Goal: Task Accomplishment & Management: Complete application form

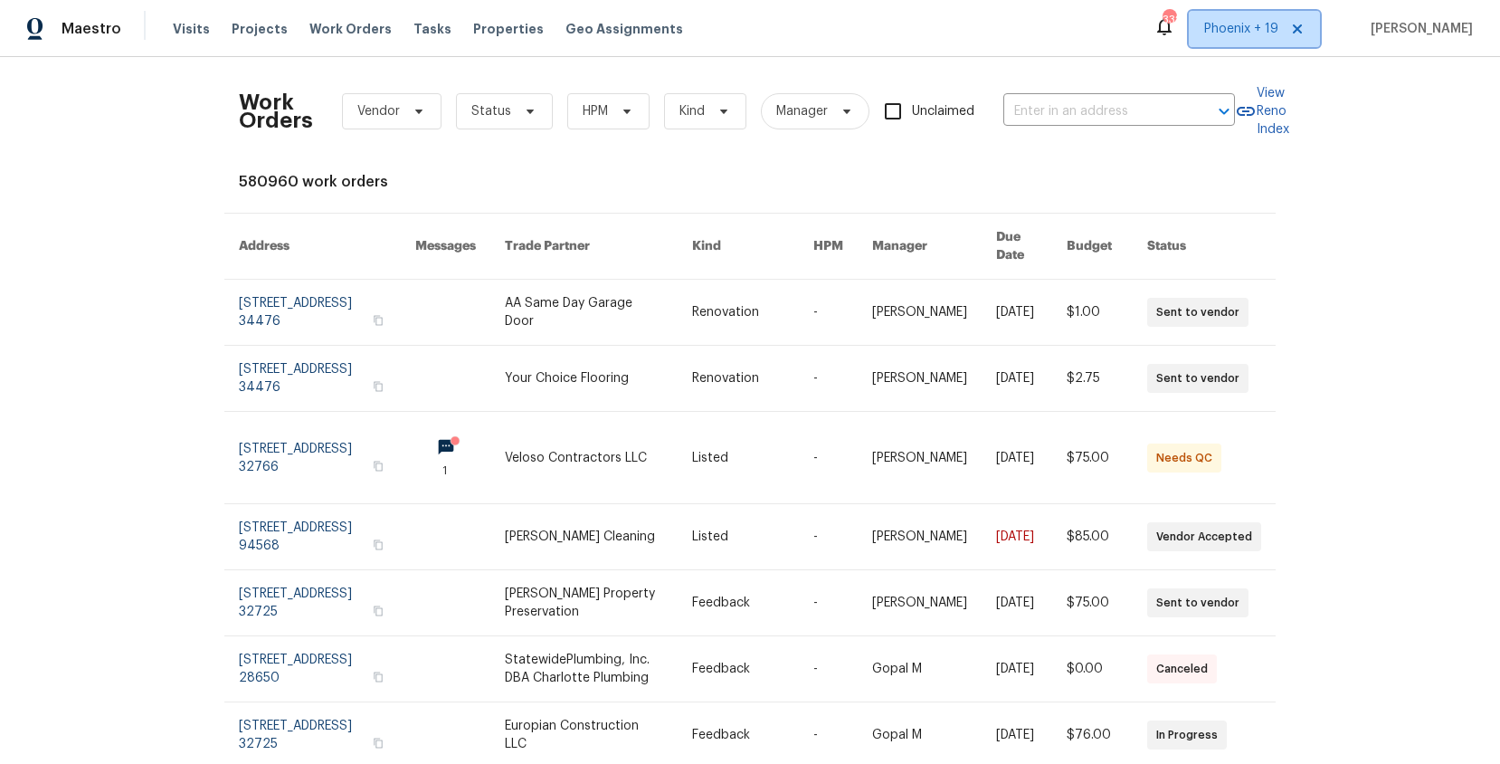
click at [1243, 25] on span "Phoenix + 19" at bounding box center [1241, 29] width 74 height 18
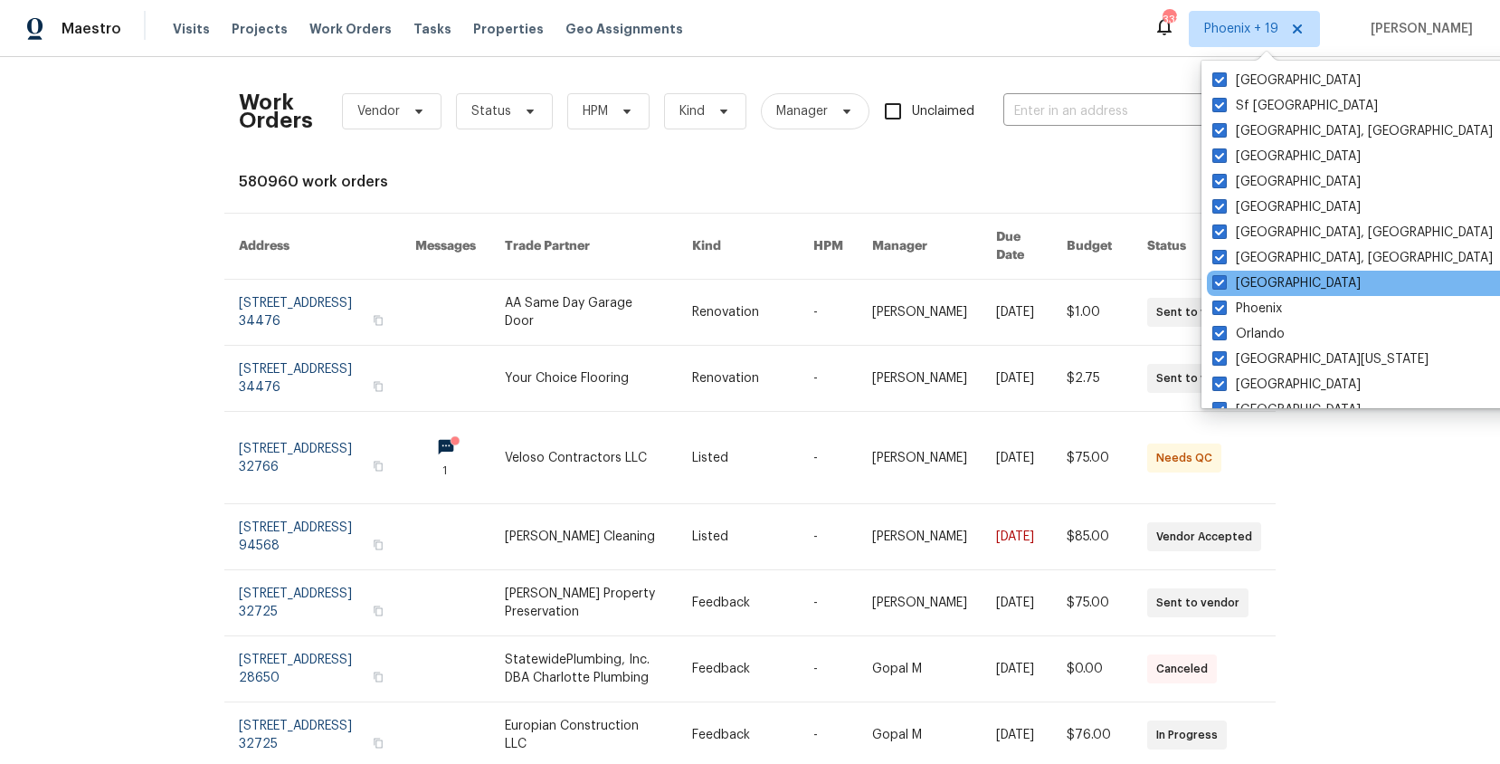
scroll to position [1213, 0]
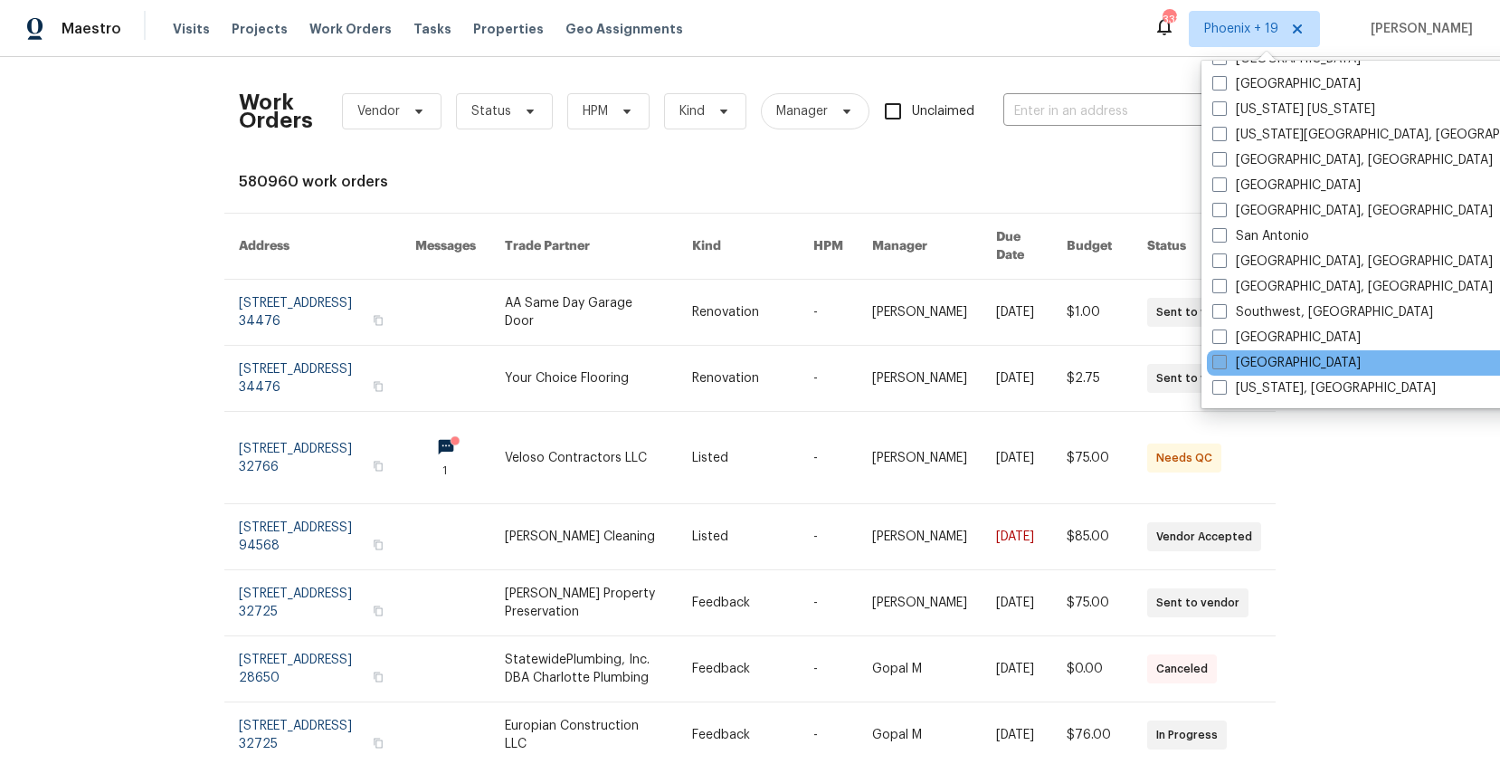
click at [1259, 360] on label "[GEOGRAPHIC_DATA]" at bounding box center [1287, 363] width 148 height 18
click at [1224, 360] on input "[GEOGRAPHIC_DATA]" at bounding box center [1219, 360] width 12 height 12
checkbox input "true"
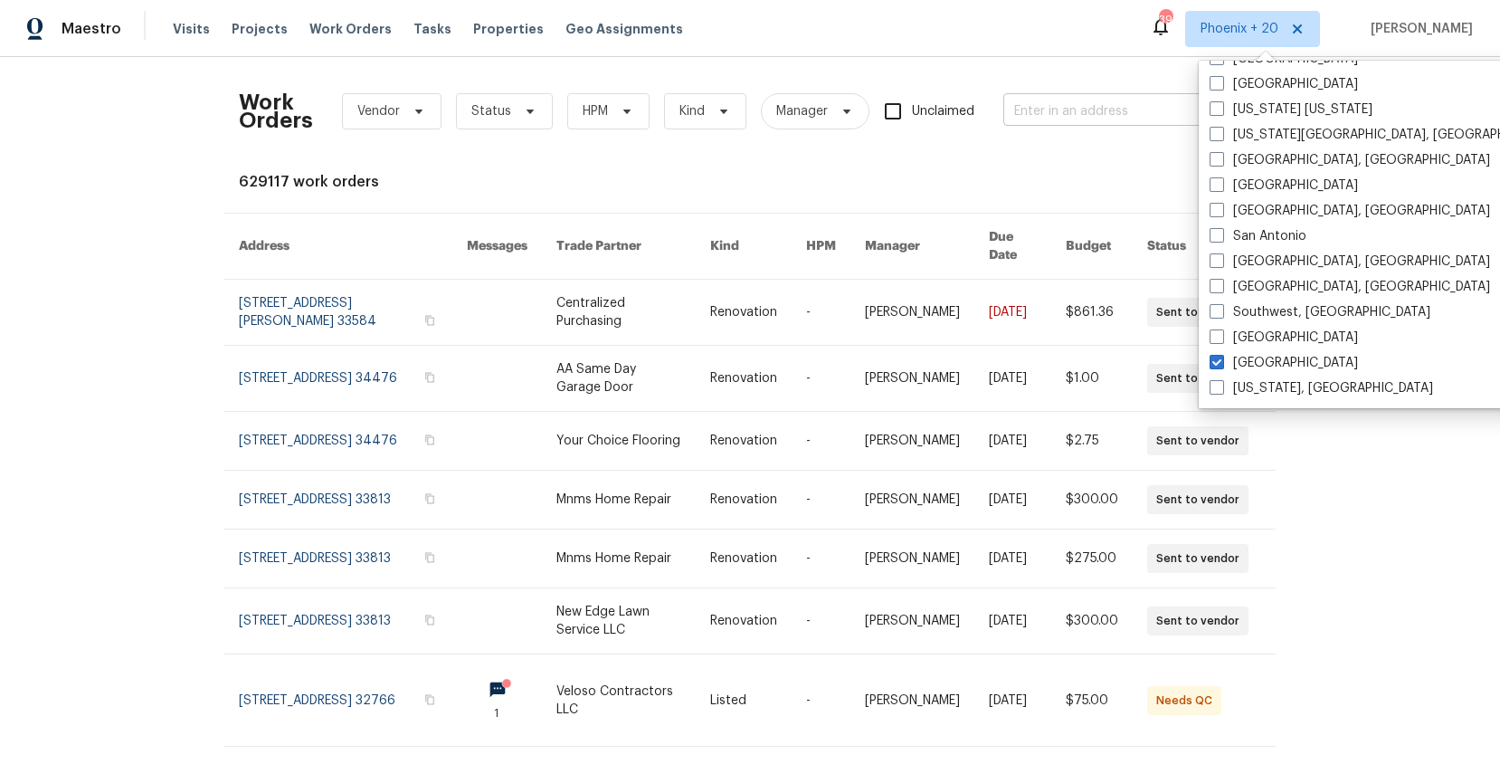
click at [1053, 103] on input "text" at bounding box center [1094, 112] width 181 height 28
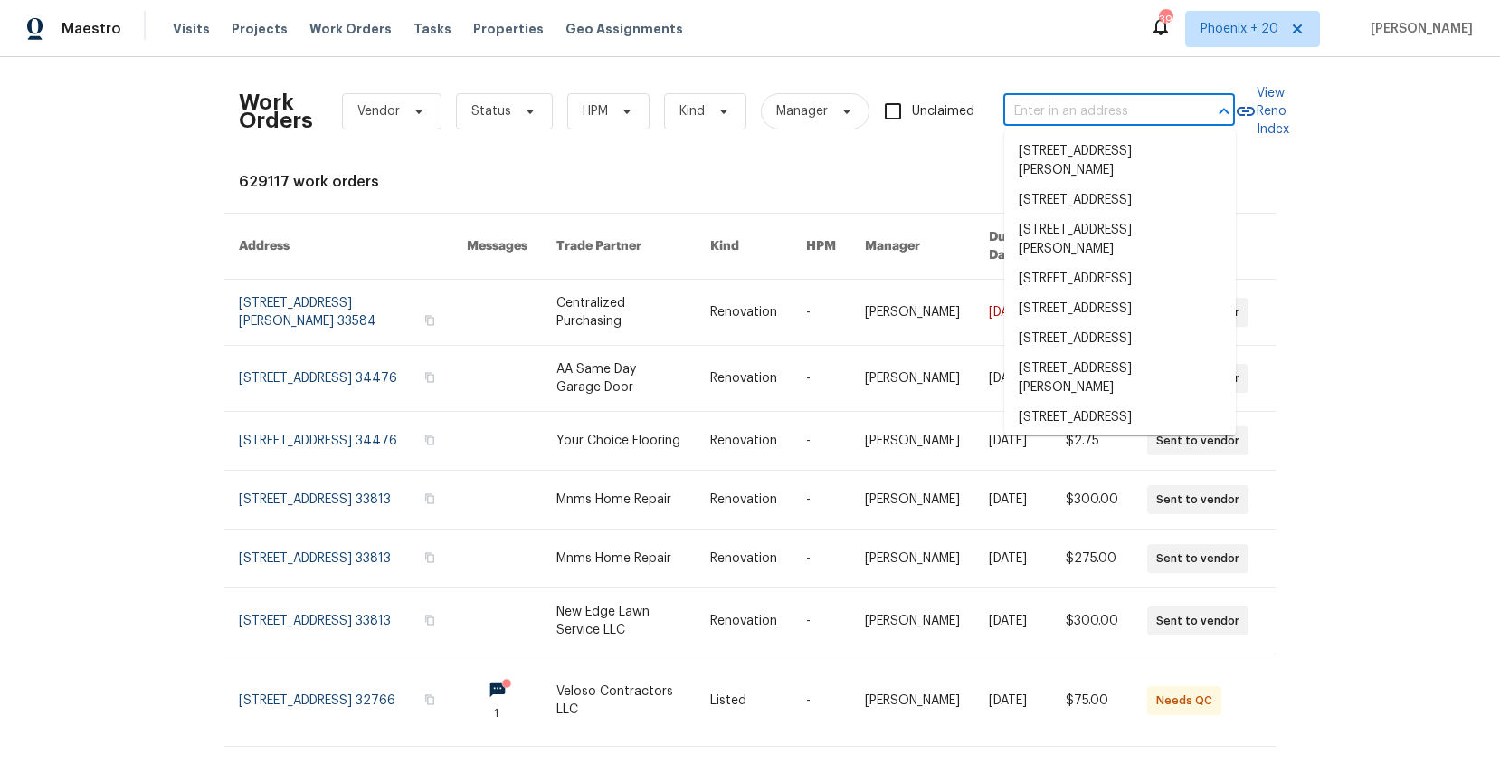
paste input "[STREET_ADDRESS]"
type input "[STREET_ADDRESS]"
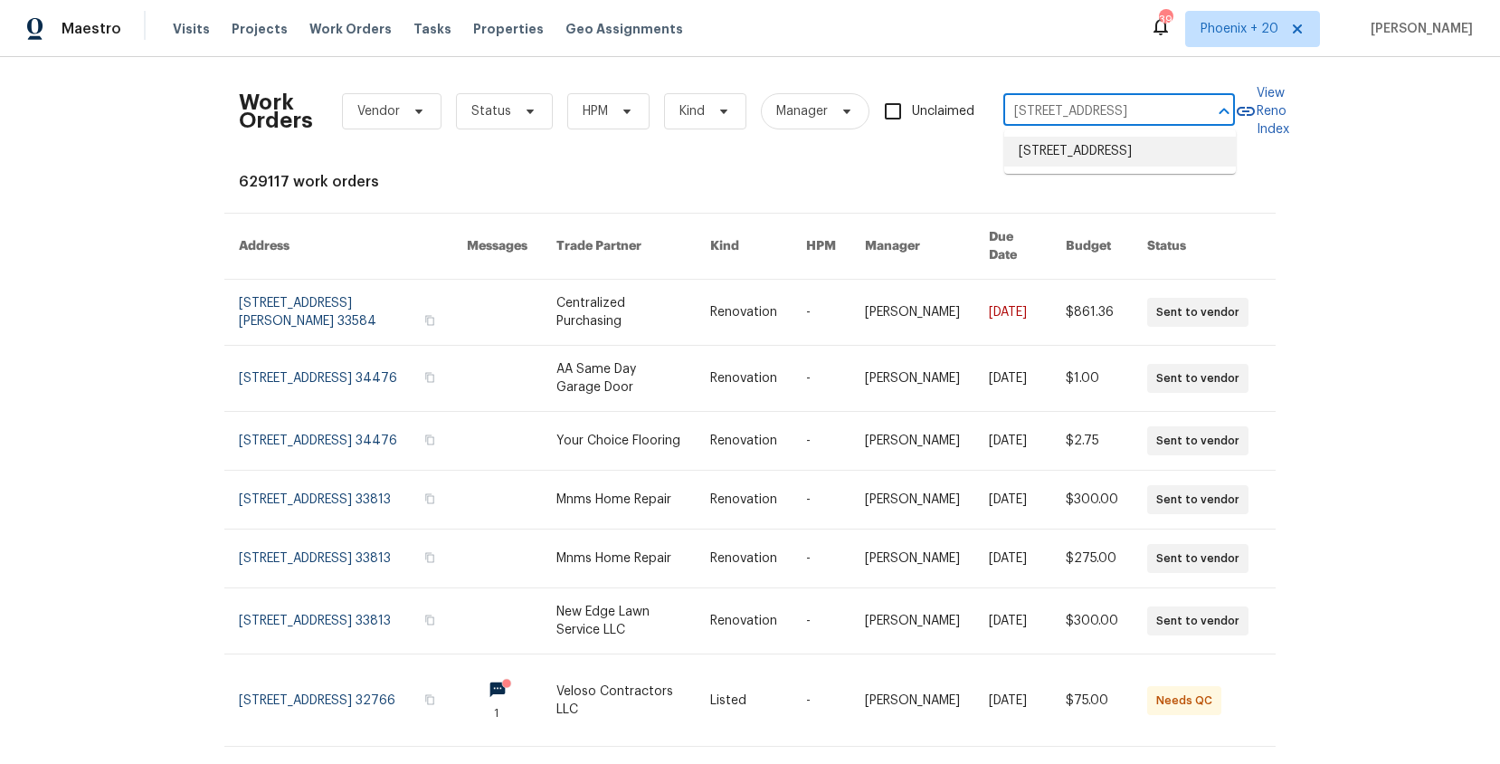
click at [1066, 160] on li "[STREET_ADDRESS]" at bounding box center [1120, 152] width 232 height 30
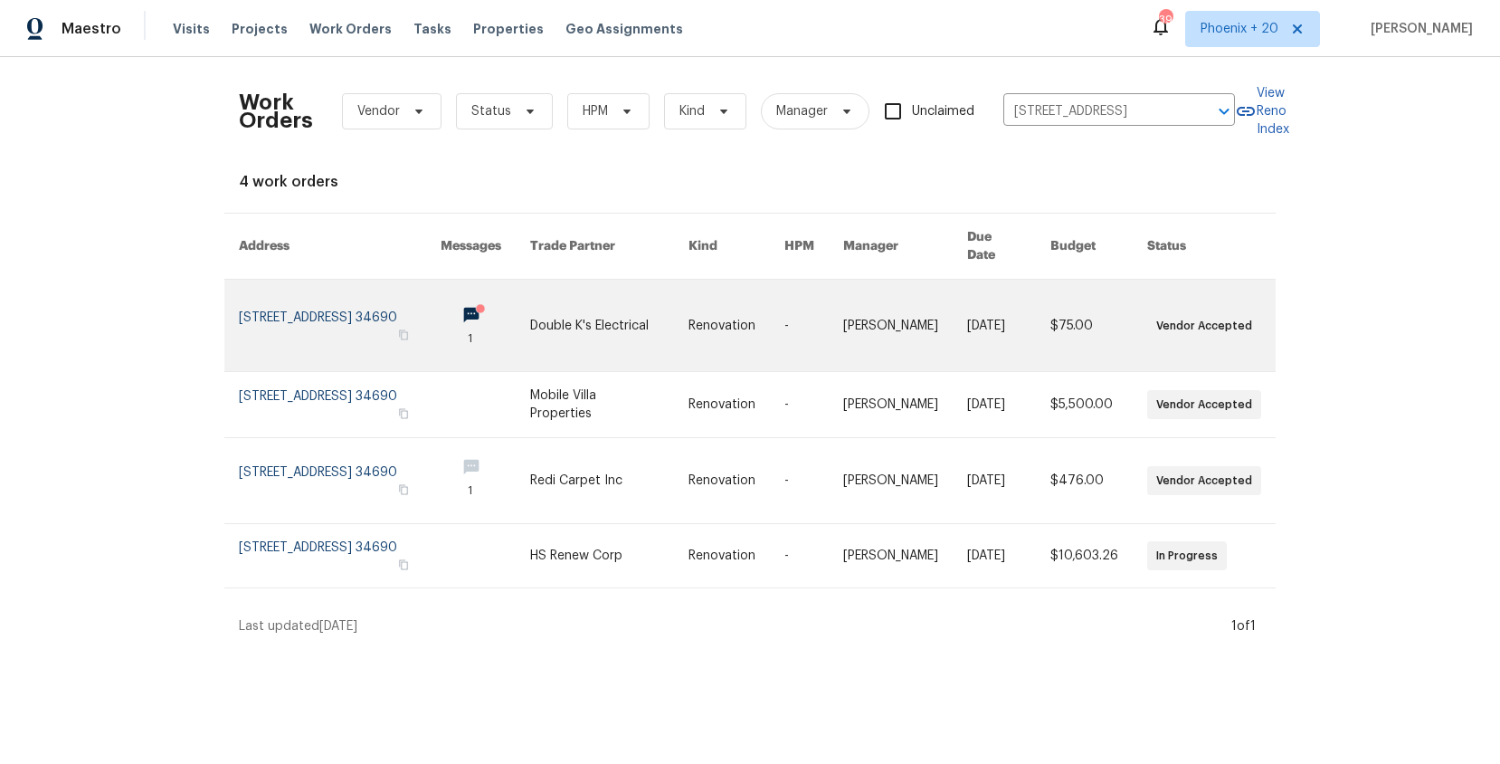
click at [598, 319] on link at bounding box center [609, 325] width 158 height 91
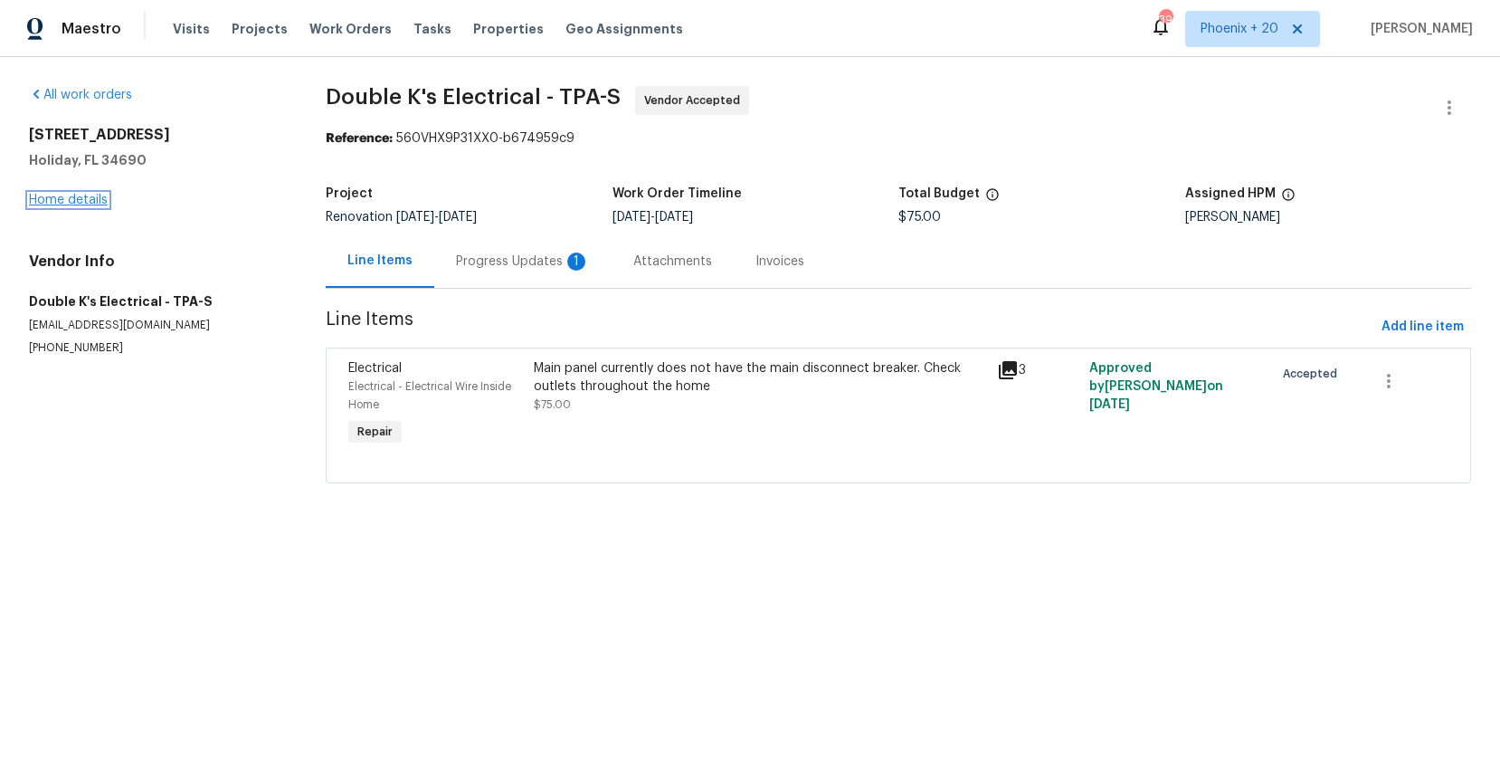
click at [29, 198] on link "Home details" at bounding box center [68, 200] width 79 height 13
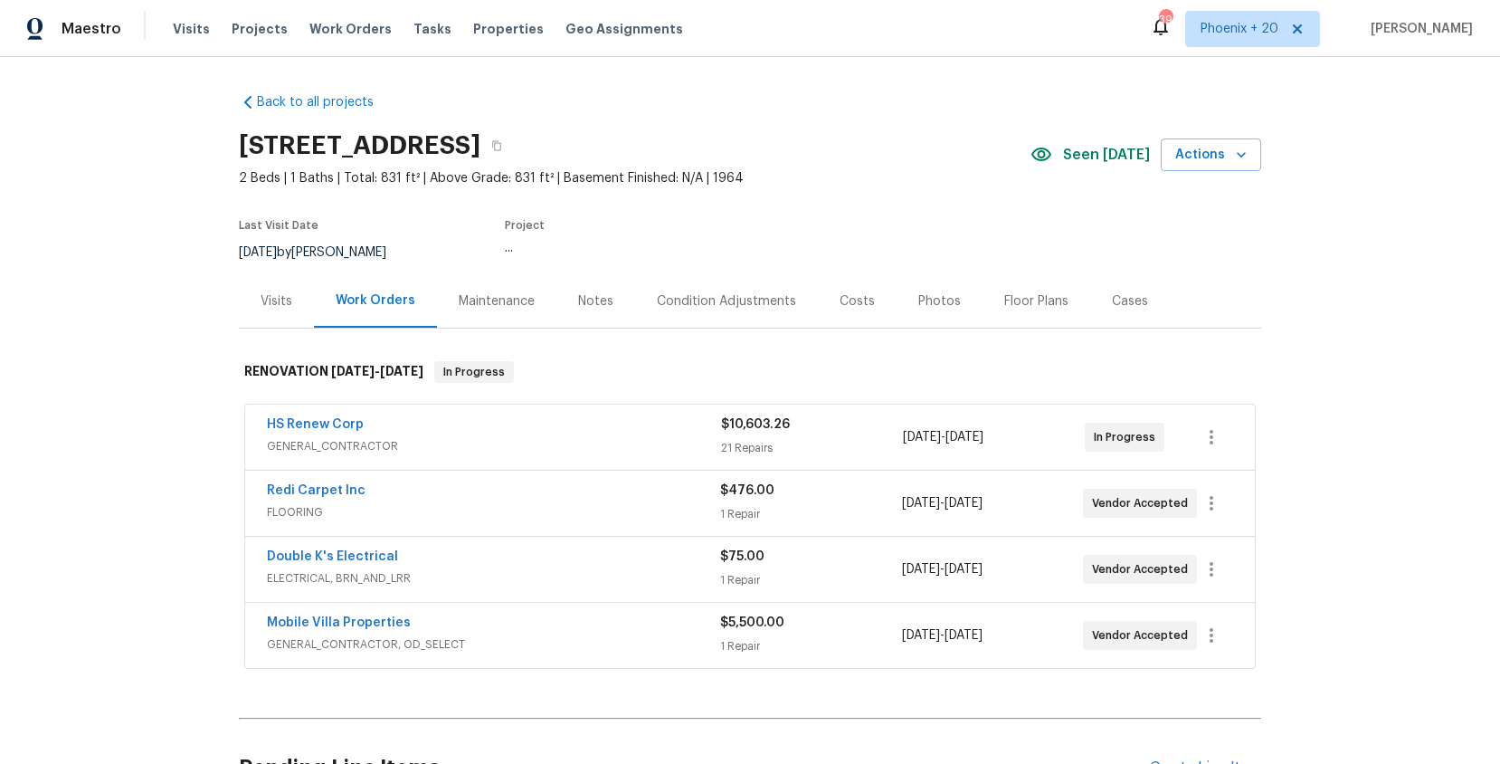
scroll to position [187, 0]
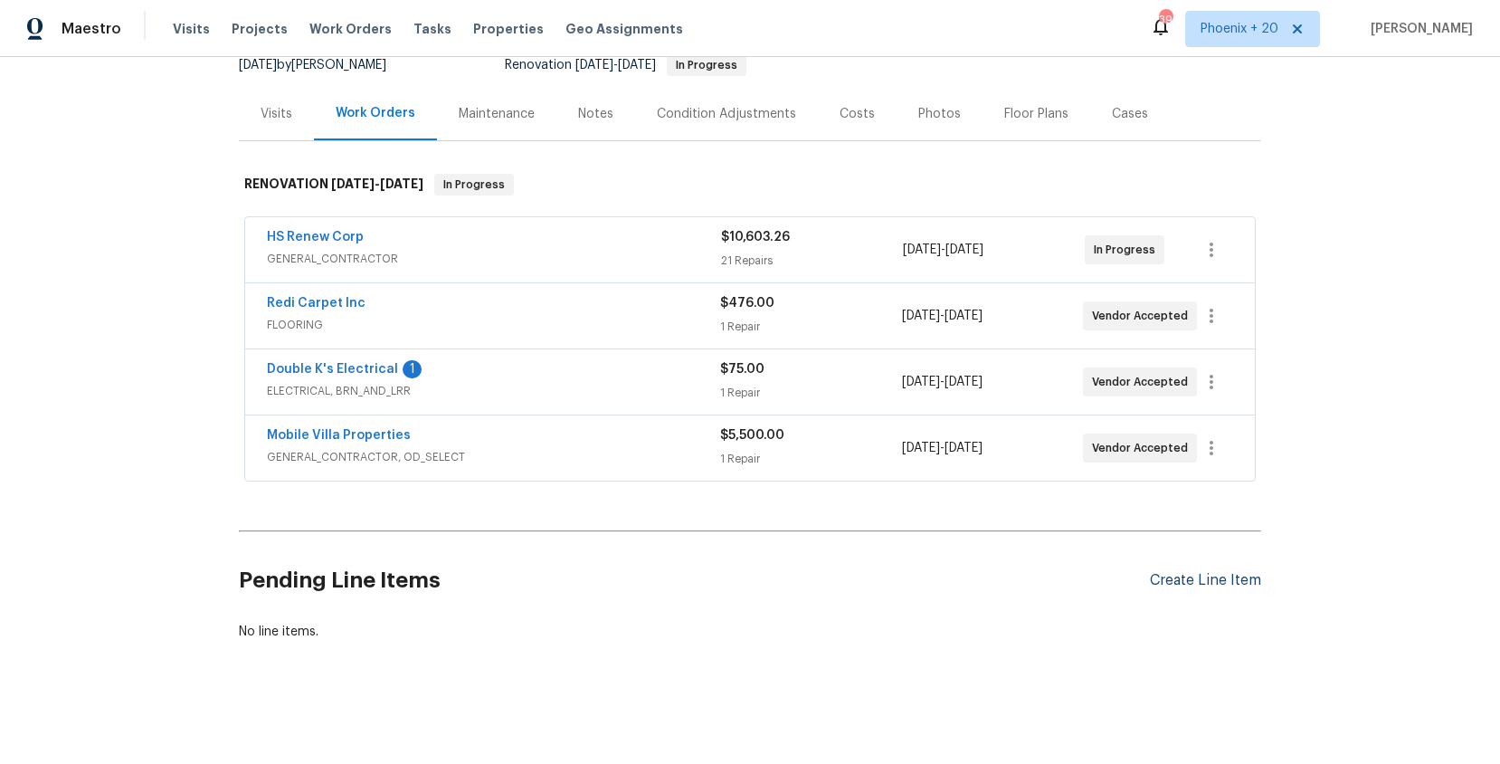
click at [1159, 578] on div "Create Line Item" at bounding box center [1205, 580] width 111 height 17
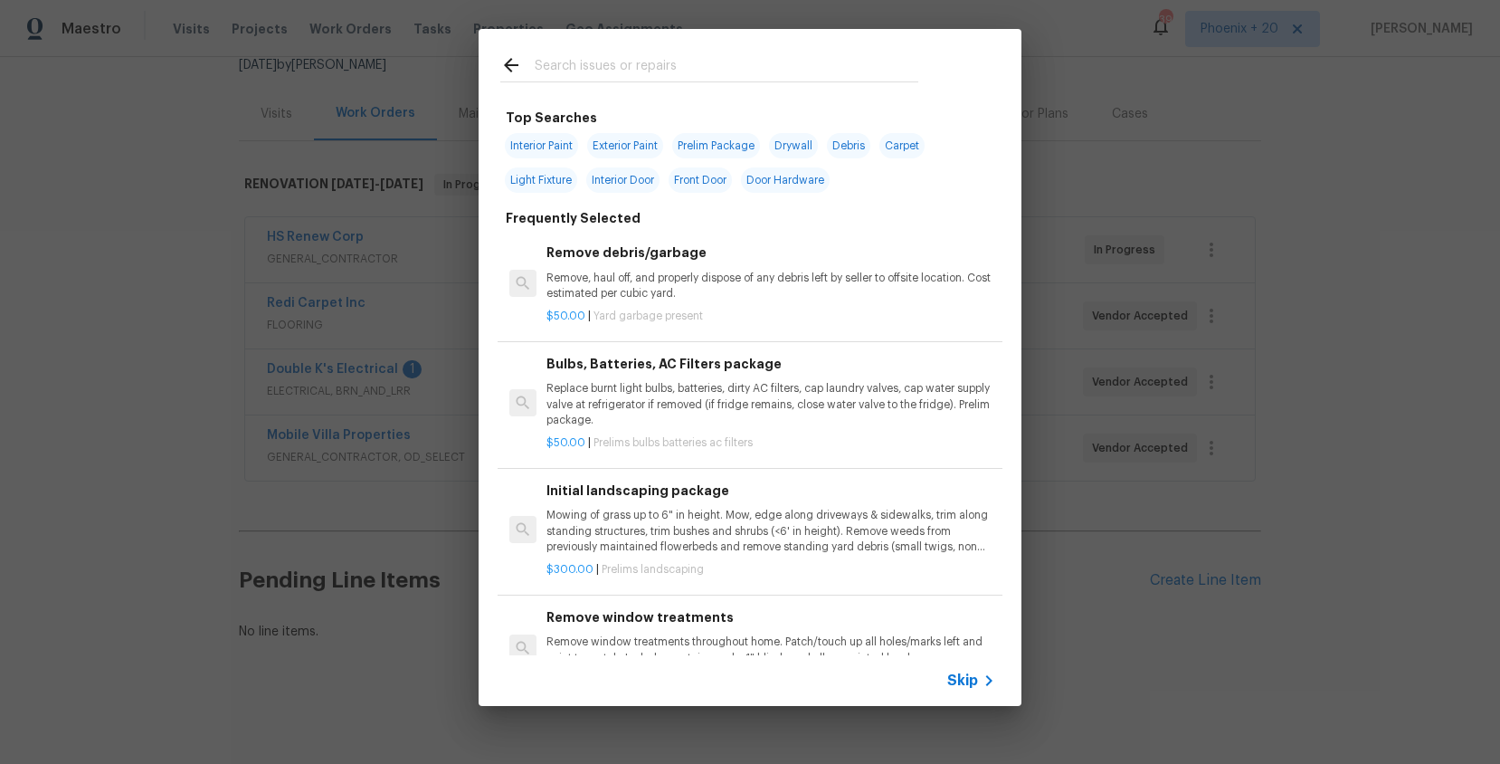
click at [556, 58] on input "text" at bounding box center [727, 67] width 384 height 27
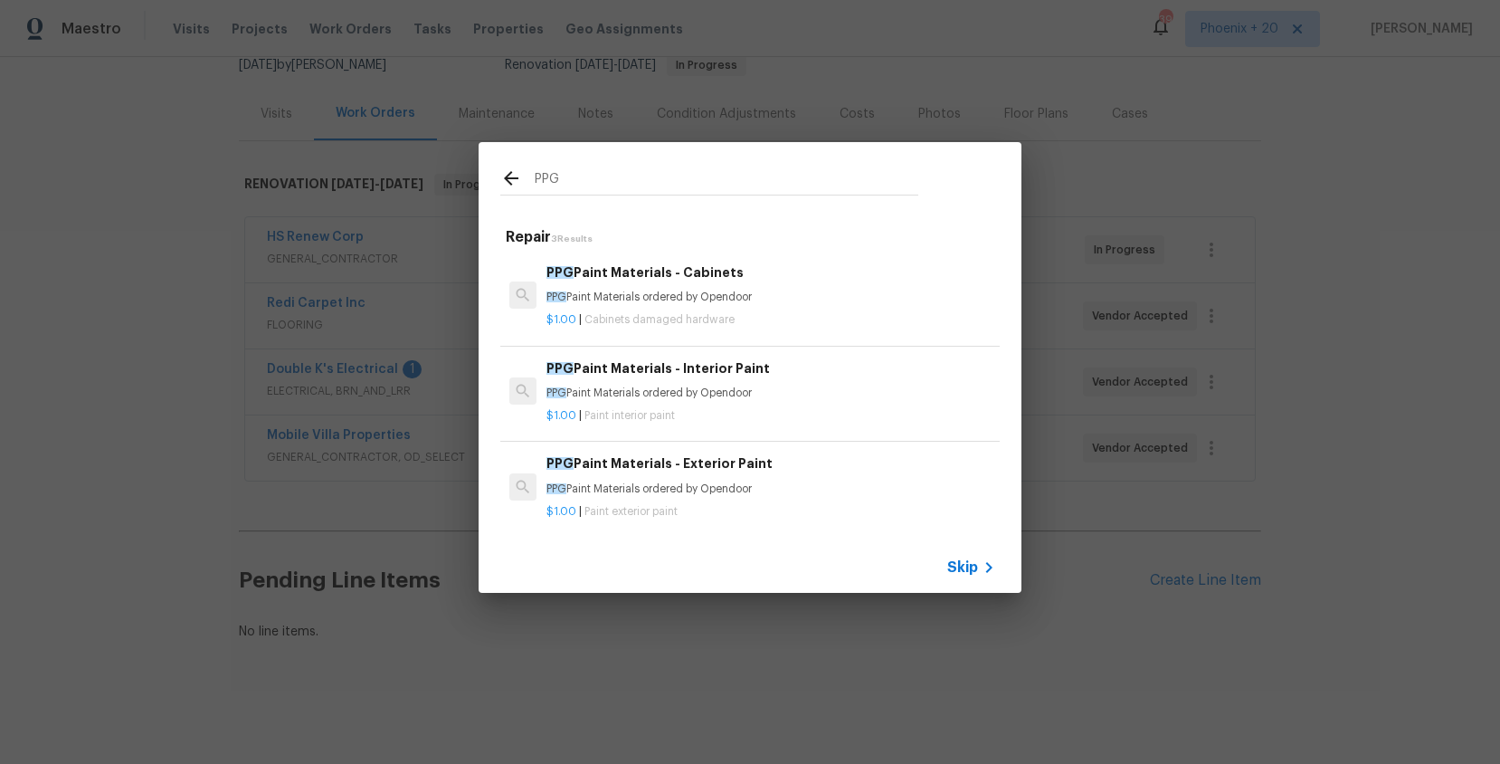
type input "PPG"
click at [821, 290] on p "PPG Paint Materials ordered by Opendoor" at bounding box center [771, 297] width 449 height 15
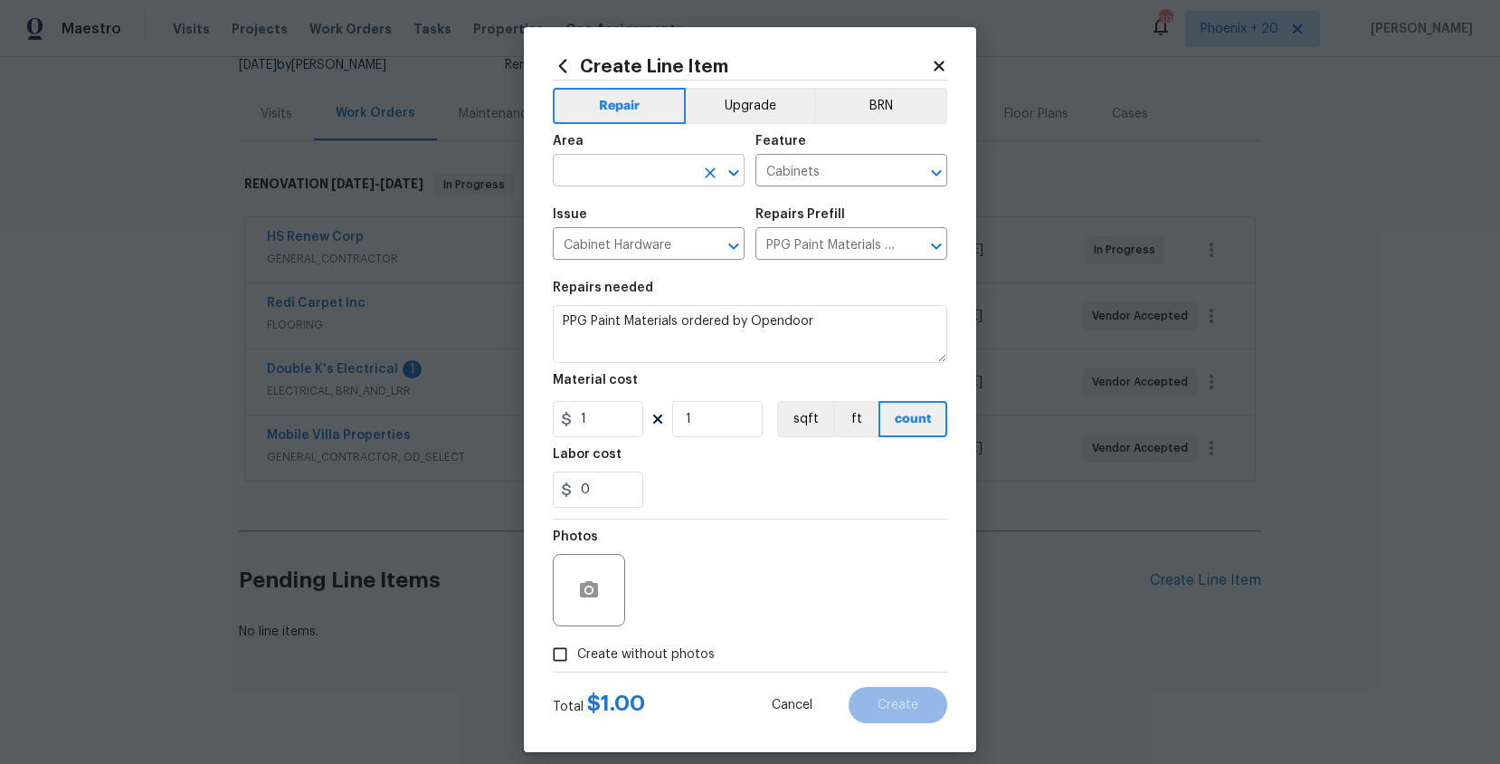
click at [706, 175] on icon "Clear" at bounding box center [710, 173] width 18 height 18
click at [671, 251] on li "Interior Overall" at bounding box center [649, 242] width 192 height 30
type input "Interior Overall"
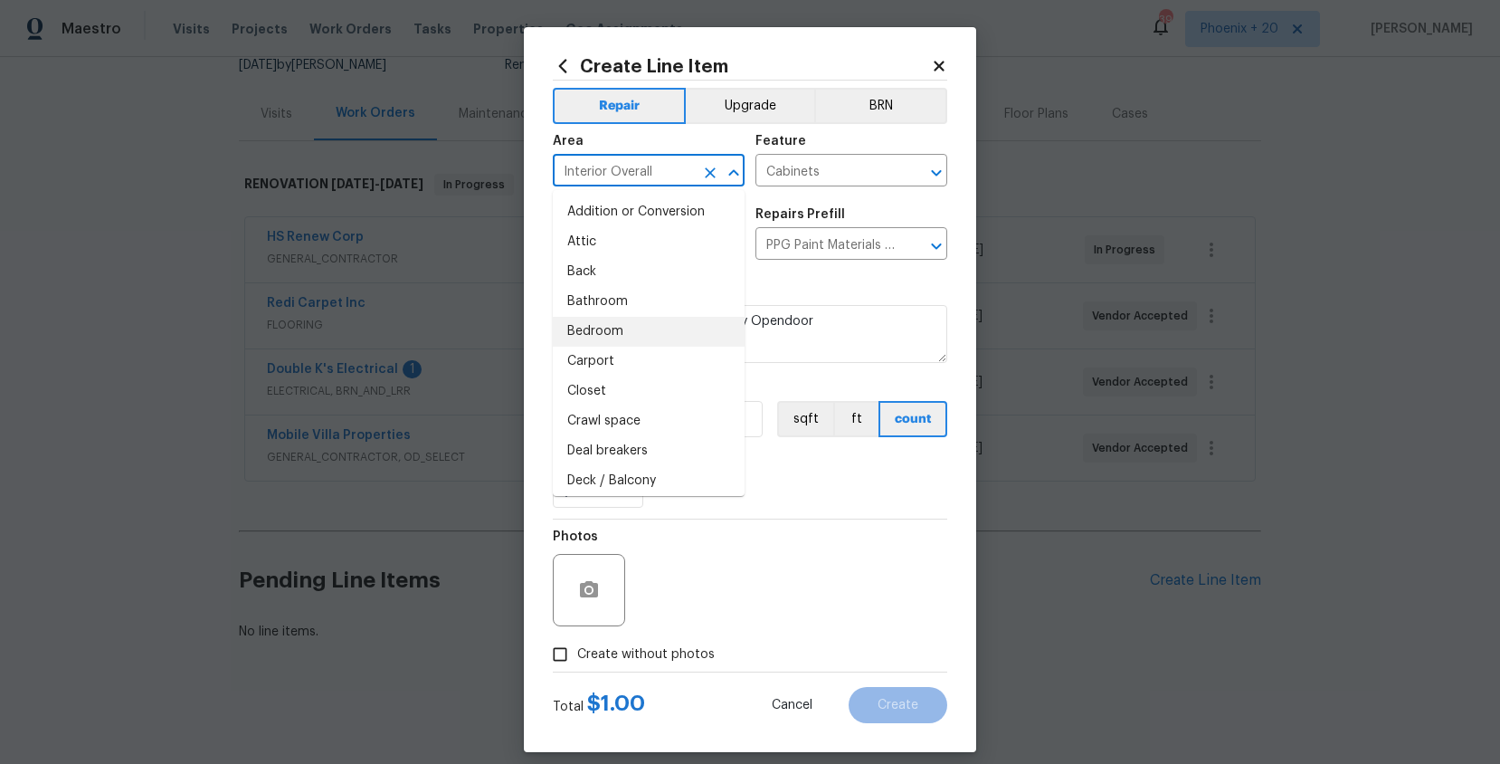
click at [852, 505] on div "0" at bounding box center [750, 489] width 395 height 36
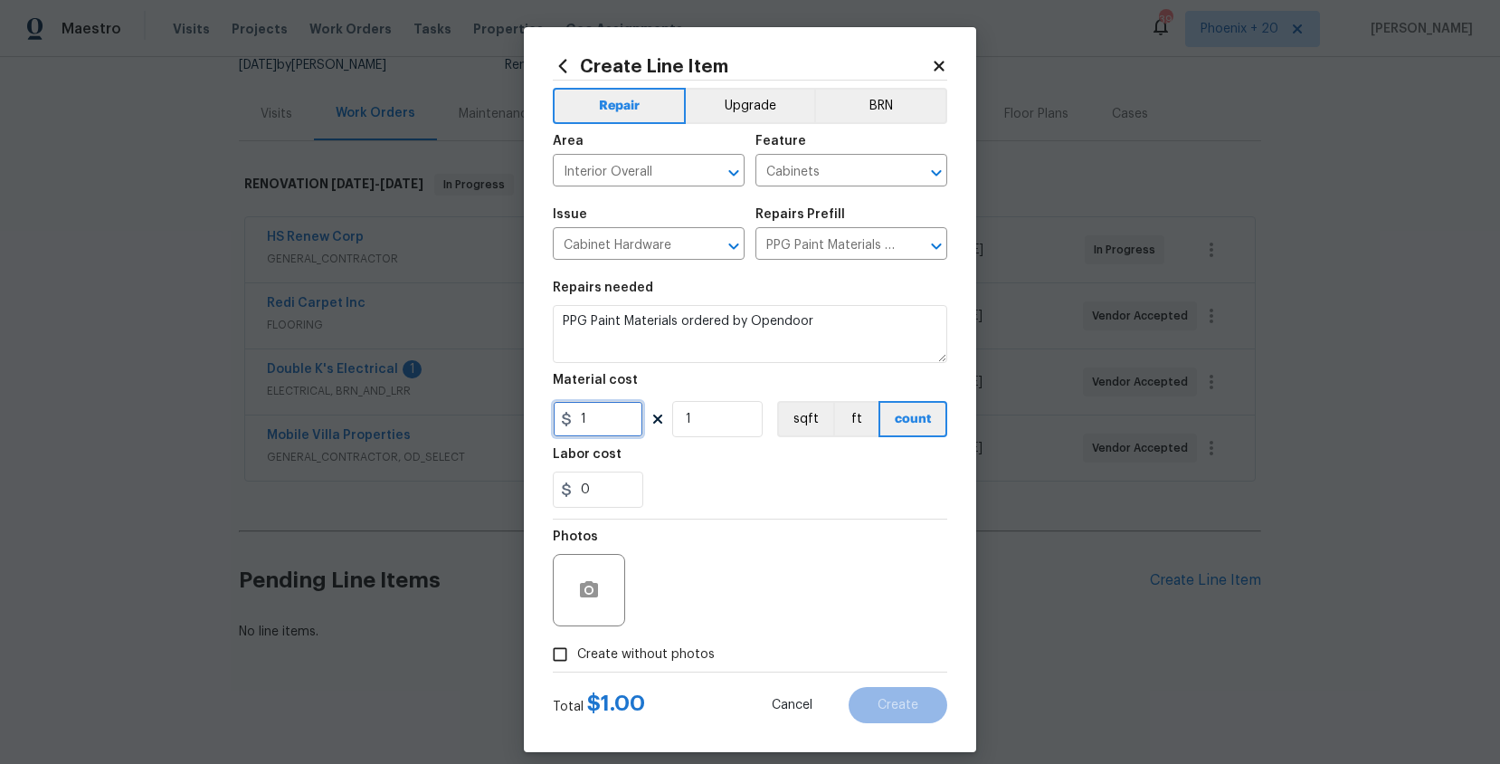
drag, startPoint x: 602, startPoint y: 424, endPoint x: 539, endPoint y: 413, distance: 63.5
click at [539, 413] on div "Create Line Item Repair Upgrade BRN Area Interior Overall ​ Feature Cabinets ​ …" at bounding box center [750, 389] width 452 height 725
type input "215.69"
drag, startPoint x: 681, startPoint y: 656, endPoint x: 681, endPoint y: 643, distance: 12.7
click at [681, 656] on span "Create without photos" at bounding box center [646, 654] width 138 height 19
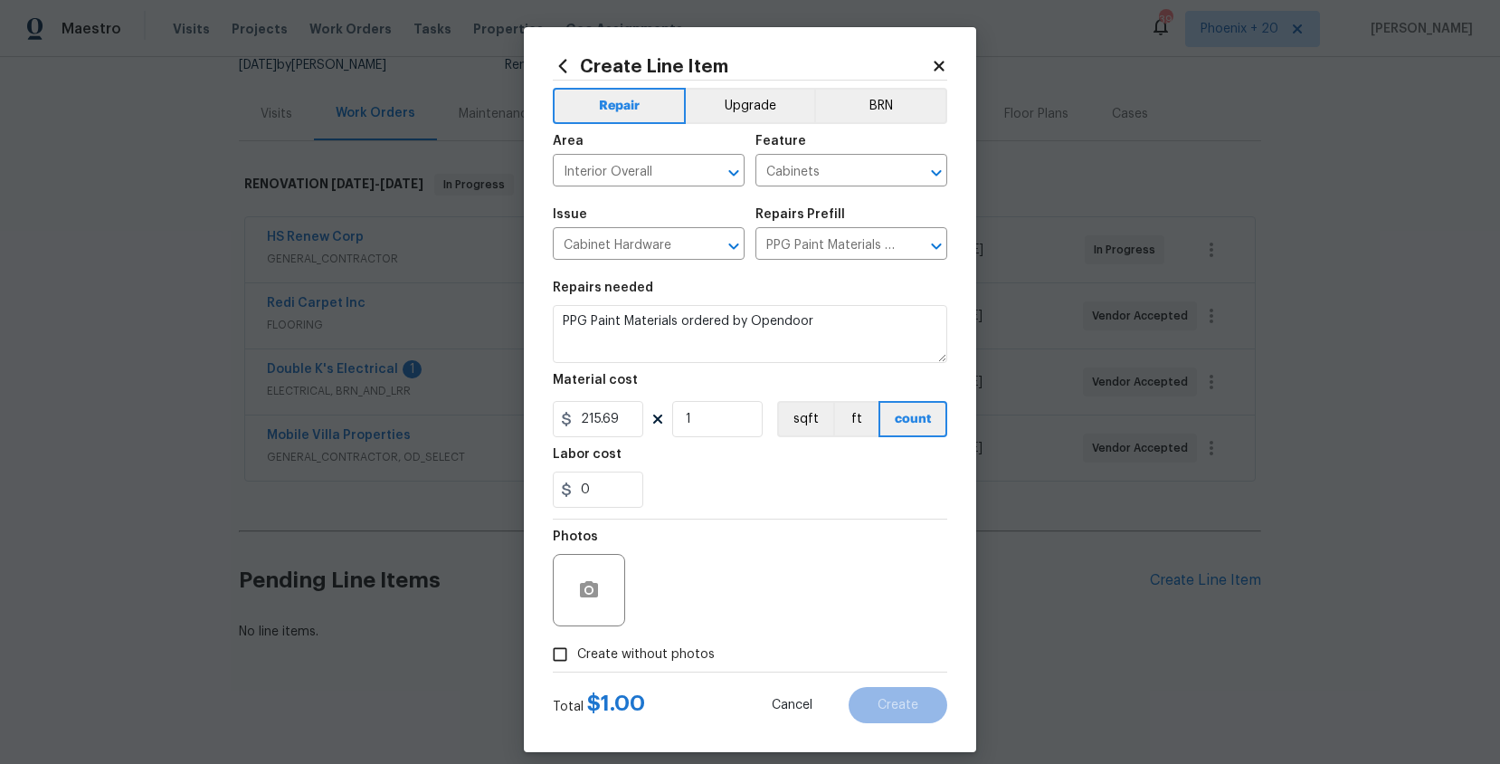
click at [577, 656] on input "Create without photos" at bounding box center [560, 654] width 34 height 34
checkbox input "true"
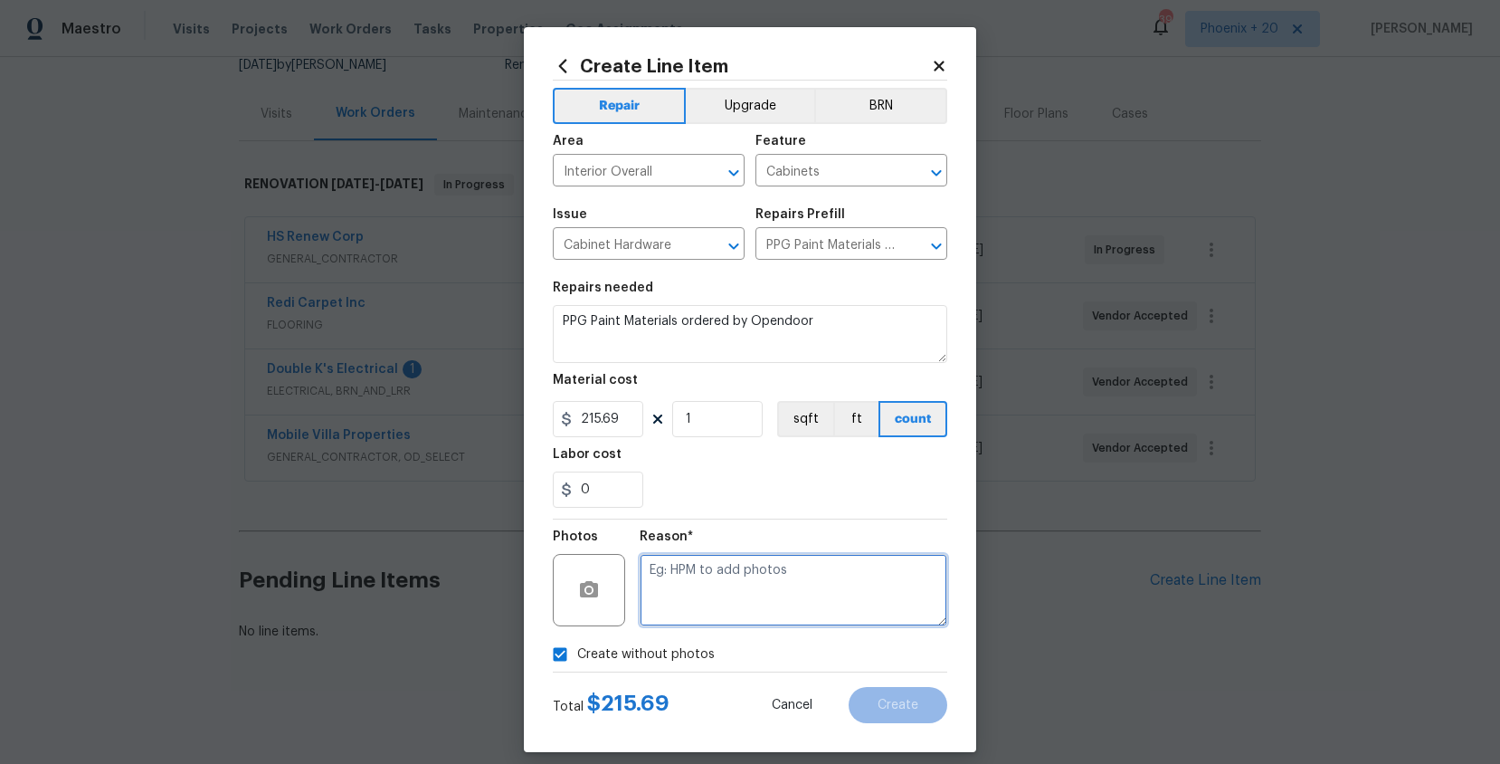
click at [700, 587] on textarea at bounding box center [794, 590] width 308 height 72
type textarea "NA"
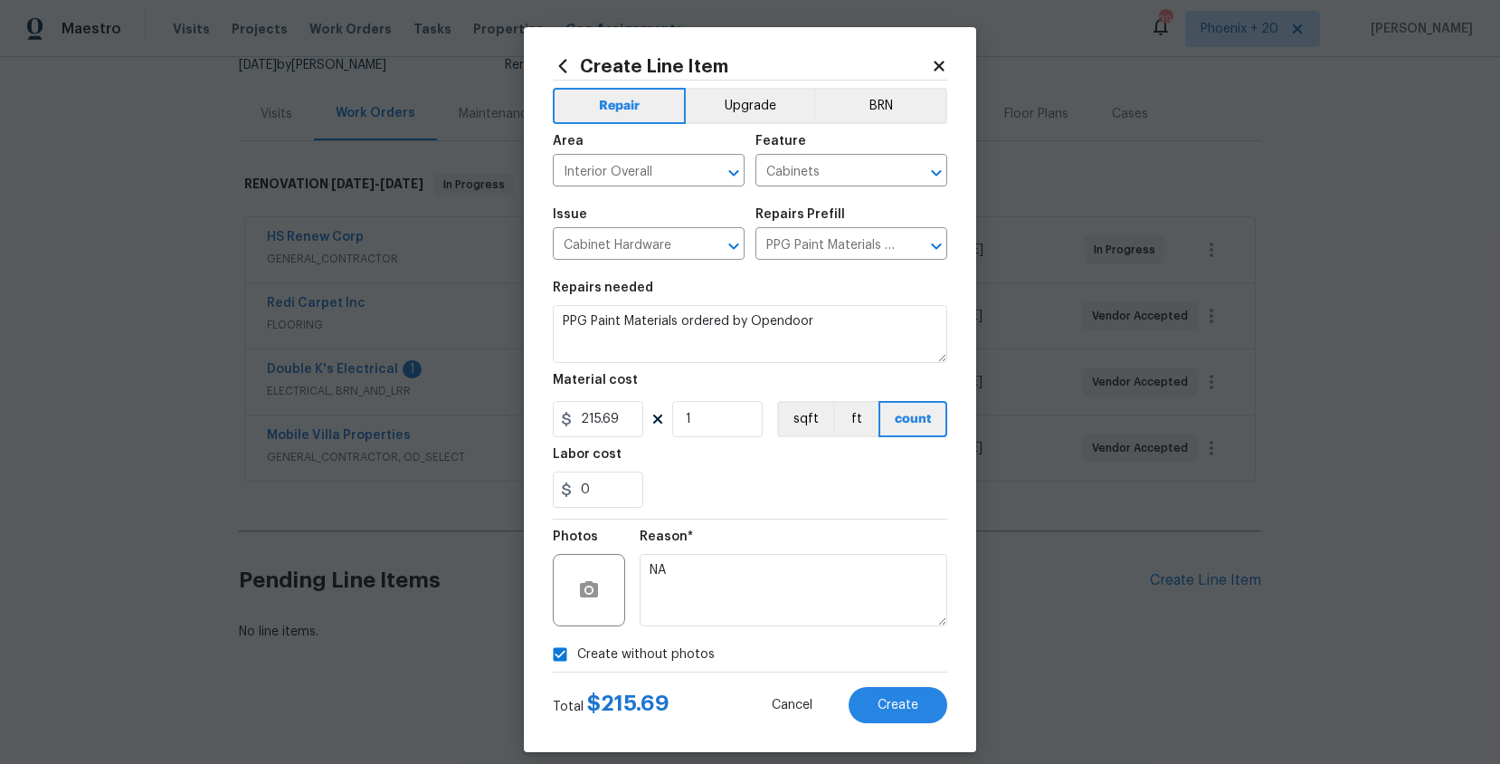
click at [734, 515] on section "Repairs needed PPG Paint Materials ordered by Opendoor Material cost 215.69 1 s…" at bounding box center [750, 395] width 395 height 248
click at [922, 699] on button "Create" at bounding box center [898, 705] width 99 height 36
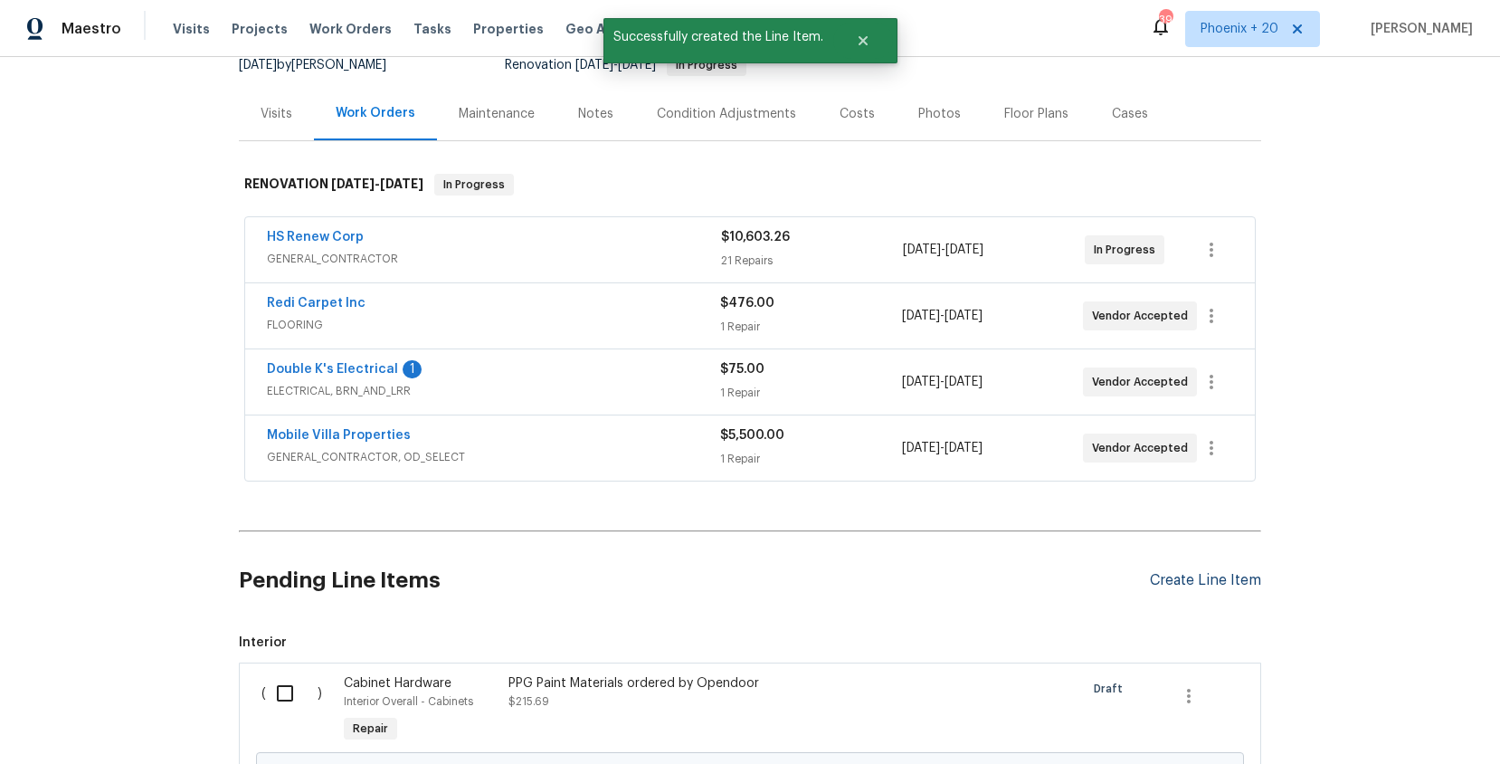
click at [1256, 583] on div "Create Line Item" at bounding box center [1205, 580] width 111 height 17
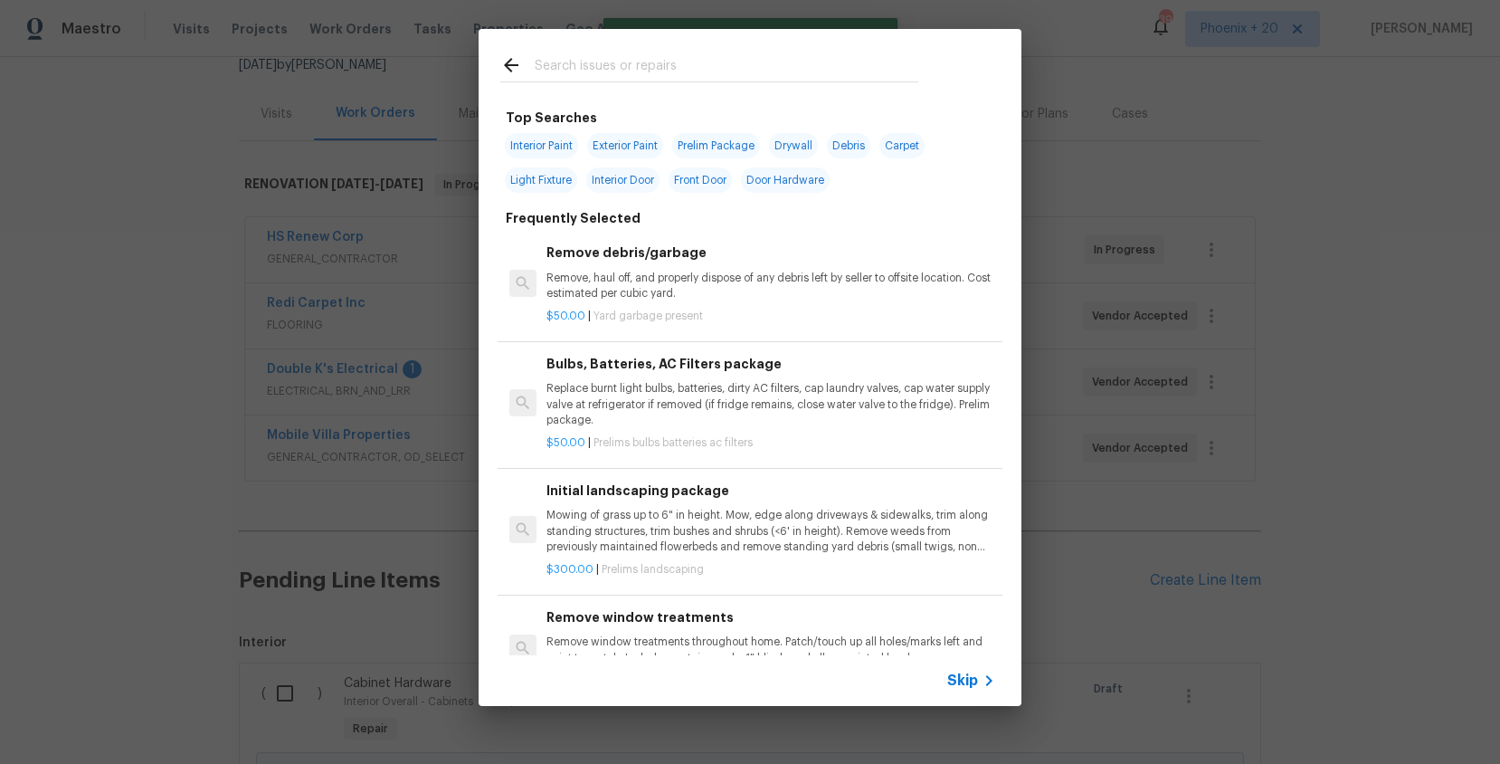
click at [764, 78] on input "text" at bounding box center [727, 67] width 384 height 27
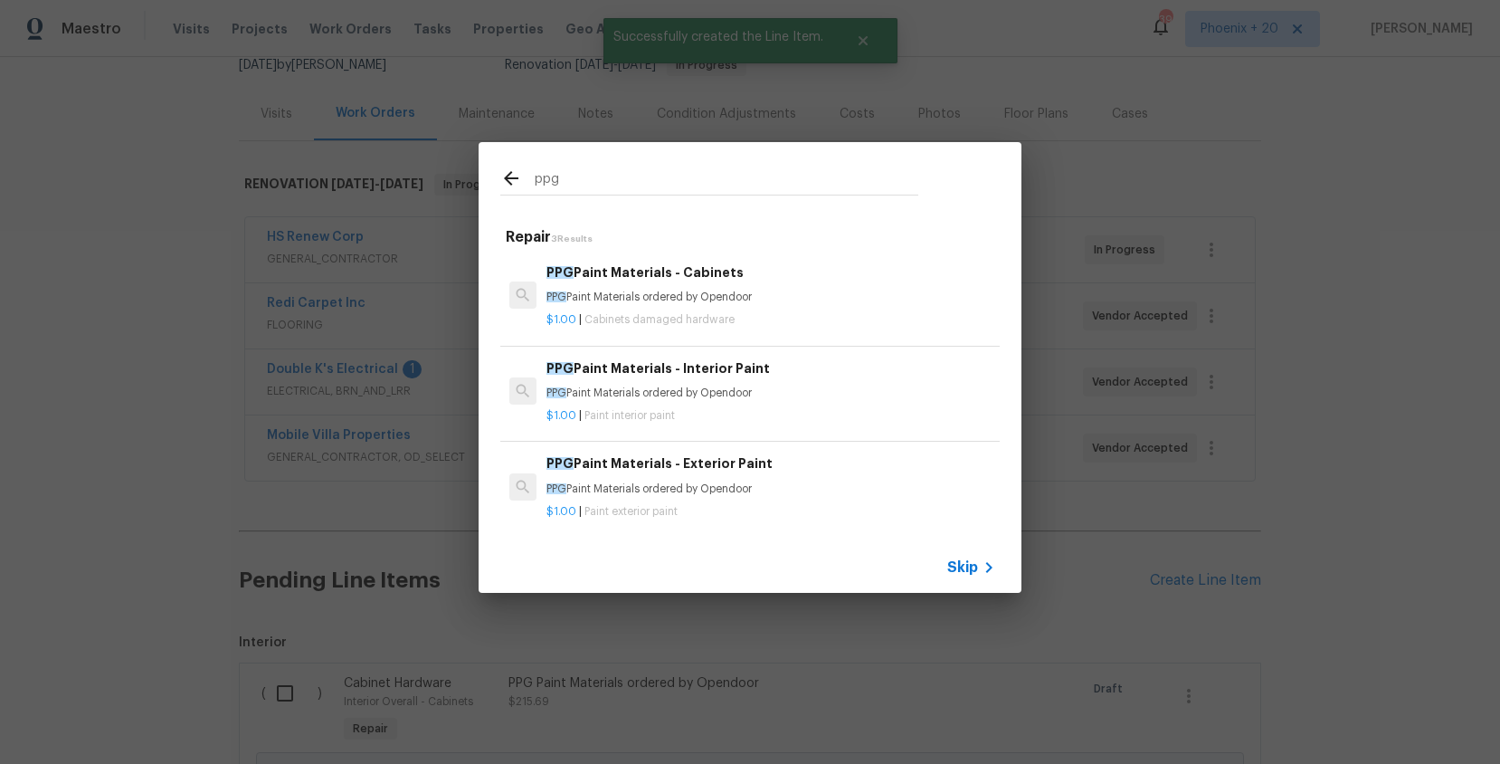
type input "ppg"
click at [820, 372] on h6 "PPG Paint Materials - Interior Paint" at bounding box center [771, 368] width 449 height 20
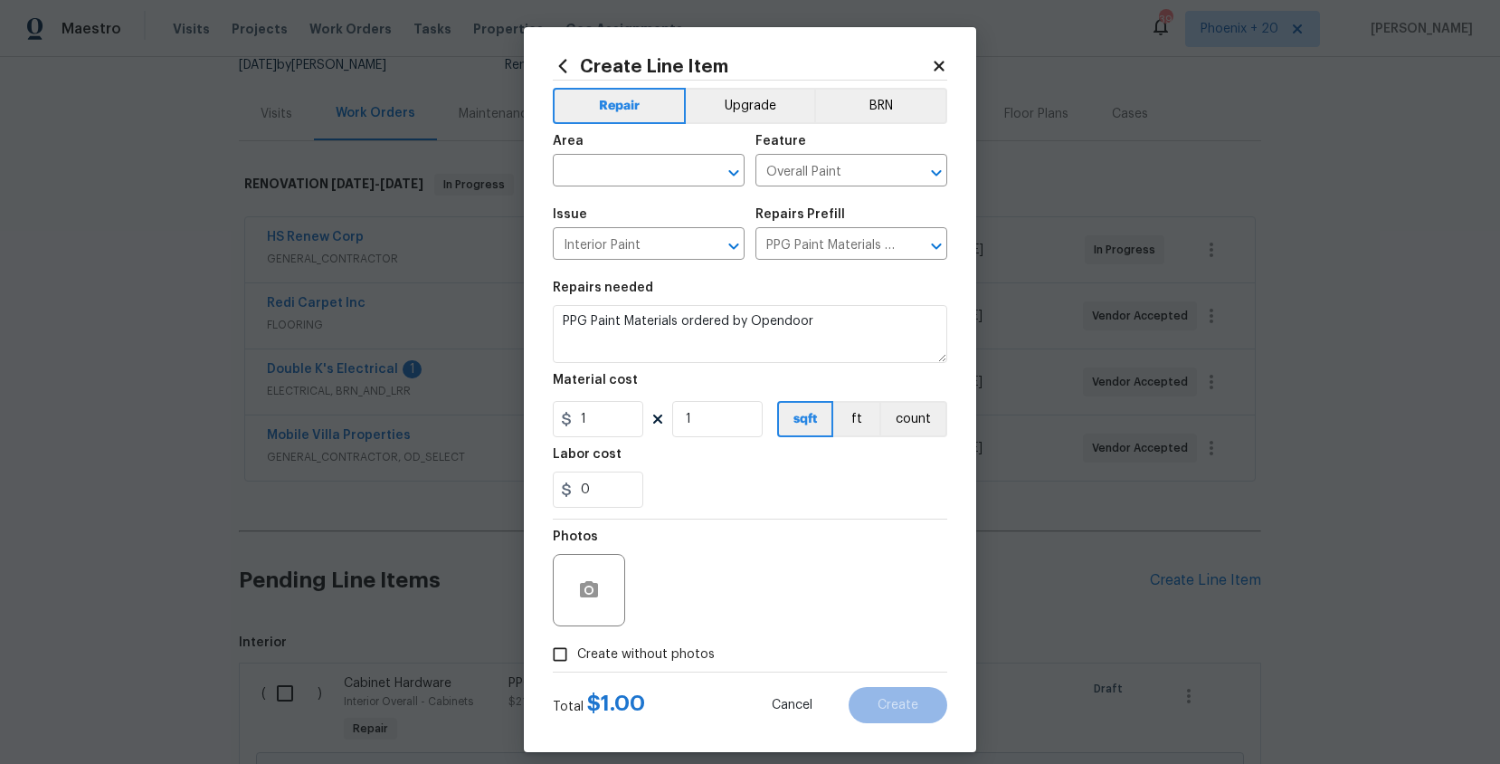
click at [656, 157] on div "Area" at bounding box center [649, 147] width 192 height 24
click at [654, 167] on input "text" at bounding box center [623, 172] width 141 height 28
click at [686, 245] on li "Interior Overall" at bounding box center [649, 242] width 192 height 30
type input "Interior Overall"
click at [603, 426] on input "1" at bounding box center [598, 419] width 90 height 36
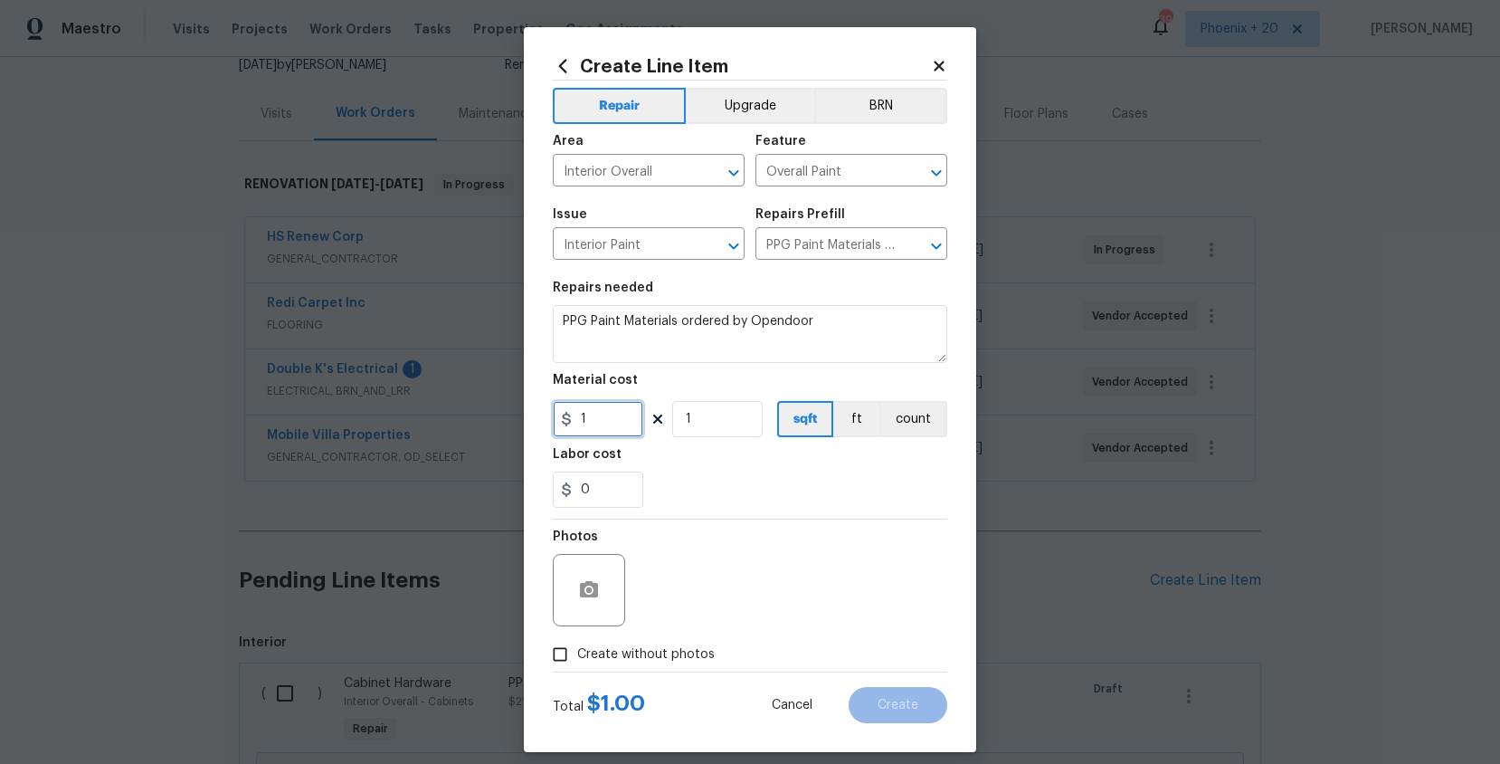
drag, startPoint x: 586, startPoint y: 423, endPoint x: 544, endPoint y: 416, distance: 43.0
click at [545, 416] on div "Create Line Item Repair Upgrade BRN Area Interior Overall ​ Feature Overall Pai…" at bounding box center [750, 389] width 452 height 725
type input "345.03"
click at [695, 633] on div "Photos" at bounding box center [750, 578] width 395 height 118
click at [726, 643] on div "Create without photos" at bounding box center [750, 654] width 395 height 34
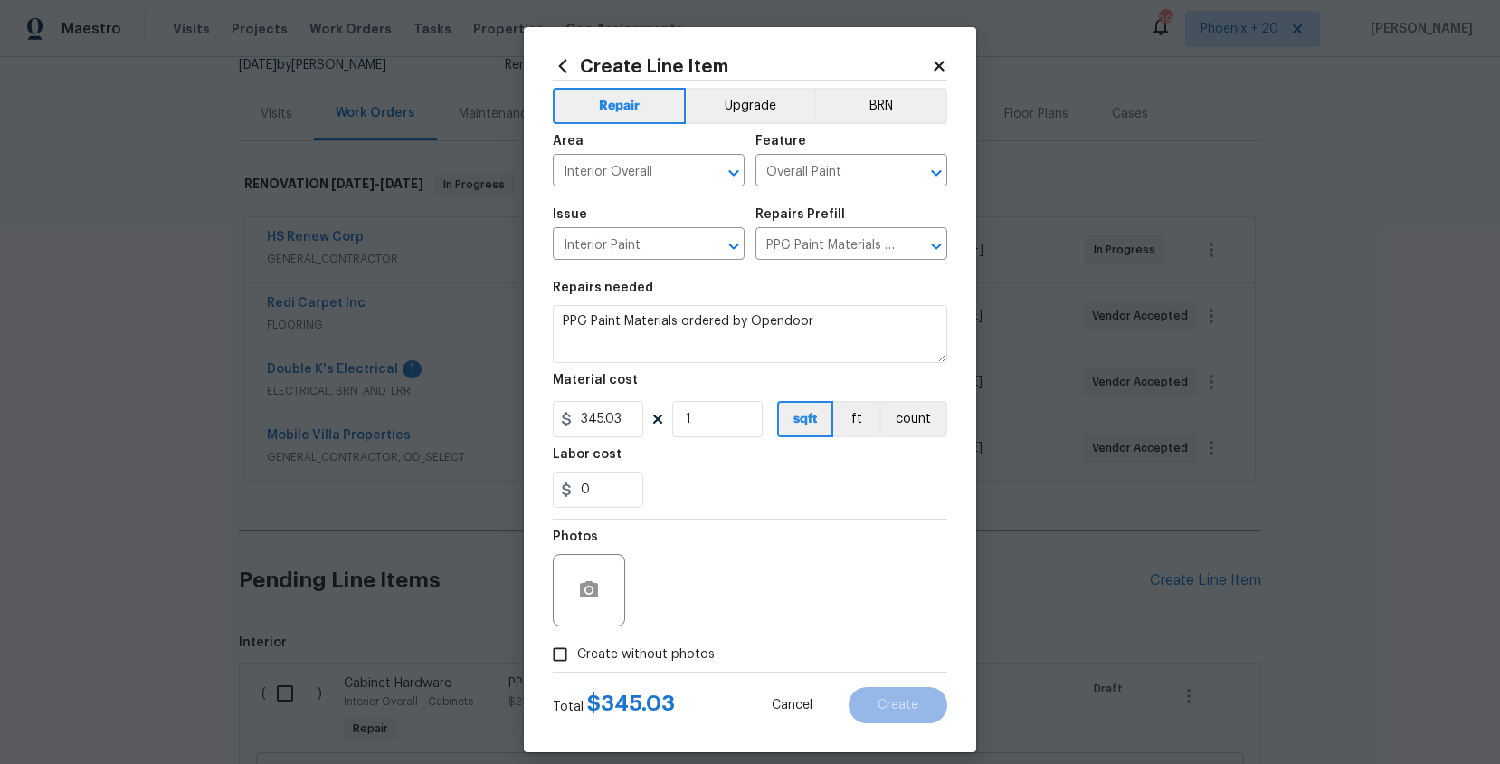
drag, startPoint x: 706, startPoint y: 648, endPoint x: 709, endPoint y: 636, distance: 12.1
click at [705, 647] on span "Create without photos" at bounding box center [646, 654] width 138 height 19
click at [577, 647] on input "Create without photos" at bounding box center [560, 654] width 34 height 34
checkbox input "true"
click at [715, 597] on textarea at bounding box center [794, 590] width 308 height 72
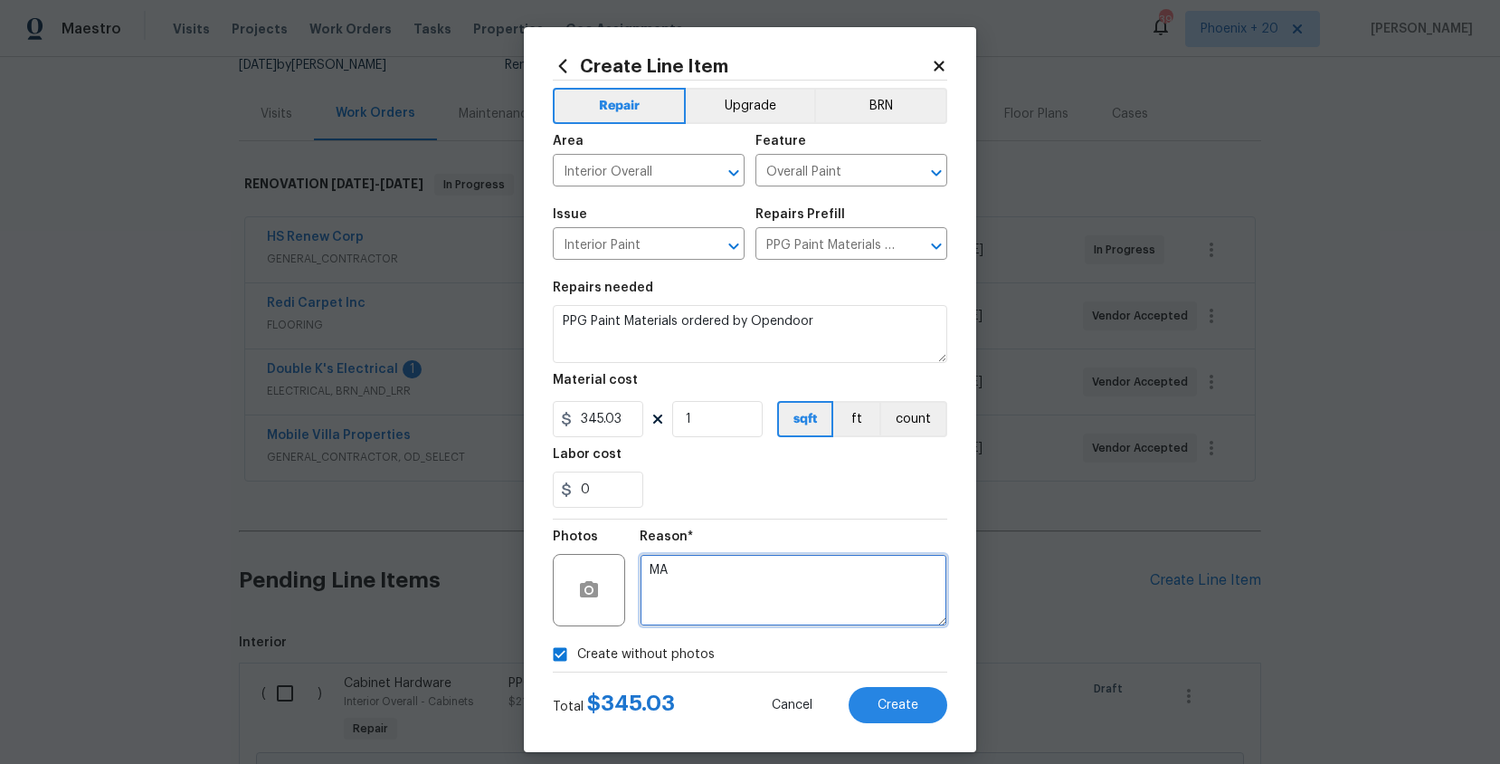
type textarea "M"
type textarea "NA"
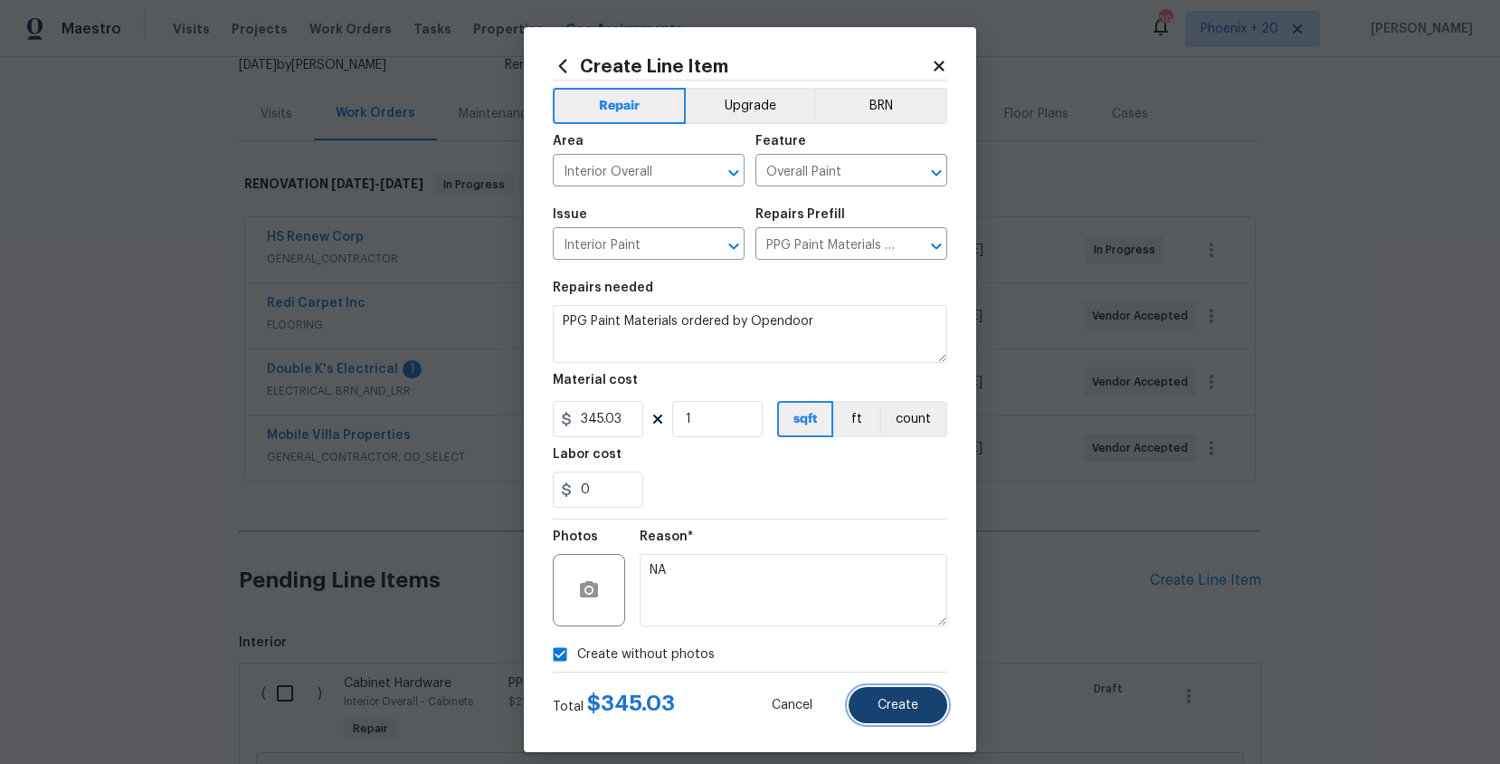
click at [877, 701] on button "Create" at bounding box center [898, 705] width 99 height 36
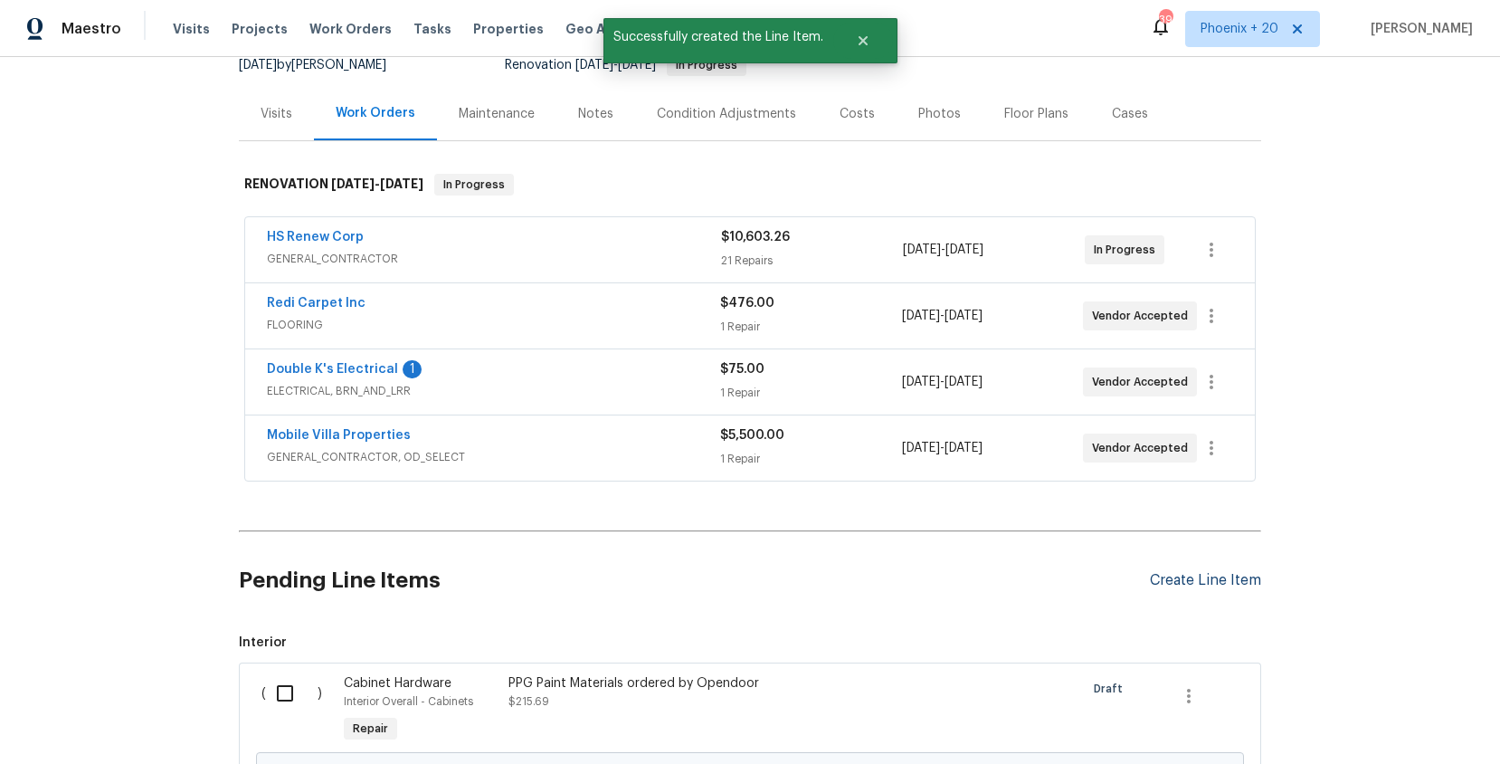
click at [1173, 578] on div "Create Line Item" at bounding box center [1205, 580] width 111 height 17
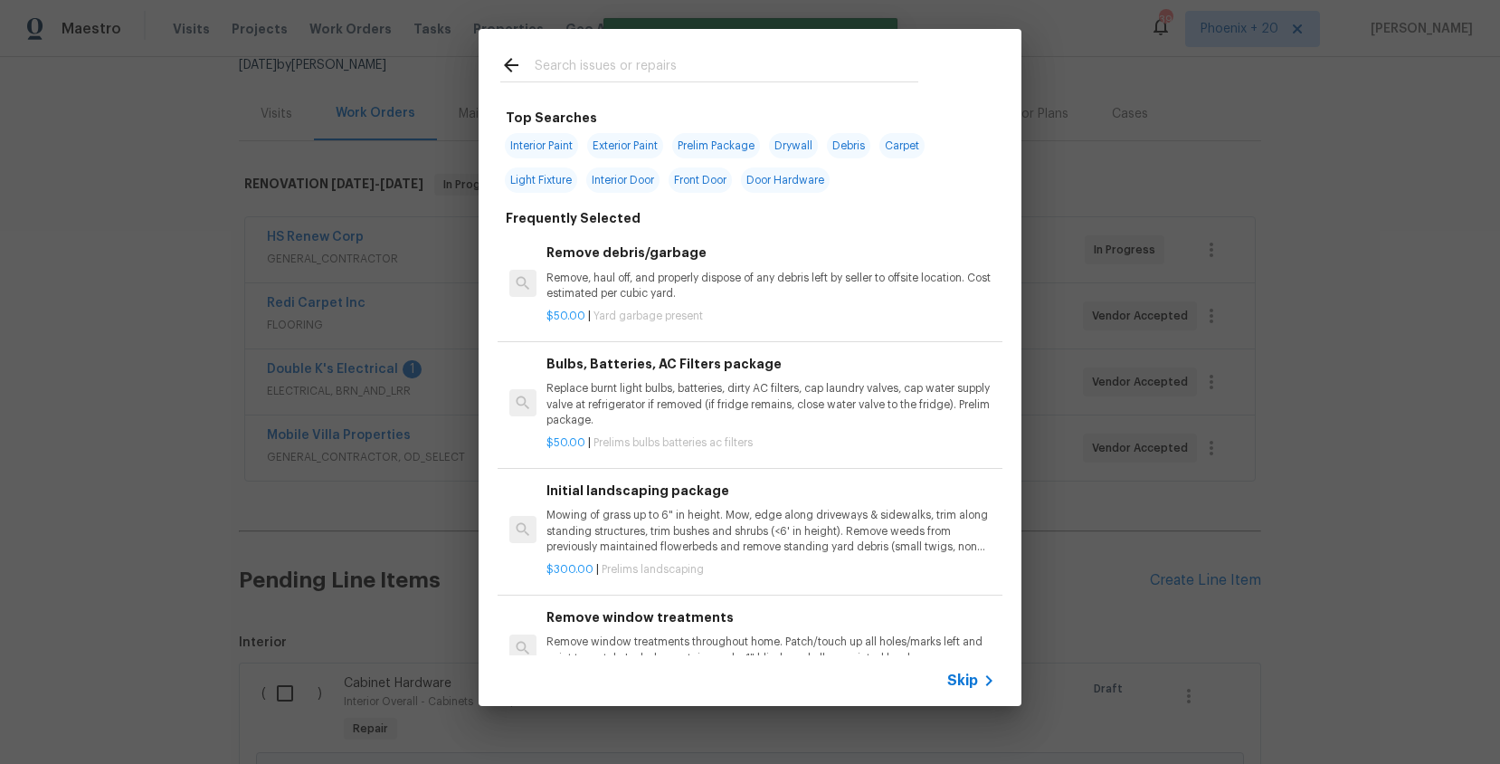
click at [678, 75] on input "text" at bounding box center [727, 67] width 384 height 27
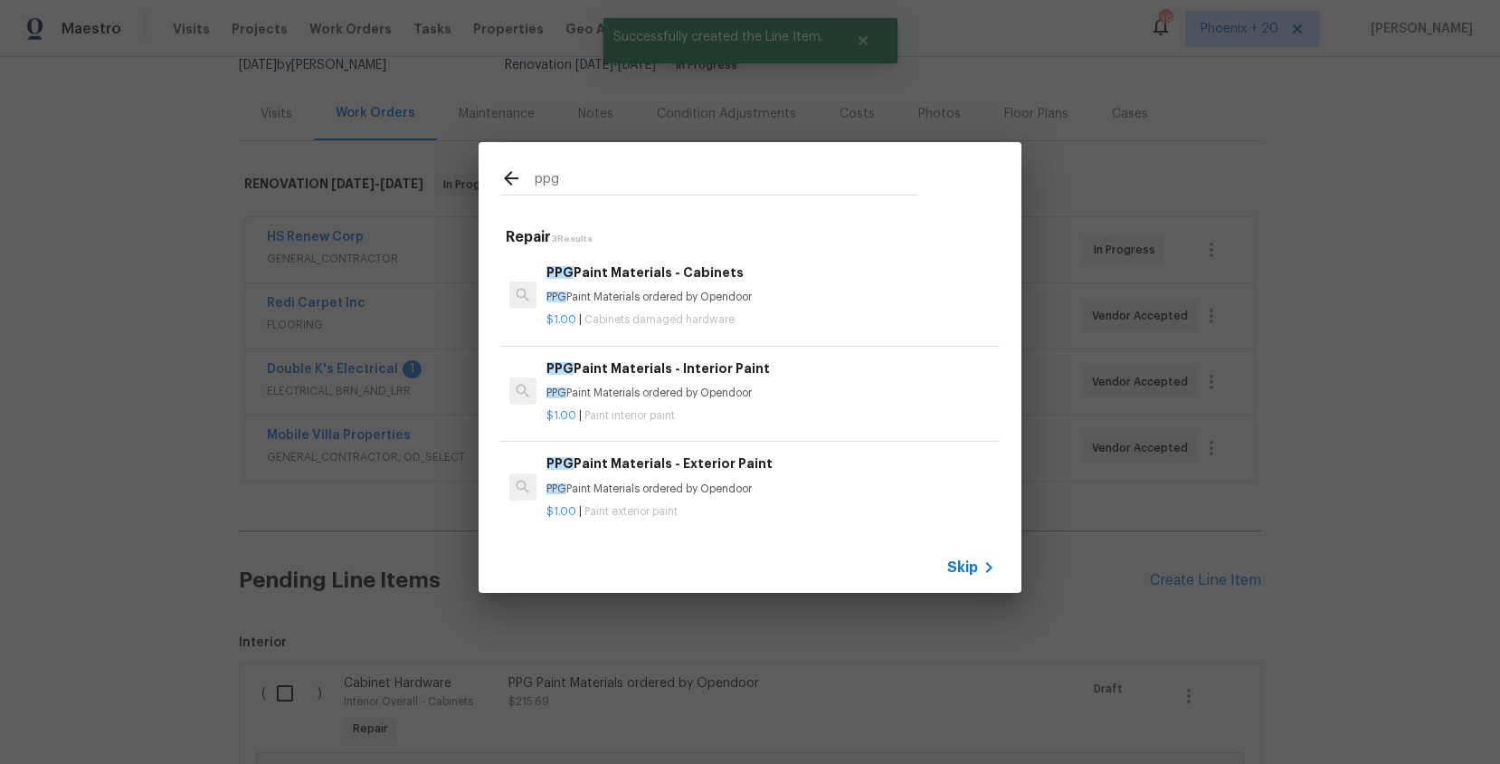
type input "ppg"
click at [789, 471] on h6 "PPG Paint Materials - Exterior Paint" at bounding box center [771, 463] width 449 height 20
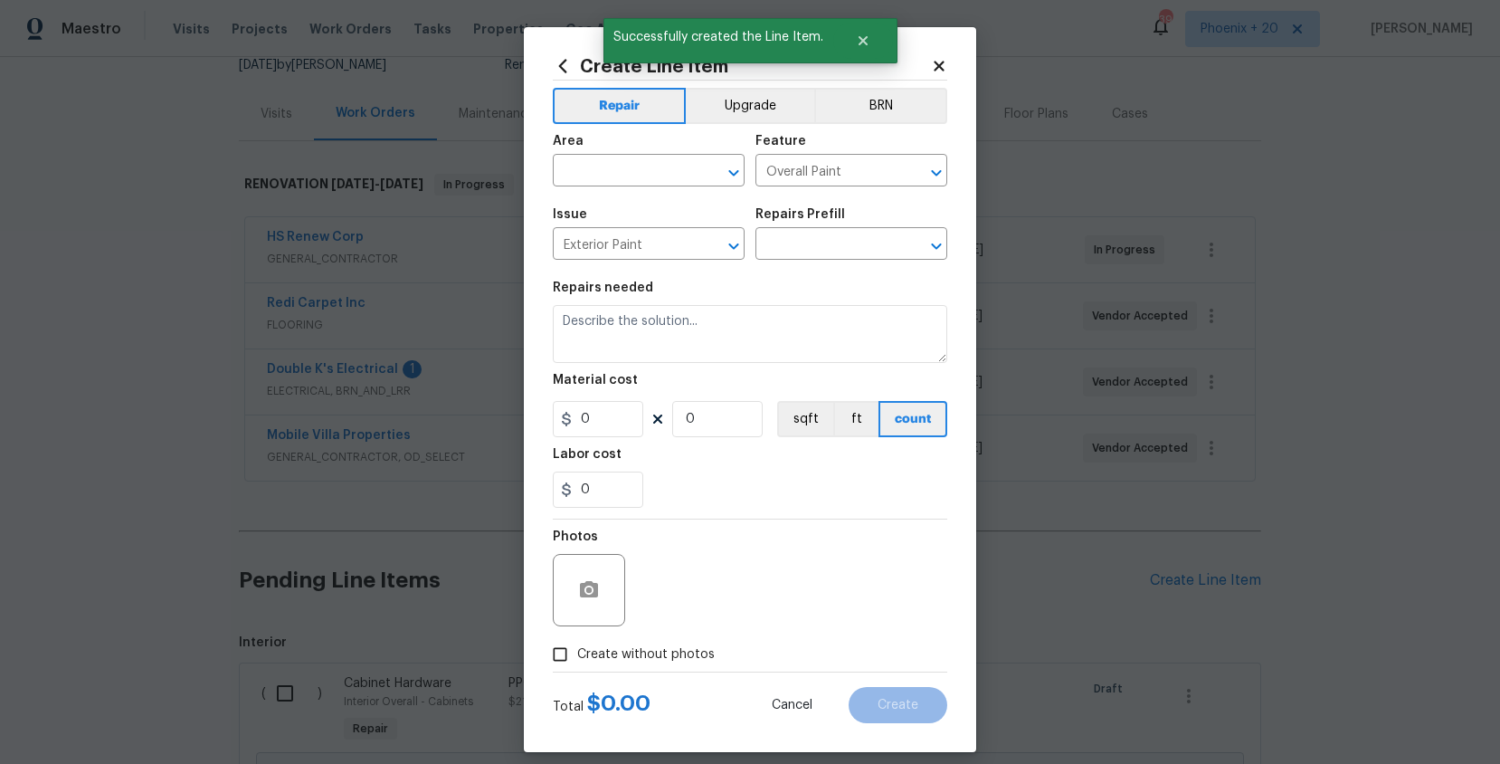
type textarea "PPG Paint Materials ordered by Opendoor"
type input "1"
type input "PPG Paint Materials - Exterior Paint $1.00"
type input "1"
click at [611, 157] on div "Area" at bounding box center [649, 147] width 192 height 24
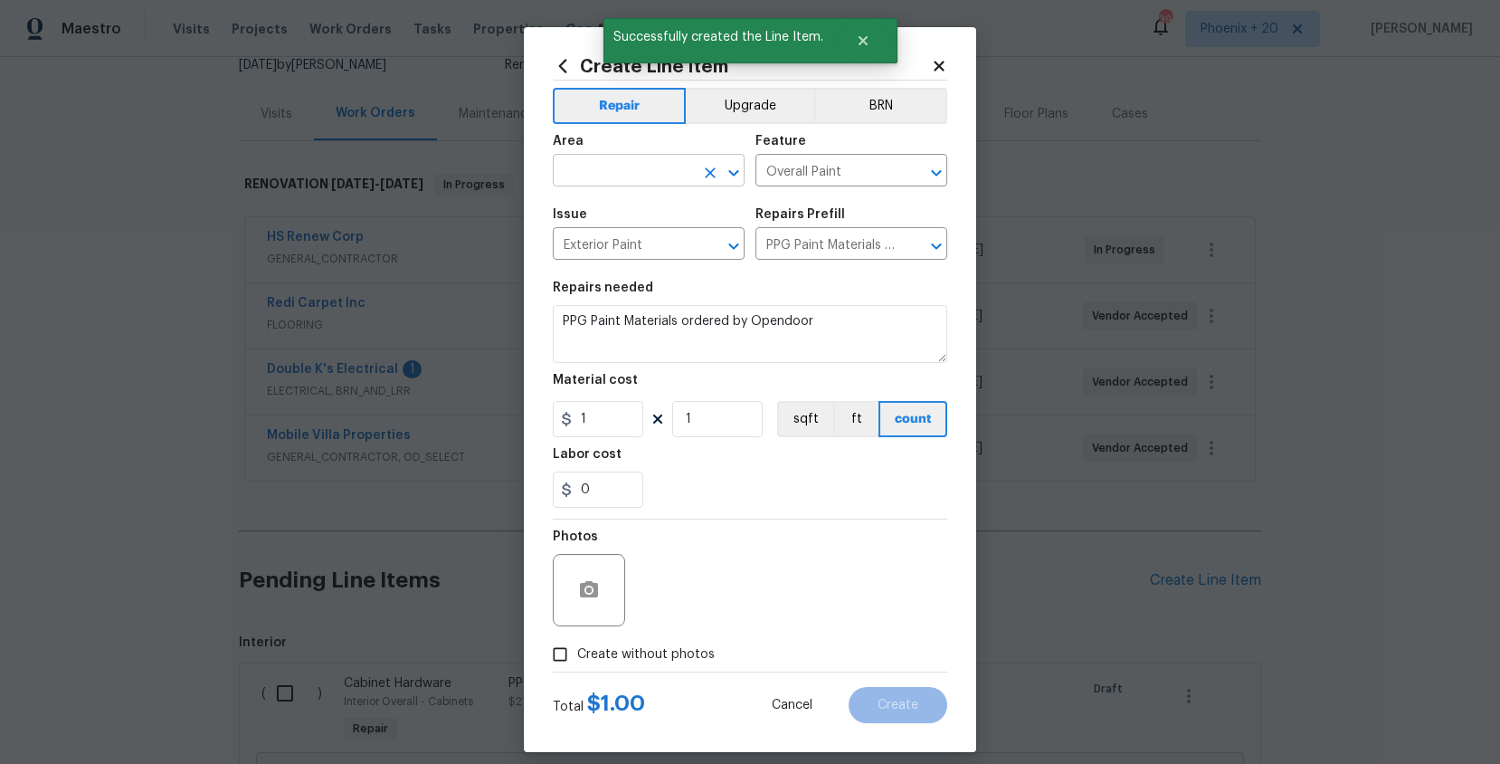
click at [620, 169] on input "text" at bounding box center [623, 172] width 141 height 28
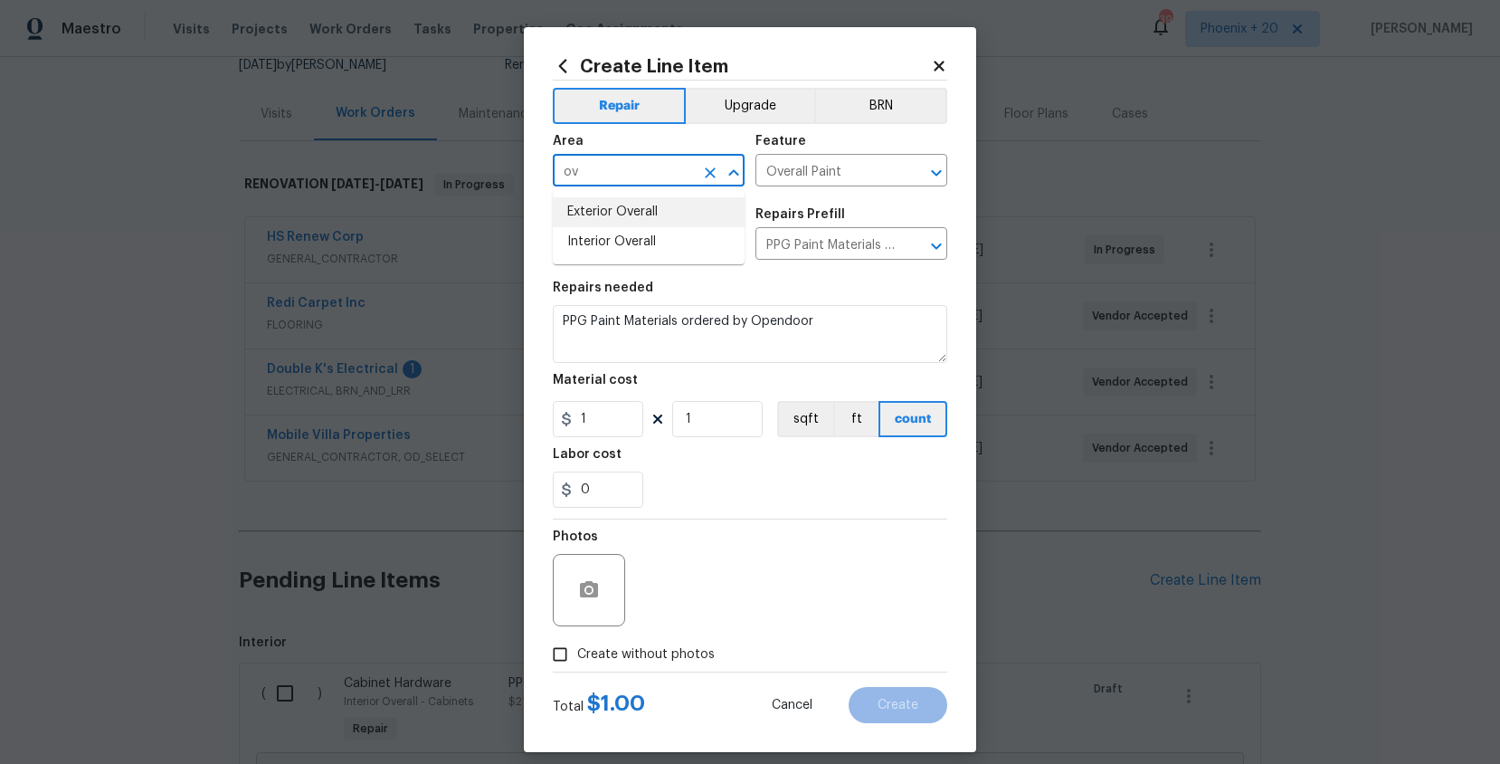
drag, startPoint x: 662, startPoint y: 207, endPoint x: 649, endPoint y: 384, distance: 176.9
click at [662, 208] on li "Exterior Overall" at bounding box center [649, 212] width 192 height 30
type input "Exterior Overall"
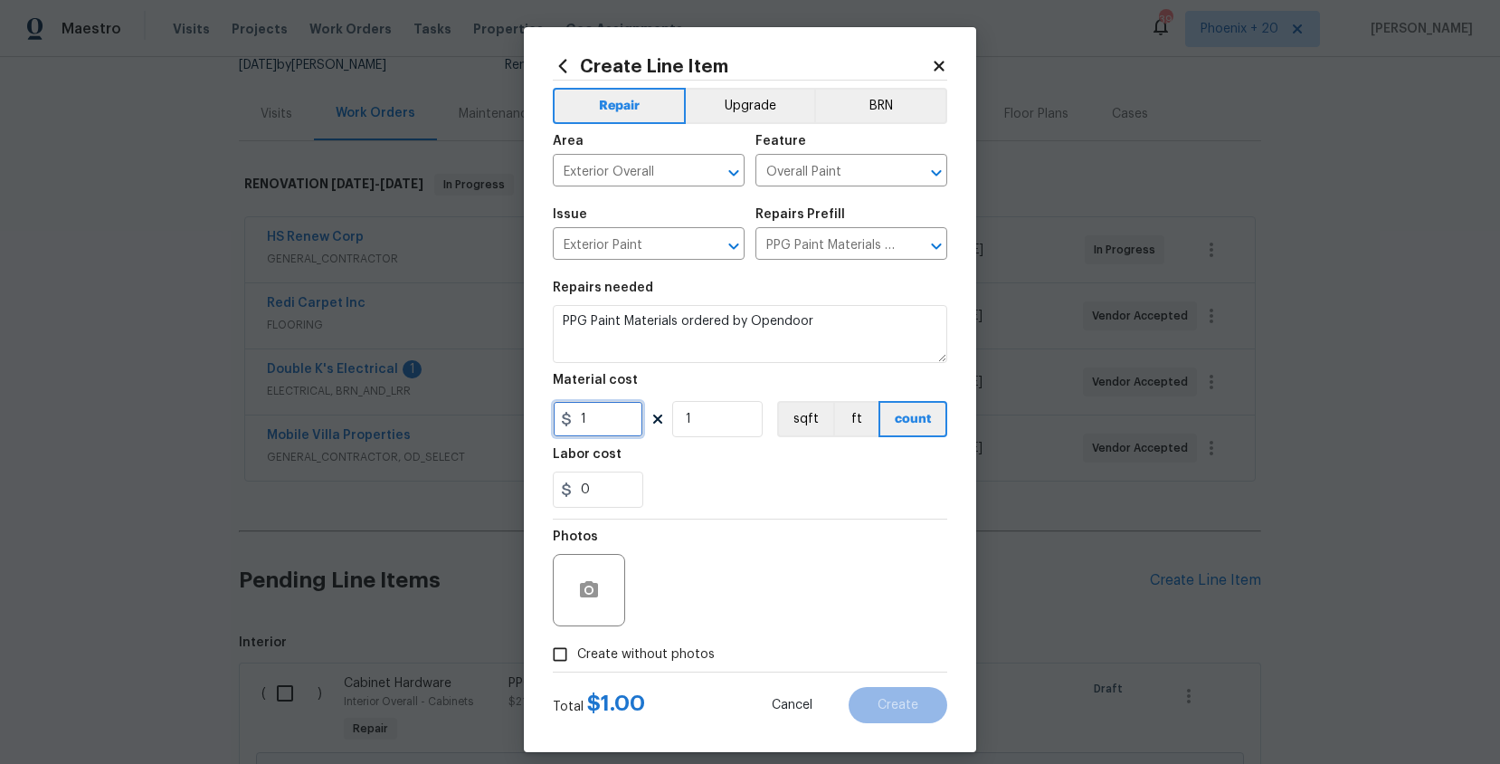
click at [609, 425] on input "1" at bounding box center [598, 419] width 90 height 36
drag, startPoint x: 609, startPoint y: 425, endPoint x: 571, endPoint y: 421, distance: 38.3
click at [571, 421] on div "1" at bounding box center [598, 419] width 90 height 36
type input "381.73"
drag, startPoint x: 681, startPoint y: 660, endPoint x: 681, endPoint y: 638, distance: 21.7
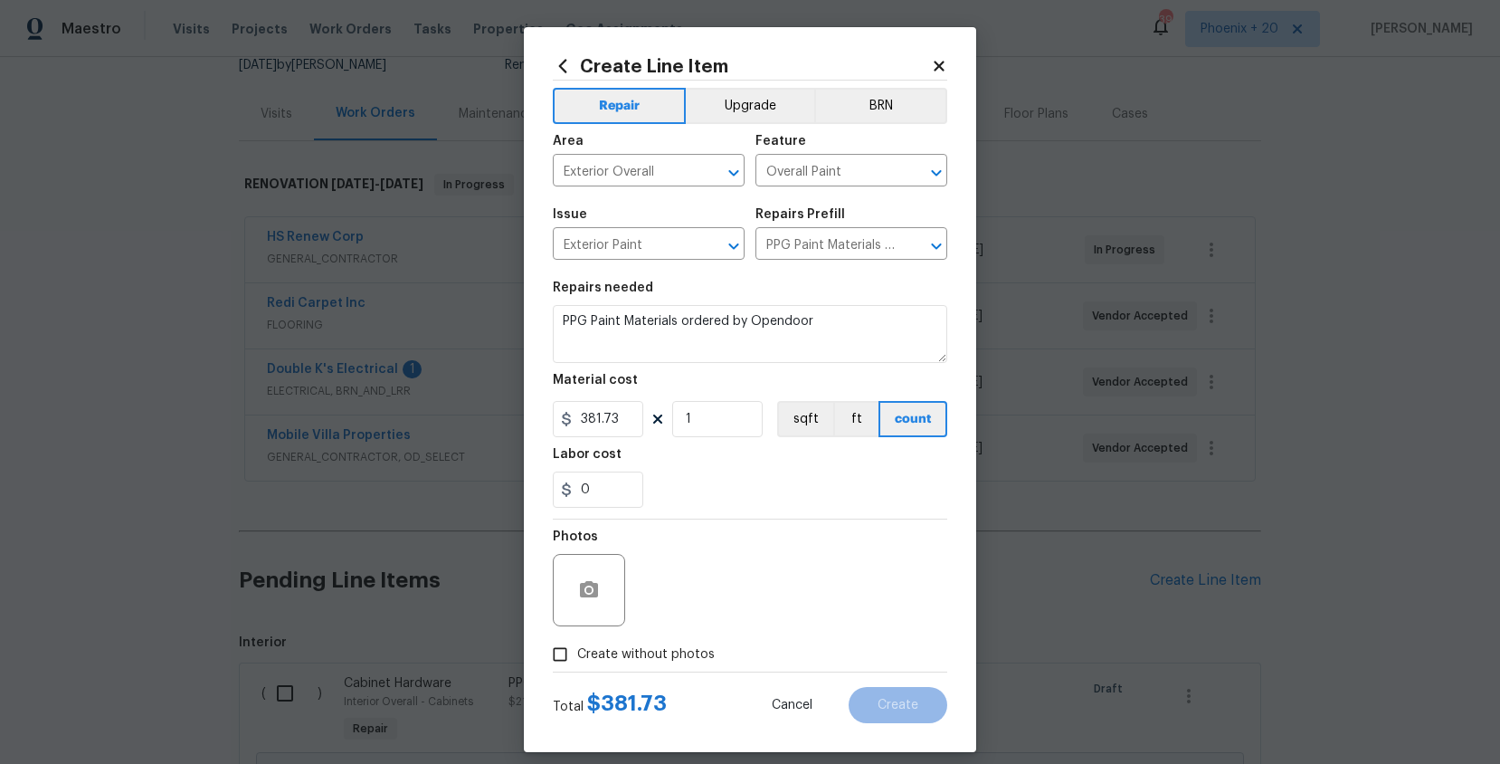
click at [681, 657] on span "Create without photos" at bounding box center [646, 654] width 138 height 19
click at [577, 657] on input "Create without photos" at bounding box center [560, 654] width 34 height 34
checkbox input "true"
click at [686, 613] on textarea at bounding box center [794, 590] width 308 height 72
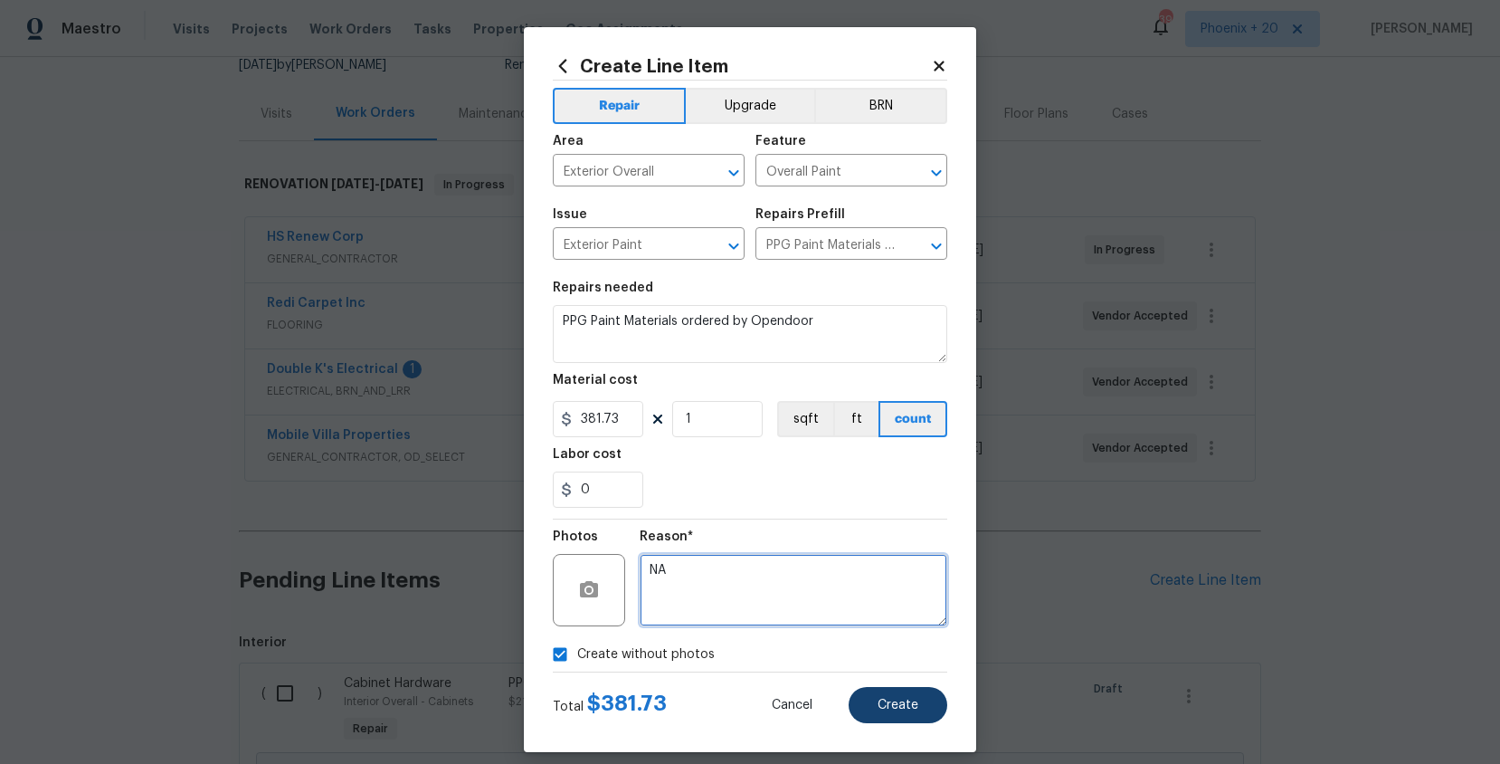
type textarea "NA"
click at [877, 690] on button "Create" at bounding box center [898, 705] width 99 height 36
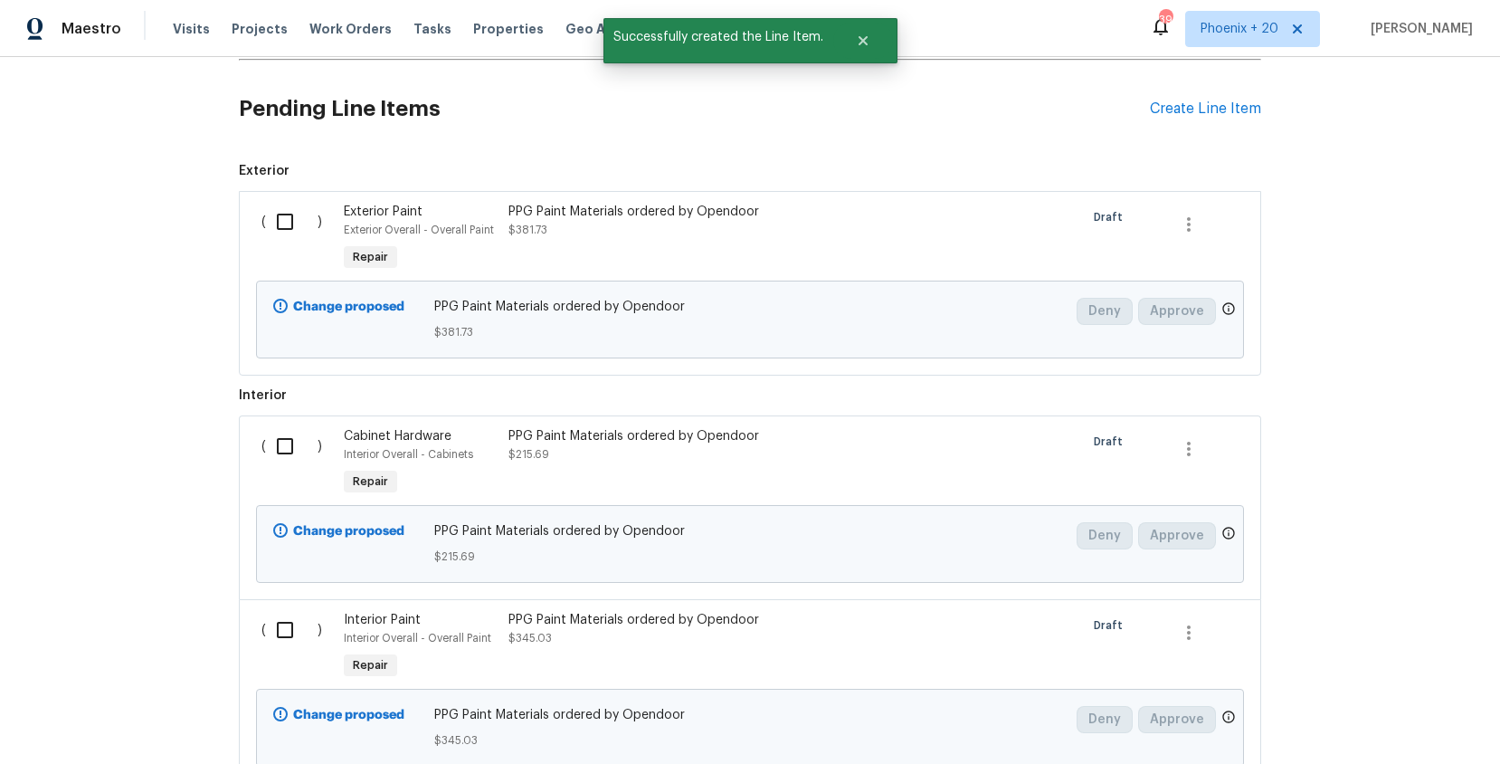
scroll to position [703, 0]
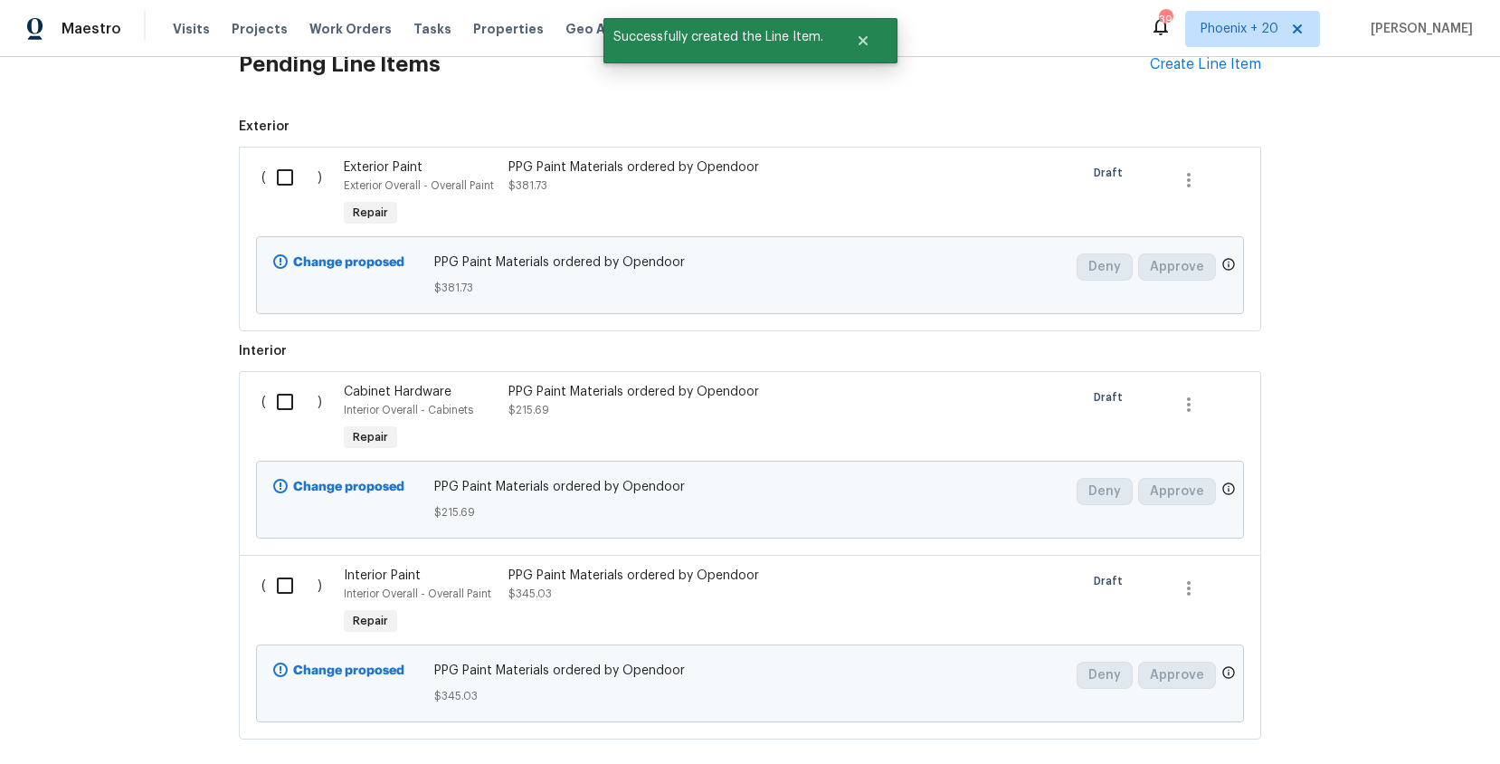
click at [278, 195] on input "checkbox" at bounding box center [292, 177] width 52 height 38
checkbox input "true"
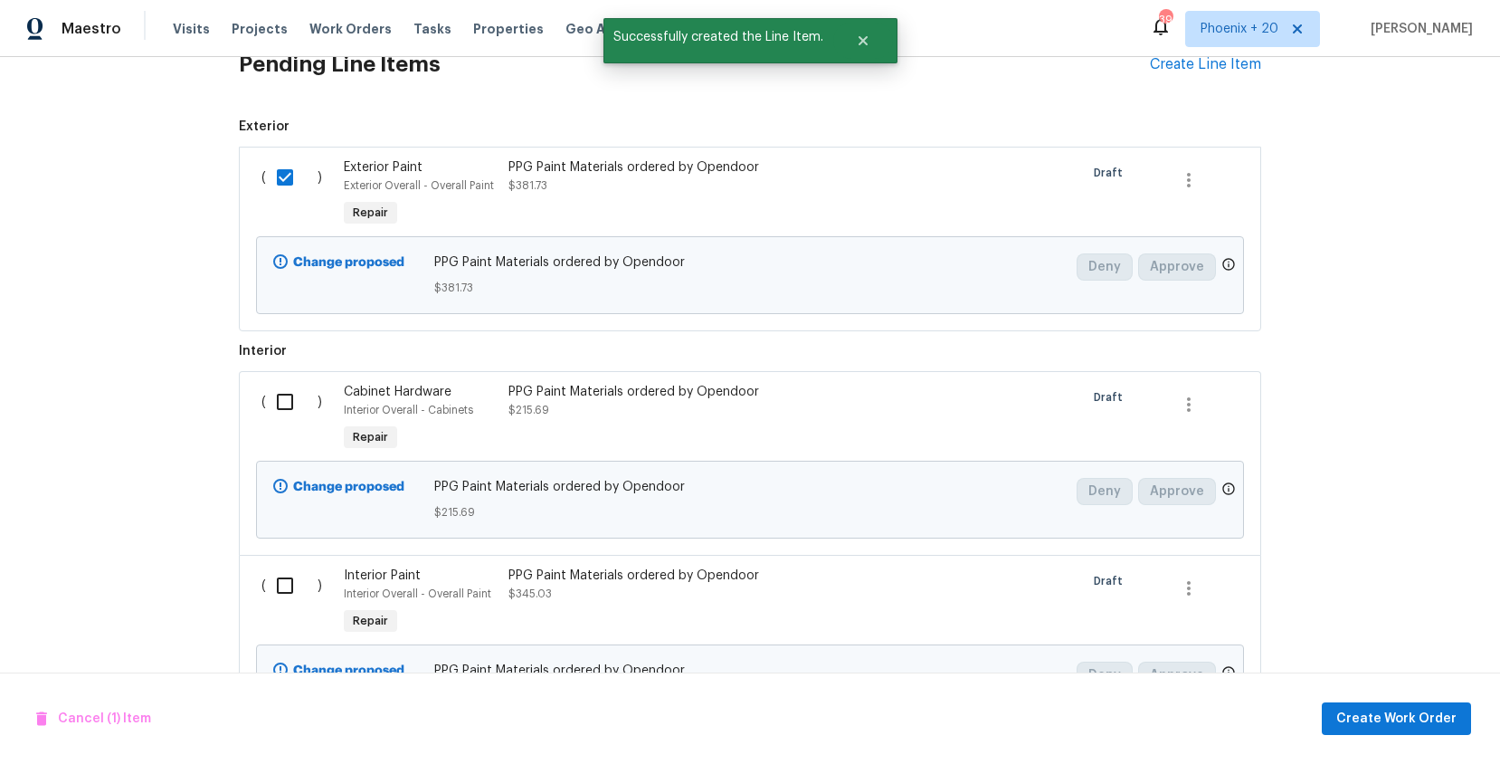
click at [295, 395] on input "checkbox" at bounding box center [292, 402] width 52 height 38
checkbox input "true"
drag, startPoint x: 289, startPoint y: 604, endPoint x: 319, endPoint y: 602, distance: 30.8
click at [289, 604] on input "checkbox" at bounding box center [292, 585] width 52 height 38
checkbox input "true"
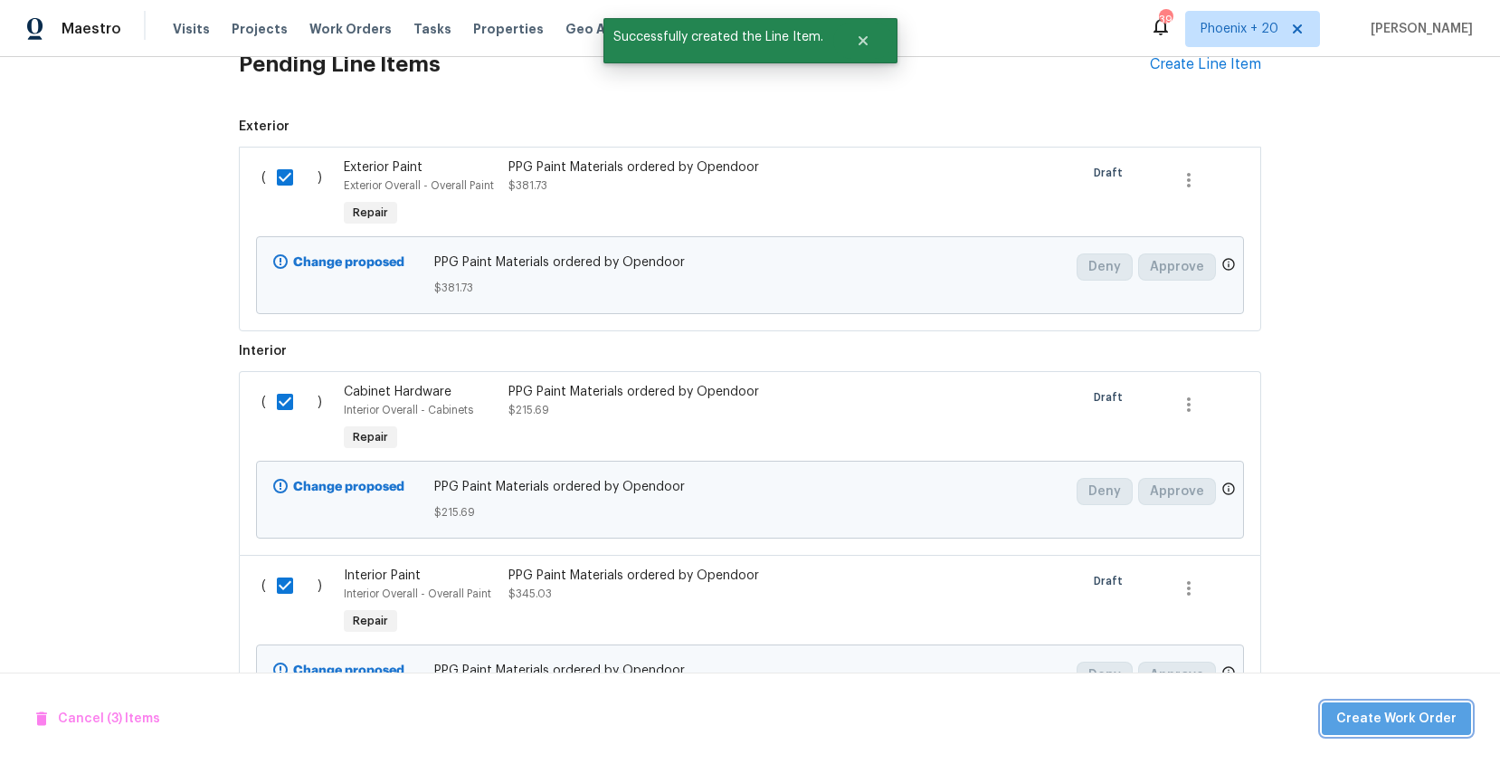
click at [1438, 718] on span "Create Work Order" at bounding box center [1397, 719] width 120 height 23
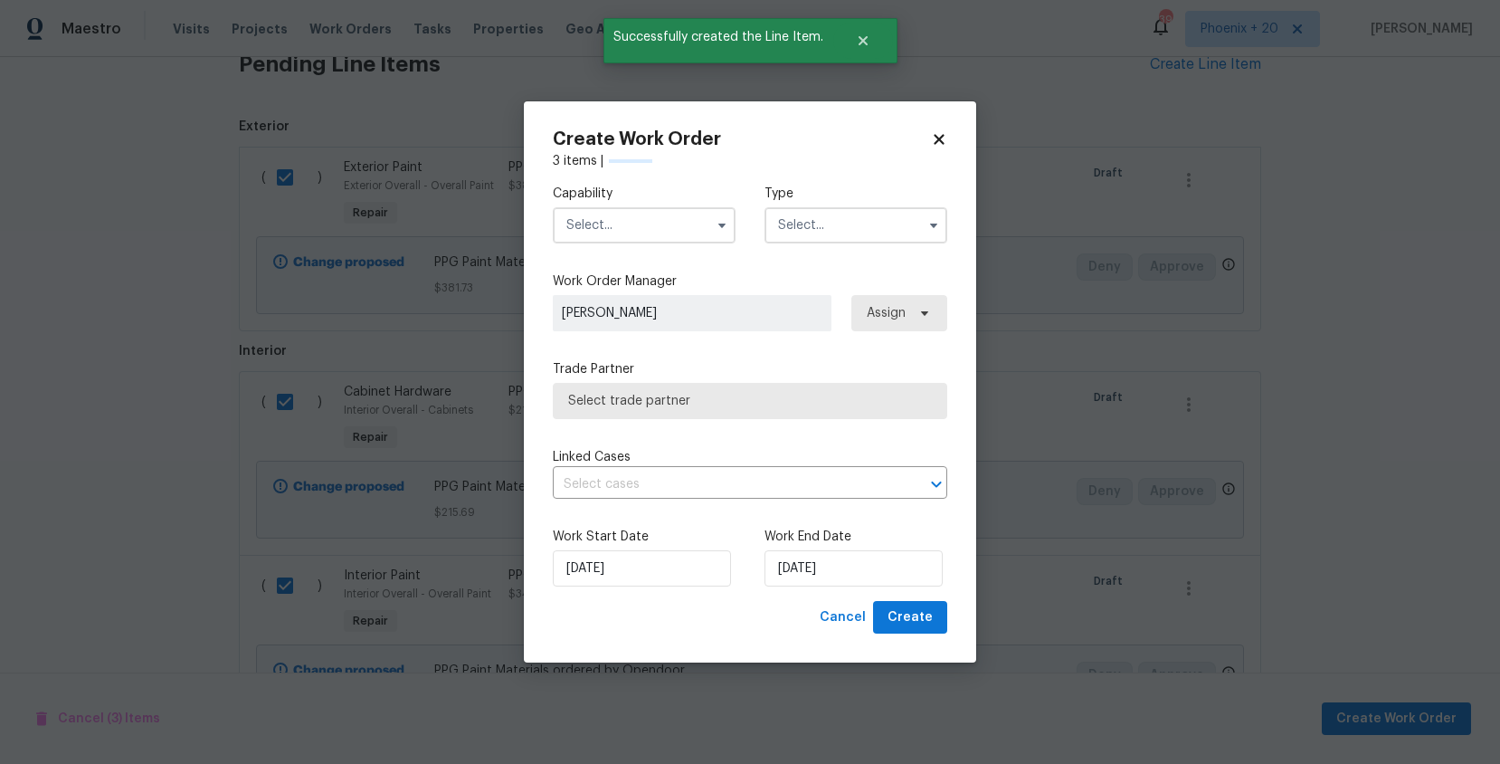
checkbox input "false"
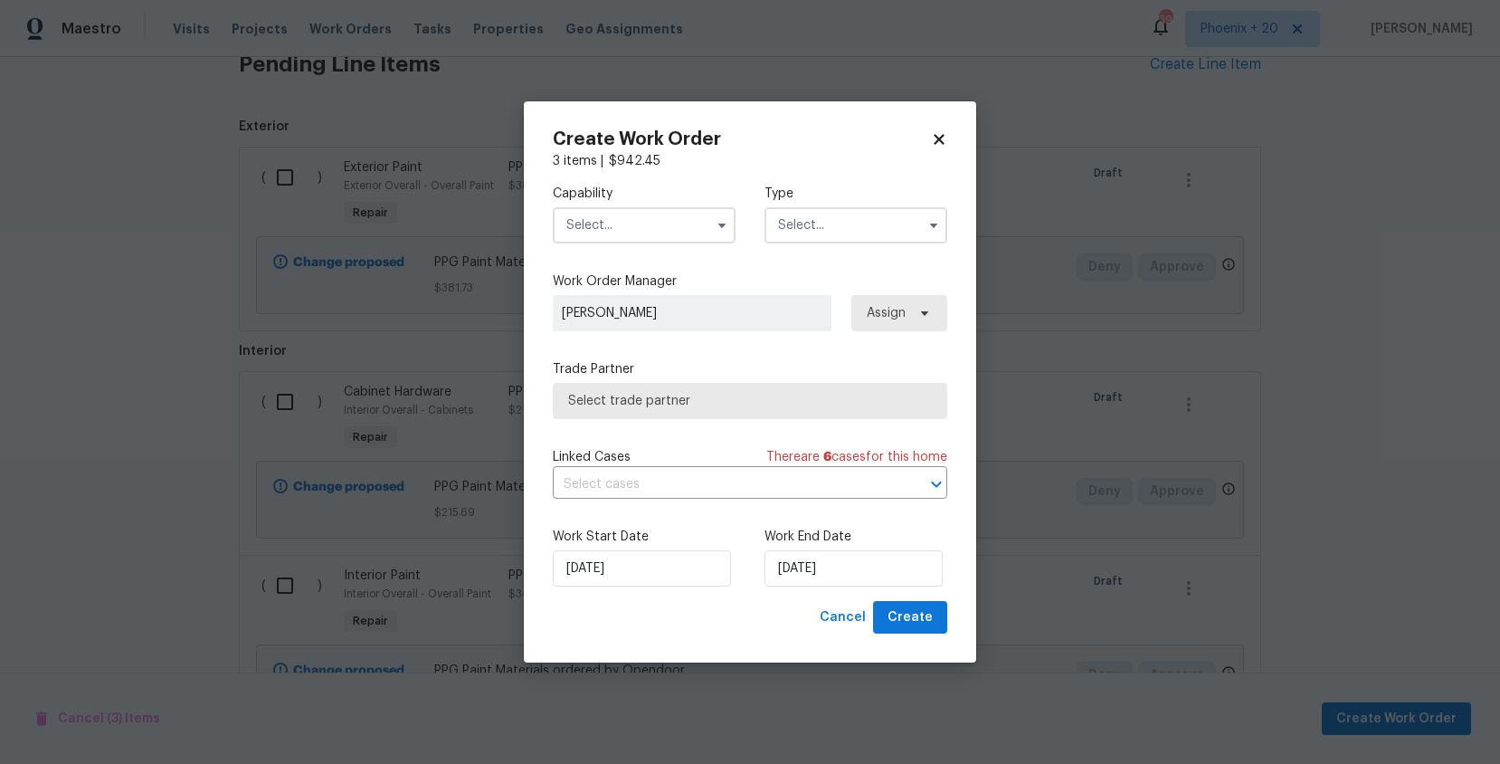
click at [640, 228] on input "text" at bounding box center [644, 225] width 183 height 36
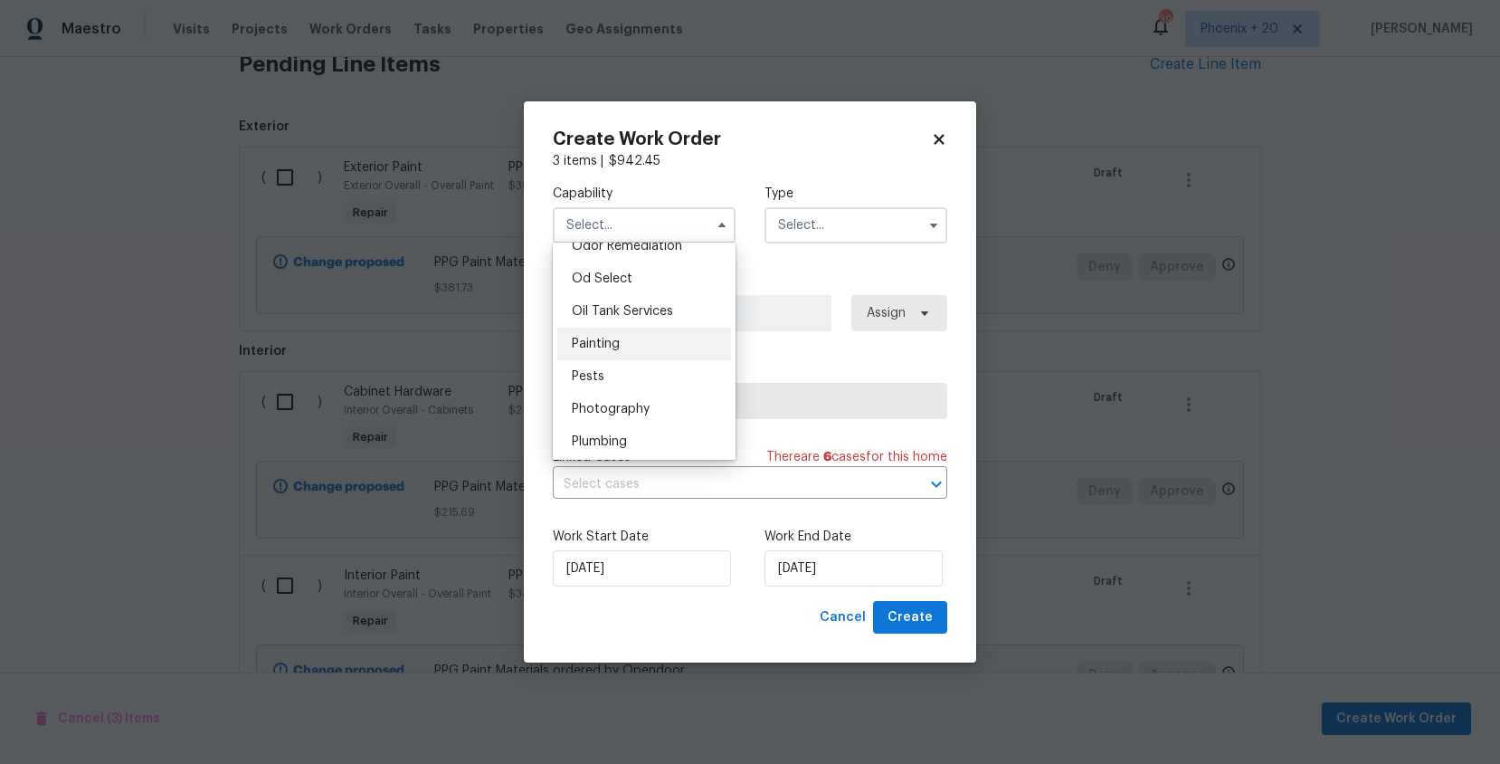
scroll to position [1461, 0]
drag, startPoint x: 640, startPoint y: 323, endPoint x: 824, endPoint y: 244, distance: 200.7
click at [640, 323] on div "Painting" at bounding box center [644, 323] width 174 height 33
type input "Painting"
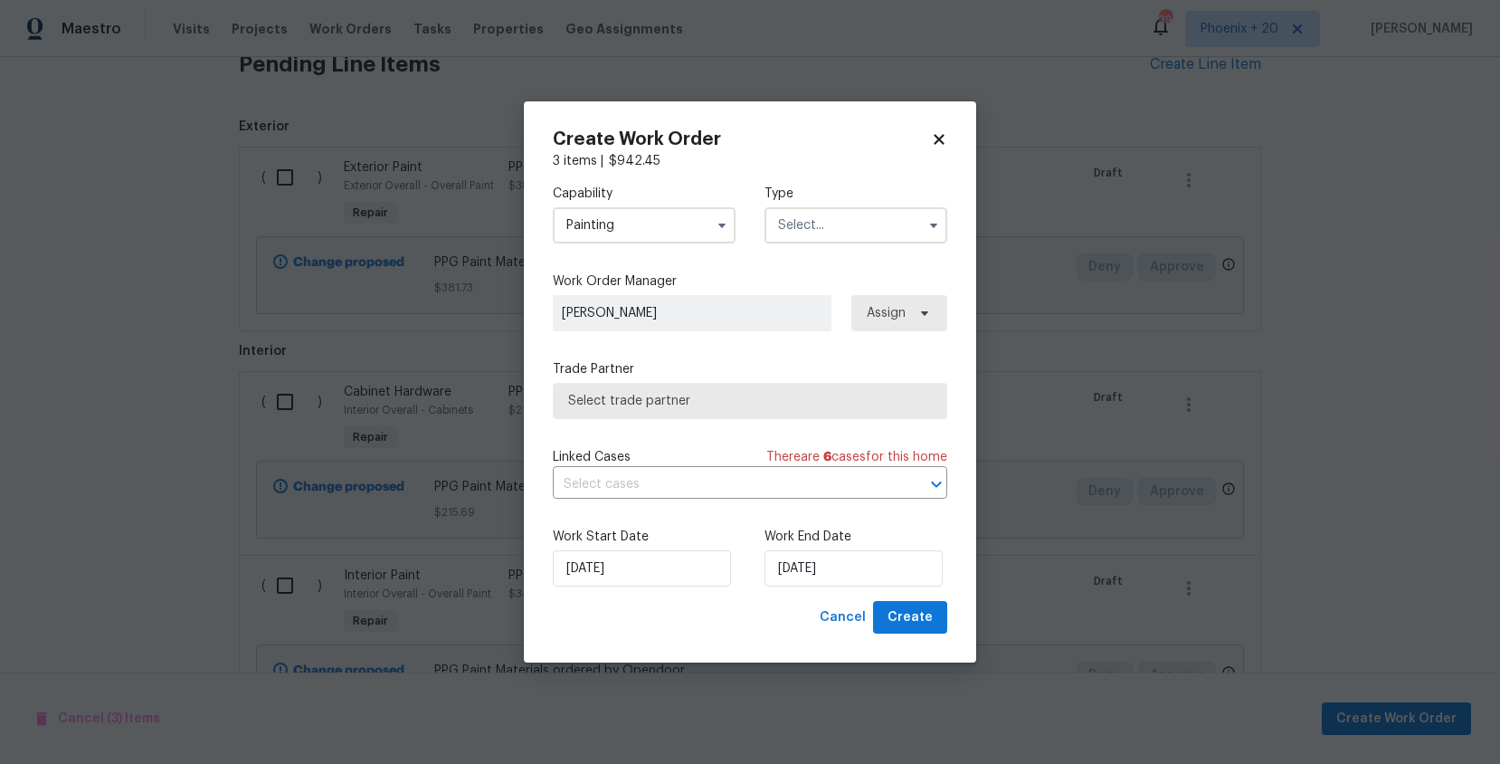
drag, startPoint x: 827, startPoint y: 240, endPoint x: 821, endPoint y: 230, distance: 11.8
click at [826, 235] on input "text" at bounding box center [856, 225] width 183 height 36
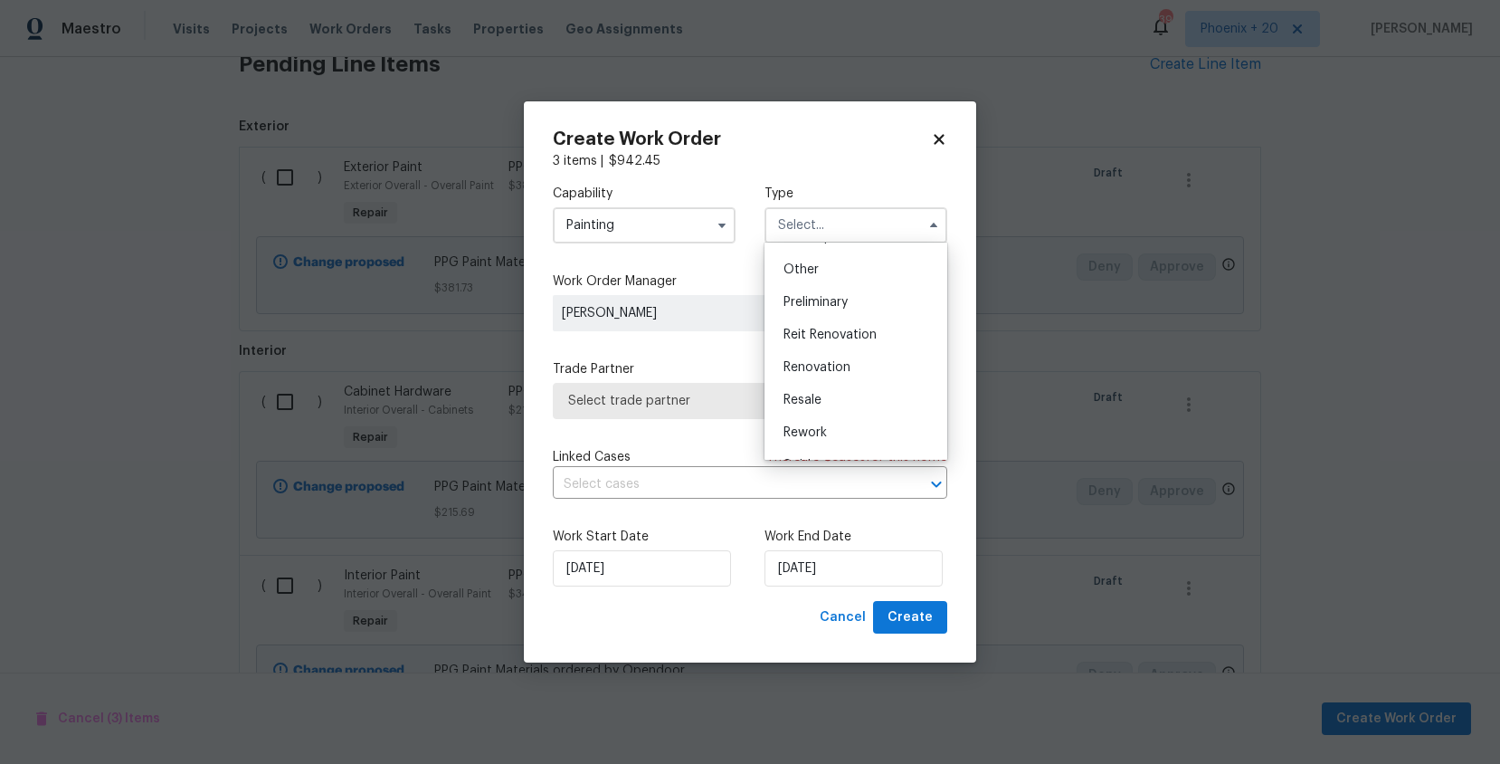
scroll to position [411, 0]
click at [827, 304] on span "Renovation" at bounding box center [817, 308] width 67 height 13
type input "Renovation"
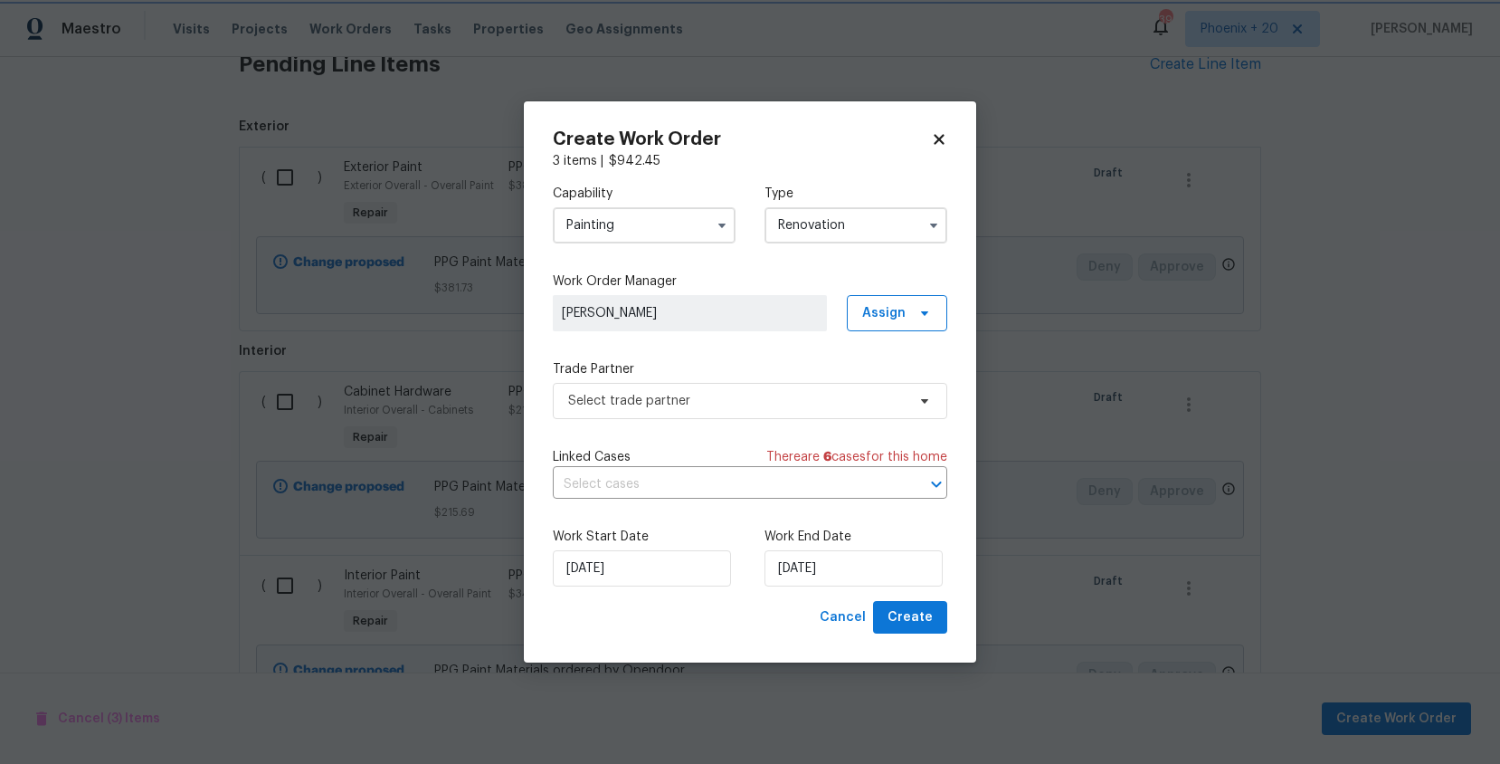
scroll to position [0, 0]
drag, startPoint x: 888, startPoint y: 303, endPoint x: 890, endPoint y: 328, distance: 25.4
click at [888, 304] on span "Assign" at bounding box center [883, 313] width 43 height 18
click at [891, 395] on div "Assign to me" at bounding box center [900, 389] width 79 height 18
click at [739, 406] on span "Select trade partner" at bounding box center [737, 401] width 338 height 18
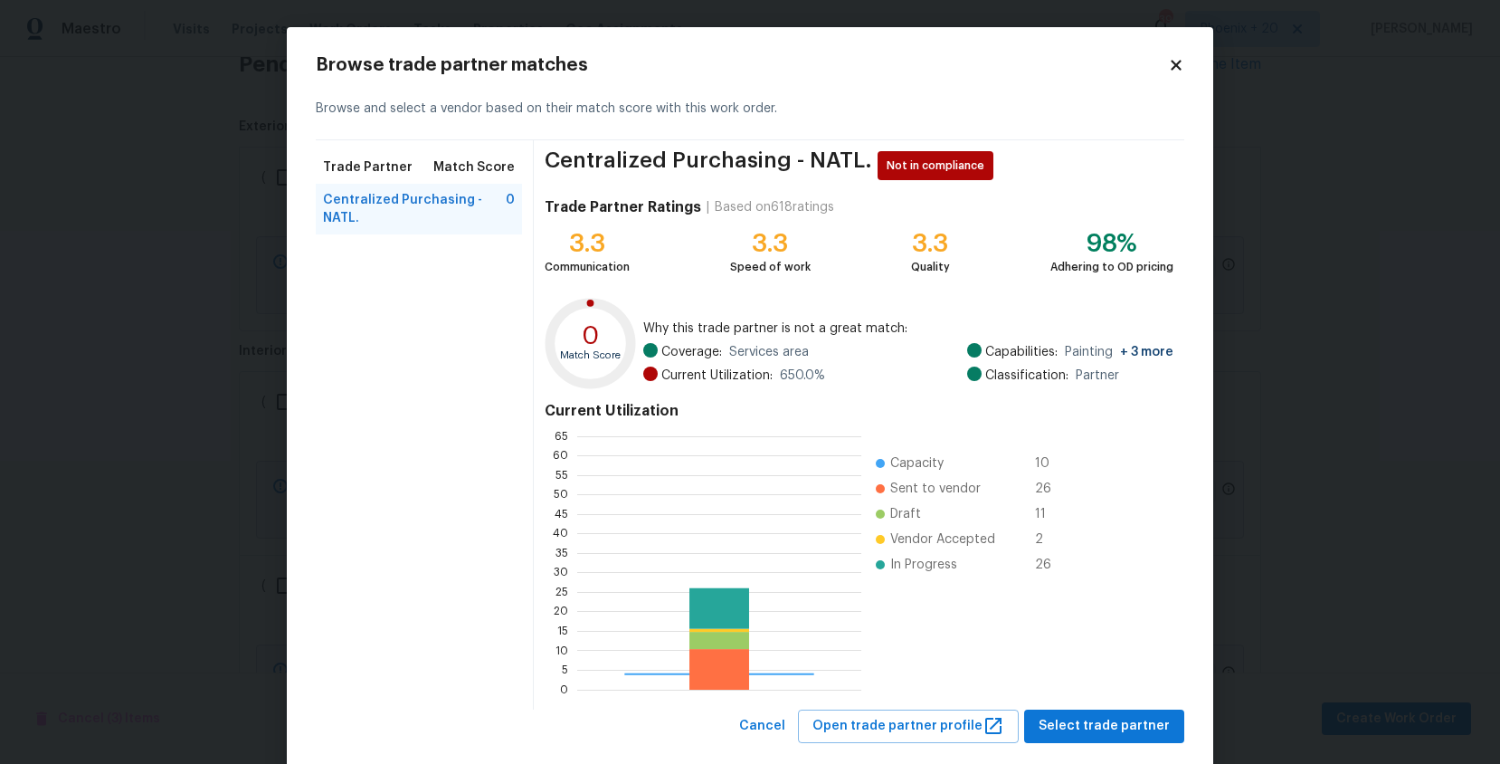
scroll to position [253, 284]
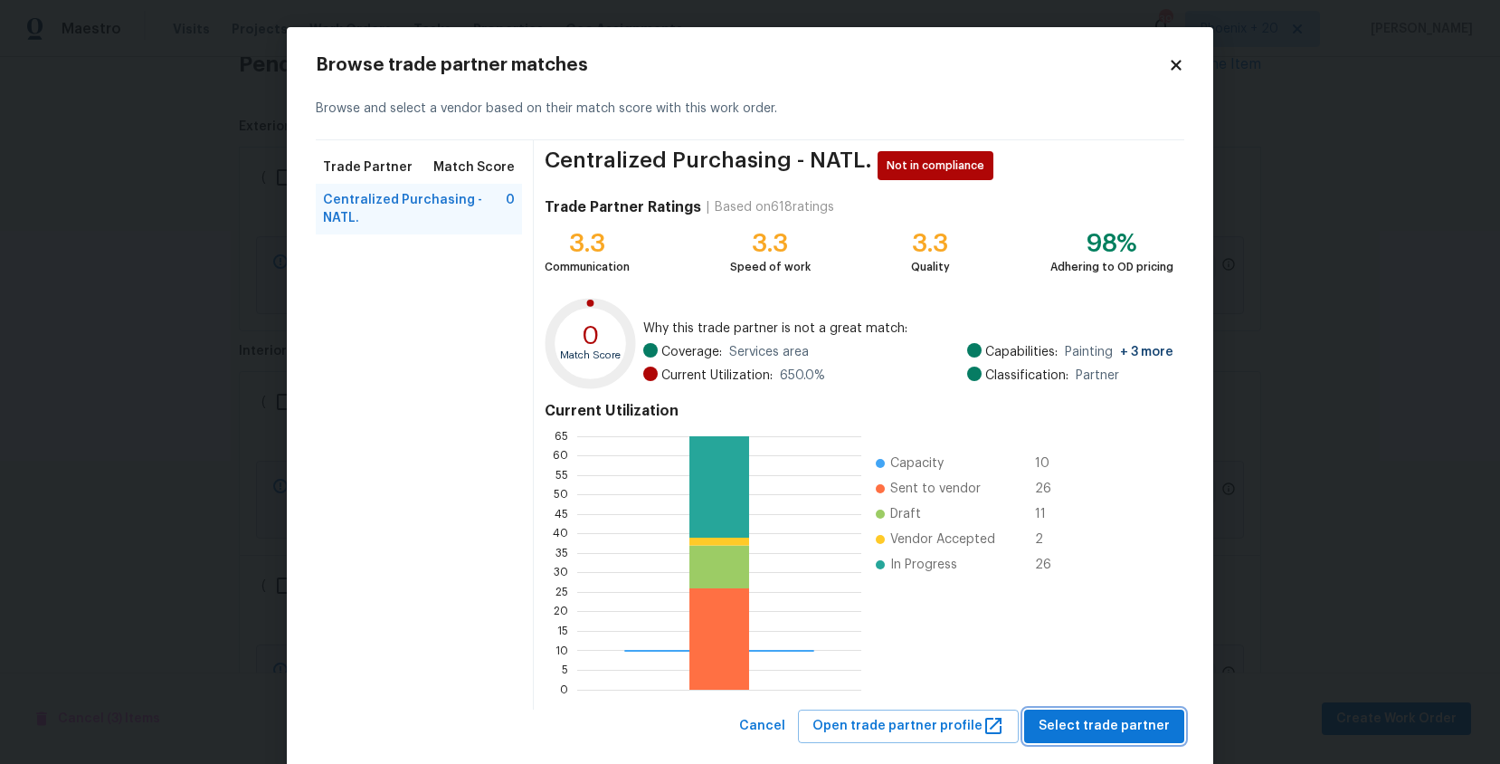
click at [1066, 721] on span "Select trade partner" at bounding box center [1104, 726] width 131 height 23
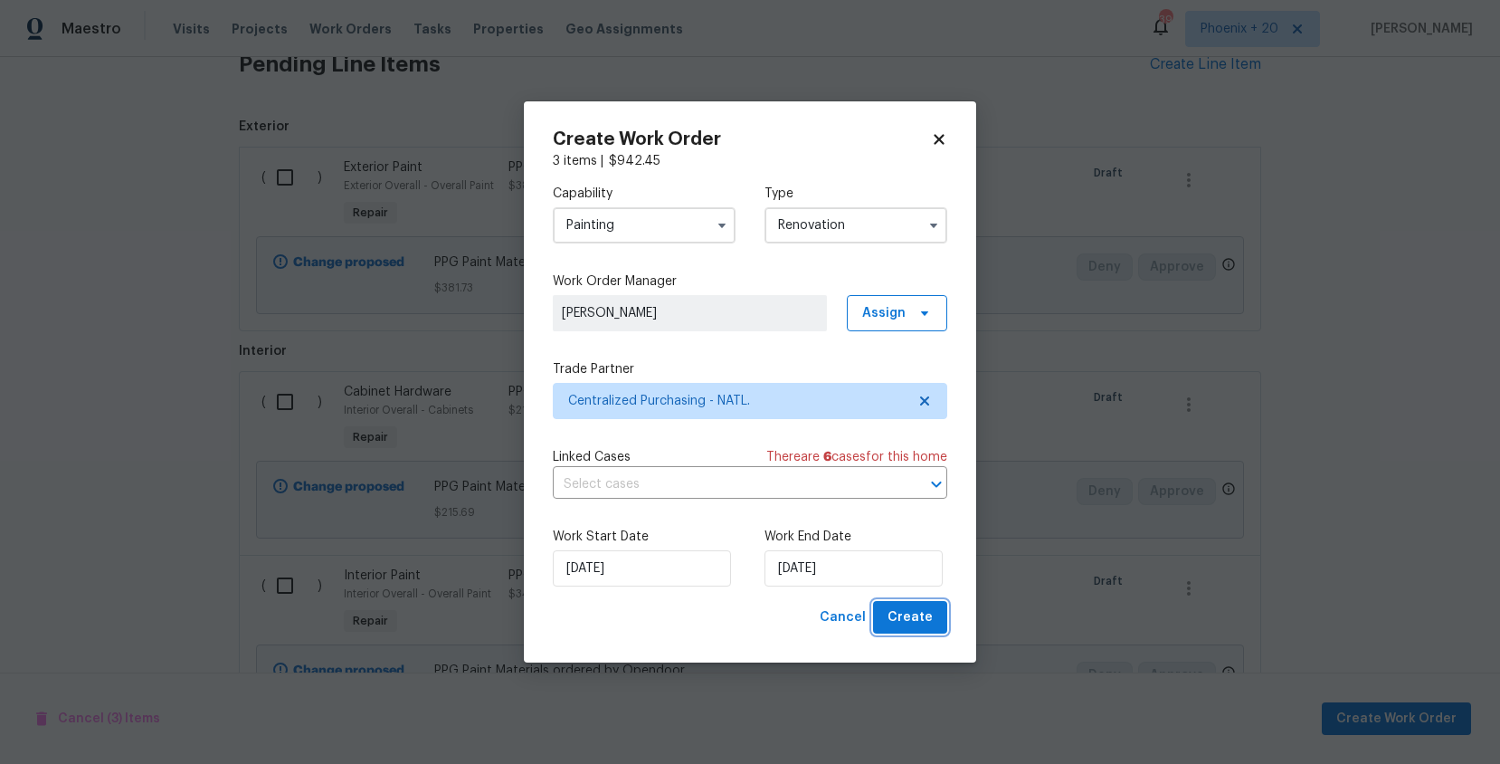
click at [925, 606] on span "Create" at bounding box center [910, 617] width 45 height 23
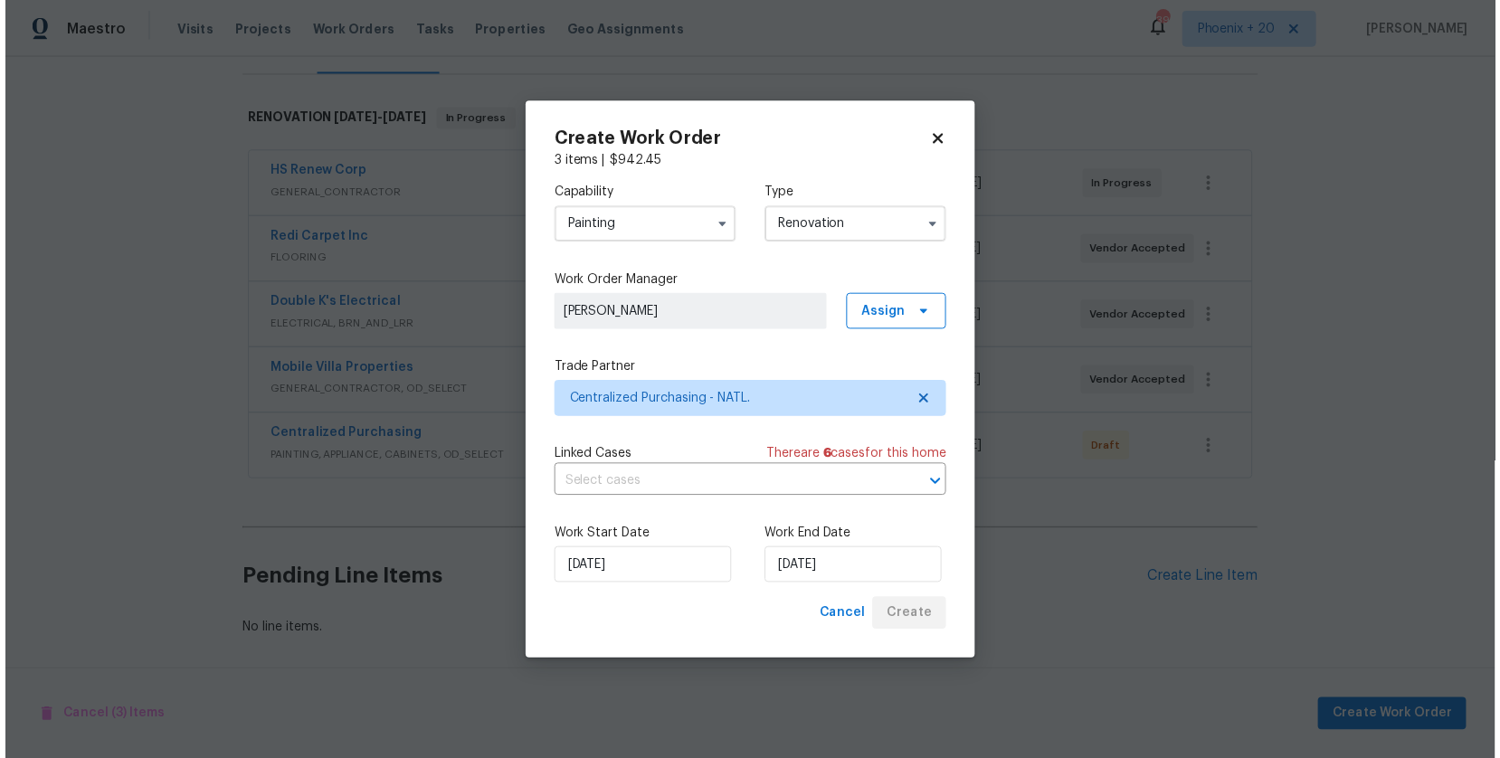
scroll to position [253, 0]
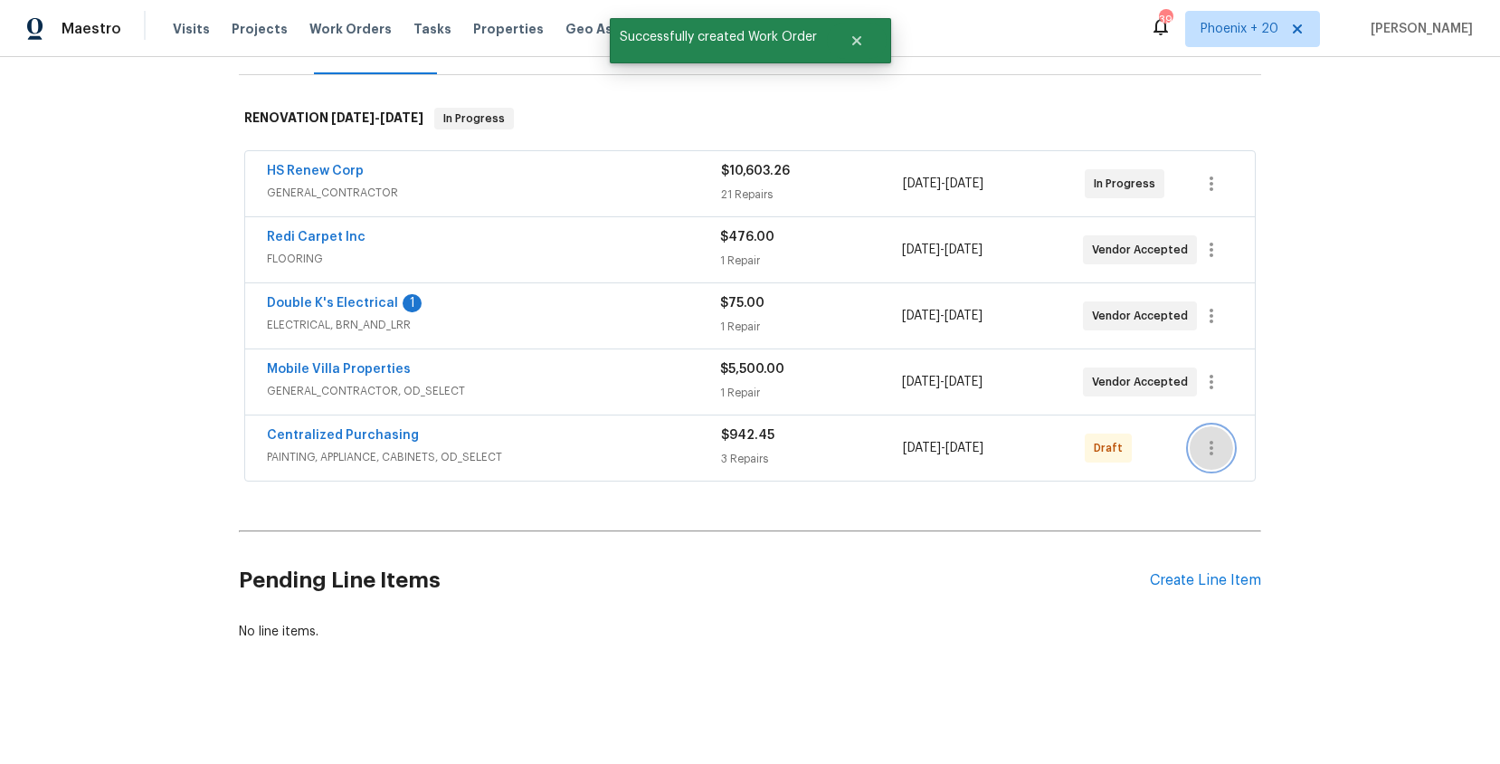
click at [1210, 451] on icon "button" at bounding box center [1212, 448] width 22 height 22
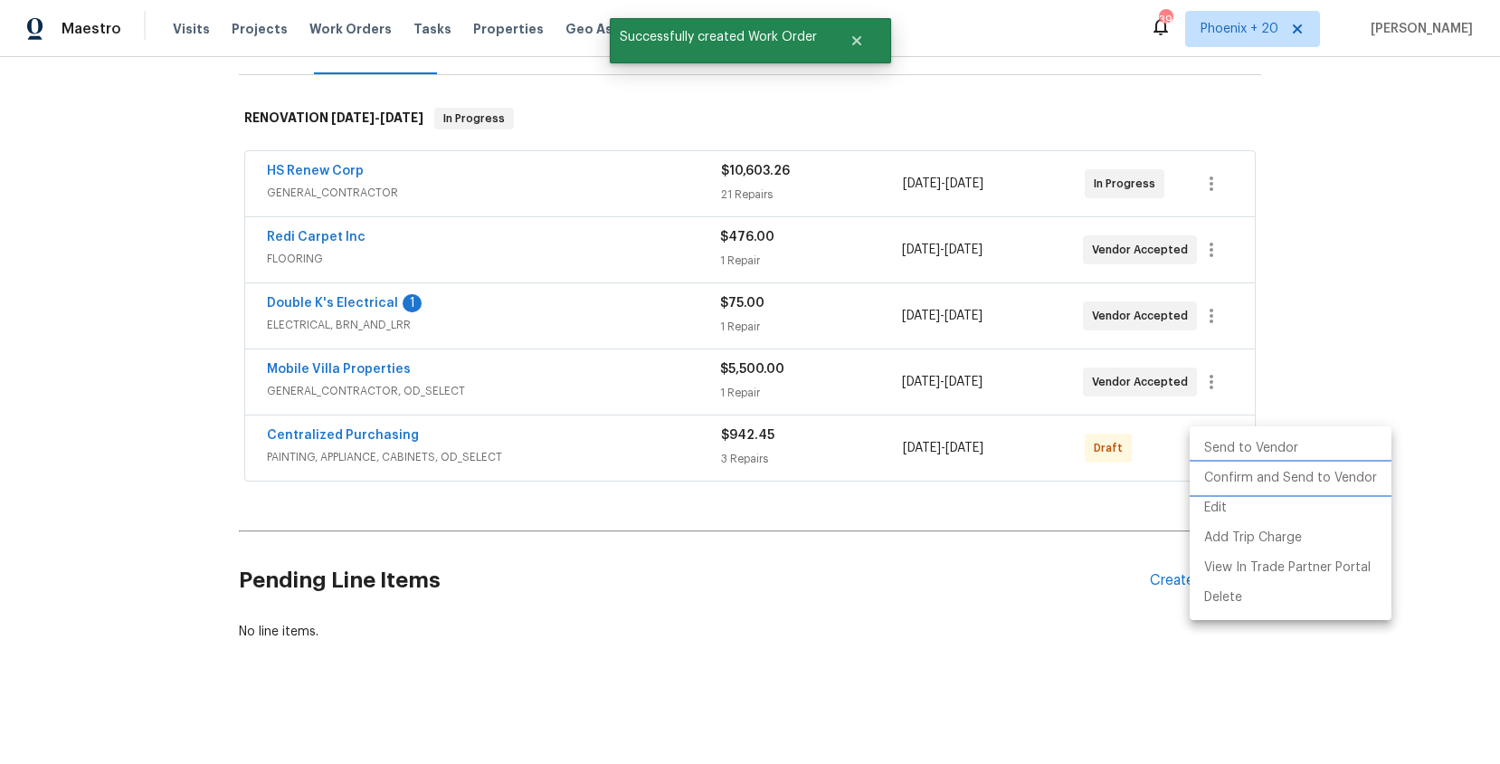
click at [1214, 480] on li "Confirm and Send to Vendor" at bounding box center [1291, 478] width 202 height 30
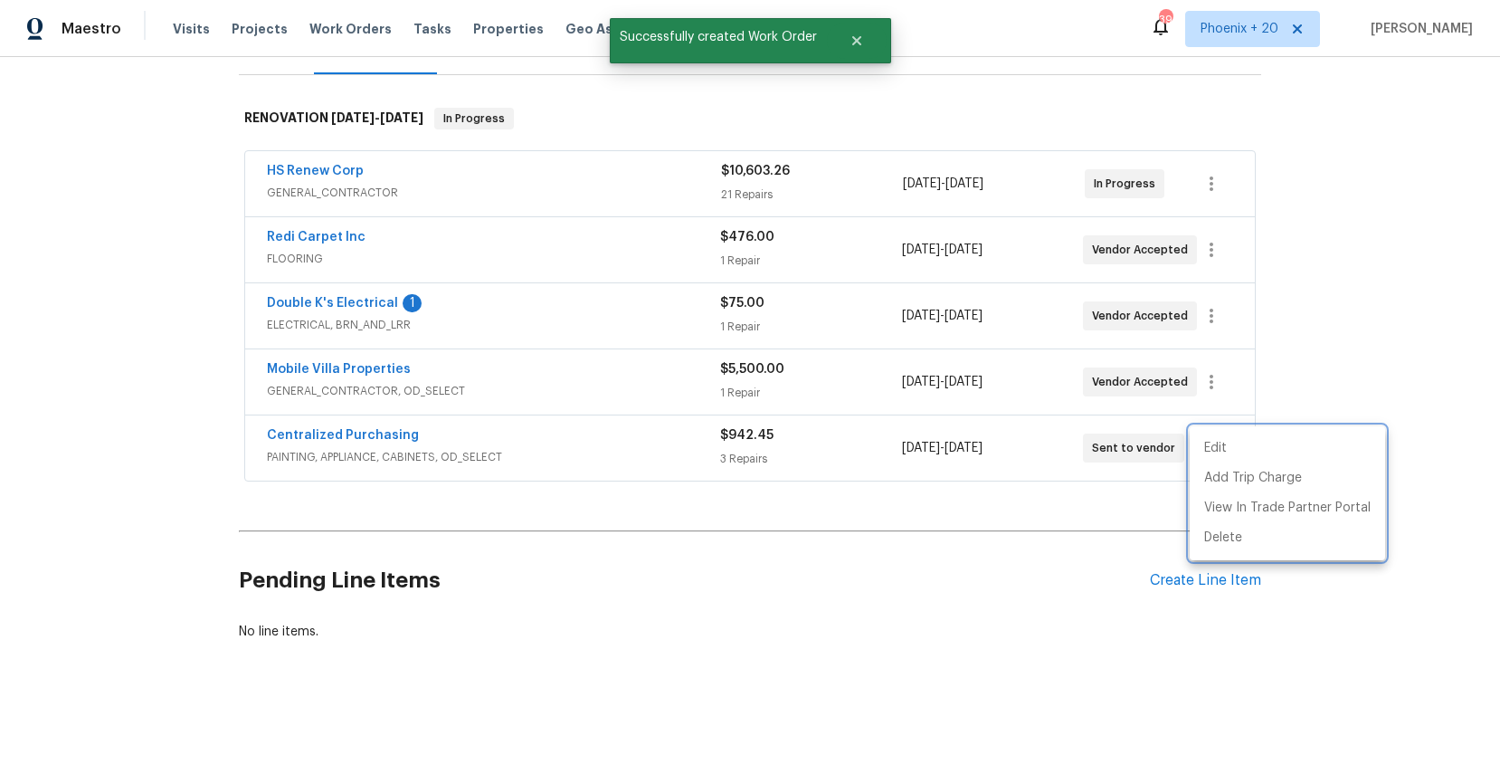
drag, startPoint x: 400, startPoint y: 457, endPoint x: 387, endPoint y: 451, distance: 14.2
click at [393, 453] on div at bounding box center [750, 382] width 1500 height 764
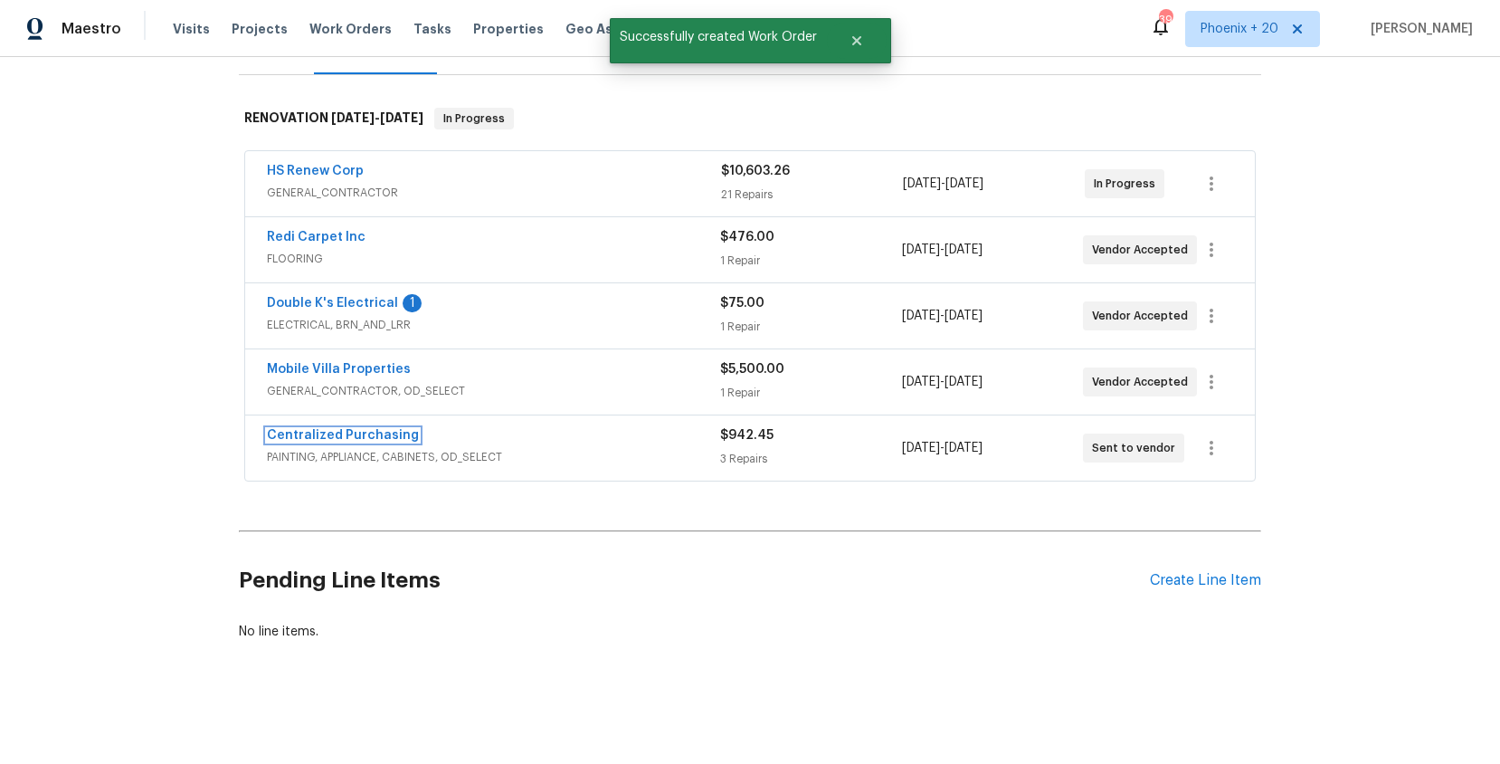
click at [371, 436] on link "Centralized Purchasing" at bounding box center [343, 435] width 152 height 13
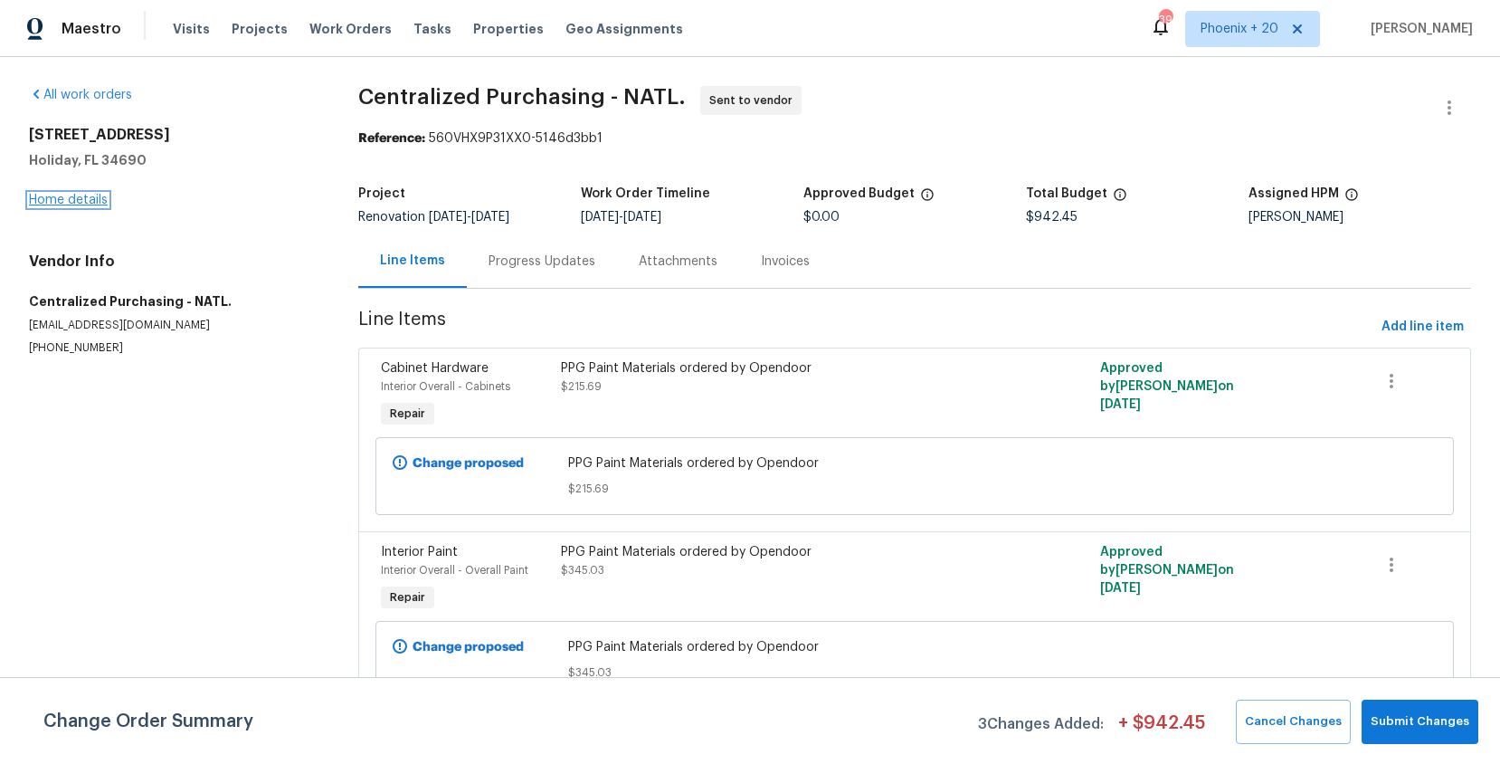
click at [44, 195] on link "Home details" at bounding box center [68, 200] width 79 height 13
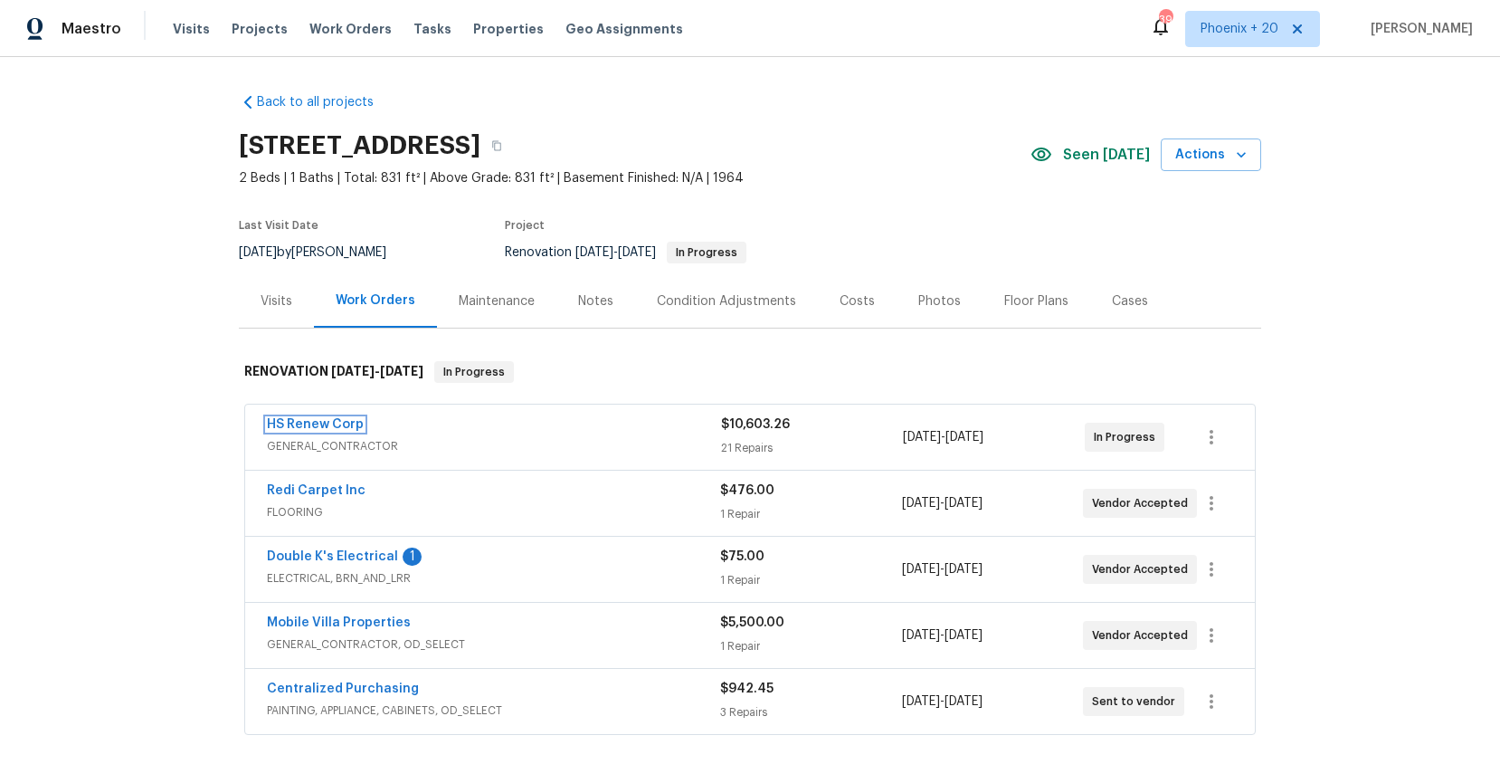
click at [308, 430] on link "HS Renew Corp" at bounding box center [315, 424] width 97 height 13
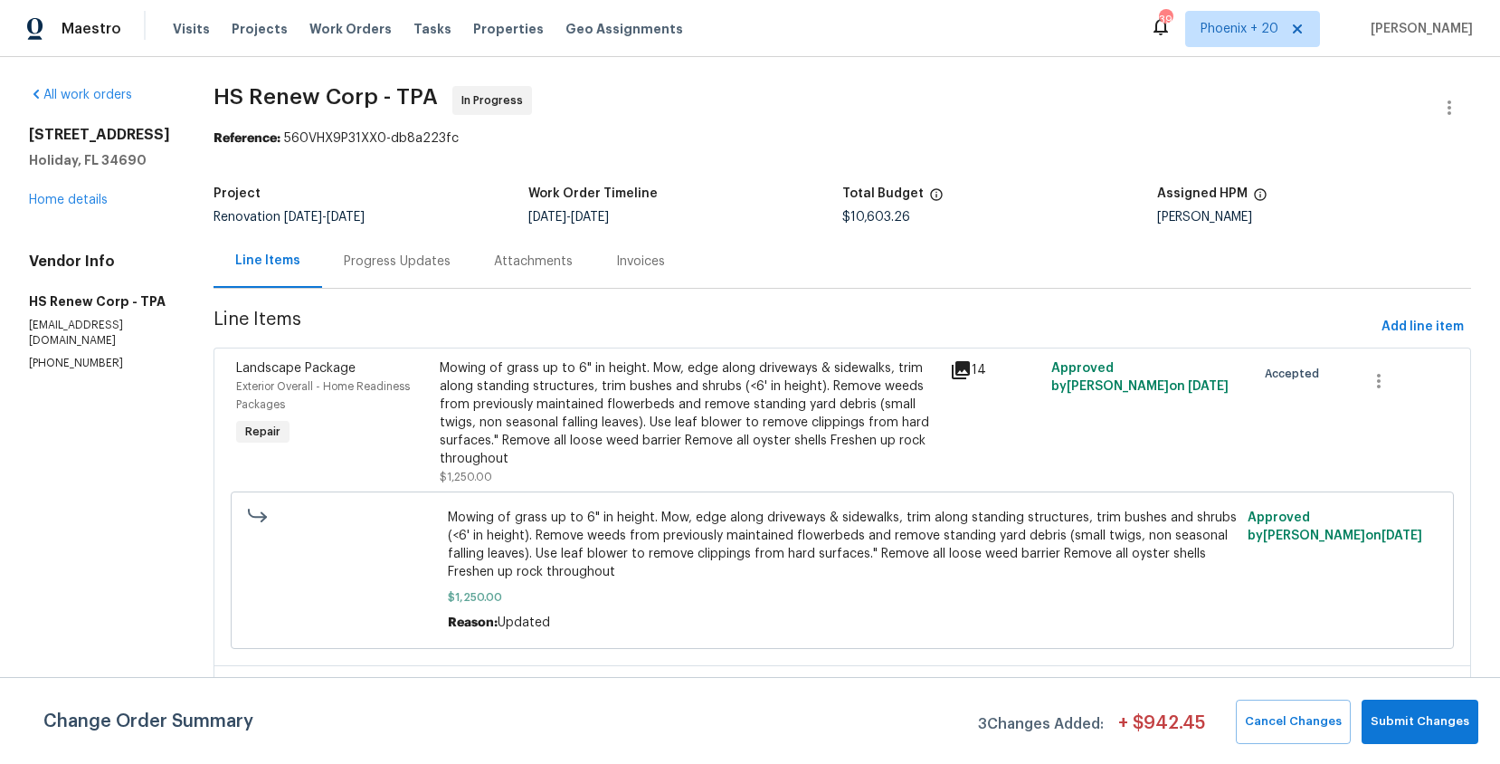
click at [366, 278] on div "Progress Updates" at bounding box center [397, 260] width 150 height 53
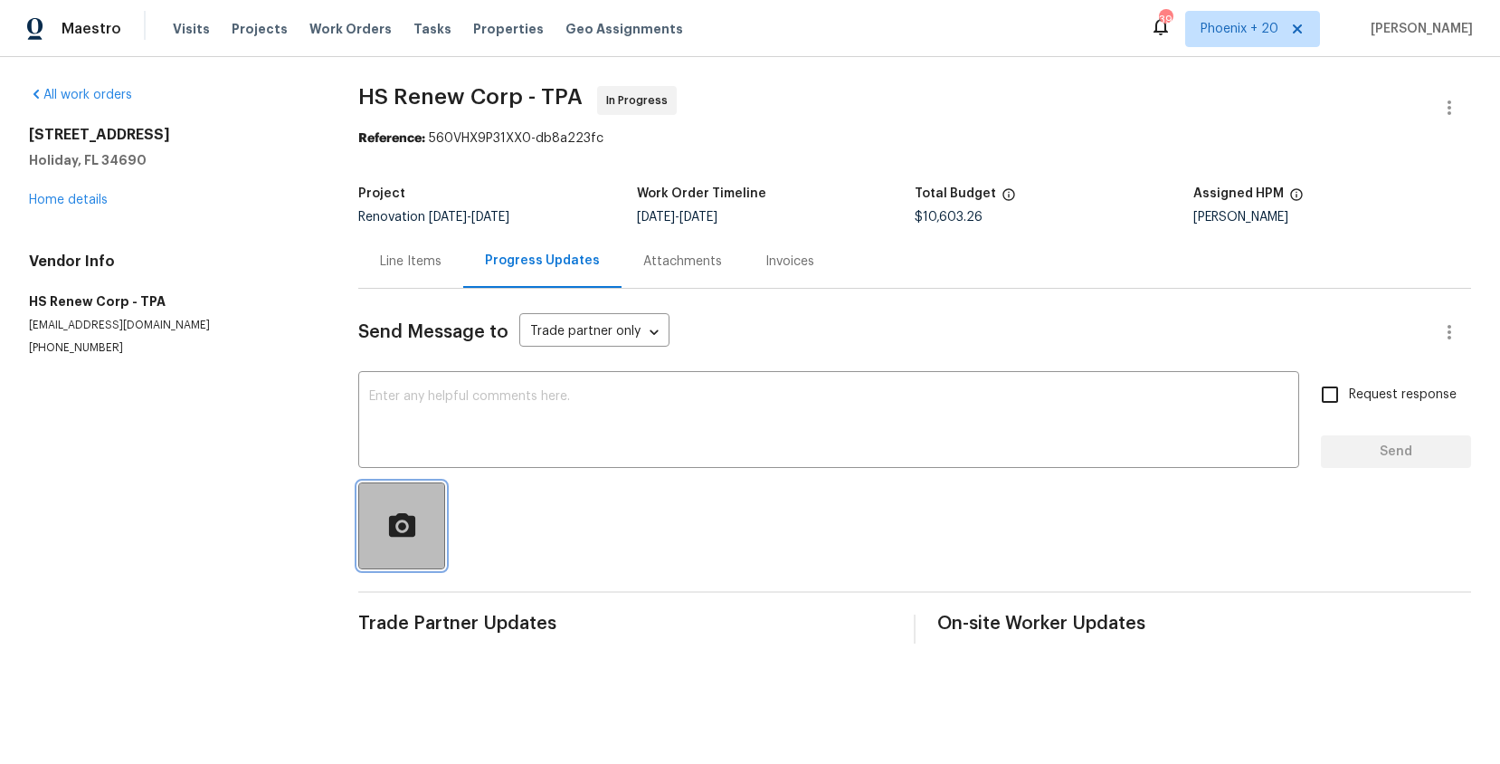
click at [380, 549] on button "button" at bounding box center [401, 525] width 87 height 87
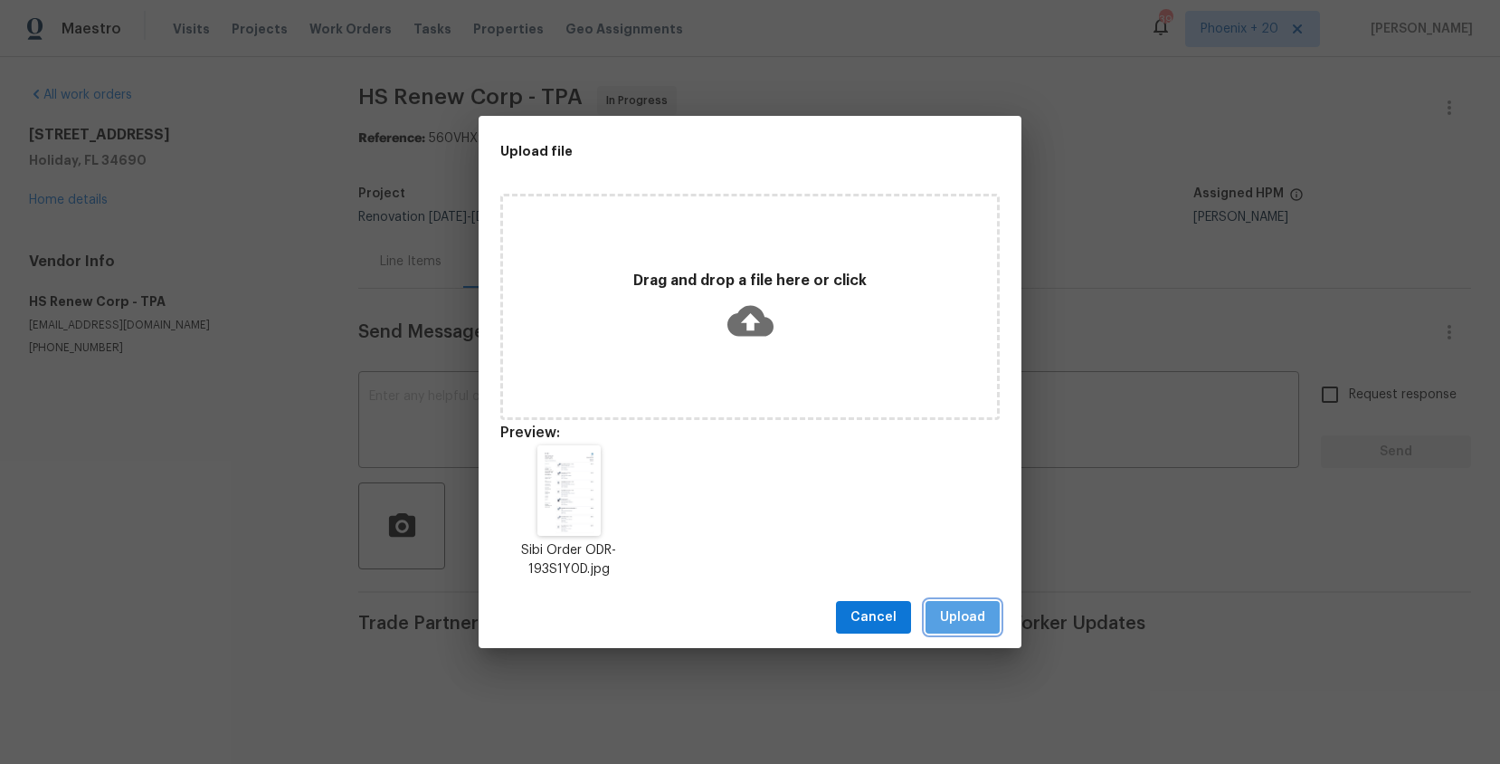
click at [960, 606] on span "Upload" at bounding box center [962, 617] width 45 height 23
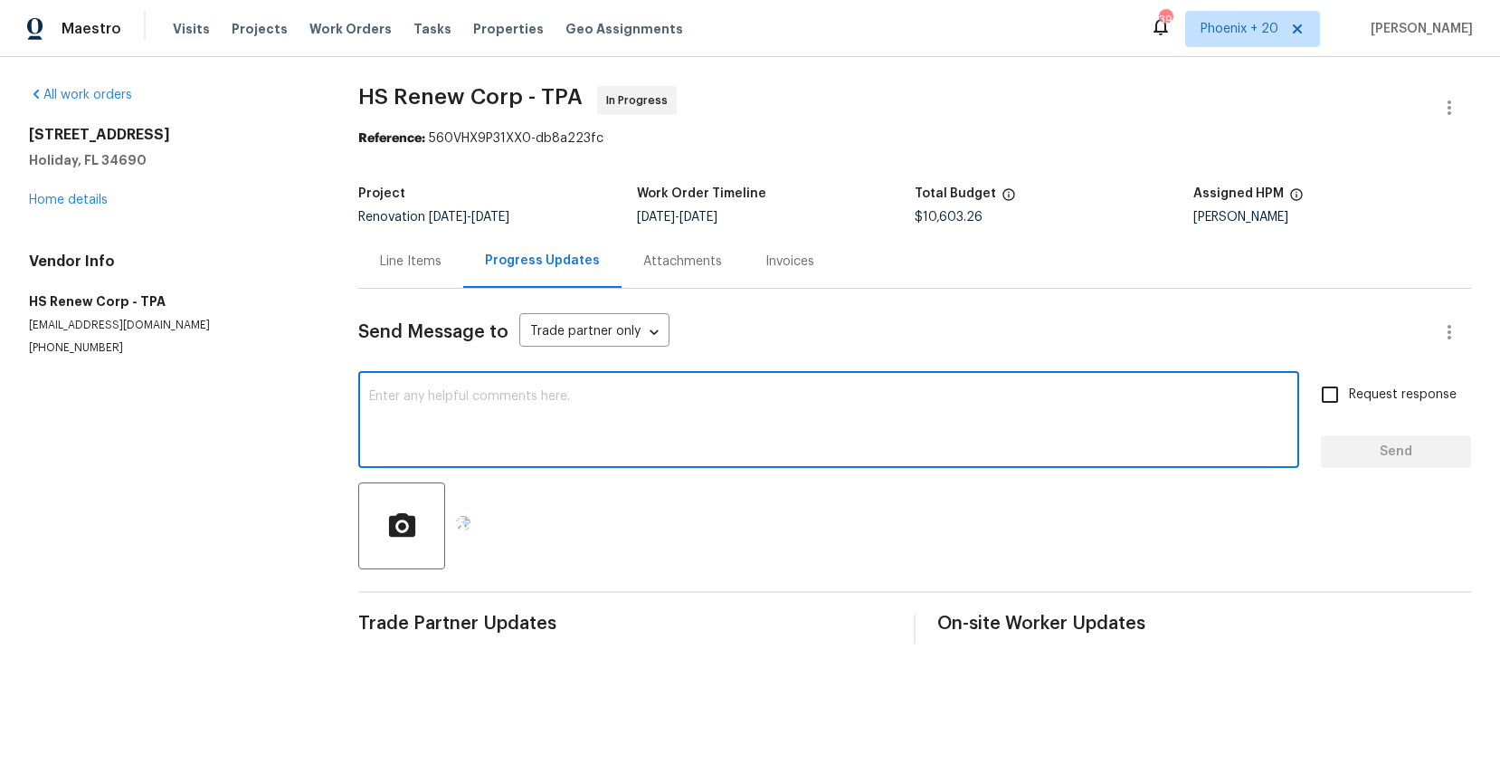
click at [699, 445] on textarea at bounding box center [828, 421] width 919 height 63
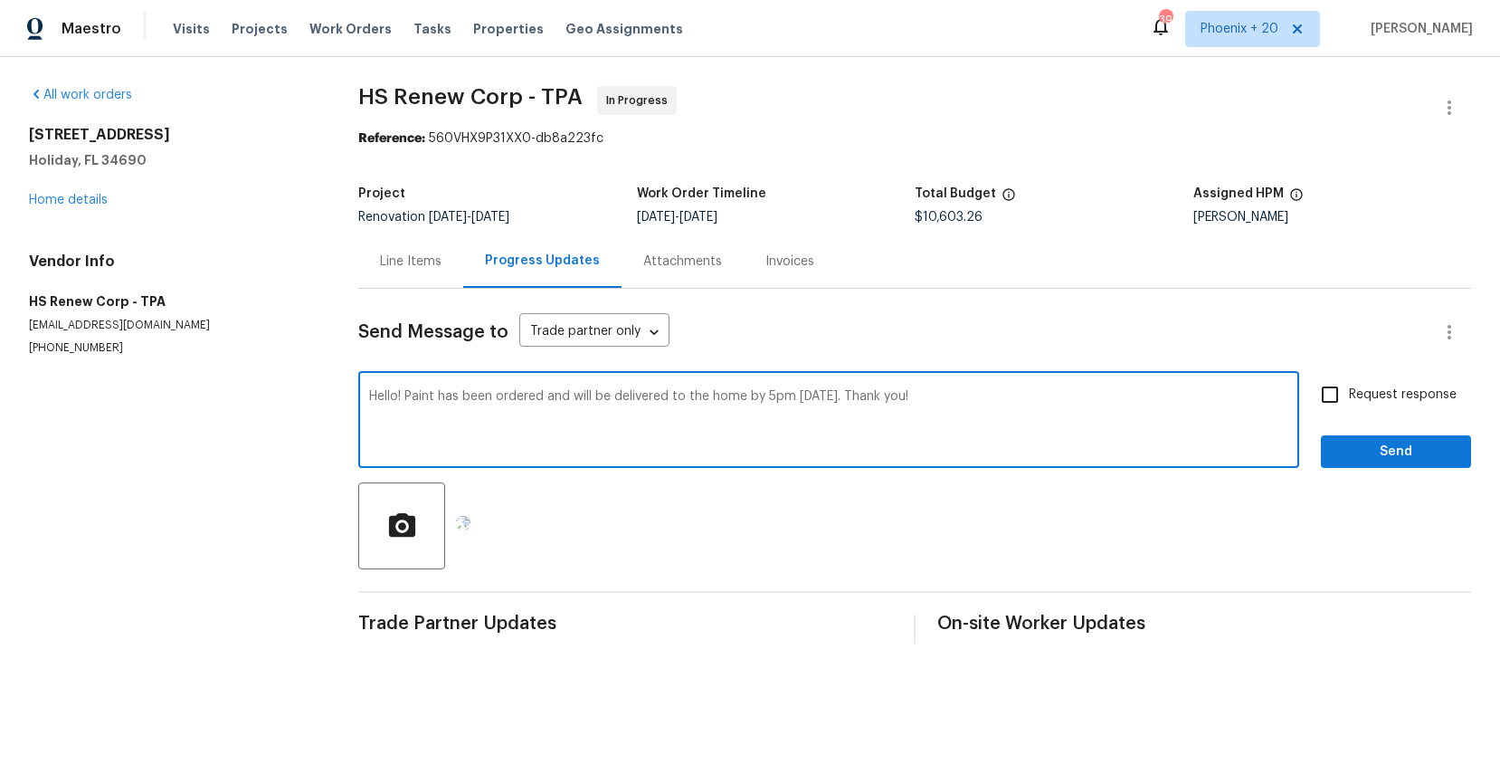
type textarea "Hello! Paint has been ordered and will be delivered to the home by 5pm [DATE]. …"
drag, startPoint x: 1413, startPoint y: 451, endPoint x: 1391, endPoint y: 564, distance: 115.2
click at [1413, 451] on span "Send" at bounding box center [1396, 452] width 121 height 23
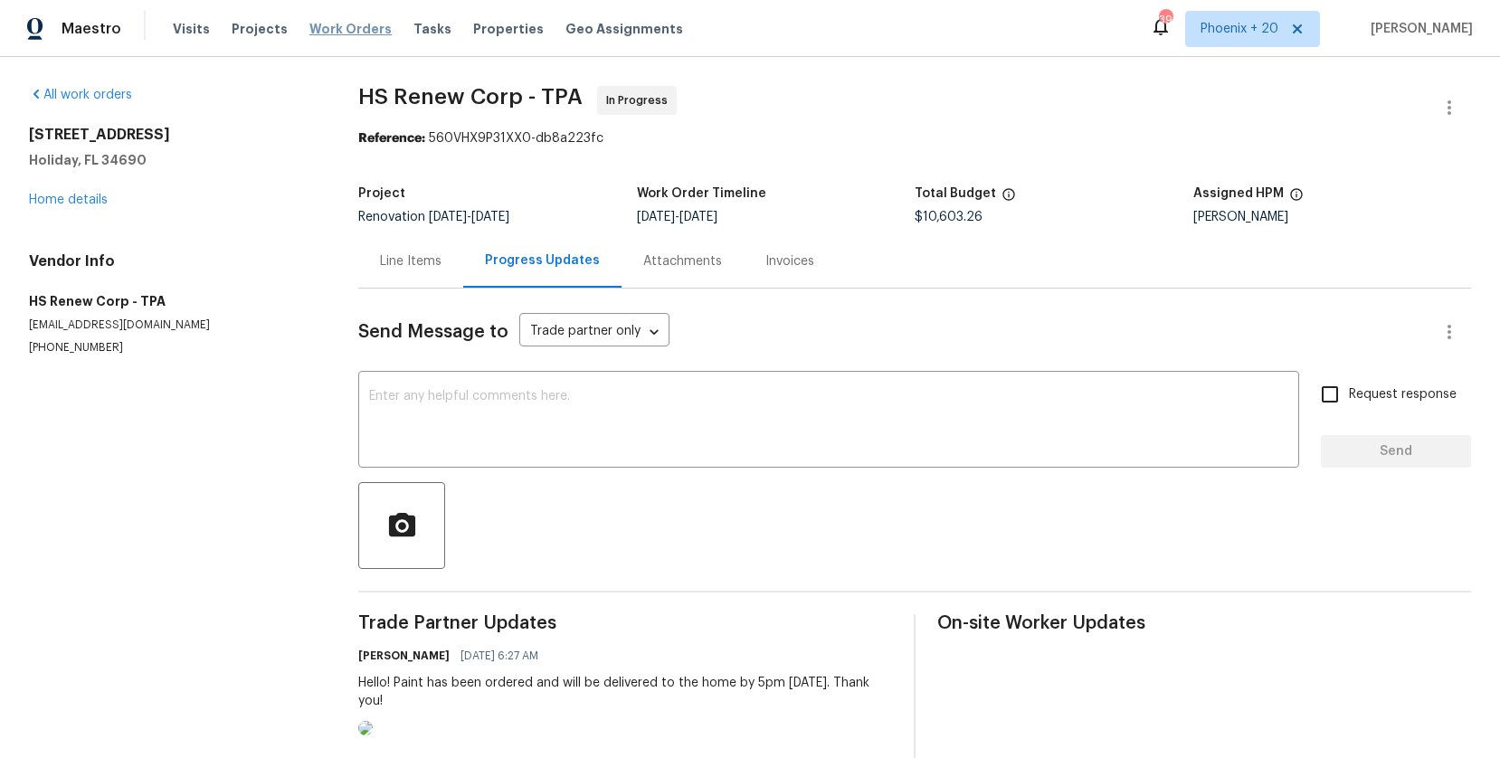
drag, startPoint x: 319, startPoint y: 25, endPoint x: 490, endPoint y: 55, distance: 173.6
click at [321, 25] on span "Work Orders" at bounding box center [350, 29] width 82 height 18
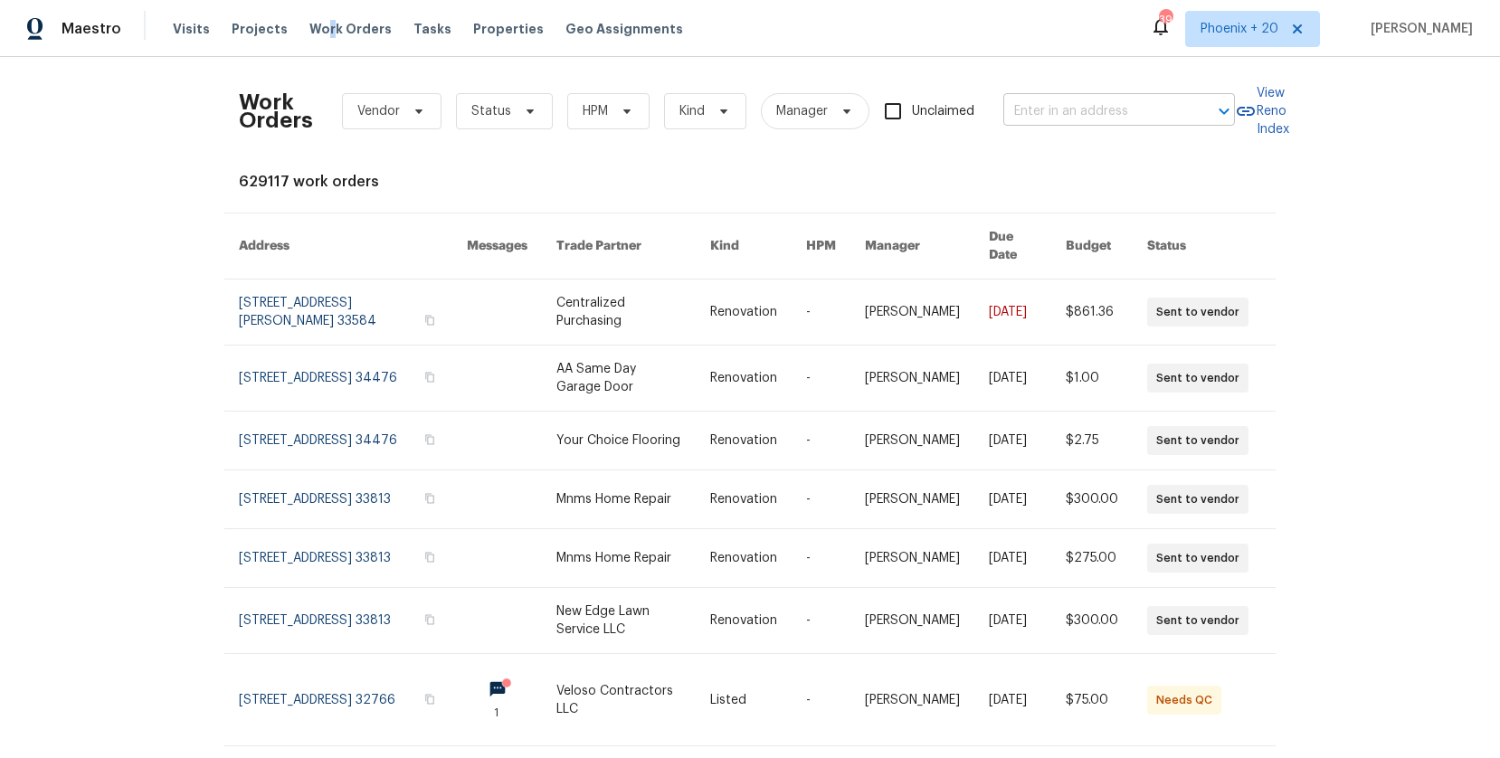
click at [1076, 110] on input "text" at bounding box center [1094, 112] width 181 height 28
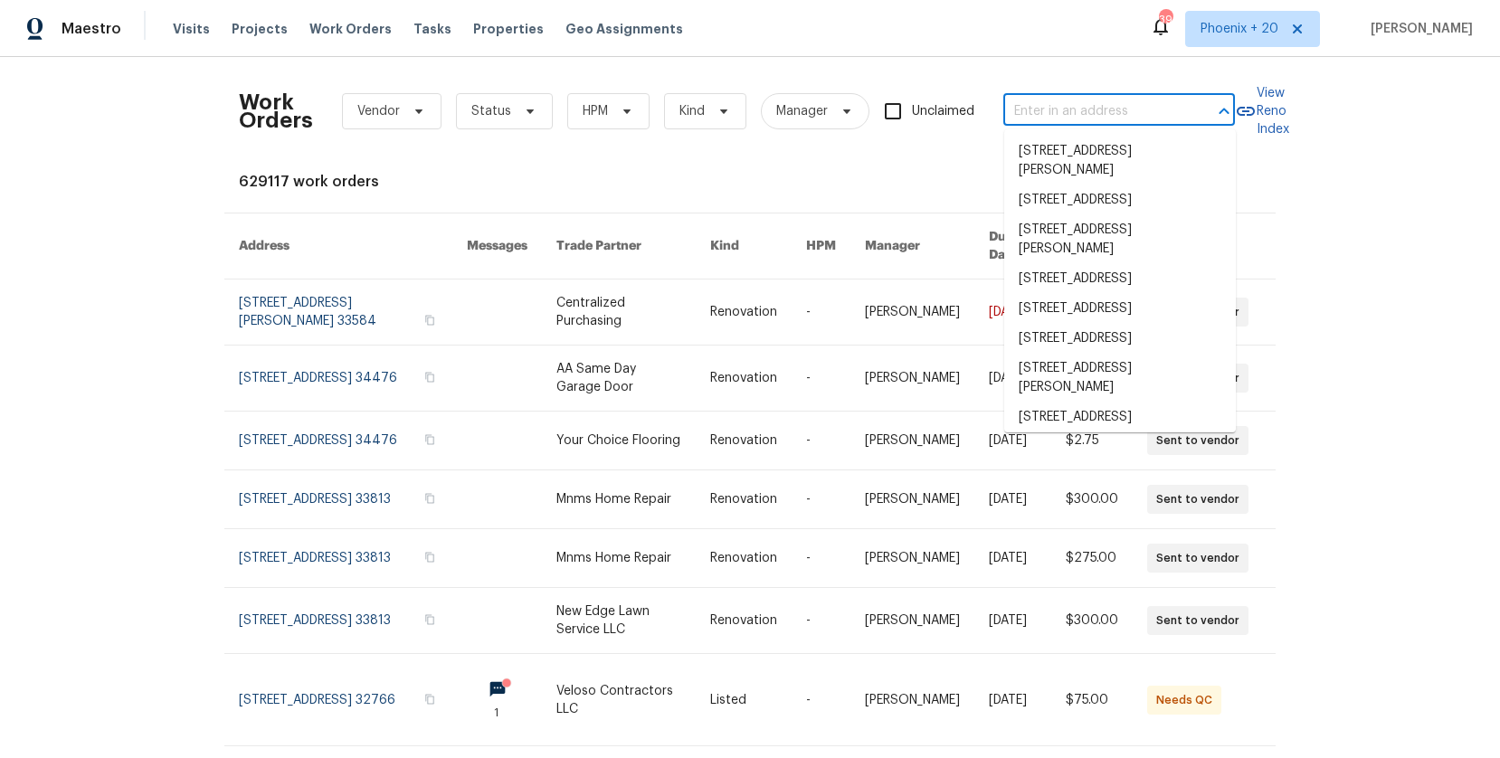
paste input "[STREET_ADDRESS]"
type input "[STREET_ADDRESS]"
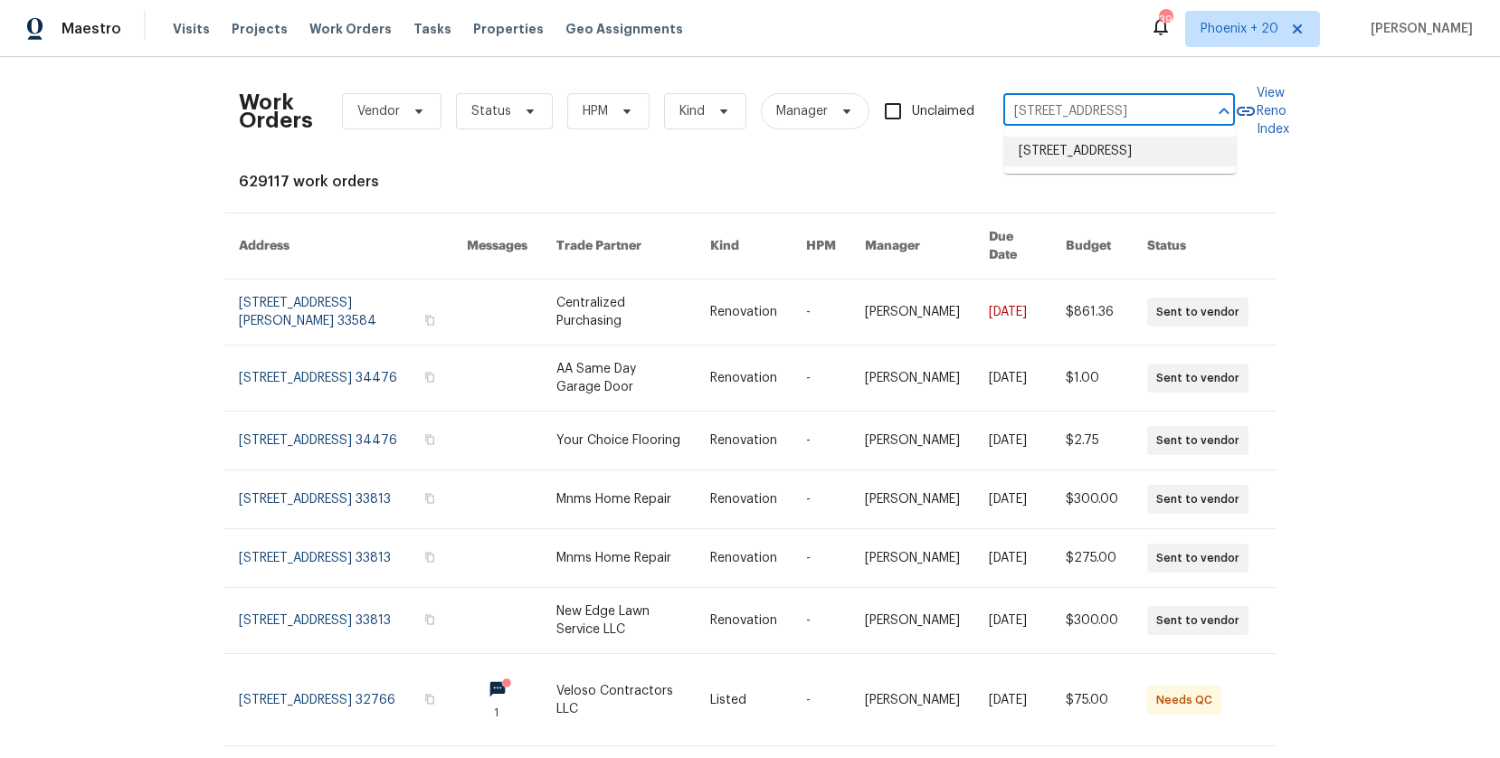
click at [1080, 167] on li "[STREET_ADDRESS]" at bounding box center [1120, 152] width 232 height 30
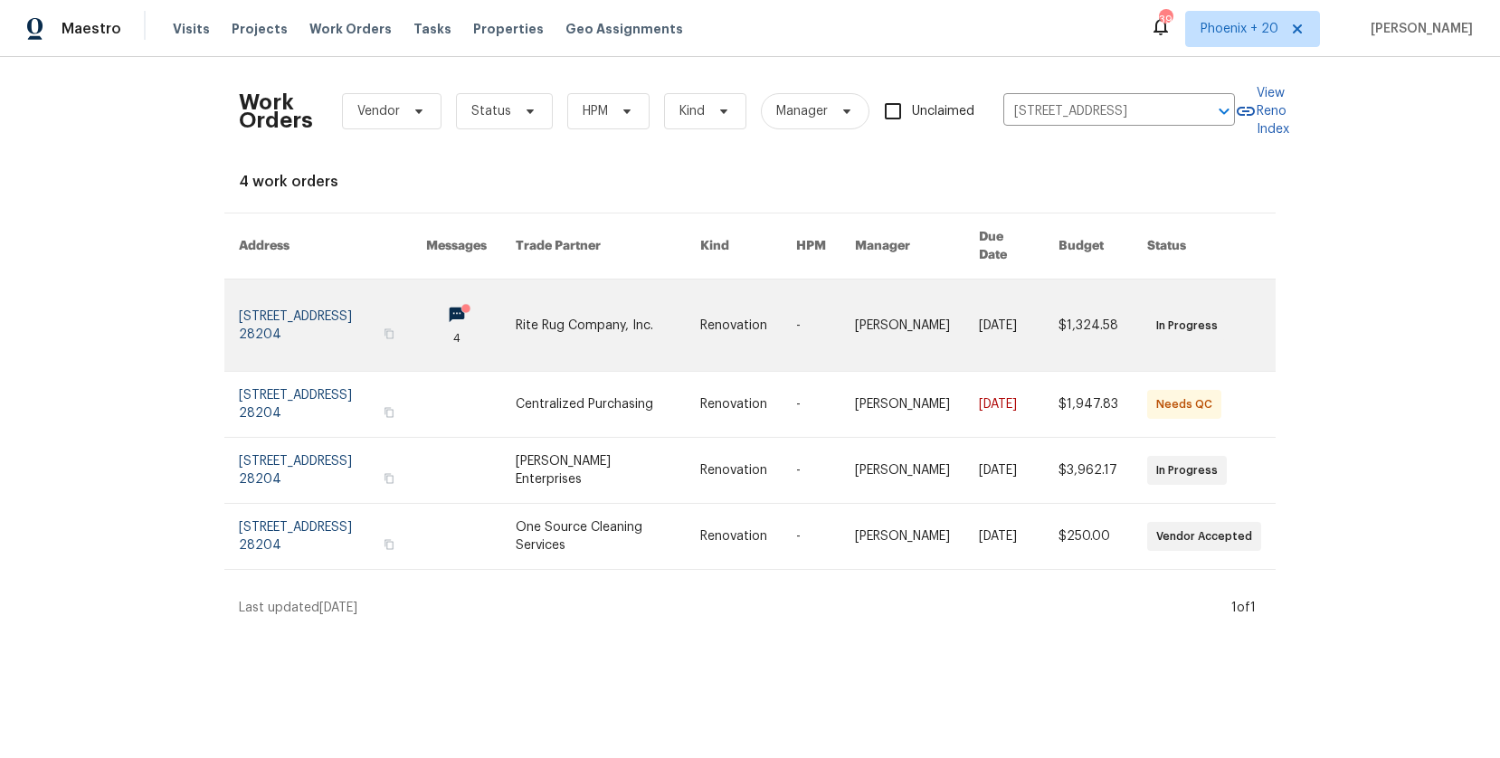
drag, startPoint x: 702, startPoint y: 285, endPoint x: 643, endPoint y: 298, distance: 61.1
click at [643, 298] on link at bounding box center [609, 325] width 186 height 91
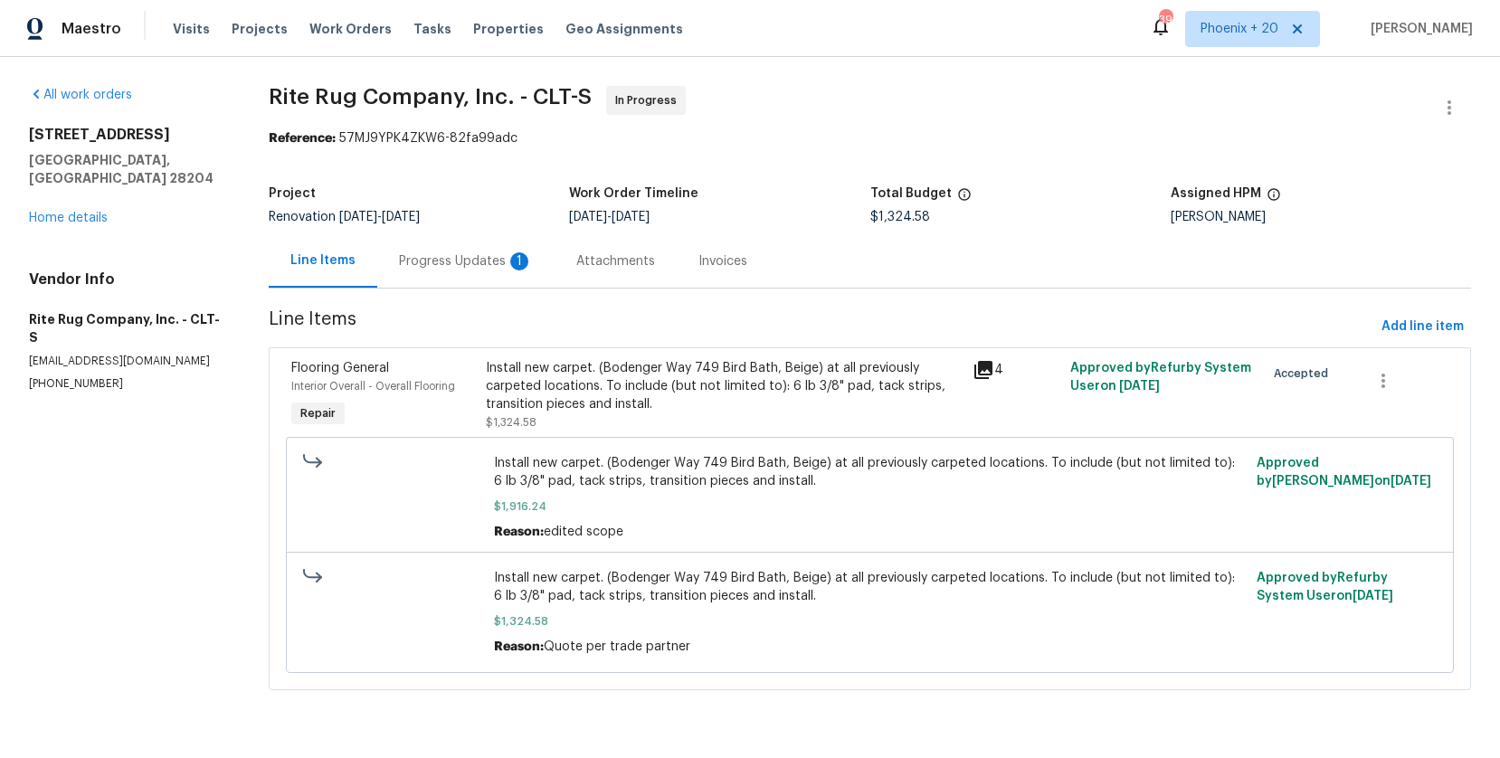
click at [109, 202] on div "[STREET_ADDRESS] Home details" at bounding box center [127, 176] width 196 height 101
click at [100, 212] on link "Home details" at bounding box center [68, 218] width 79 height 13
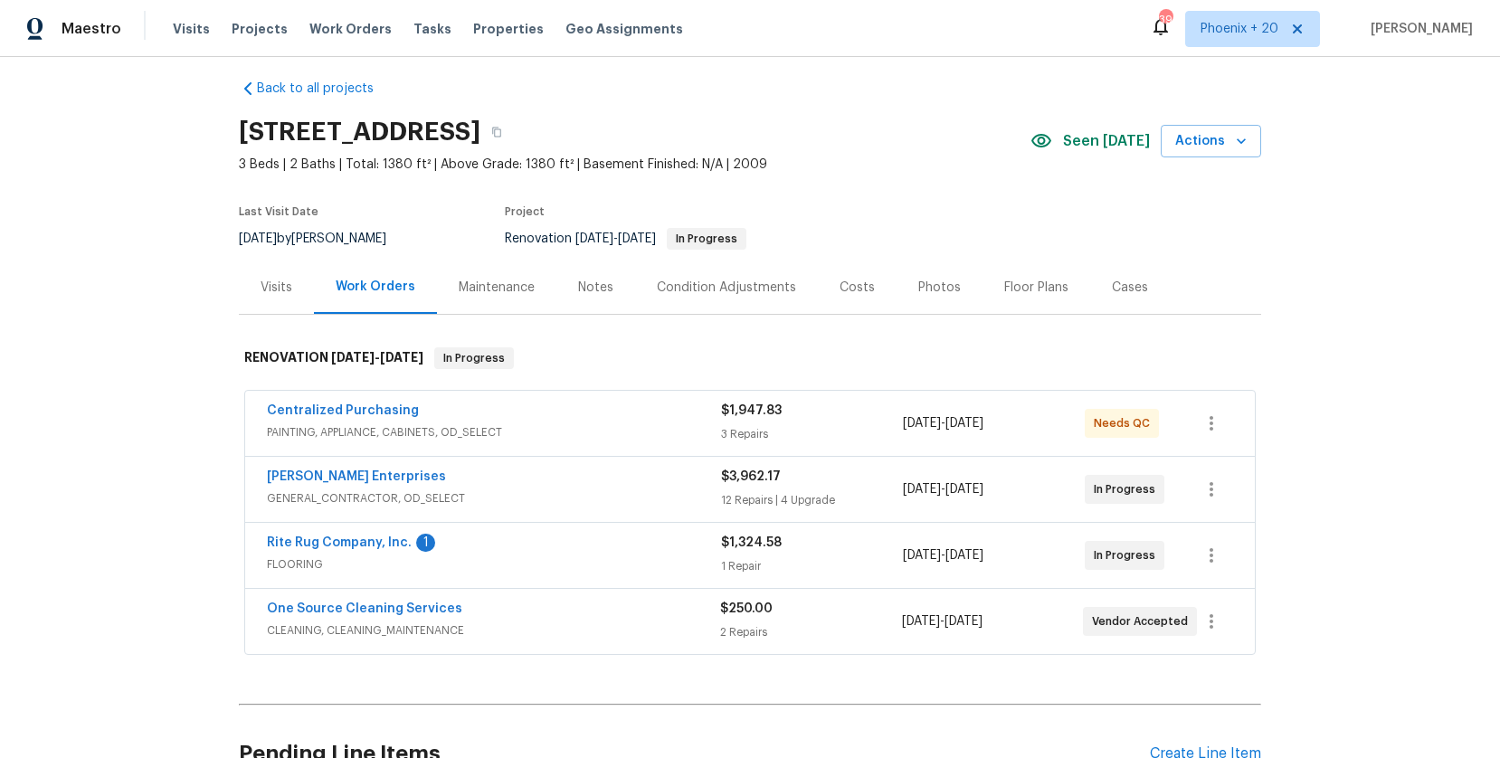
scroll to position [14, 0]
click at [358, 420] on div "Centralized Purchasing" at bounding box center [494, 412] width 454 height 22
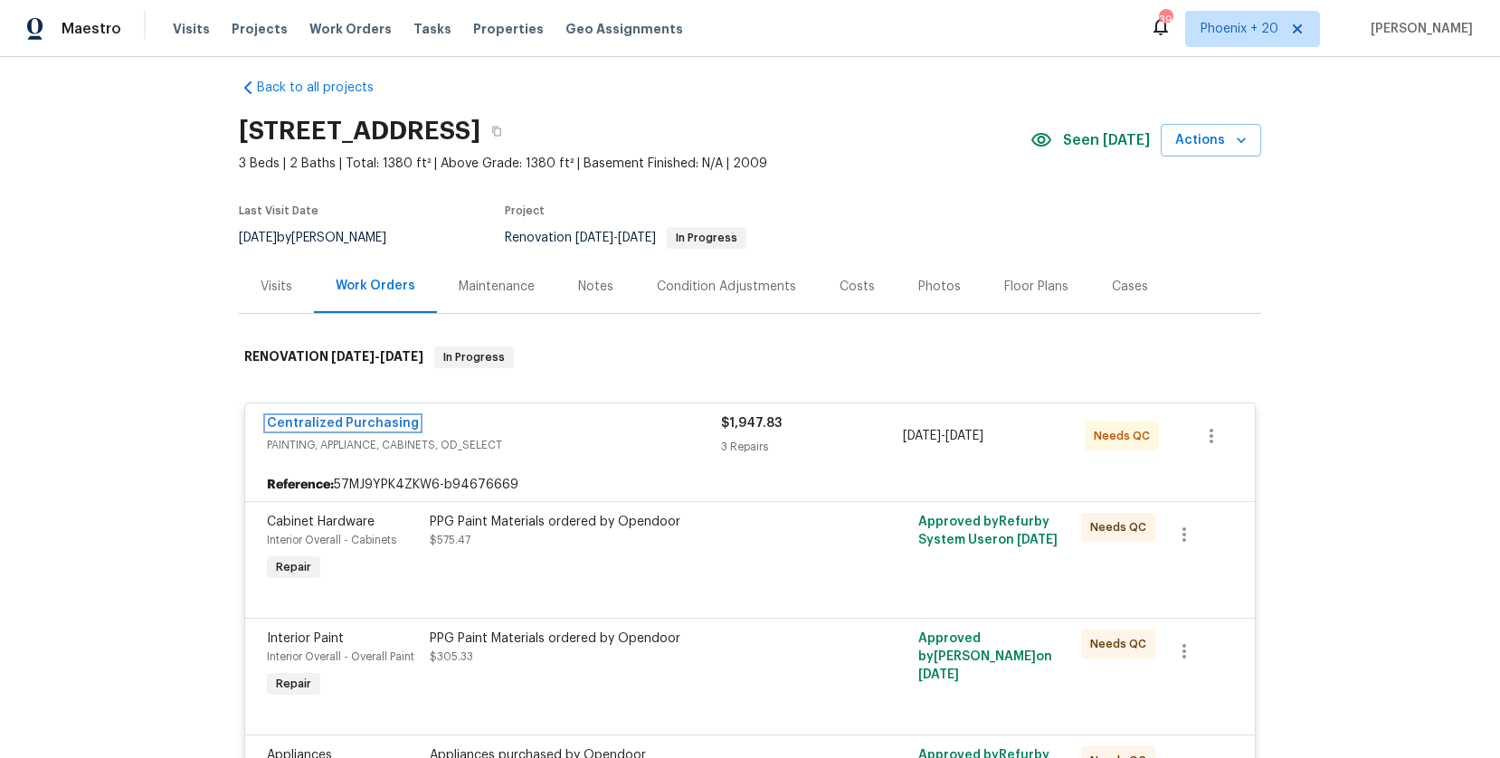
click at [405, 417] on link "Centralized Purchasing" at bounding box center [343, 423] width 152 height 13
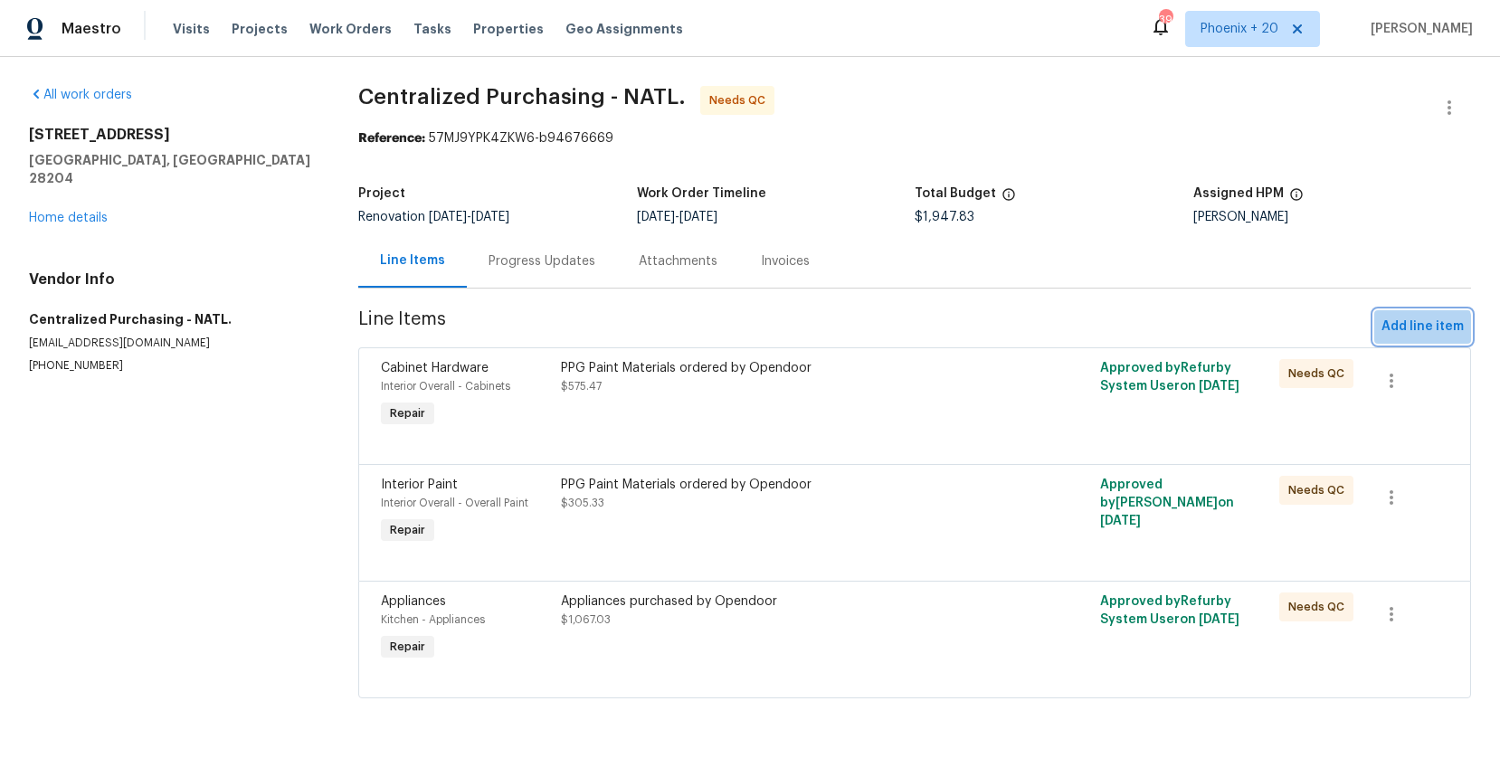
click at [1389, 334] on span "Add line item" at bounding box center [1423, 327] width 82 height 23
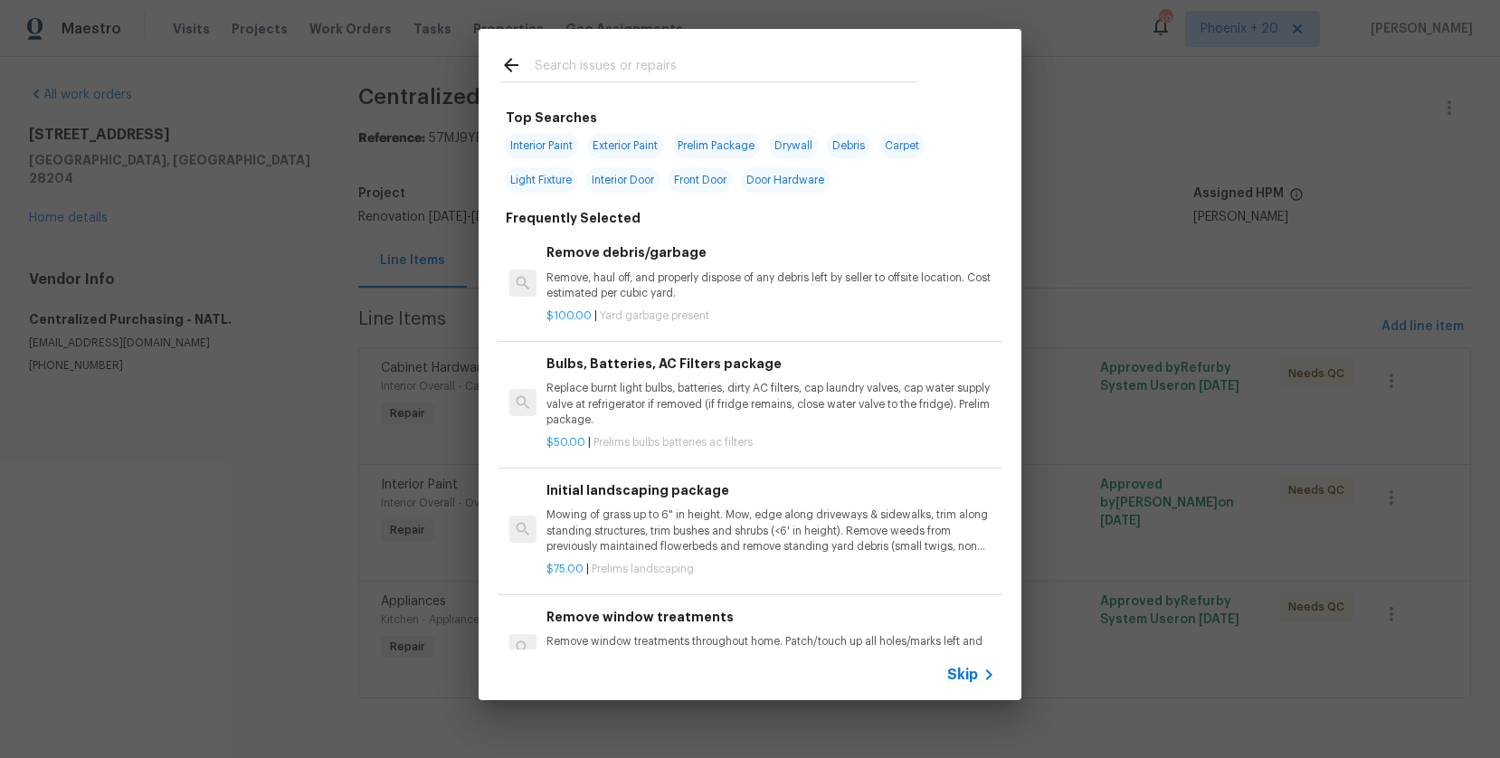
click at [795, 67] on input "text" at bounding box center [727, 67] width 384 height 27
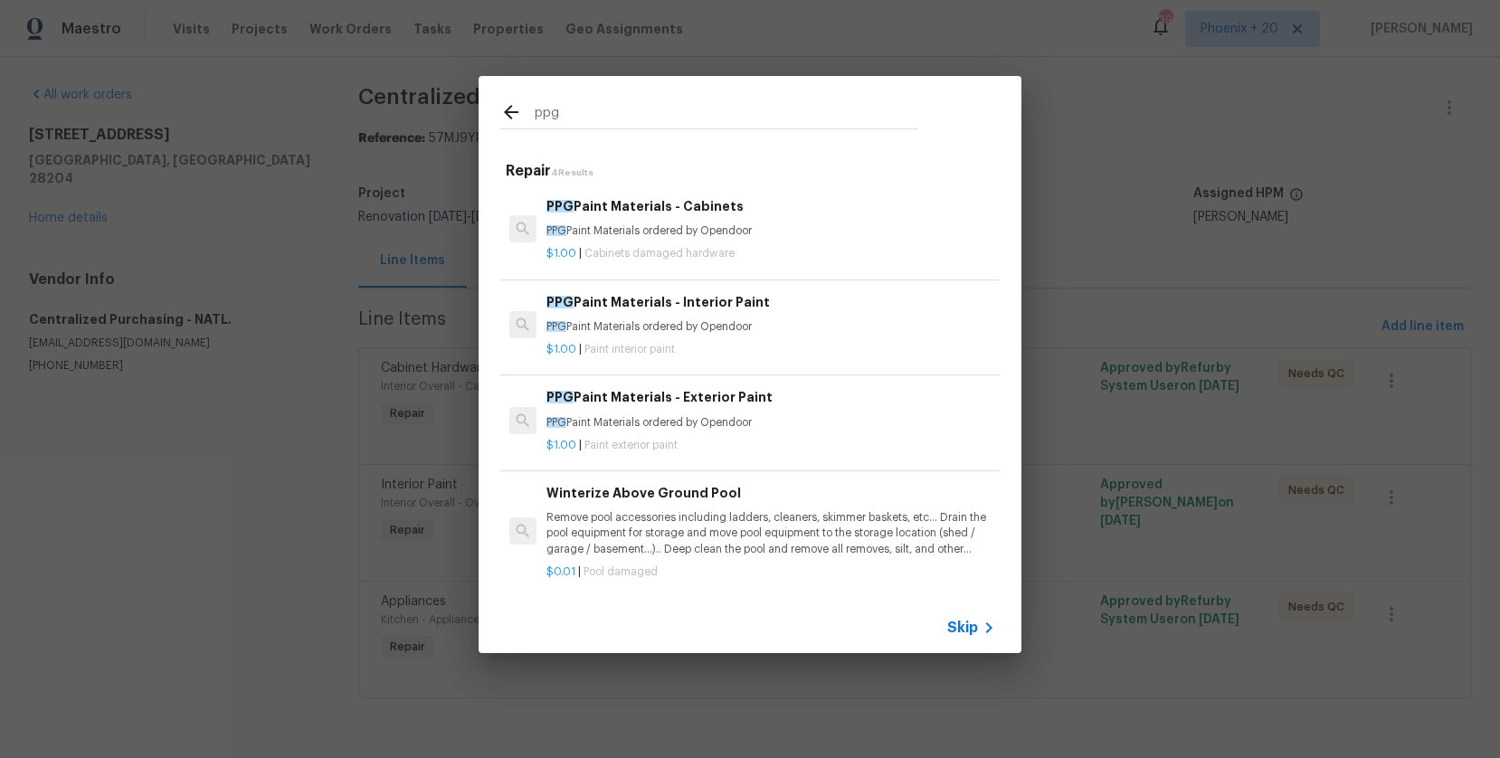
type input "ppg"
click at [852, 332] on p "PPG Paint Materials ordered by Opendoor" at bounding box center [771, 326] width 449 height 15
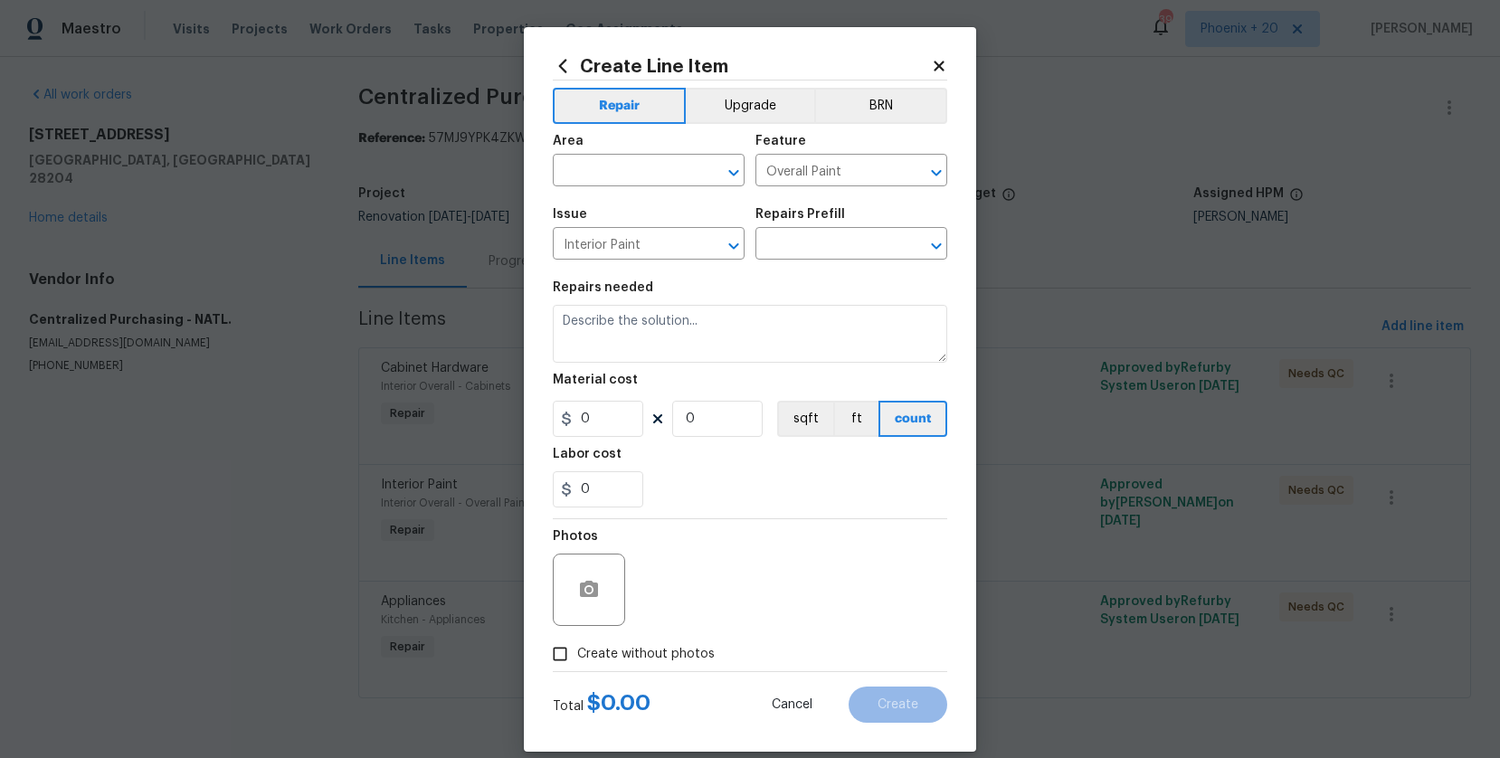
type input "PPG Paint Materials - Interior Paint $1.00"
type textarea "PPG Paint Materials ordered by Opendoor"
type input "1"
click at [650, 186] on body "Maestro Visits Projects Work Orders Tasks Properties Geo Assignments 390 [GEOGR…" at bounding box center [750, 374] width 1500 height 749
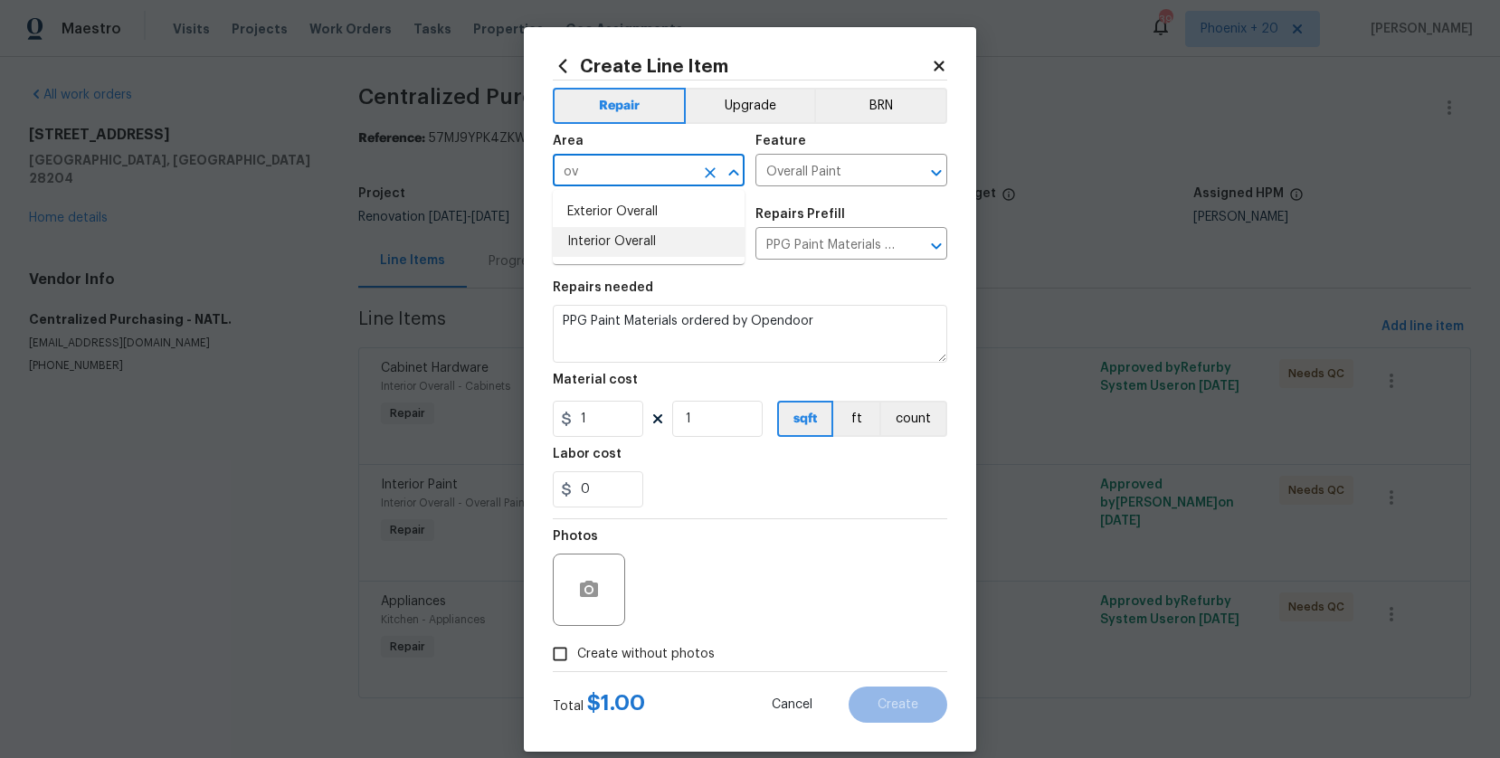
click at [667, 255] on li "Interior Overall" at bounding box center [649, 242] width 192 height 30
type input "Interior Overall"
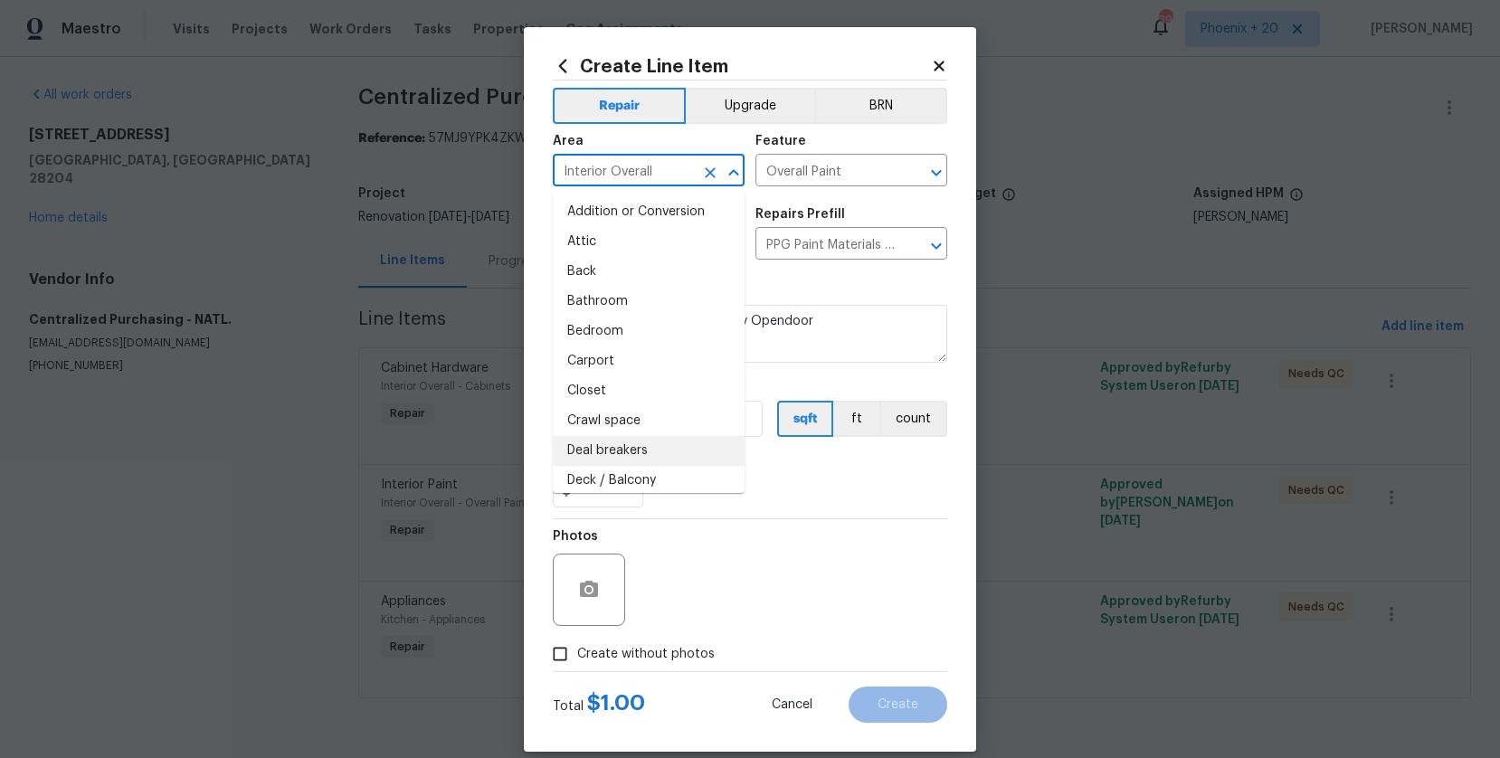
click at [840, 489] on div "0" at bounding box center [750, 489] width 395 height 36
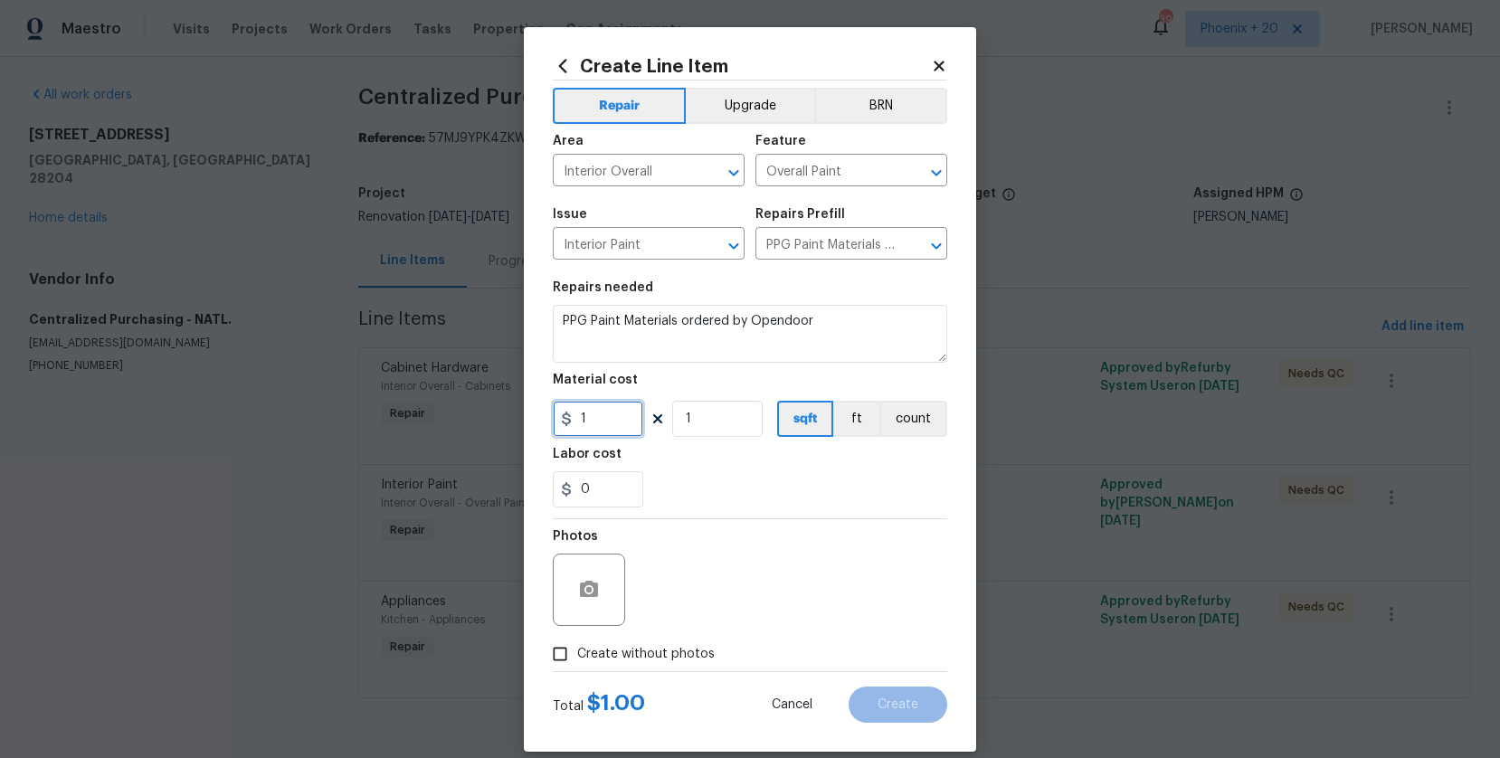
click at [604, 417] on input "1" at bounding box center [598, 419] width 90 height 36
type input "124.11"
click at [679, 645] on span "Create without photos" at bounding box center [646, 654] width 138 height 19
click at [577, 645] on input "Create without photos" at bounding box center [560, 654] width 34 height 34
checkbox input "true"
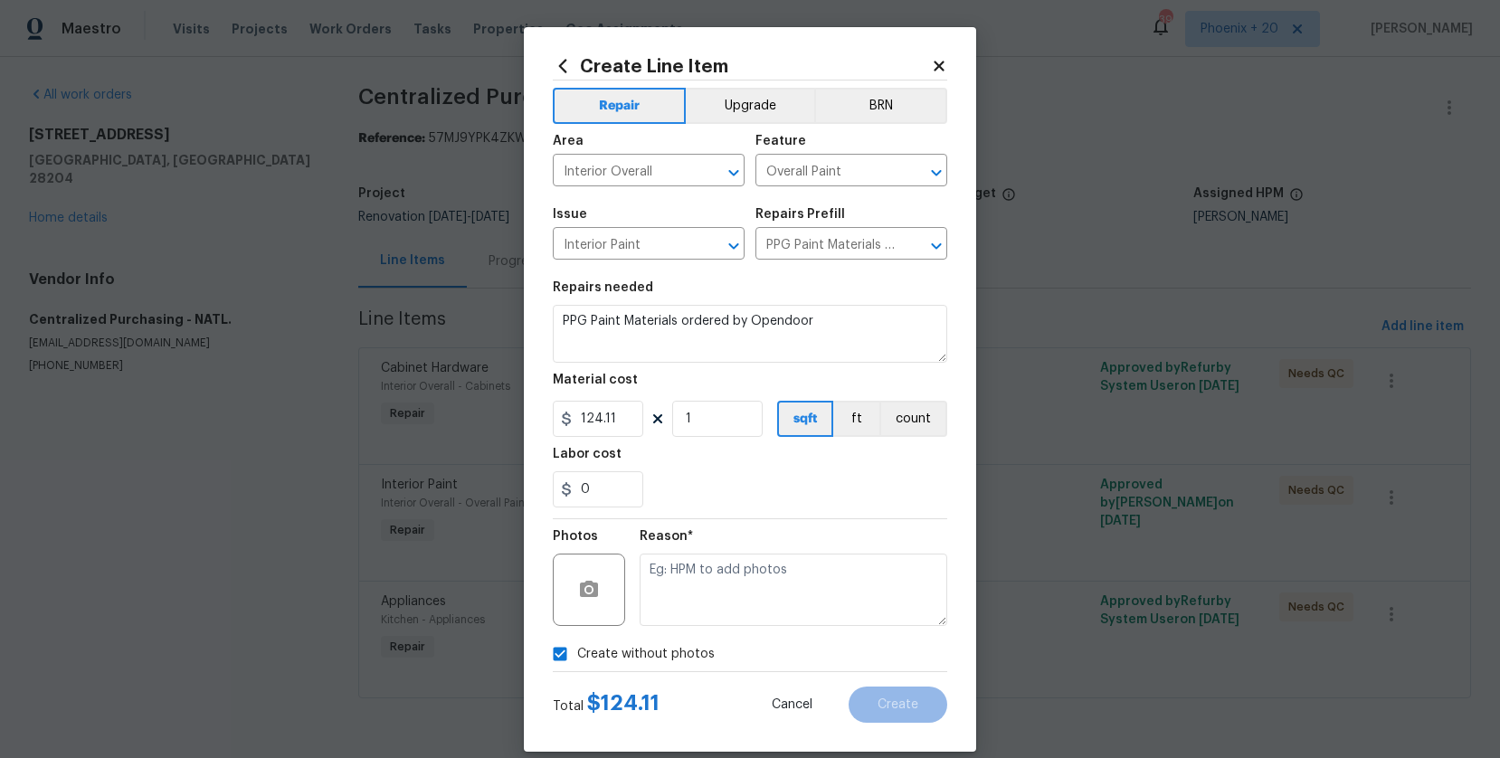
click at [711, 595] on textarea at bounding box center [794, 590] width 308 height 72
type textarea "NA"
click at [760, 504] on div "0" at bounding box center [750, 489] width 395 height 36
click at [909, 711] on span "Create" at bounding box center [898, 706] width 41 height 14
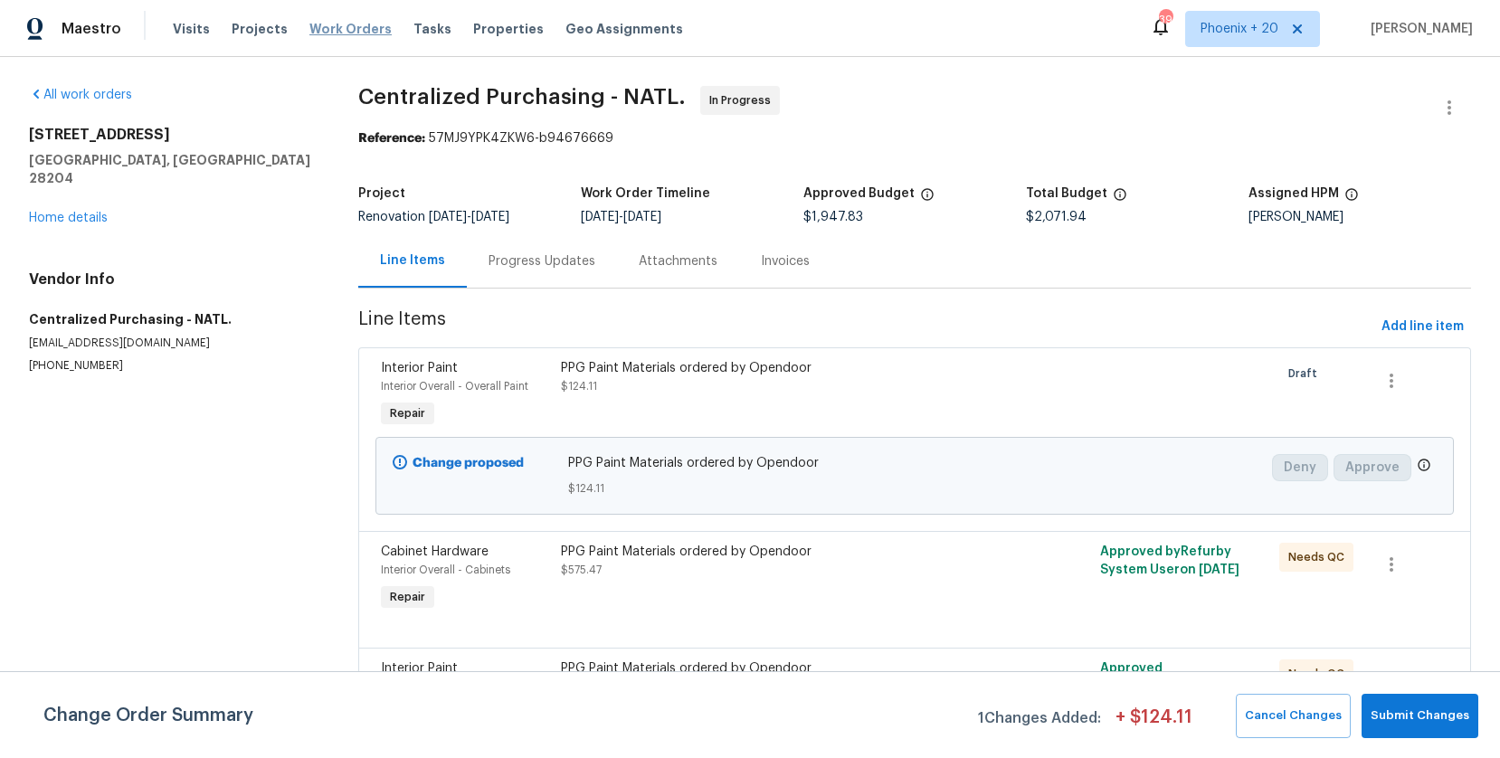
click at [311, 28] on span "Work Orders" at bounding box center [350, 29] width 82 height 18
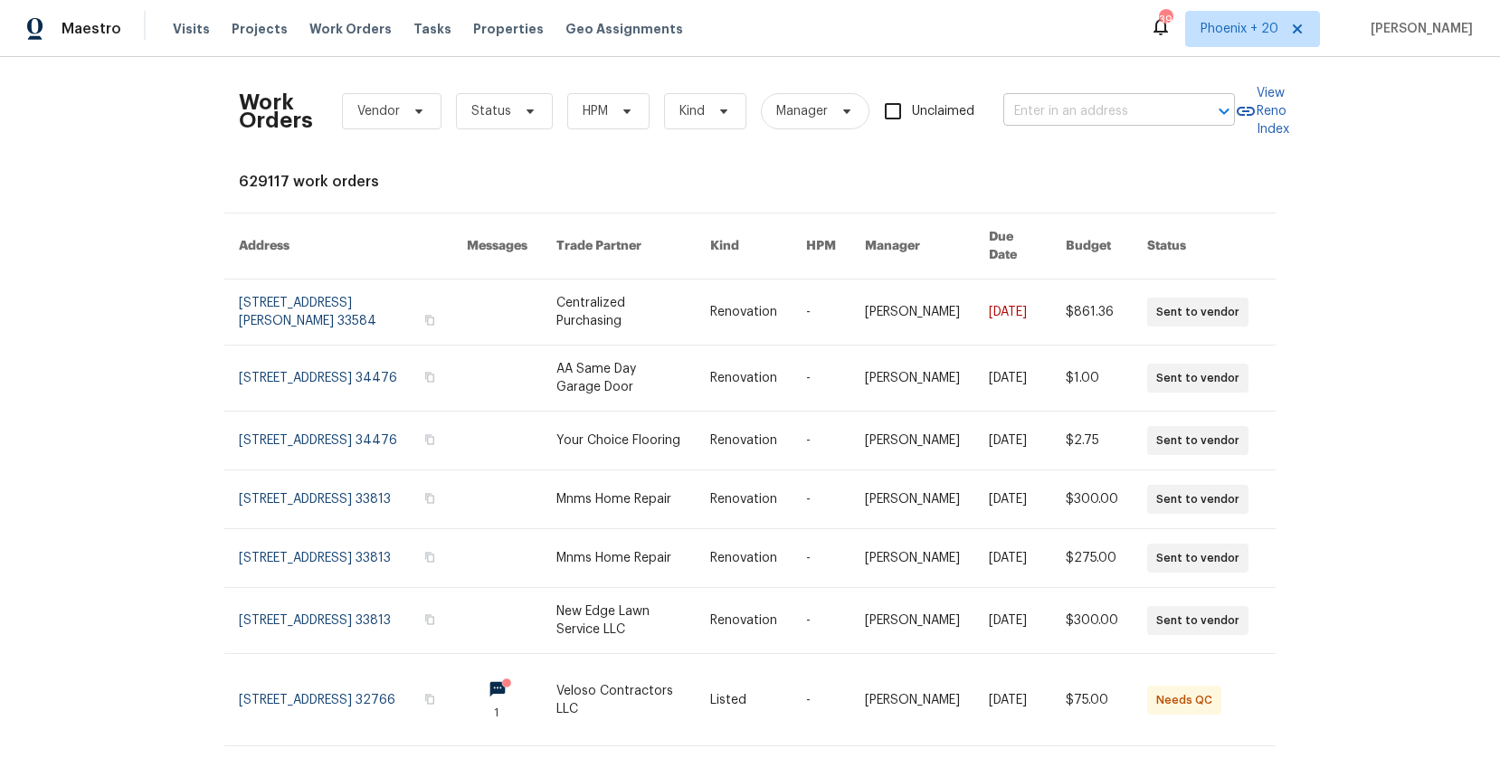
drag, startPoint x: 992, startPoint y: 89, endPoint x: 1007, endPoint y: 97, distance: 17.4
click at [994, 90] on div "Work Orders Vendor Status HPM Kind Manager Unclaimed ​" at bounding box center [737, 111] width 996 height 80
click at [1053, 119] on input "text" at bounding box center [1094, 112] width 181 height 28
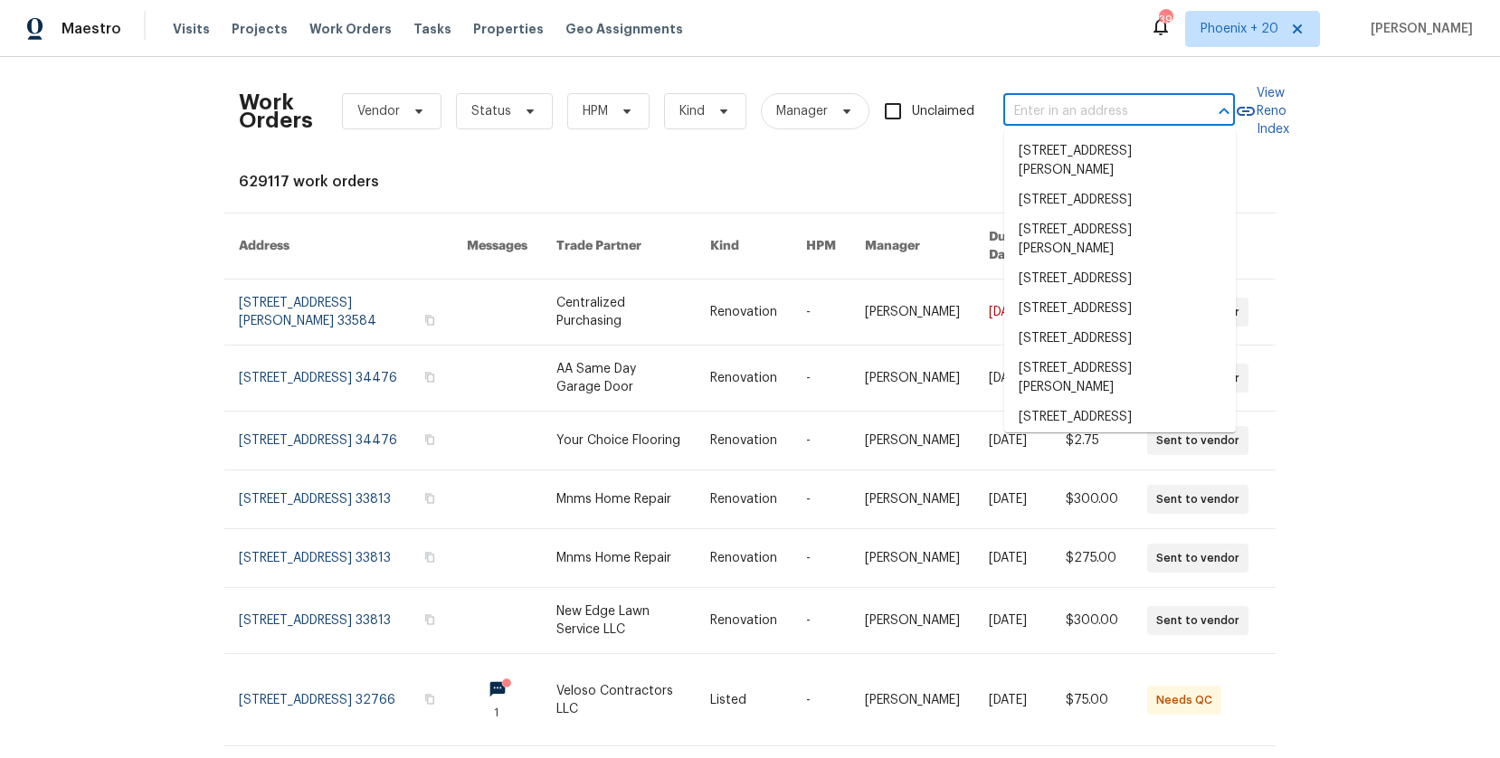
paste input "[STREET_ADDRESS]"
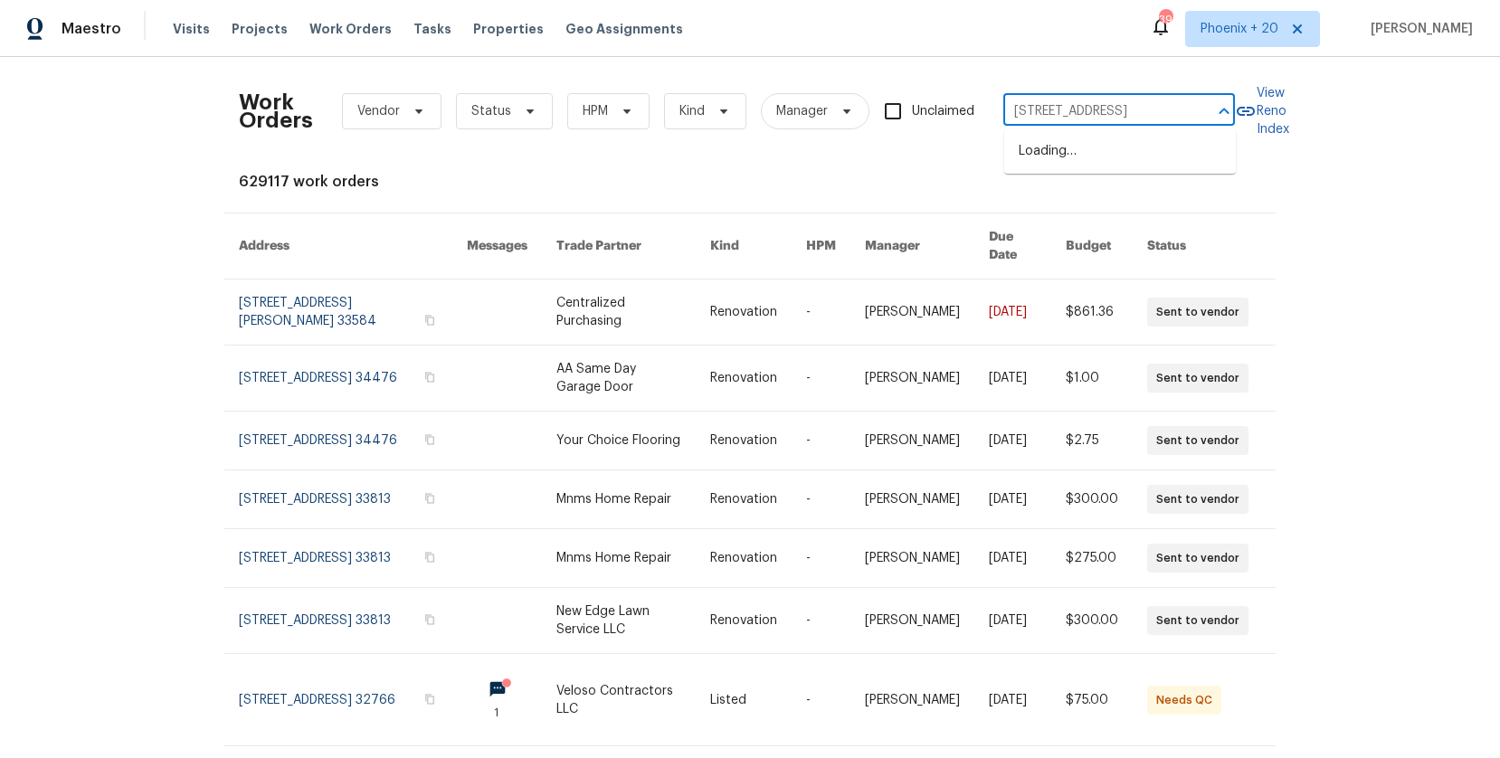
type input "[STREET_ADDRESS]"
click at [1253, 18] on span "Phoenix + 20" at bounding box center [1252, 29] width 135 height 36
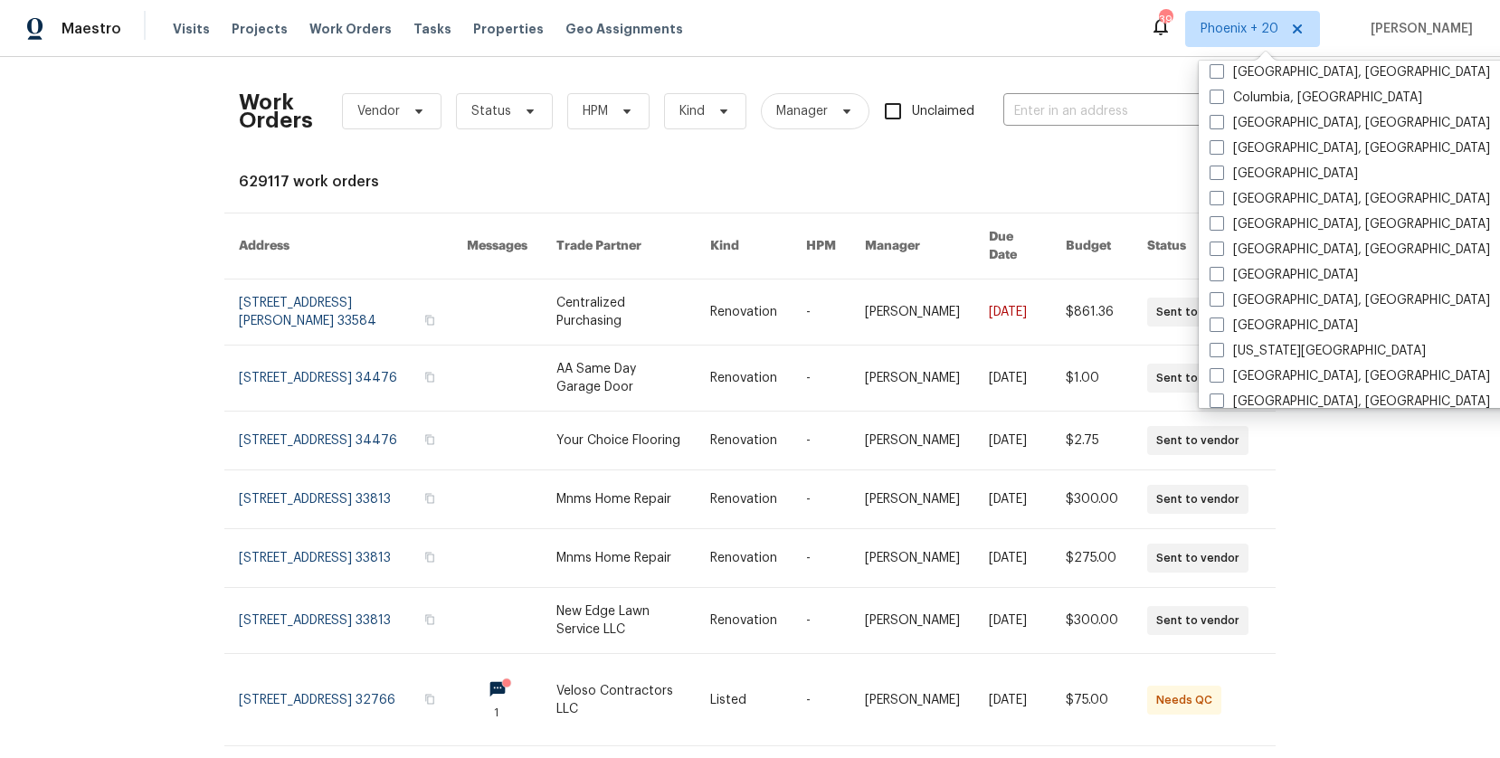
scroll to position [793, 0]
click at [1254, 166] on label "[GEOGRAPHIC_DATA]" at bounding box center [1284, 175] width 148 height 18
click at [1222, 166] on input "[GEOGRAPHIC_DATA]" at bounding box center [1216, 172] width 12 height 12
checkbox input "true"
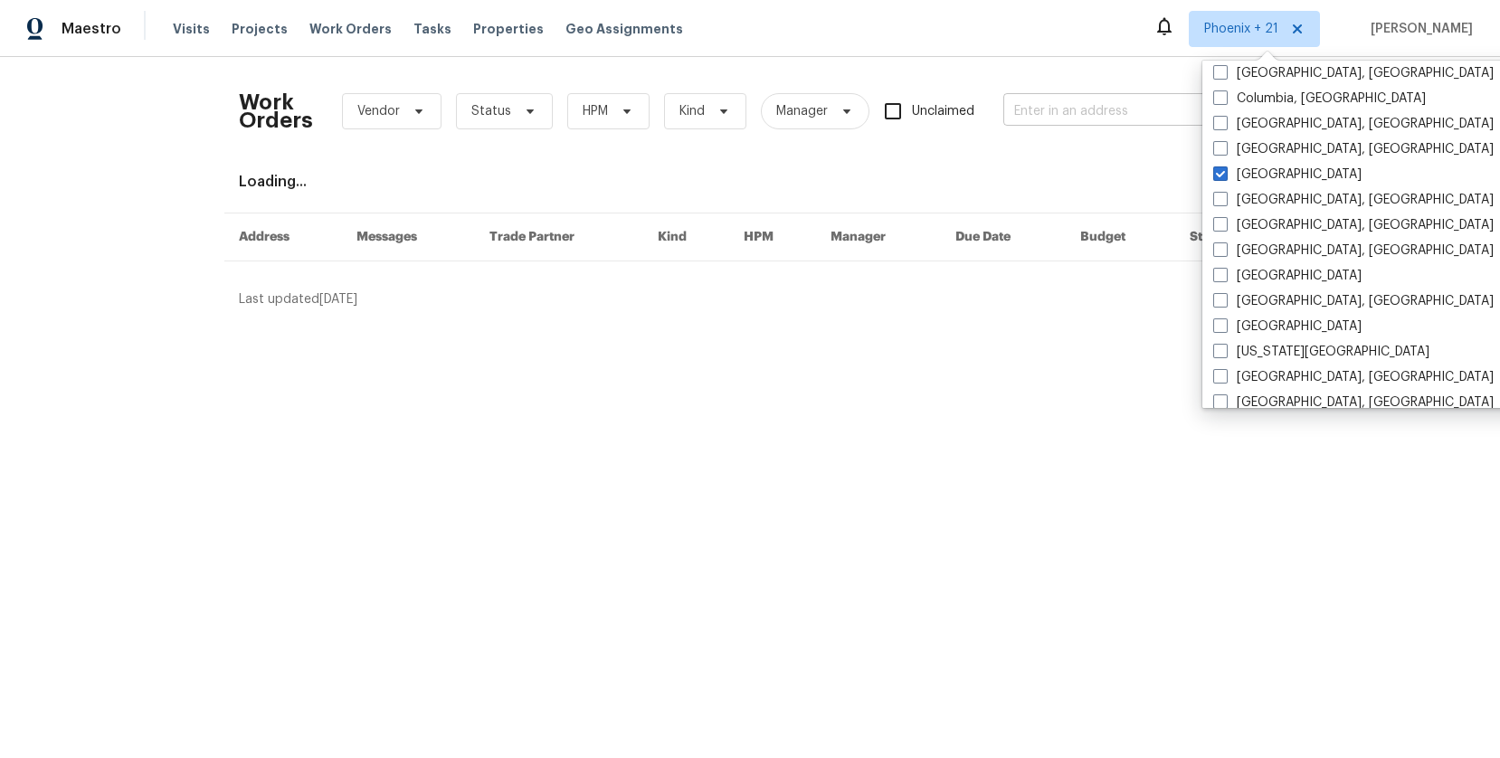
click at [1145, 123] on input "text" at bounding box center [1094, 112] width 181 height 28
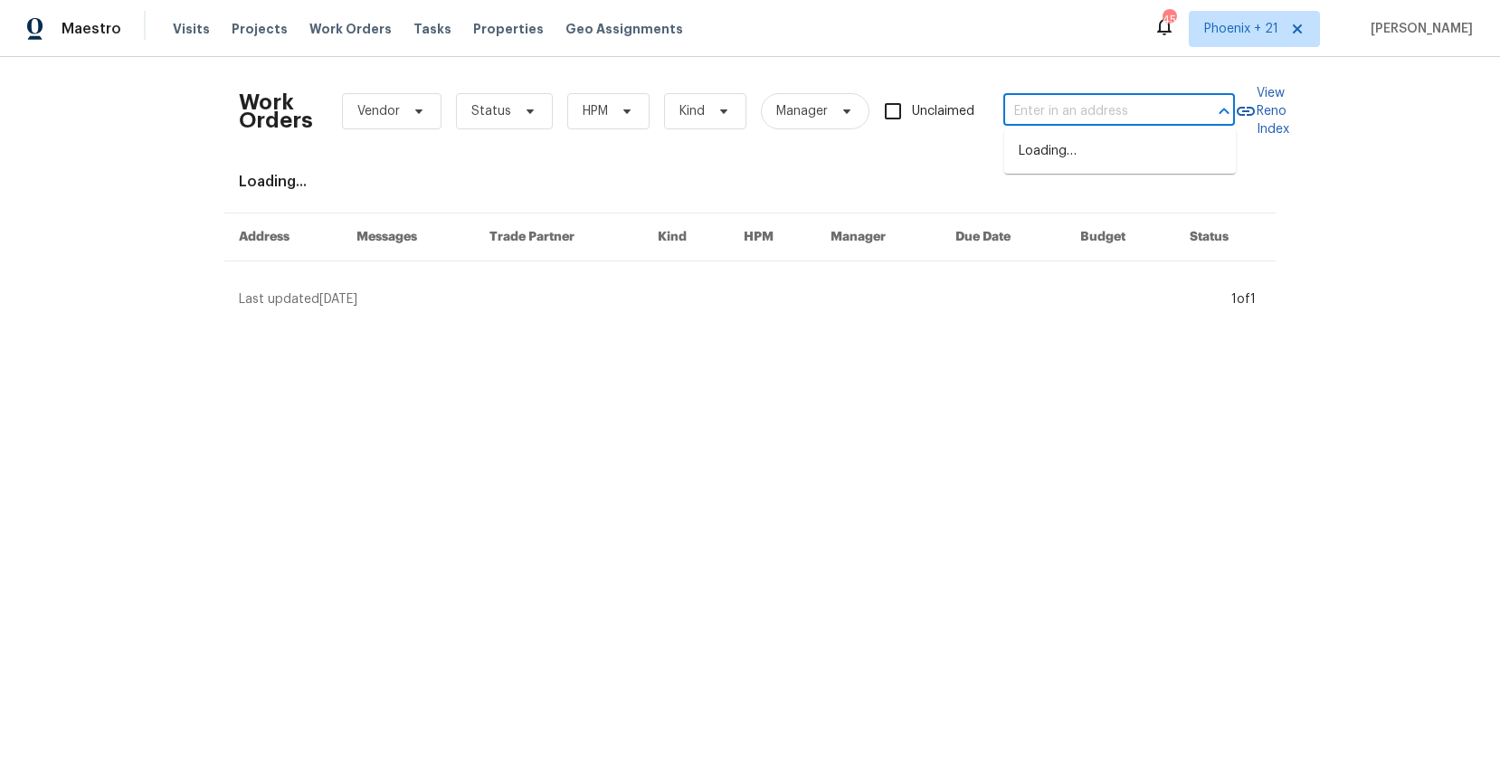
paste input "[STREET_ADDRESS]"
type input "[STREET_ADDRESS]"
click at [1137, 148] on li "[STREET_ADDRESS]" at bounding box center [1120, 152] width 232 height 30
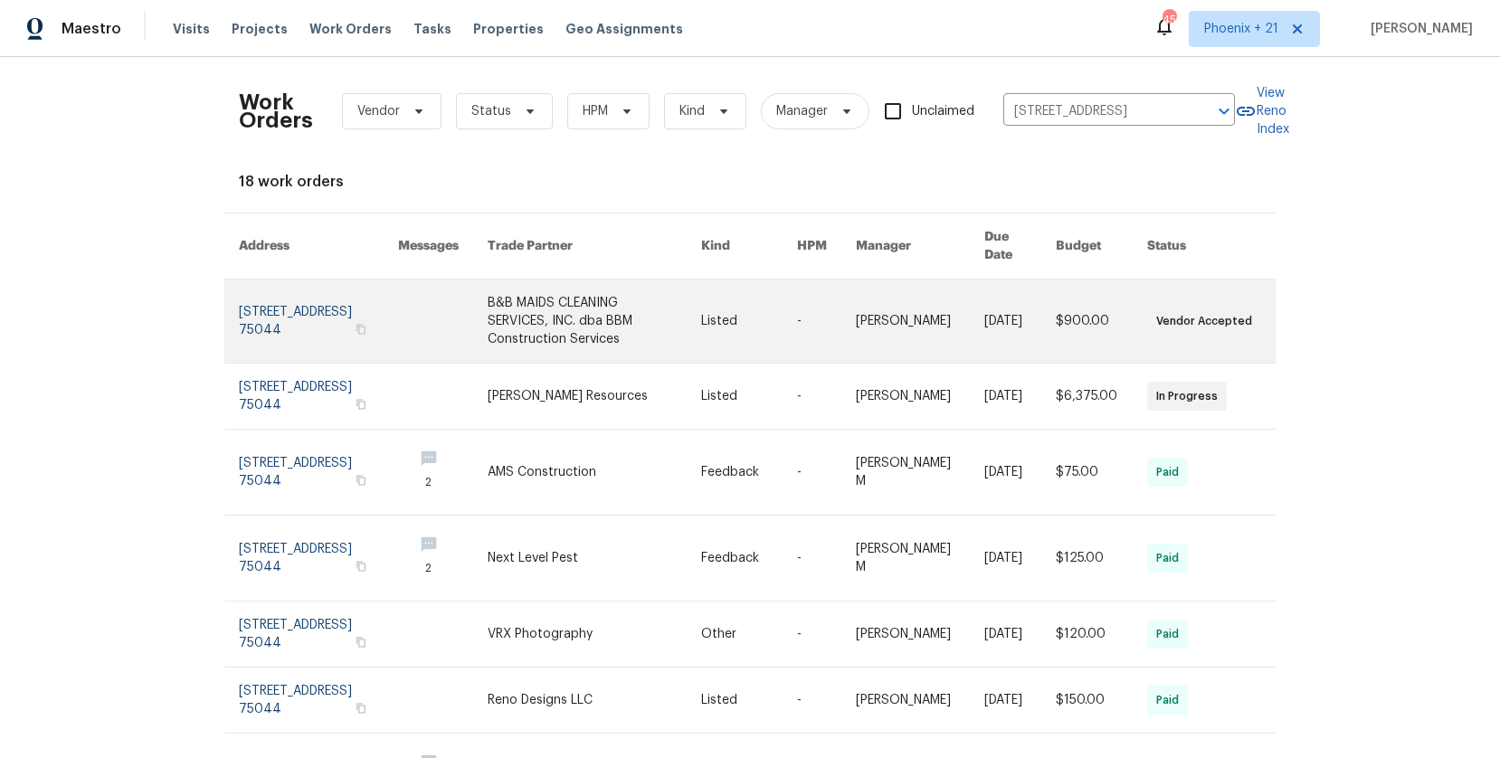
click at [539, 307] on link at bounding box center [595, 321] width 214 height 83
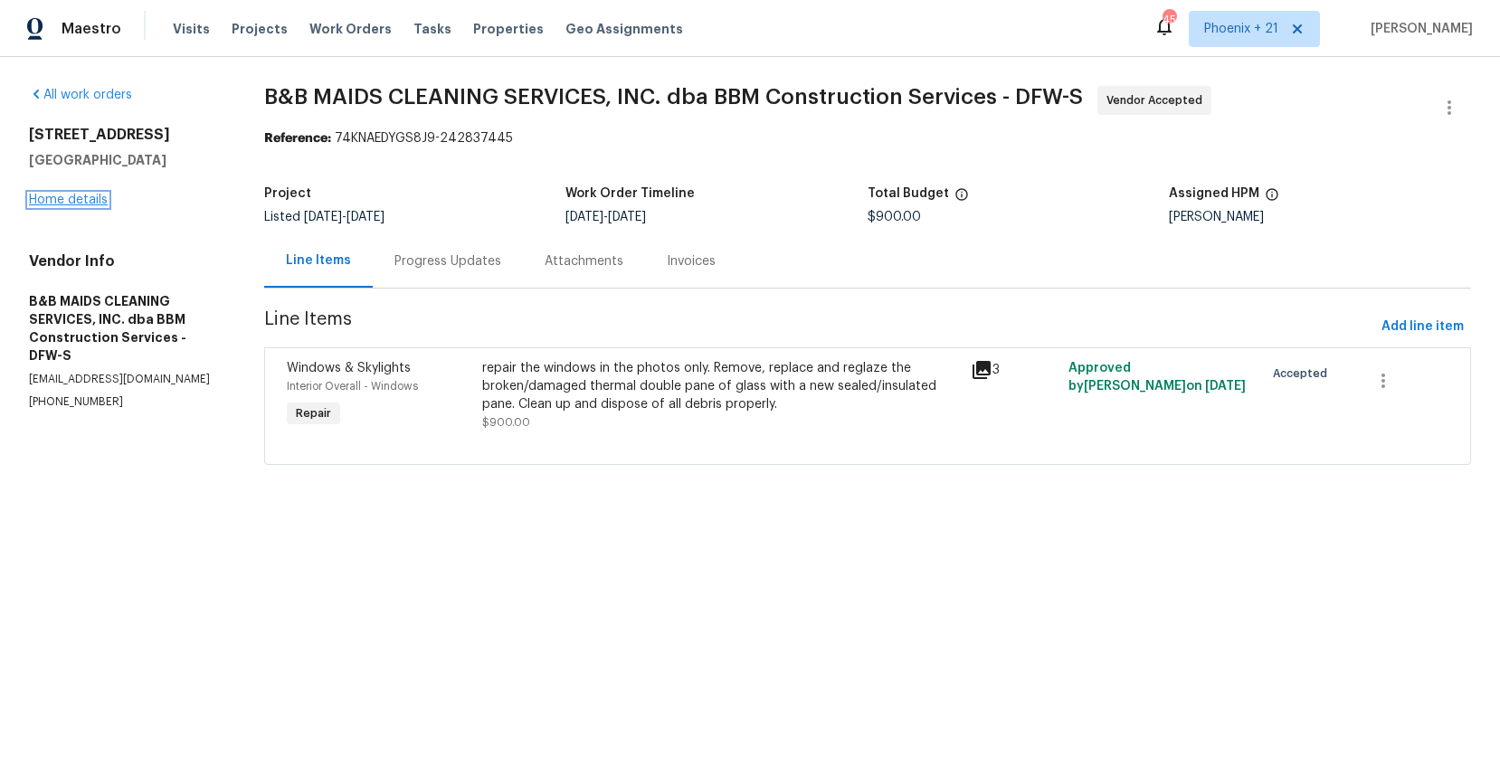
click at [79, 201] on link "Home details" at bounding box center [68, 200] width 79 height 13
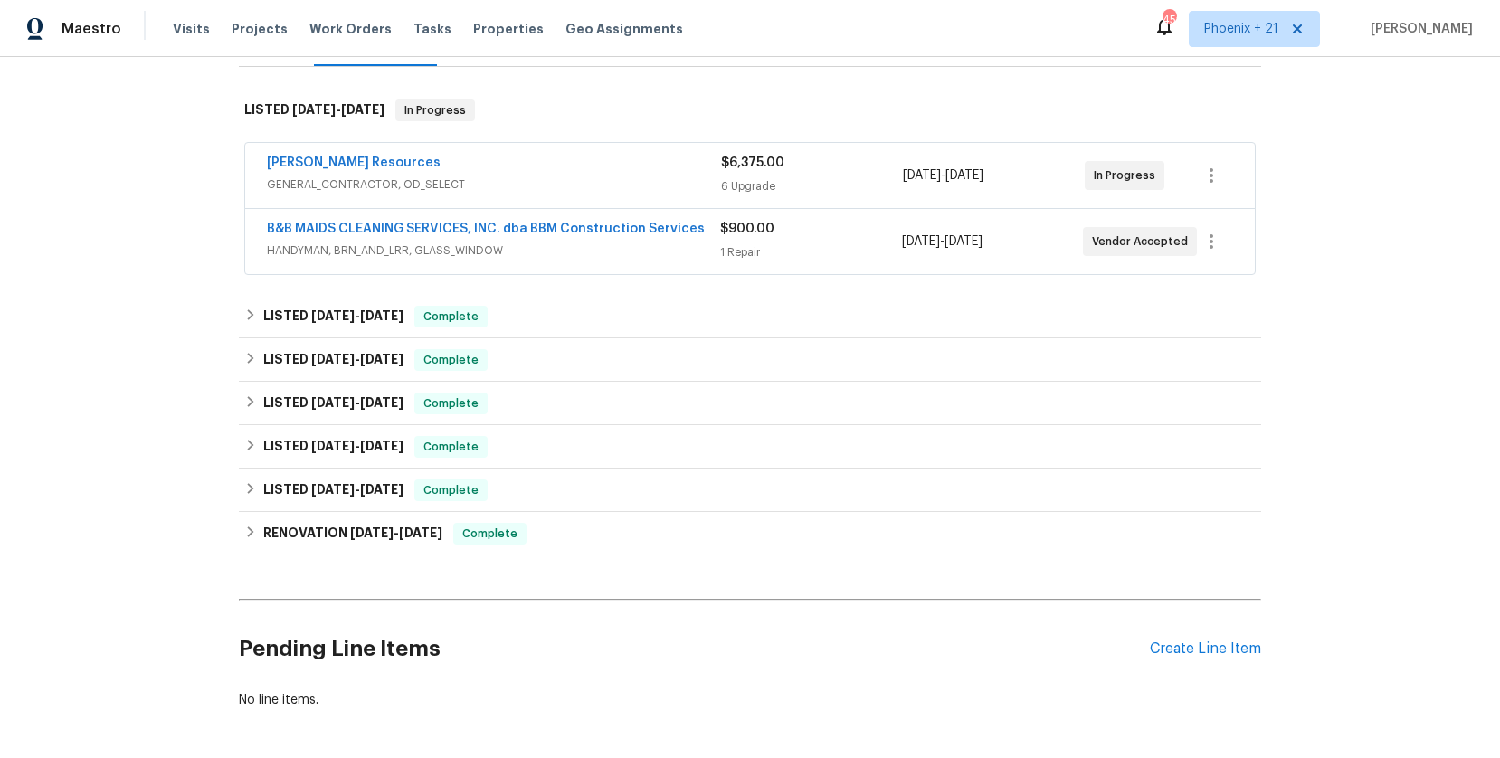
scroll to position [336, 0]
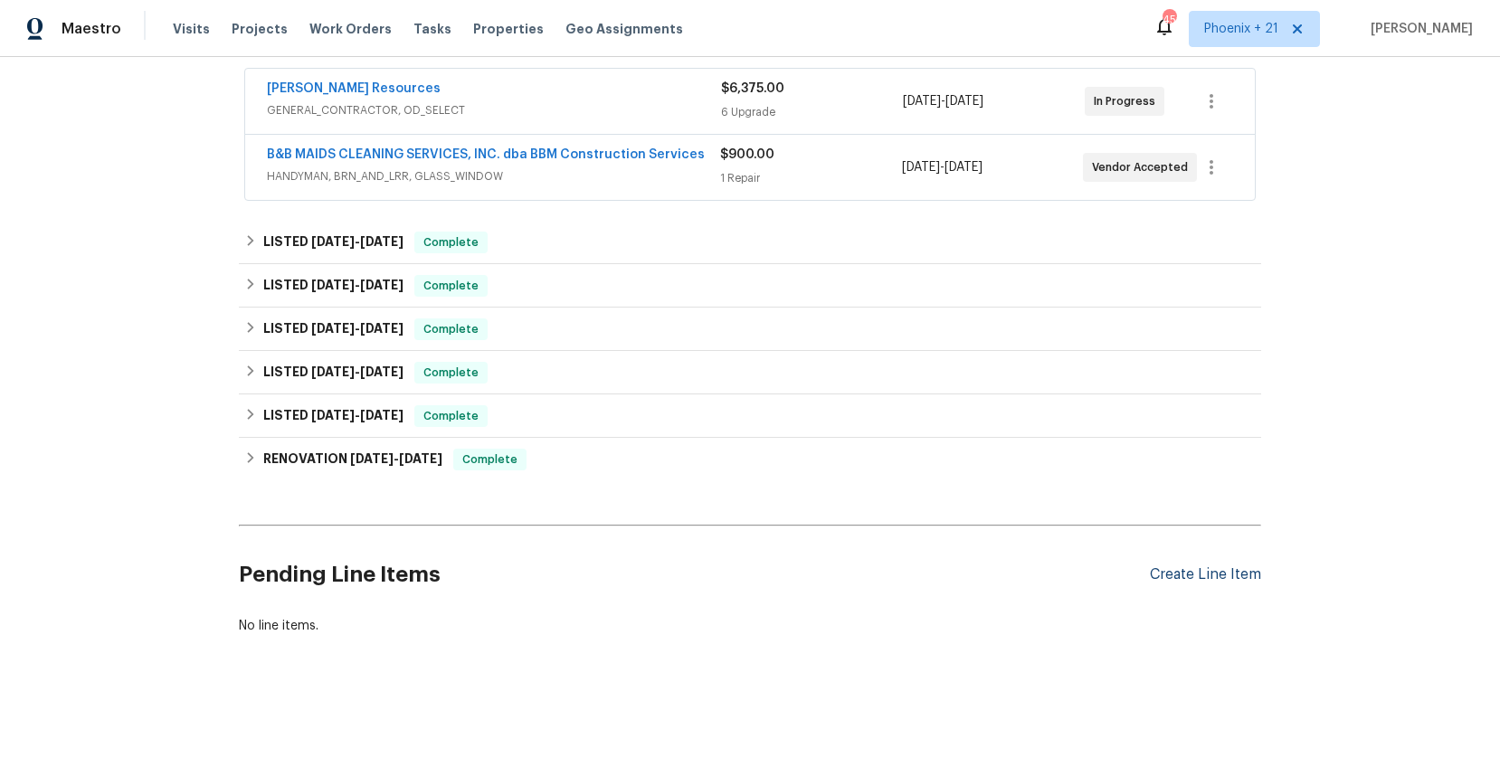
click at [1216, 579] on div "Create Line Item" at bounding box center [1205, 574] width 111 height 17
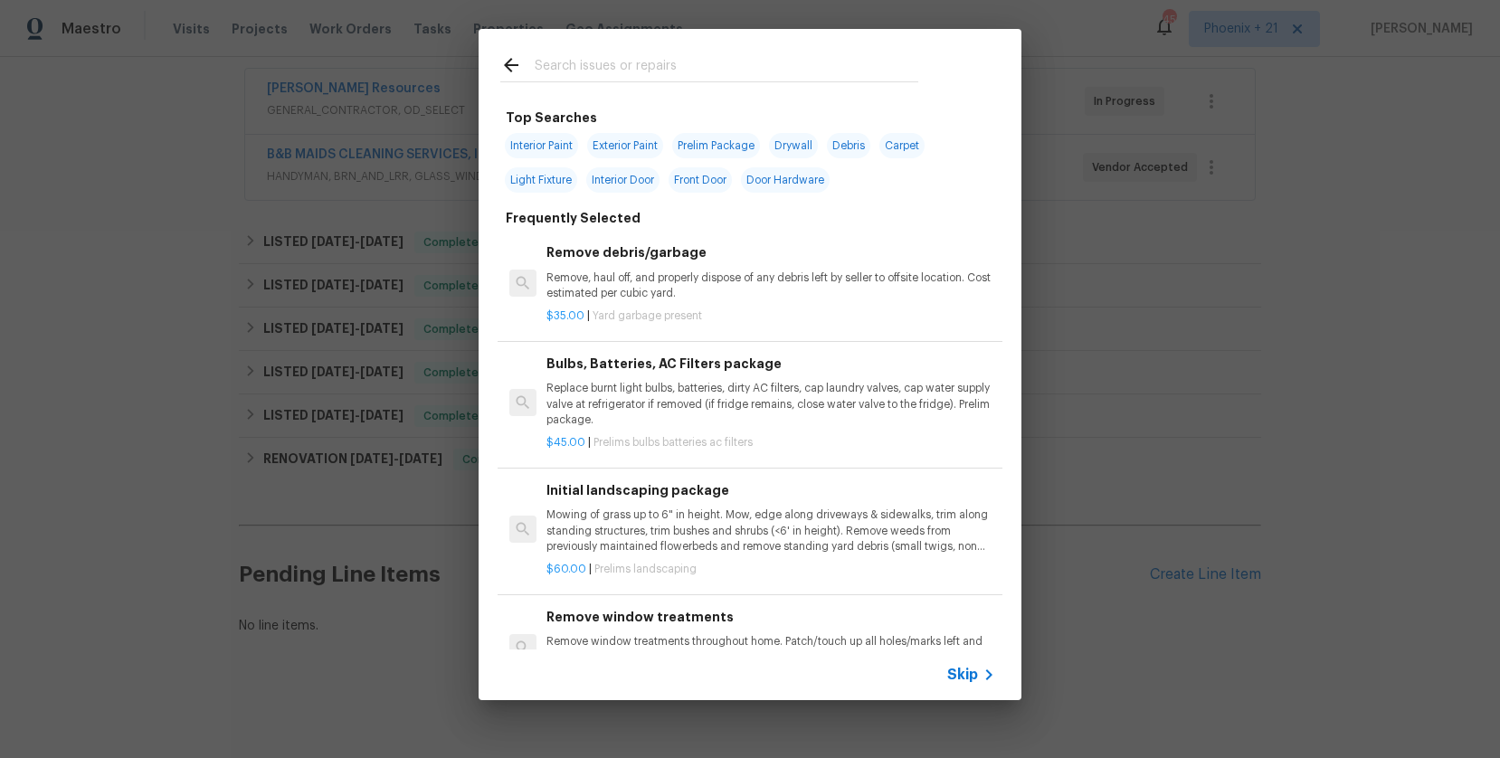
click at [686, 51] on div at bounding box center [710, 64] width 462 height 71
click at [685, 60] on input "text" at bounding box center [727, 67] width 384 height 27
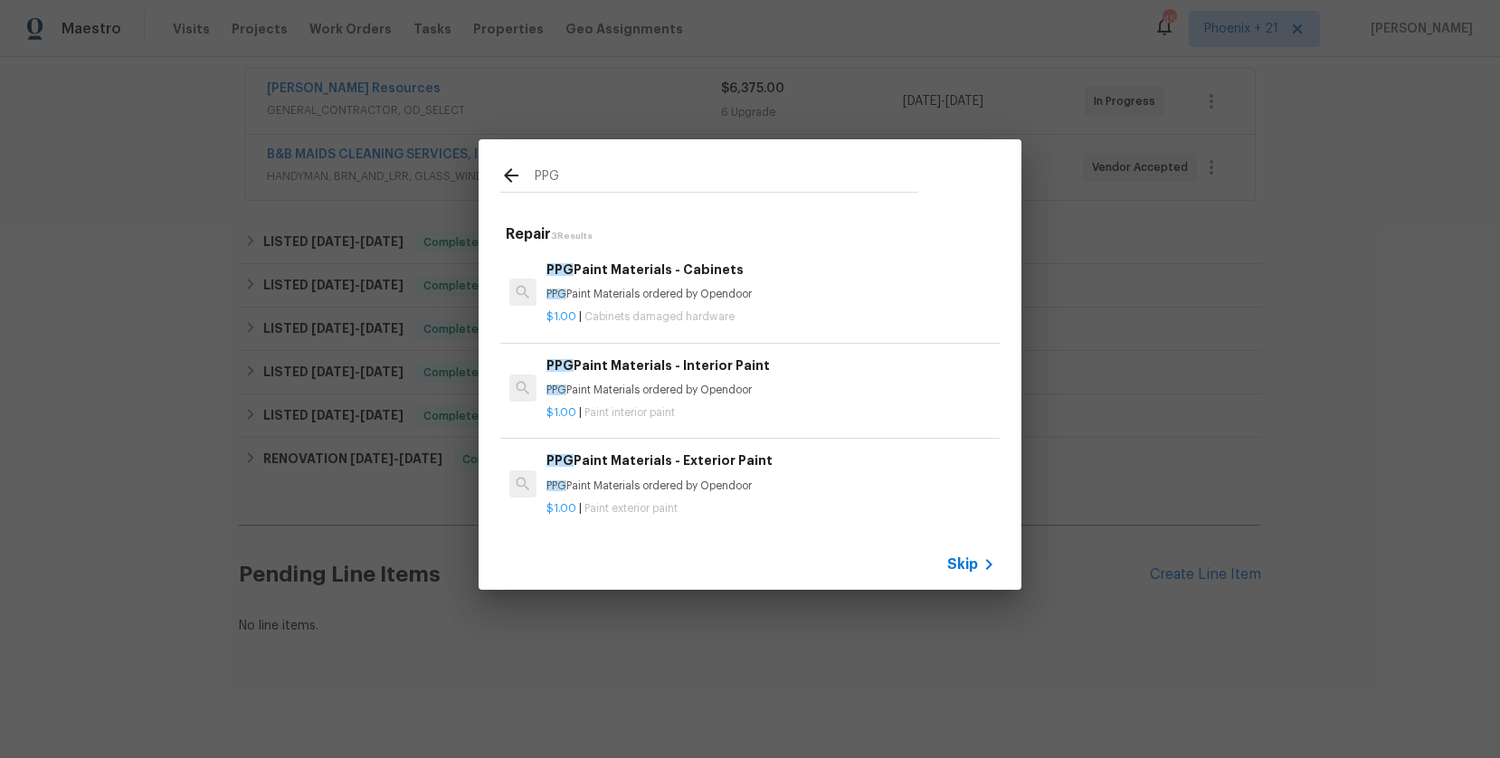
type input "PPG"
click at [775, 297] on p "PPG Paint Materials ordered by Opendoor" at bounding box center [771, 294] width 449 height 15
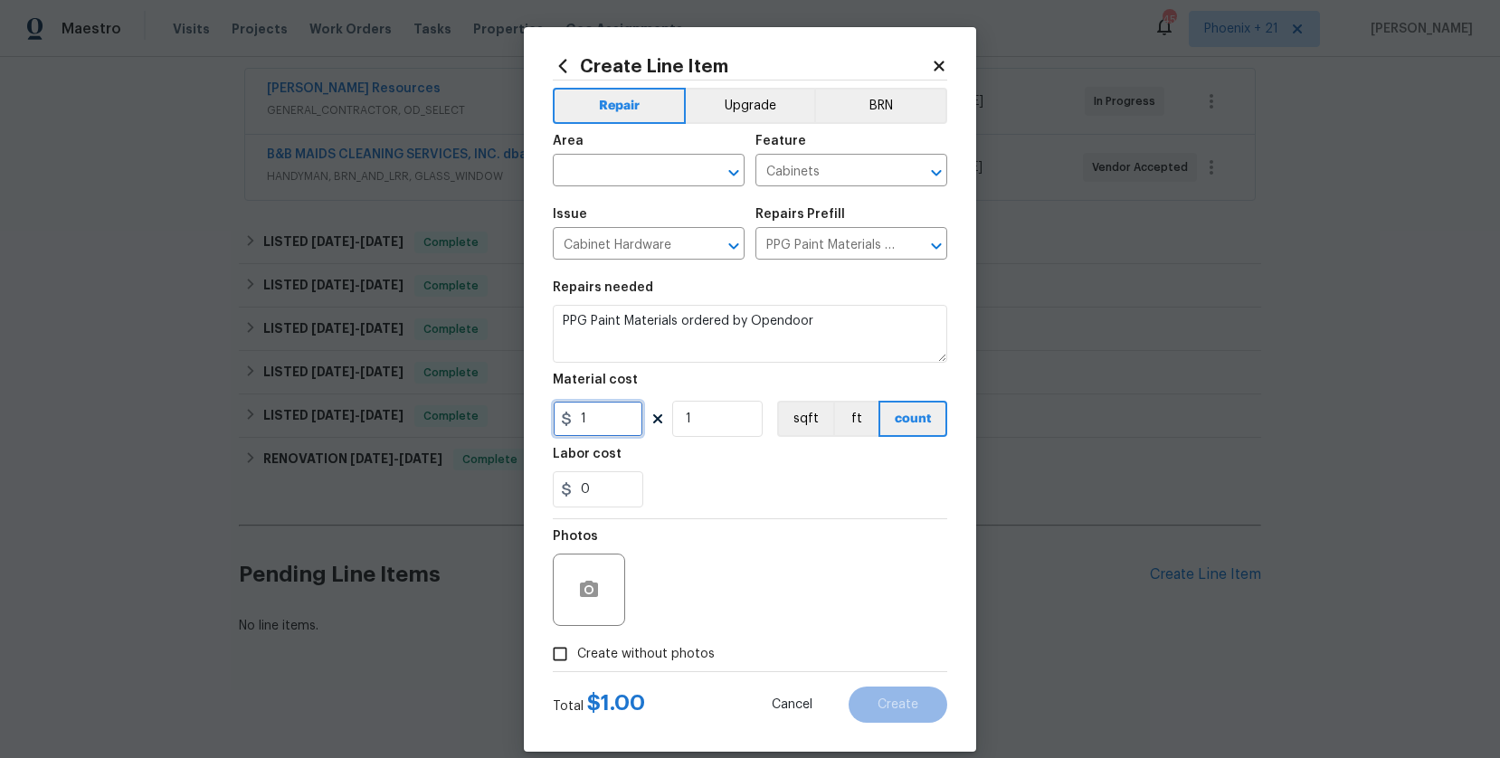
click at [614, 408] on input "1" at bounding box center [598, 419] width 90 height 36
drag, startPoint x: 616, startPoint y: 414, endPoint x: 552, endPoint y: 411, distance: 64.4
click at [553, 411] on input "1" at bounding box center [598, 419] width 90 height 36
type input "414.89"
click at [614, 171] on input "text" at bounding box center [623, 172] width 141 height 28
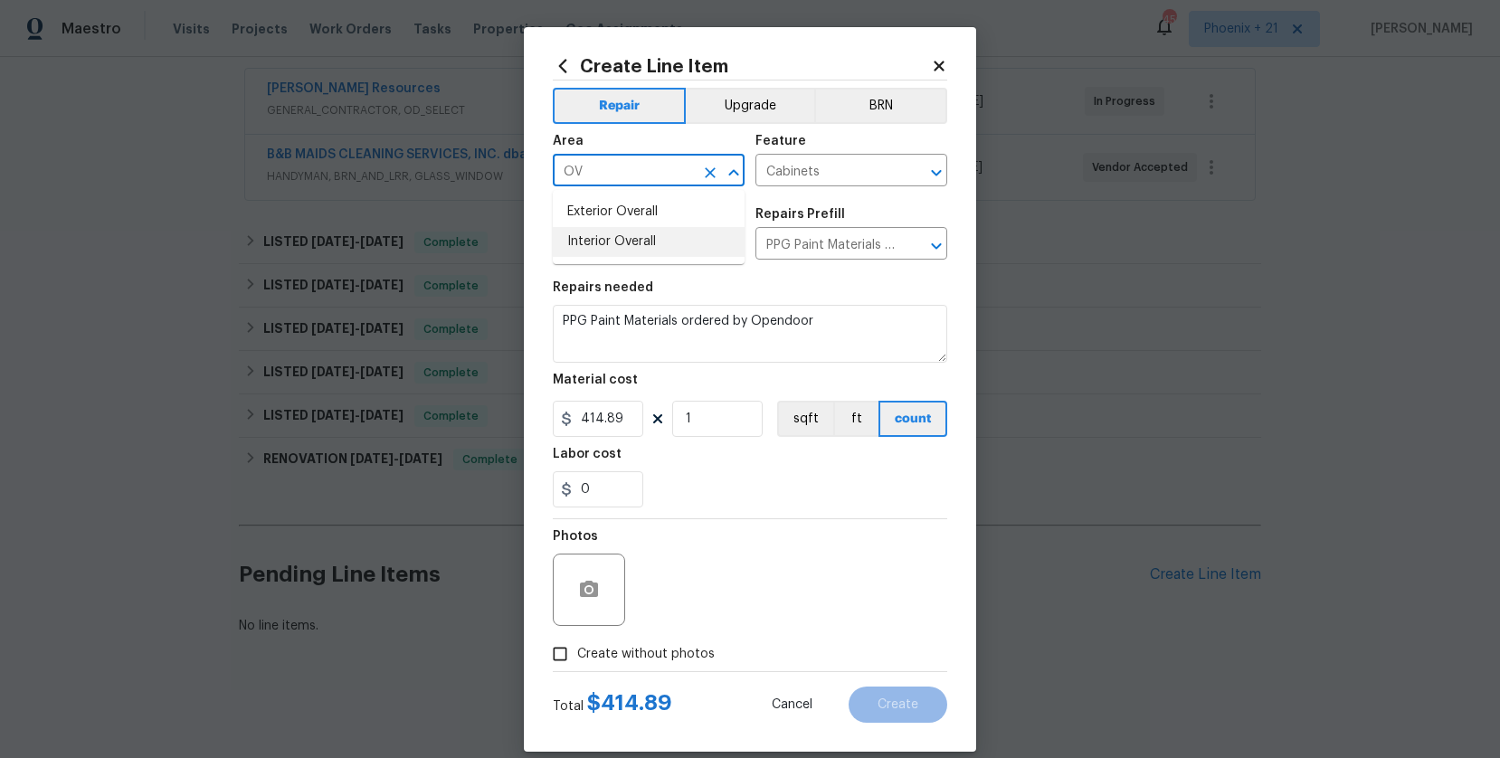
click at [613, 230] on li "Interior Overall" at bounding box center [649, 242] width 192 height 30
type input "Interior Overall"
drag, startPoint x: 697, startPoint y: 652, endPoint x: 700, endPoint y: 641, distance: 12.3
click at [698, 650] on span "Create without photos" at bounding box center [646, 654] width 138 height 19
click at [577, 650] on input "Create without photos" at bounding box center [560, 654] width 34 height 34
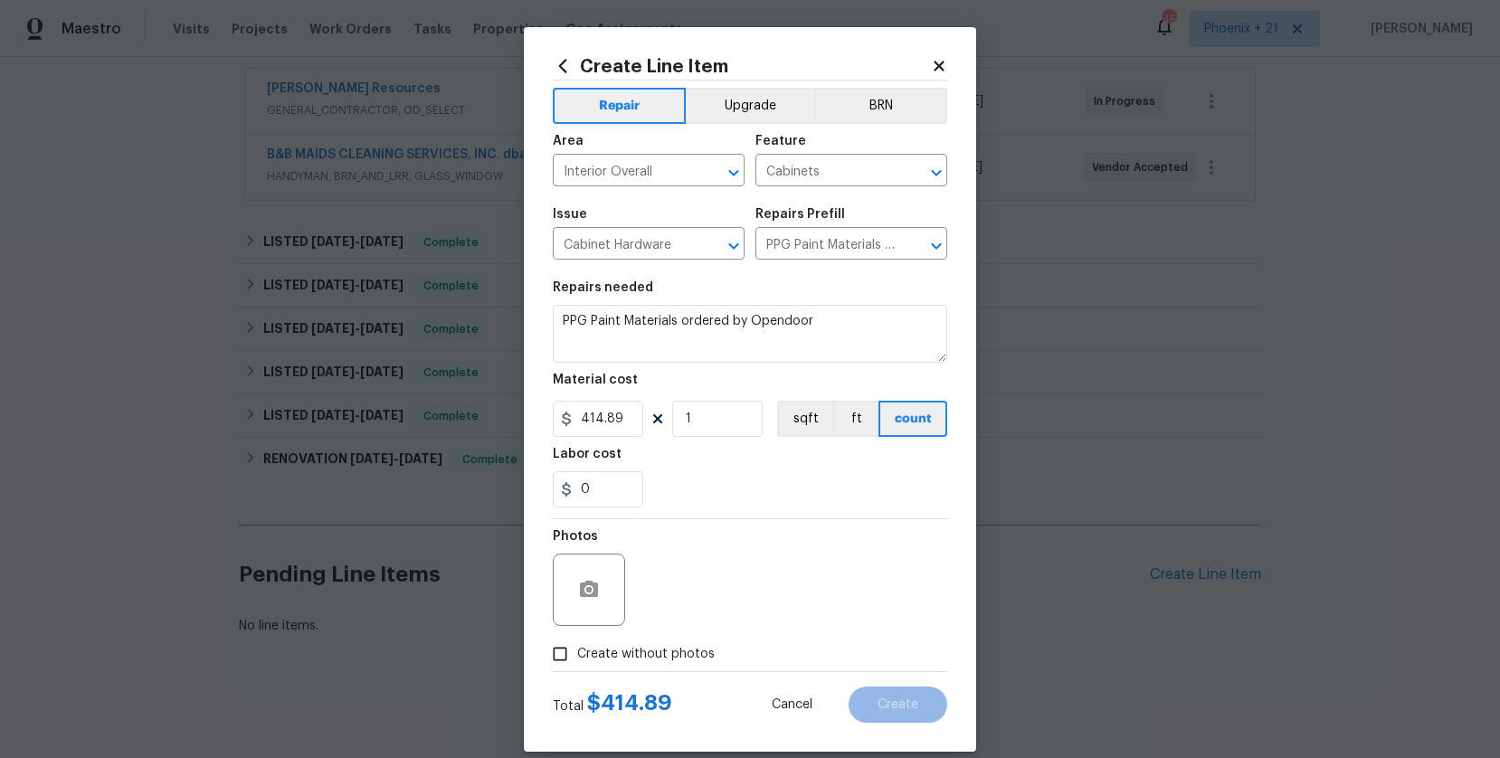
checkbox input "true"
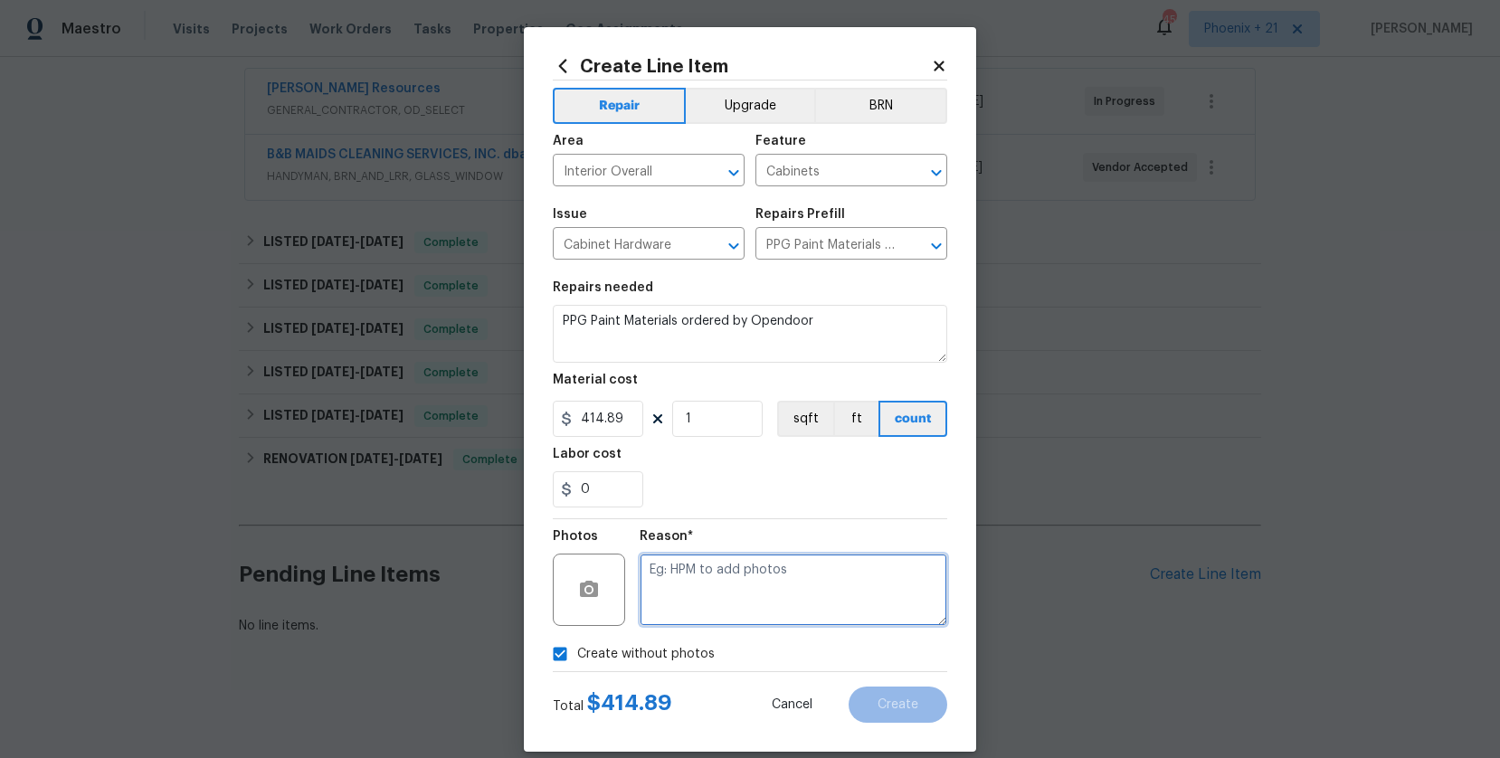
click at [727, 595] on textarea at bounding box center [794, 590] width 308 height 72
type textarea "n"
type textarea "NA"
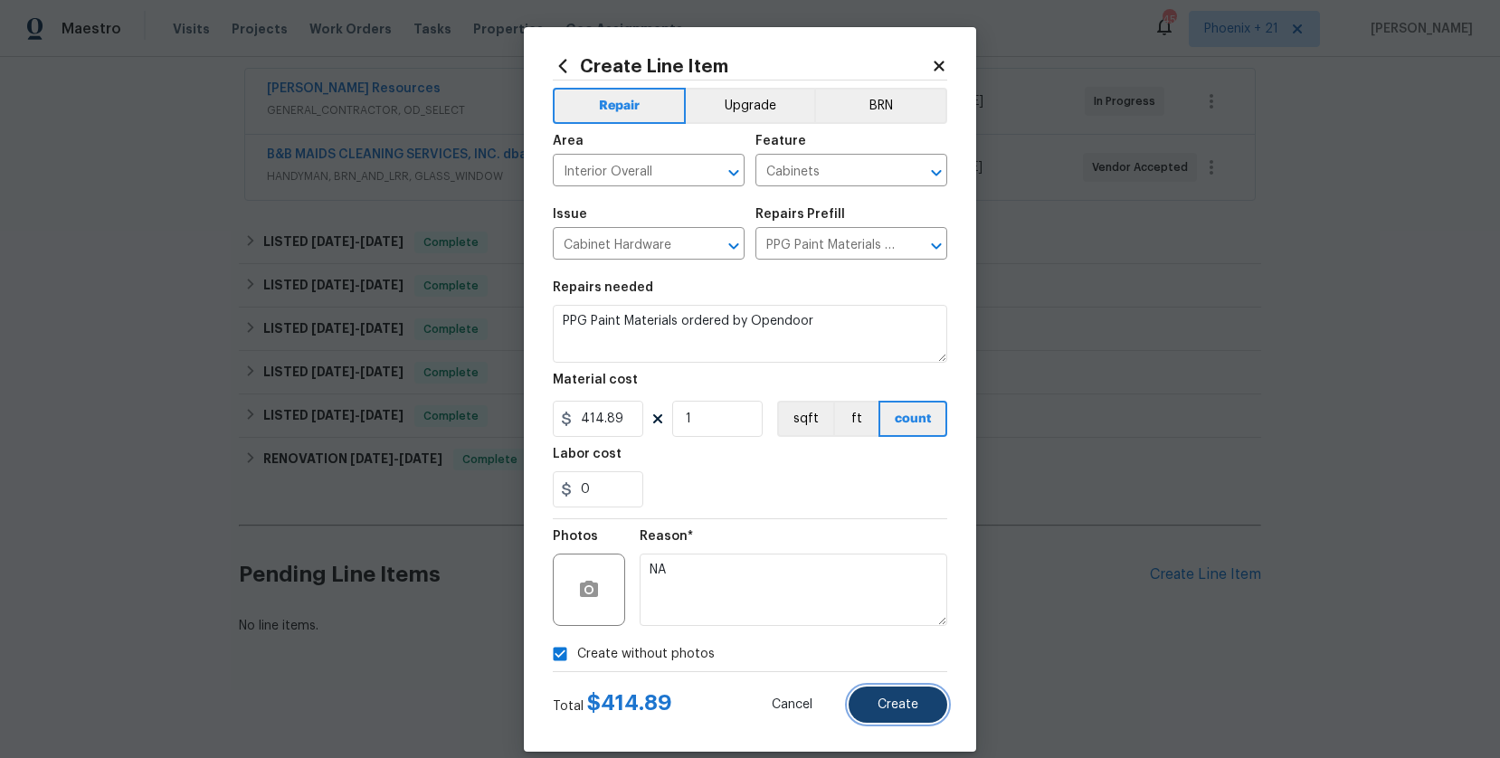
click at [925, 718] on button "Create" at bounding box center [898, 705] width 99 height 36
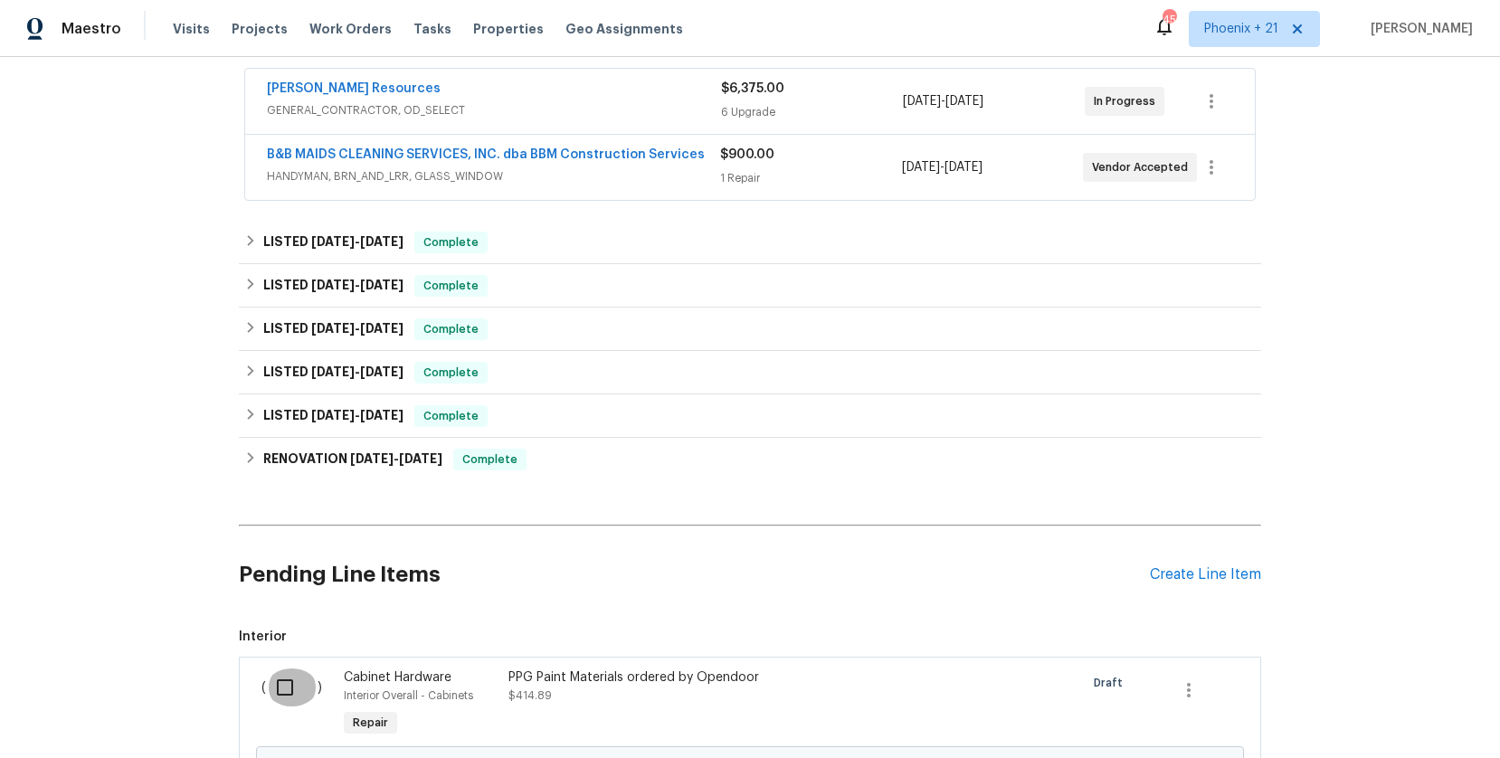
click at [276, 688] on input "checkbox" at bounding box center [292, 688] width 52 height 38
checkbox input "true"
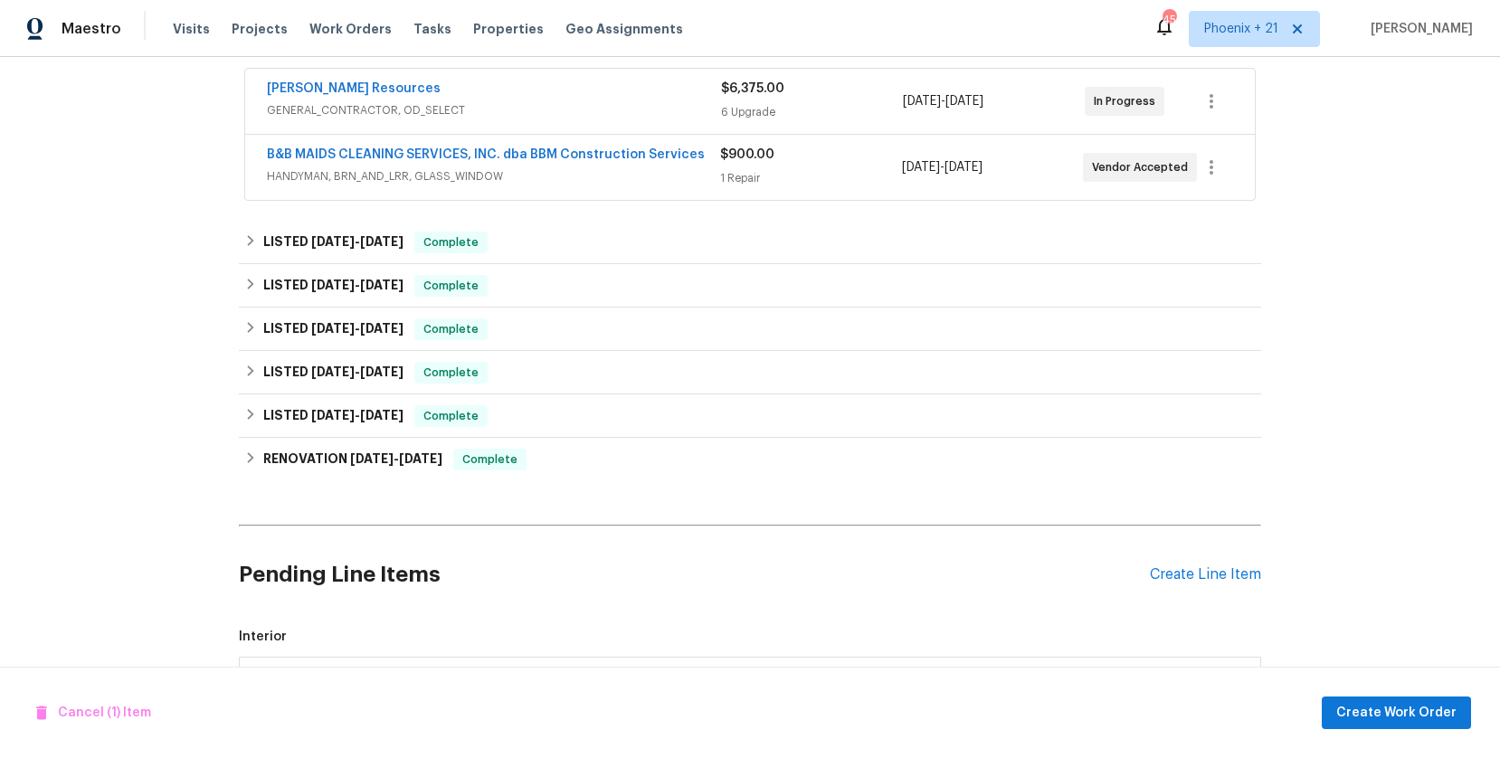
scroll to position [480, 0]
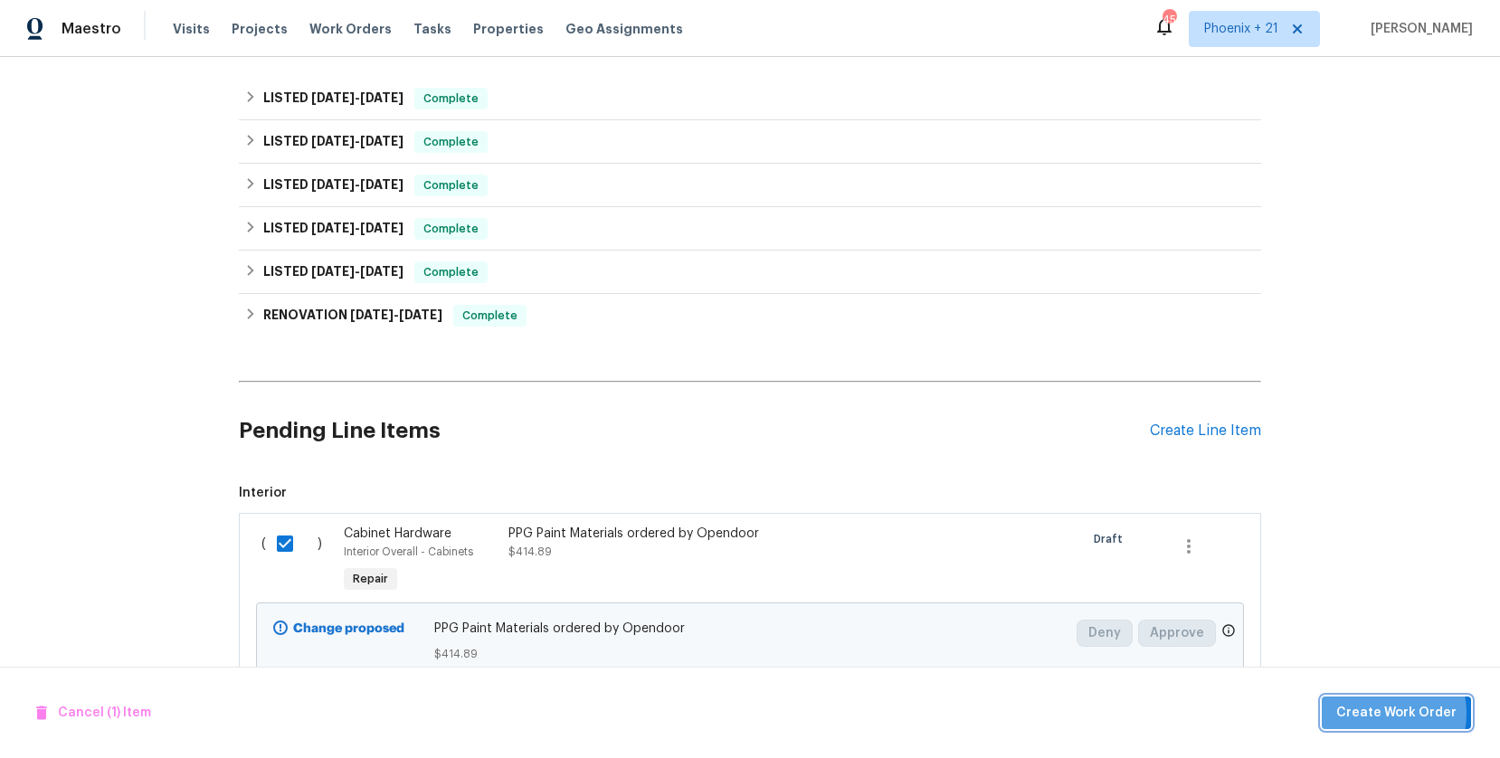
click at [1382, 713] on span "Create Work Order" at bounding box center [1397, 713] width 120 height 23
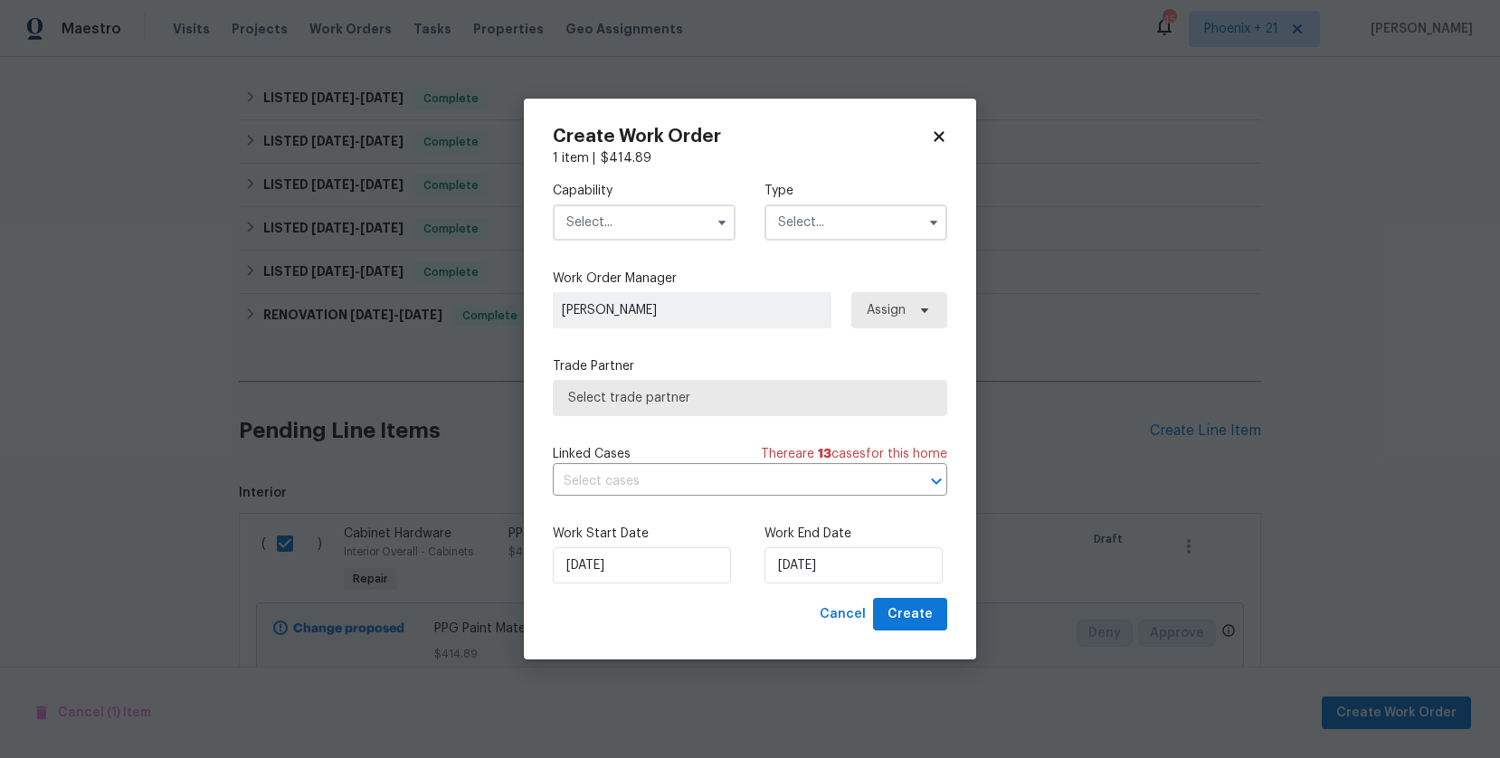
click at [696, 232] on input "text" at bounding box center [644, 223] width 183 height 36
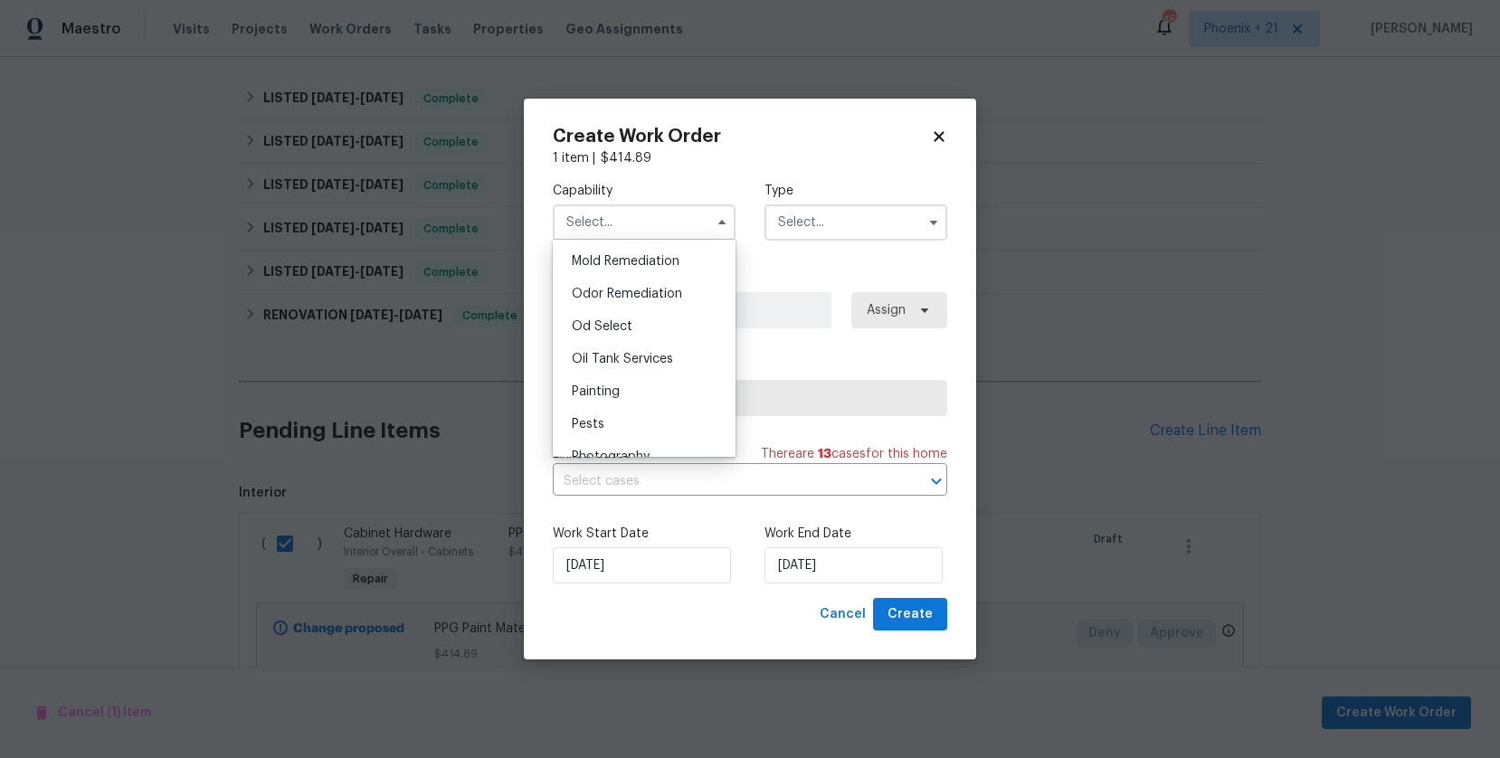
scroll to position [1433, 0]
click at [678, 347] on div "Painting" at bounding box center [644, 347] width 174 height 33
type input "Painting"
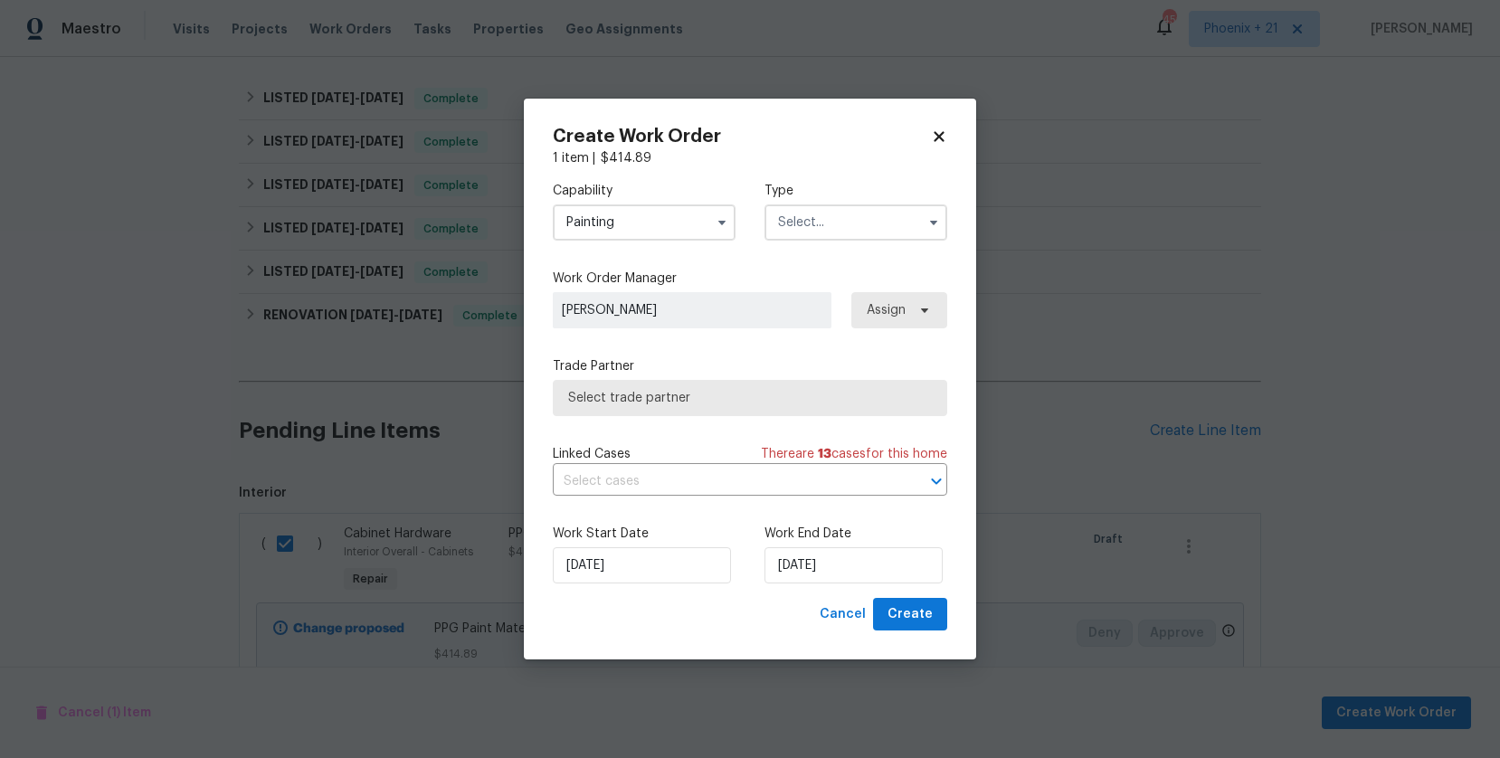
click at [847, 224] on input "text" at bounding box center [856, 223] width 183 height 36
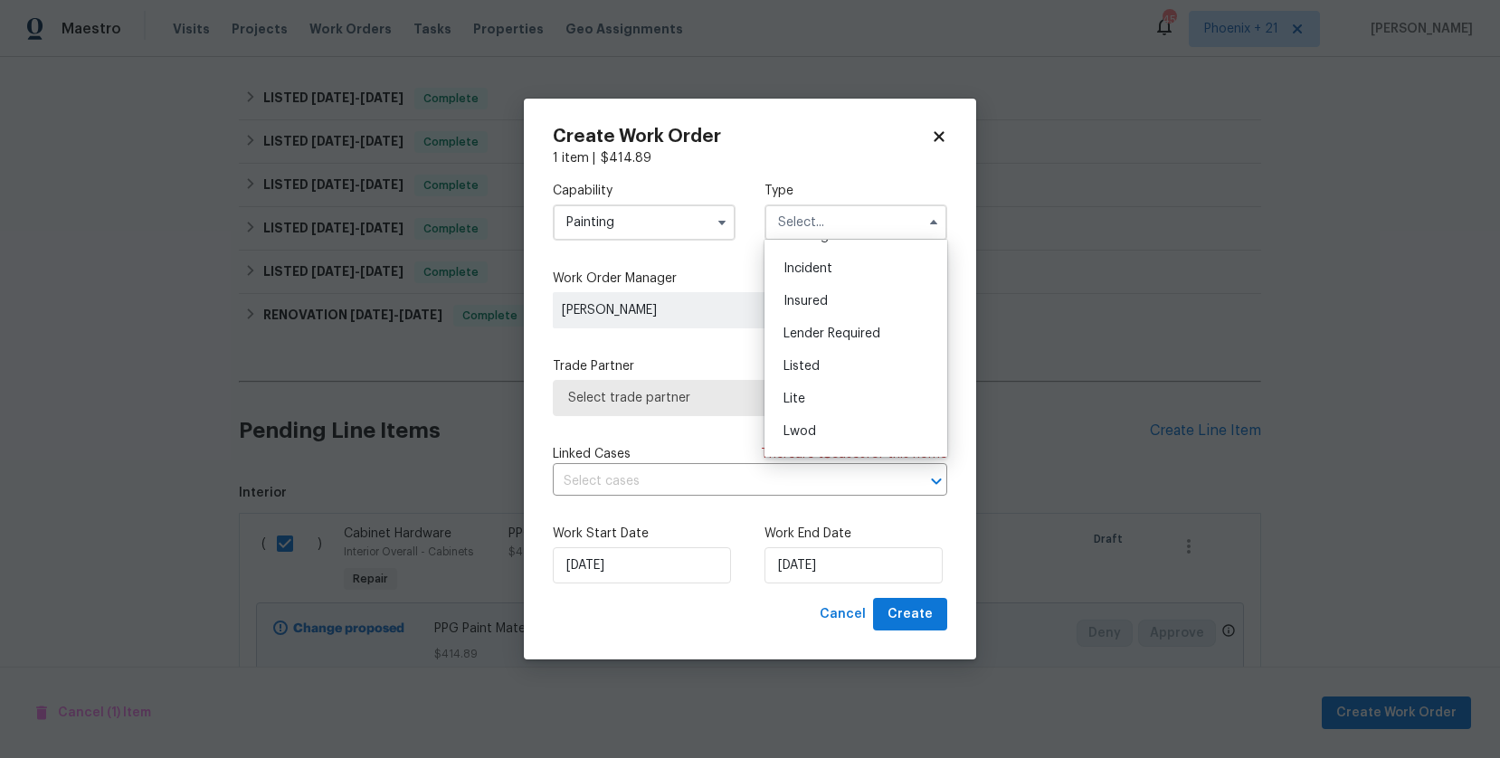
scroll to position [91, 0]
click at [838, 357] on div "Listed" at bounding box center [856, 364] width 174 height 33
type input "Listed"
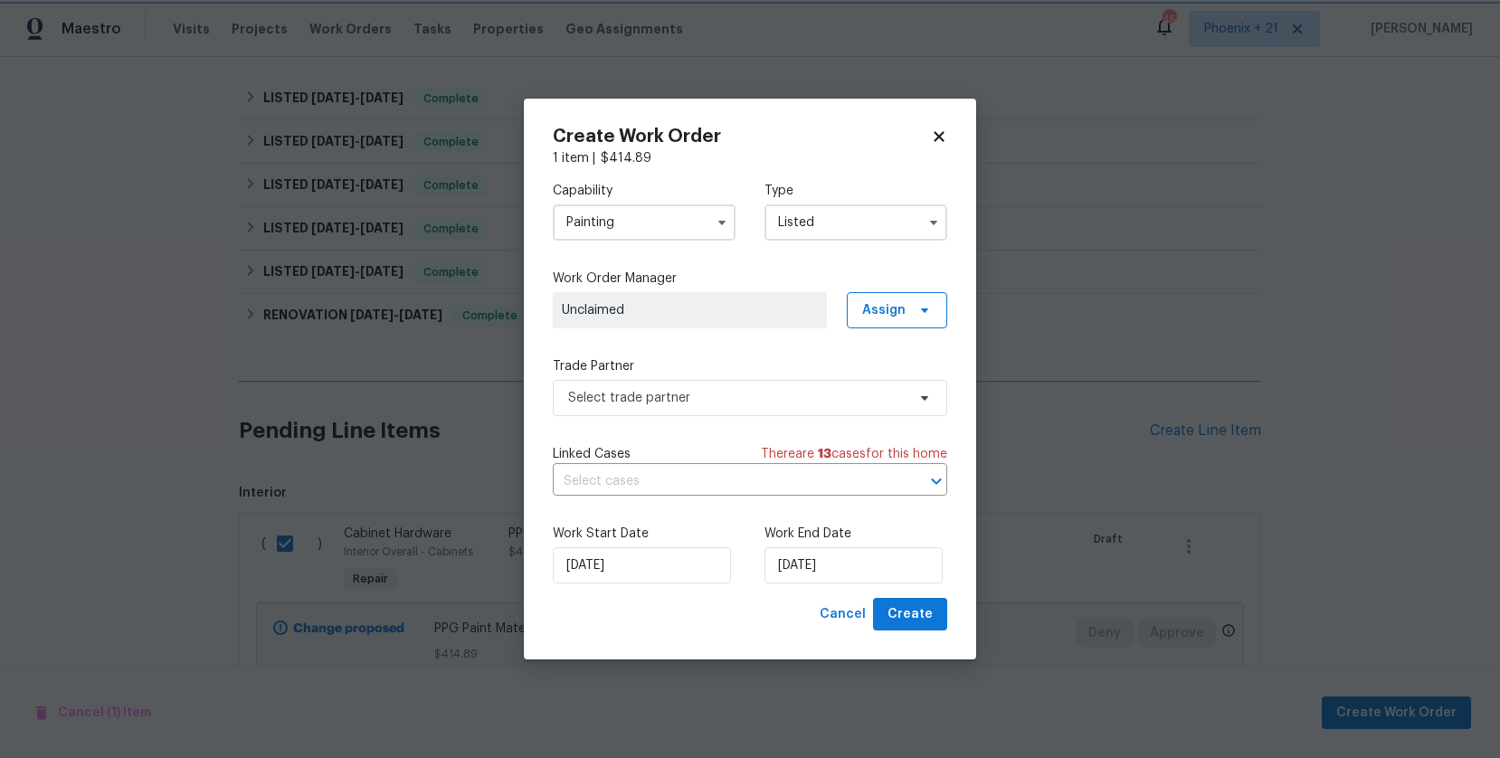
scroll to position [0, 0]
click at [871, 335] on div "Capability Painting Type Listed Work Order Manager Unclaimed Assign Trade Partn…" at bounding box center [750, 382] width 395 height 431
drag, startPoint x: 874, startPoint y: 314, endPoint x: 871, endPoint y: 329, distance: 15.6
click at [874, 314] on span "Assign" at bounding box center [883, 310] width 43 height 18
drag, startPoint x: 866, startPoint y: 382, endPoint x: 853, endPoint y: 383, distance: 12.7
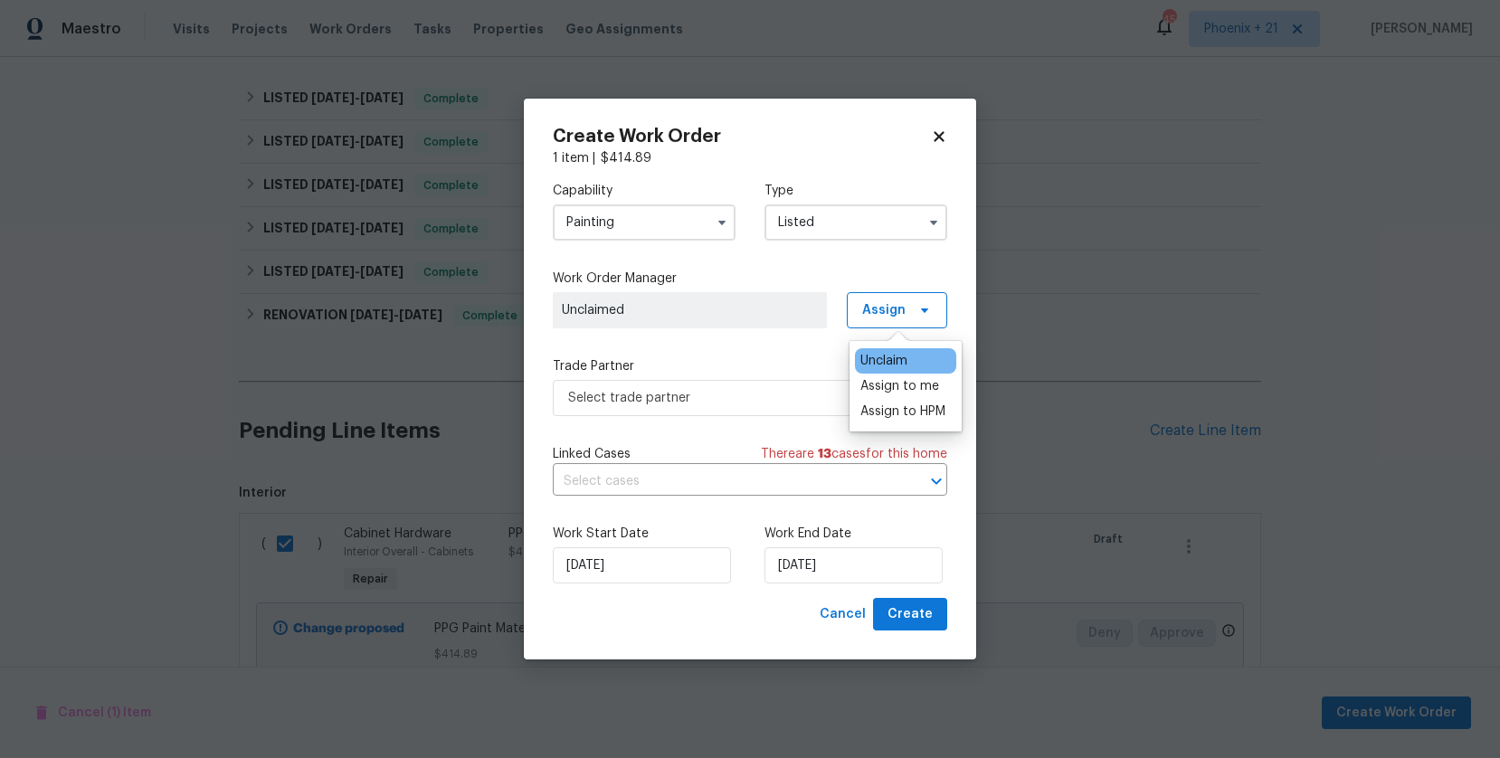
click at [866, 382] on div "Assign to me" at bounding box center [900, 386] width 79 height 18
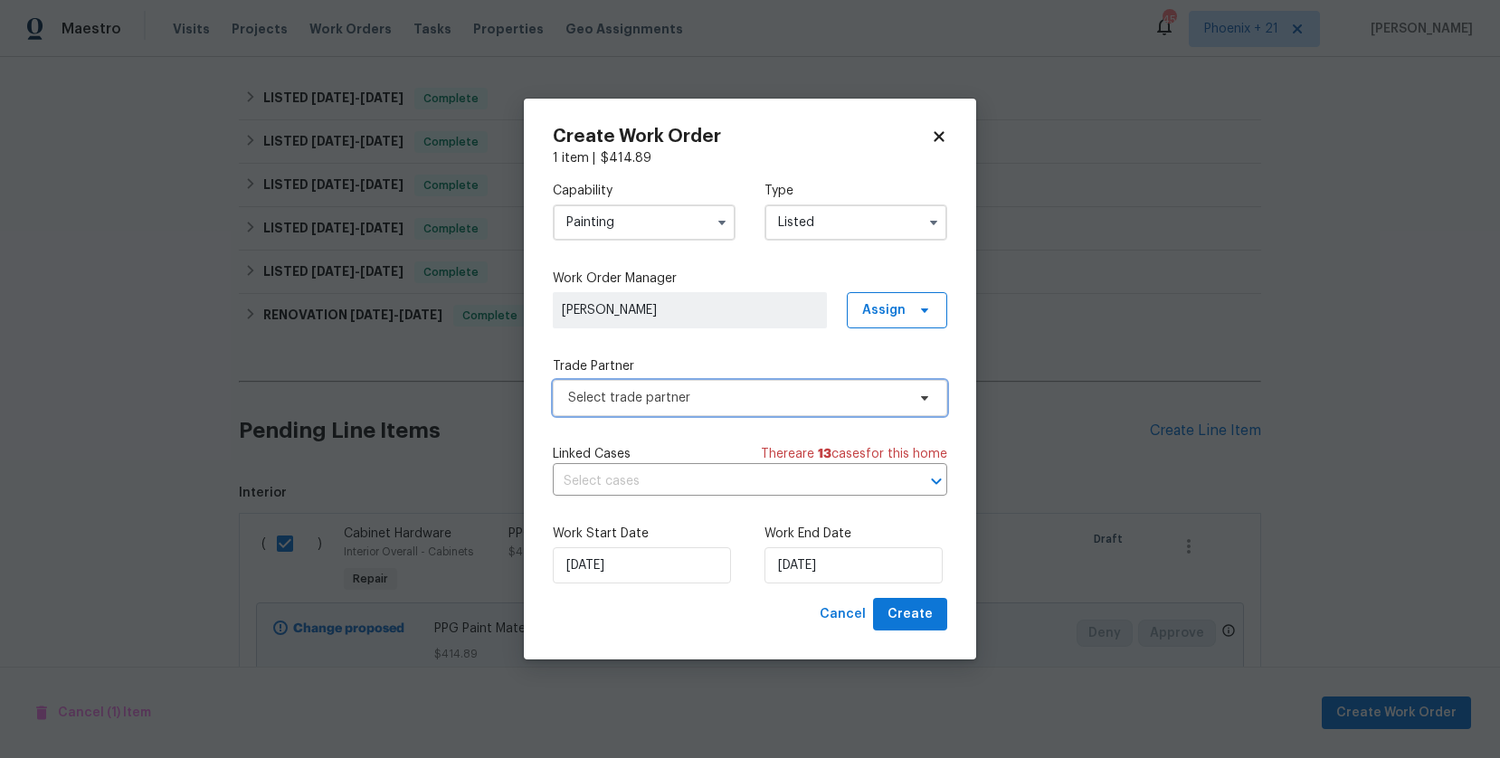
click at [770, 390] on span "Select trade partner" at bounding box center [737, 398] width 338 height 18
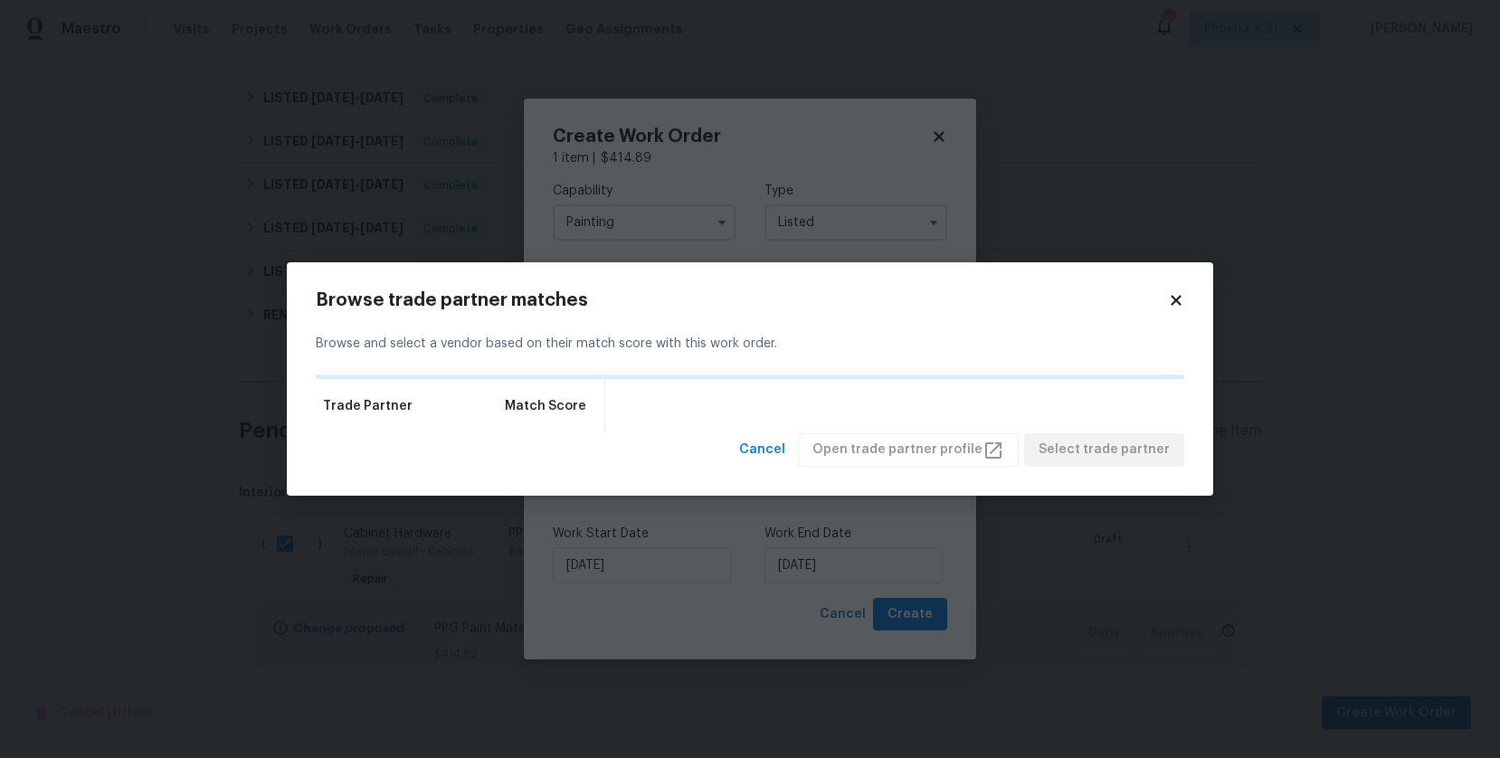
click at [1172, 304] on icon at bounding box center [1176, 301] width 10 height 10
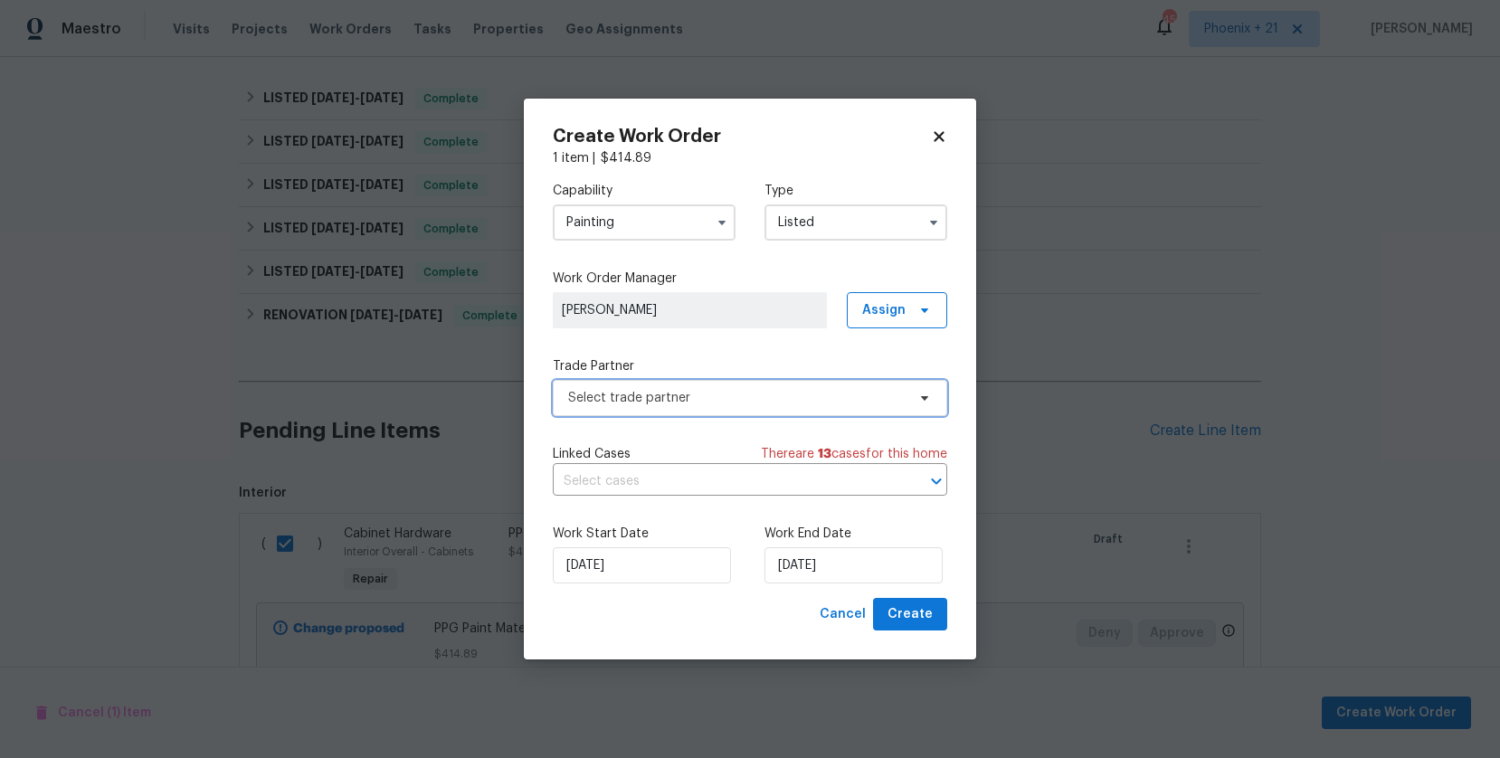
click at [809, 406] on span "Select trade partner" at bounding box center [737, 398] width 338 height 18
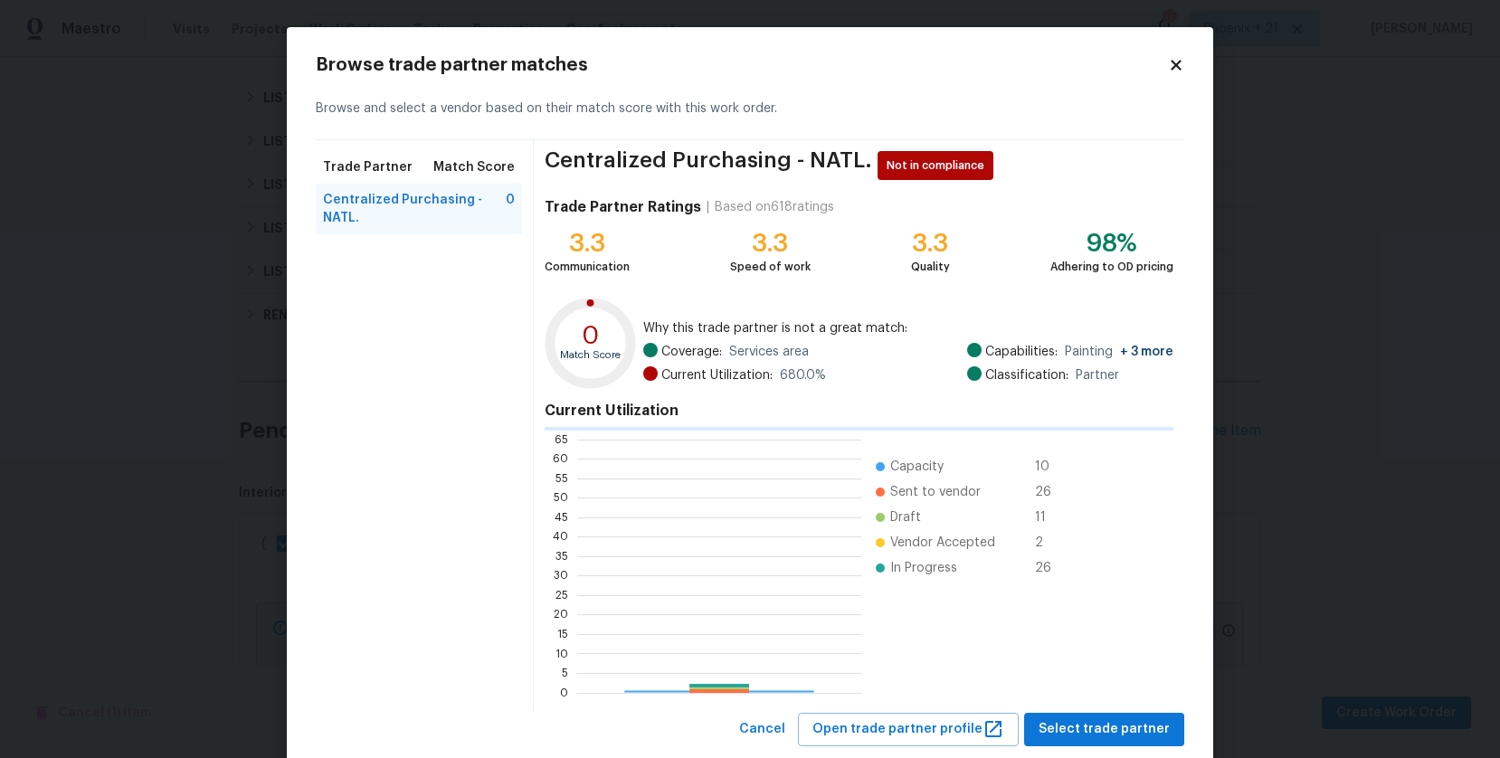
scroll to position [253, 284]
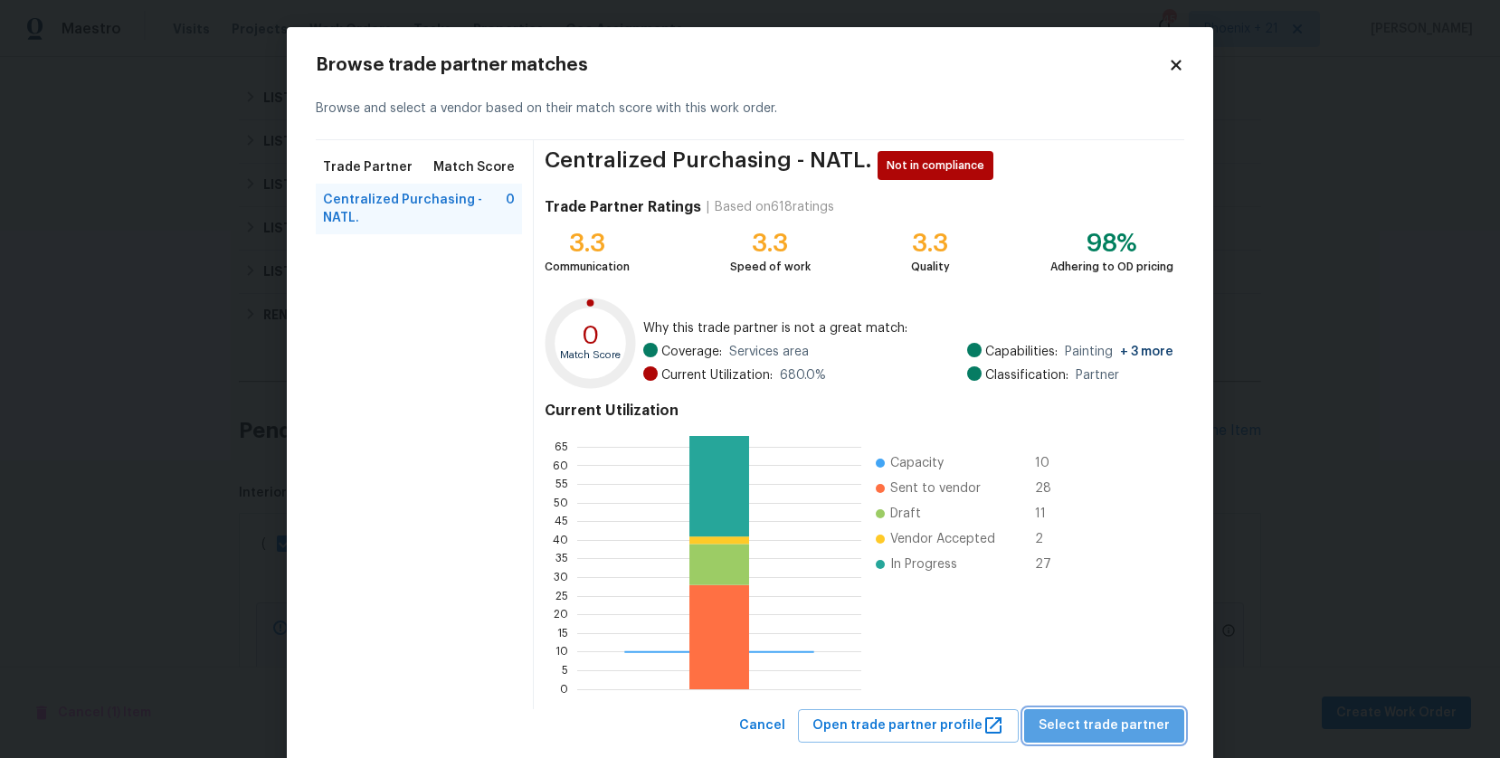
click at [1135, 724] on span "Select trade partner" at bounding box center [1104, 726] width 131 height 23
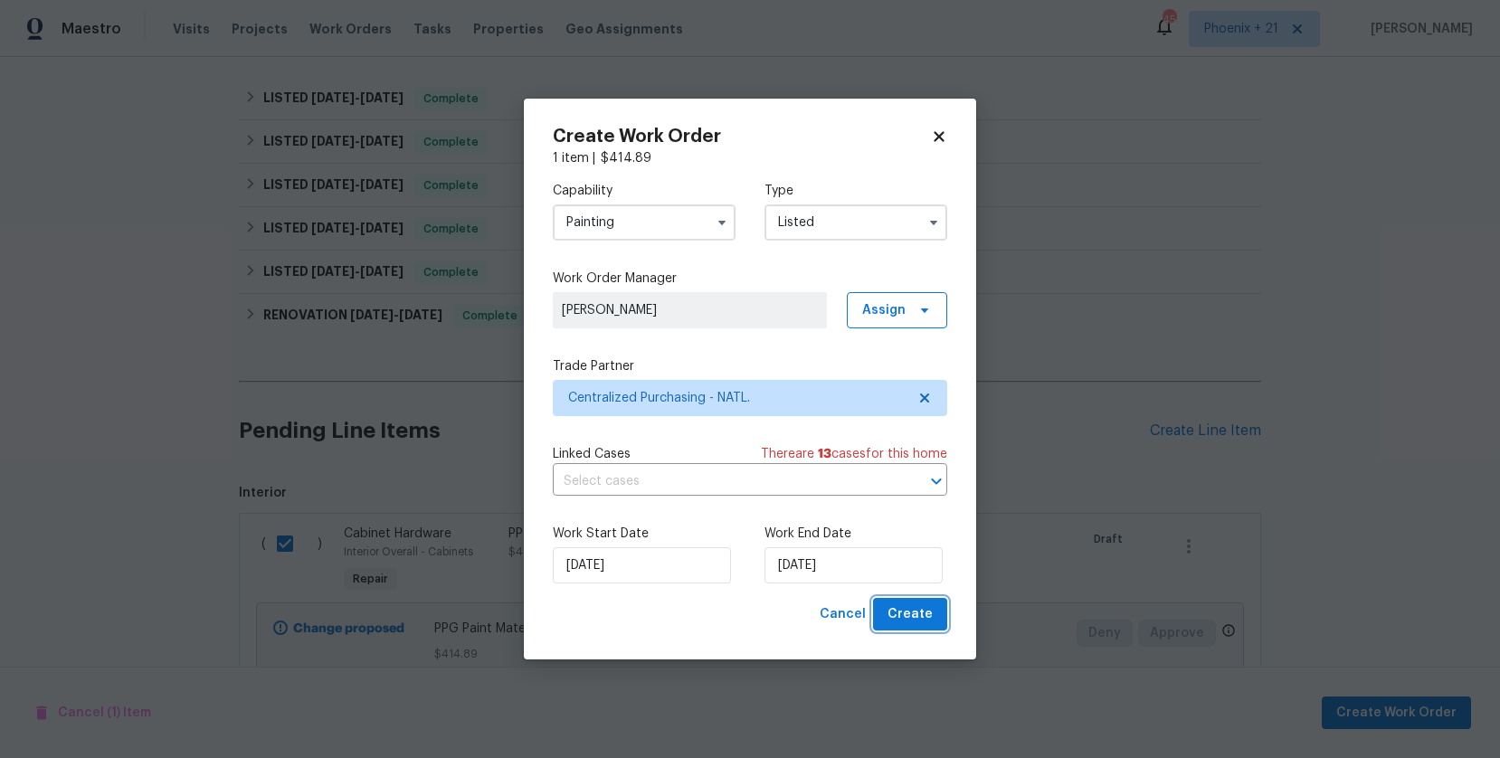
click at [932, 626] on button "Create" at bounding box center [910, 614] width 74 height 33
checkbox input "false"
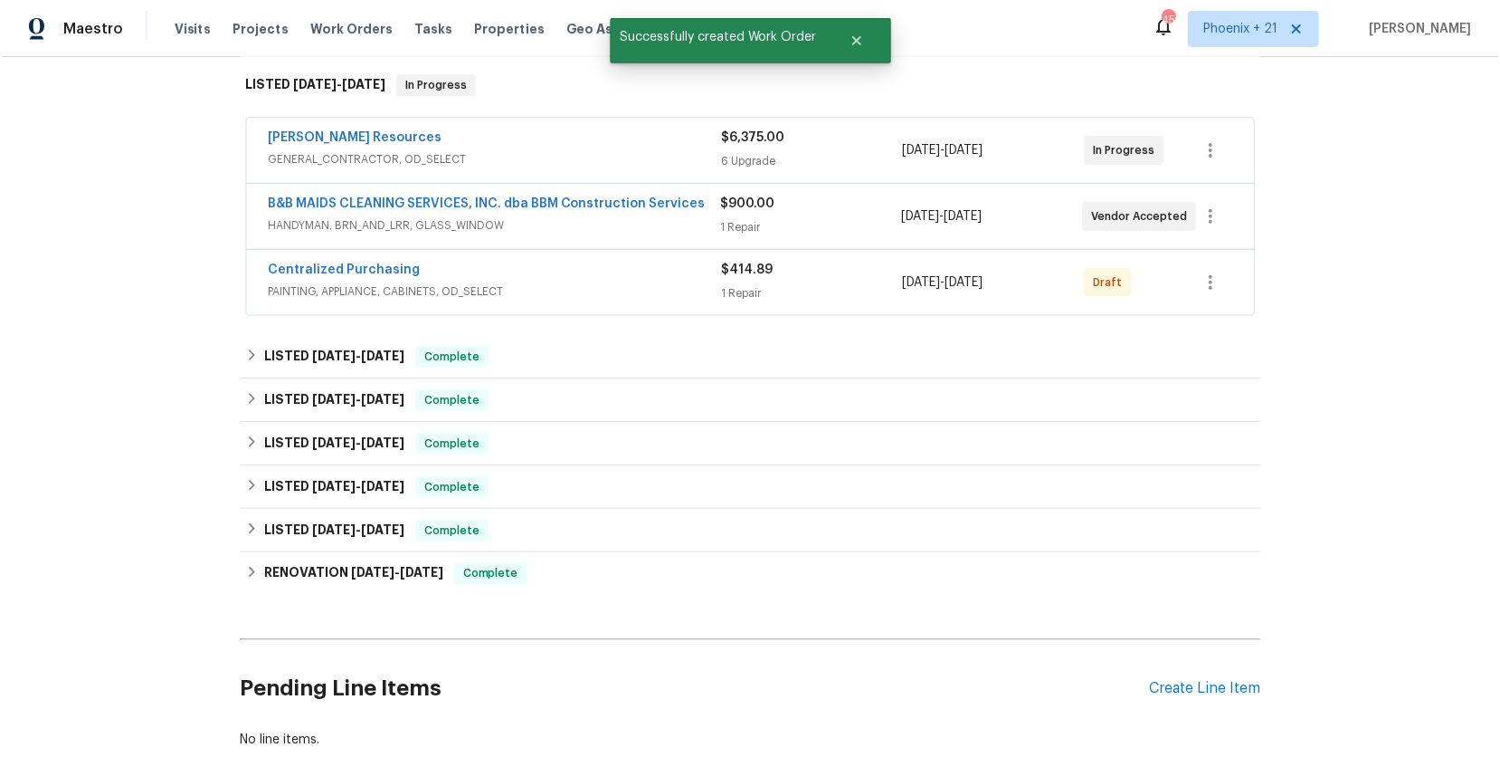
scroll to position [267, 0]
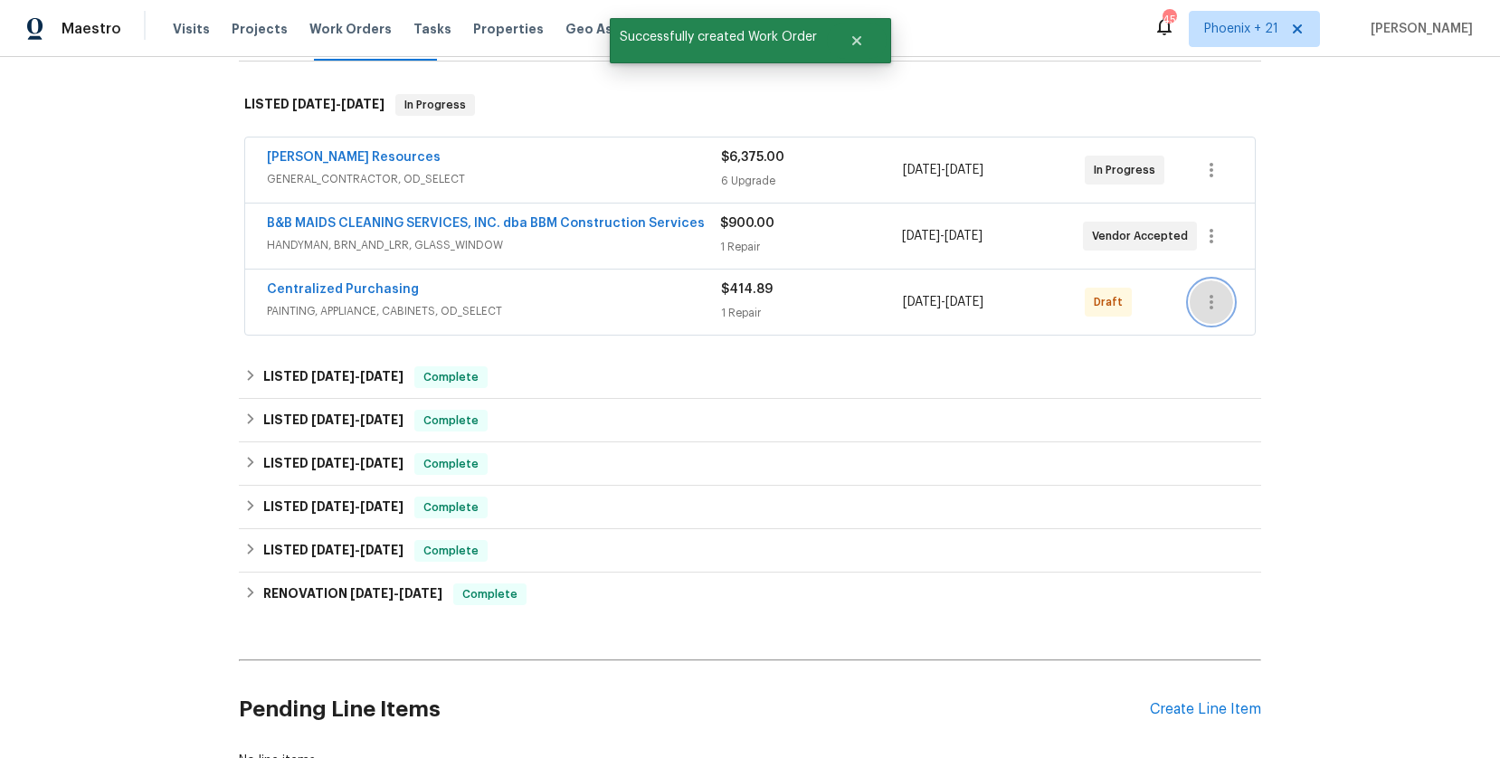
click at [1204, 300] on icon "button" at bounding box center [1212, 302] width 22 height 22
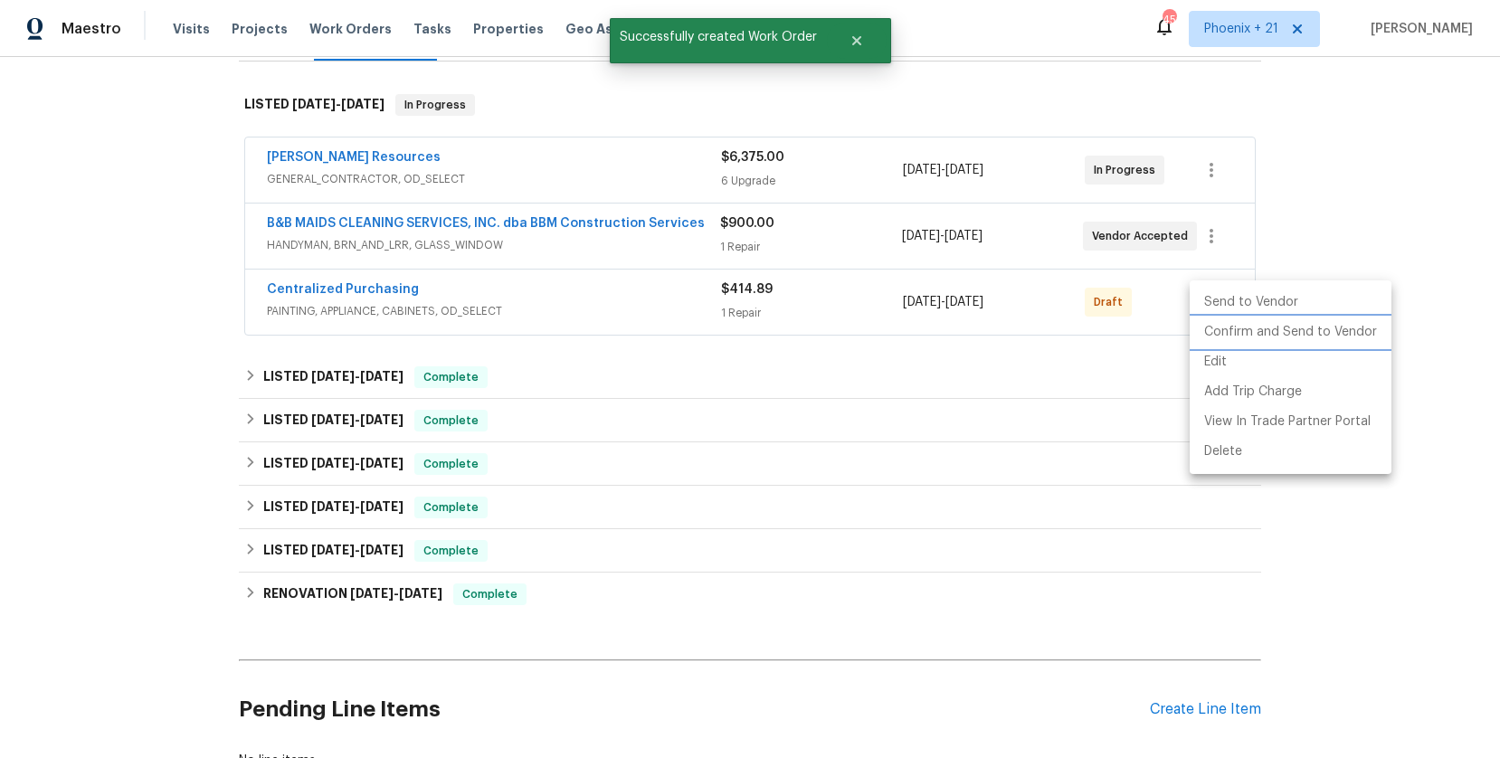
click at [1214, 319] on li "Confirm and Send to Vendor" at bounding box center [1291, 333] width 202 height 30
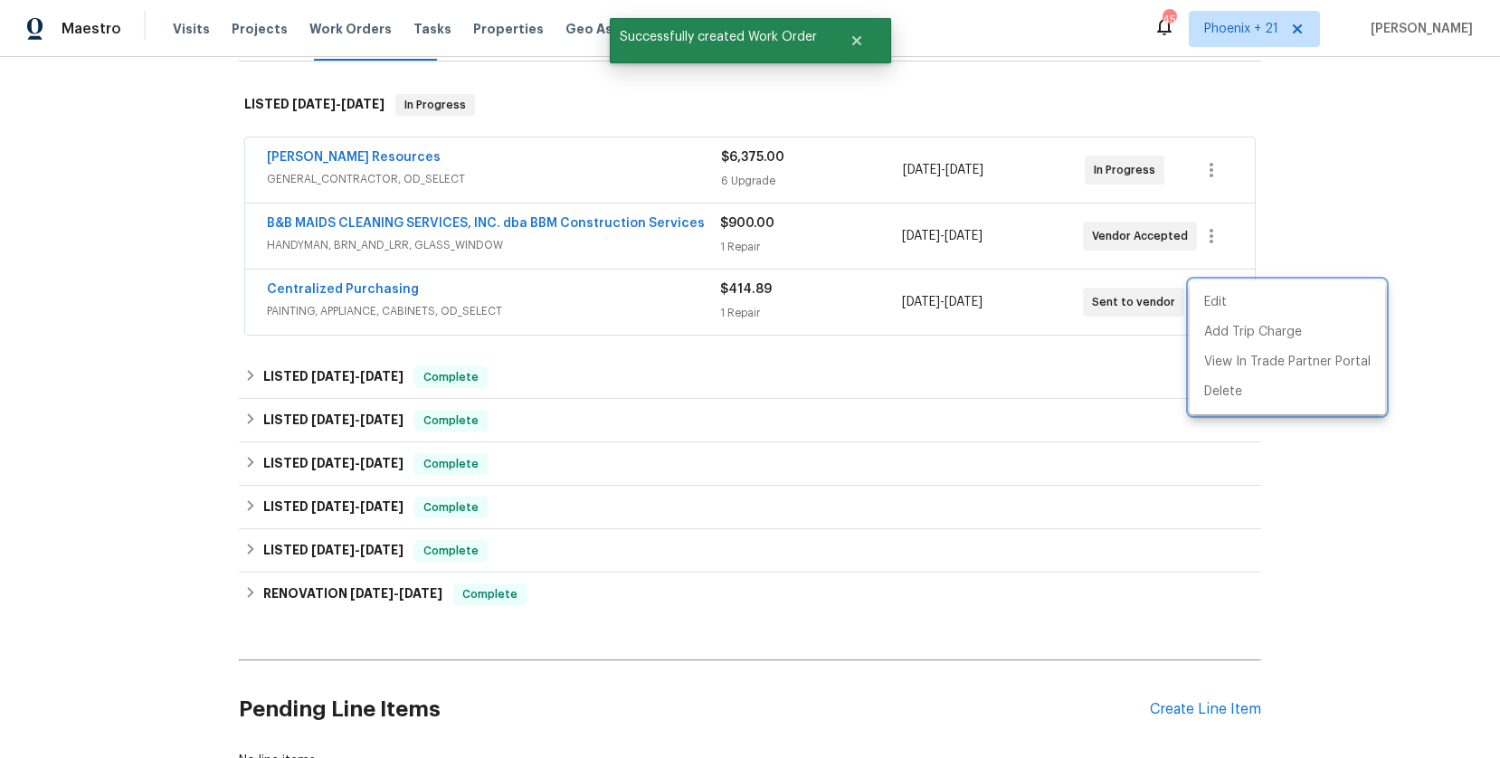
drag, startPoint x: 477, startPoint y: 300, endPoint x: 305, endPoint y: 288, distance: 172.4
click at [444, 299] on div at bounding box center [750, 379] width 1500 height 758
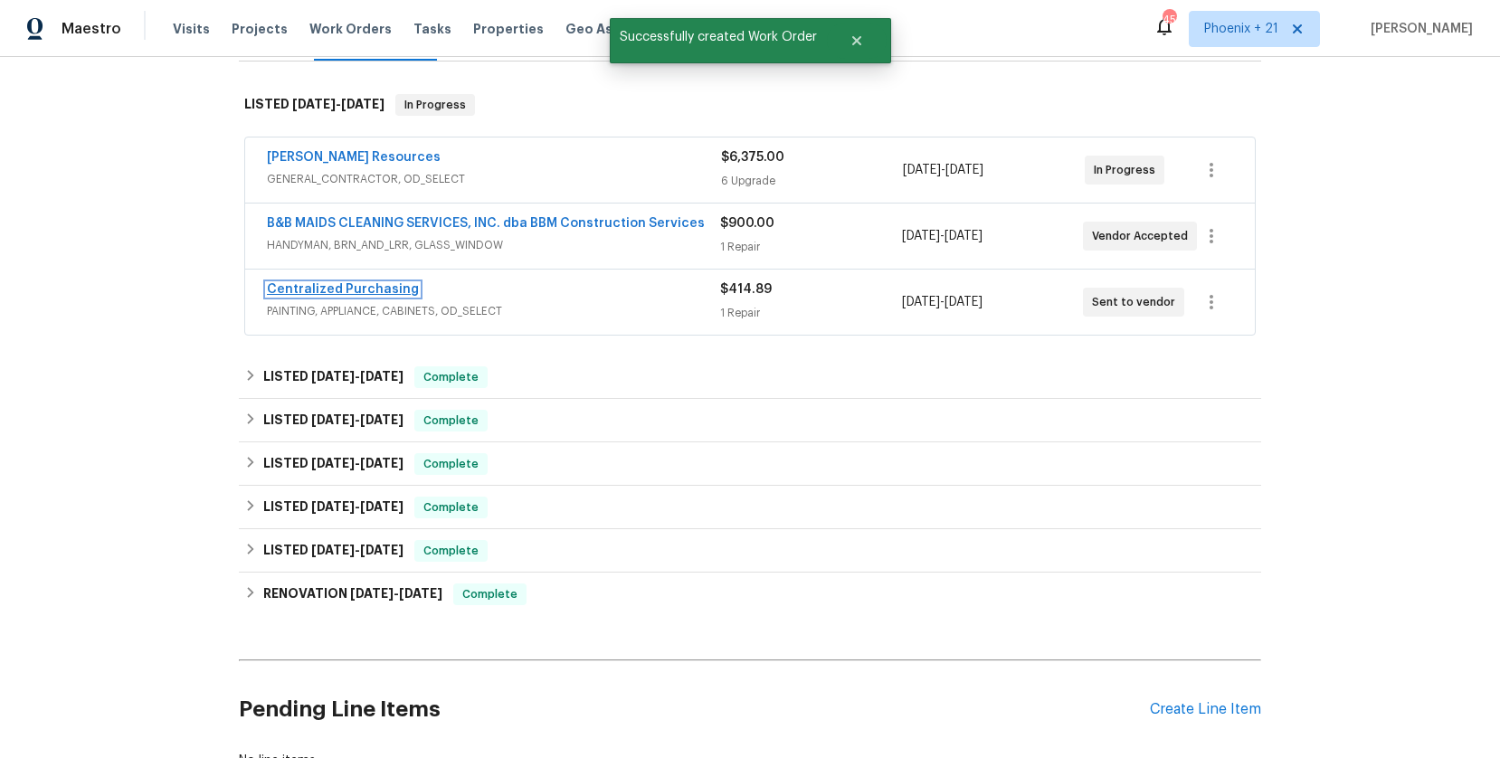
click at [304, 289] on link "Centralized Purchasing" at bounding box center [343, 289] width 152 height 13
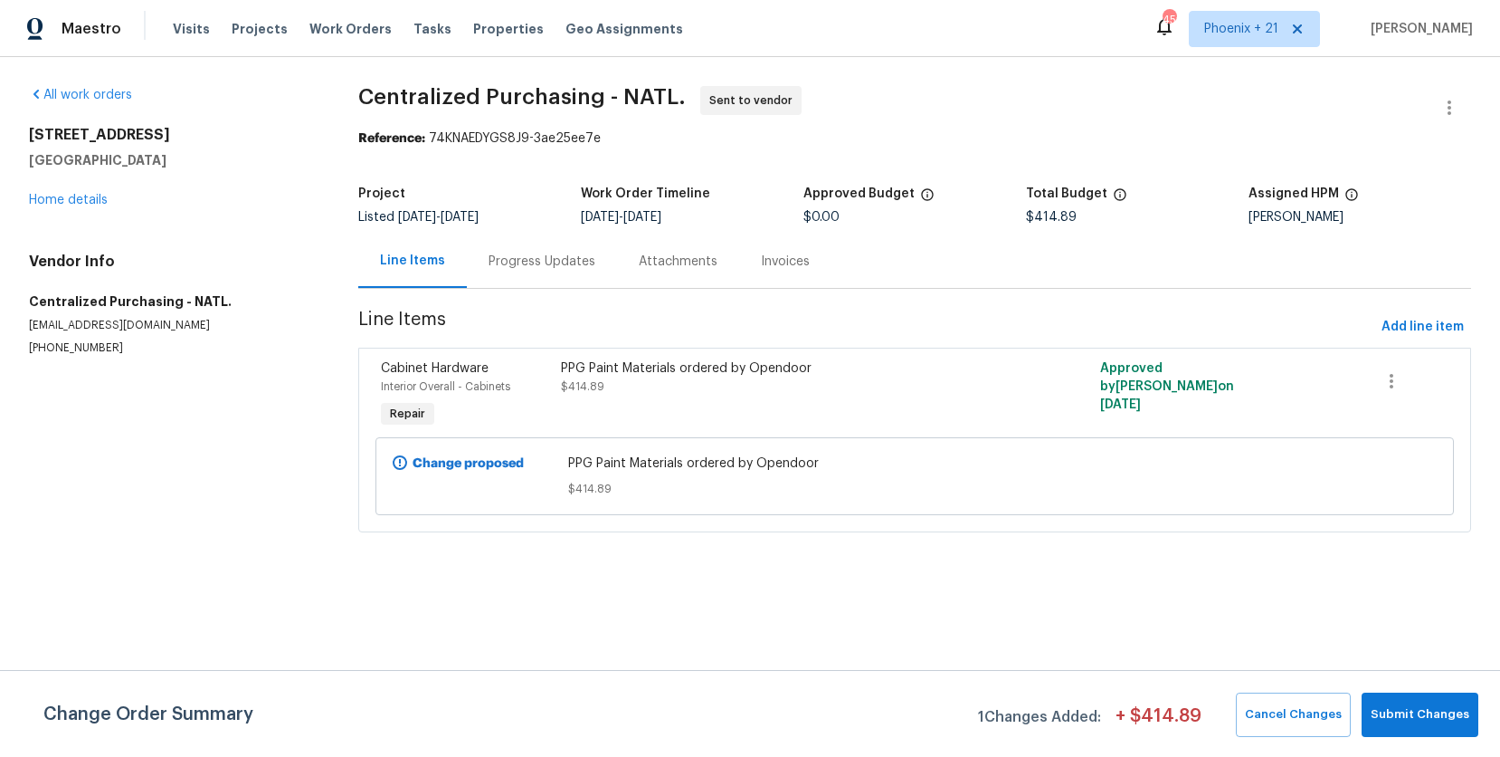
click at [345, 14] on div "Visits Projects Work Orders Tasks Properties Geo Assignments" at bounding box center [439, 29] width 532 height 36
drag, startPoint x: 338, startPoint y: 28, endPoint x: 423, endPoint y: 46, distance: 87.0
click at [338, 28] on span "Work Orders" at bounding box center [350, 29] width 82 height 18
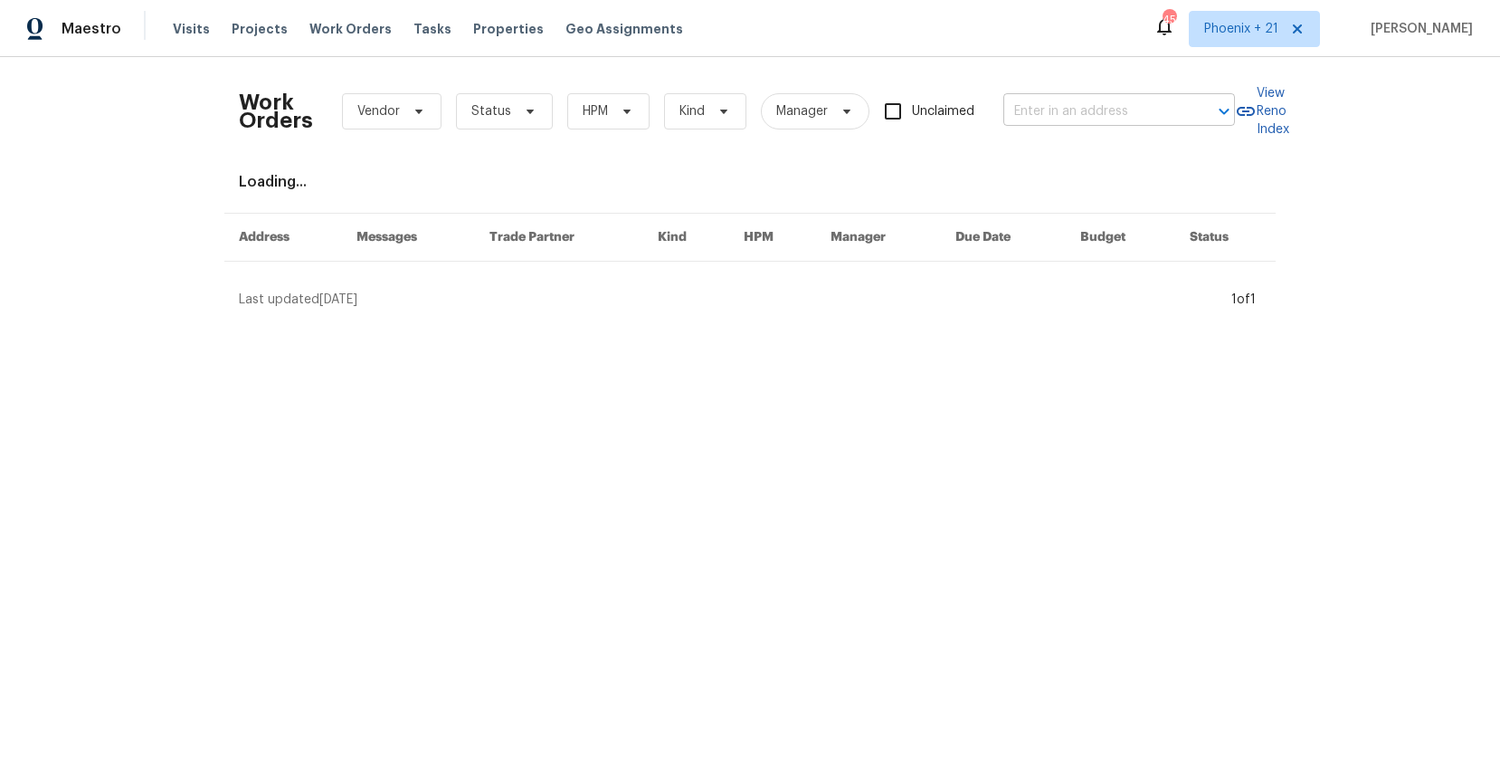
click at [1123, 102] on input "text" at bounding box center [1094, 112] width 181 height 28
paste input "[STREET_ADDRESS][PERSON_NAME]"
type input "[STREET_ADDRESS][PERSON_NAME]"
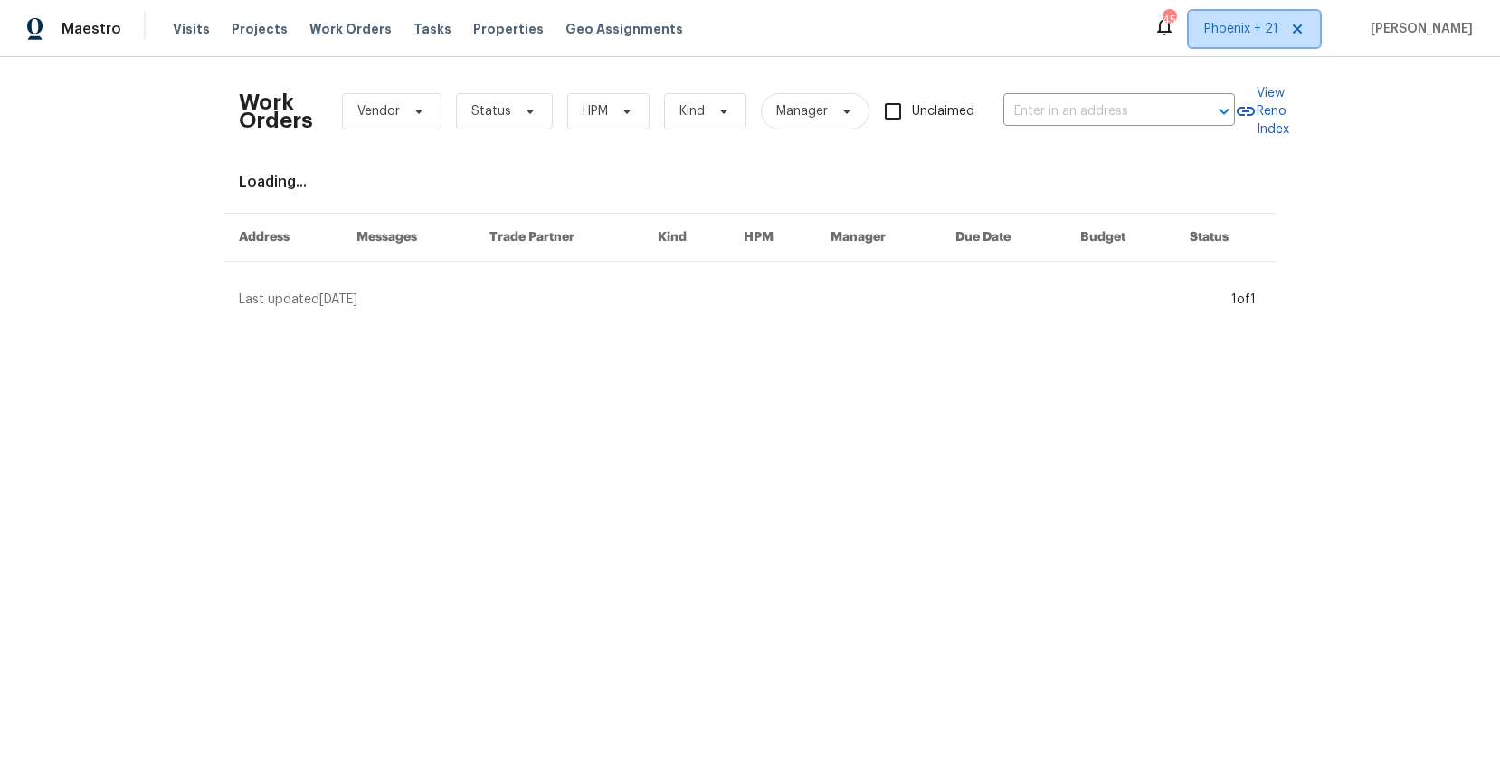
click at [1252, 43] on span "Phoenix + 21" at bounding box center [1254, 29] width 131 height 36
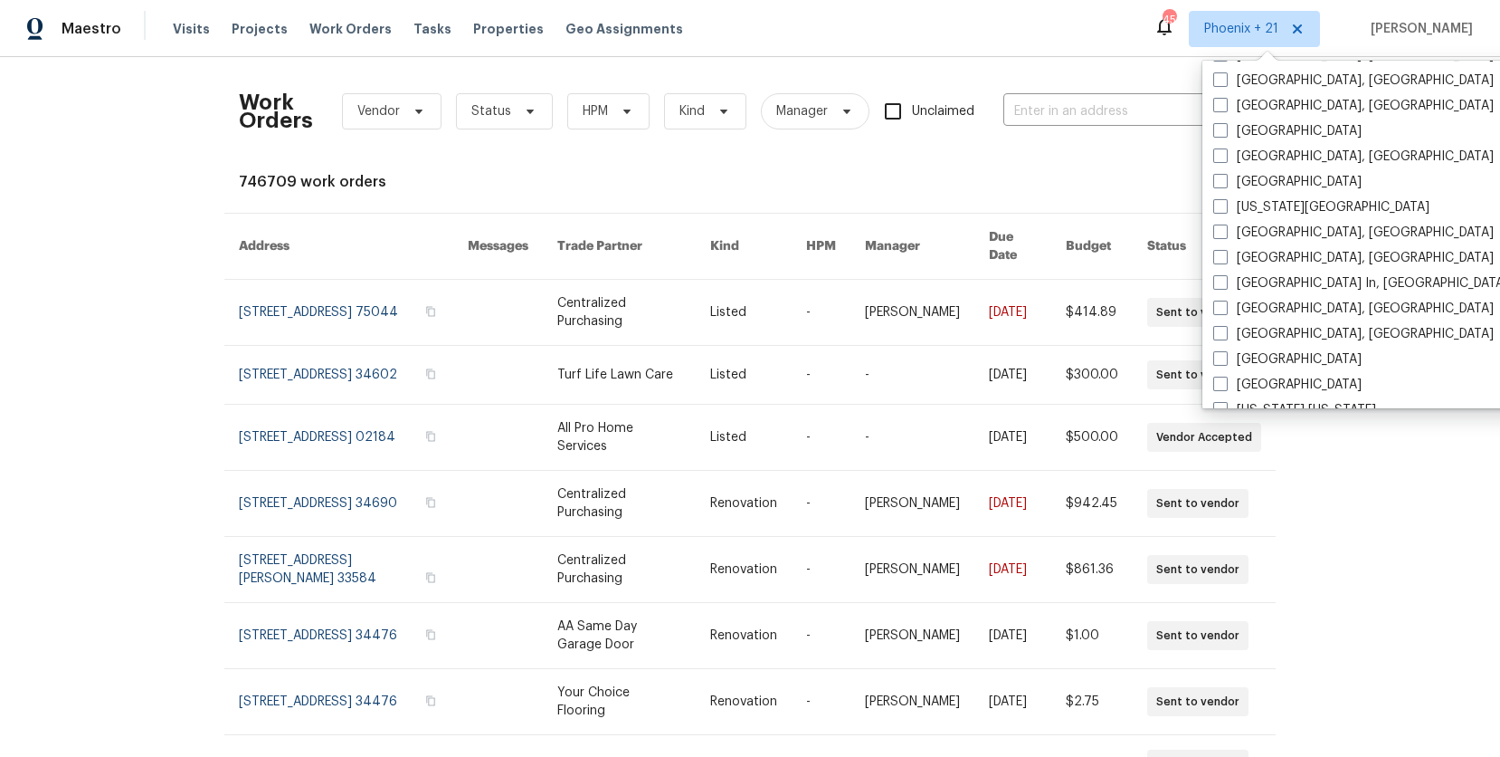
scroll to position [955, 0]
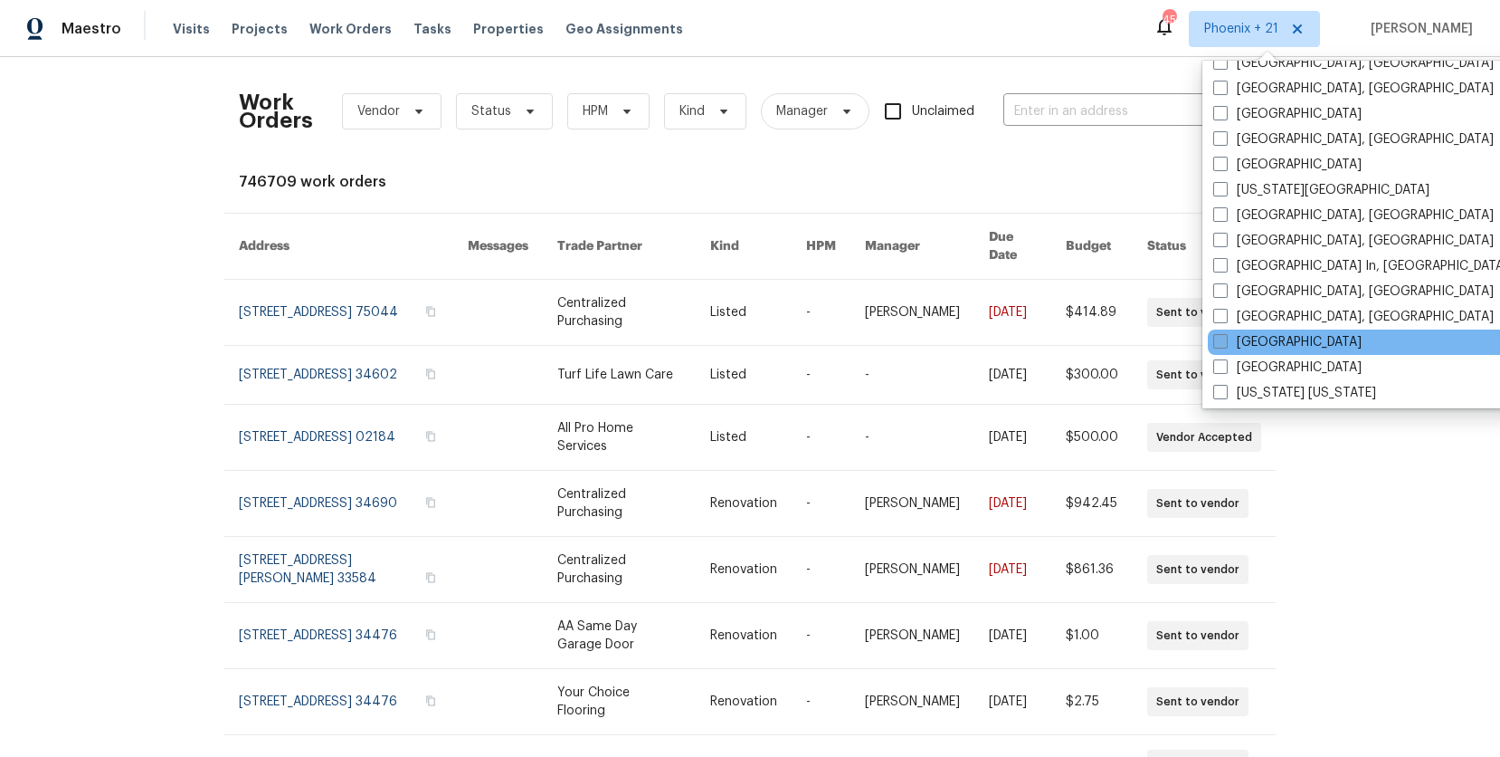
click at [1275, 338] on label "[GEOGRAPHIC_DATA]" at bounding box center [1288, 342] width 148 height 18
click at [1225, 338] on input "[GEOGRAPHIC_DATA]" at bounding box center [1220, 339] width 12 height 12
checkbox input "true"
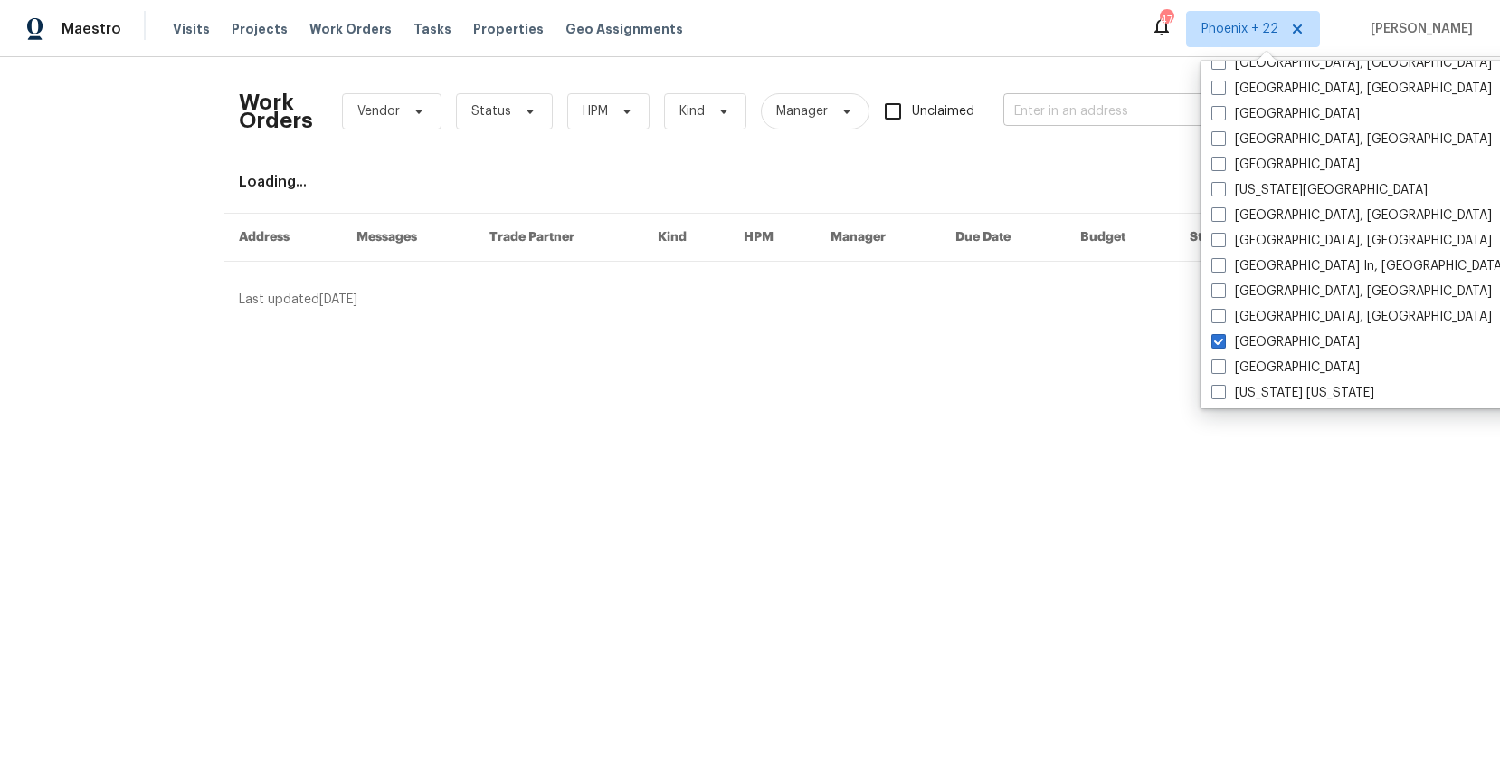
click at [1082, 100] on input "text" at bounding box center [1094, 112] width 181 height 28
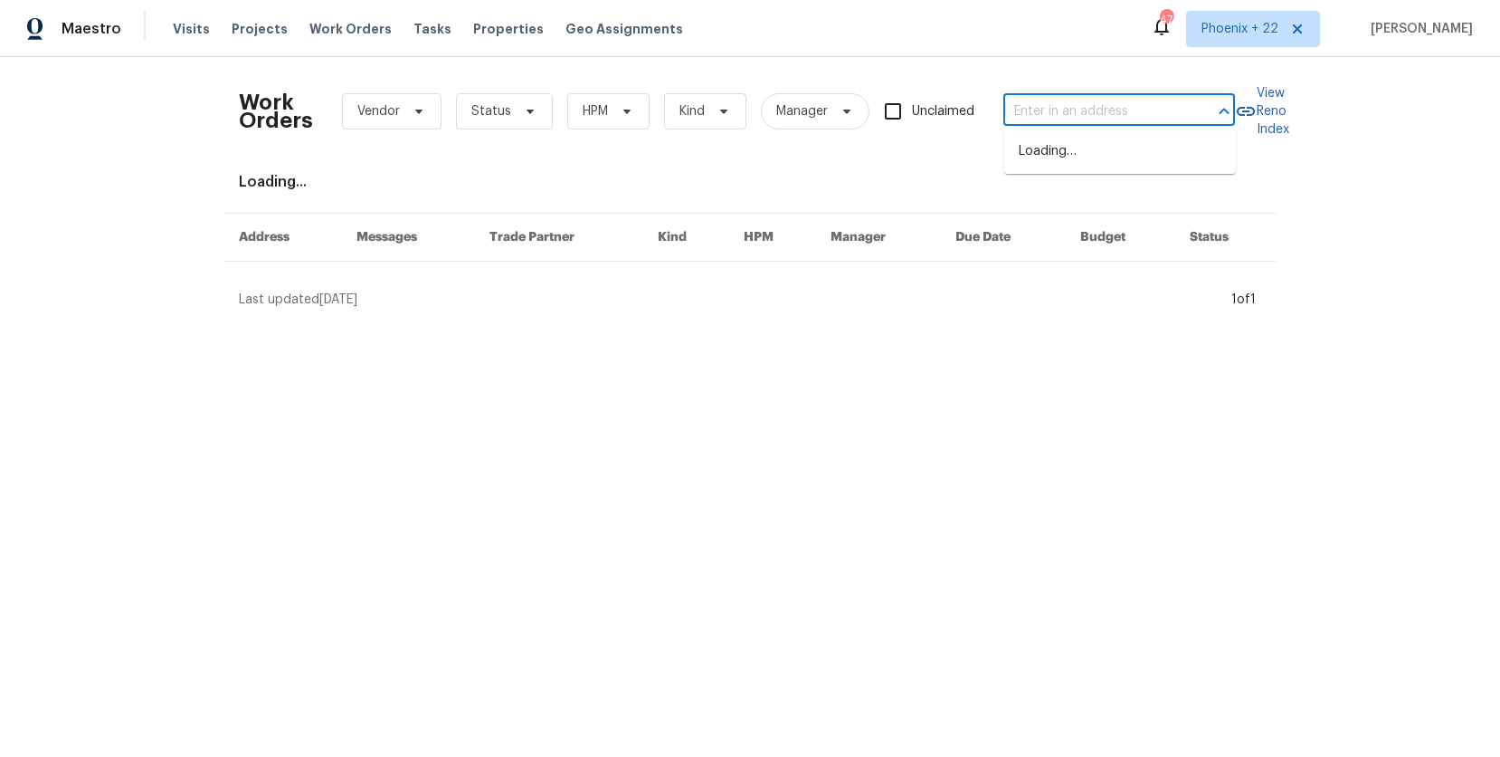
paste input "[STREET_ADDRESS][PERSON_NAME]"
type input "[STREET_ADDRESS][PERSON_NAME]"
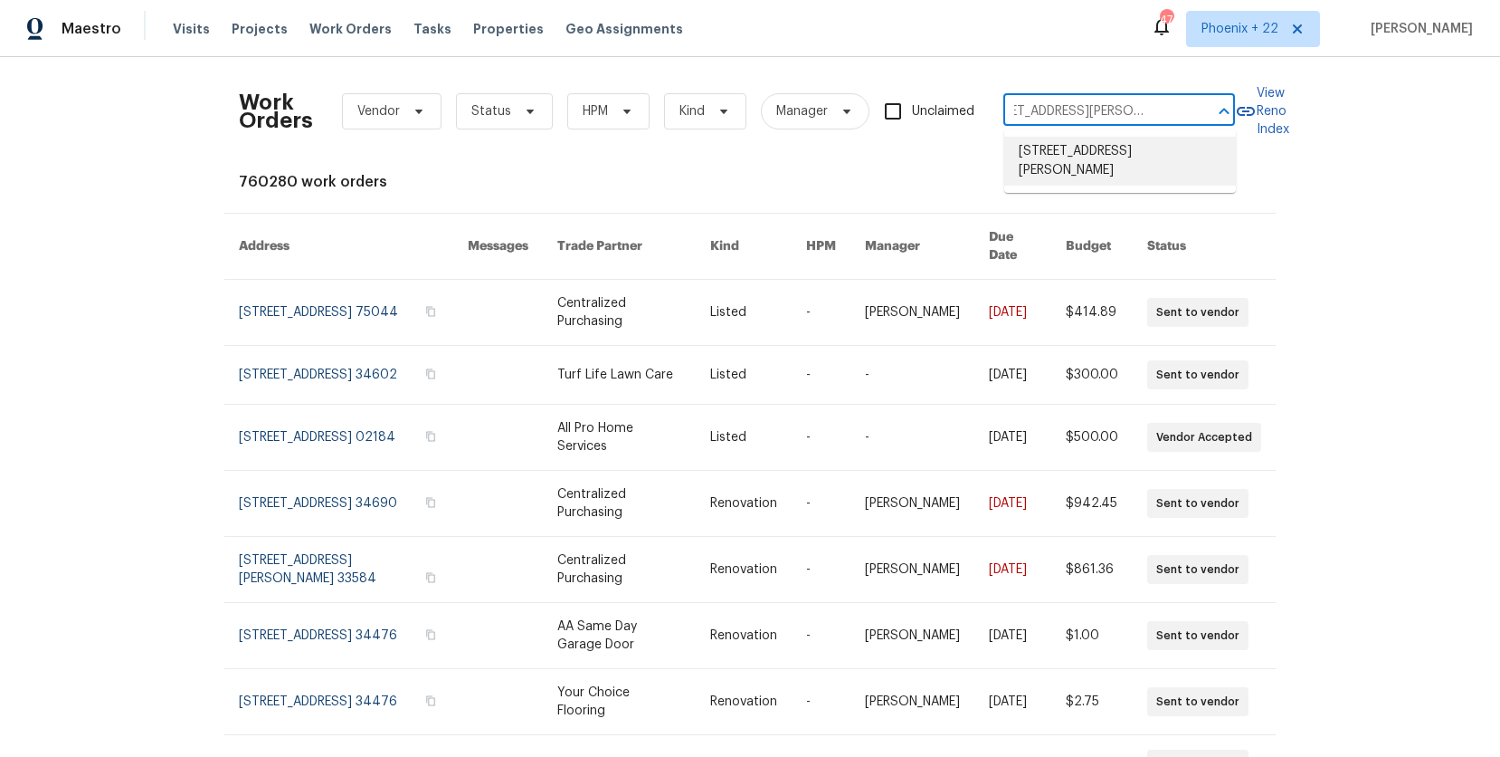
click at [1087, 148] on li "[STREET_ADDRESS][PERSON_NAME]" at bounding box center [1120, 161] width 232 height 49
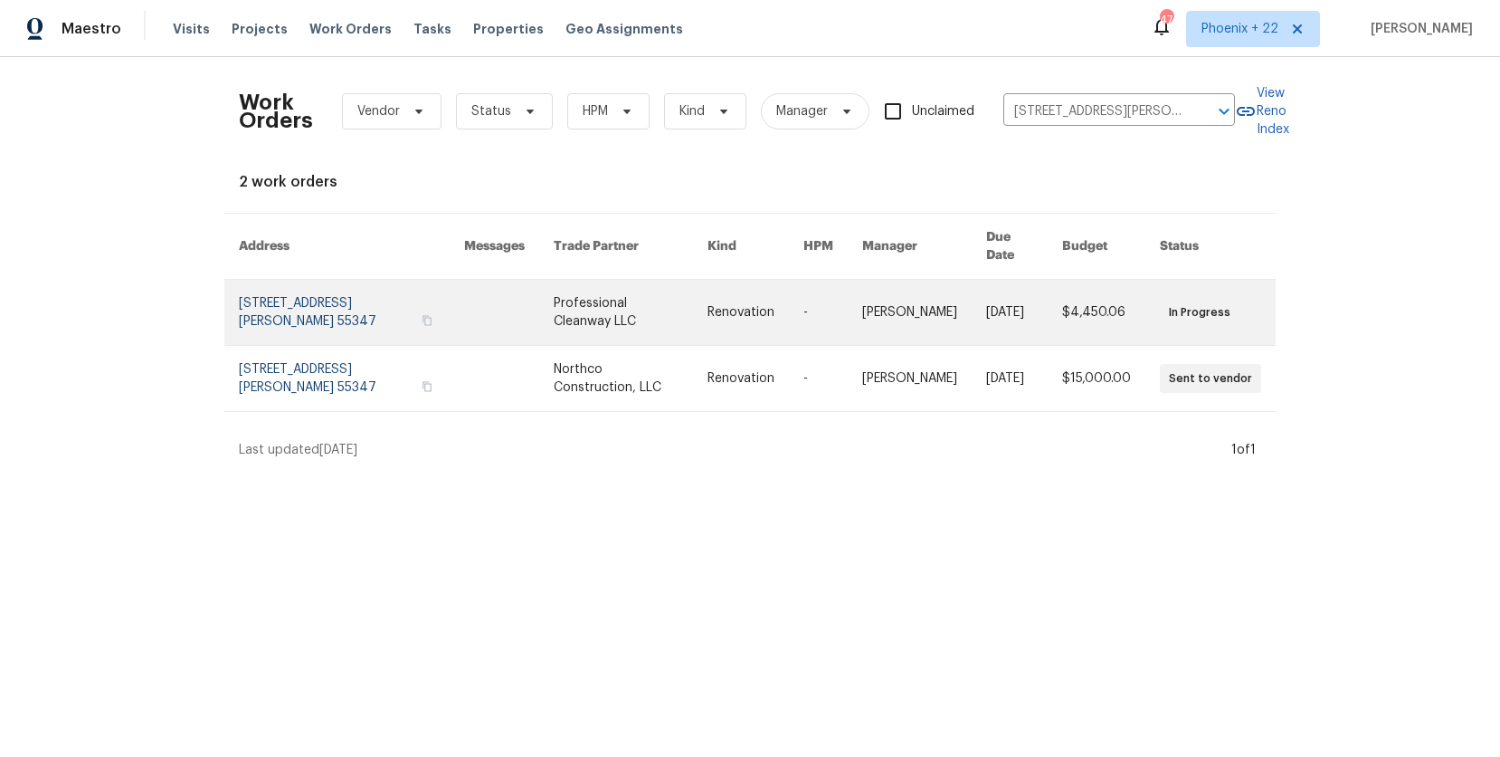
click at [550, 318] on link at bounding box center [509, 312] width 90 height 65
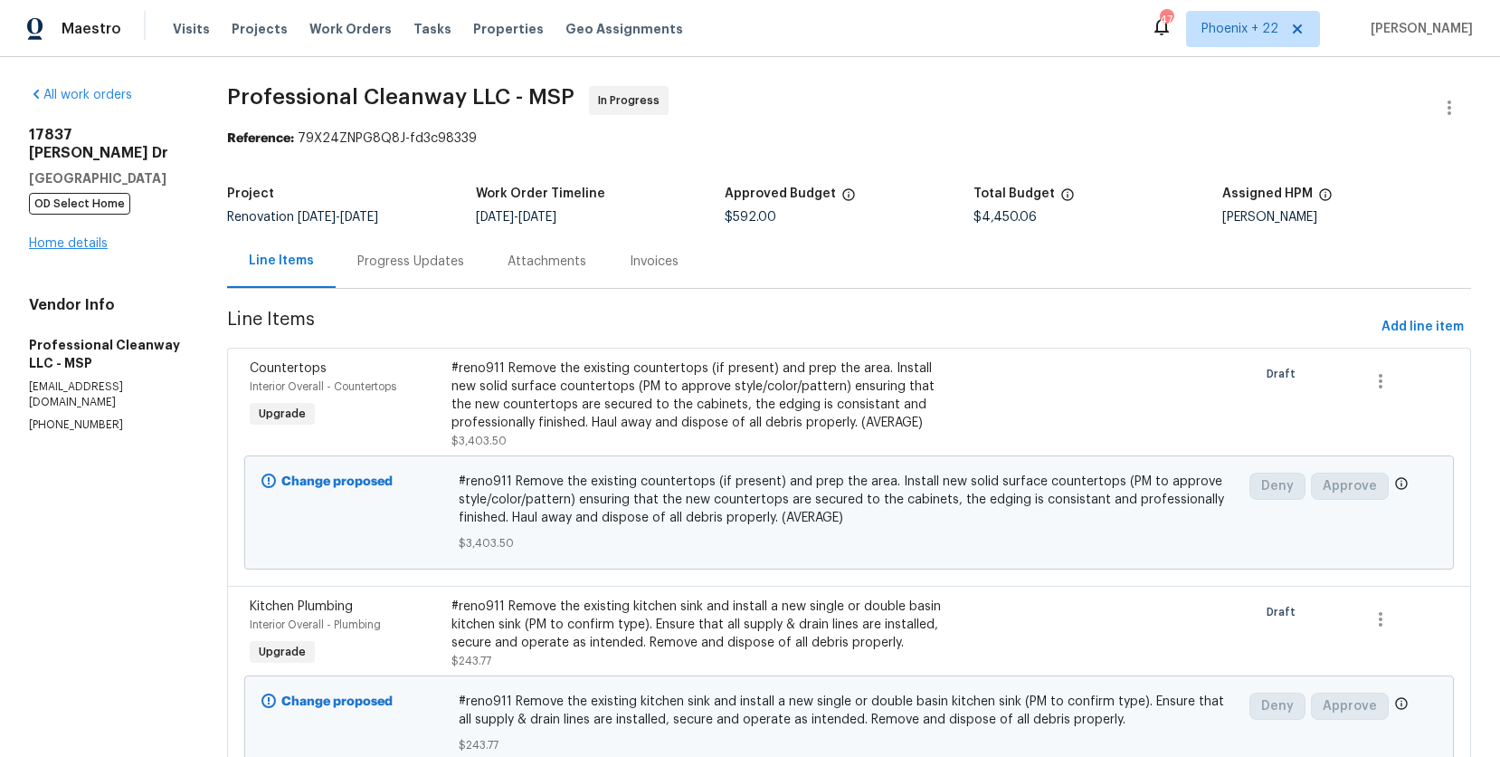
click at [41, 193] on span "OD Select Home" at bounding box center [79, 204] width 101 height 22
click at [64, 237] on link "Home details" at bounding box center [68, 243] width 79 height 13
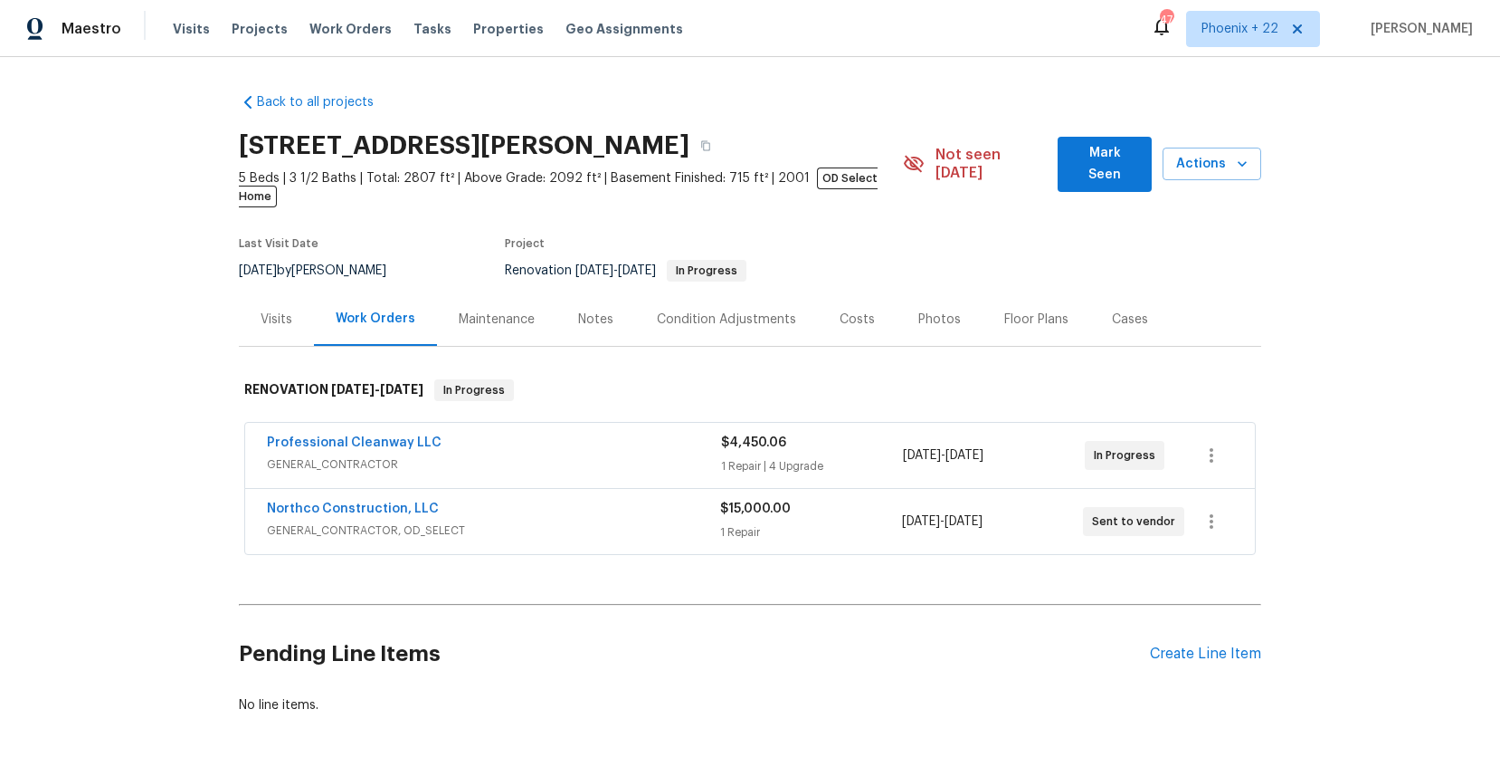
scroll to position [62, 0]
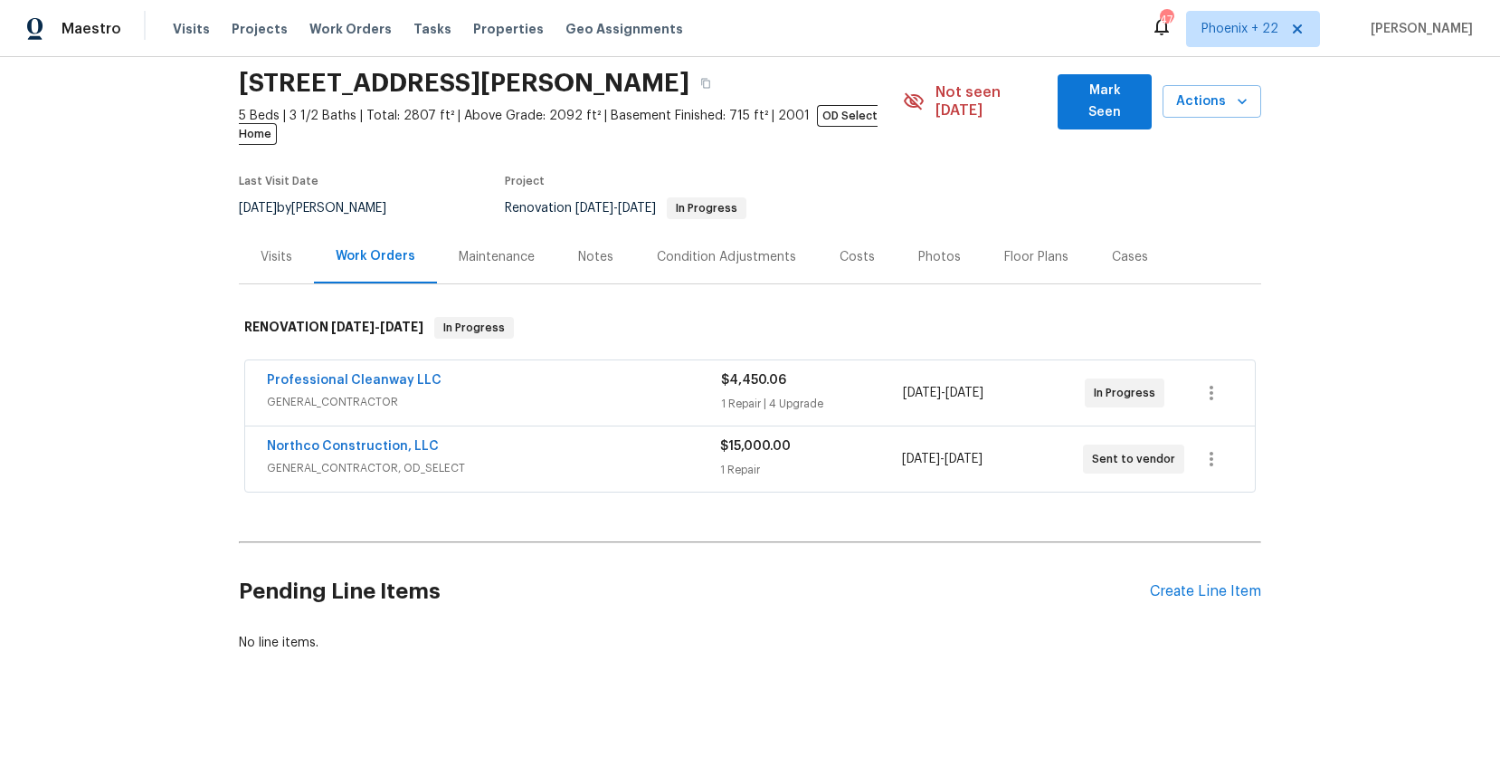
click at [1204, 562] on div "Pending Line Items Create Line Item" at bounding box center [750, 591] width 1023 height 84
click at [1205, 583] on div "Create Line Item" at bounding box center [1205, 591] width 111 height 17
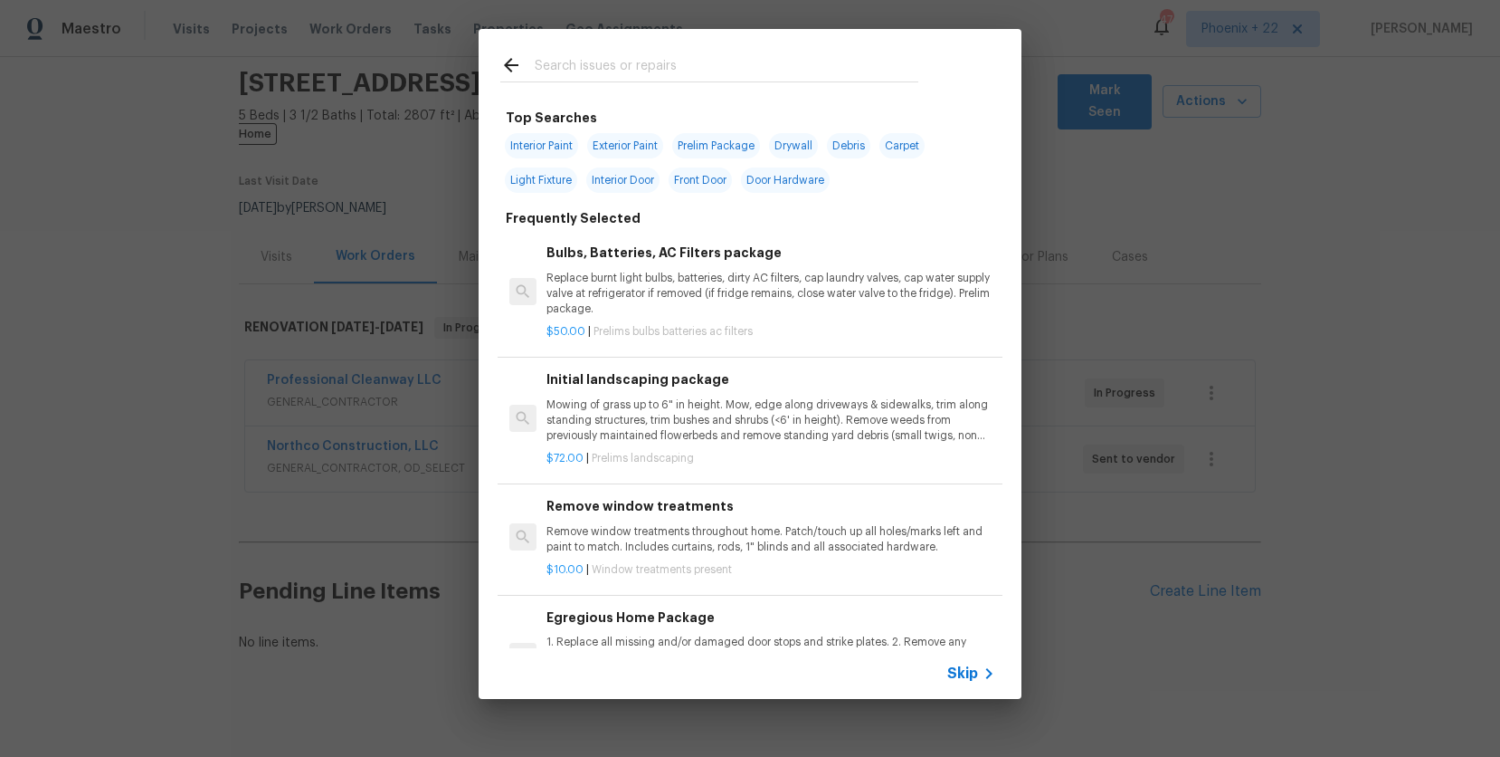
click at [606, 71] on input "text" at bounding box center [727, 67] width 384 height 27
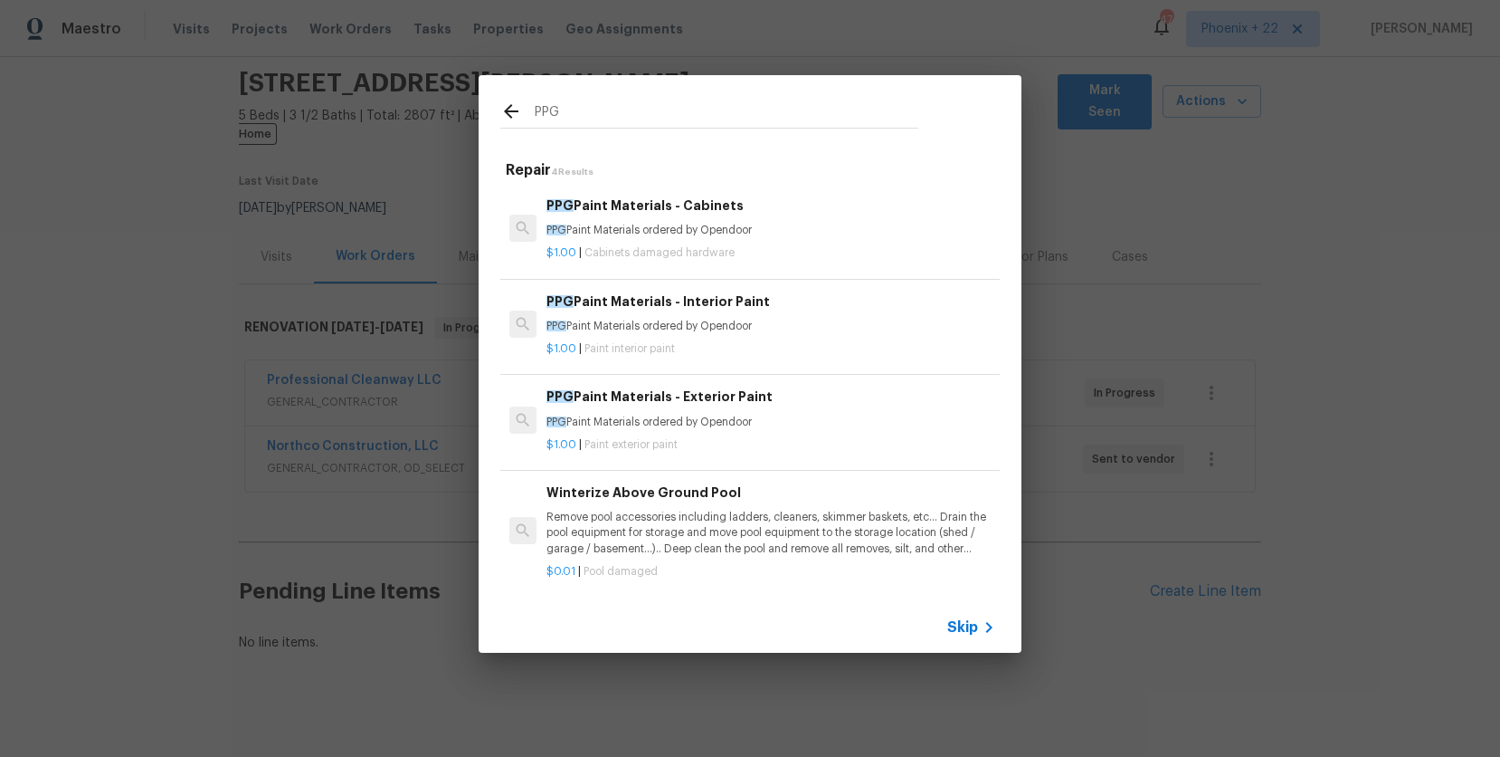
type input "PPG"
click at [787, 332] on p "PPG Paint Materials ordered by Opendoor" at bounding box center [771, 326] width 449 height 15
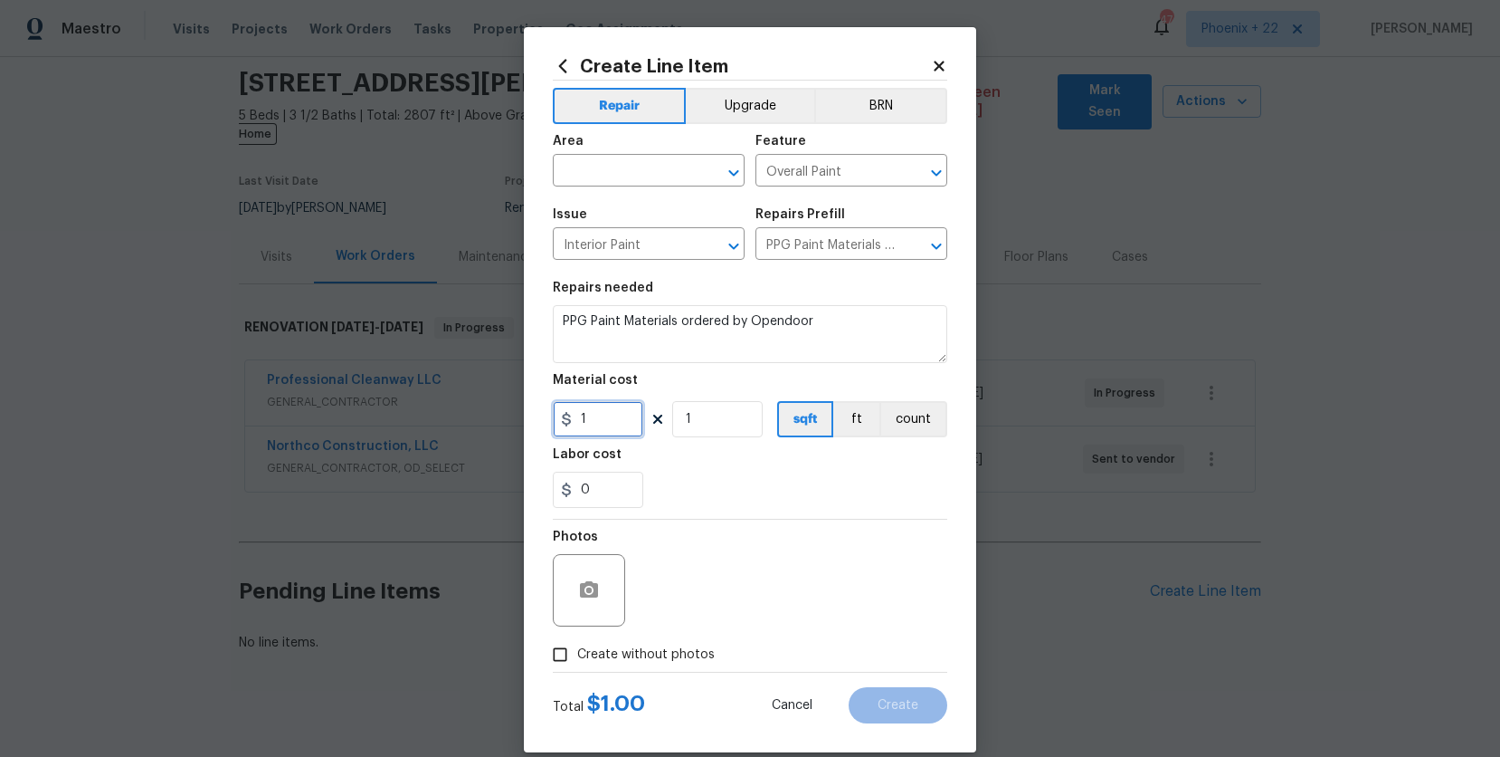
click at [616, 411] on input "1" at bounding box center [598, 419] width 90 height 36
type input "1438.95"
click at [682, 170] on input "text" at bounding box center [623, 172] width 141 height 28
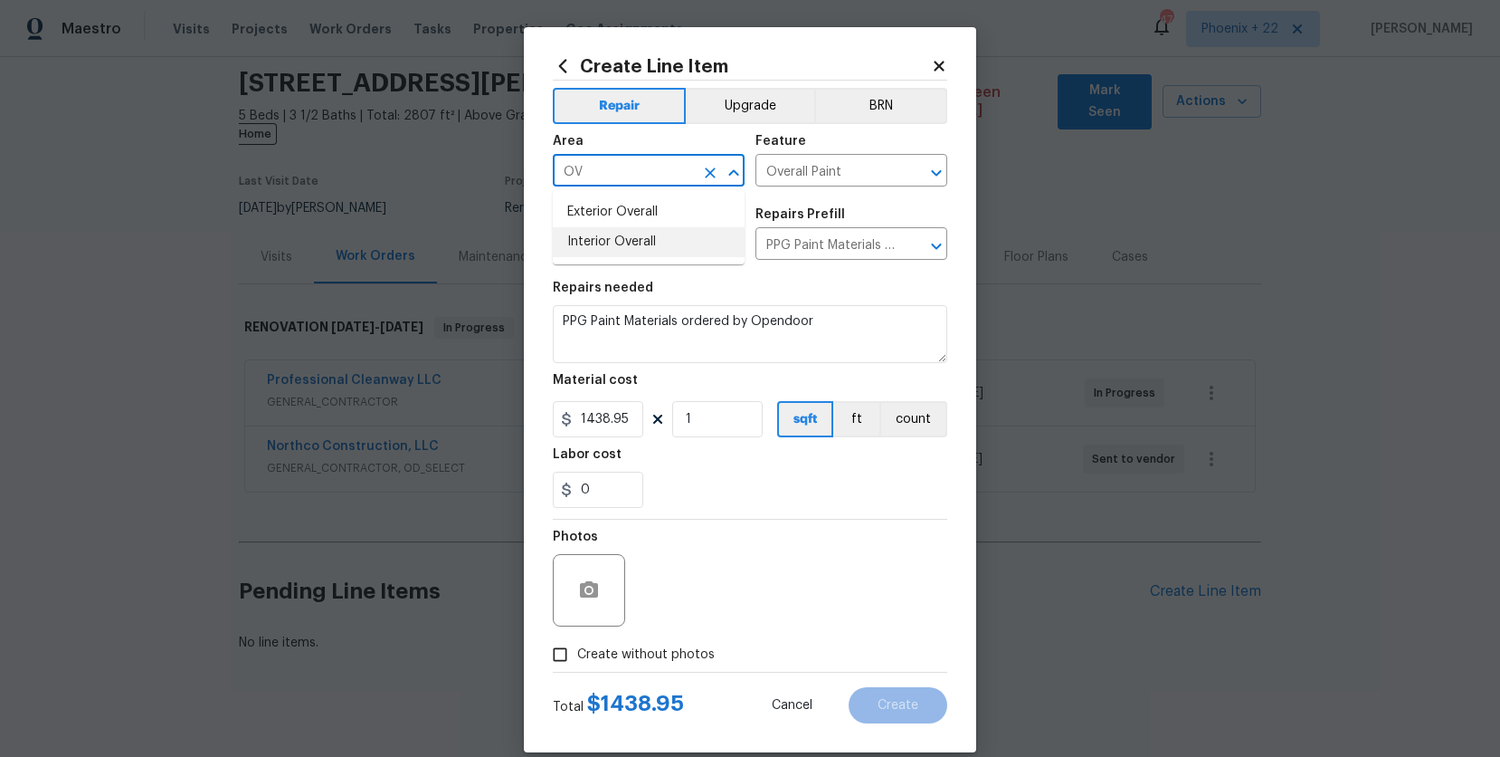
click at [697, 234] on li "Interior Overall" at bounding box center [649, 242] width 192 height 30
type input "Interior Overall"
click at [681, 665] on label "Create without photos" at bounding box center [629, 654] width 172 height 34
click at [577, 665] on input "Create without photos" at bounding box center [560, 654] width 34 height 34
checkbox input "true"
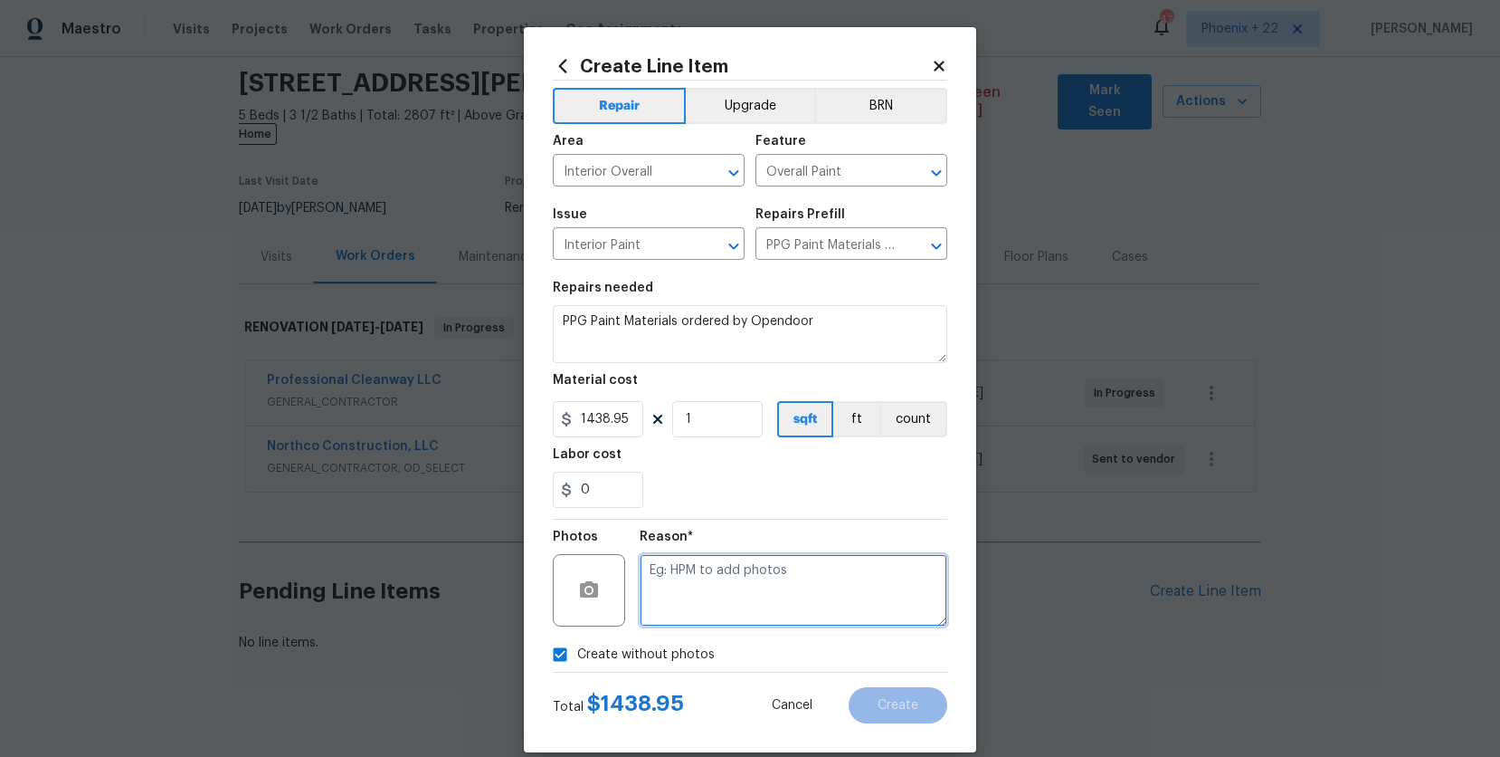
click at [700, 613] on textarea at bounding box center [794, 590] width 308 height 72
type textarea "NA"
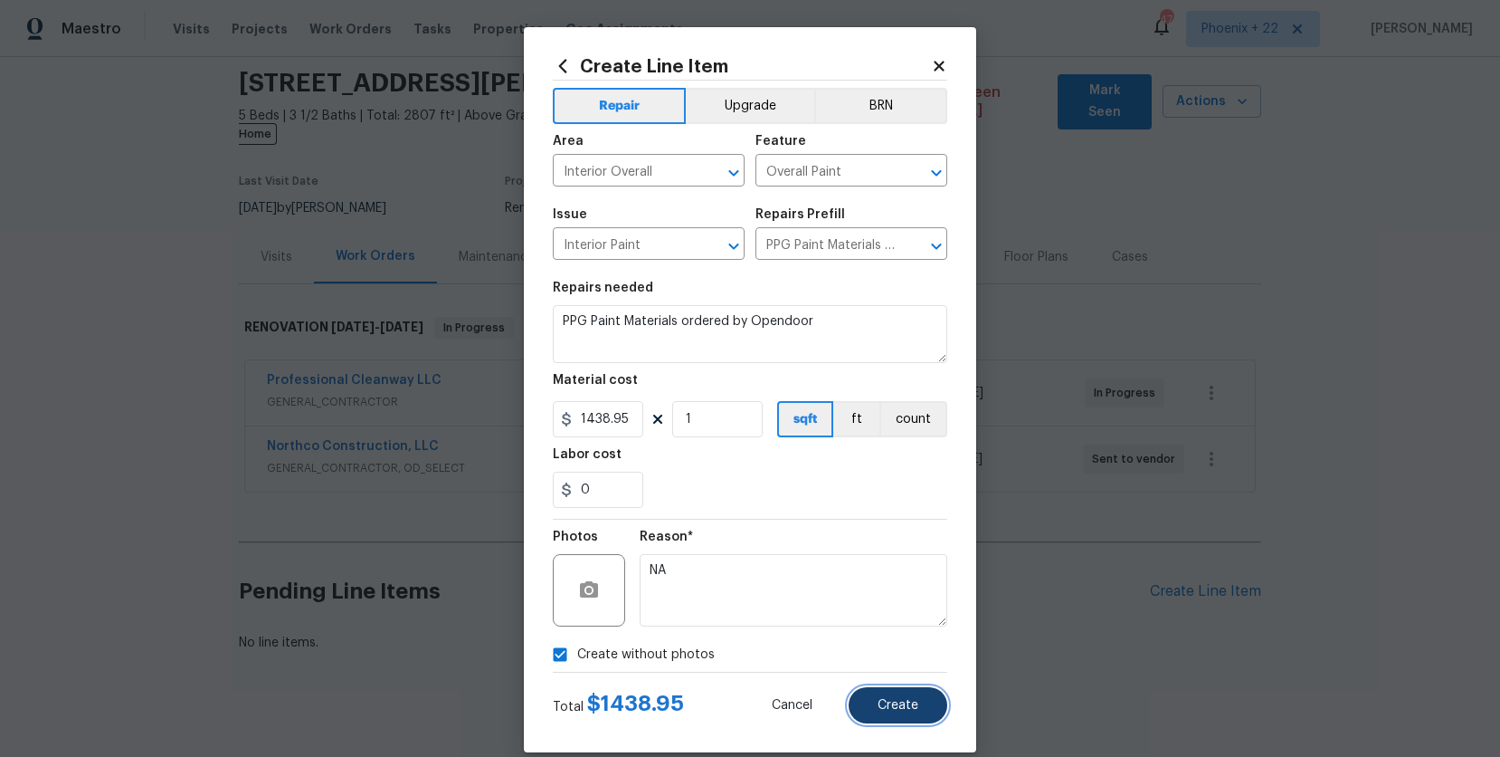
click at [880, 690] on button "Create" at bounding box center [898, 705] width 99 height 36
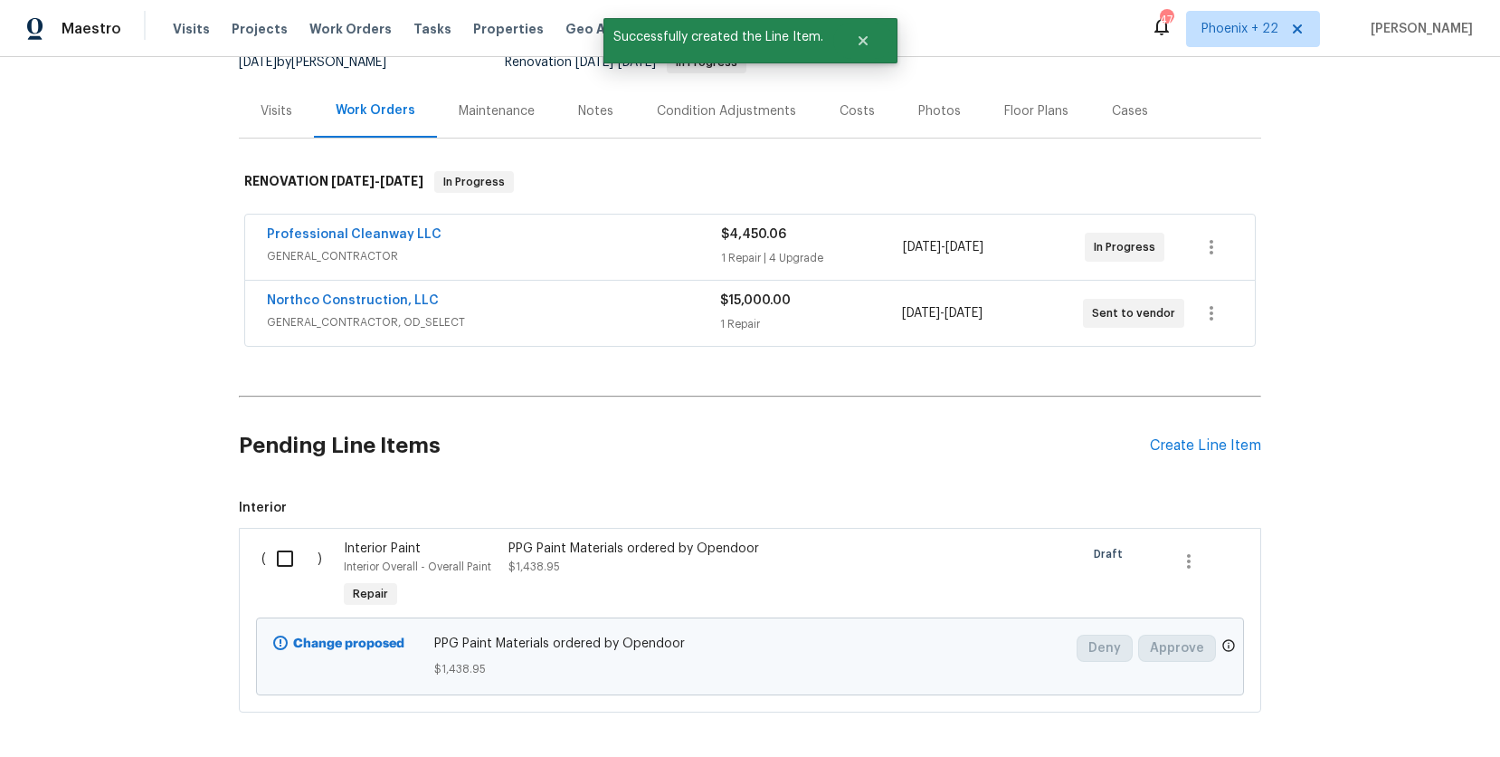
scroll to position [269, 0]
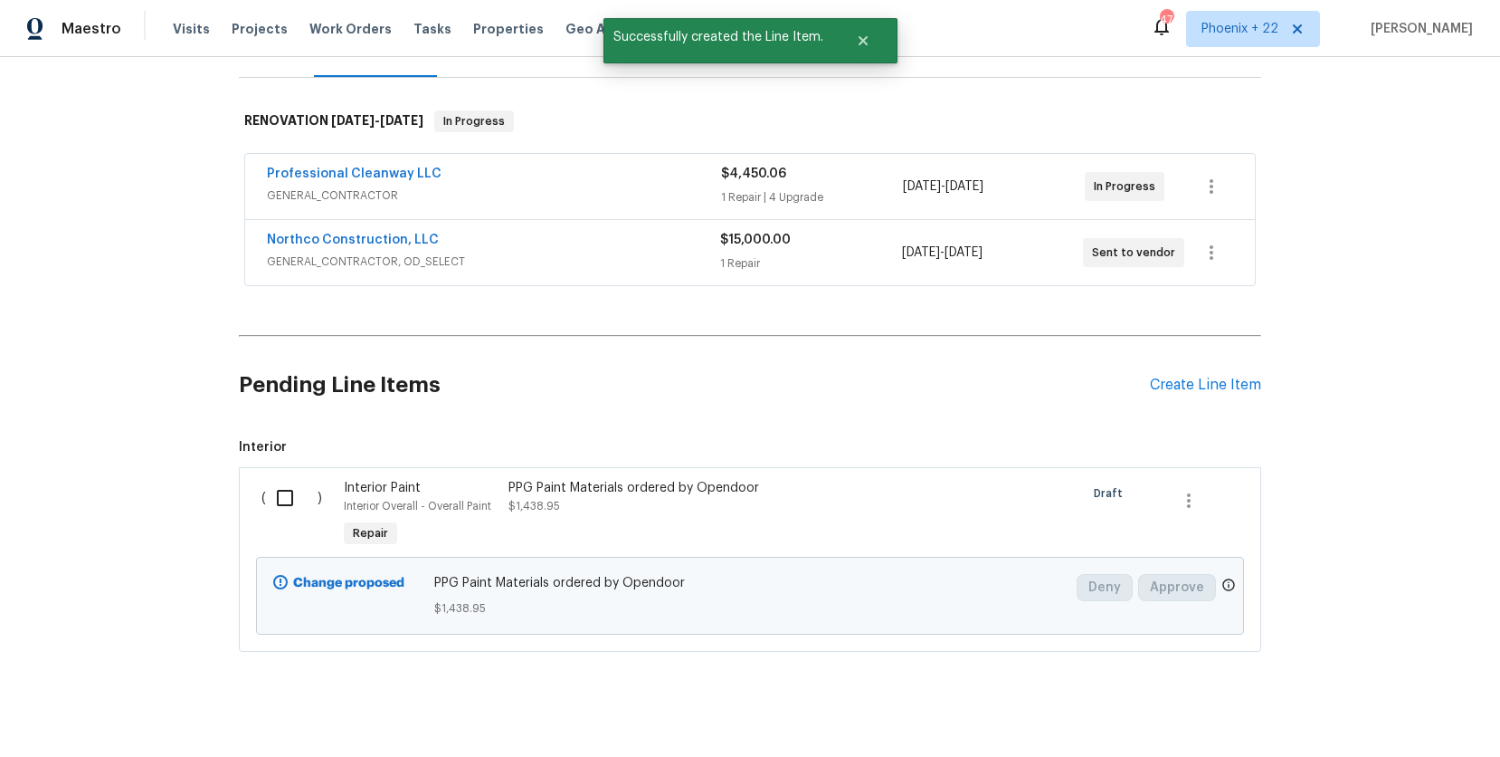
click at [253, 438] on span "Interior" at bounding box center [750, 447] width 1023 height 18
click at [303, 495] on input "checkbox" at bounding box center [292, 498] width 52 height 38
checkbox input "true"
click at [1381, 715] on span "Create Work Order" at bounding box center [1397, 711] width 120 height 23
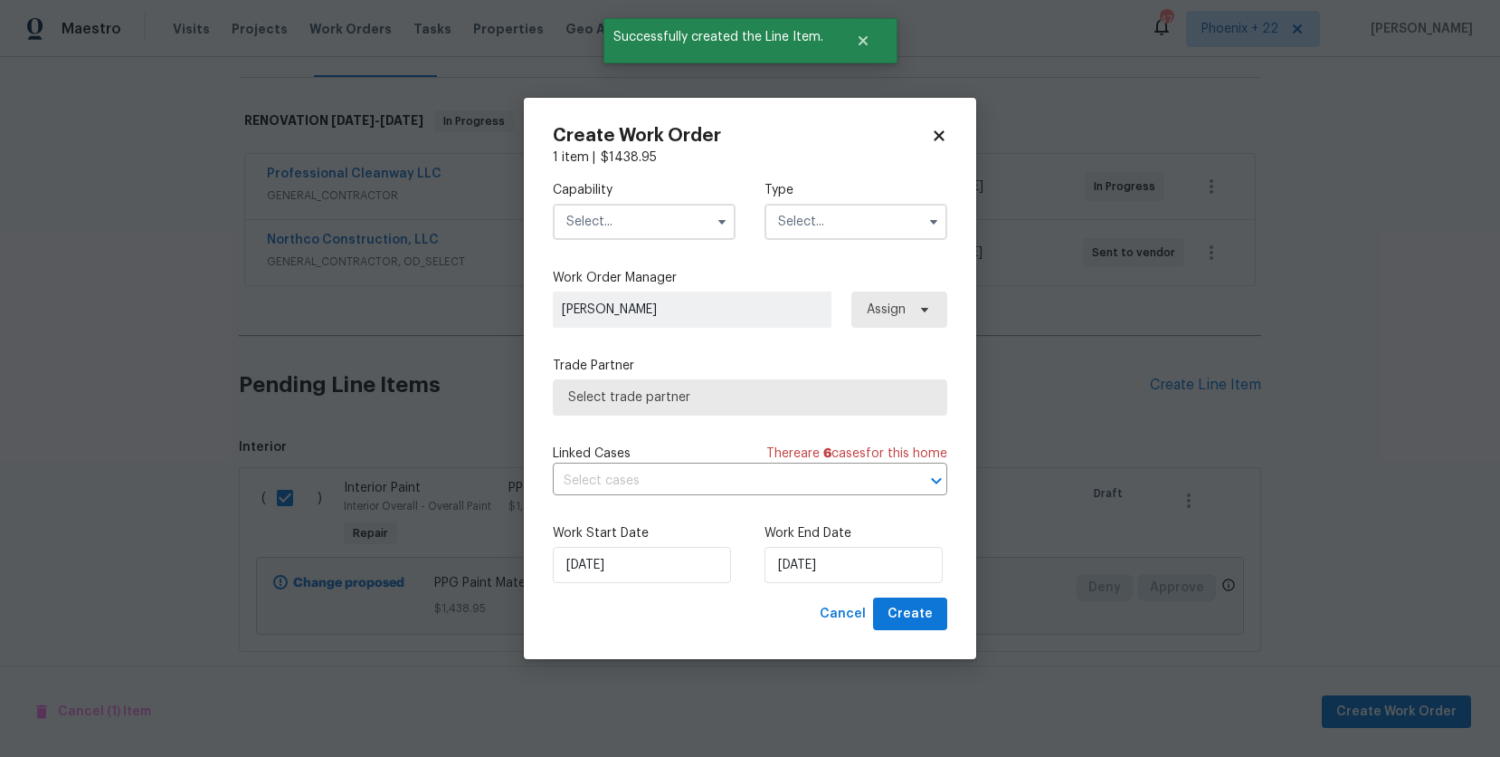
click at [678, 231] on input "text" at bounding box center [644, 222] width 183 height 36
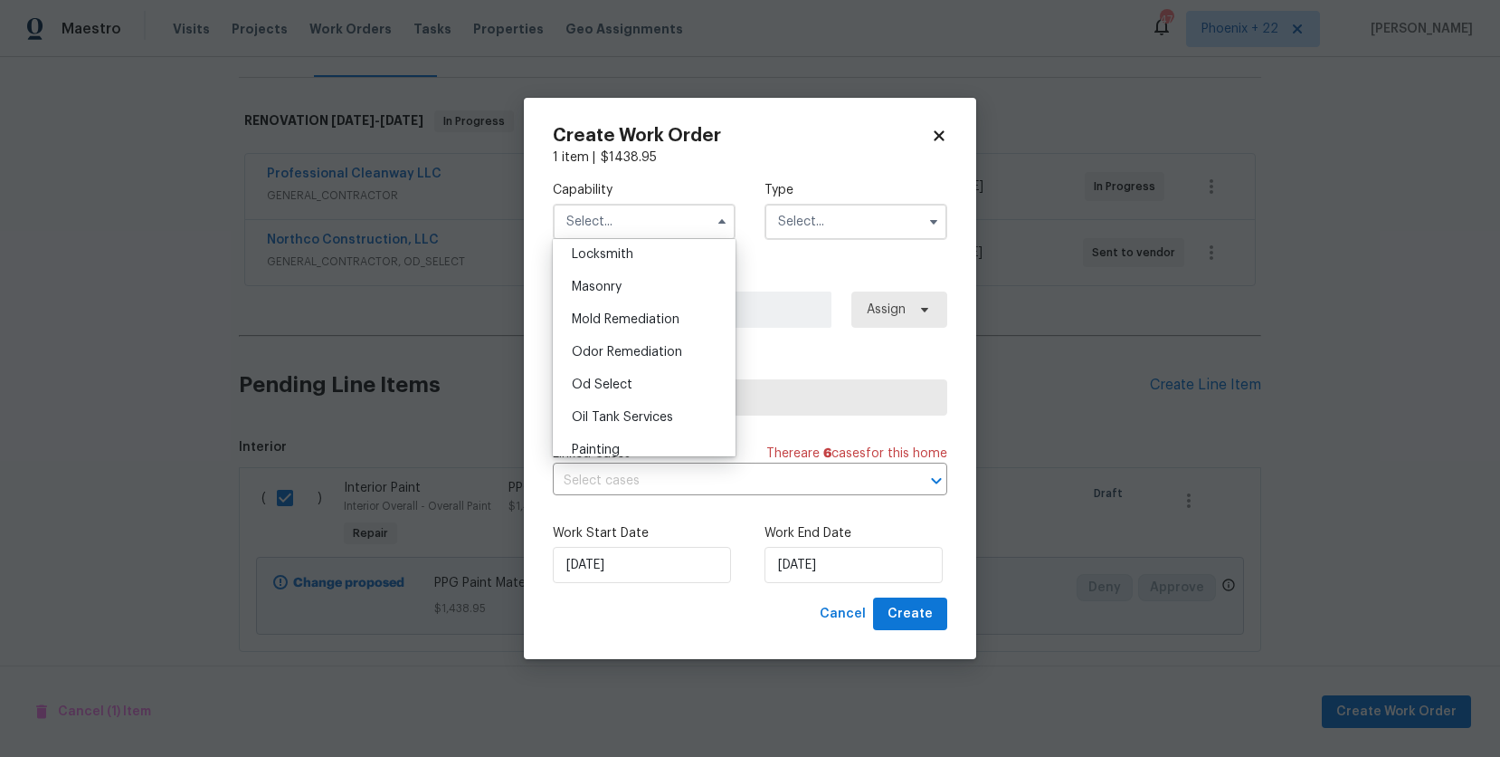
scroll to position [1404, 0]
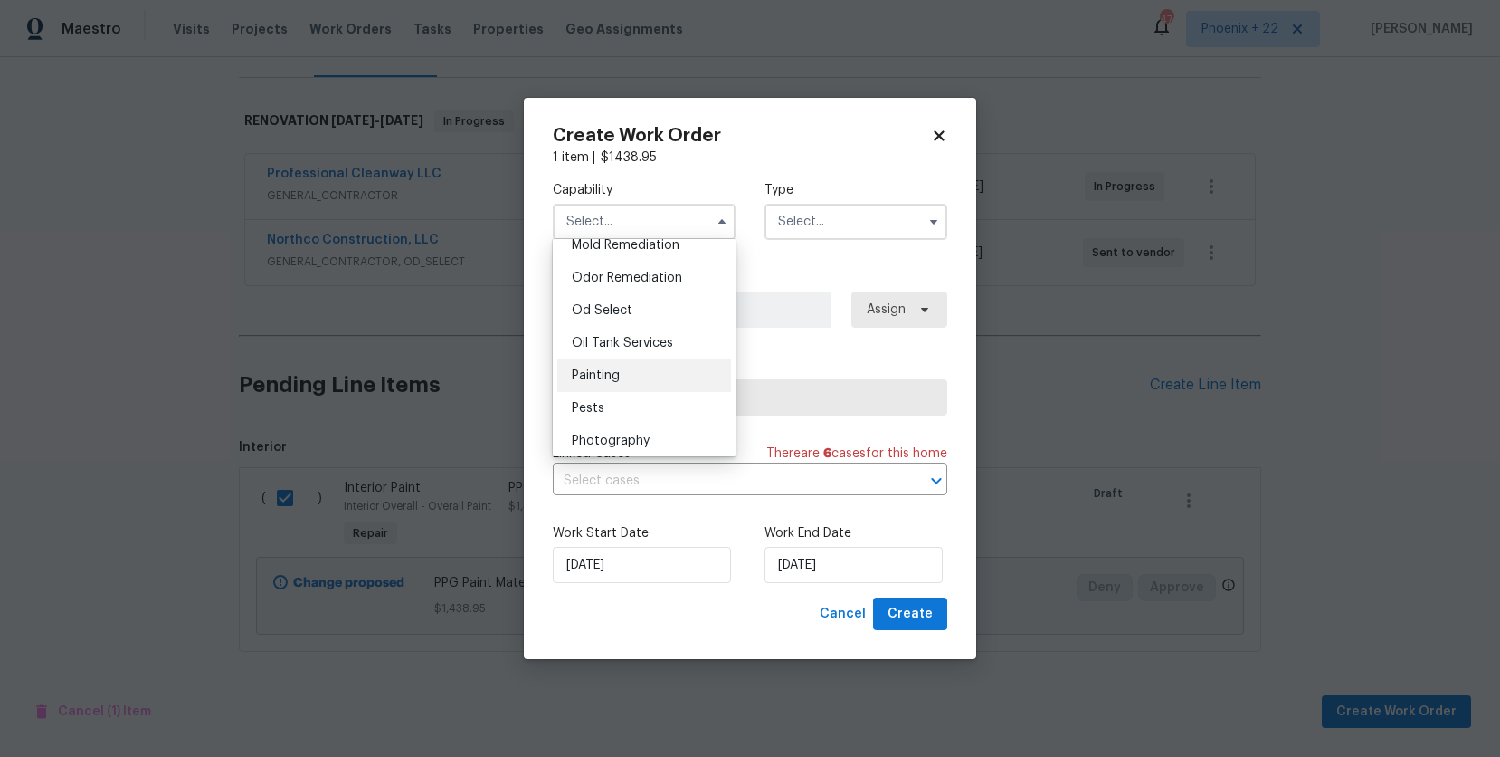
click at [643, 362] on div "Painting" at bounding box center [644, 375] width 174 height 33
type input "Painting"
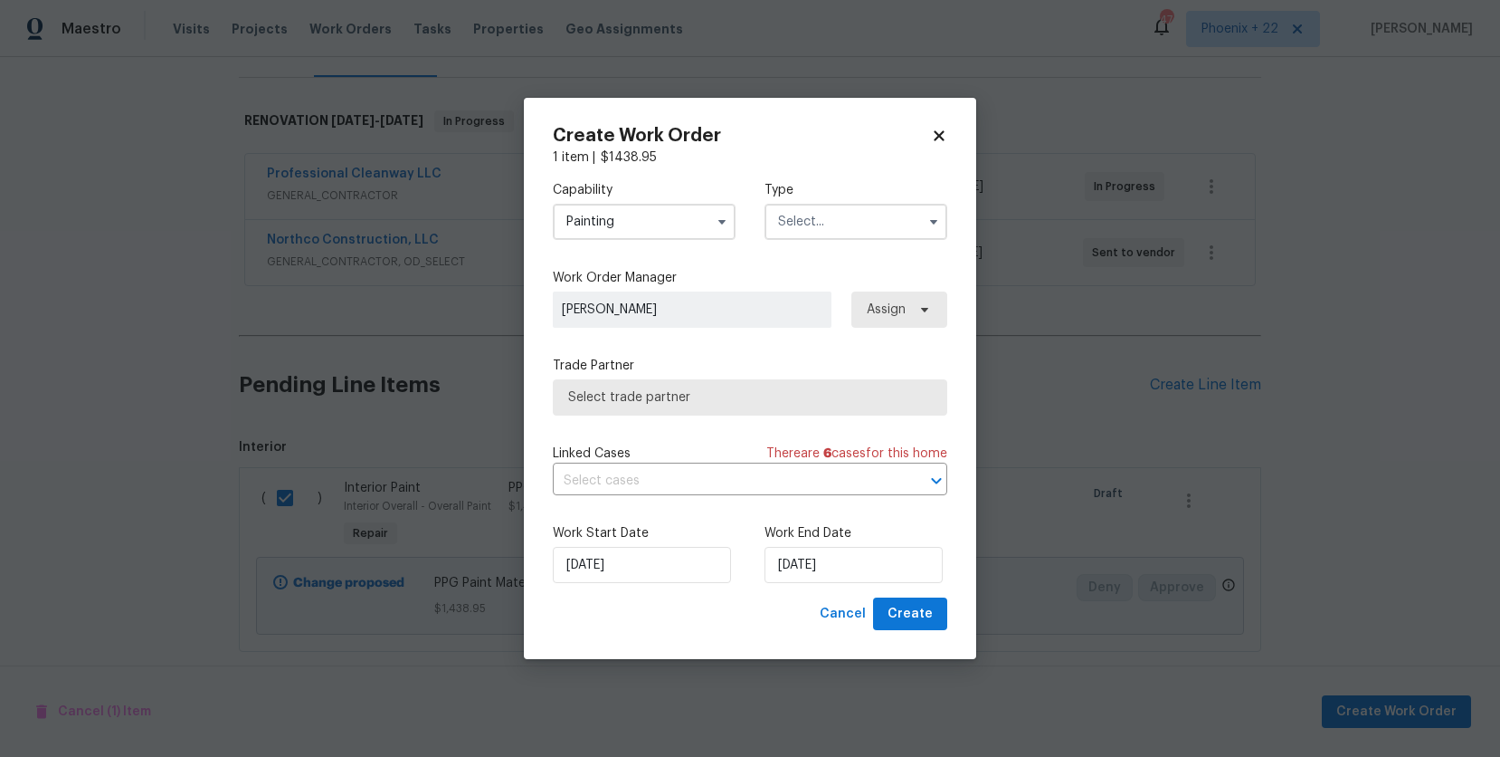
drag, startPoint x: 826, startPoint y: 201, endPoint x: 848, endPoint y: 235, distance: 40.7
click at [828, 202] on div "Type" at bounding box center [856, 210] width 183 height 59
drag, startPoint x: 842, startPoint y: 218, endPoint x: 843, endPoint y: 229, distance: 11.0
click at [842, 219] on input "text" at bounding box center [856, 222] width 183 height 36
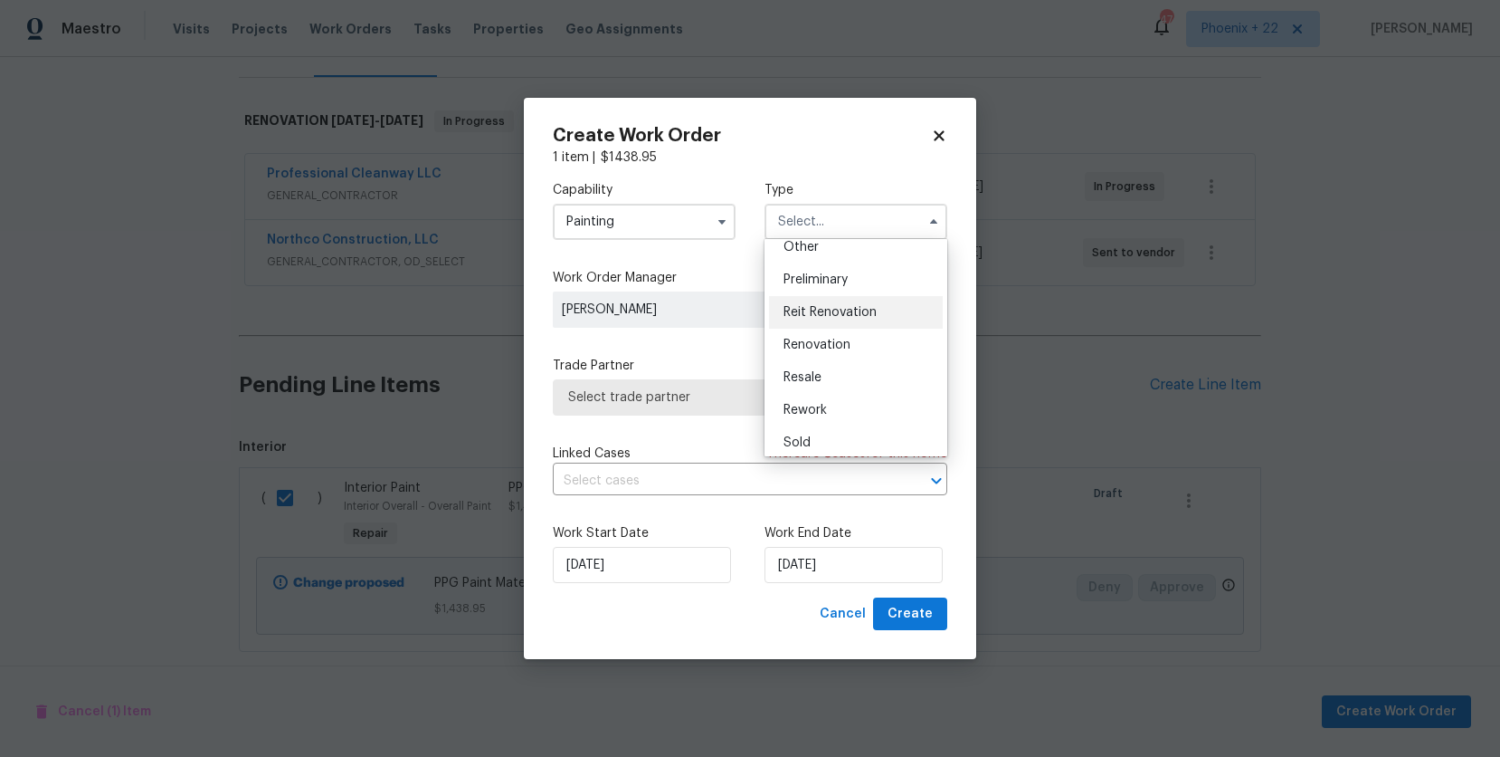
scroll to position [384, 0]
click at [861, 334] on div "Renovation" at bounding box center [856, 332] width 174 height 33
type input "Renovation"
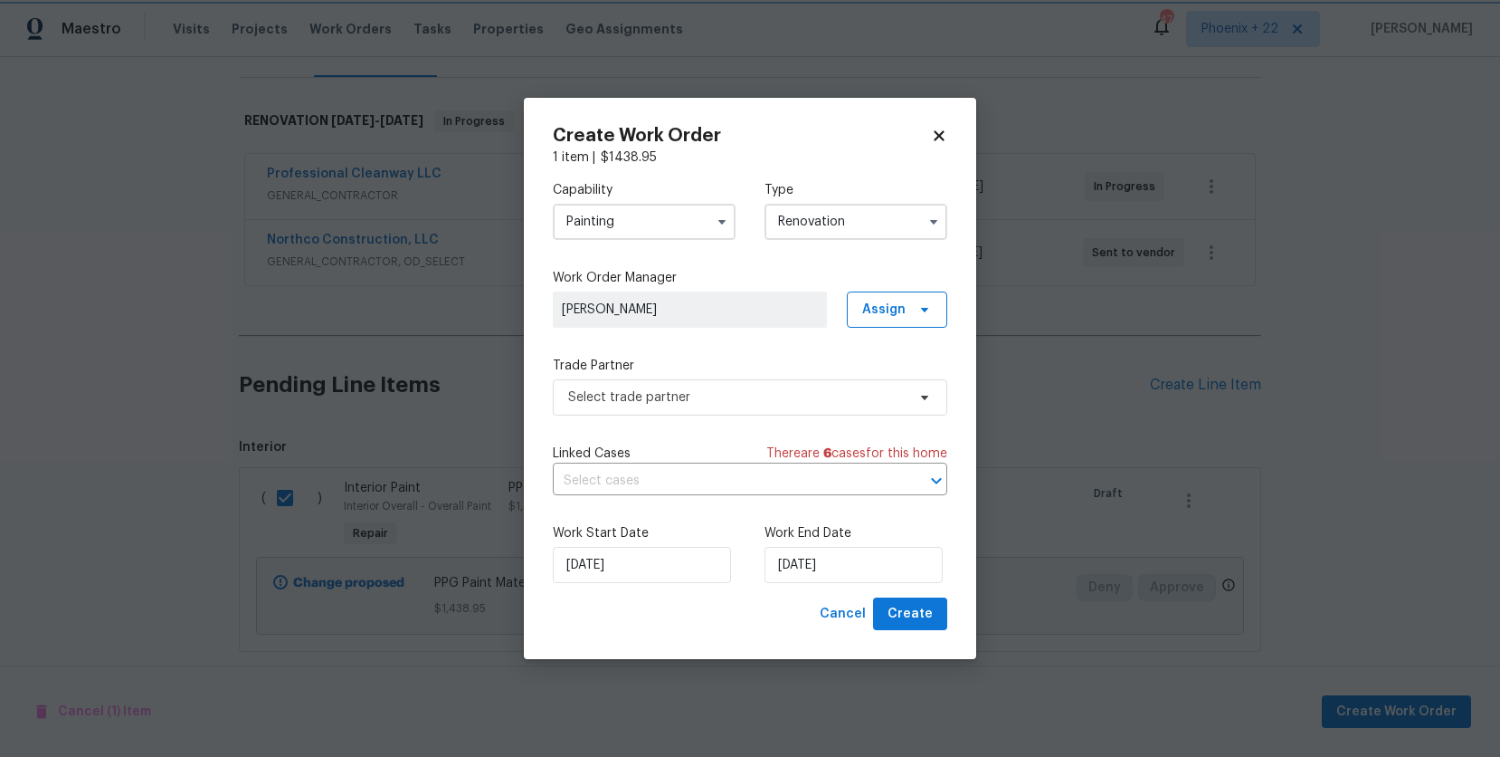
scroll to position [0, 0]
click at [882, 328] on div "Capability Painting Type Renovation Feedback Hoa Violation Holding Incident Ins…" at bounding box center [750, 382] width 395 height 431
click at [881, 319] on span "Assign" at bounding box center [897, 309] width 100 height 36
click at [896, 391] on div "Assign to me" at bounding box center [900, 385] width 79 height 18
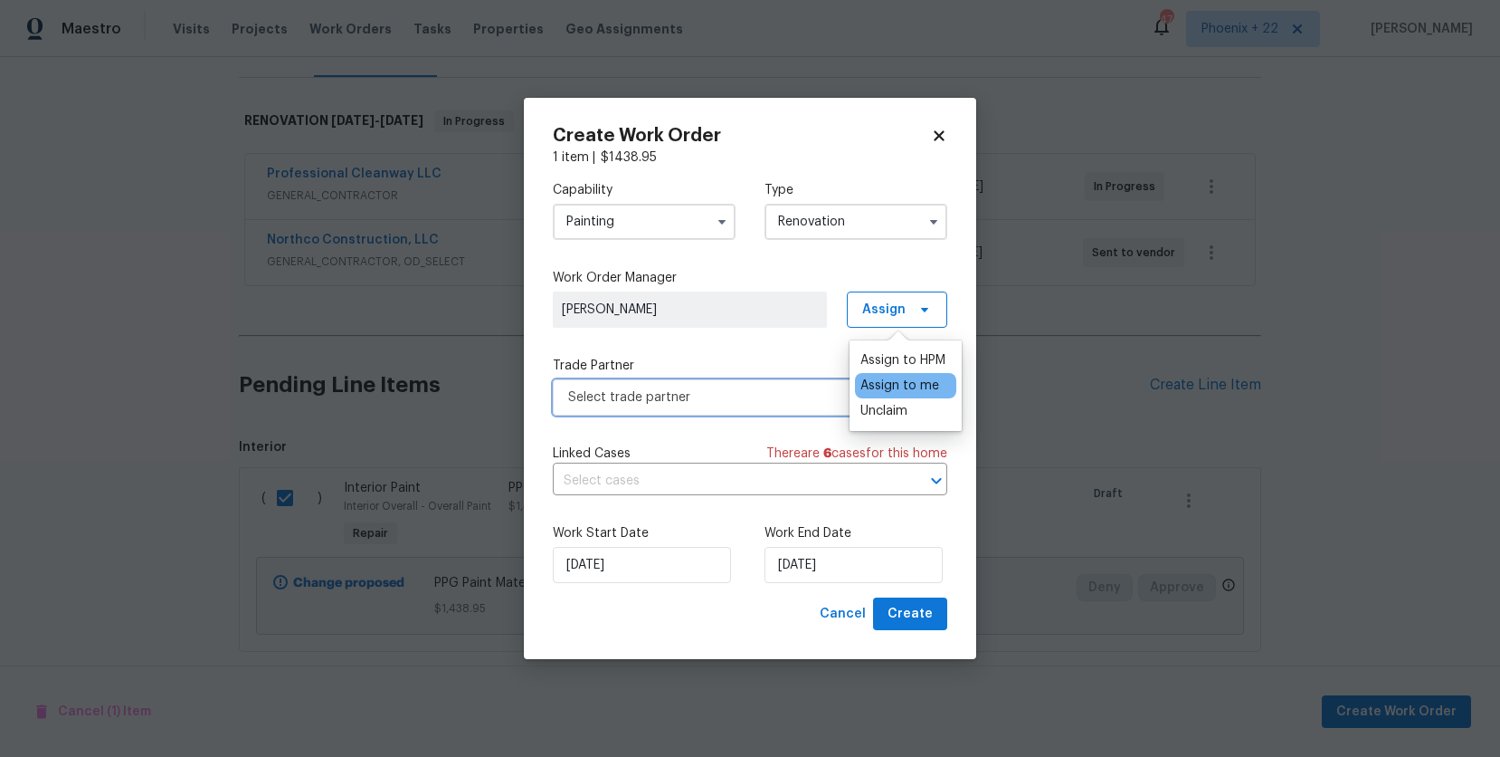
click at [780, 397] on span "Select trade partner" at bounding box center [737, 397] width 338 height 18
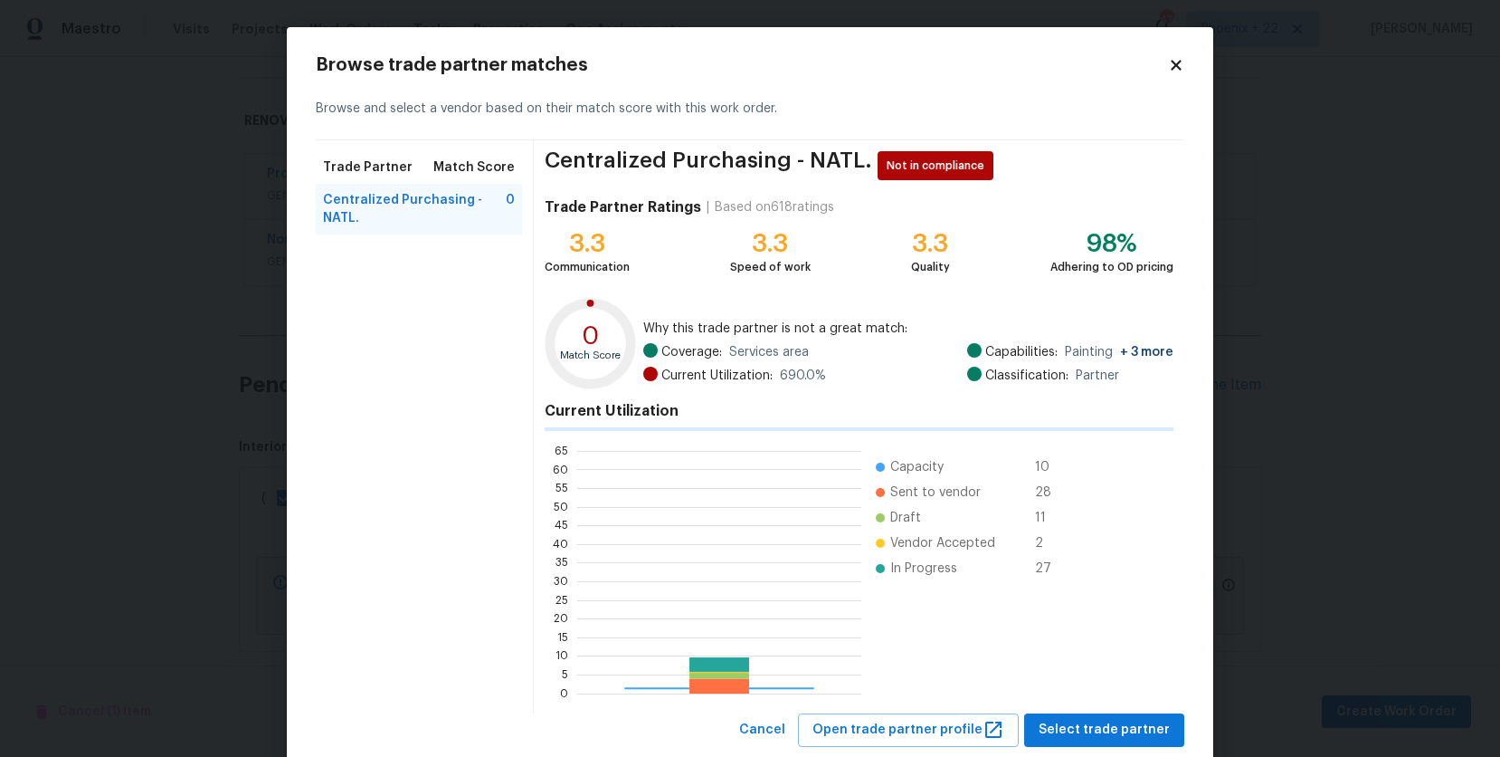
scroll to position [253, 284]
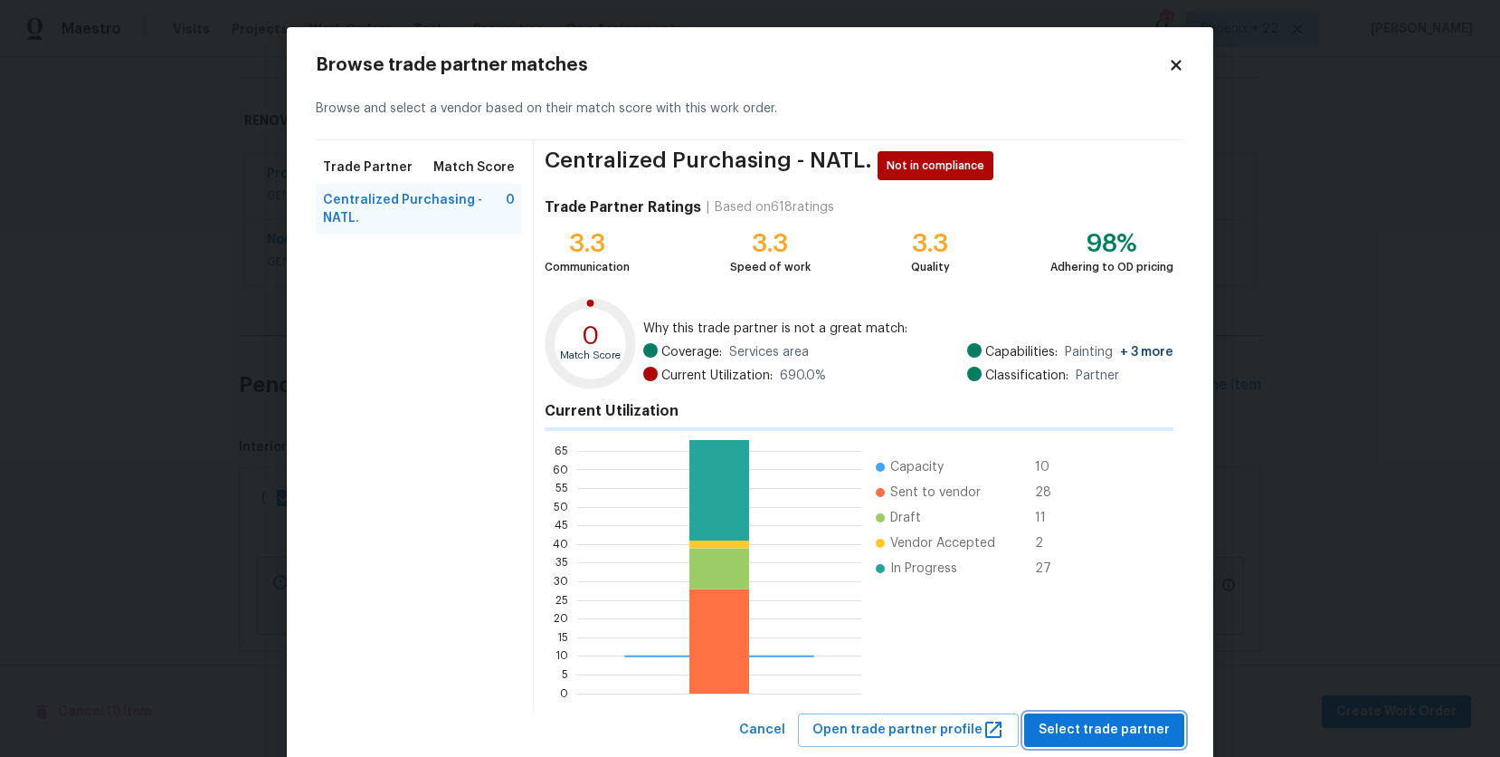
click at [1109, 713] on button "Select trade partner" at bounding box center [1104, 729] width 160 height 33
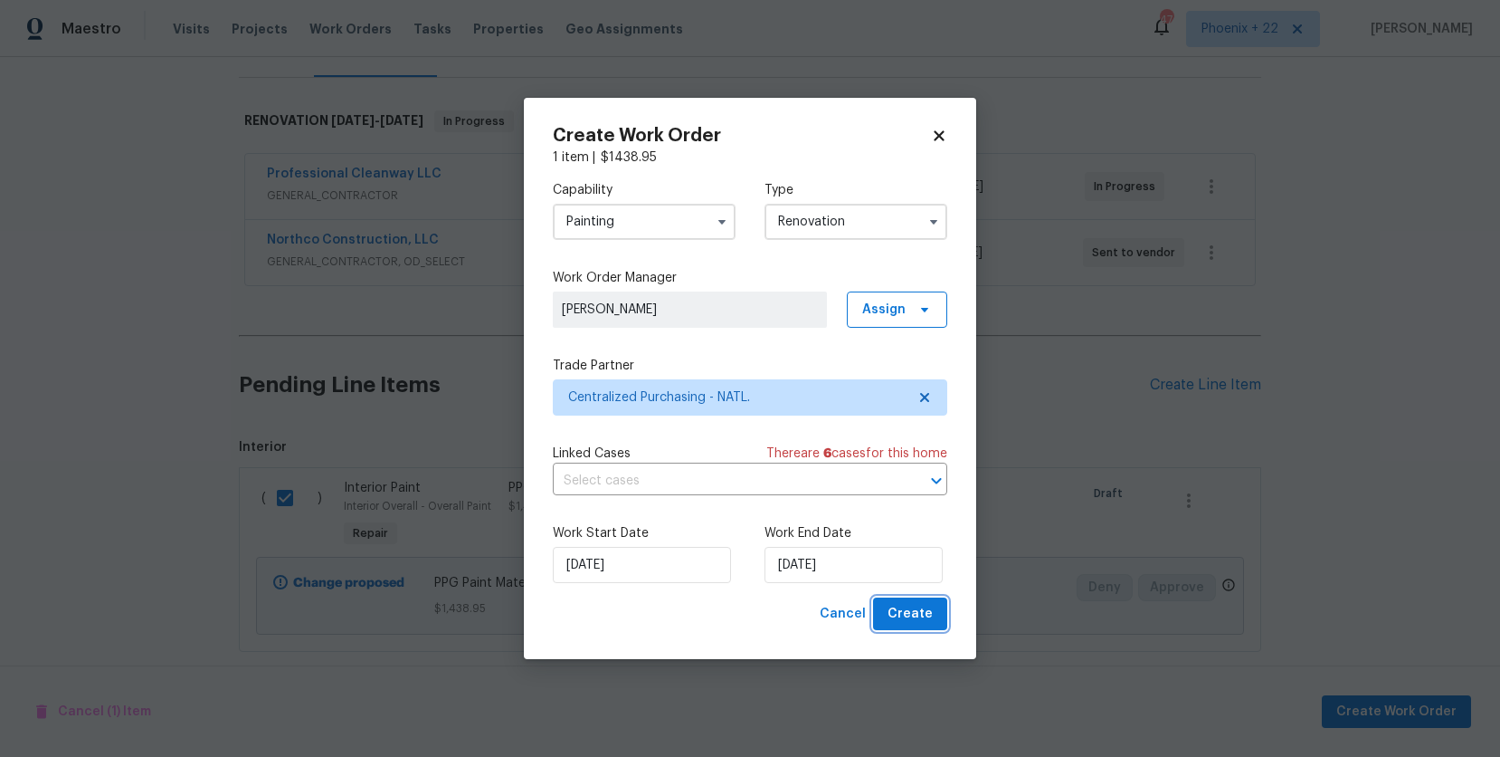
click at [906, 629] on button "Create" at bounding box center [910, 613] width 74 height 33
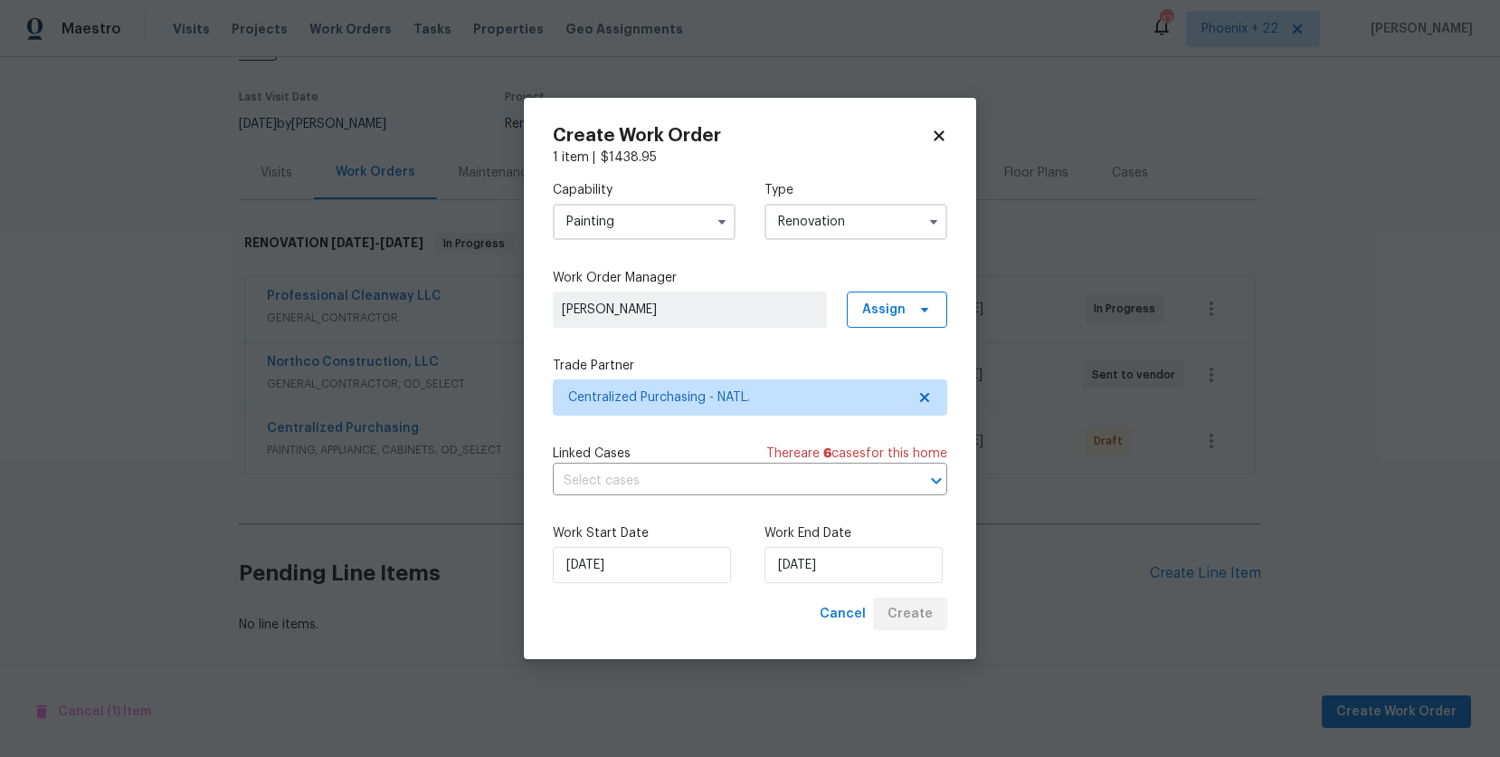
scroll to position [129, 0]
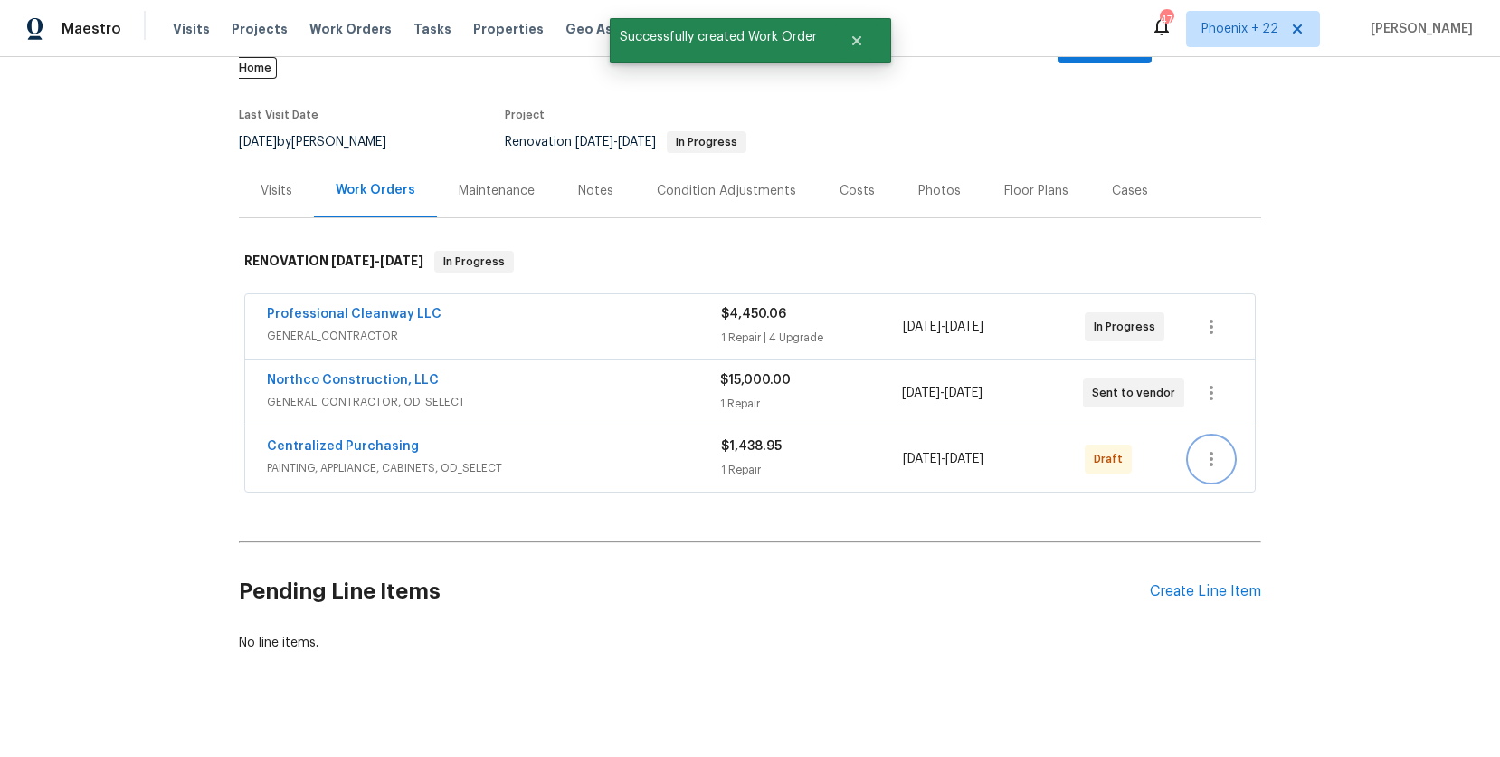
click at [1214, 452] on button "button" at bounding box center [1211, 458] width 43 height 43
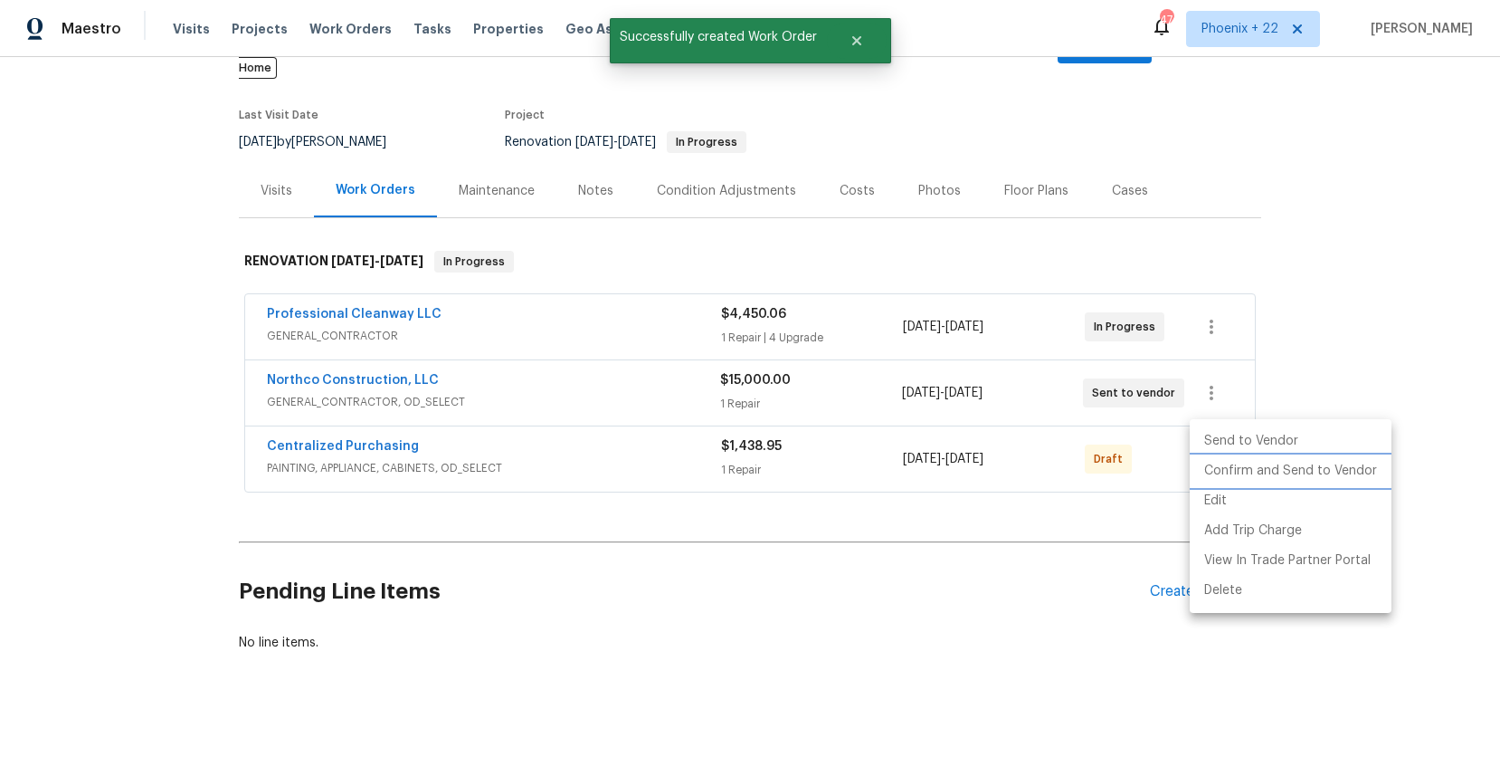
click at [1213, 482] on li "Confirm and Send to Vendor" at bounding box center [1291, 471] width 202 height 30
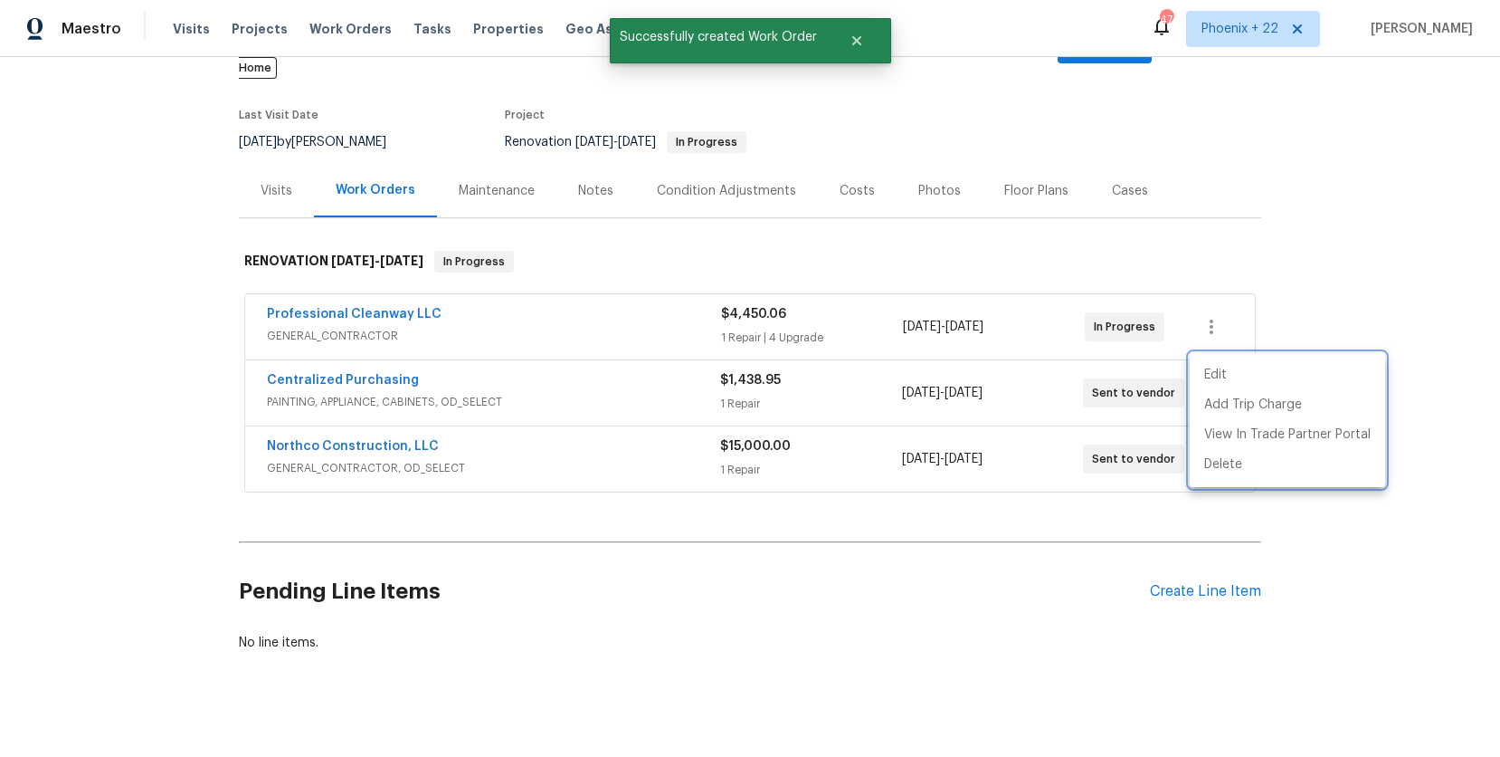
drag, startPoint x: 654, startPoint y: 389, endPoint x: 439, endPoint y: 369, distance: 216.3
click at [620, 389] on div at bounding box center [750, 378] width 1500 height 757
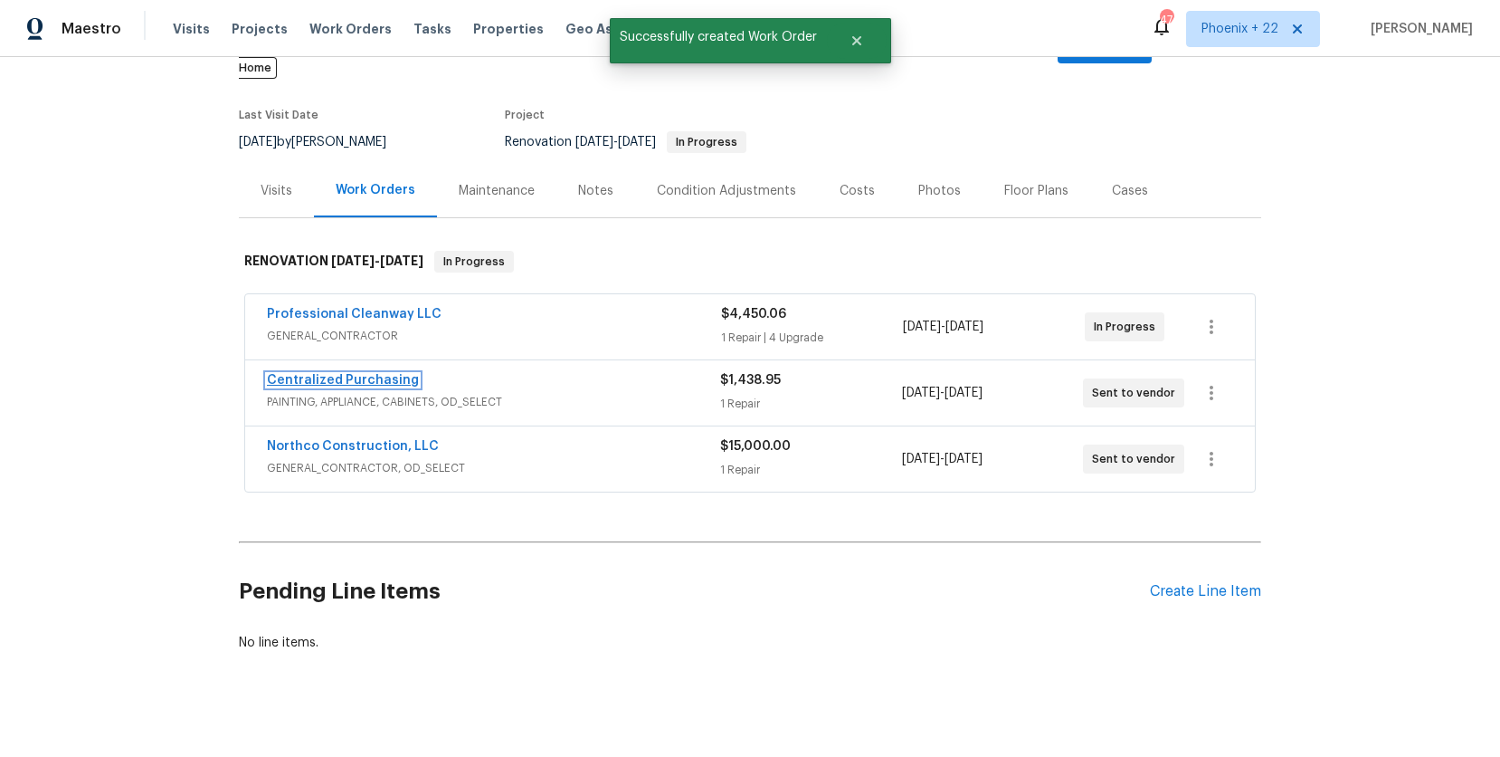
click at [400, 374] on link "Centralized Purchasing" at bounding box center [343, 380] width 152 height 13
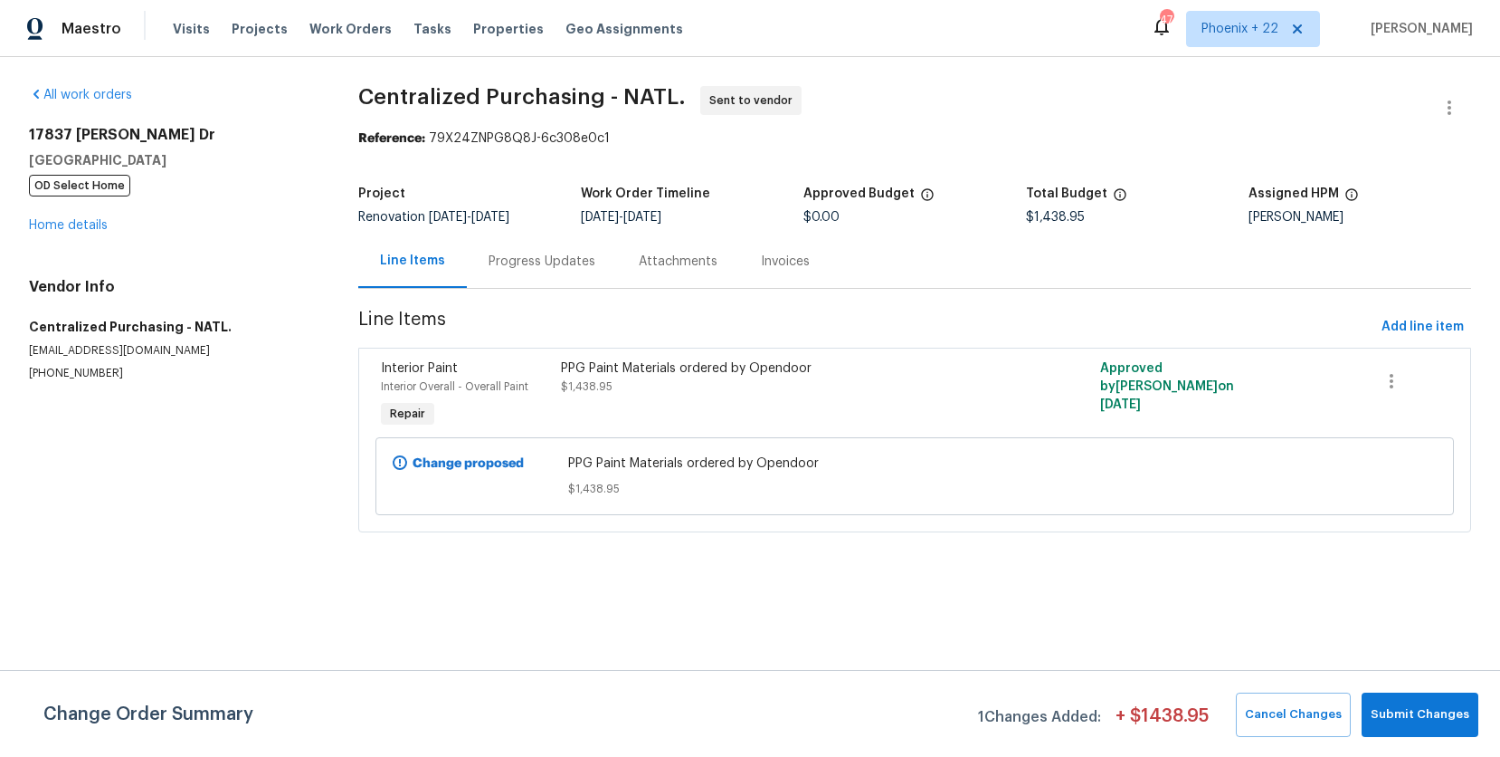
click at [382, 39] on div "Visits Projects Work Orders Tasks Properties Geo Assignments" at bounding box center [439, 29] width 532 height 36
click at [366, 30] on span "Work Orders" at bounding box center [350, 29] width 82 height 18
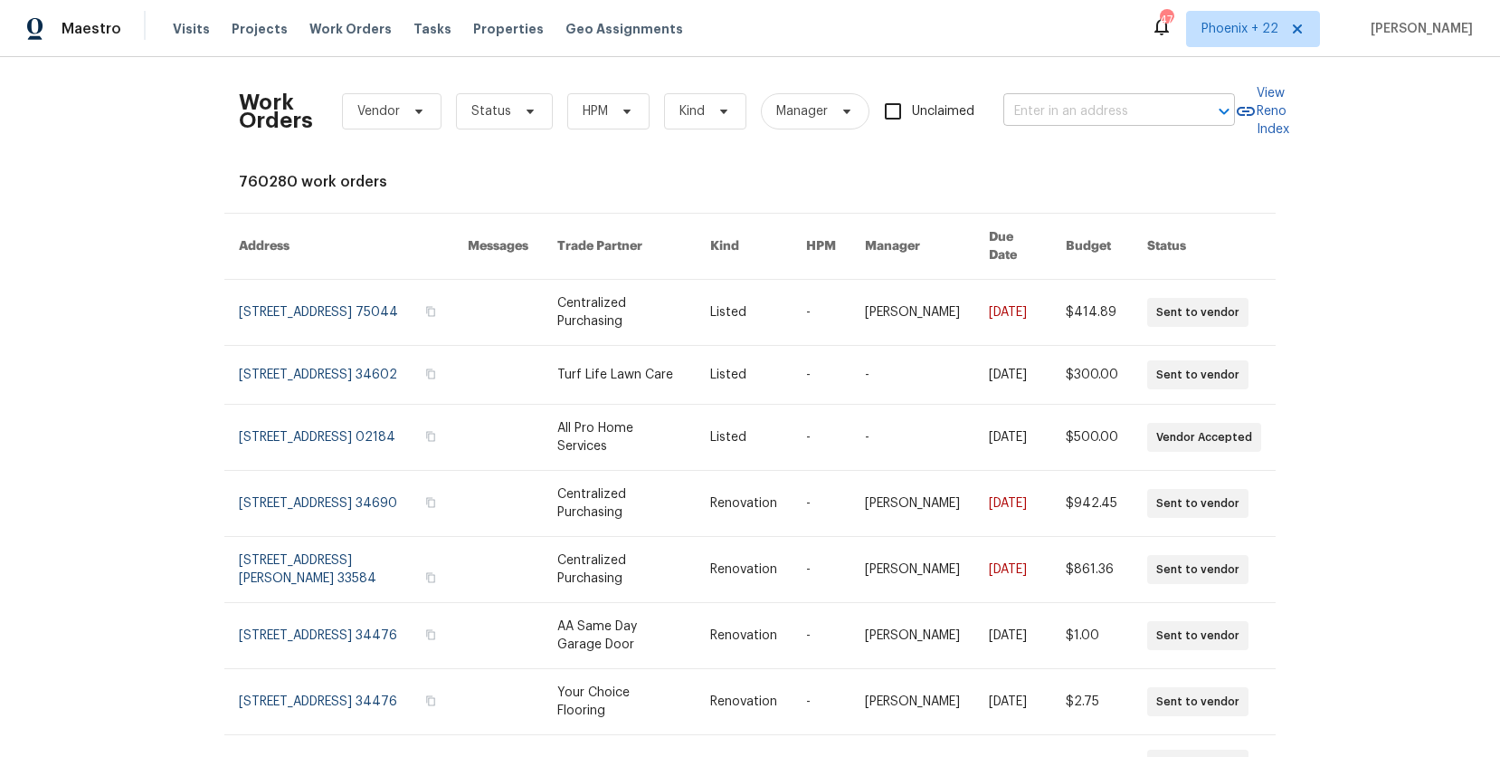
click at [1004, 106] on div "Work Orders Vendor Status HPM Kind Manager Unclaimed ​" at bounding box center [737, 111] width 996 height 80
click at [1015, 108] on input "text" at bounding box center [1094, 112] width 181 height 28
paste input "[STREET_ADDRESS]"
type input "[STREET_ADDRESS]"
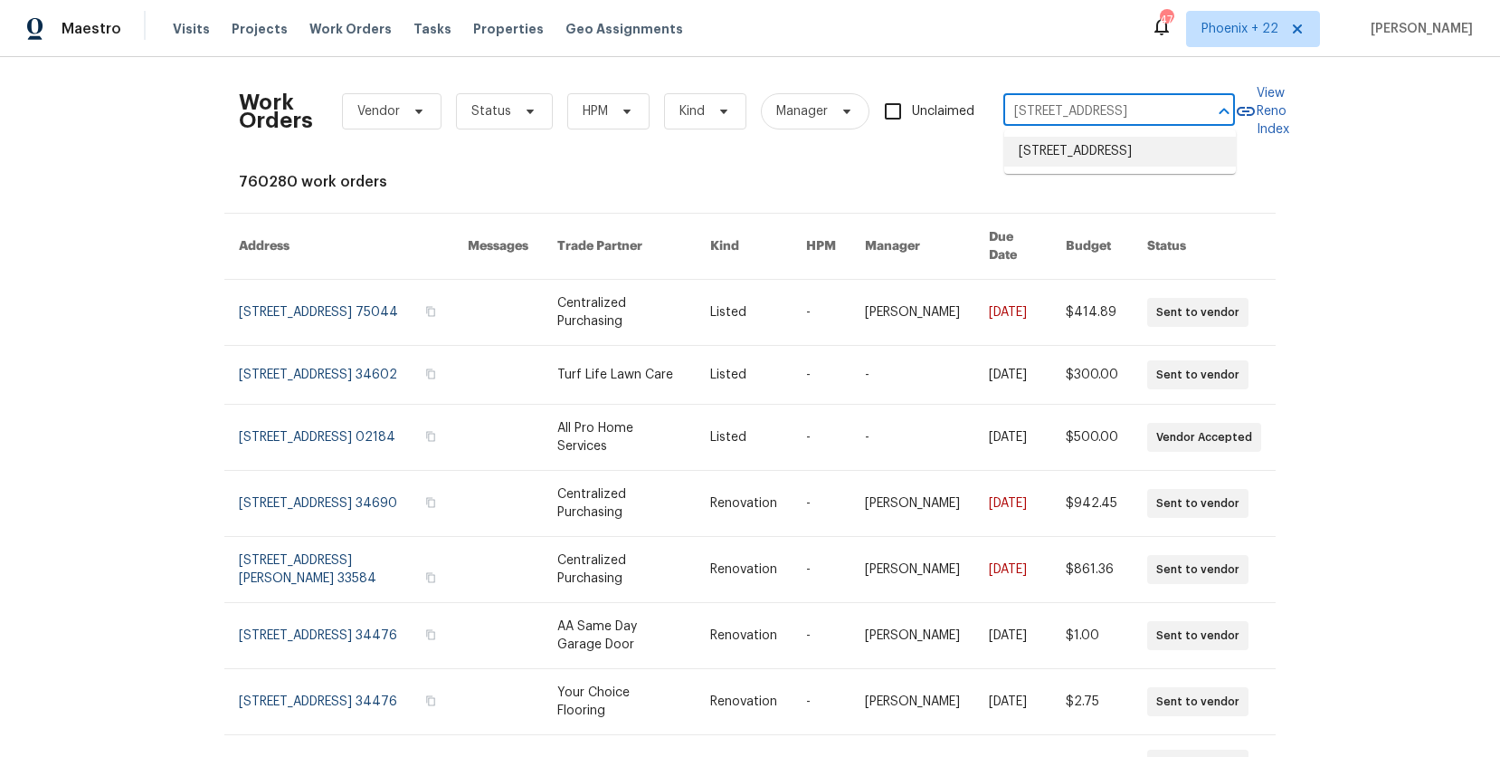
click at [1042, 150] on li "[STREET_ADDRESS]" at bounding box center [1120, 152] width 232 height 30
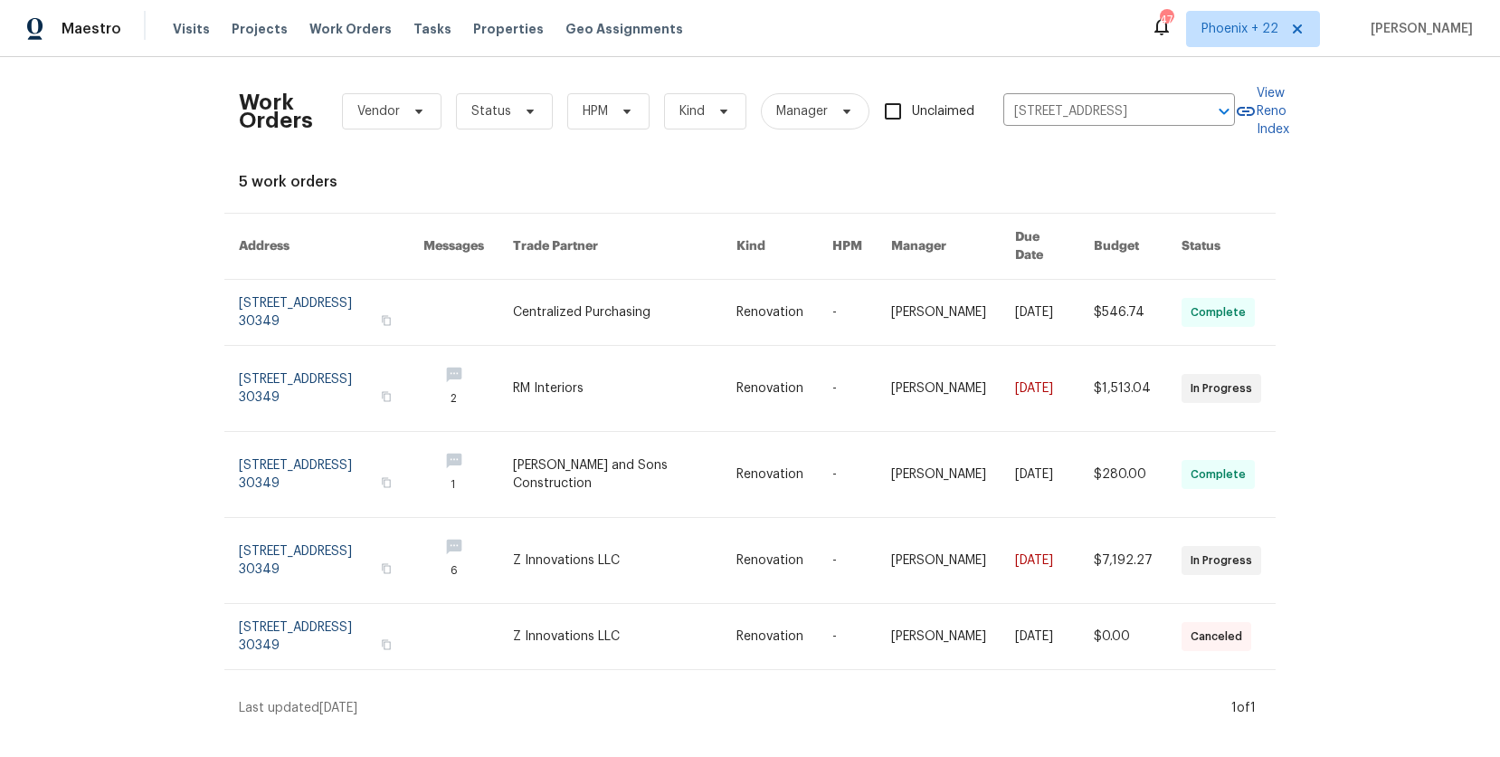
click at [481, 346] on link at bounding box center [469, 388] width 90 height 85
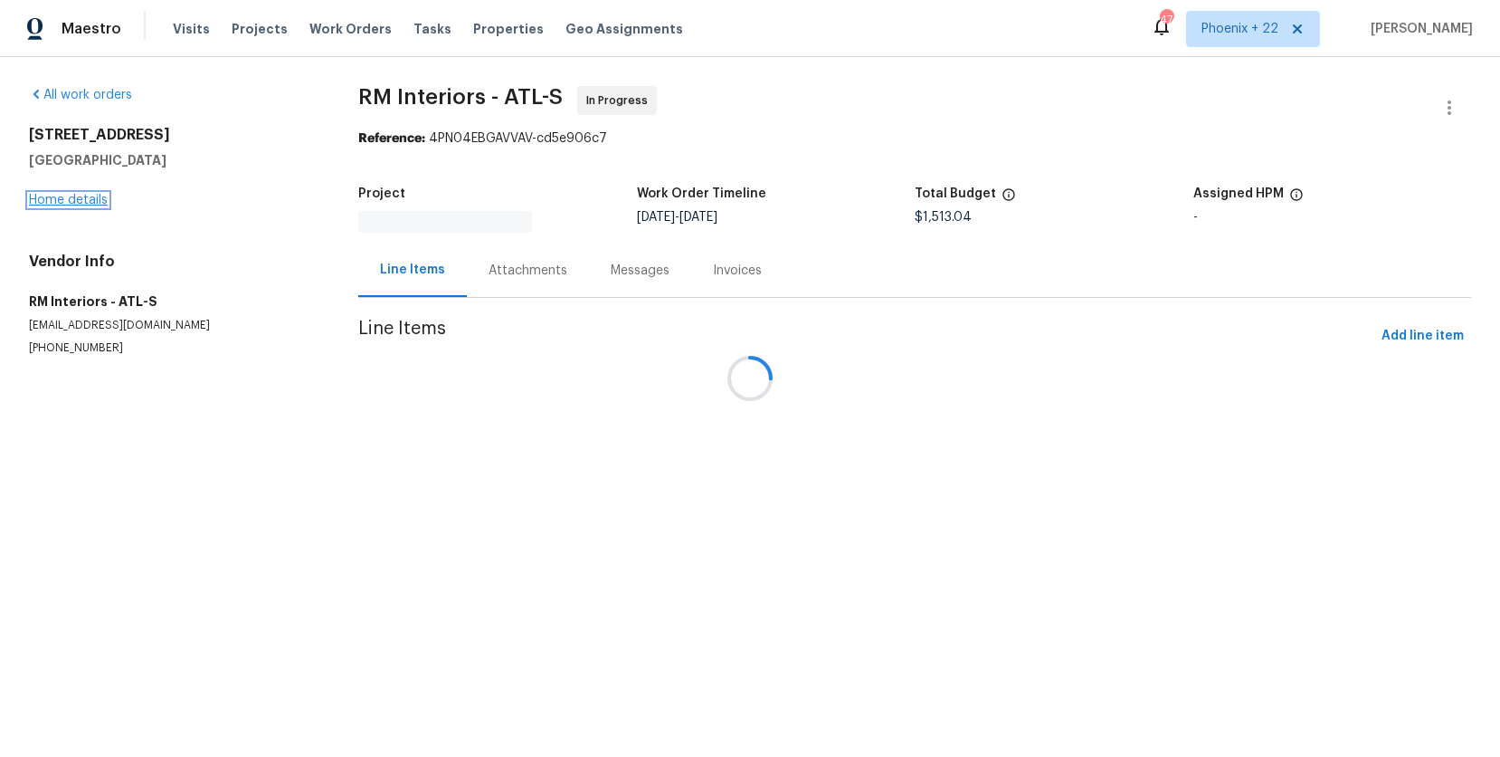
click at [62, 205] on link "Home details" at bounding box center [68, 200] width 79 height 13
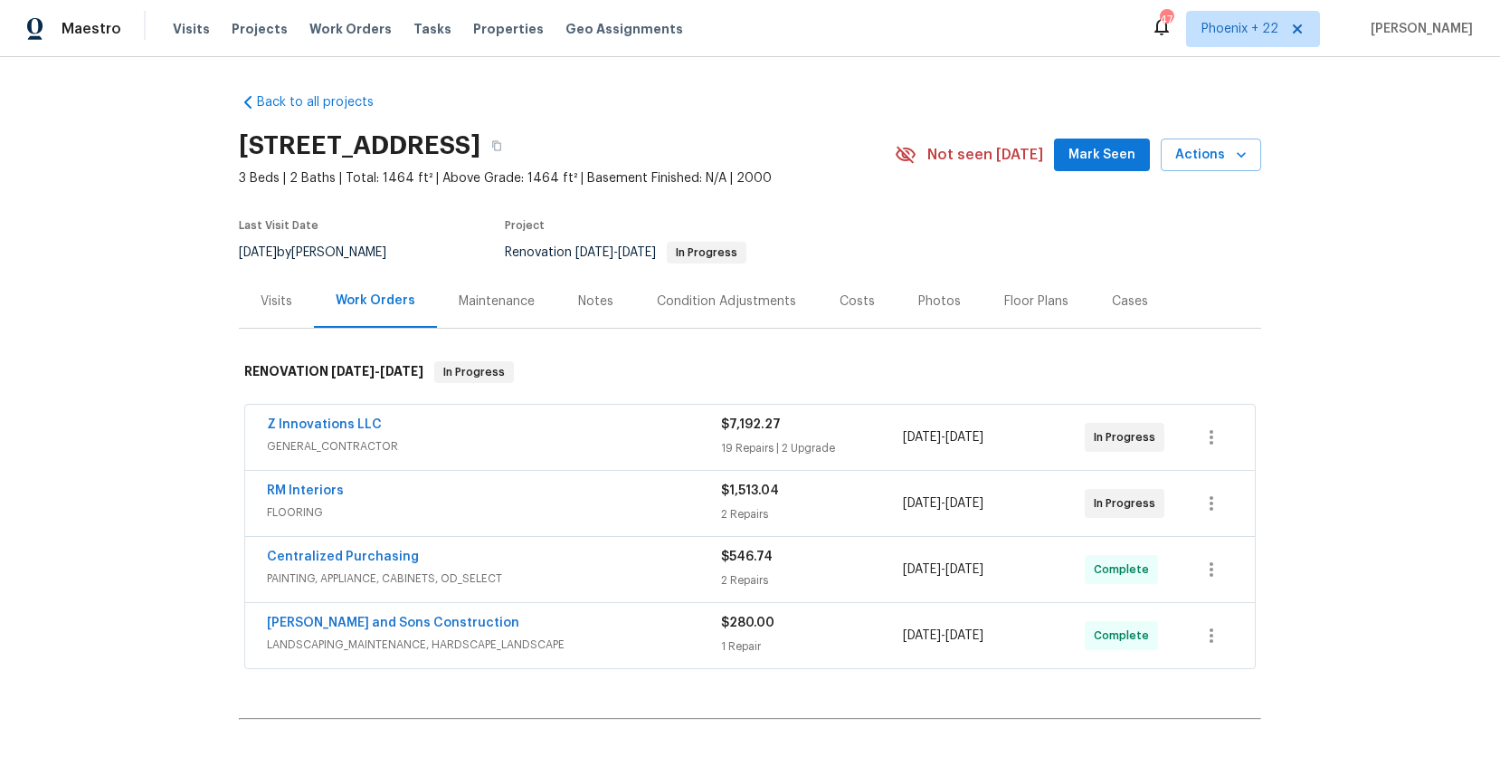
click at [272, 305] on div "Visits" at bounding box center [277, 301] width 32 height 18
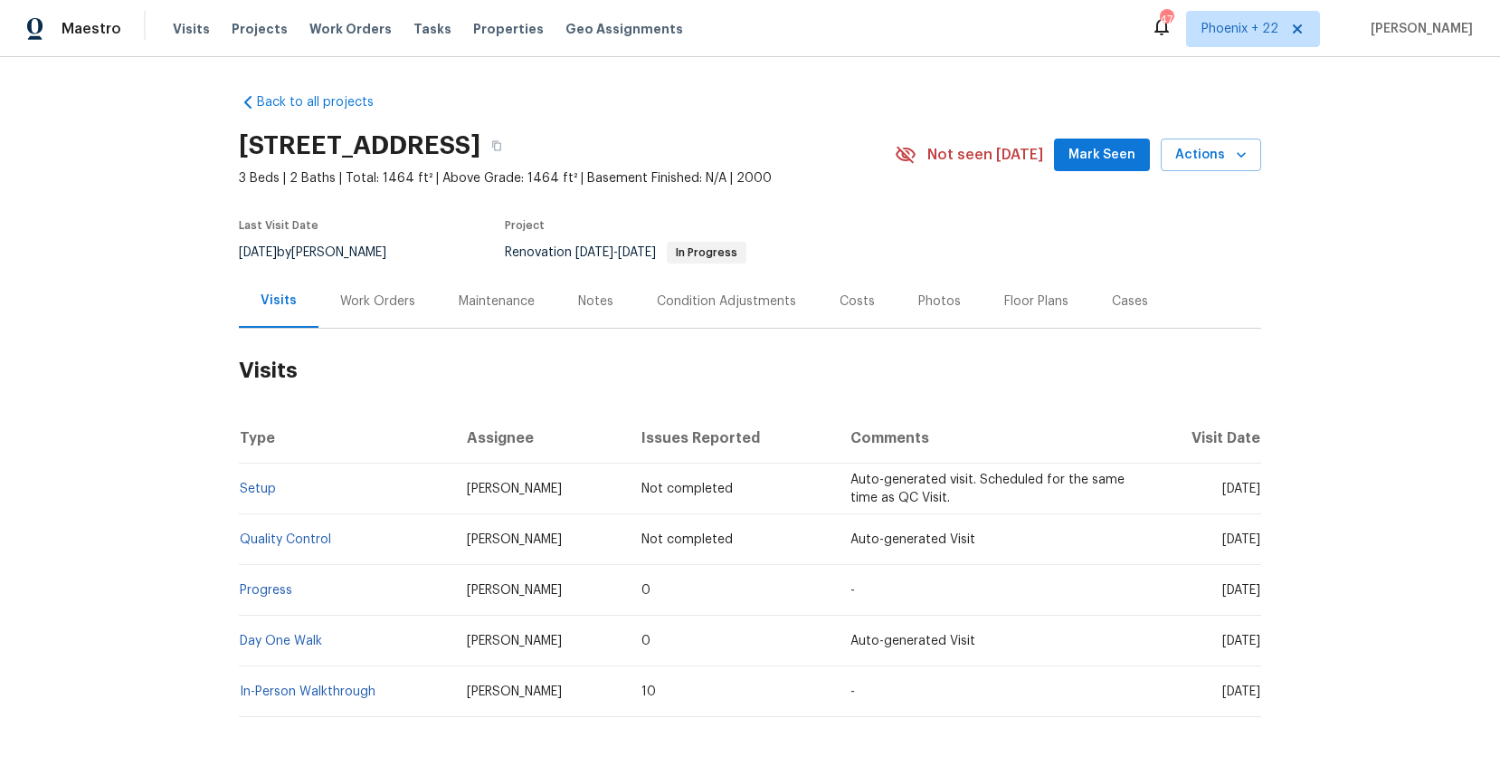
scroll to position [83, 0]
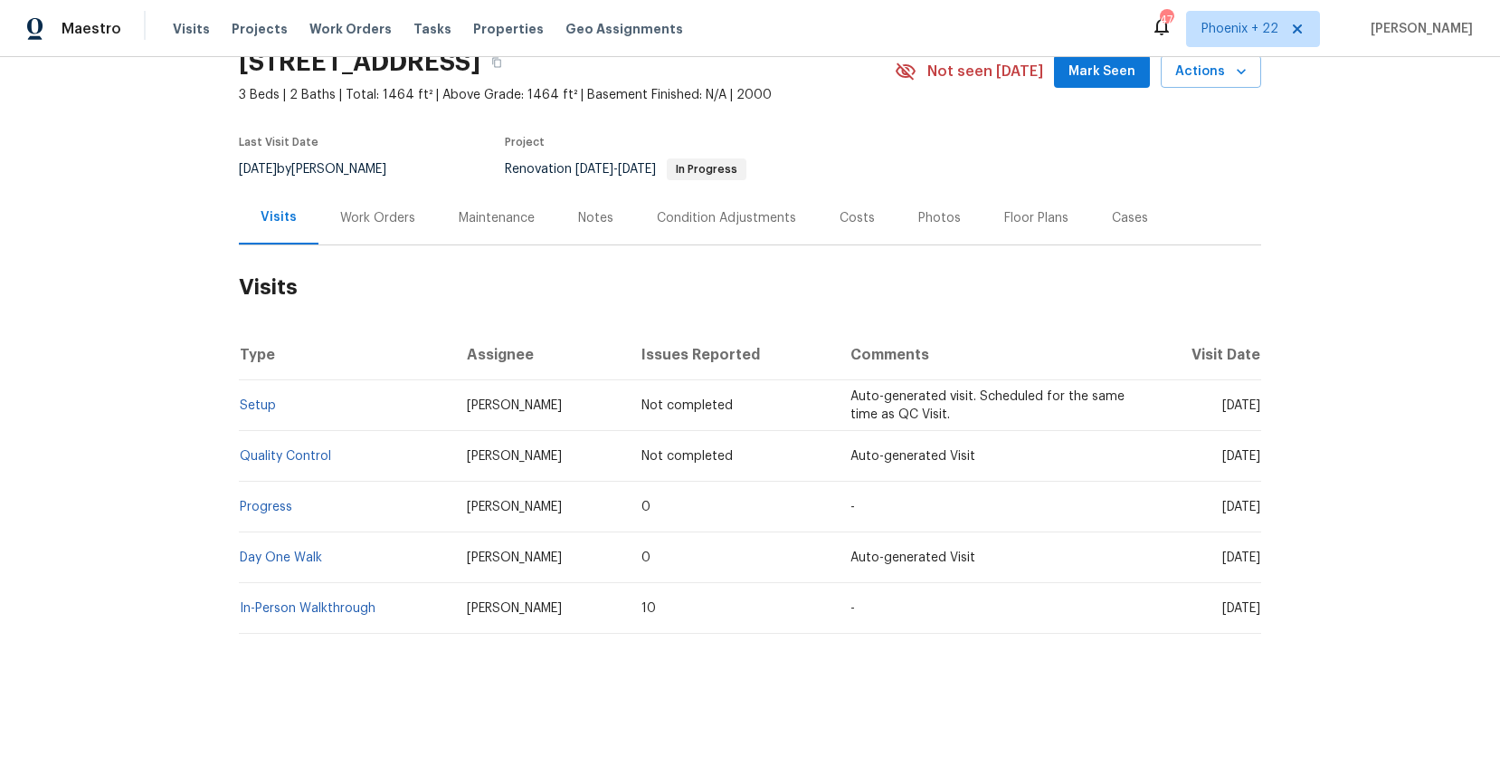
click at [320, 596] on td "In-Person Walkthrough" at bounding box center [346, 608] width 214 height 51
click at [322, 602] on link "In-Person Walkthrough" at bounding box center [308, 608] width 136 height 13
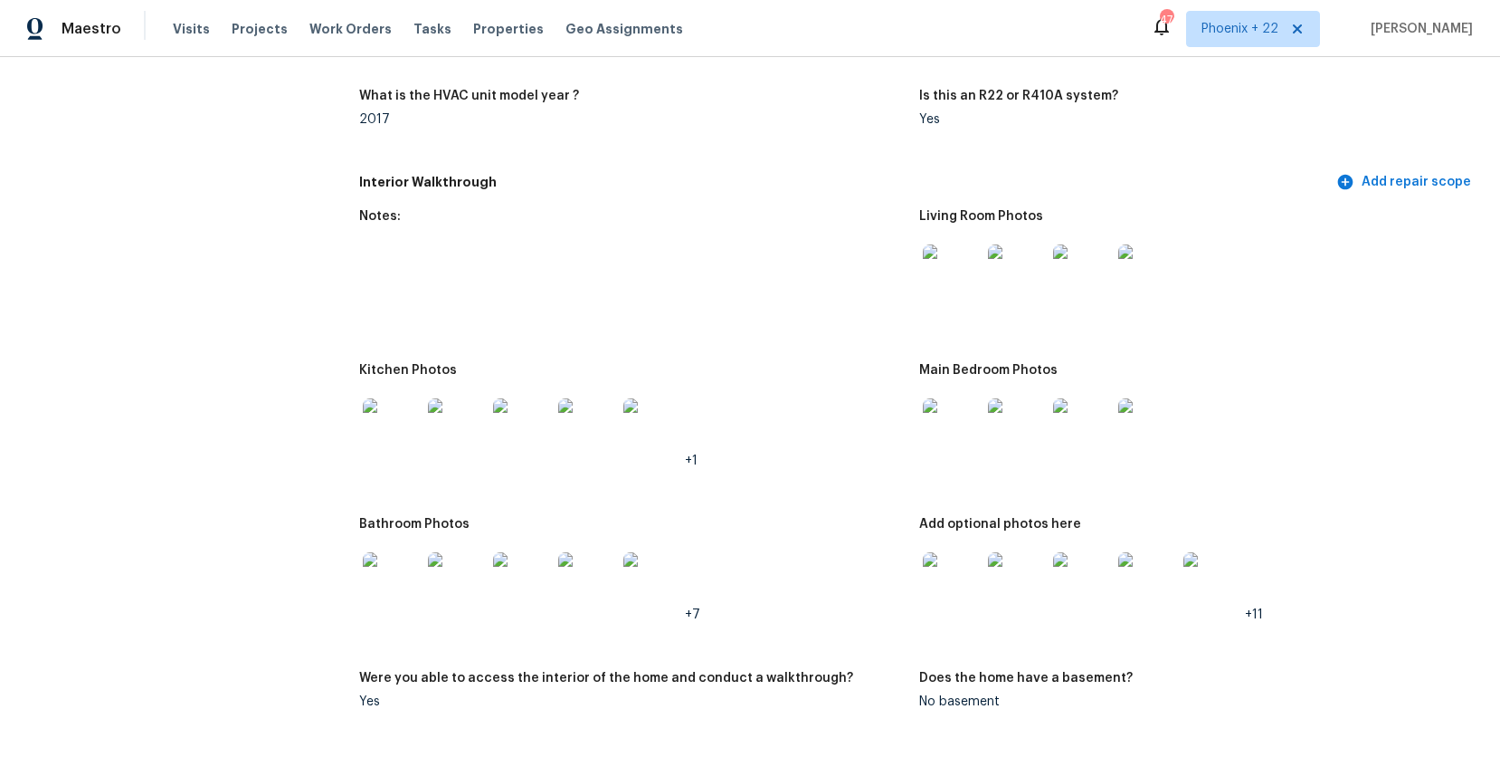
scroll to position [2290, 0]
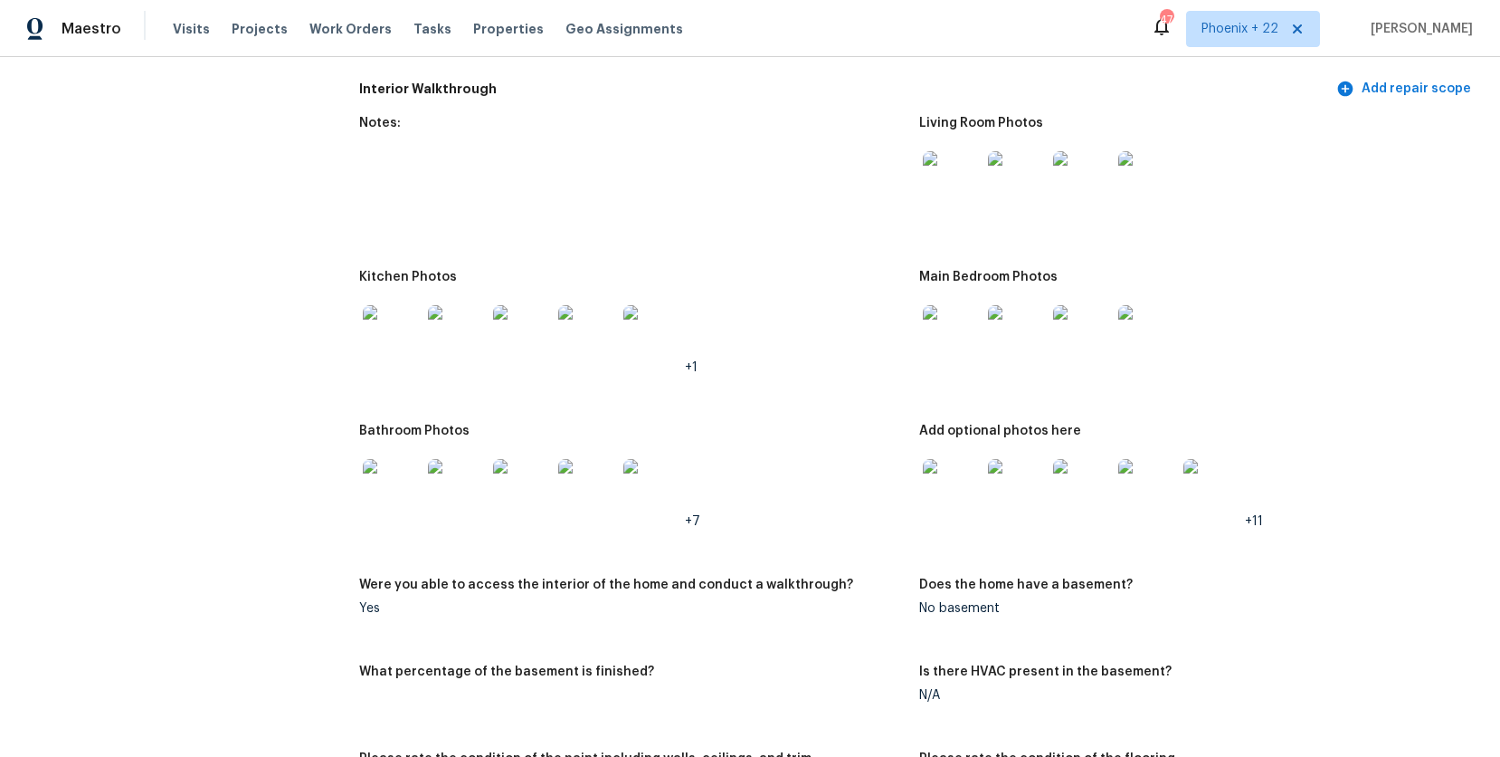
click at [409, 344] on img at bounding box center [392, 334] width 58 height 58
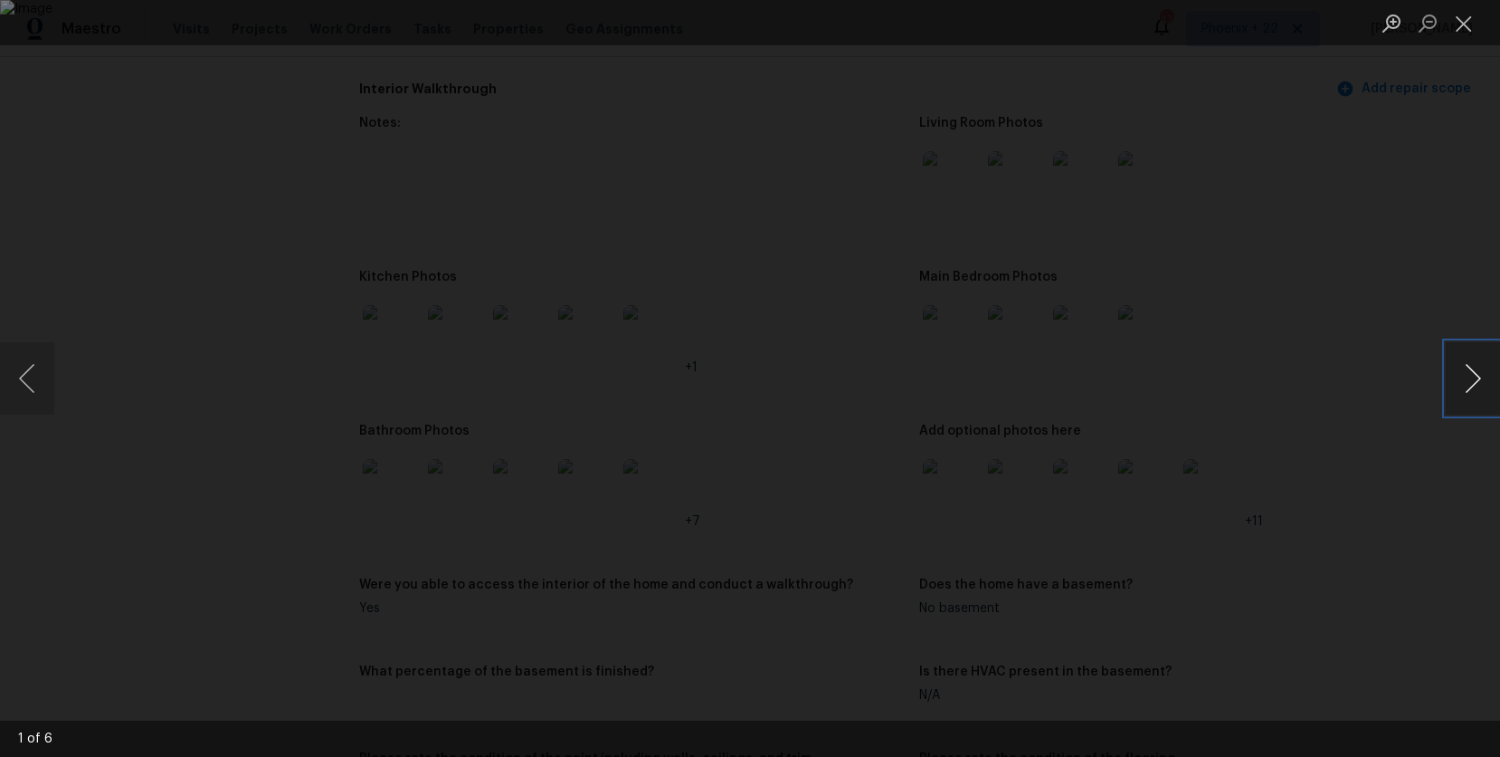
click at [1468, 386] on button "Next image" at bounding box center [1473, 378] width 54 height 72
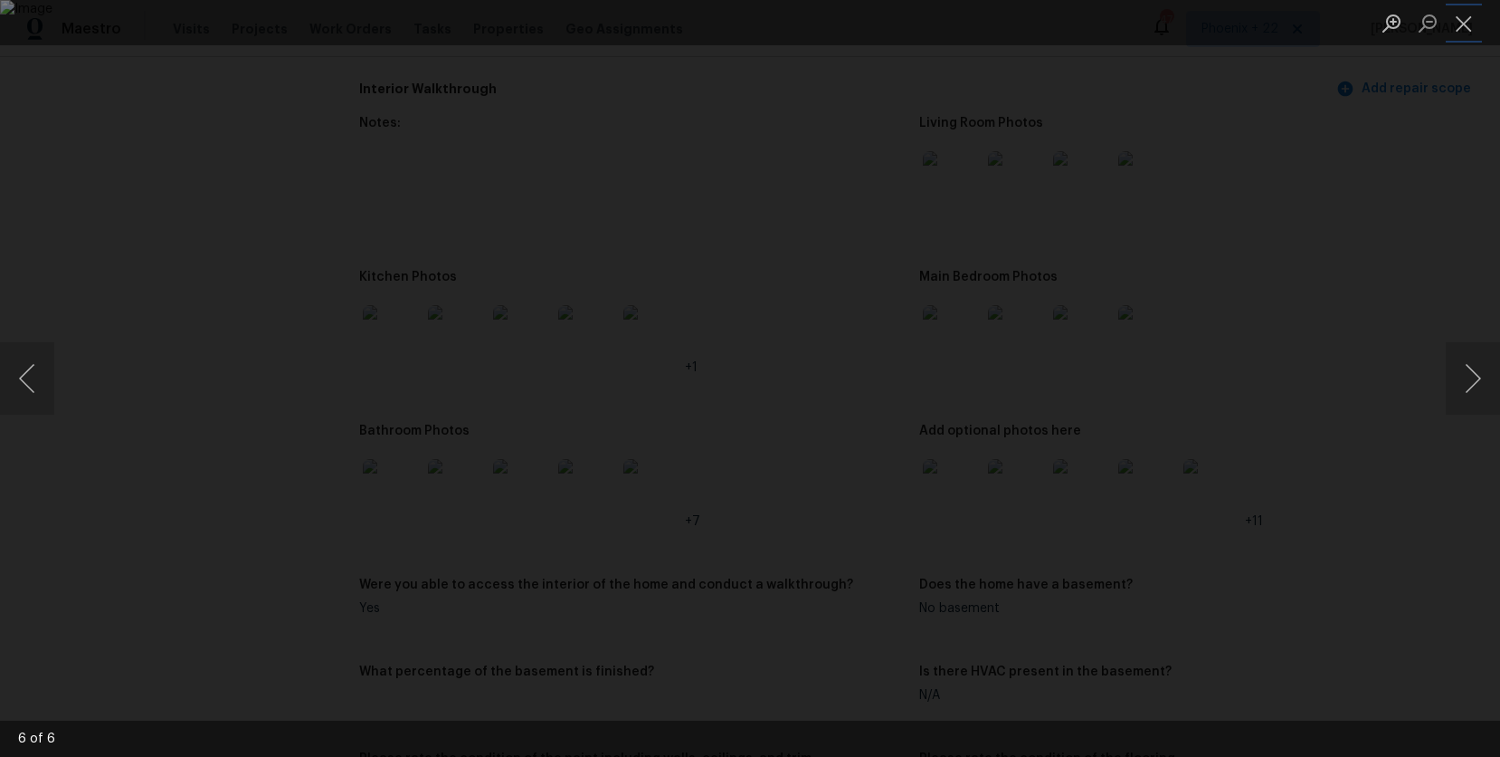
drag, startPoint x: 1474, startPoint y: 25, endPoint x: 1465, endPoint y: 87, distance: 62.2
click at [1472, 25] on button "Close lightbox" at bounding box center [1464, 23] width 36 height 32
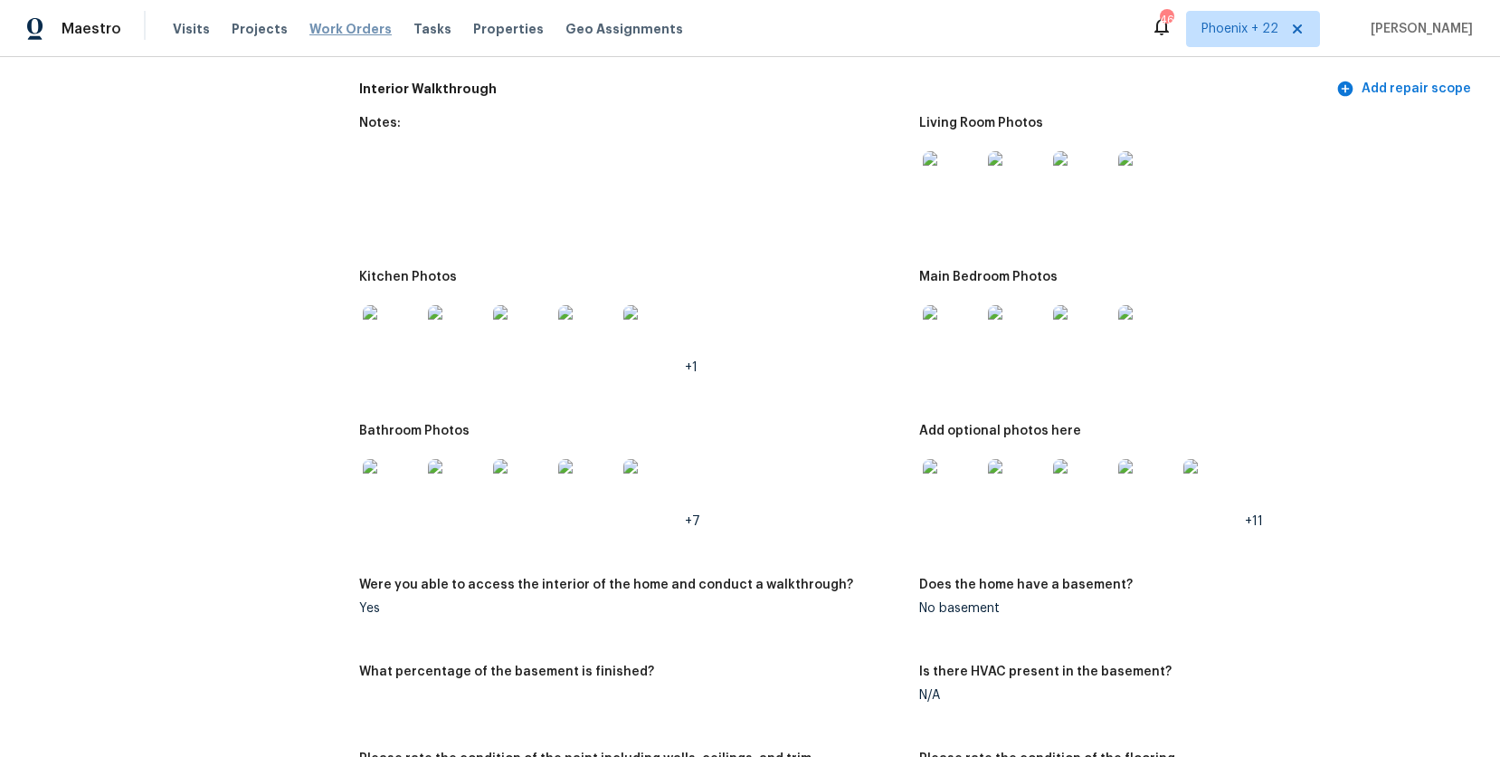
drag, startPoint x: 310, startPoint y: 23, endPoint x: 576, endPoint y: 52, distance: 266.7
click at [310, 23] on span "Work Orders" at bounding box center [350, 29] width 82 height 18
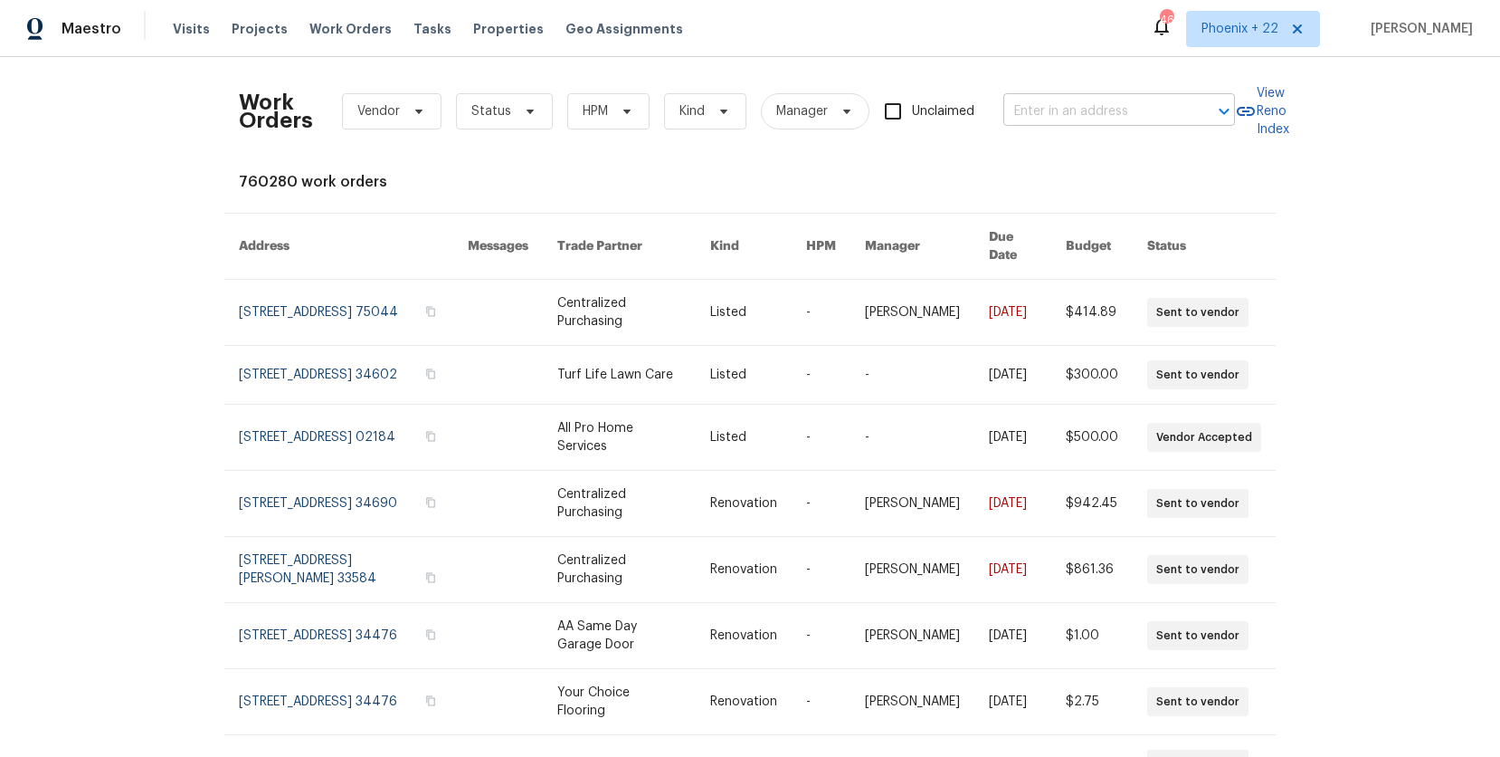
drag, startPoint x: 1118, startPoint y: 129, endPoint x: 1111, endPoint y: 118, distance: 13.8
click at [1118, 129] on div "Work Orders Vendor Status HPM Kind Manager Unclaimed ​" at bounding box center [737, 111] width 996 height 80
click at [1111, 117] on input "text" at bounding box center [1094, 112] width 181 height 28
paste input "[STREET_ADDRESS]"
type input "[STREET_ADDRESS]"
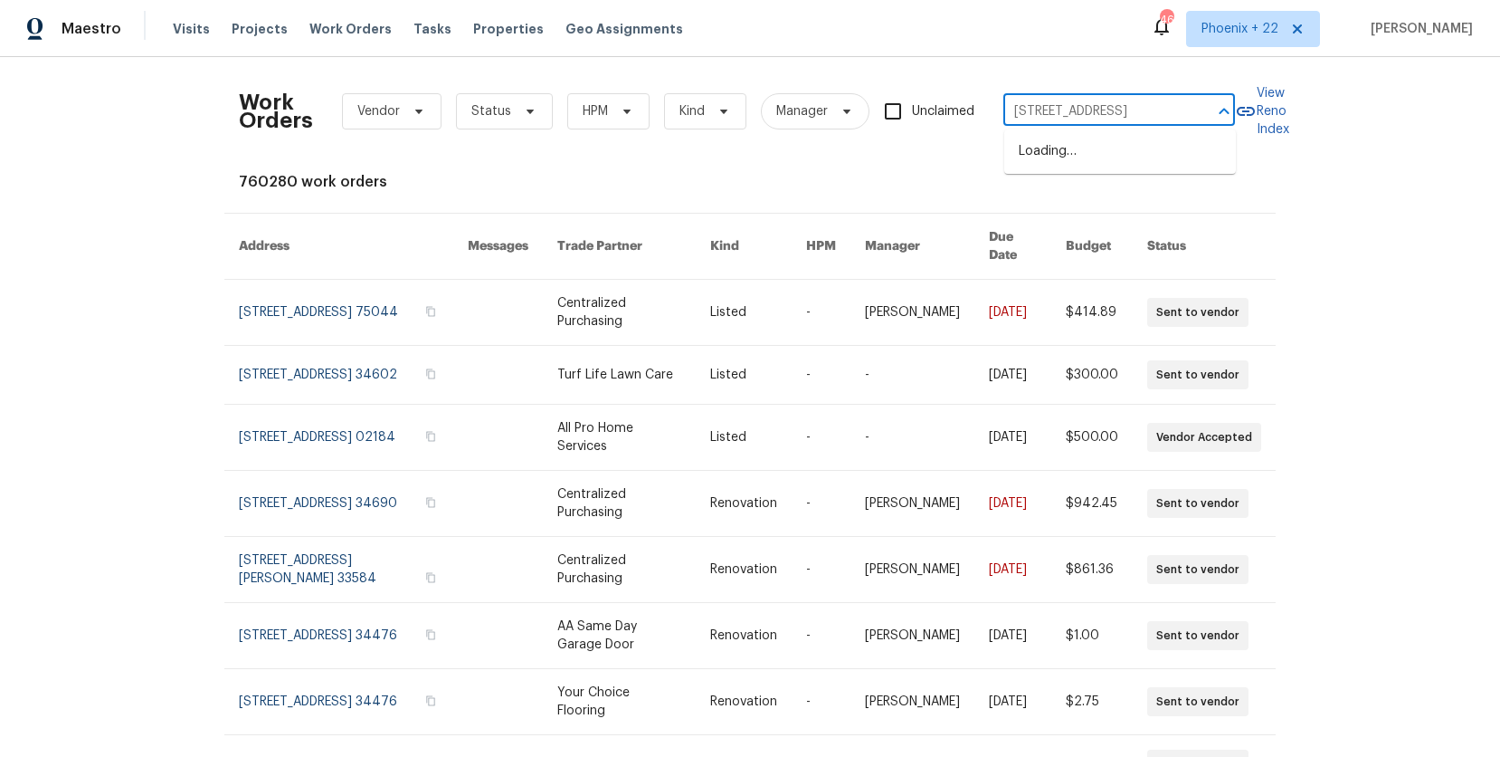
scroll to position [0, 58]
click at [1103, 149] on li "[STREET_ADDRESS]" at bounding box center [1120, 152] width 232 height 30
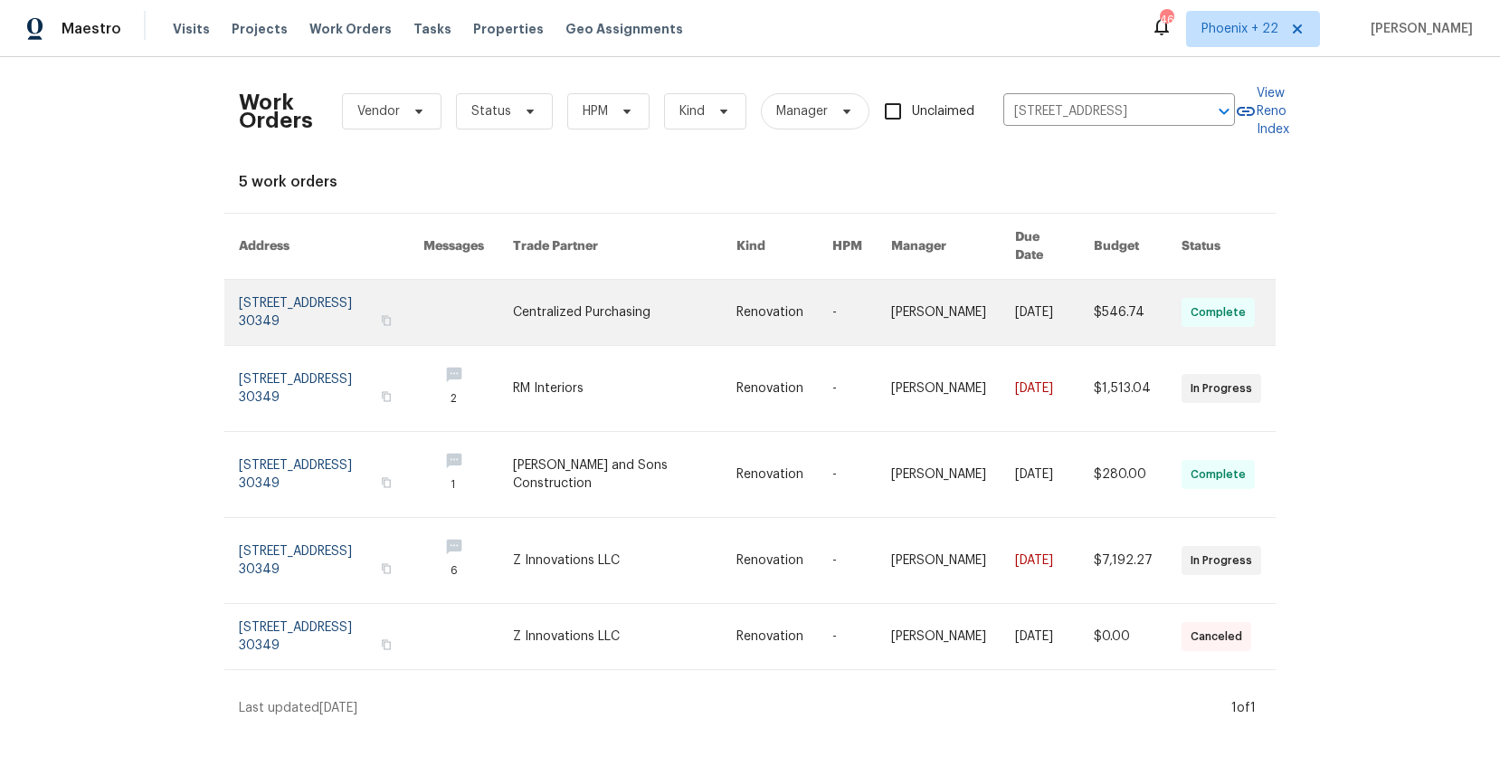
click at [608, 294] on link at bounding box center [625, 312] width 224 height 65
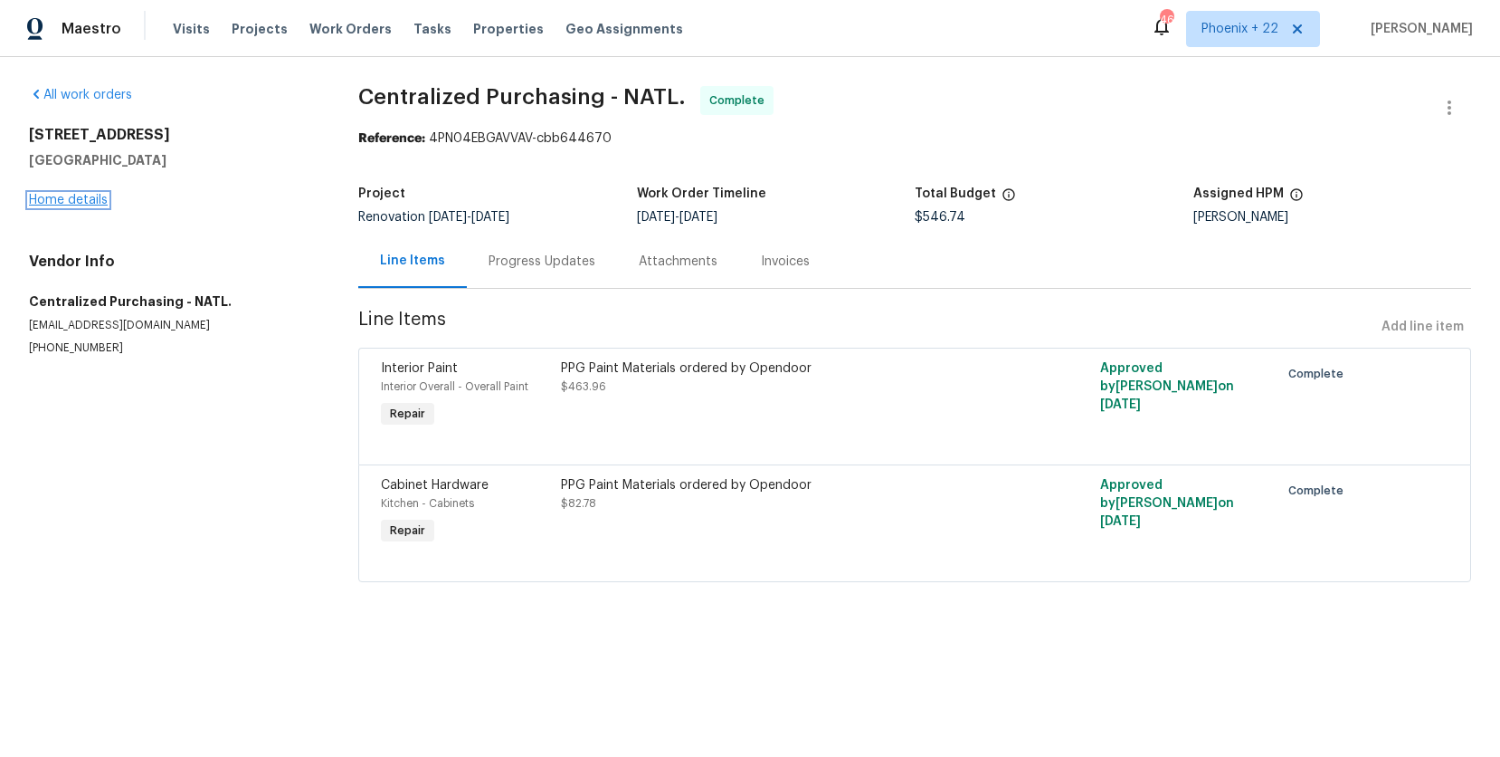
click at [71, 200] on link "Home details" at bounding box center [68, 200] width 79 height 13
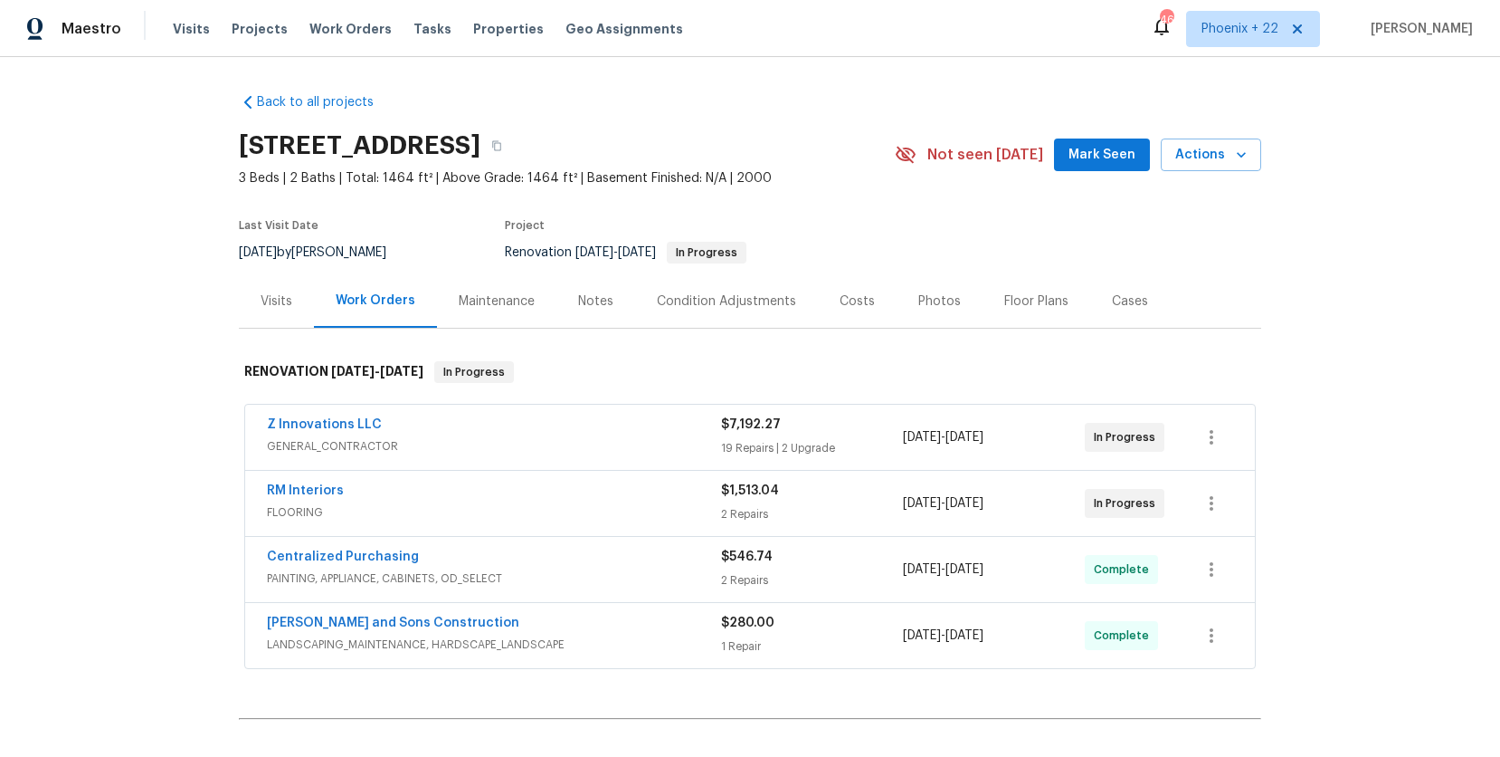
scroll to position [195, 0]
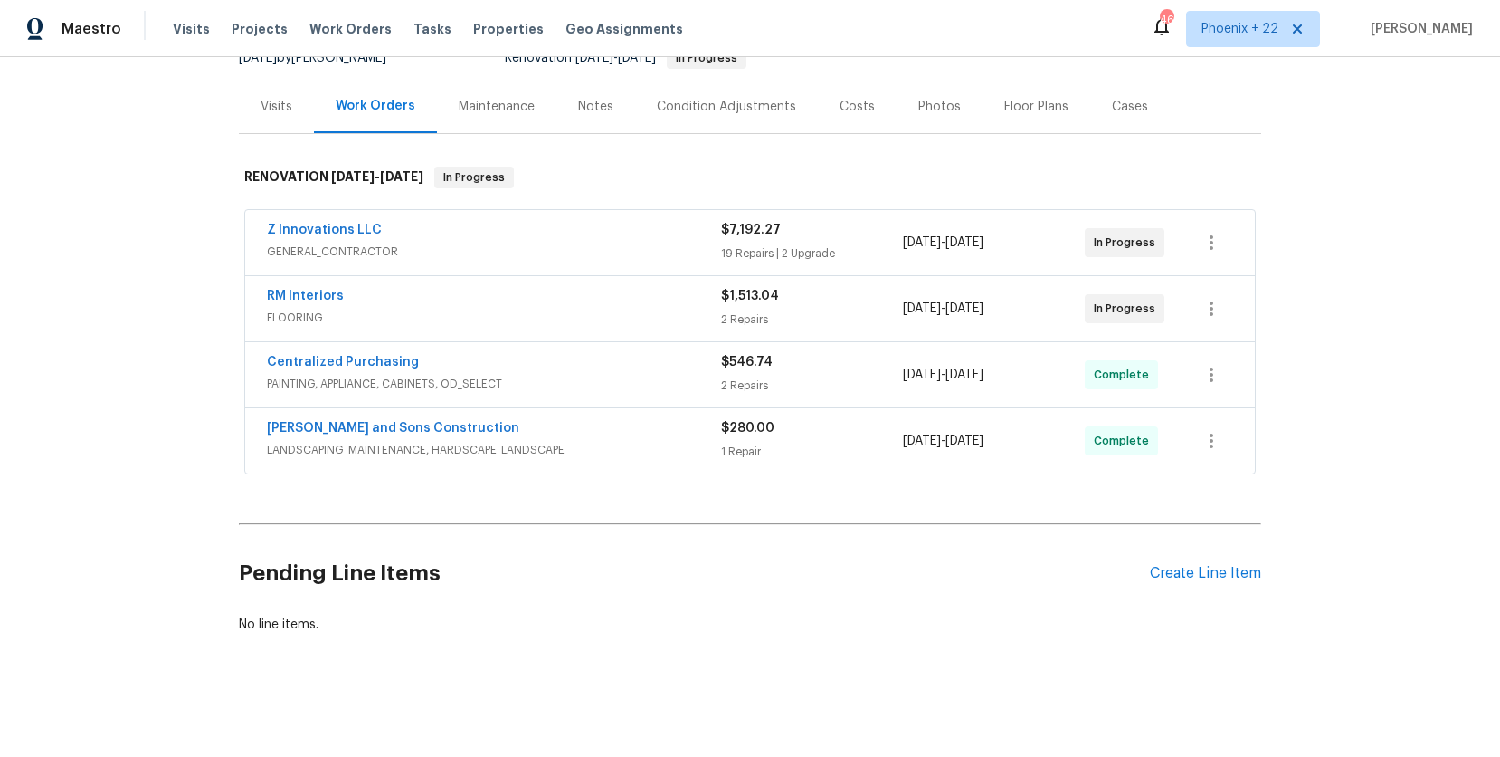
click at [1216, 557] on div "Pending Line Items Create Line Item" at bounding box center [750, 573] width 1023 height 84
click at [1219, 566] on div "Create Line Item" at bounding box center [1205, 573] width 111 height 17
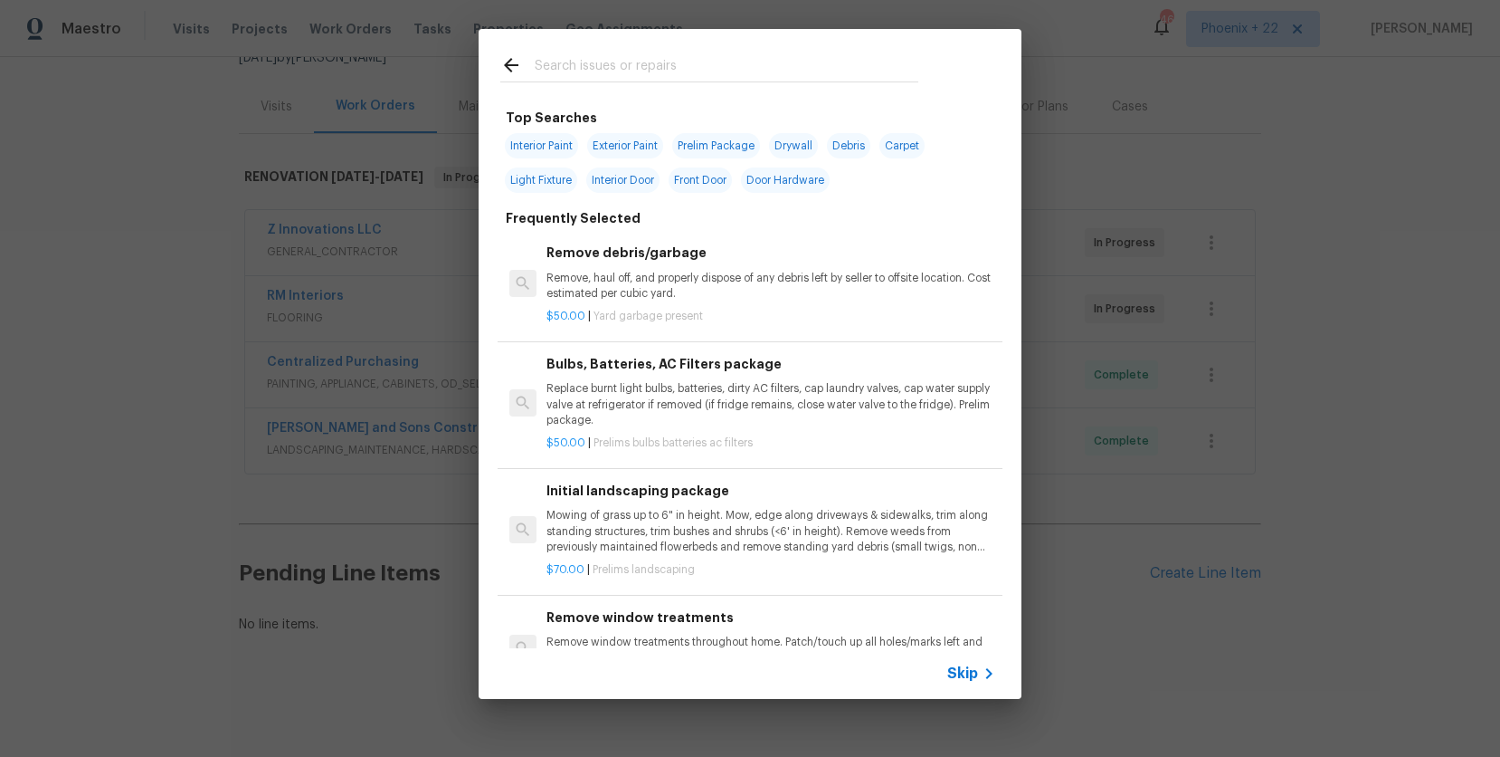
click at [730, 78] on input "text" at bounding box center [727, 67] width 384 height 27
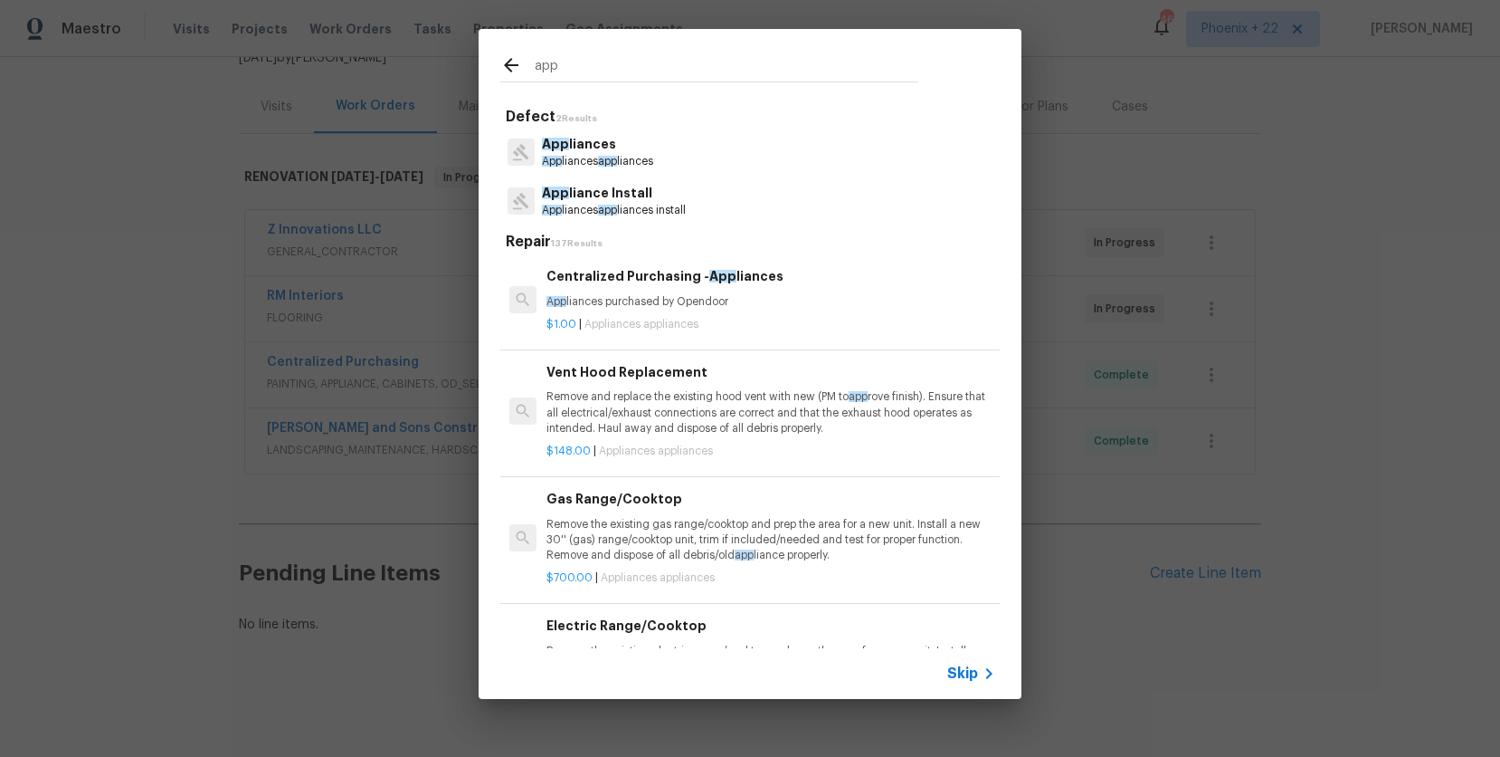
type input "app"
click at [873, 301] on p "App liances purchased by Opendoor" at bounding box center [771, 301] width 449 height 15
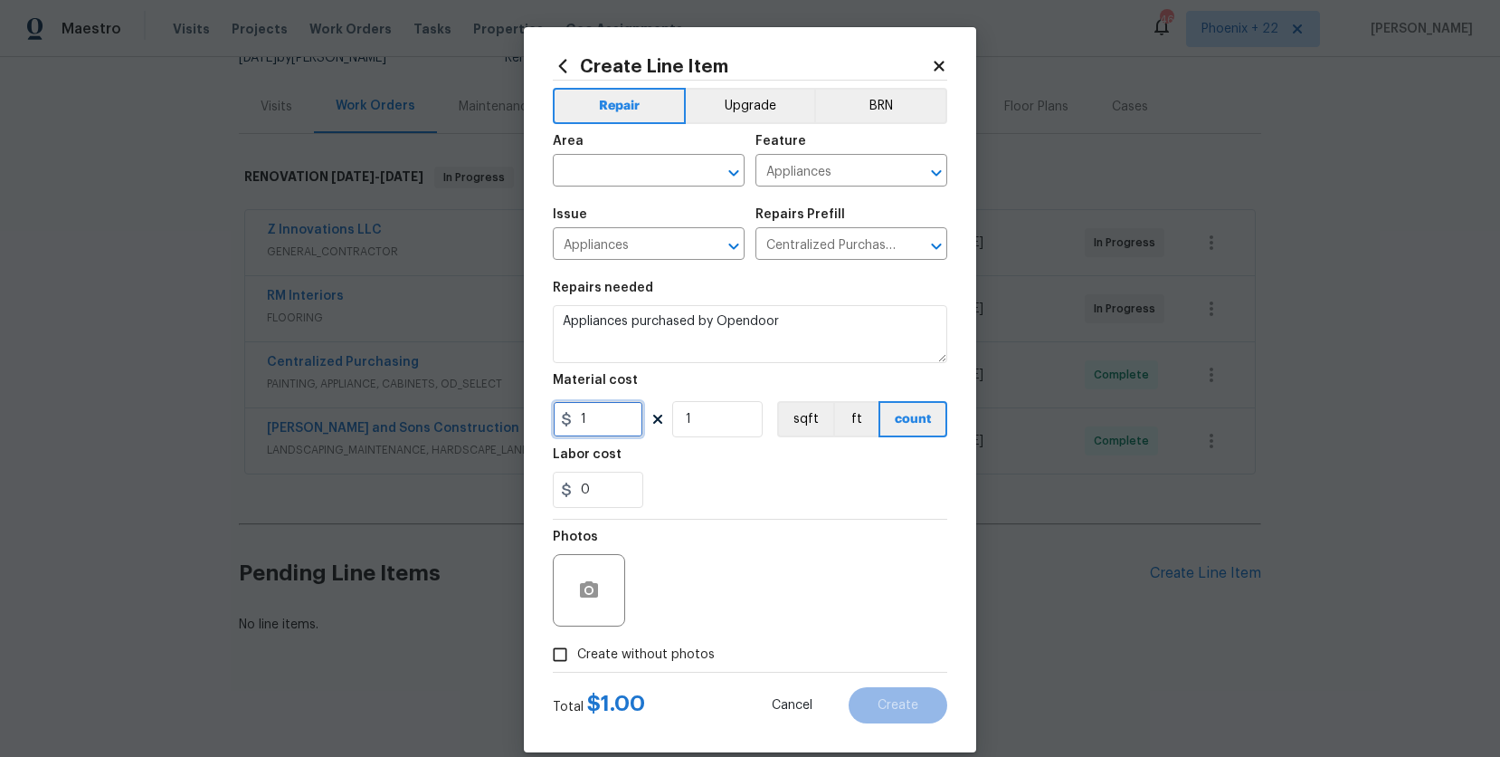
drag, startPoint x: 581, startPoint y: 433, endPoint x: 615, endPoint y: 433, distance: 34.4
click at [583, 433] on input "1" at bounding box center [598, 419] width 90 height 36
click at [533, 424] on div "Create Line Item Repair Upgrade BRN Area ​ Feature Appliances ​ Issue Appliance…" at bounding box center [750, 389] width 452 height 725
type input "735.51"
click at [575, 185] on input "text" at bounding box center [623, 172] width 141 height 28
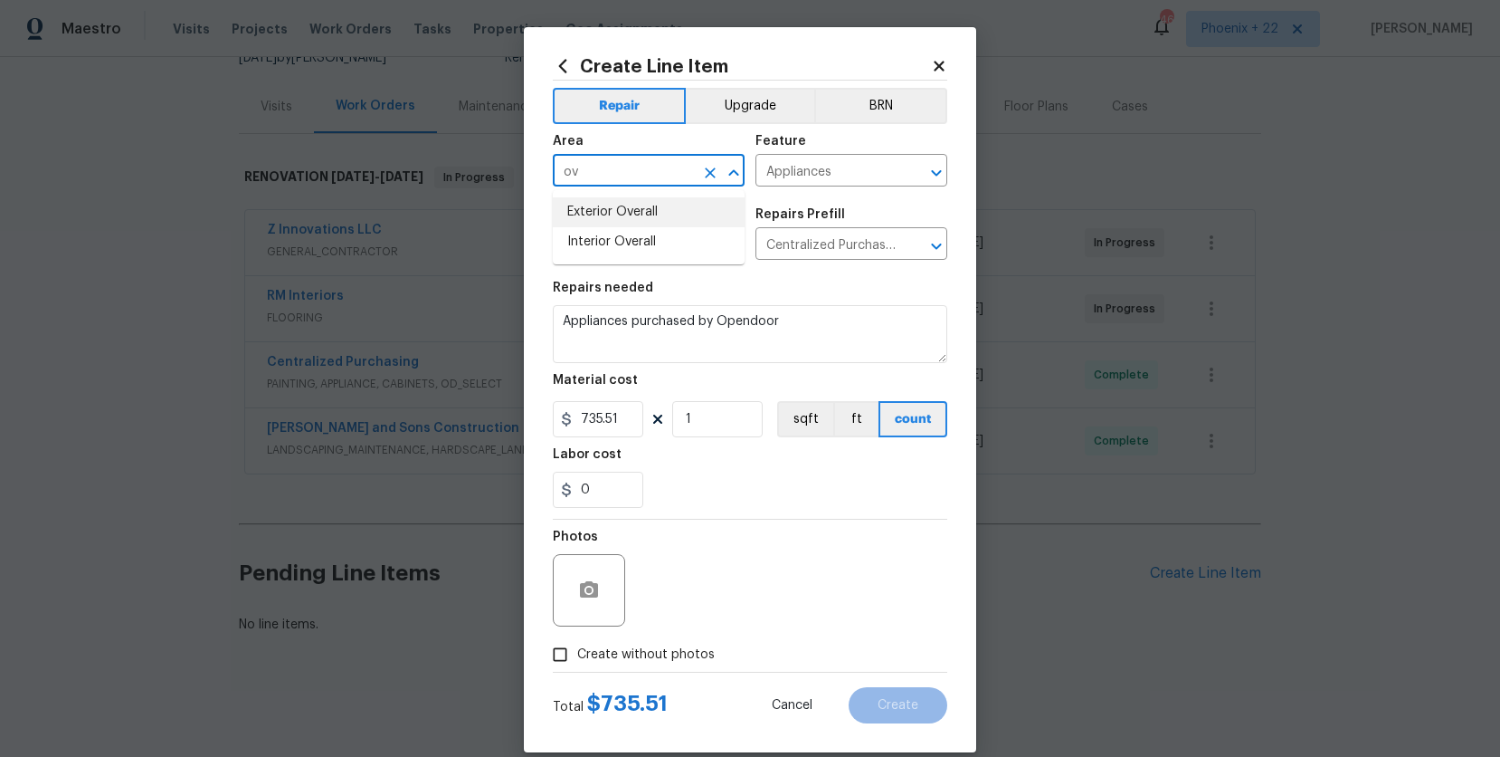
drag, startPoint x: 590, startPoint y: 177, endPoint x: 546, endPoint y: 175, distance: 44.4
click at [546, 175] on div "Create Line Item Repair Upgrade BRN Area ov ​ Feature Appliances ​ Issue Applia…" at bounding box center [750, 389] width 452 height 725
click at [585, 204] on li "Kitchen" at bounding box center [649, 212] width 192 height 30
type input "Kitchen"
click at [684, 643] on label "Create without photos" at bounding box center [629, 654] width 172 height 34
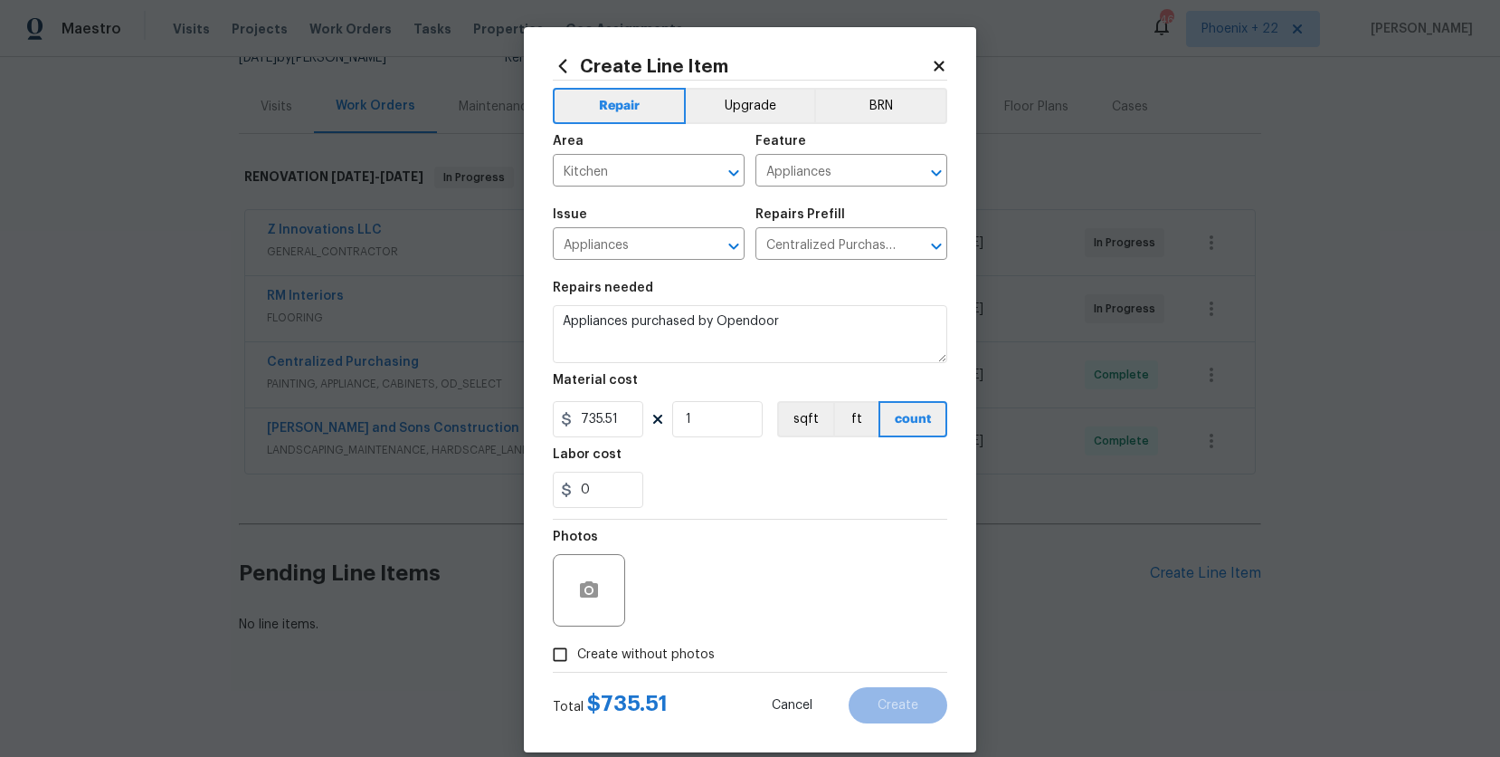
click at [577, 643] on input "Create without photos" at bounding box center [560, 654] width 34 height 34
checkbox input "true"
click at [715, 619] on textarea at bounding box center [794, 590] width 308 height 72
type textarea "NA"
click at [919, 701] on button "Create" at bounding box center [898, 705] width 99 height 36
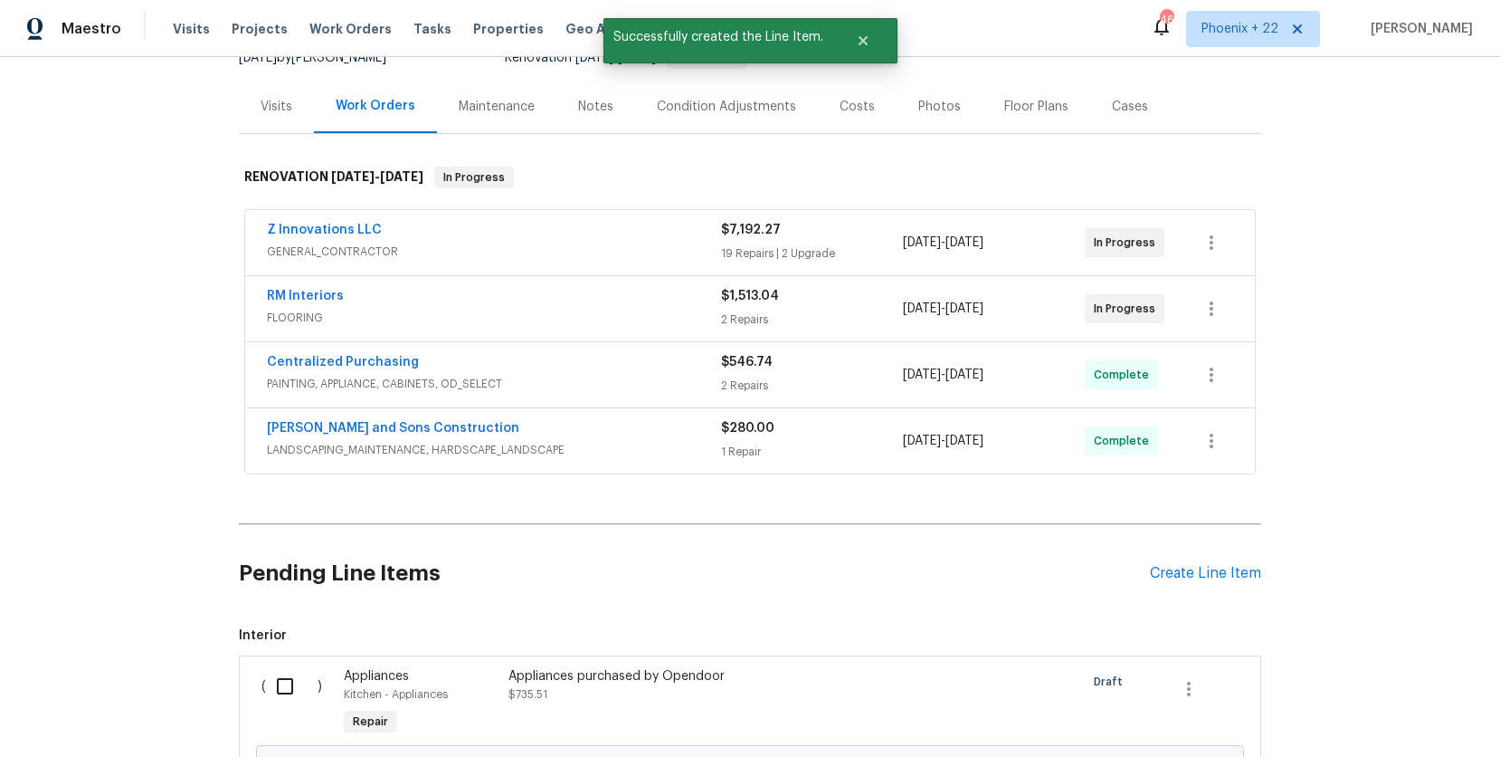
drag, startPoint x: 137, startPoint y: 402, endPoint x: 245, endPoint y: 555, distance: 187.6
click at [137, 404] on div "Back to all projects [STREET_ADDRESS] 3 Beds | 2 Baths | Total: 1464 ft² | Abov…" at bounding box center [750, 407] width 1500 height 700
click at [269, 672] on div "( )" at bounding box center [297, 703] width 82 height 83
click at [305, 676] on input "checkbox" at bounding box center [292, 686] width 52 height 38
checkbox input "true"
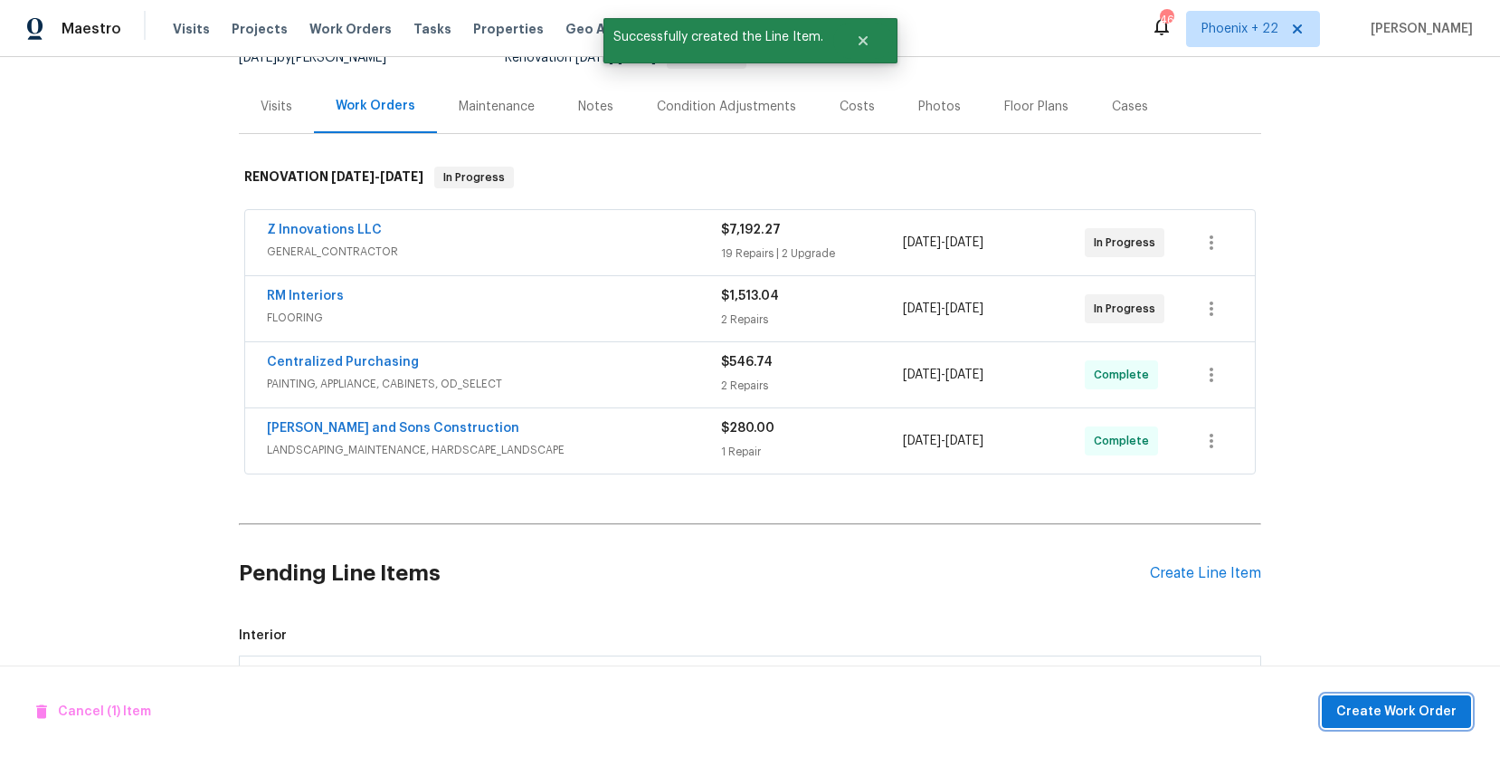
click at [1388, 704] on span "Create Work Order" at bounding box center [1397, 711] width 120 height 23
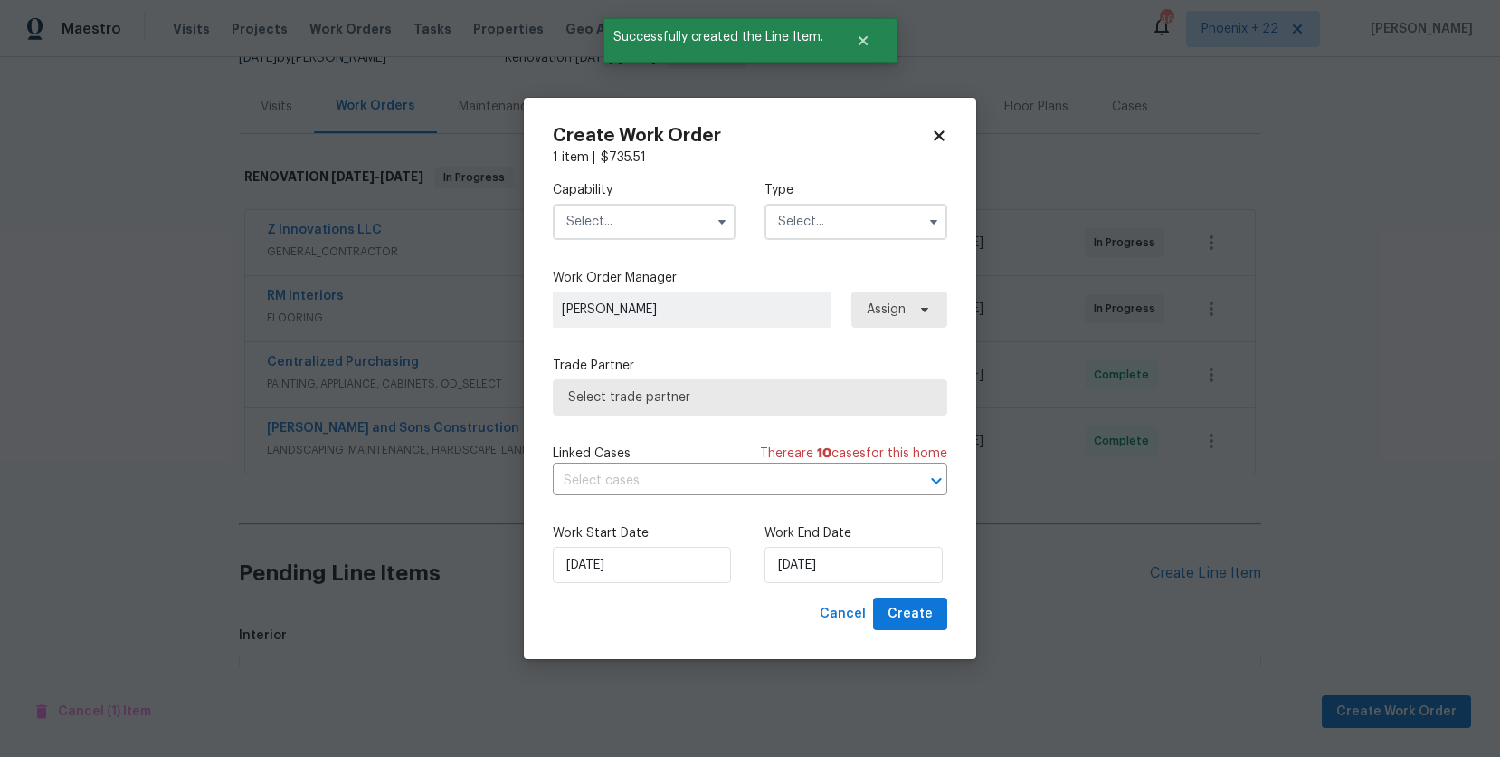
click at [613, 225] on input "text" at bounding box center [644, 222] width 183 height 36
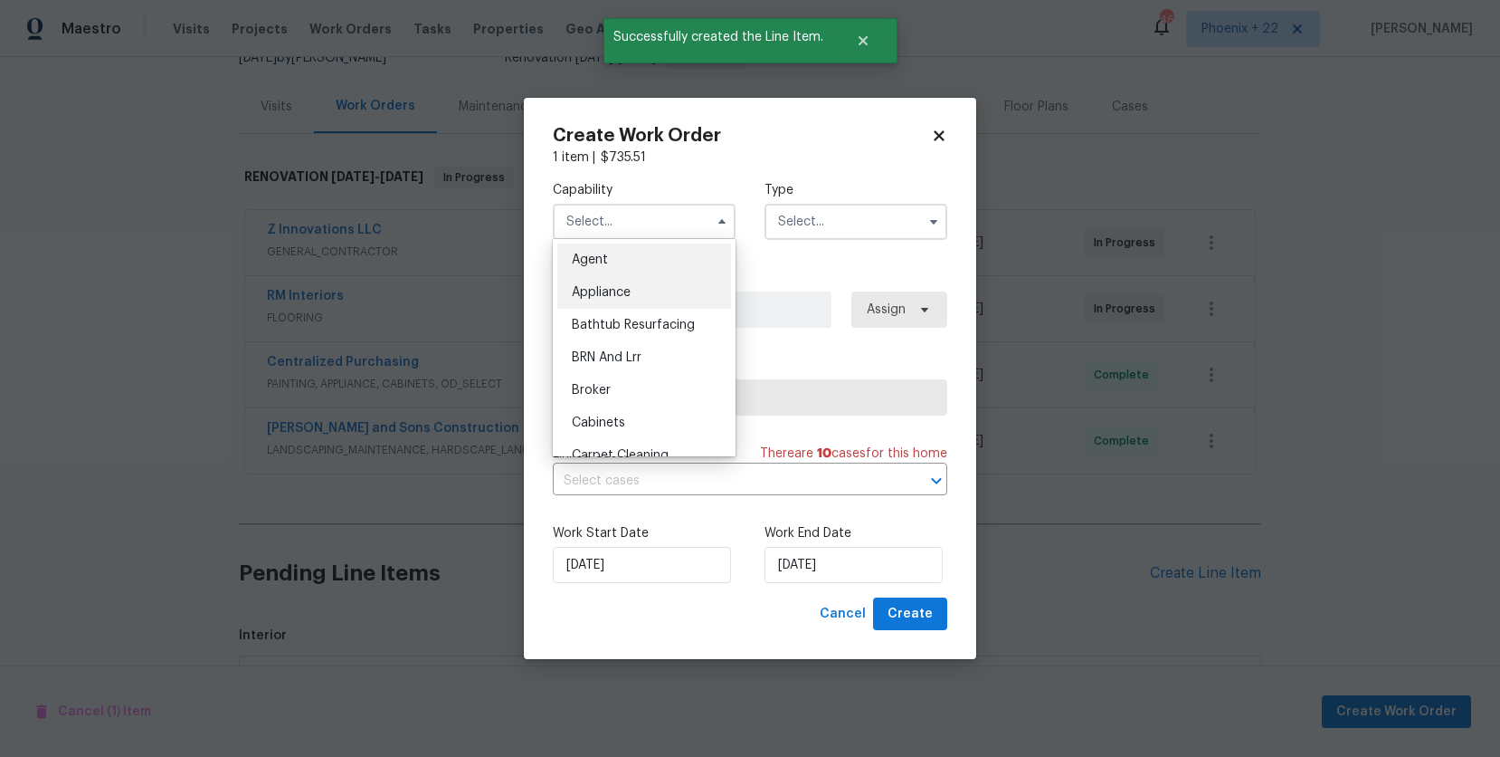
click at [631, 275] on ul "Agent Appliance Bathtub Resurfacing BRN And Lrr Broker Cabinets Carpet Cleaning…" at bounding box center [644, 347] width 183 height 217
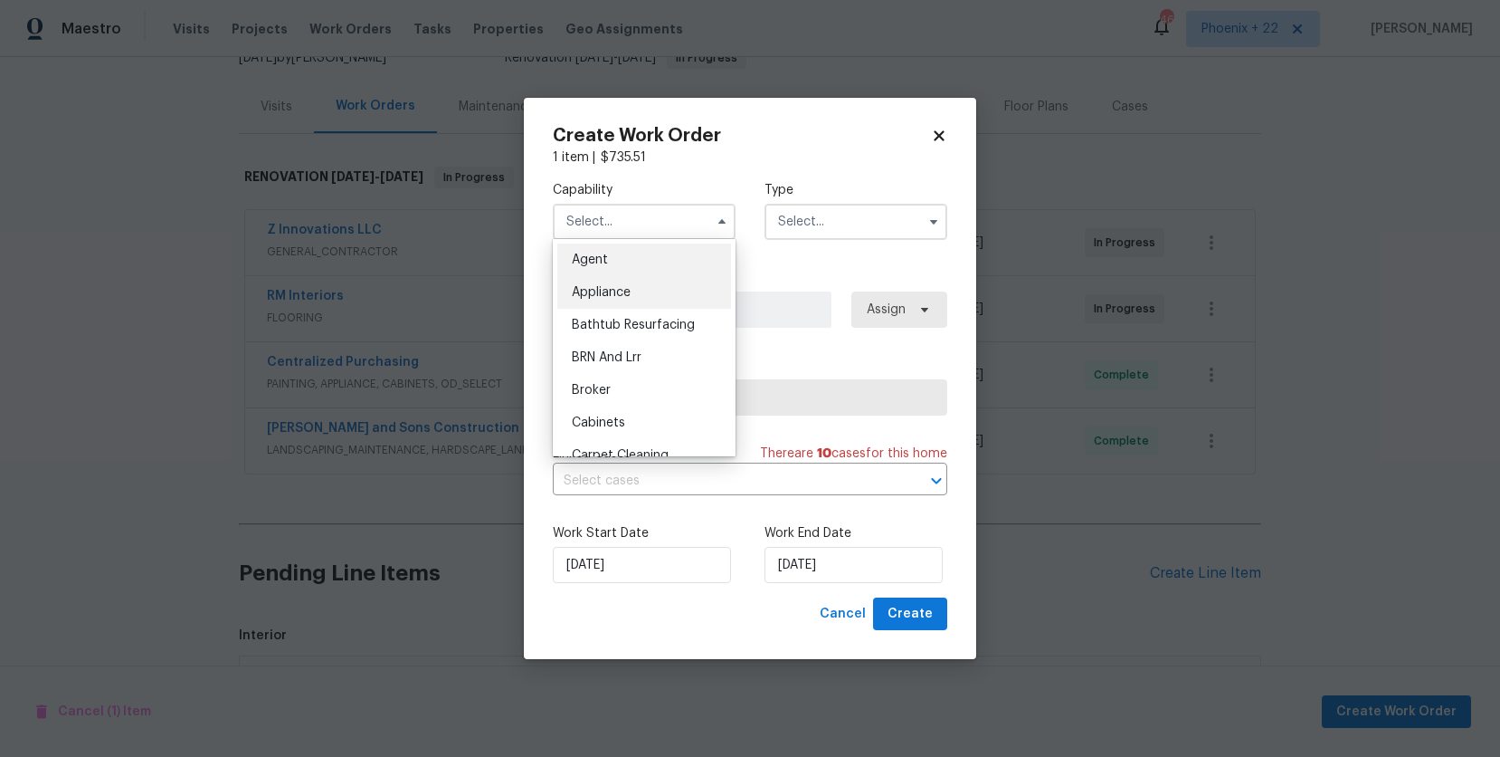
click at [638, 281] on div "Appliance" at bounding box center [644, 292] width 174 height 33
type input "Appliance"
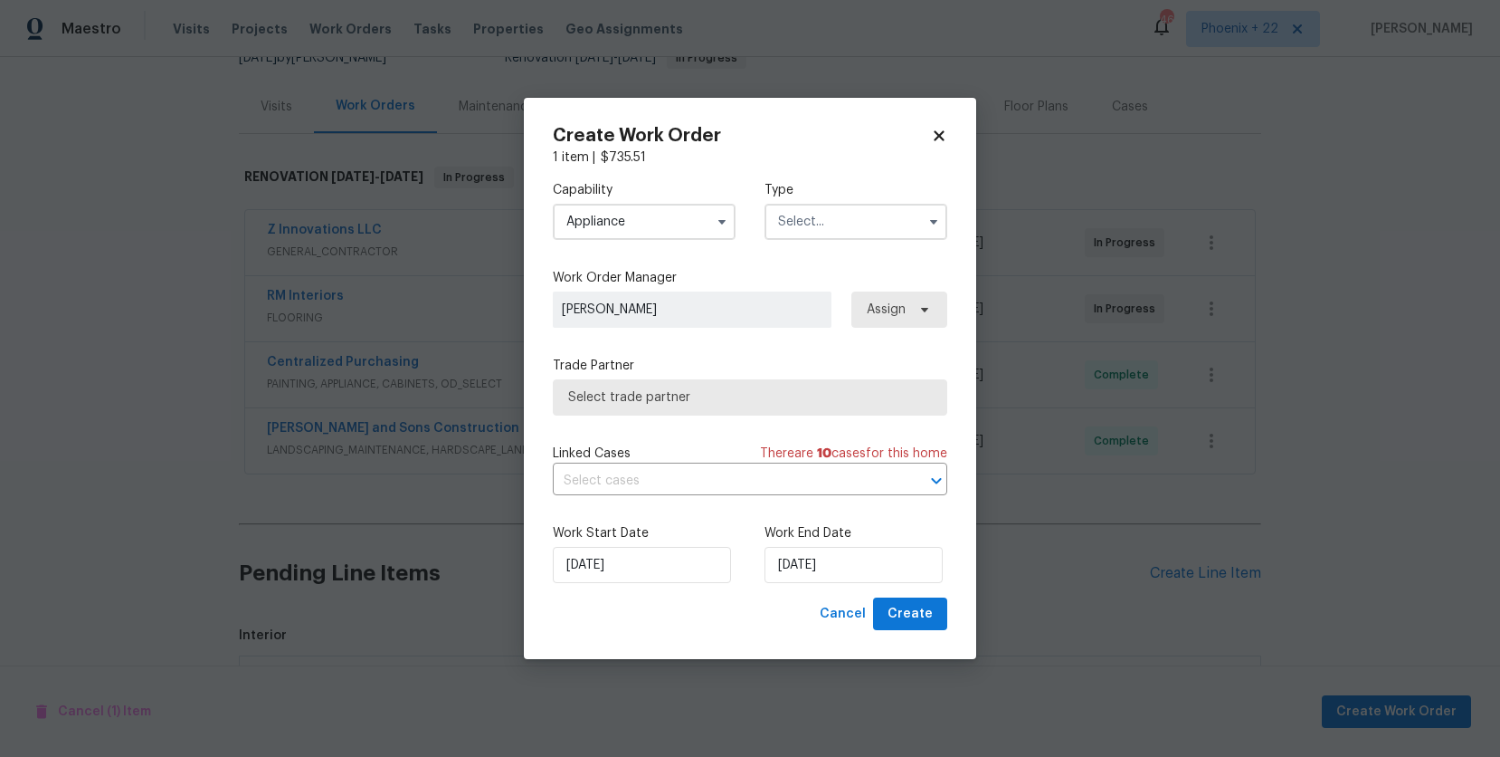
drag, startPoint x: 775, startPoint y: 219, endPoint x: 788, endPoint y: 227, distance: 15.8
click at [784, 224] on input "text" at bounding box center [856, 222] width 183 height 36
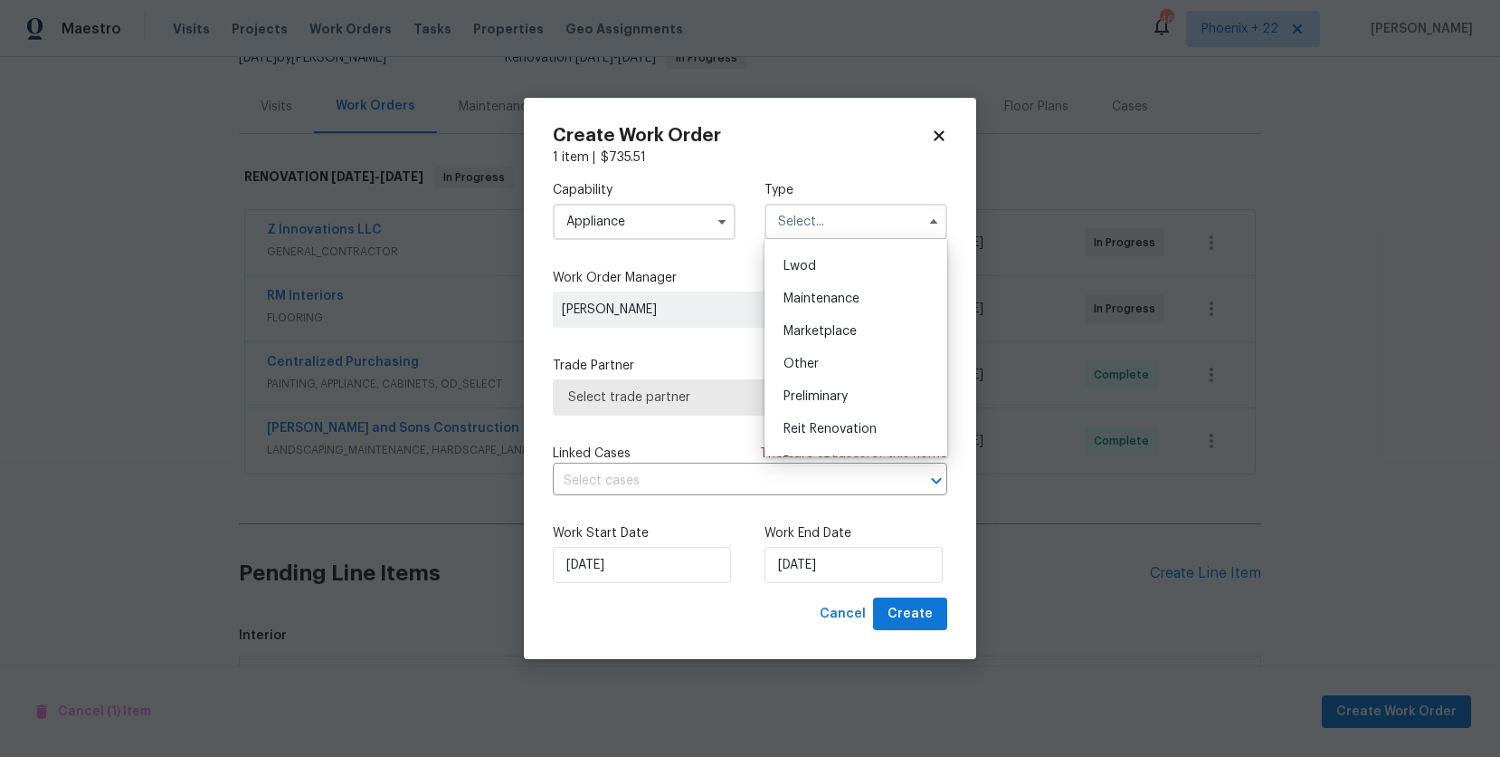
scroll to position [411, 0]
click at [852, 314] on div "Renovation" at bounding box center [856, 305] width 174 height 33
type input "Renovation"
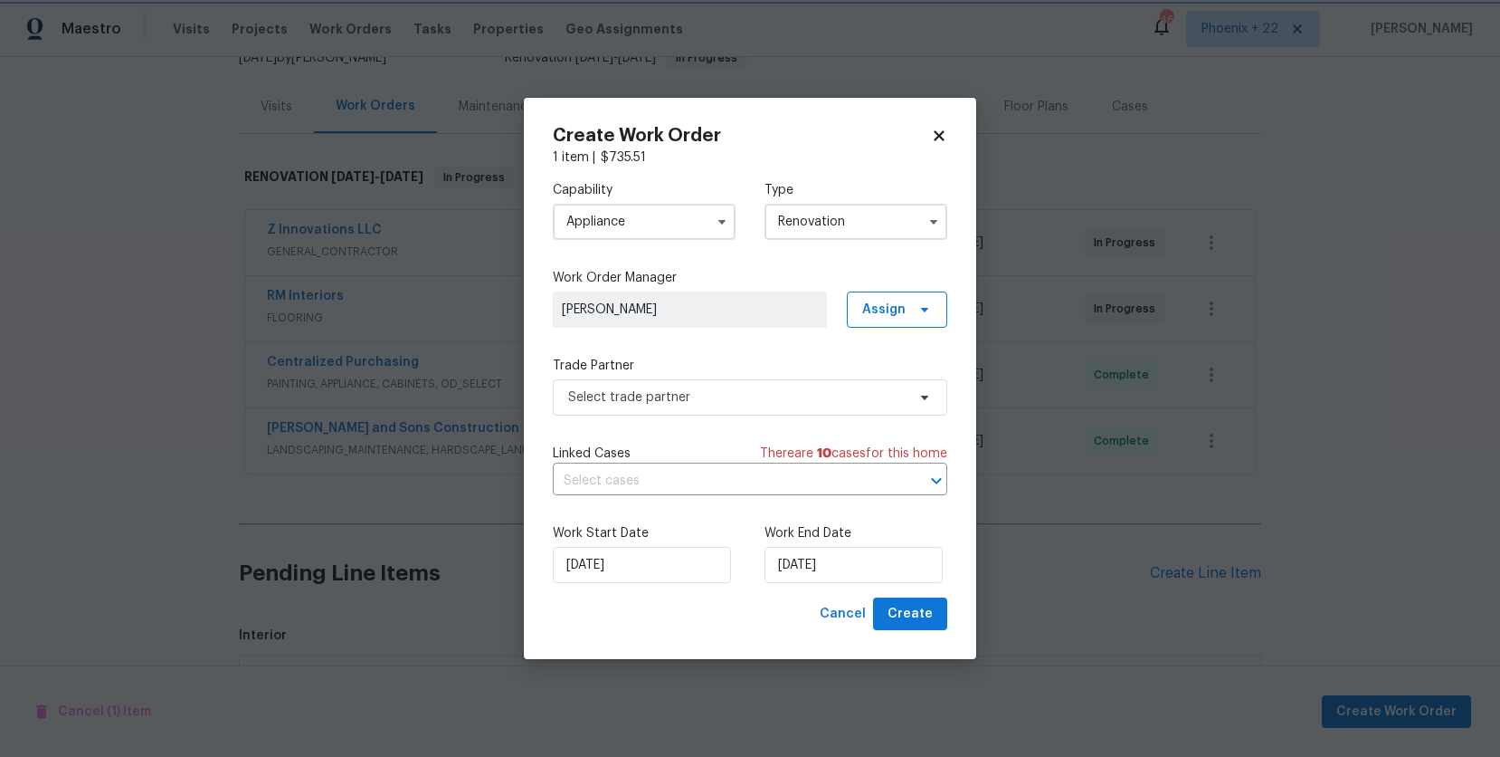
scroll to position [0, 0]
click at [896, 314] on span "Assign" at bounding box center [883, 309] width 43 height 18
click at [899, 394] on div "Assign to me" at bounding box center [900, 385] width 79 height 18
drag, startPoint x: 751, startPoint y: 420, endPoint x: 748, endPoint y: 404, distance: 16.5
click at [751, 420] on div "Capability Appliance Type Renovation Work Order Manager [PERSON_NAME] Assign Tr…" at bounding box center [750, 382] width 395 height 431
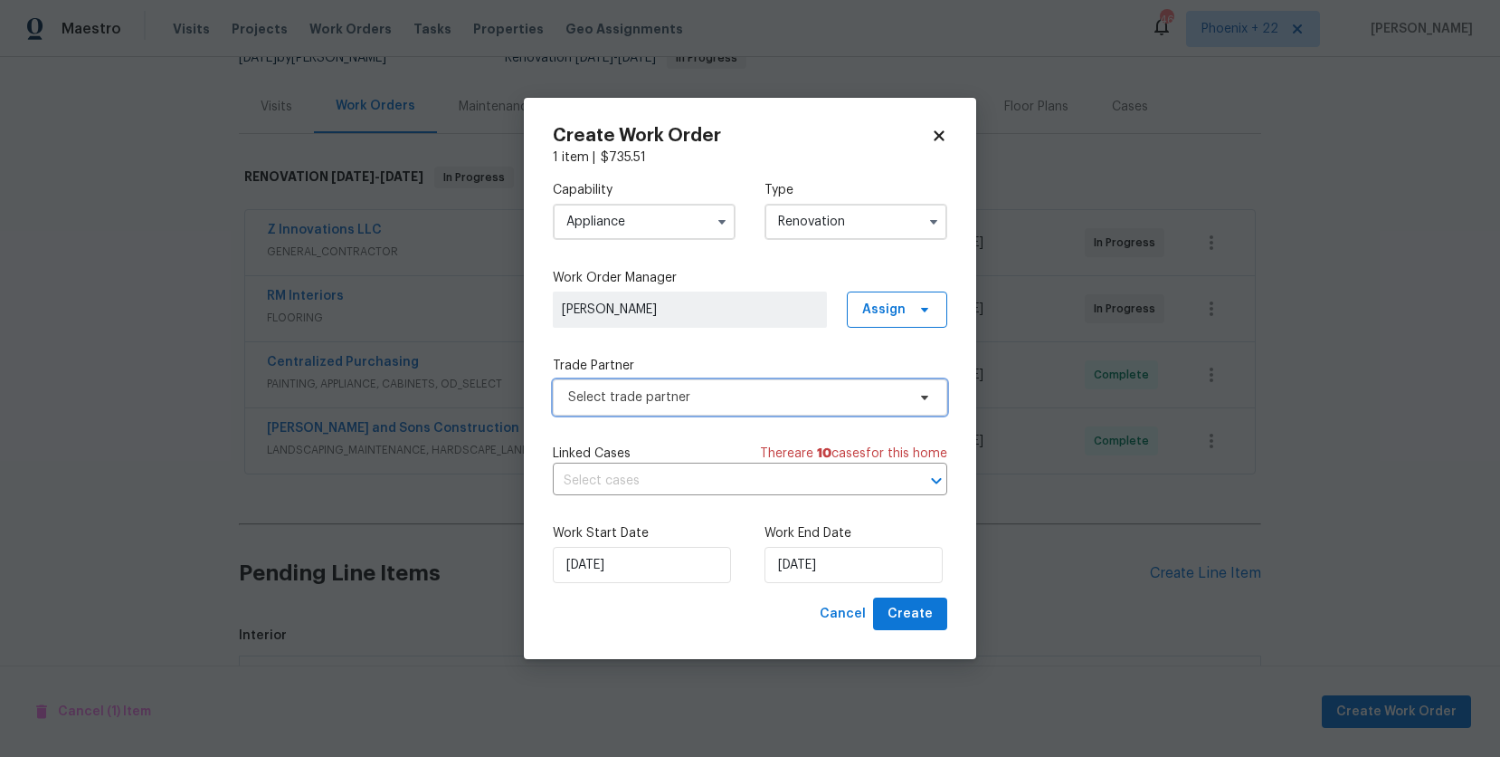
click at [747, 402] on span "Select trade partner" at bounding box center [737, 397] width 338 height 18
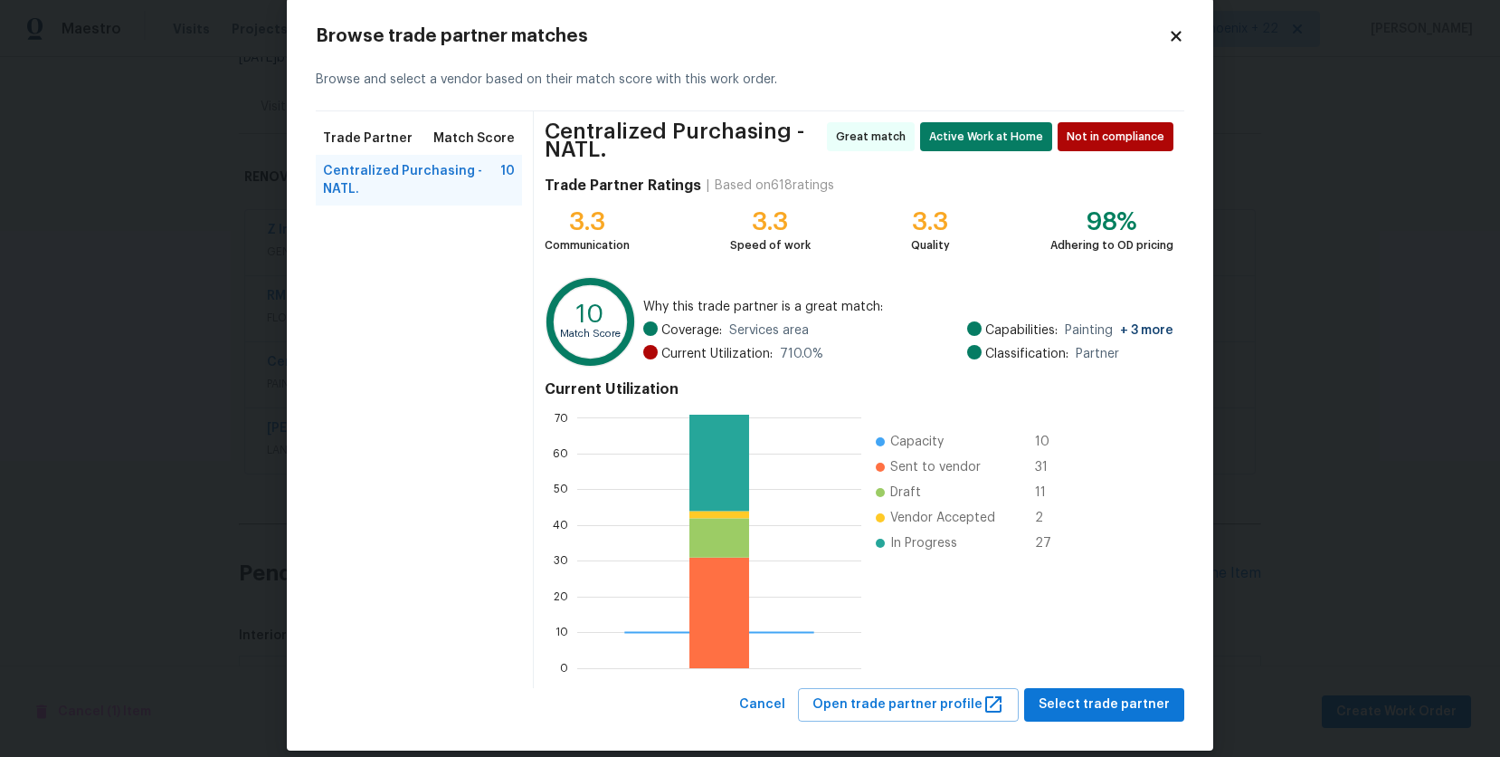
scroll to position [50, 0]
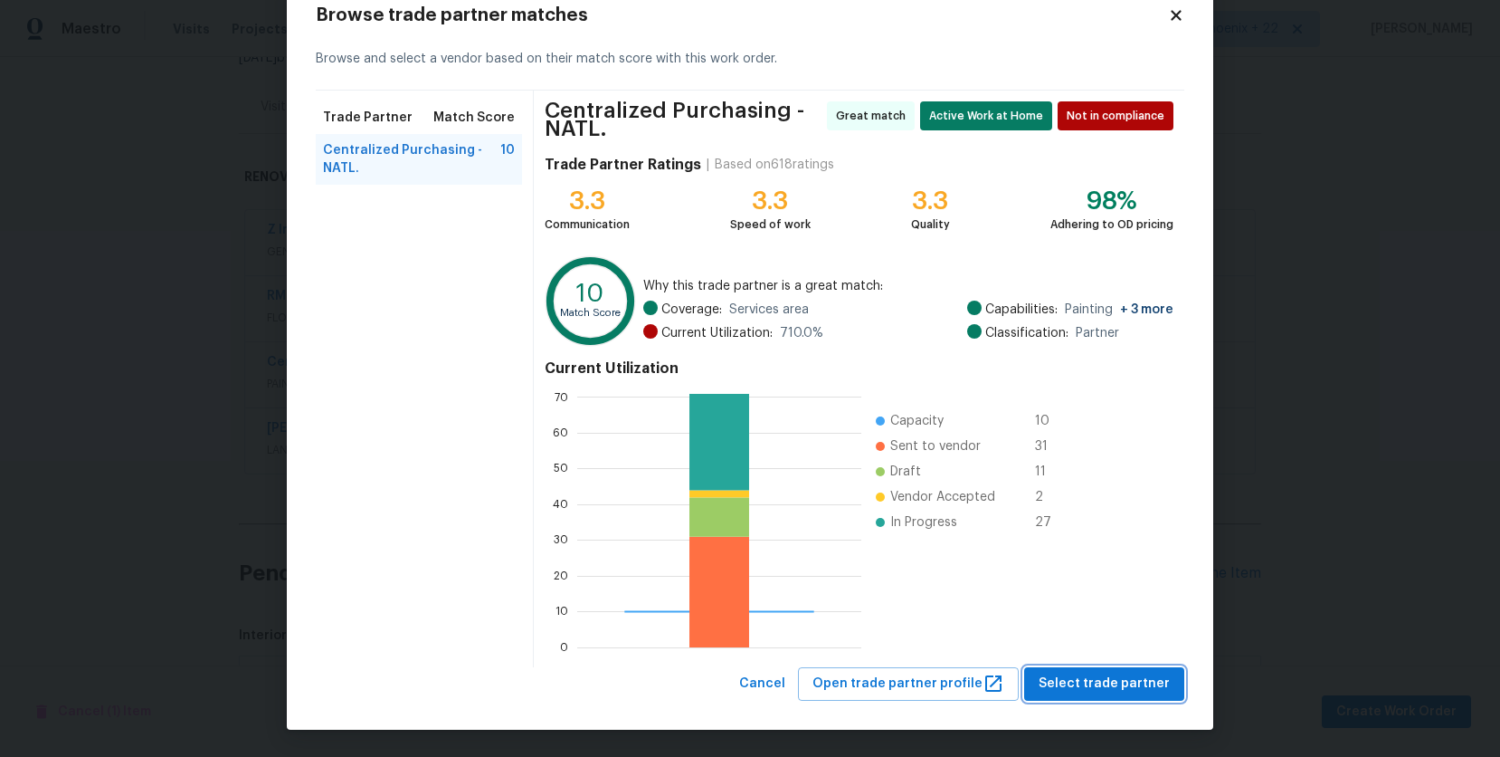
click at [1124, 676] on span "Select trade partner" at bounding box center [1104, 683] width 131 height 23
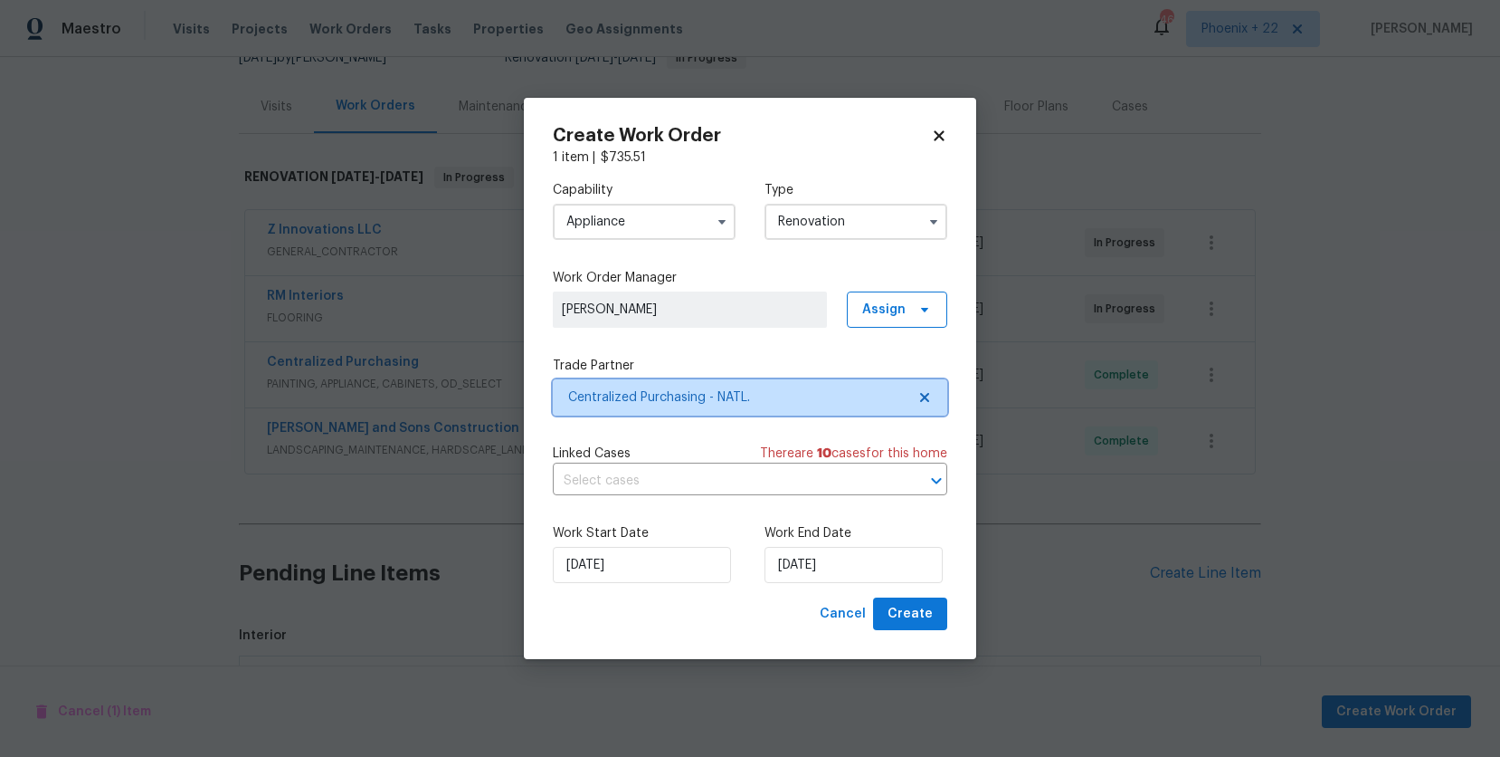
scroll to position [0, 0]
click at [895, 615] on span "Create" at bounding box center [910, 614] width 45 height 23
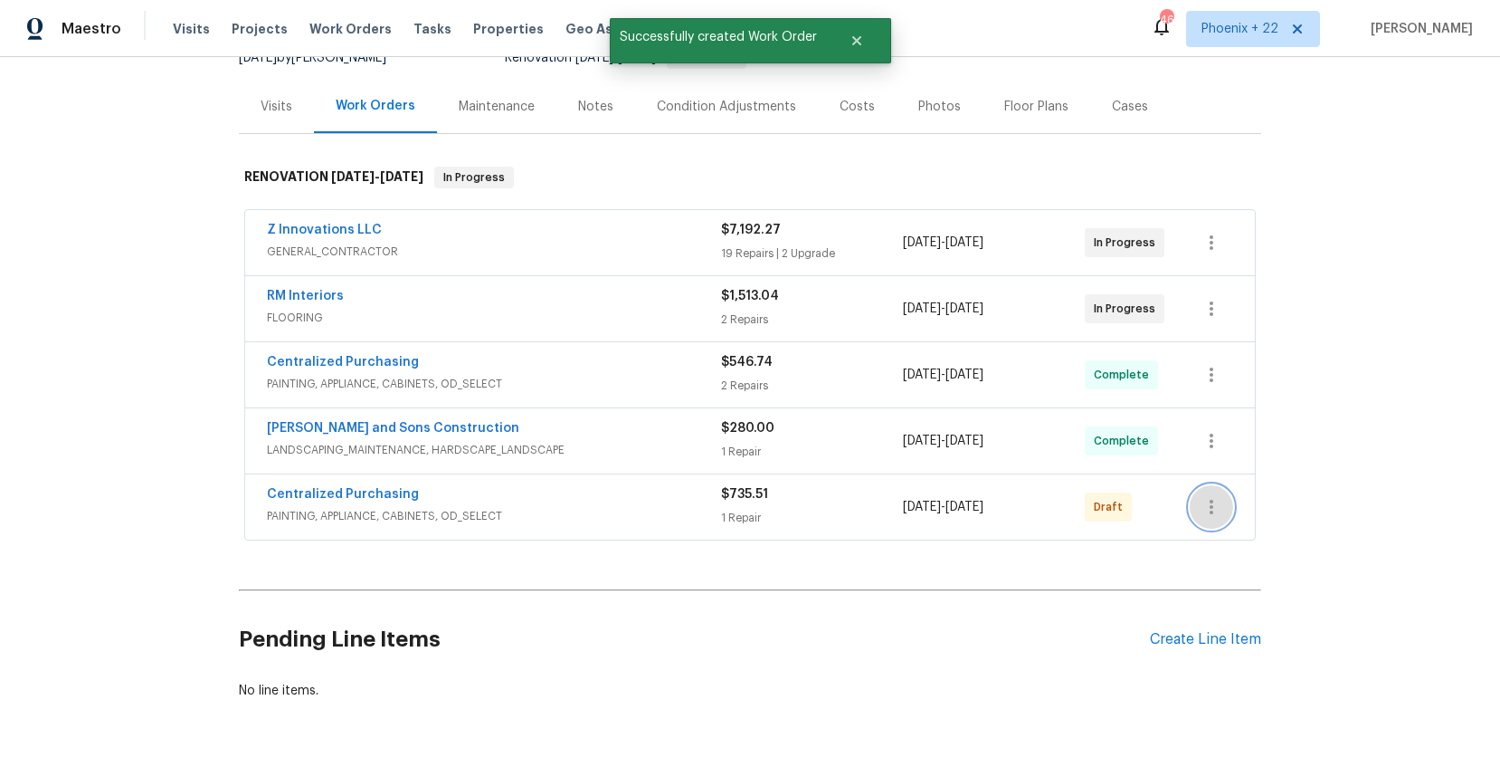
click at [1213, 514] on icon "button" at bounding box center [1212, 507] width 22 height 22
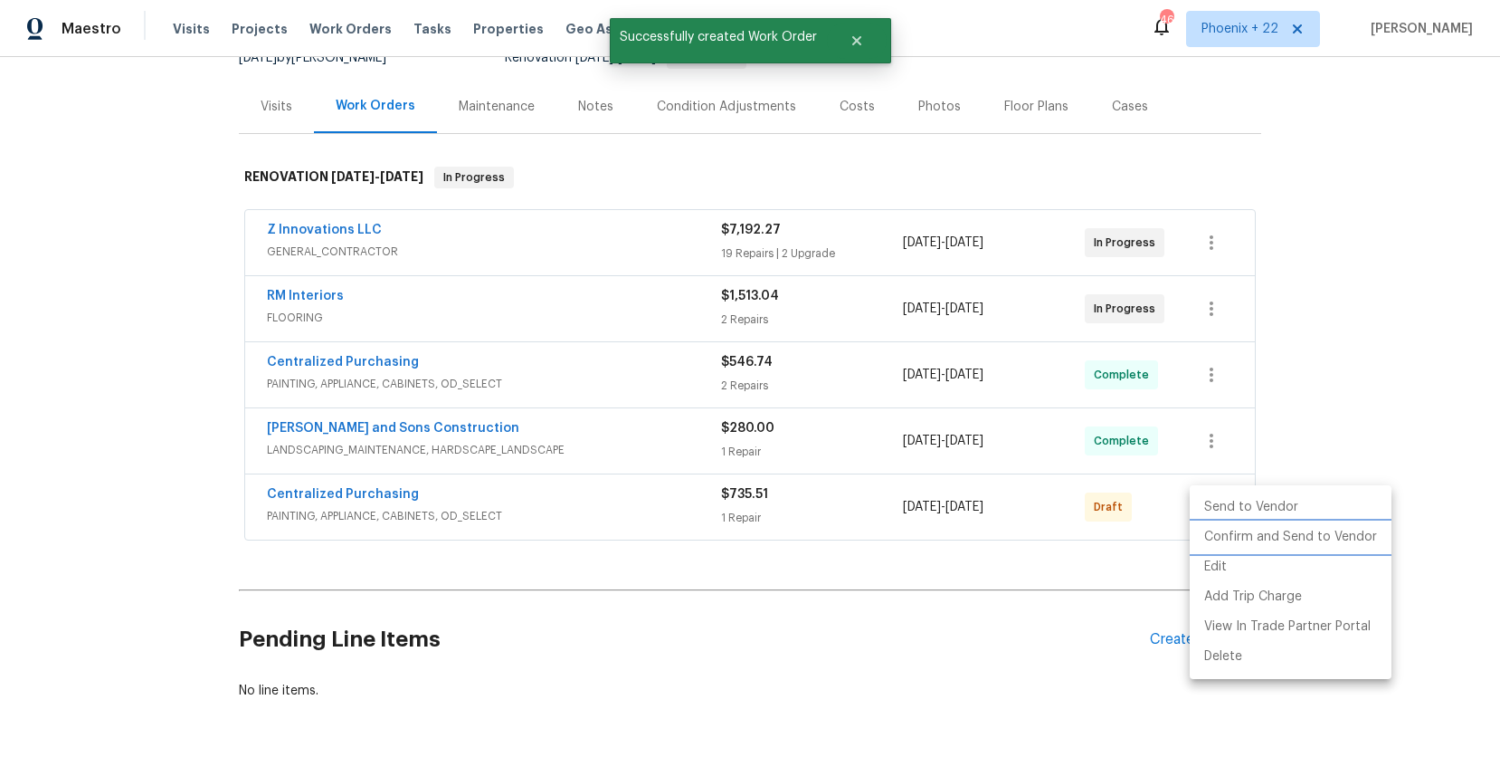
click at [1231, 547] on li "Confirm and Send to Vendor" at bounding box center [1291, 537] width 202 height 30
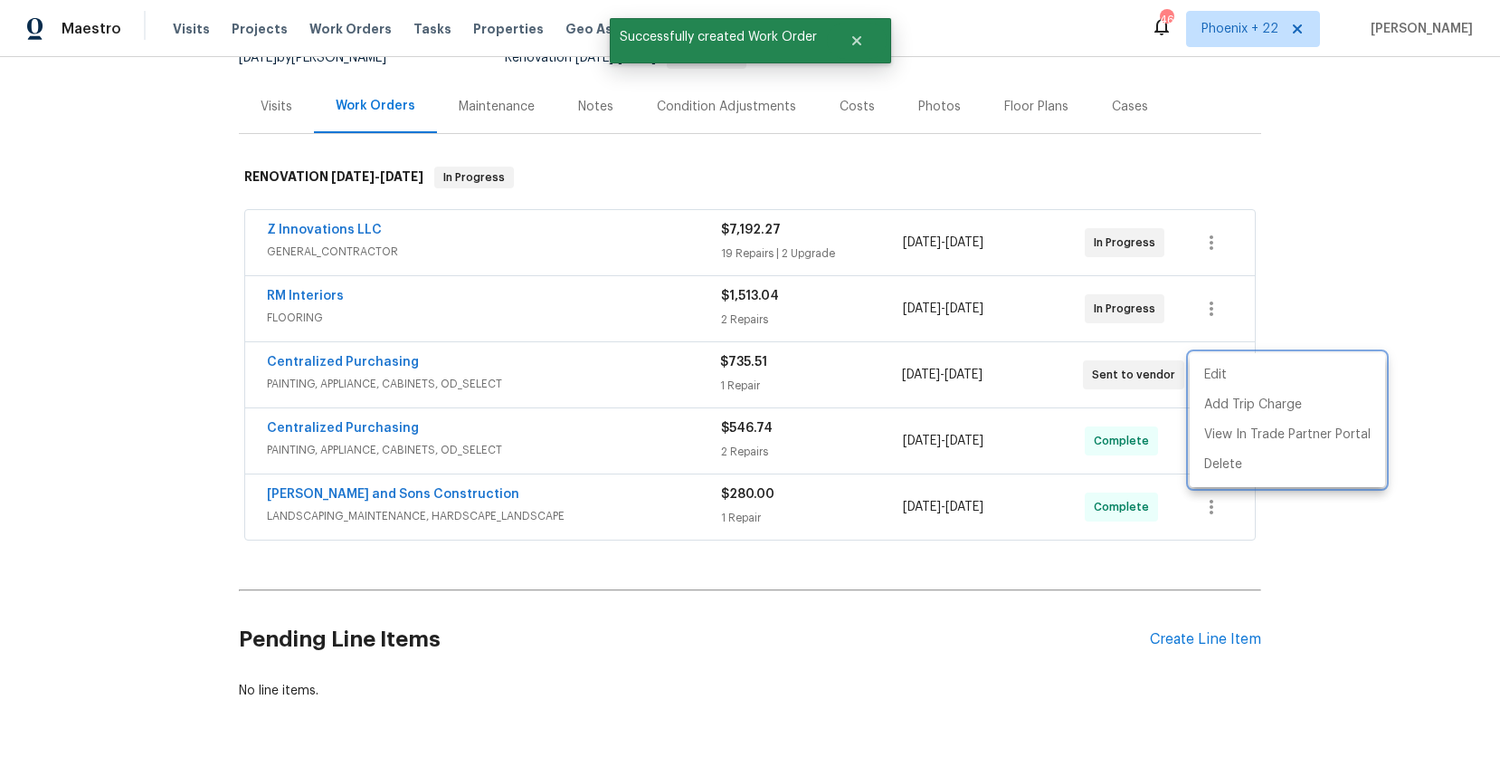
drag, startPoint x: 574, startPoint y: 403, endPoint x: 440, endPoint y: 394, distance: 134.2
click at [543, 402] on div at bounding box center [750, 378] width 1500 height 757
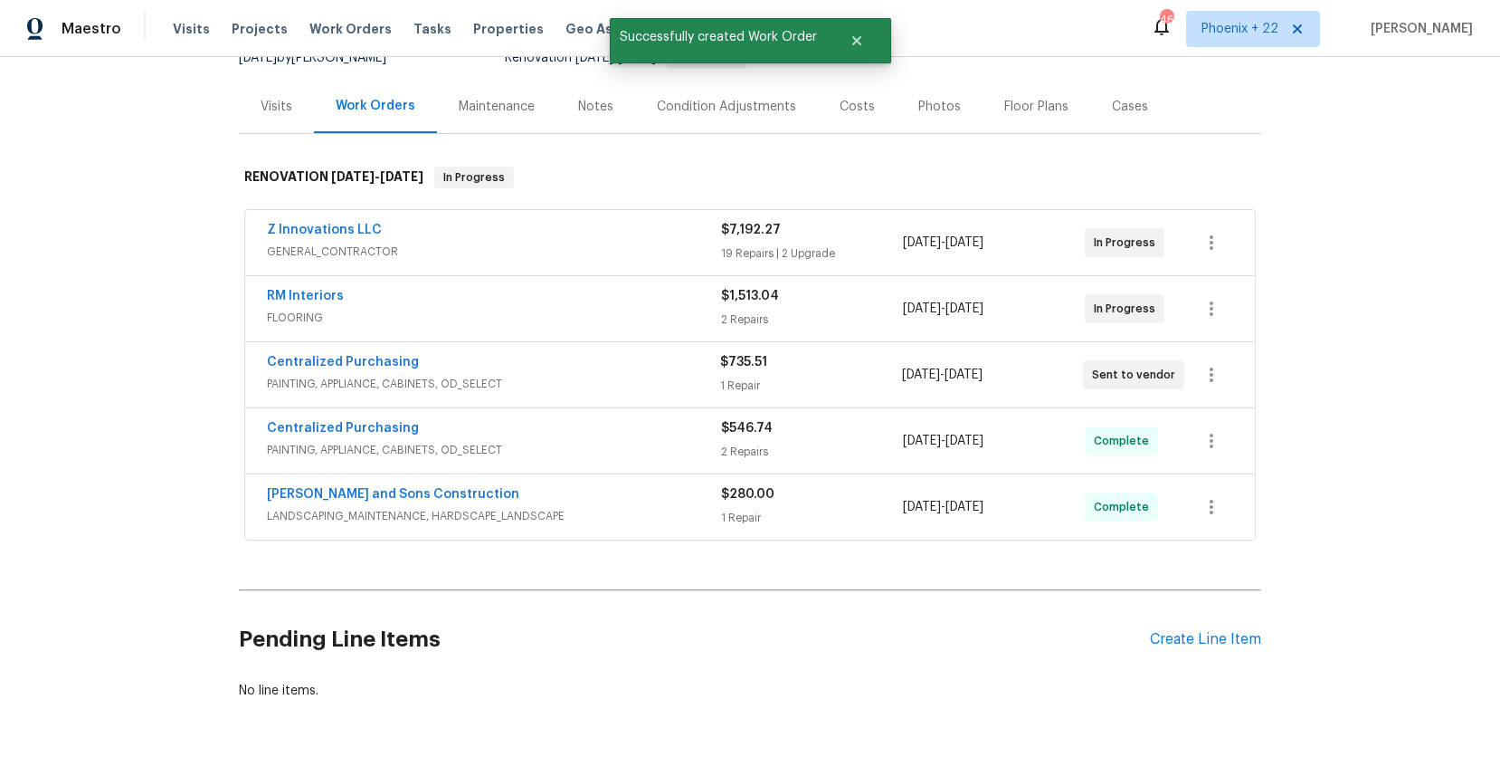
click at [346, 369] on span "Centralized Purchasing" at bounding box center [343, 362] width 152 height 18
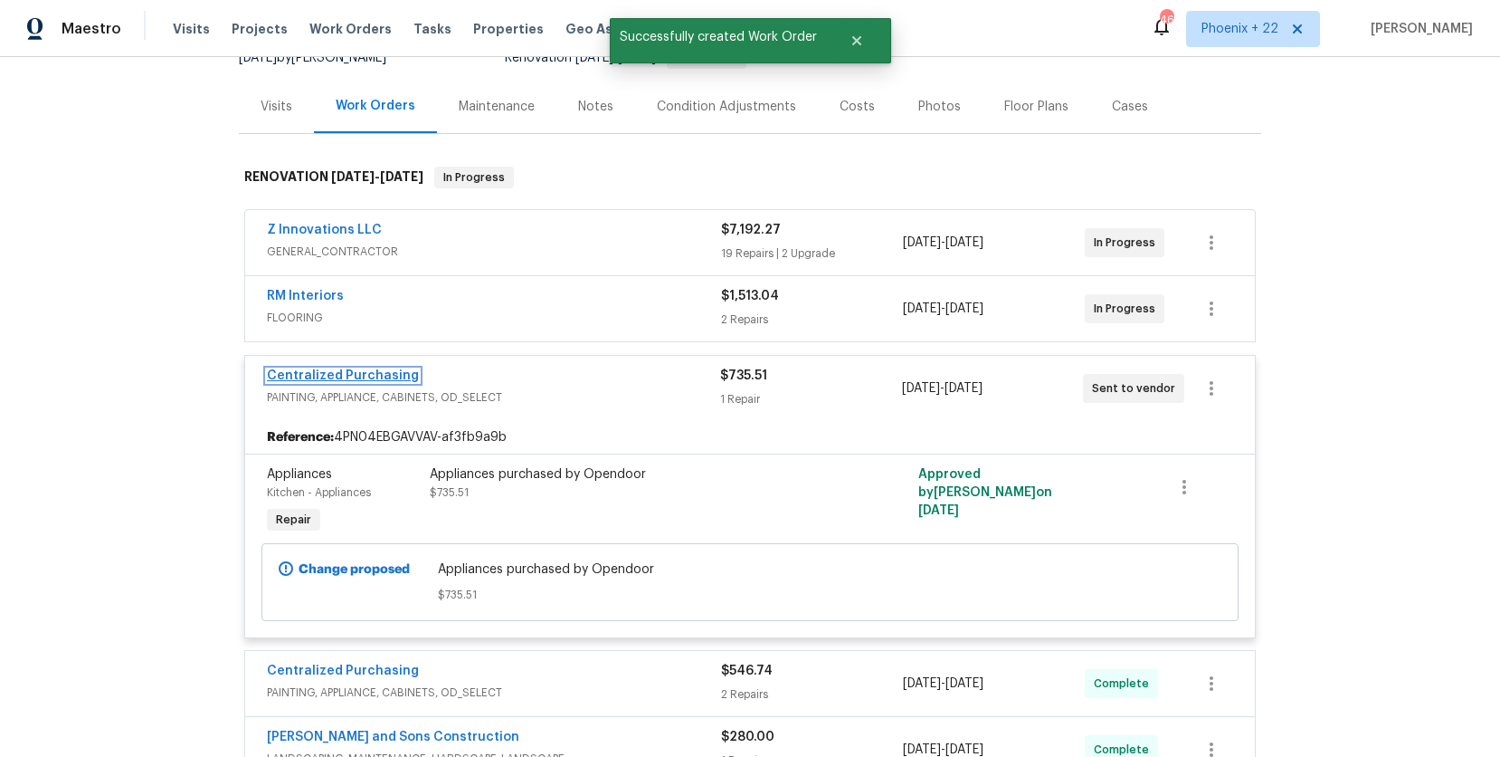
click at [347, 371] on link "Centralized Purchasing" at bounding box center [343, 375] width 152 height 13
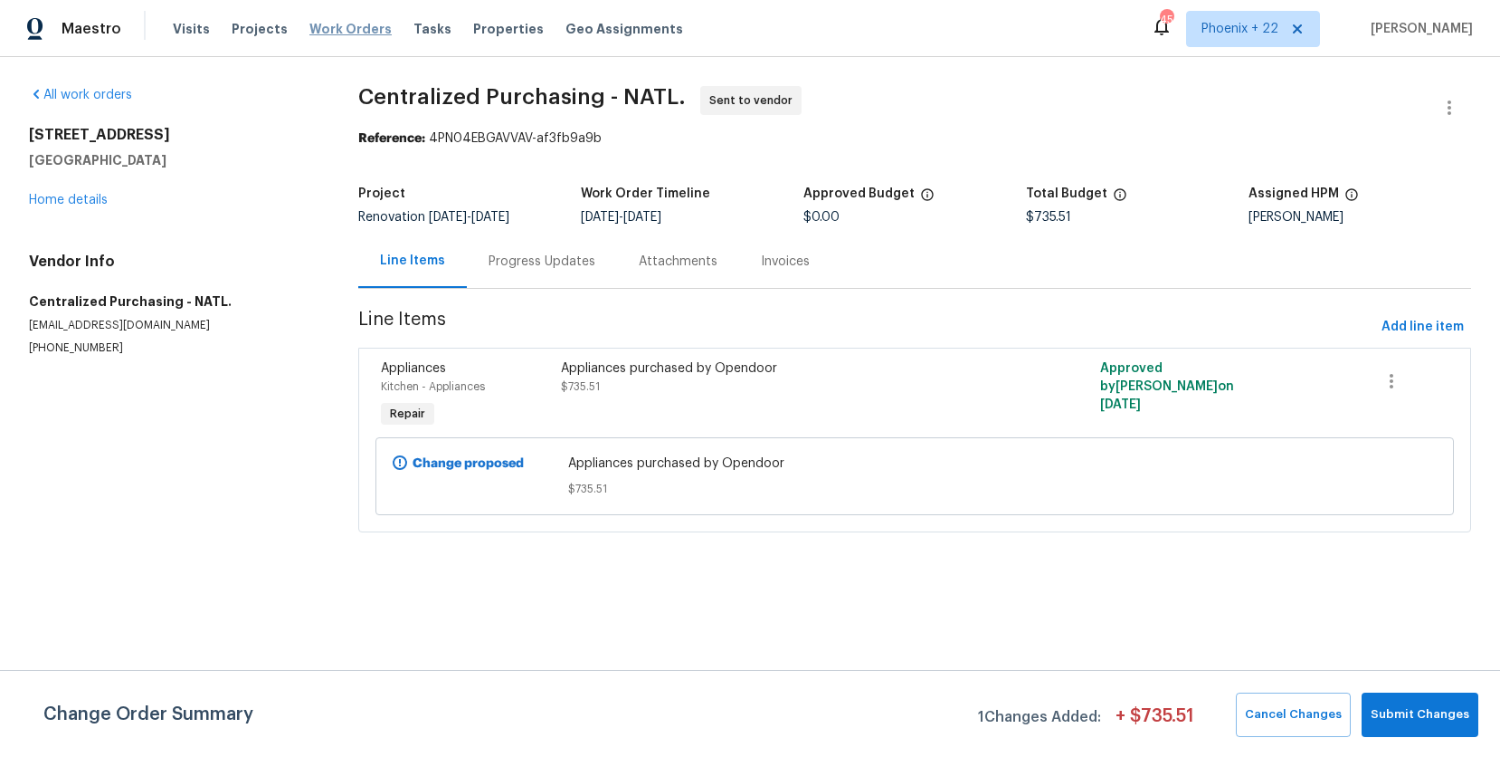
click at [376, 35] on div "Visits Projects Work Orders Tasks Properties Geo Assignments" at bounding box center [439, 29] width 532 height 36
click at [367, 33] on span "Work Orders" at bounding box center [350, 29] width 82 height 18
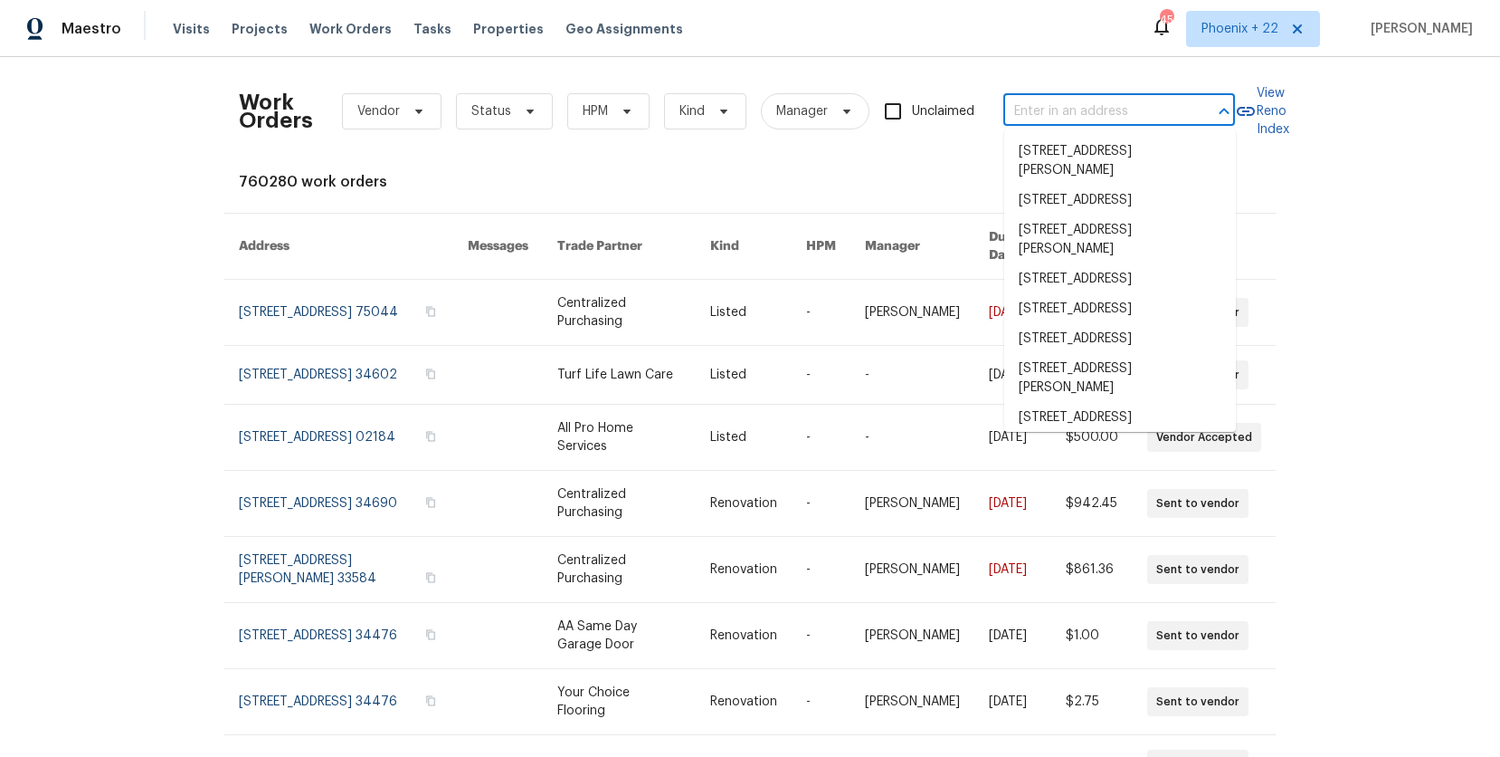
click at [1080, 105] on input "text" at bounding box center [1094, 112] width 181 height 28
paste input "[STREET_ADDRESS][PERSON_NAME]"
type input "[STREET_ADDRESS][PERSON_NAME]"
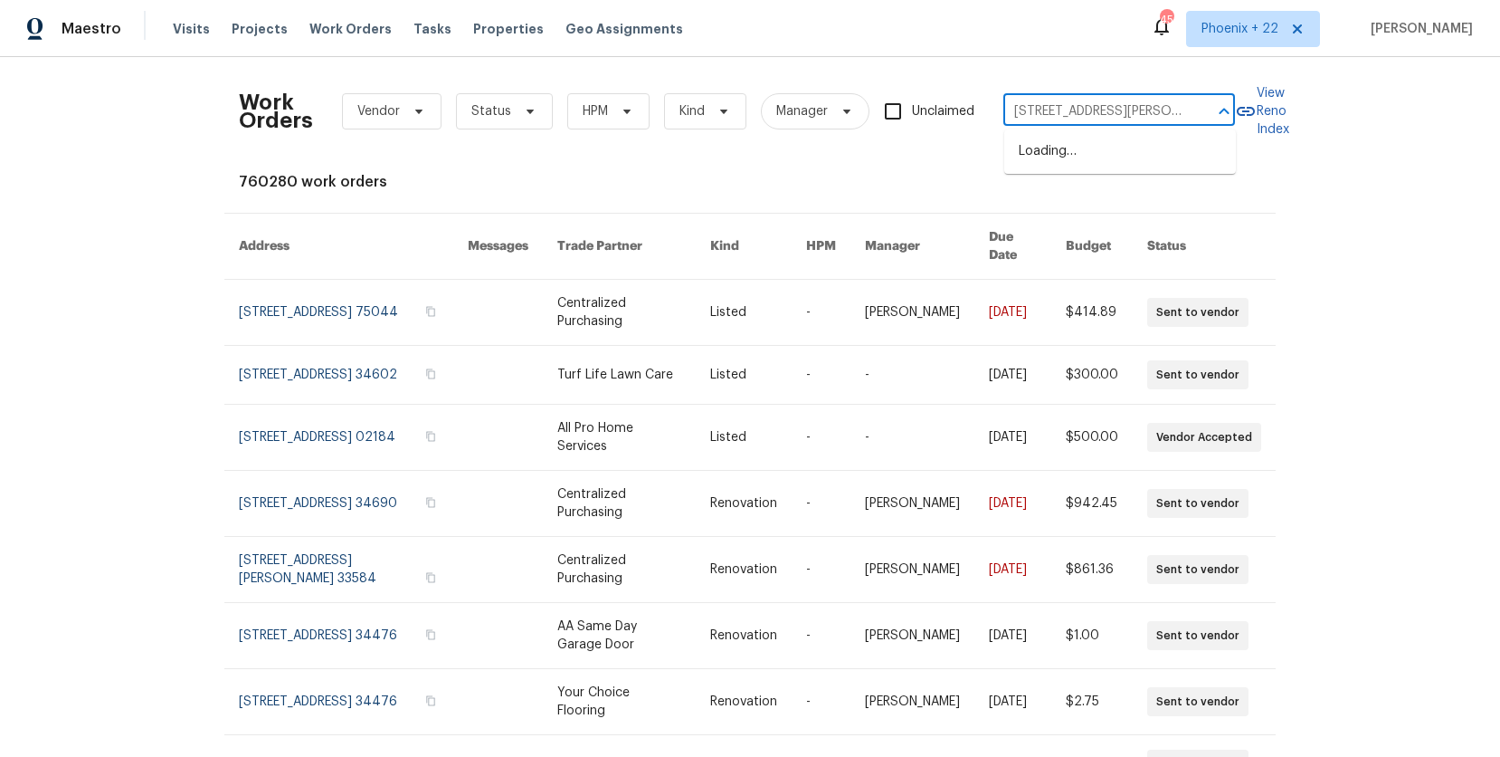
scroll to position [0, 42]
click at [1079, 145] on li "[STREET_ADDRESS][PERSON_NAME]" at bounding box center [1120, 161] width 232 height 49
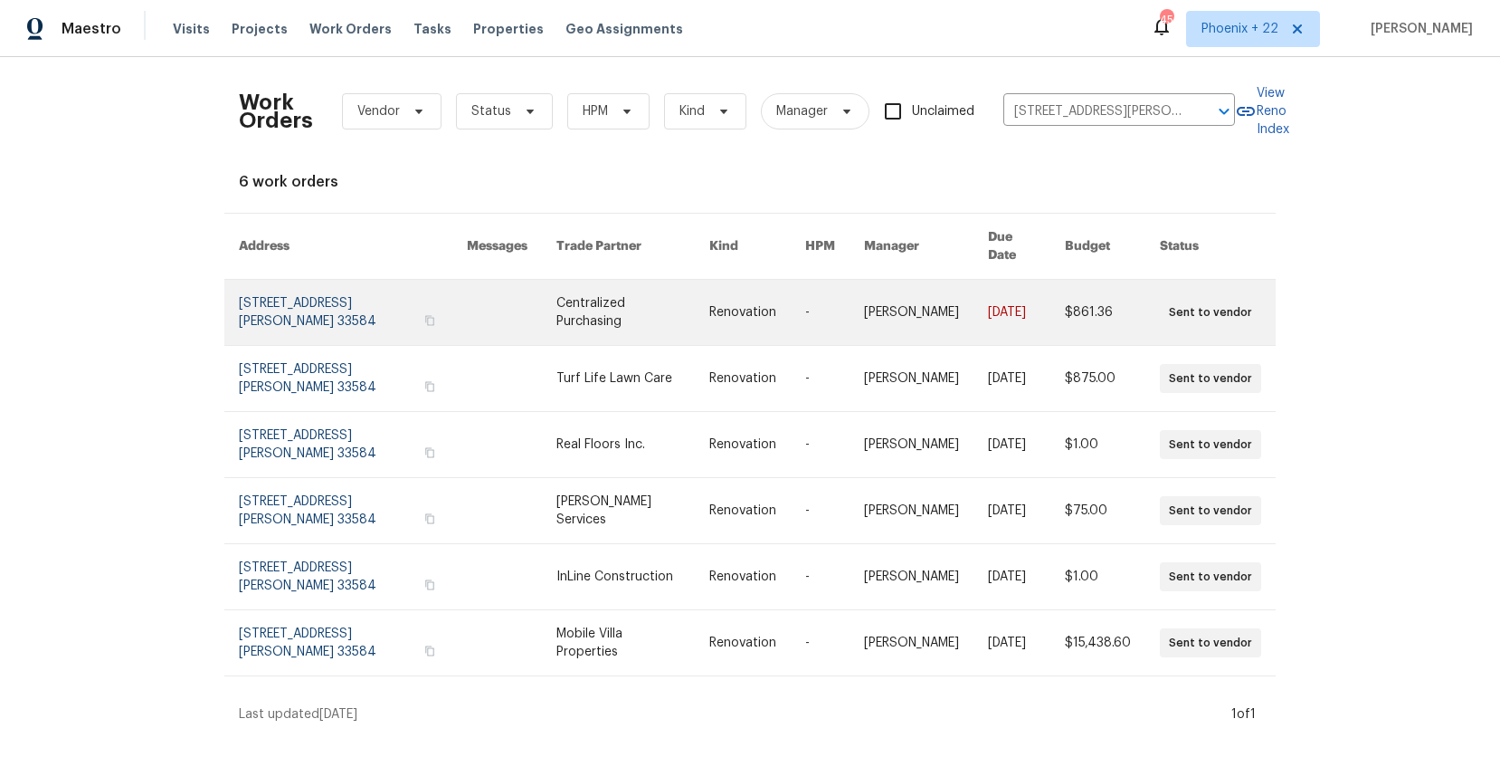
click at [549, 314] on td "Centralized Purchasing" at bounding box center [619, 313] width 154 height 66
click at [548, 309] on td "Centralized Purchasing" at bounding box center [619, 313] width 154 height 66
click at [709, 289] on td "Renovation" at bounding box center [743, 313] width 96 height 66
click at [499, 280] on link at bounding box center [512, 312] width 90 height 65
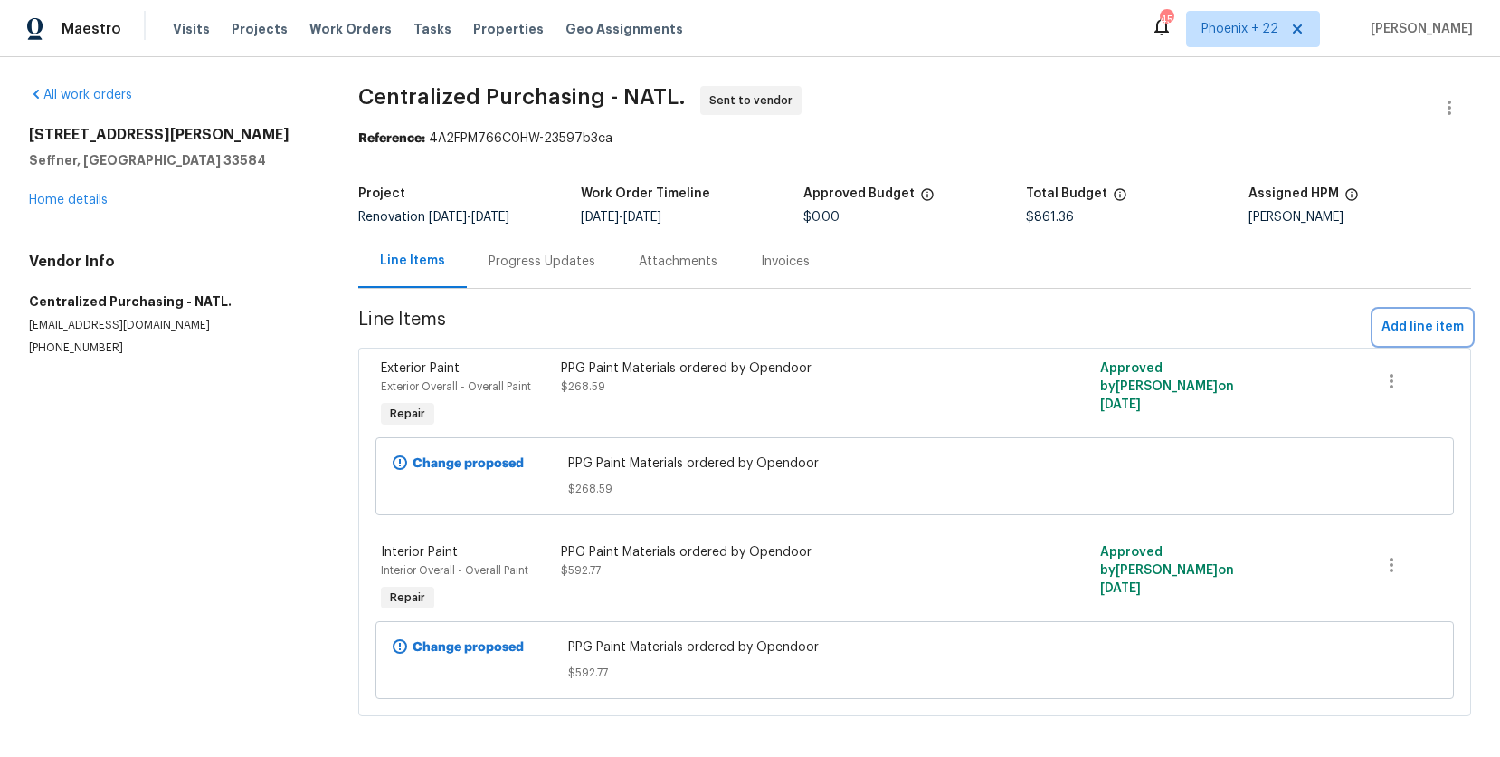
click at [1396, 326] on span "Add line item" at bounding box center [1423, 327] width 82 height 23
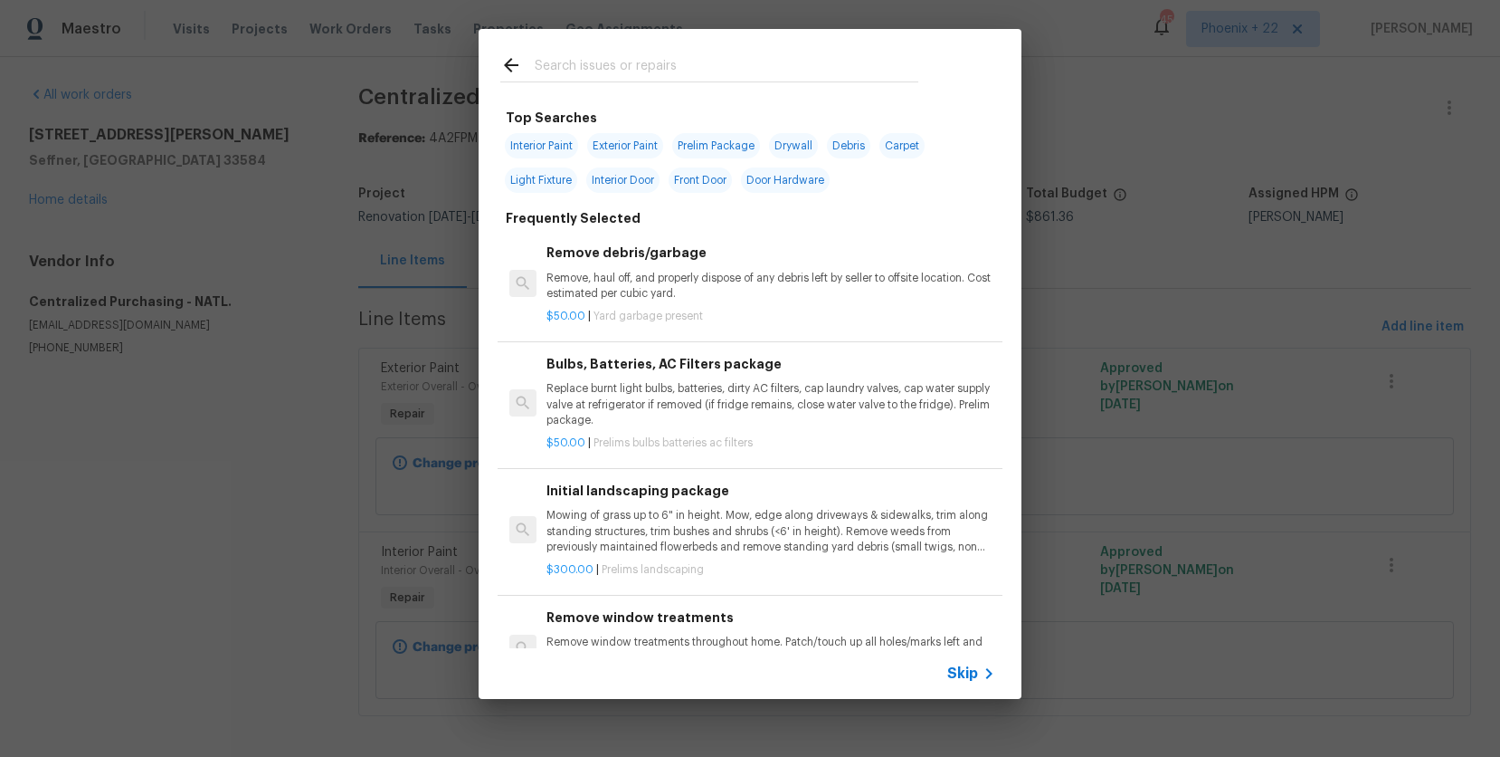
click at [676, 62] on input "text" at bounding box center [727, 67] width 384 height 27
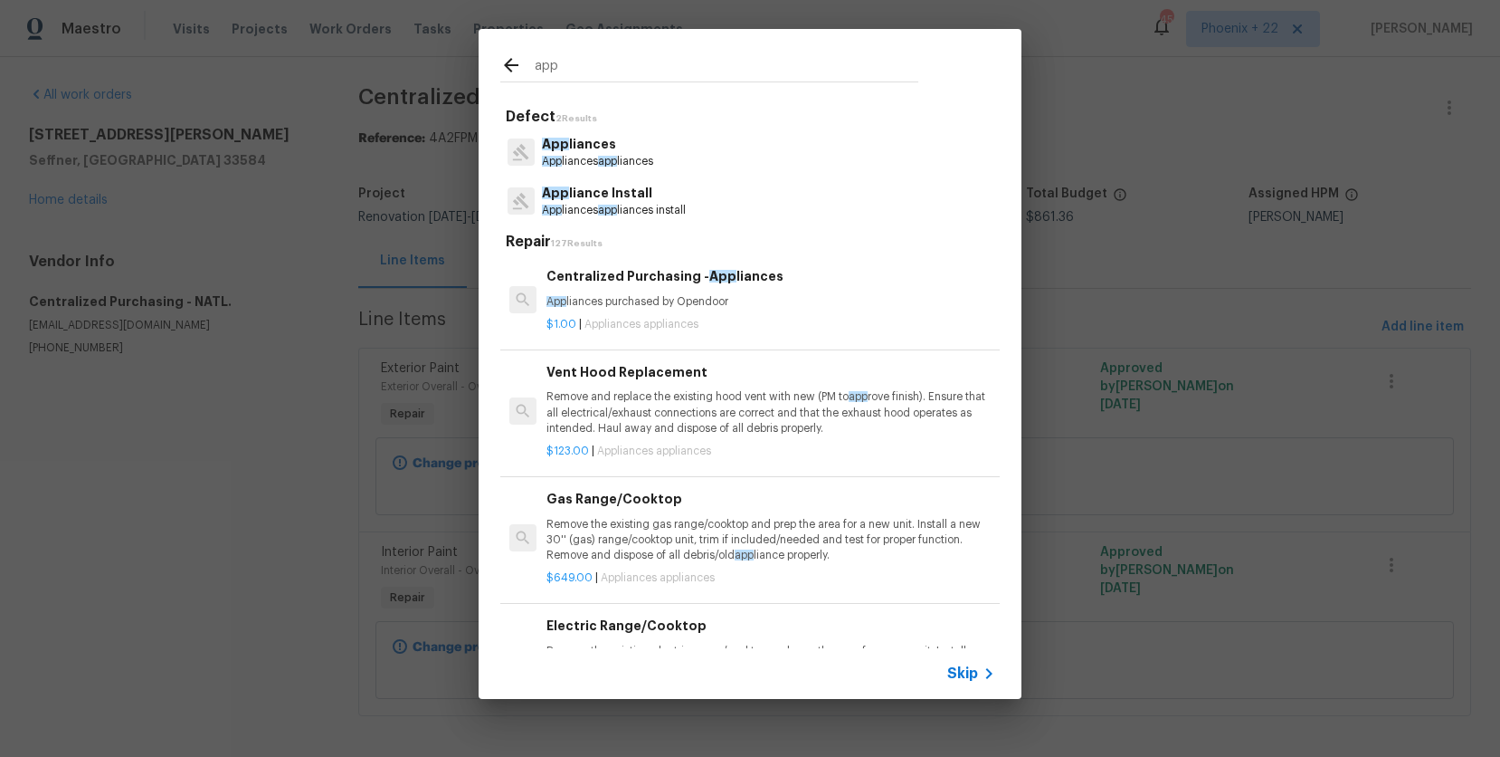
type input "app"
click at [811, 300] on p "App liances purchased by Opendoor" at bounding box center [771, 301] width 449 height 15
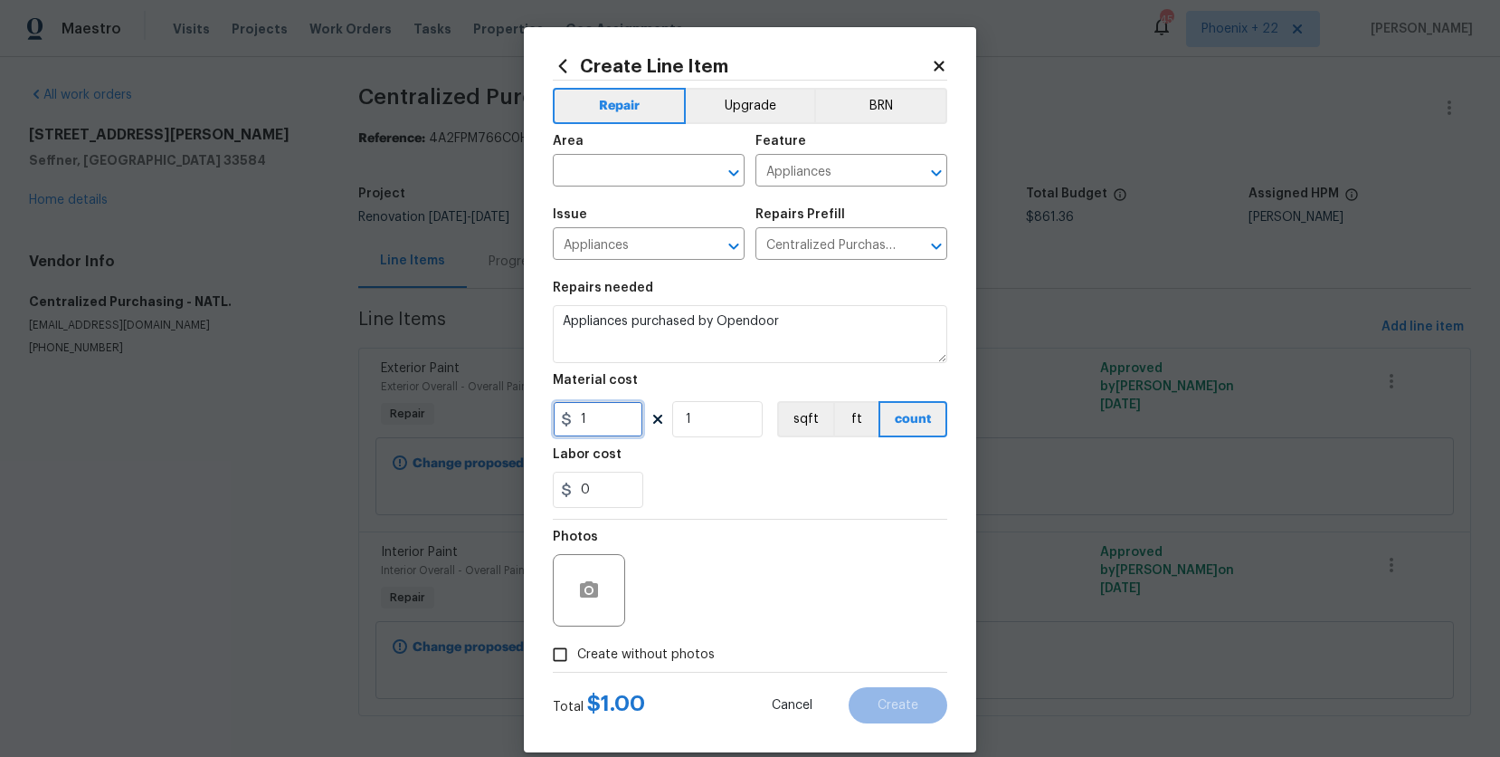
click at [623, 408] on input "1" at bounding box center [598, 419] width 90 height 36
drag, startPoint x: 555, startPoint y: 417, endPoint x: 506, endPoint y: 414, distance: 49.0
click at [506, 414] on div "Create Line Item Repair Upgrade BRN Area ​ Feature Appliances ​ Issue Appliance…" at bounding box center [750, 378] width 1500 height 757
type input "2554.32"
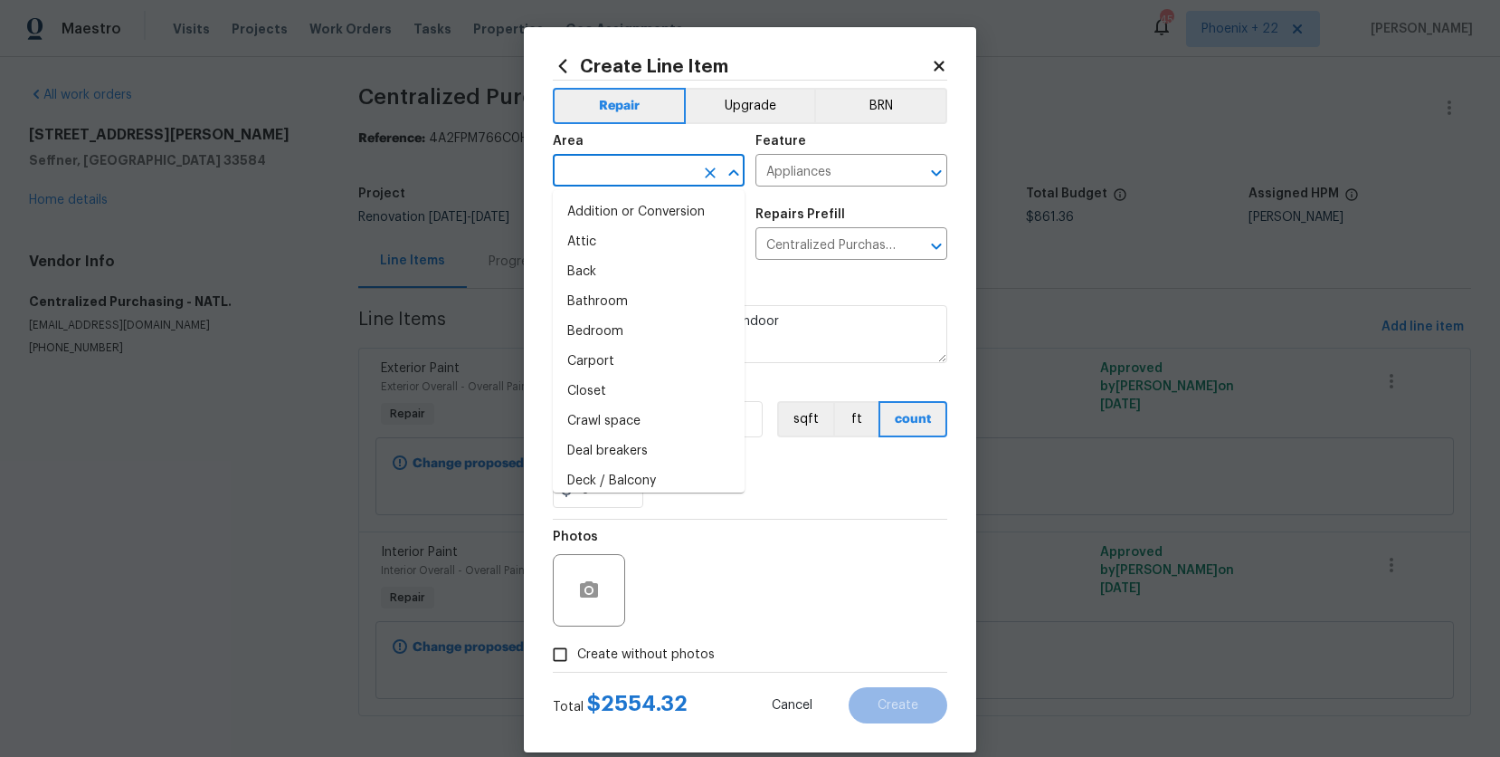
click at [653, 159] on input "text" at bounding box center [623, 172] width 141 height 28
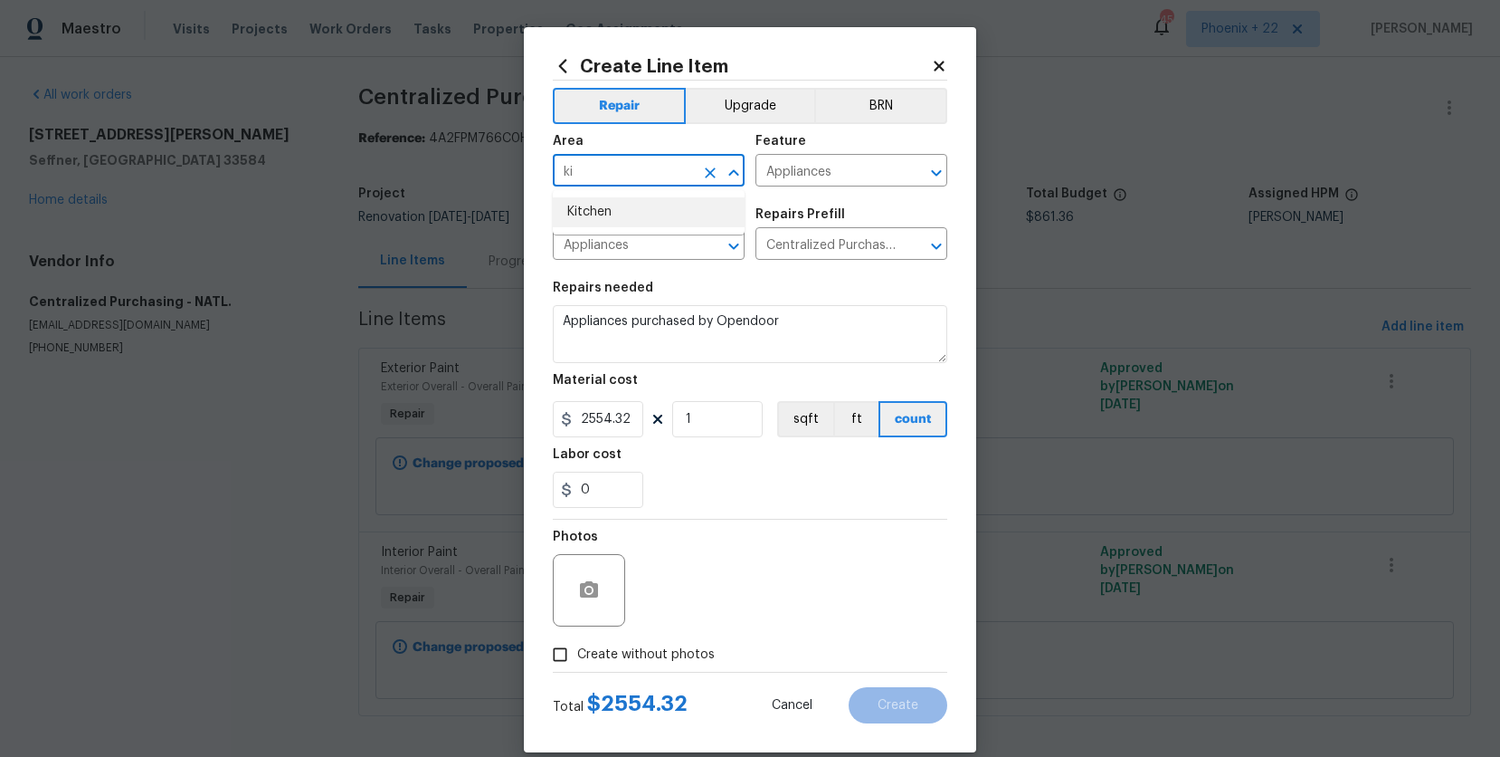
click at [674, 208] on li "Kitchen" at bounding box center [649, 212] width 192 height 30
type input "Kitchen"
drag, startPoint x: 702, startPoint y: 669, endPoint x: 700, endPoint y: 657, distance: 11.9
click at [701, 668] on label "Create without photos" at bounding box center [629, 654] width 172 height 34
click at [577, 668] on input "Create without photos" at bounding box center [560, 654] width 34 height 34
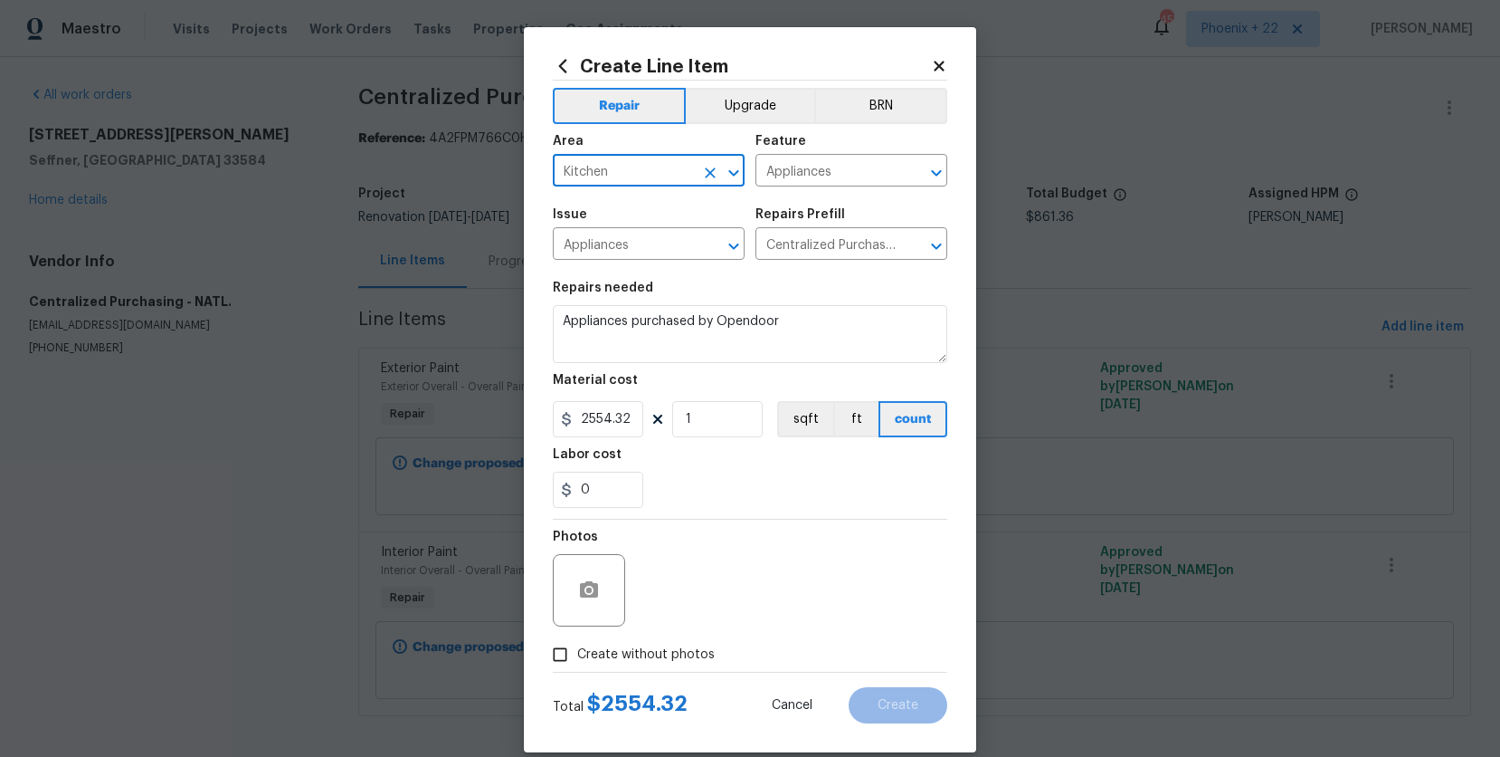
checkbox input "true"
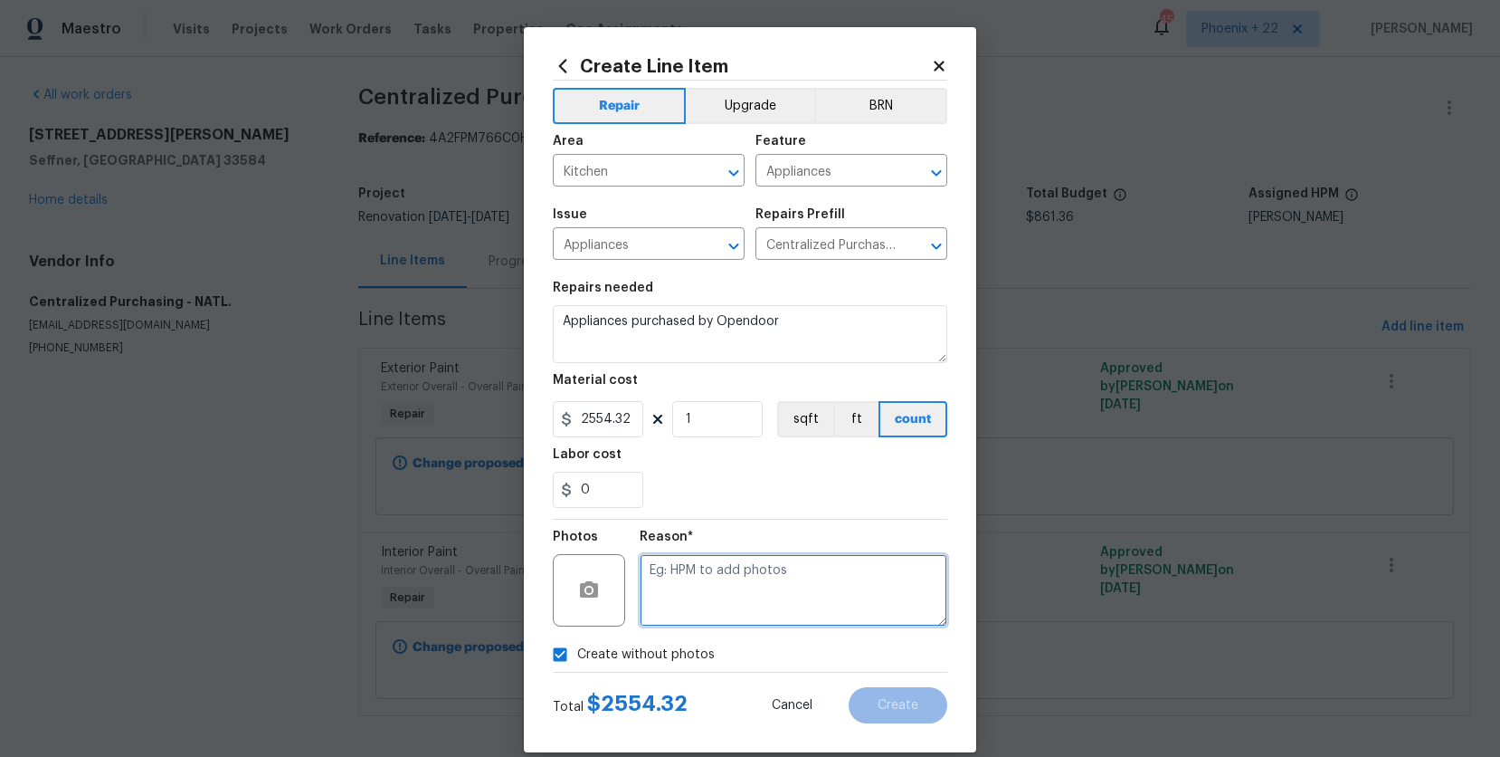
click at [703, 598] on textarea at bounding box center [794, 590] width 308 height 72
type textarea "NA"
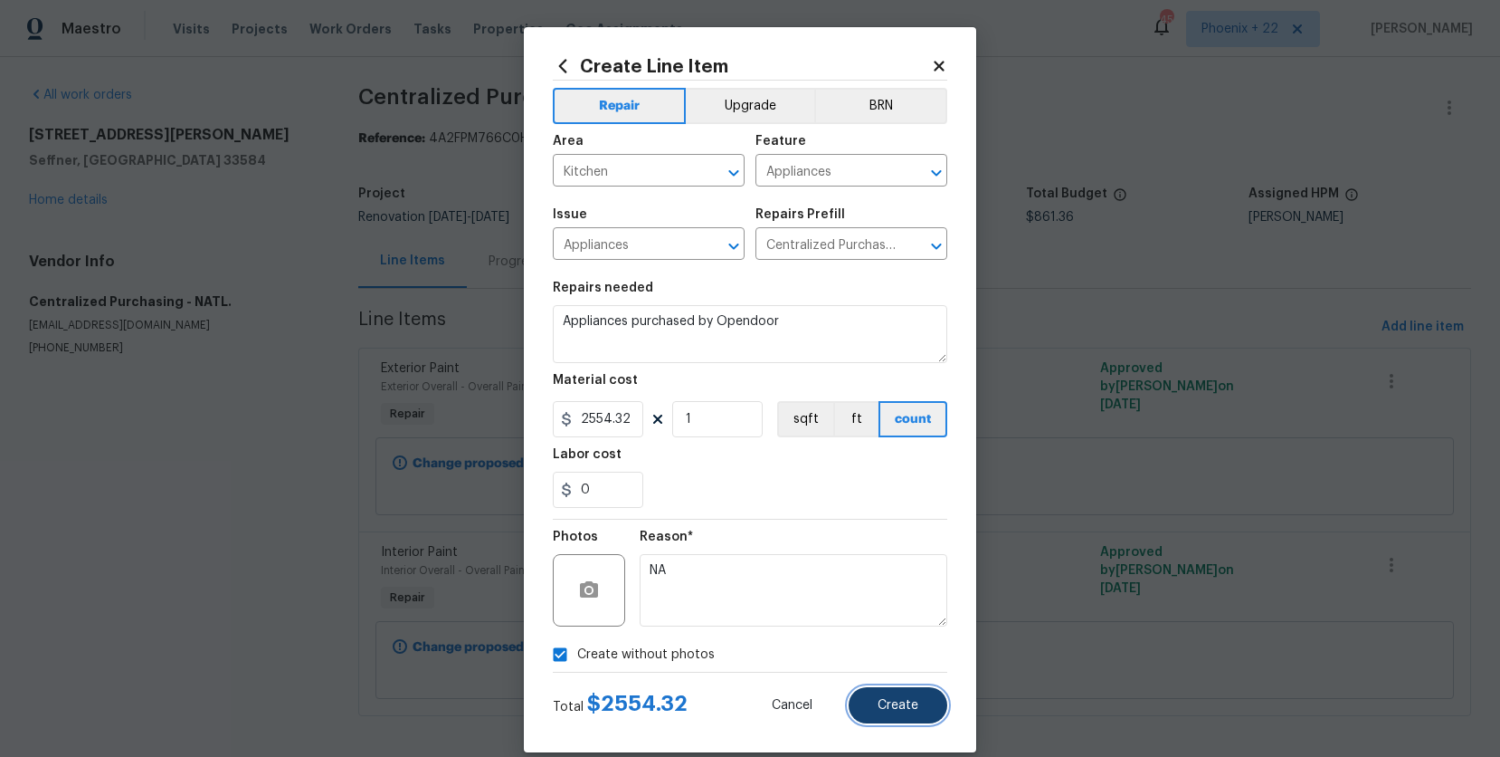
click at [905, 712] on button "Create" at bounding box center [898, 705] width 99 height 36
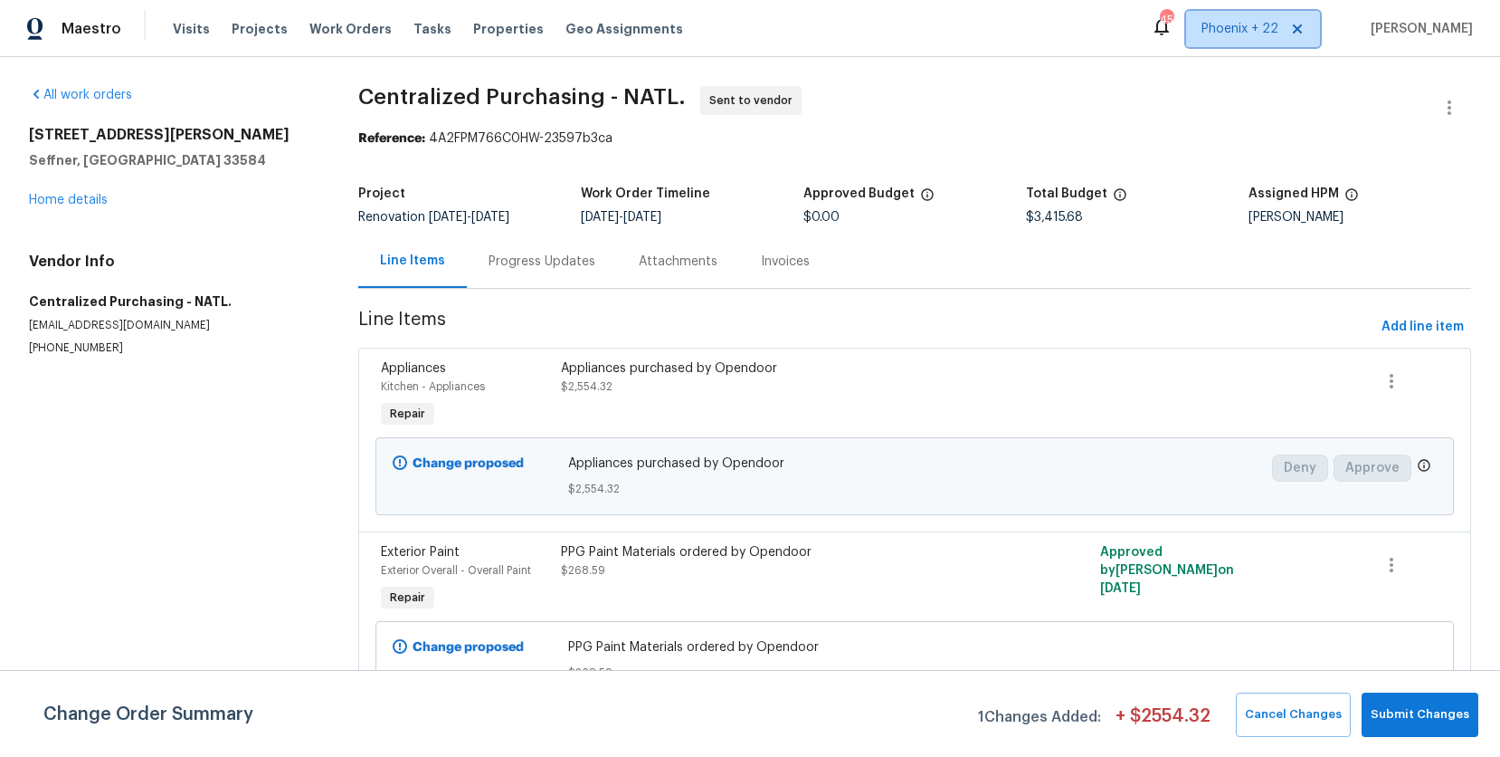
click at [1251, 17] on span "Phoenix + 22" at bounding box center [1253, 29] width 134 height 36
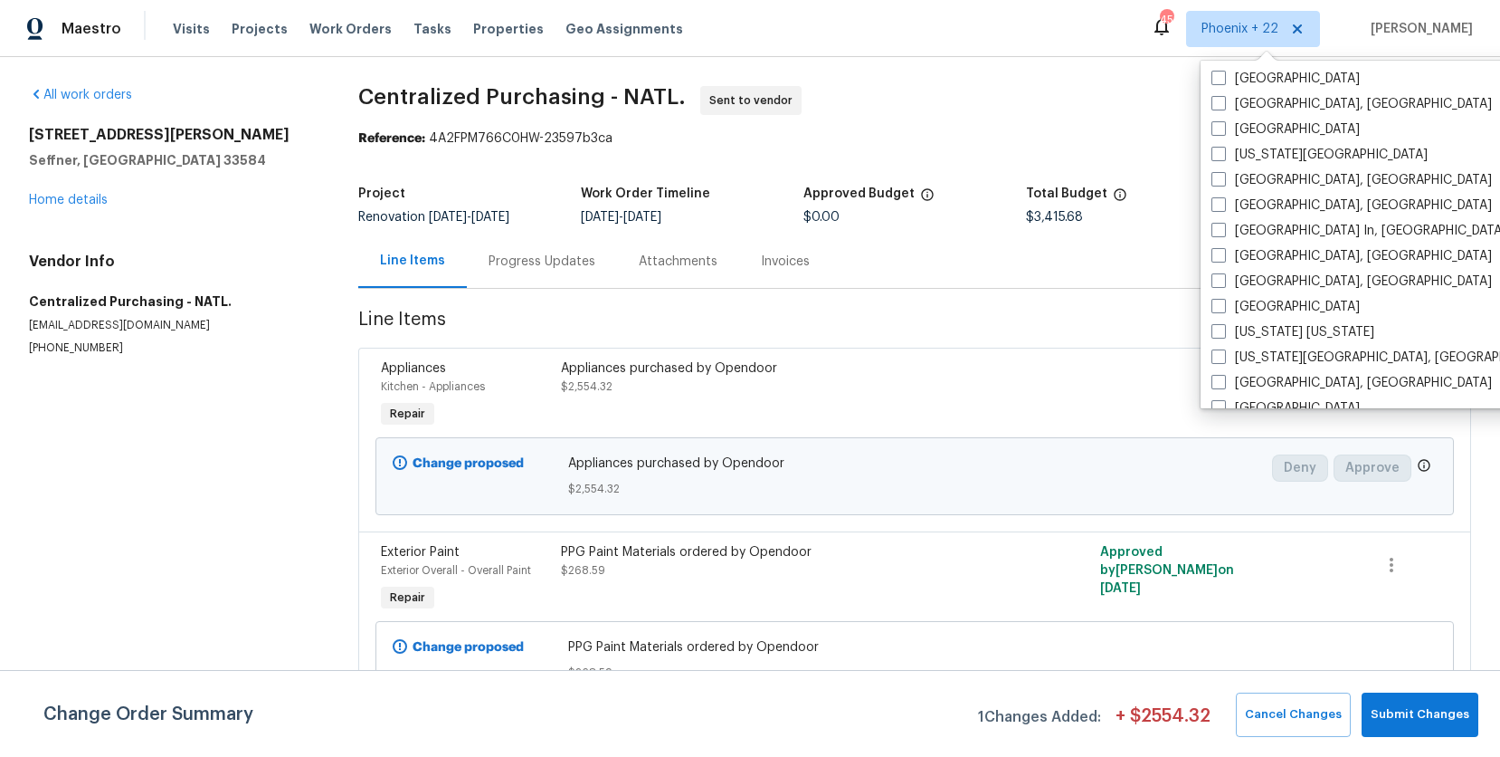
scroll to position [1030, 0]
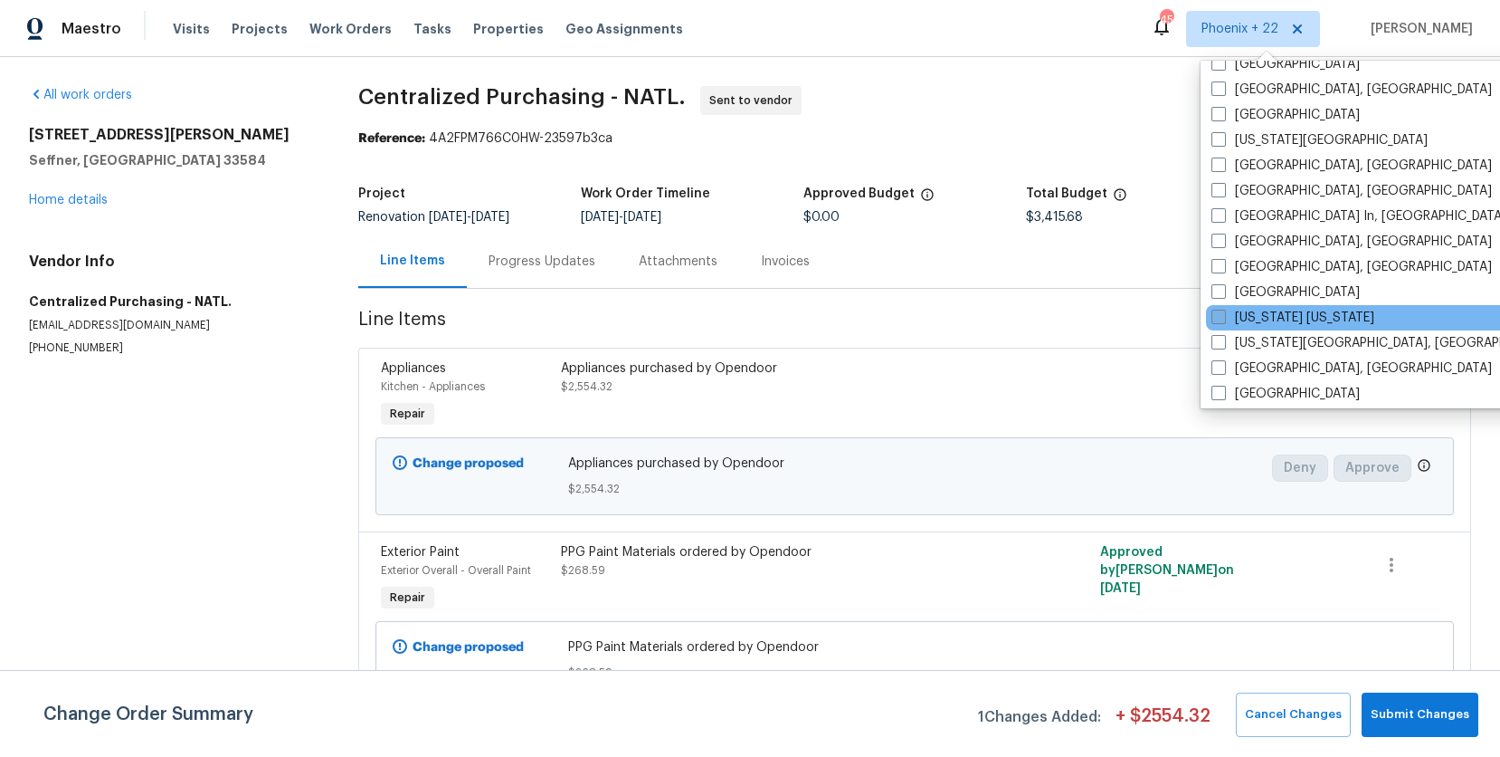
drag, startPoint x: 1277, startPoint y: 311, endPoint x: 1220, endPoint y: 320, distance: 57.7
click at [1277, 311] on label "[US_STATE] [US_STATE]" at bounding box center [1293, 318] width 163 height 18
click at [1223, 311] on input "[US_STATE] [US_STATE]" at bounding box center [1218, 315] width 12 height 12
checkbox input "true"
click at [356, 26] on span "Work Orders" at bounding box center [350, 29] width 82 height 18
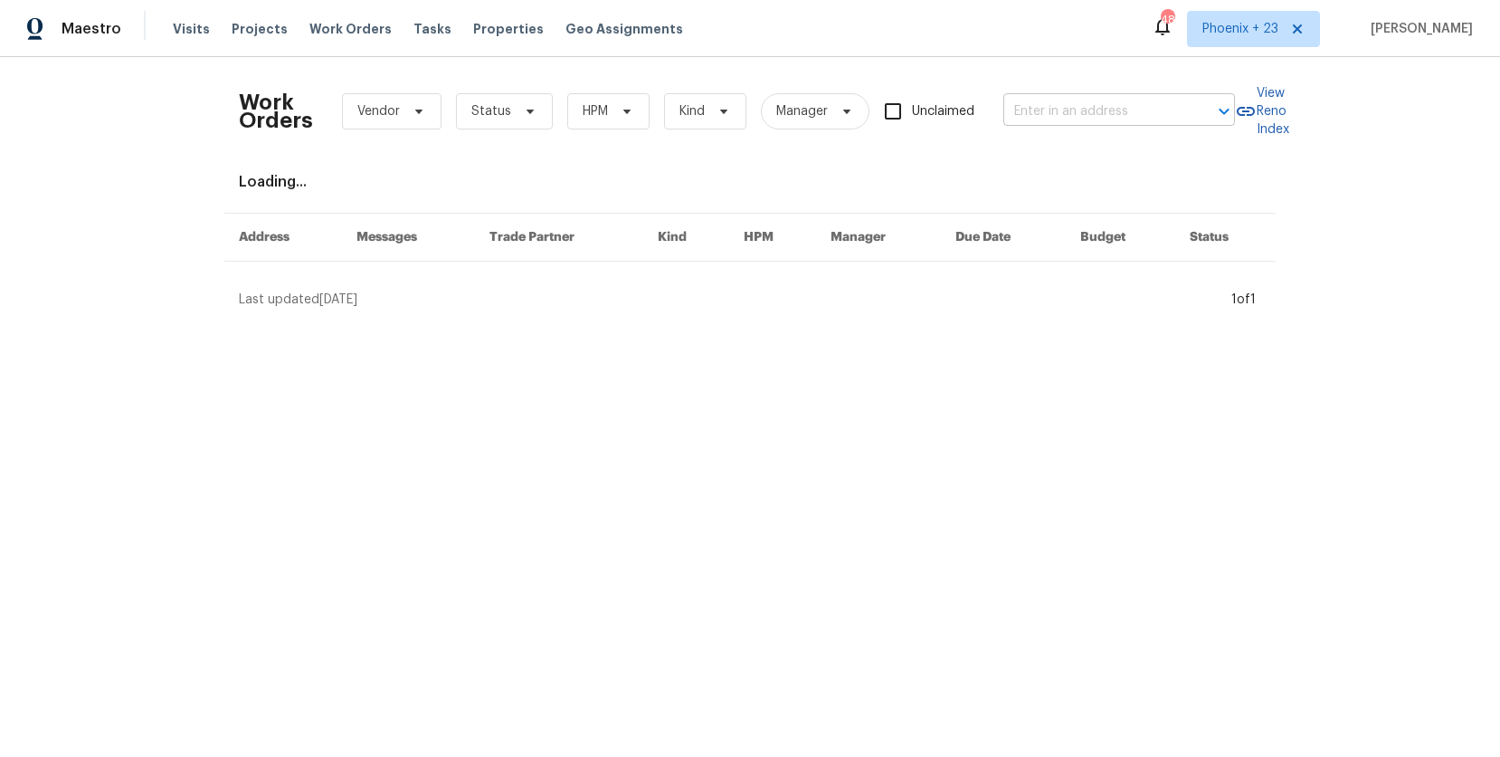
click at [1037, 98] on input "text" at bounding box center [1094, 112] width 181 height 28
paste input "[STREET_ADDRESS][PERSON_NAME]"
type input "[STREET_ADDRESS][PERSON_NAME]"
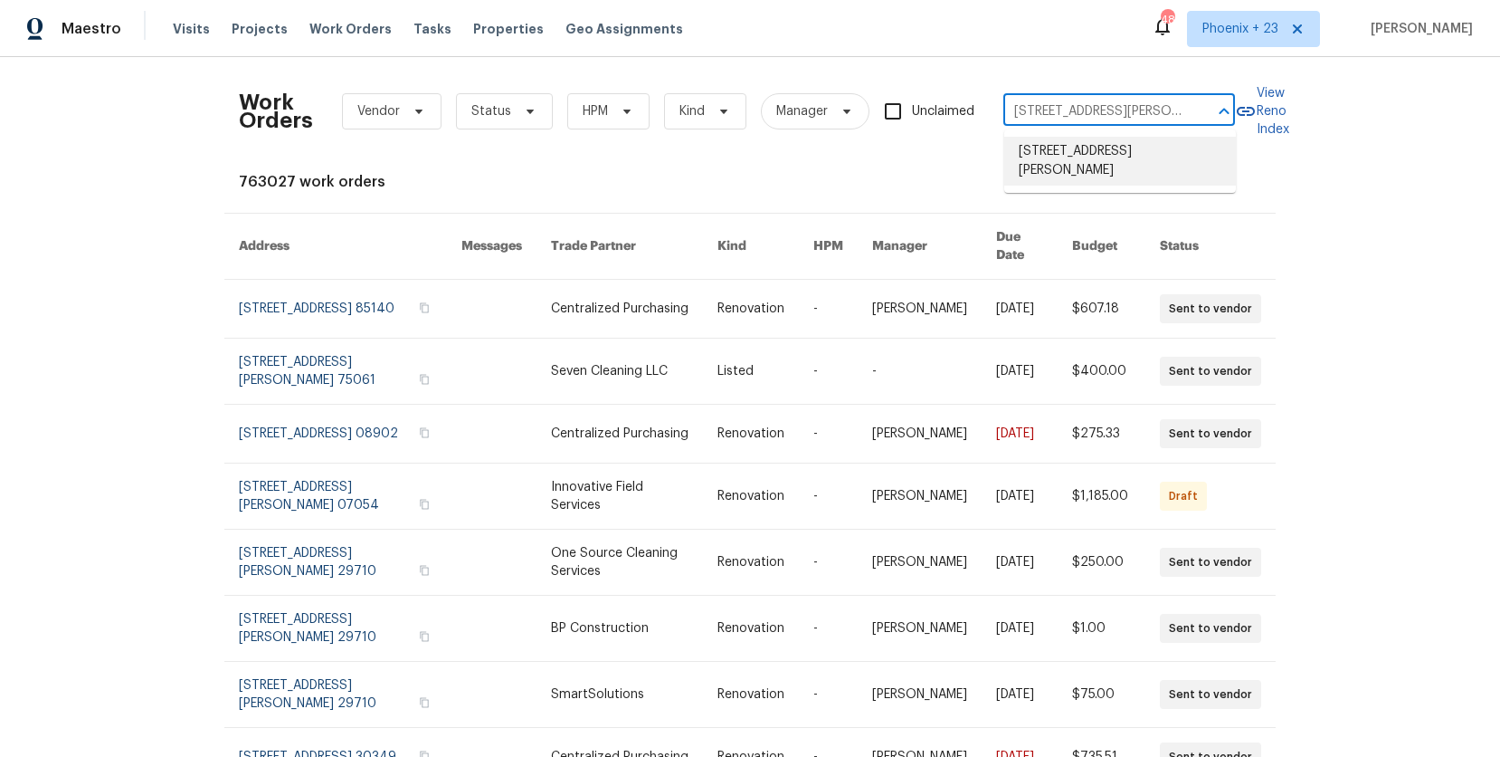
click at [1042, 148] on li "[STREET_ADDRESS][PERSON_NAME]" at bounding box center [1120, 161] width 232 height 49
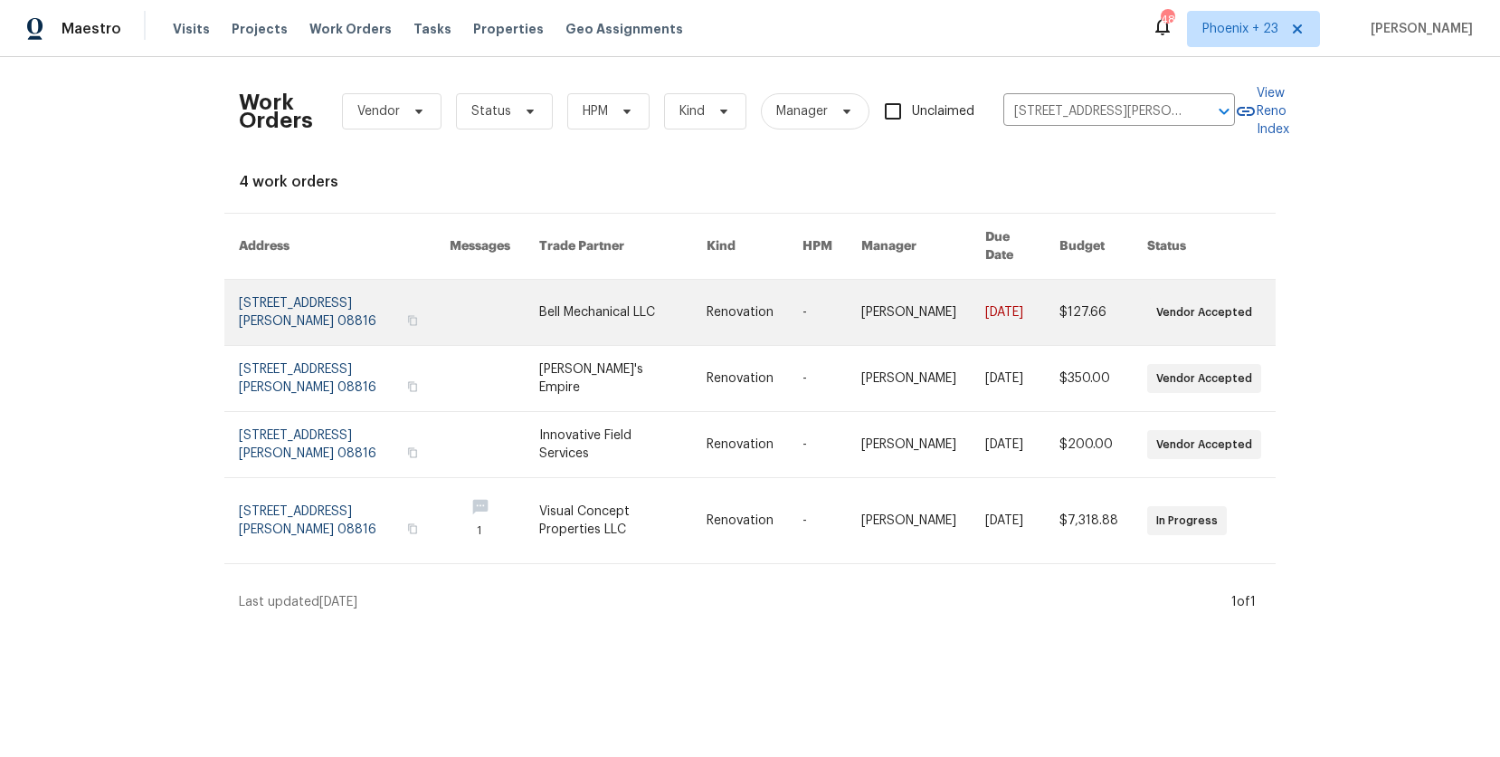
click at [648, 296] on link at bounding box center [622, 312] width 167 height 65
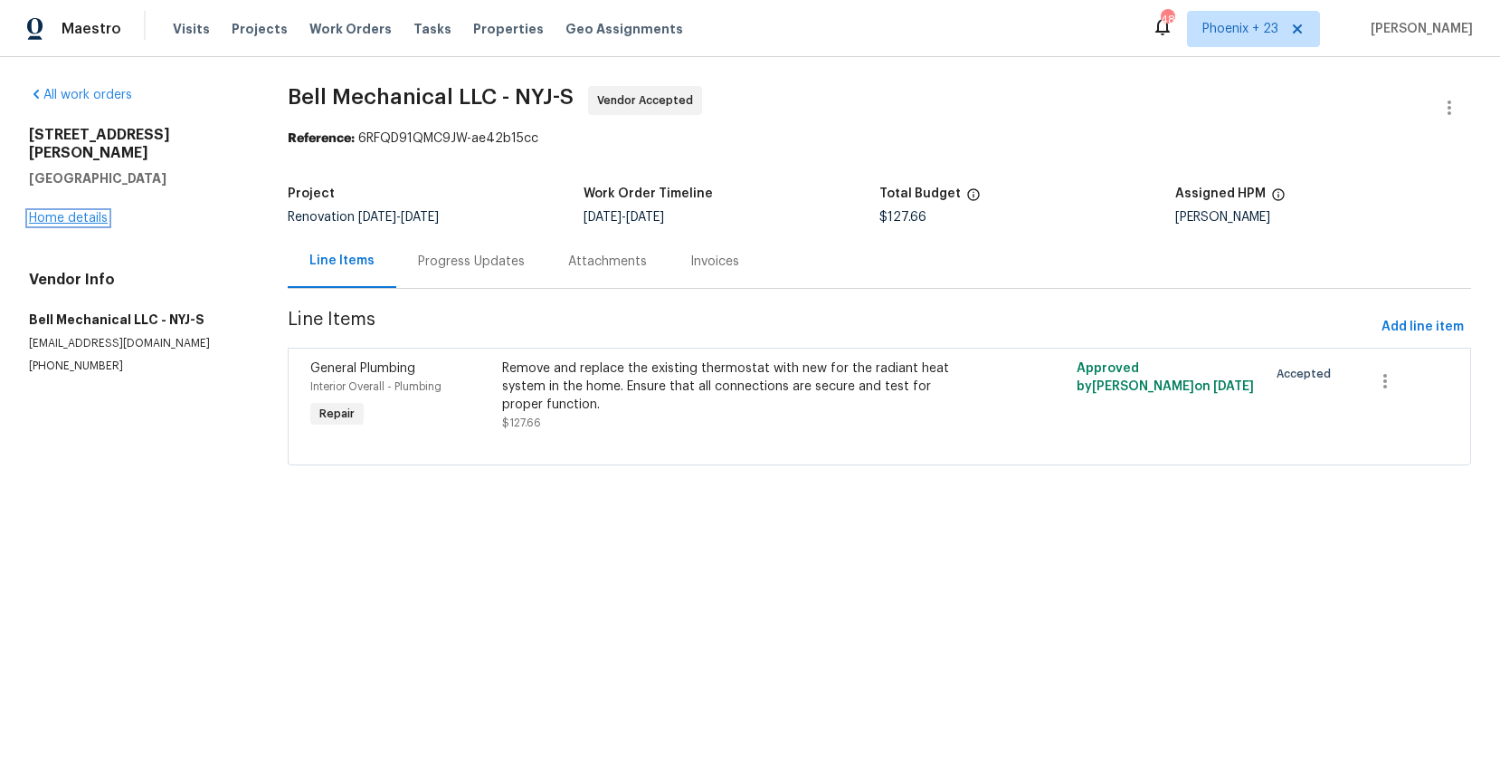
click at [68, 212] on link "Home details" at bounding box center [68, 218] width 79 height 13
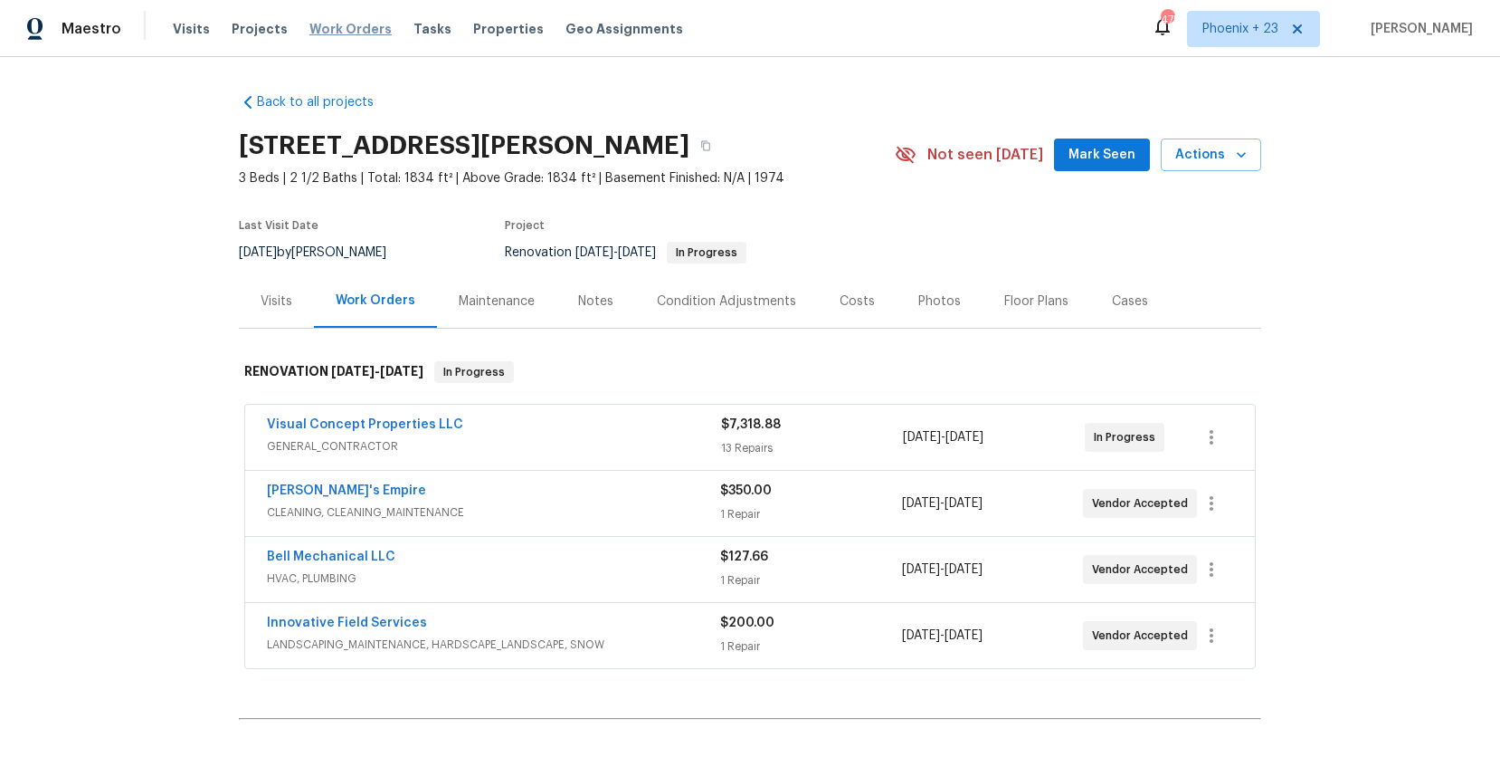
click at [343, 26] on span "Work Orders" at bounding box center [350, 29] width 82 height 18
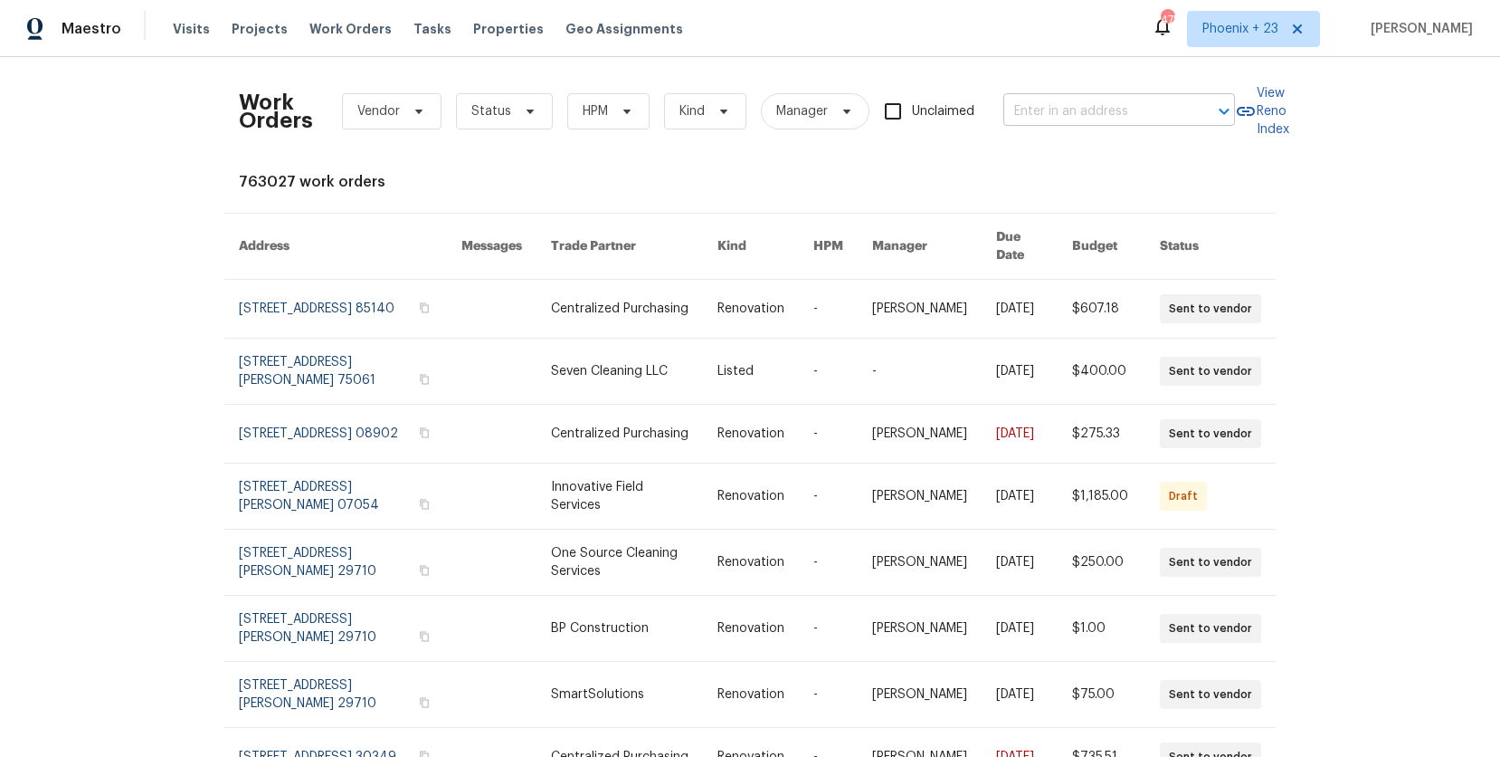
click at [1057, 110] on input "text" at bounding box center [1094, 112] width 181 height 28
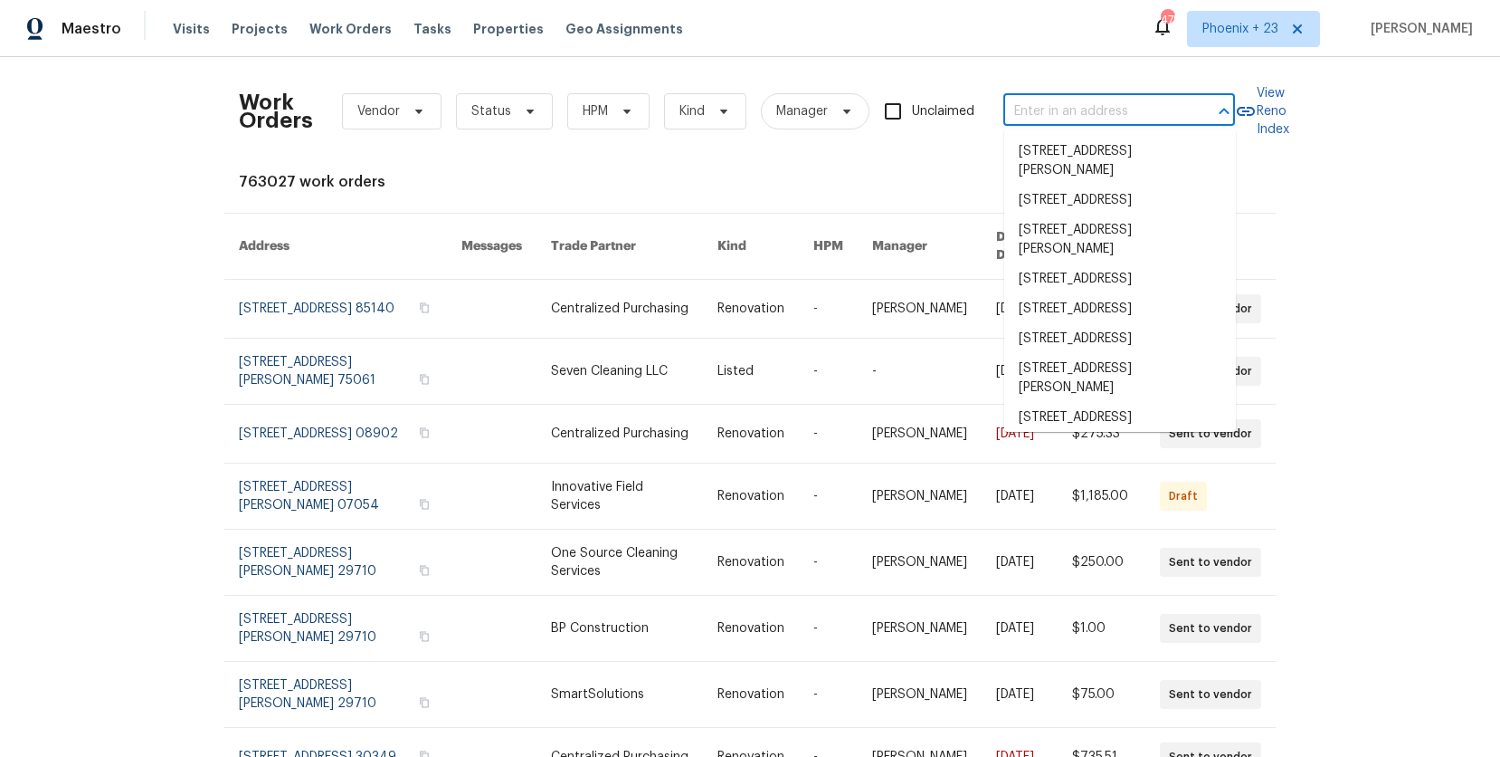
paste input "[STREET_ADDRESS][PERSON_NAME]"
type input "[STREET_ADDRESS][PERSON_NAME]"
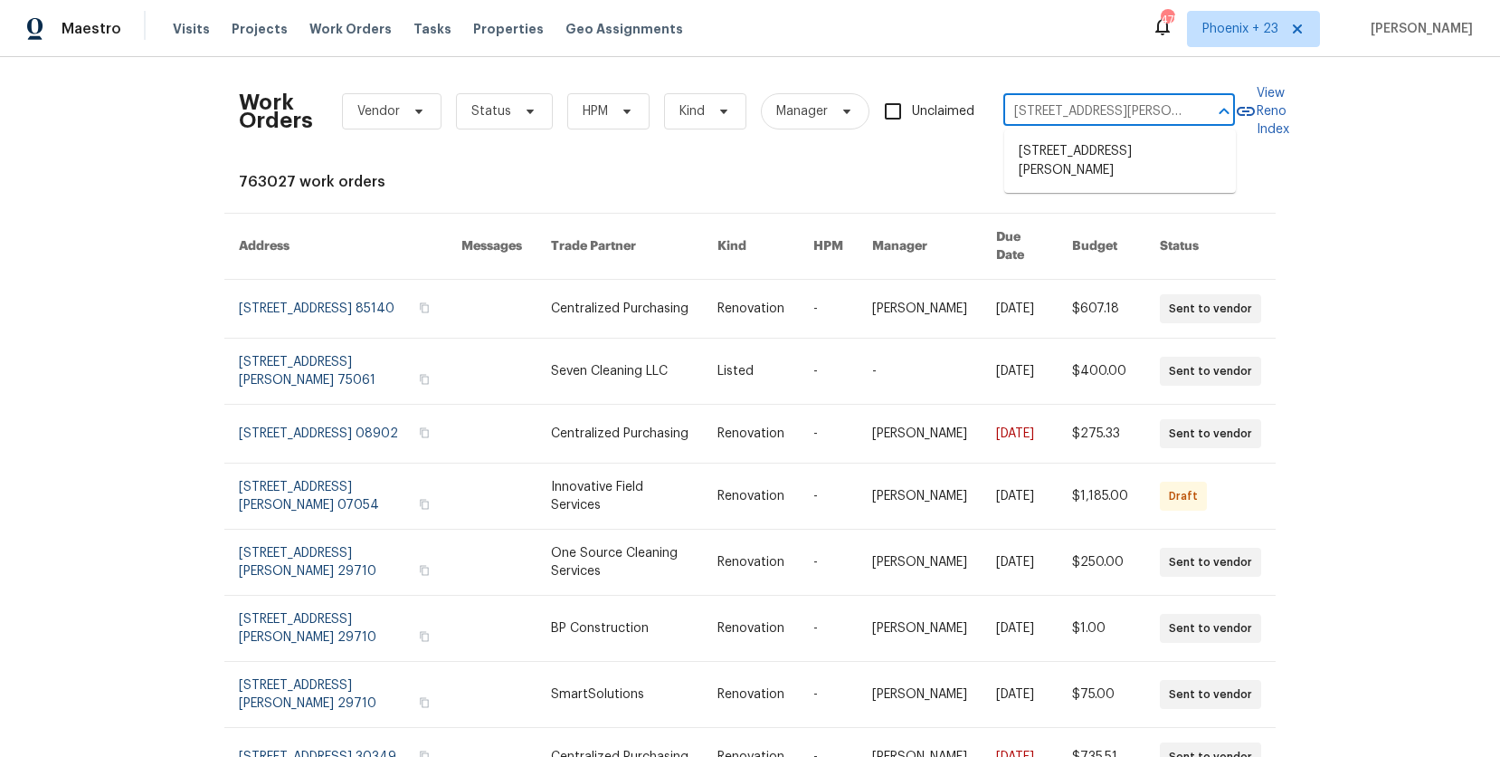
scroll to position [0, 51]
click at [1098, 150] on li "[STREET_ADDRESS][PERSON_NAME]" at bounding box center [1120, 161] width 232 height 49
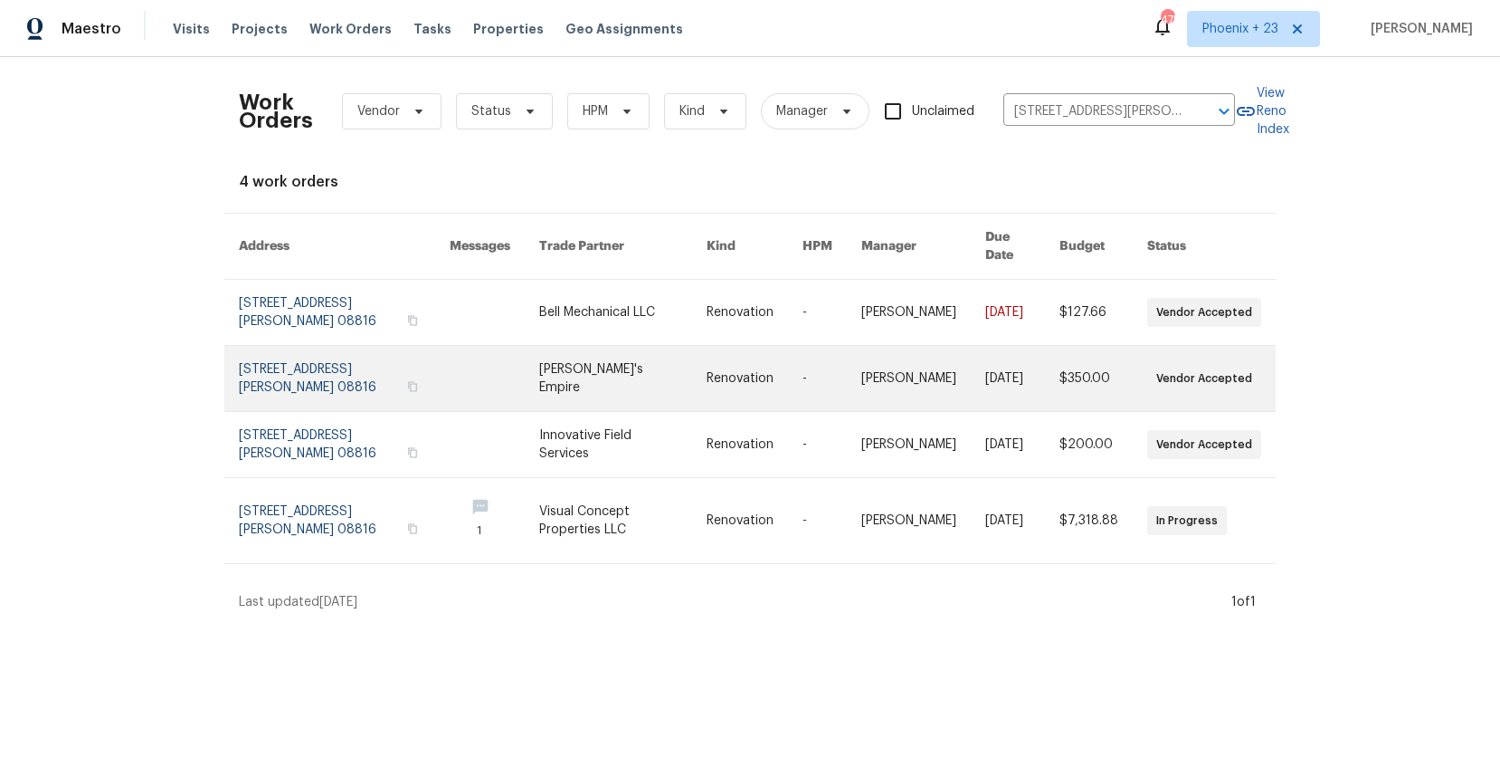
click at [538, 346] on td "[PERSON_NAME]'s Empire" at bounding box center [608, 379] width 167 height 66
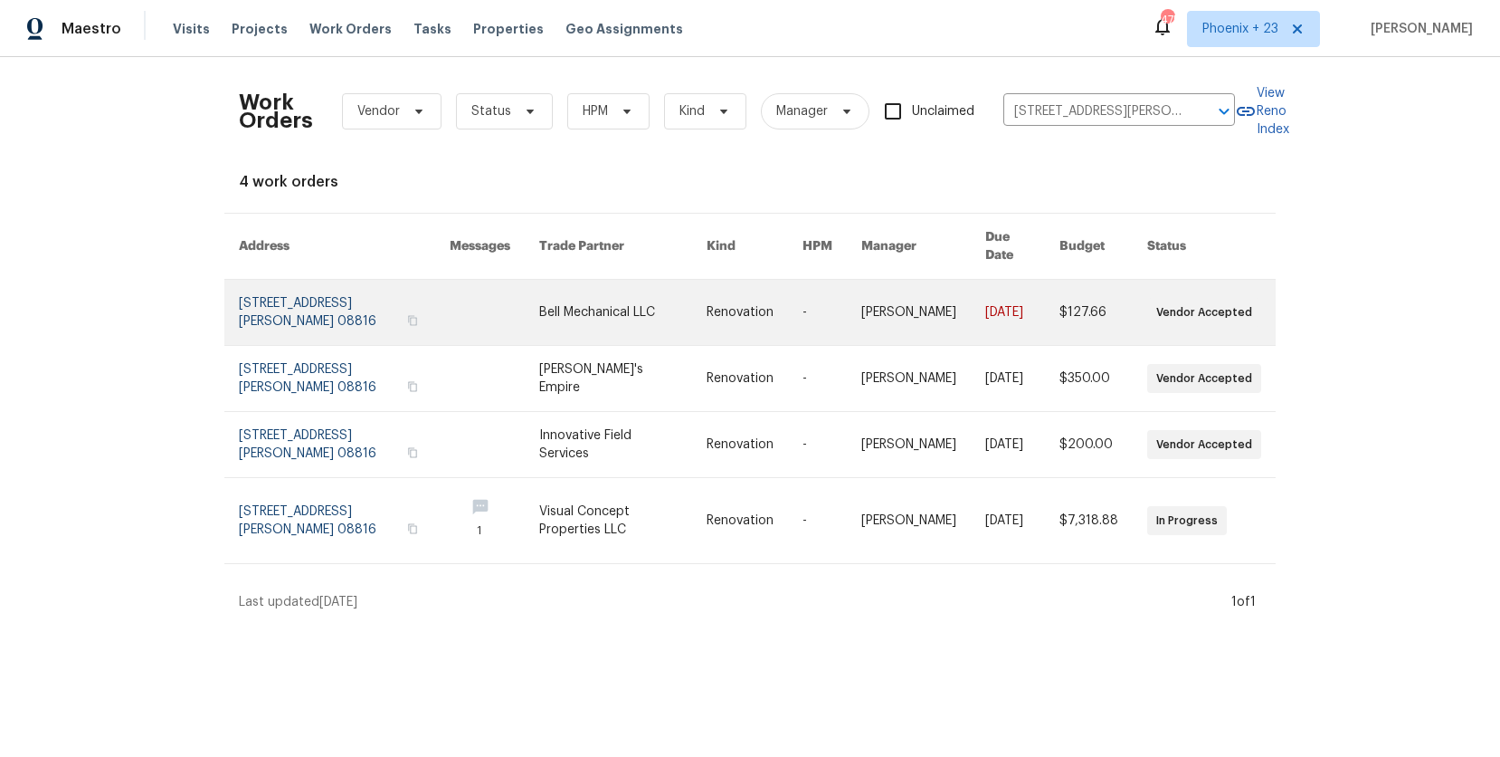
click at [528, 326] on link at bounding box center [495, 312] width 90 height 65
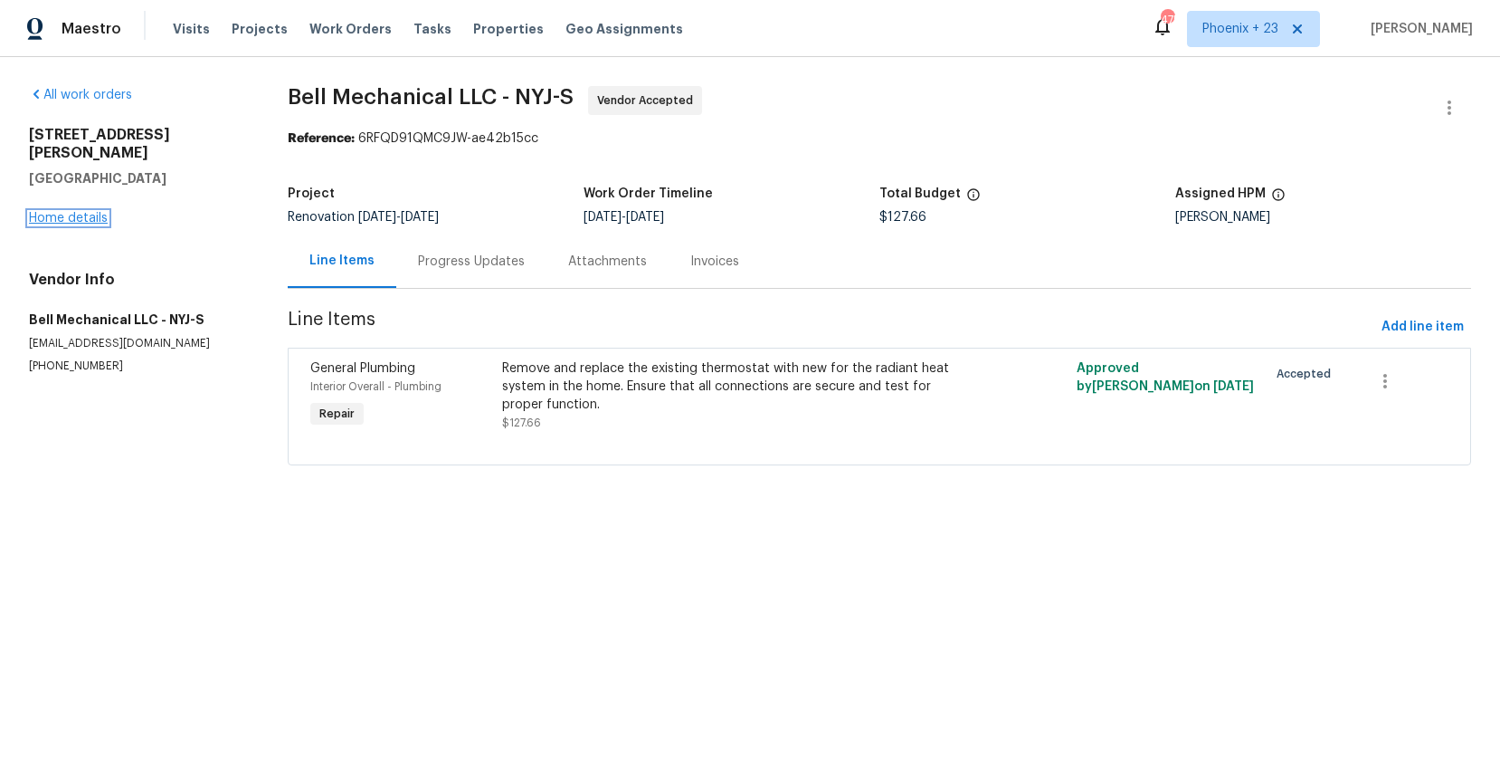
click at [76, 212] on link "Home details" at bounding box center [68, 218] width 79 height 13
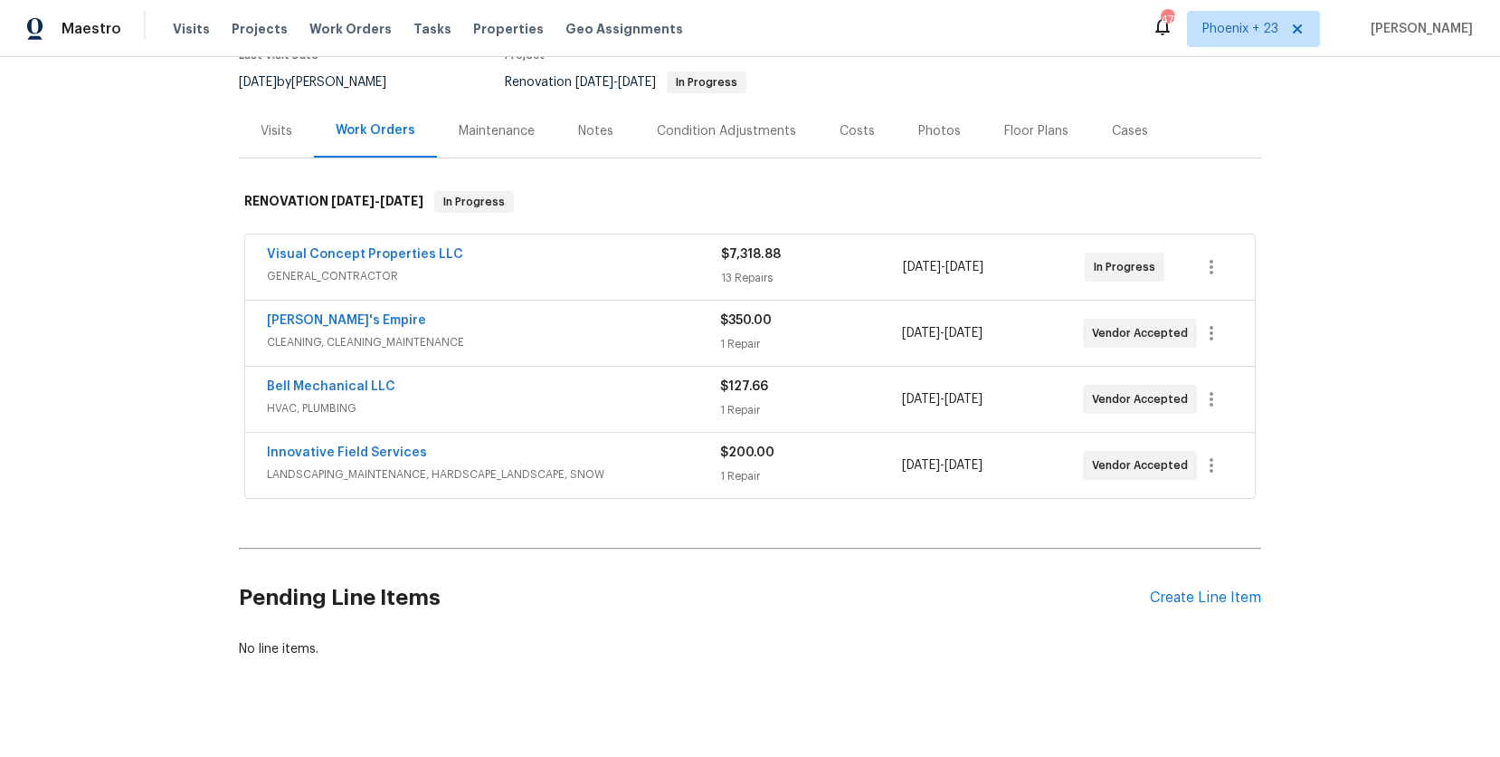
scroll to position [179, 0]
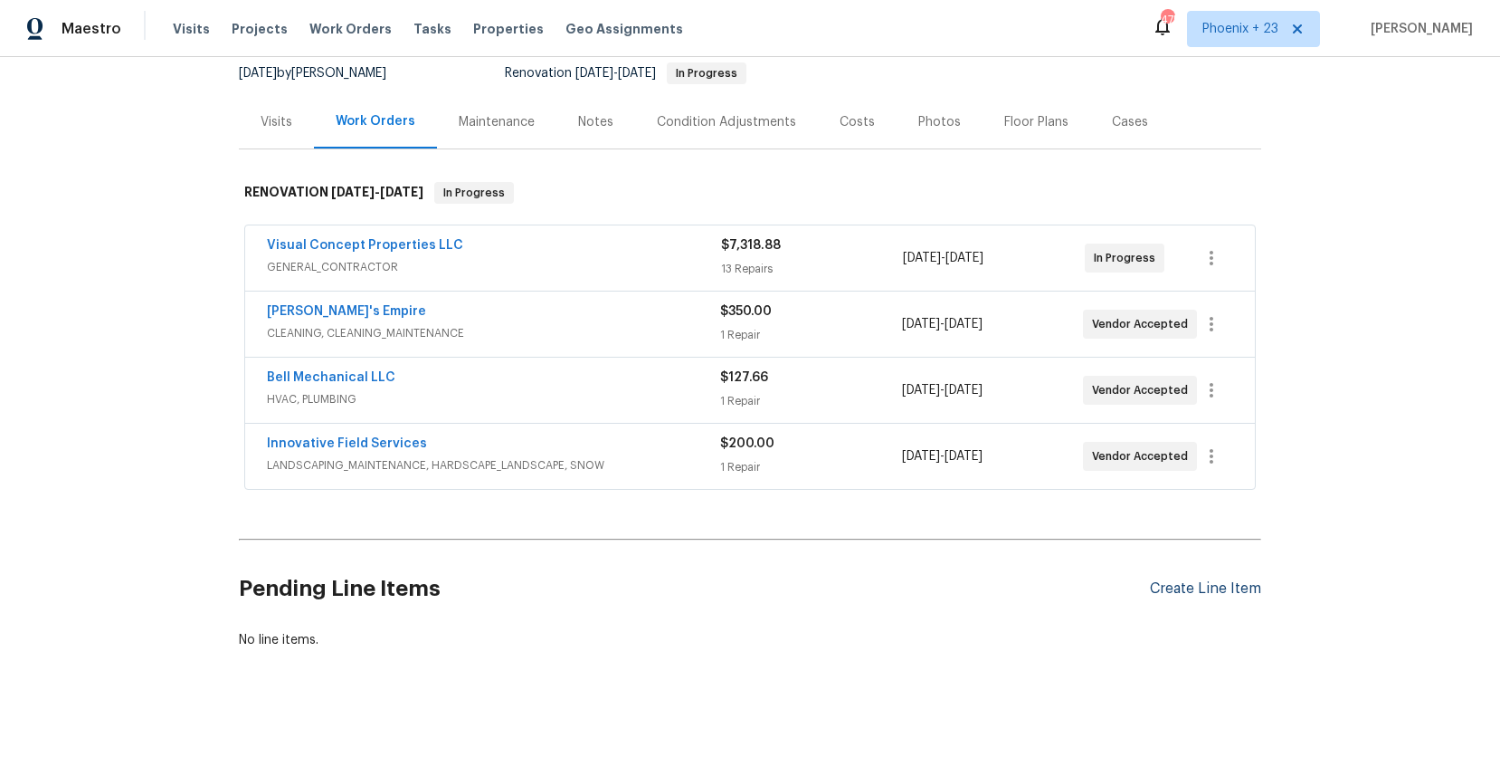
click at [1184, 593] on div "Create Line Item" at bounding box center [1205, 588] width 111 height 17
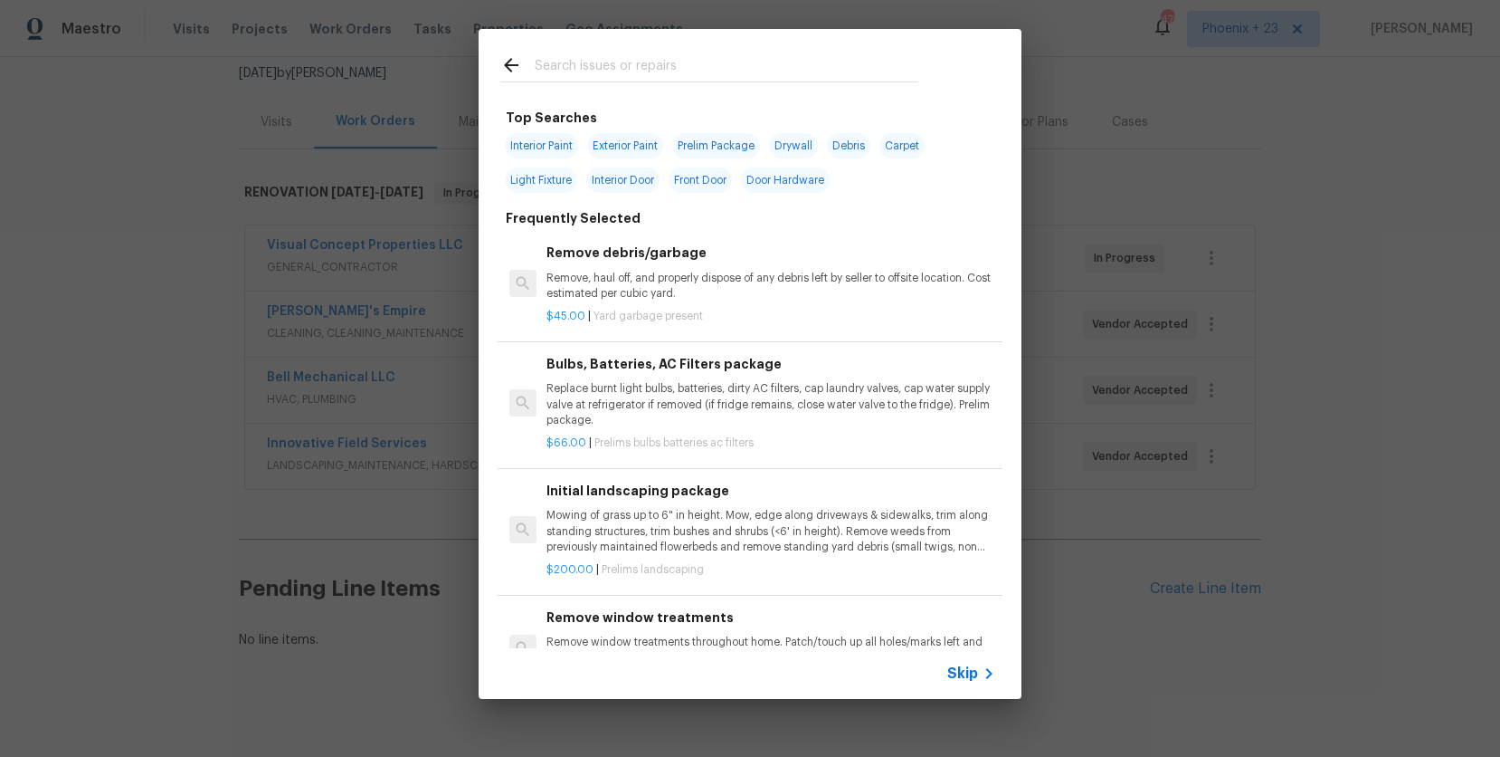
click at [681, 70] on input "text" at bounding box center [727, 67] width 384 height 27
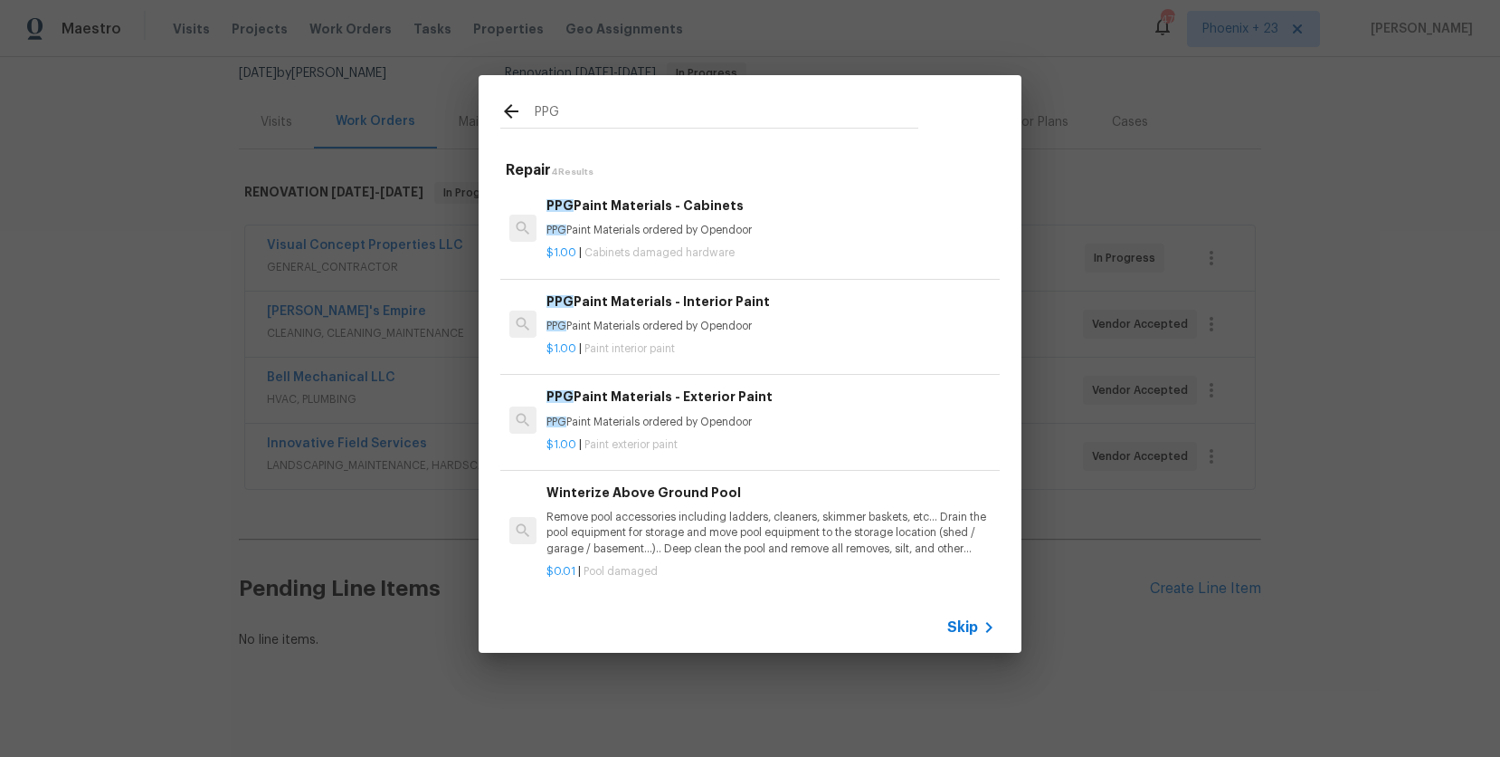
type input "PPG"
click at [815, 334] on div "$1.00 | Paint interior paint" at bounding box center [771, 345] width 449 height 23
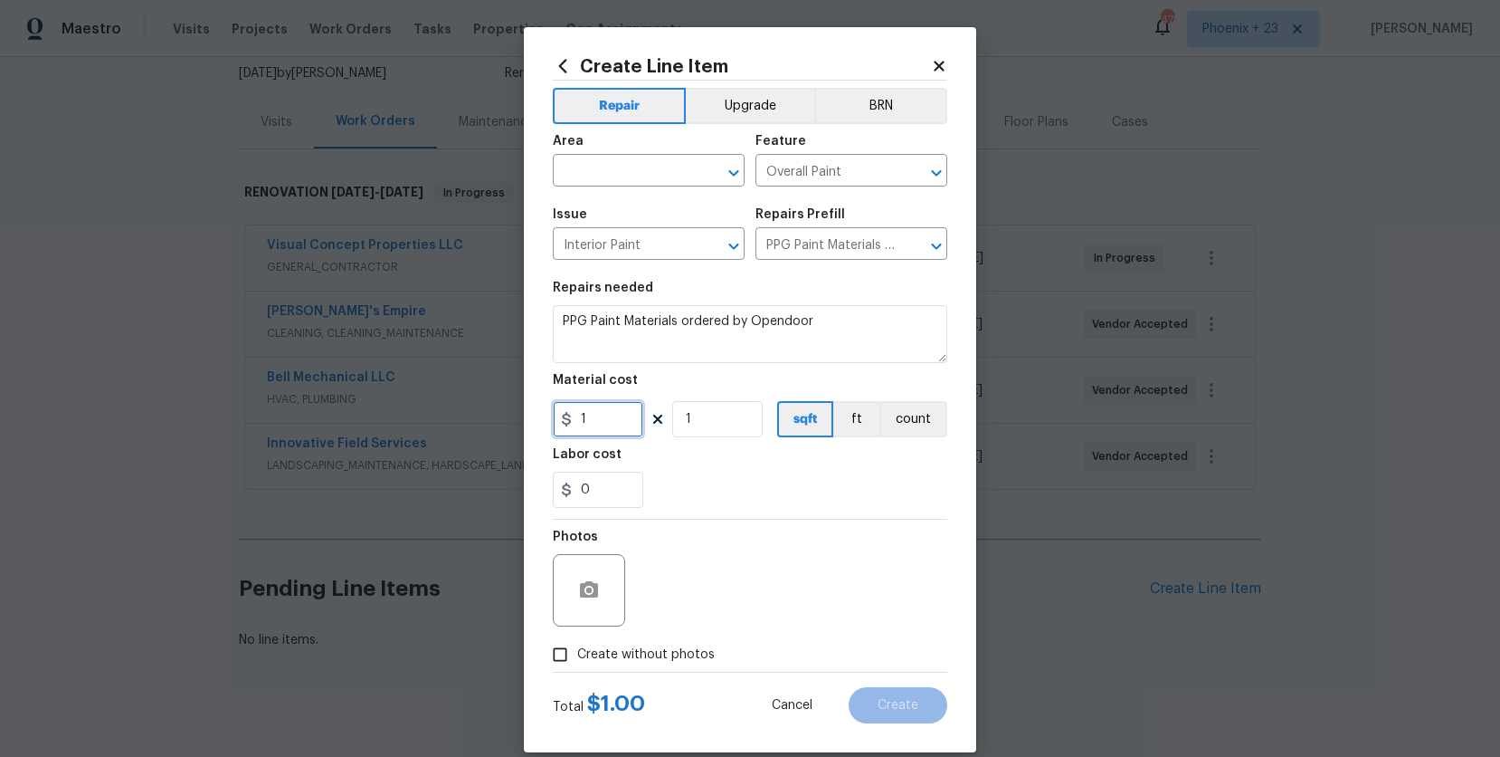
click at [590, 429] on input "1" at bounding box center [598, 419] width 90 height 36
drag, startPoint x: 600, startPoint y: 426, endPoint x: 554, endPoint y: 418, distance: 46.9
click at [554, 418] on input "1" at bounding box center [598, 419] width 90 height 36
type input "430.53"
drag, startPoint x: 606, startPoint y: 168, endPoint x: 607, endPoint y: 180, distance: 11.8
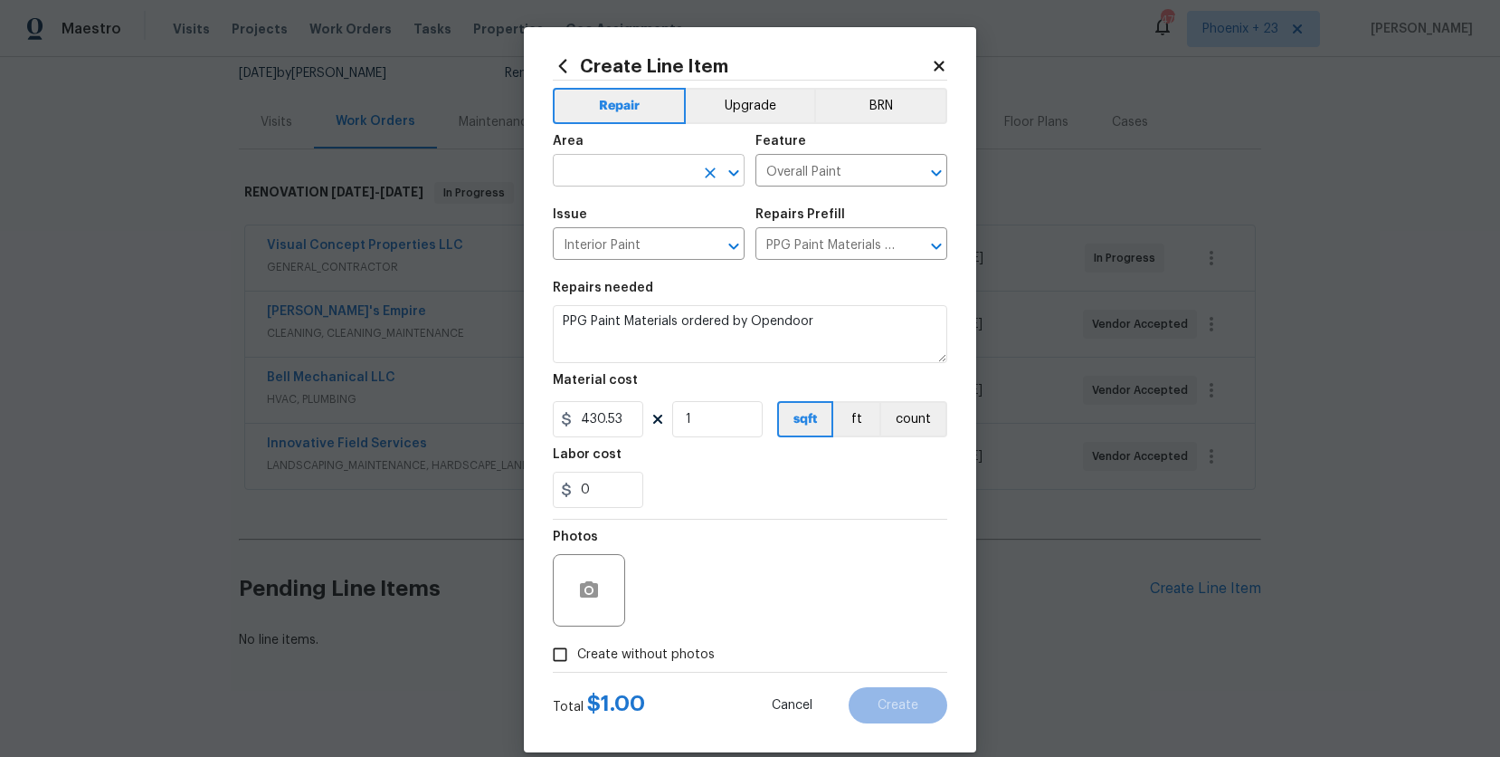
click at [606, 168] on input "text" at bounding box center [623, 172] width 141 height 28
click at [597, 246] on li "Interior Overall" at bounding box center [649, 242] width 192 height 30
type input "Interior Overall"
drag, startPoint x: 617, startPoint y: 642, endPoint x: 627, endPoint y: 642, distance: 10.0
click at [618, 642] on label "Create without photos" at bounding box center [629, 654] width 172 height 34
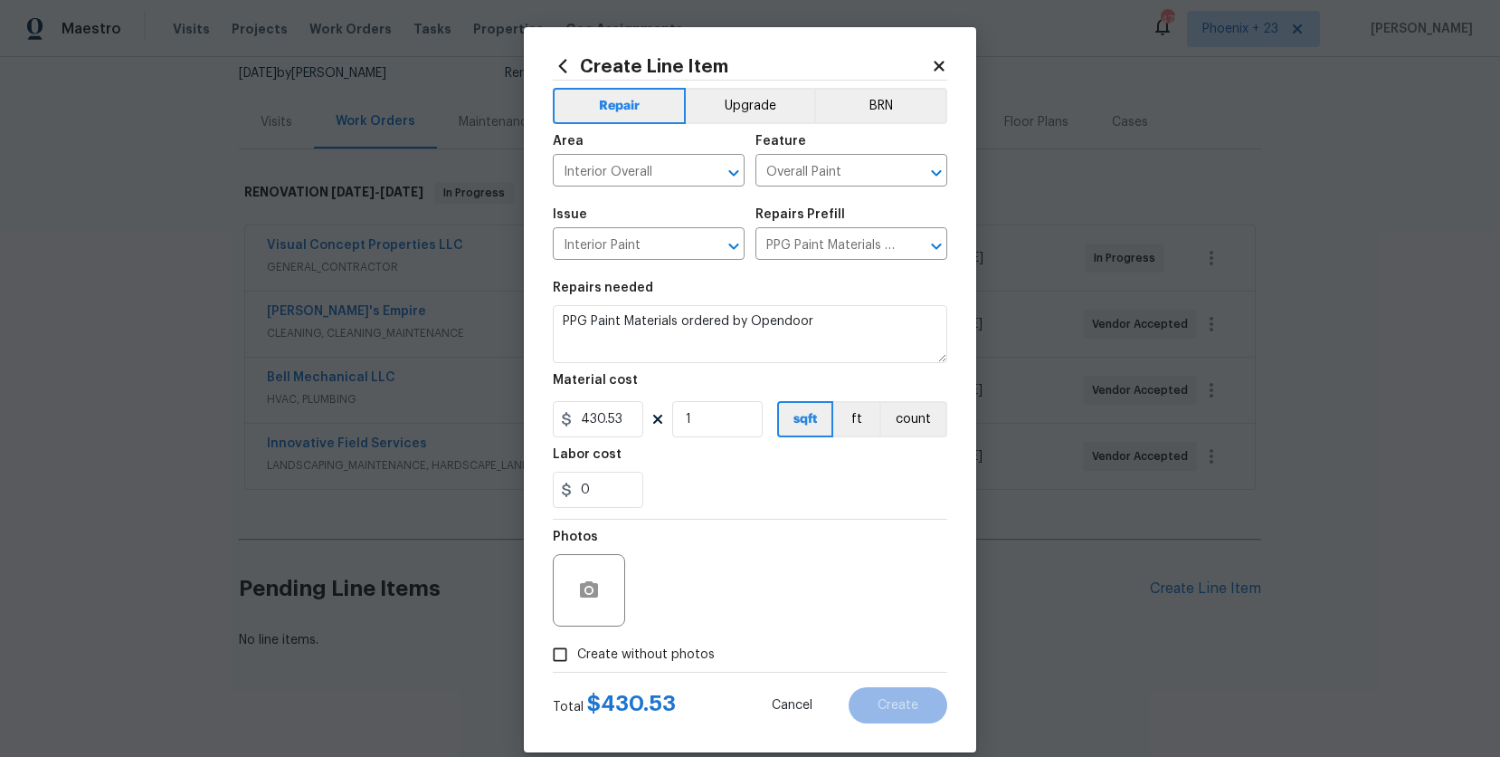
click at [577, 642] on input "Create without photos" at bounding box center [560, 654] width 34 height 34
checkbox input "true"
click at [713, 595] on textarea at bounding box center [794, 590] width 308 height 72
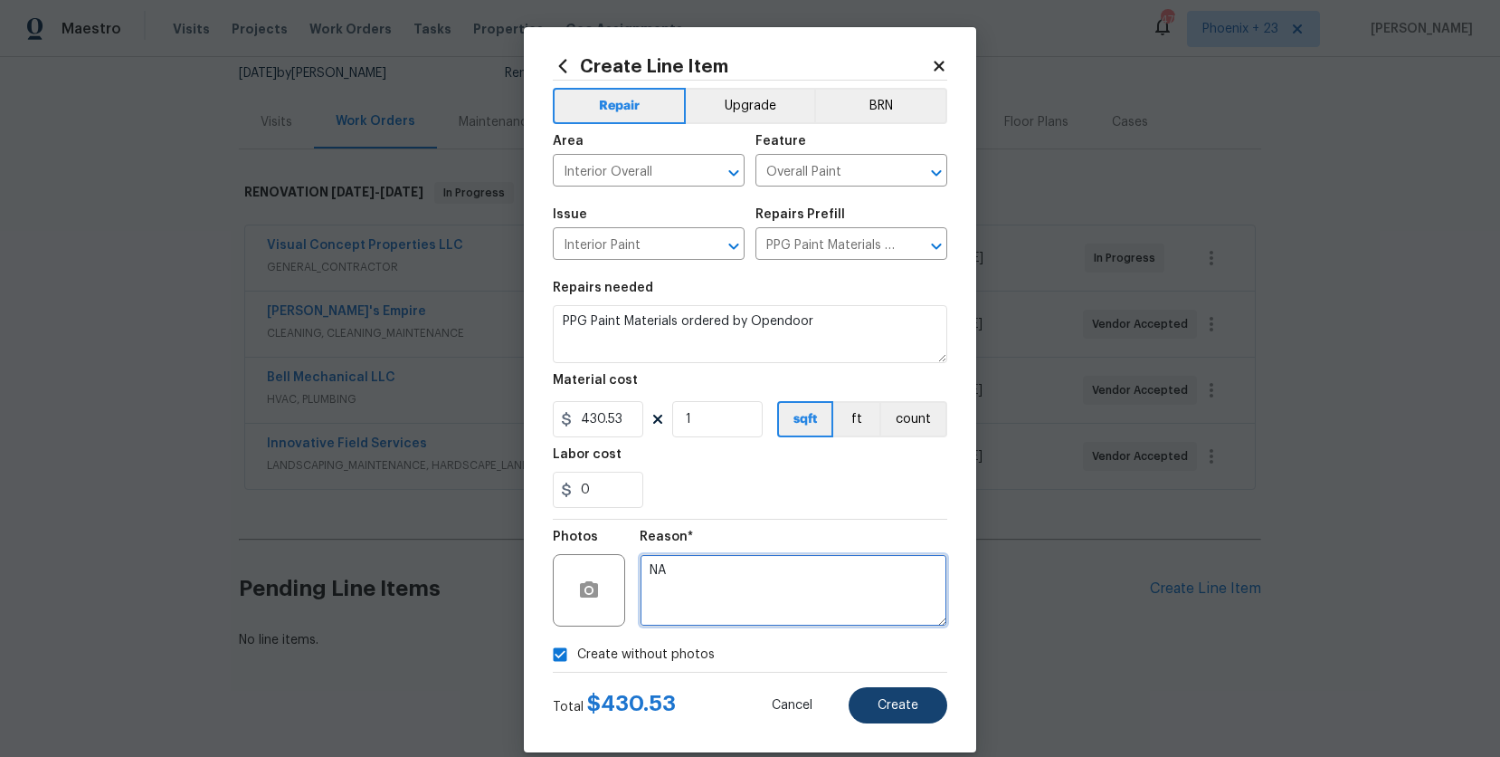
type textarea "NA"
click at [878, 700] on span "Create" at bounding box center [898, 706] width 41 height 14
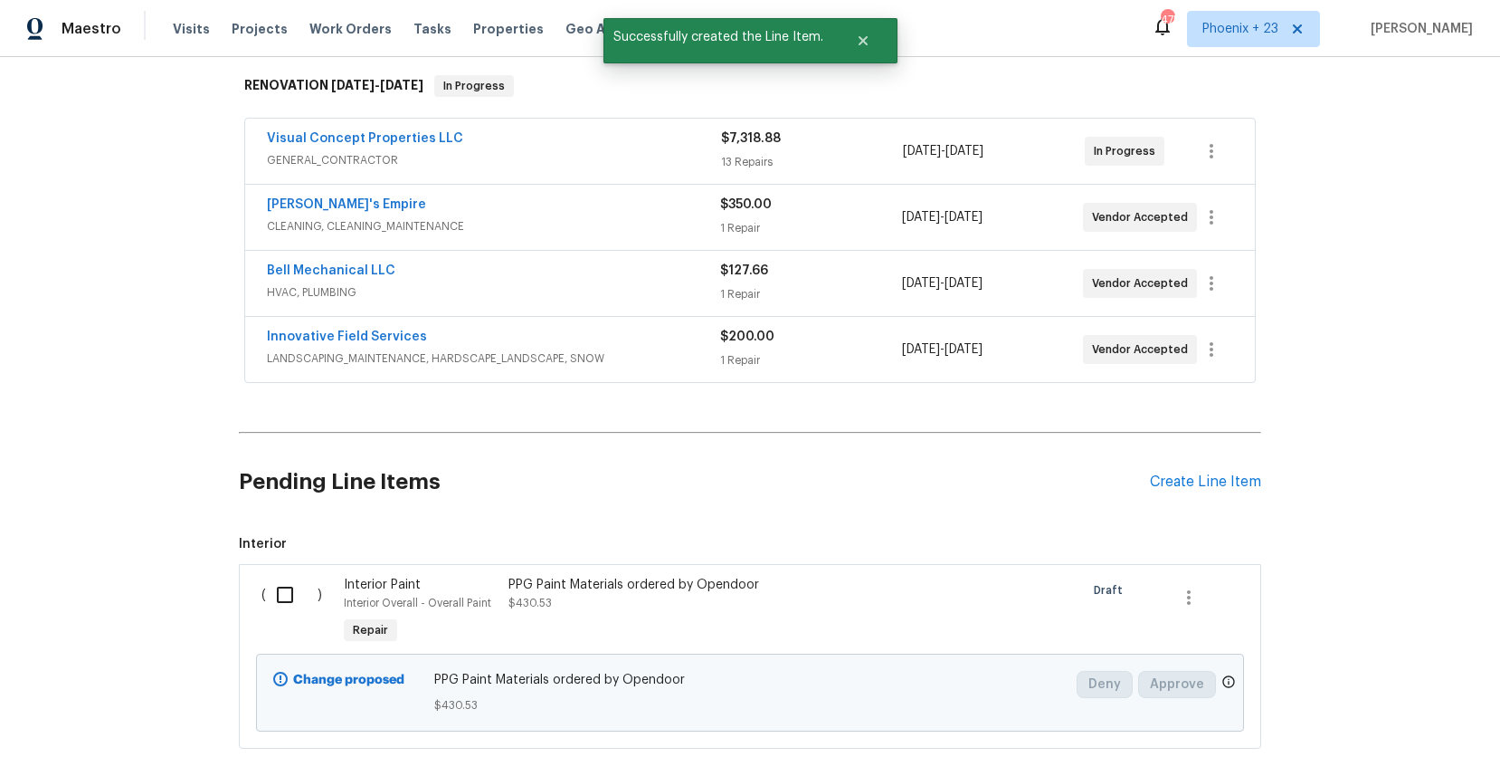
scroll to position [389, 0]
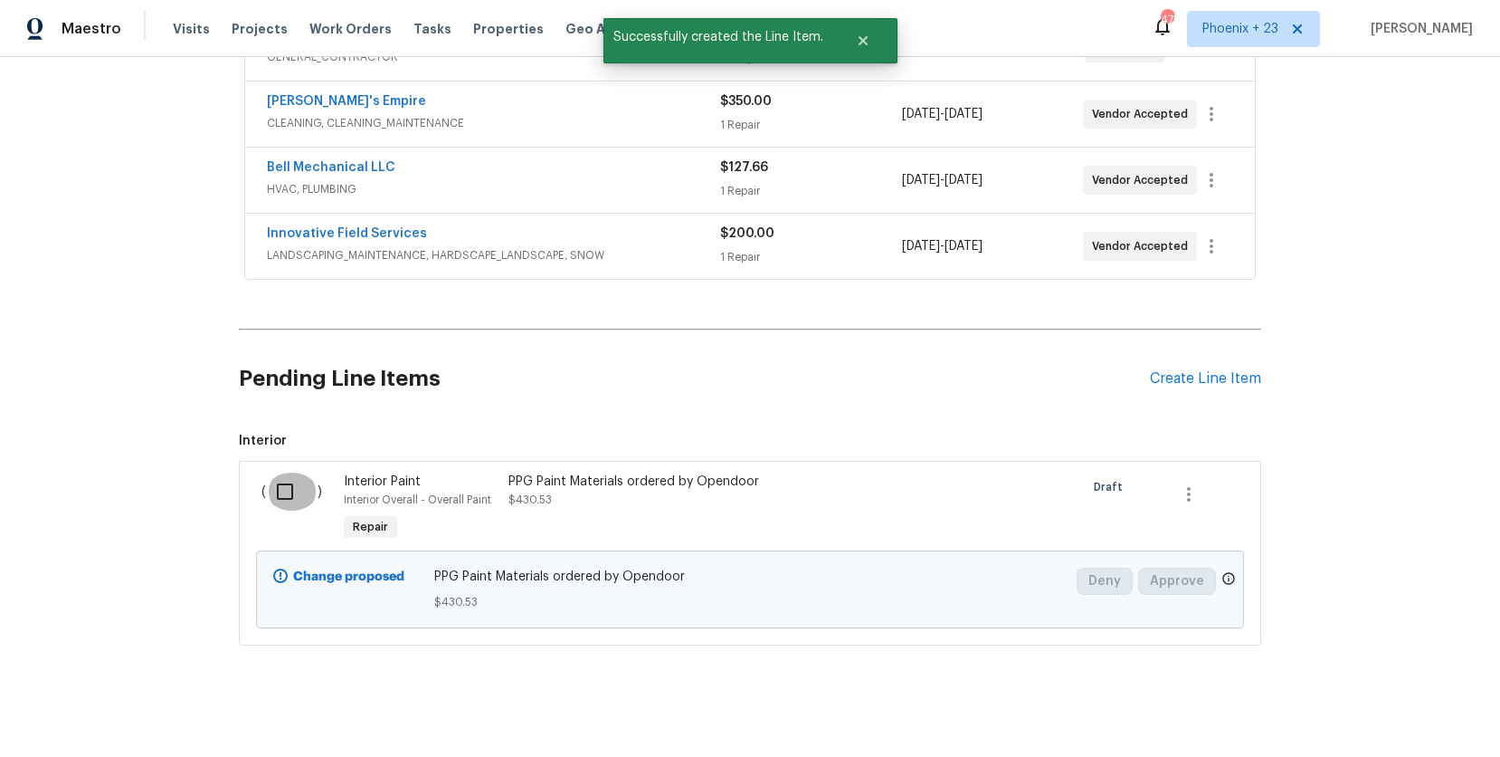
drag, startPoint x: 272, startPoint y: 497, endPoint x: 569, endPoint y: 553, distance: 302.1
click at [273, 497] on input "checkbox" at bounding box center [292, 491] width 52 height 38
checkbox input "true"
click at [1370, 708] on span "Create Work Order" at bounding box center [1397, 711] width 120 height 23
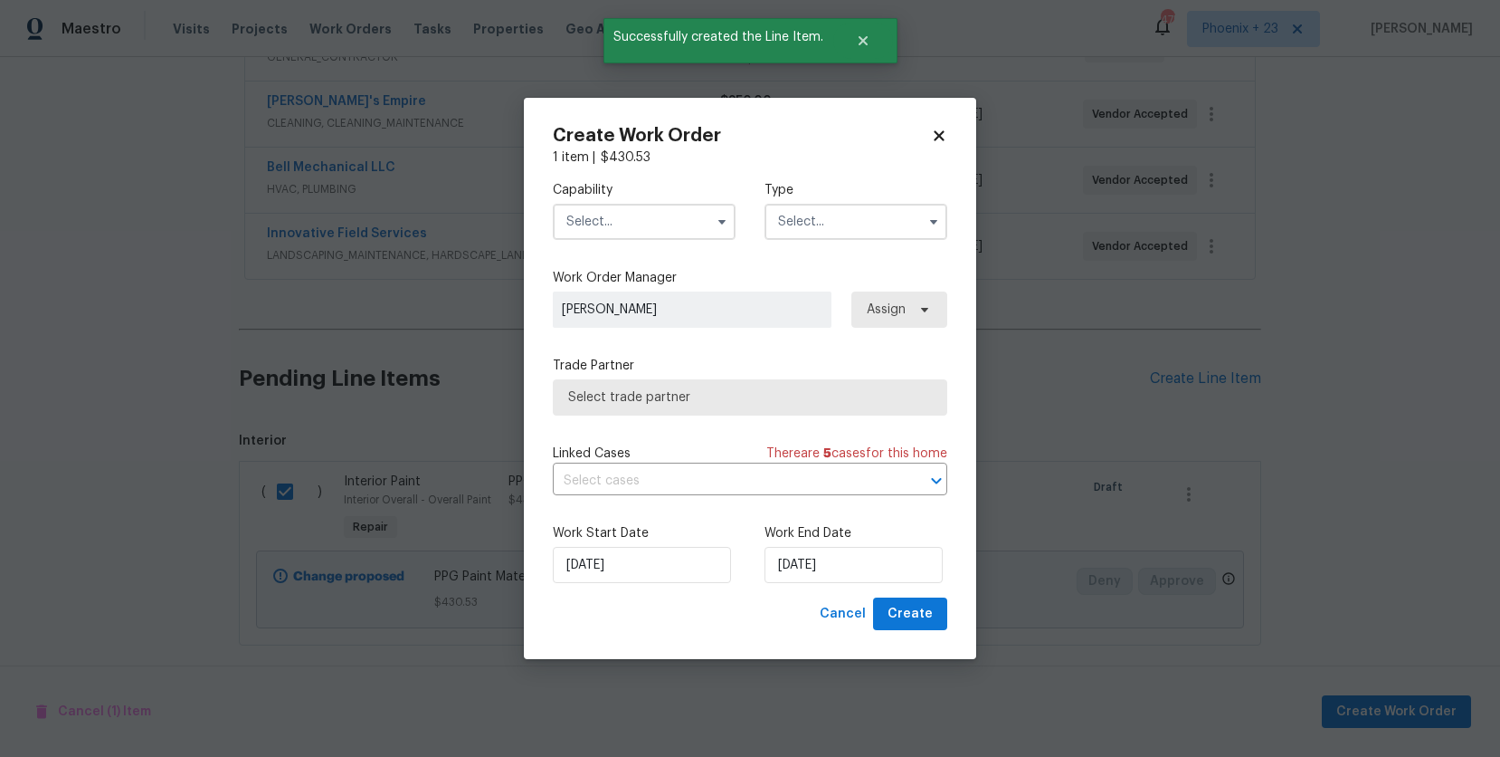
click at [698, 225] on input "text" at bounding box center [644, 222] width 183 height 36
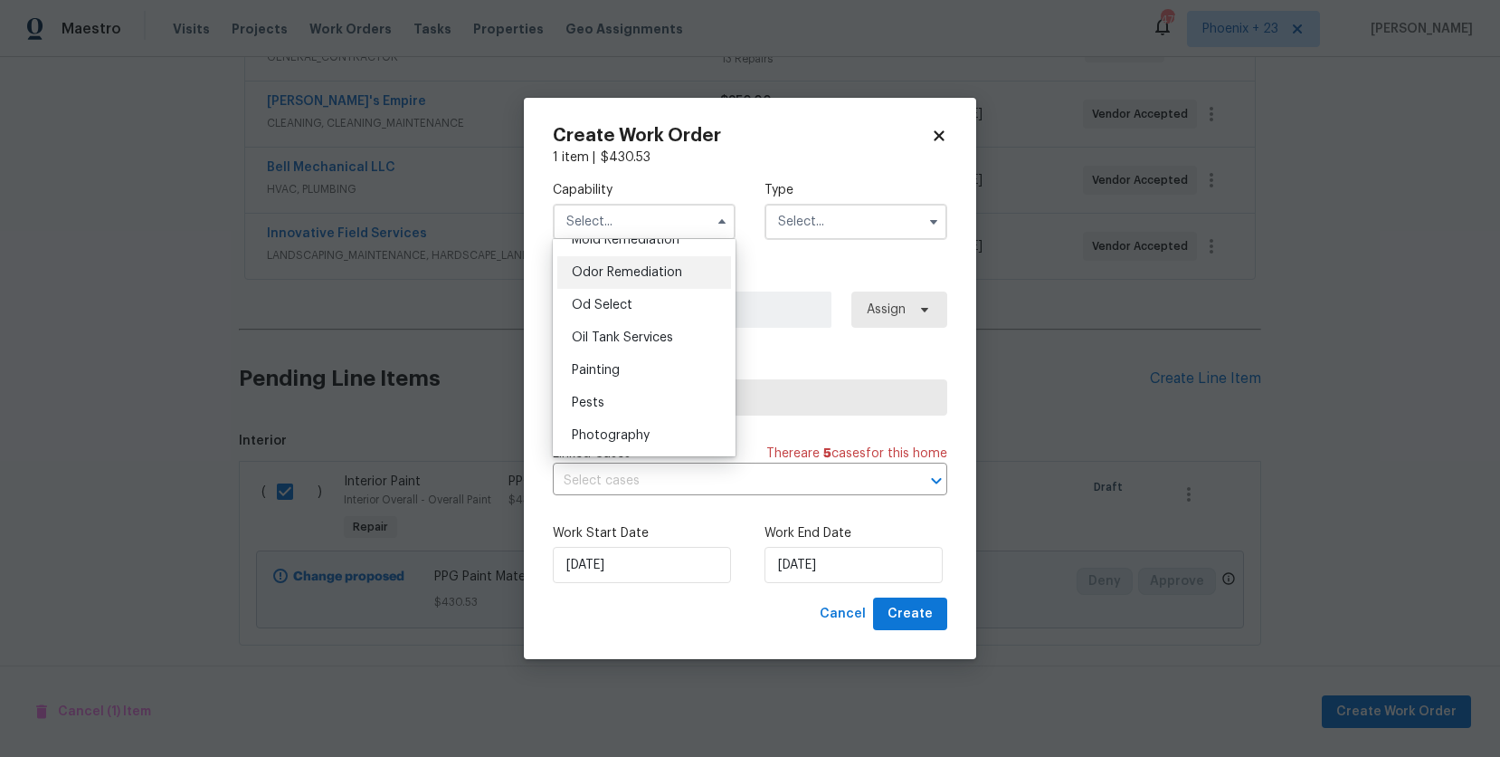
scroll to position [1414, 0]
click at [656, 361] on div "Painting" at bounding box center [644, 366] width 174 height 33
type input "Painting"
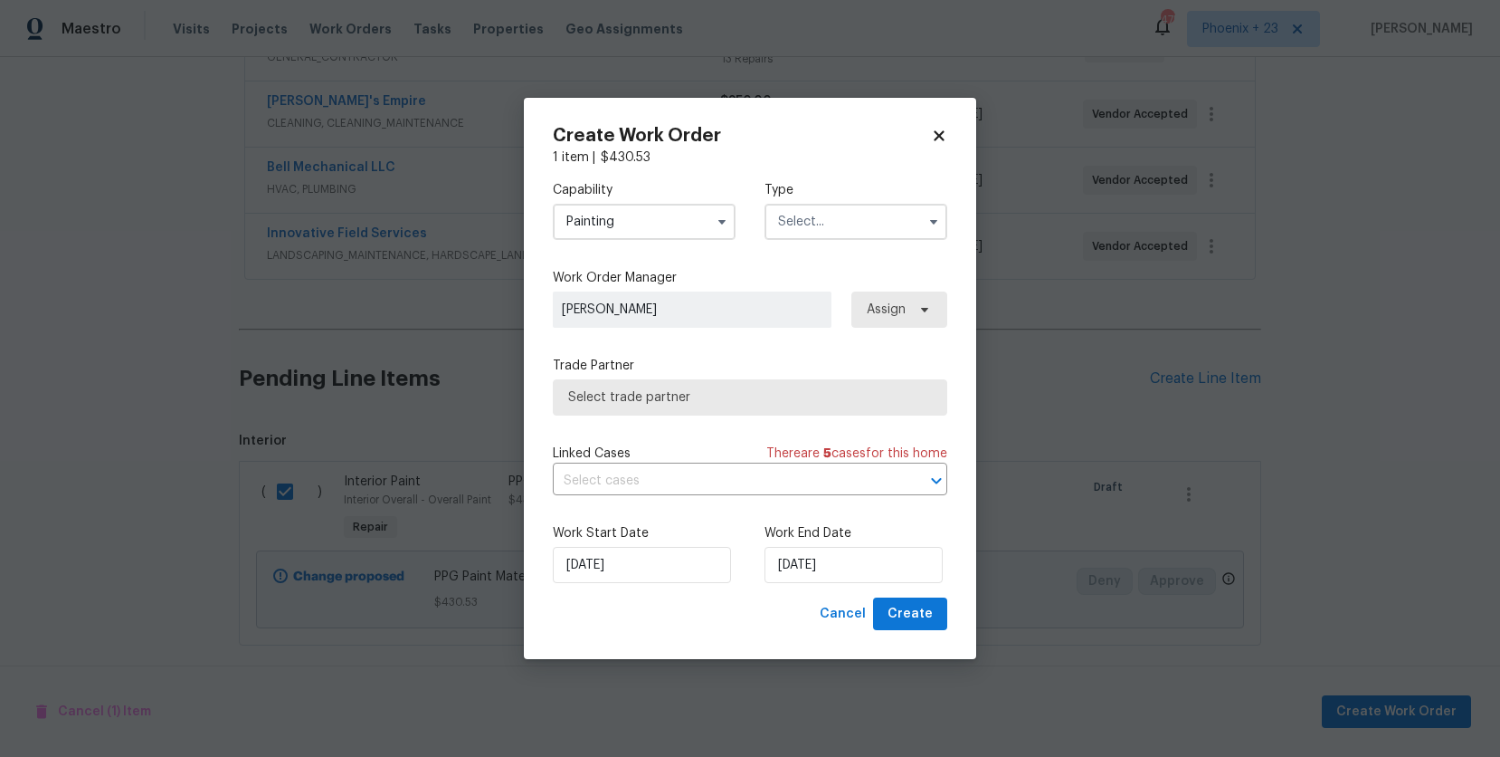
click at [806, 238] on input "text" at bounding box center [856, 222] width 183 height 36
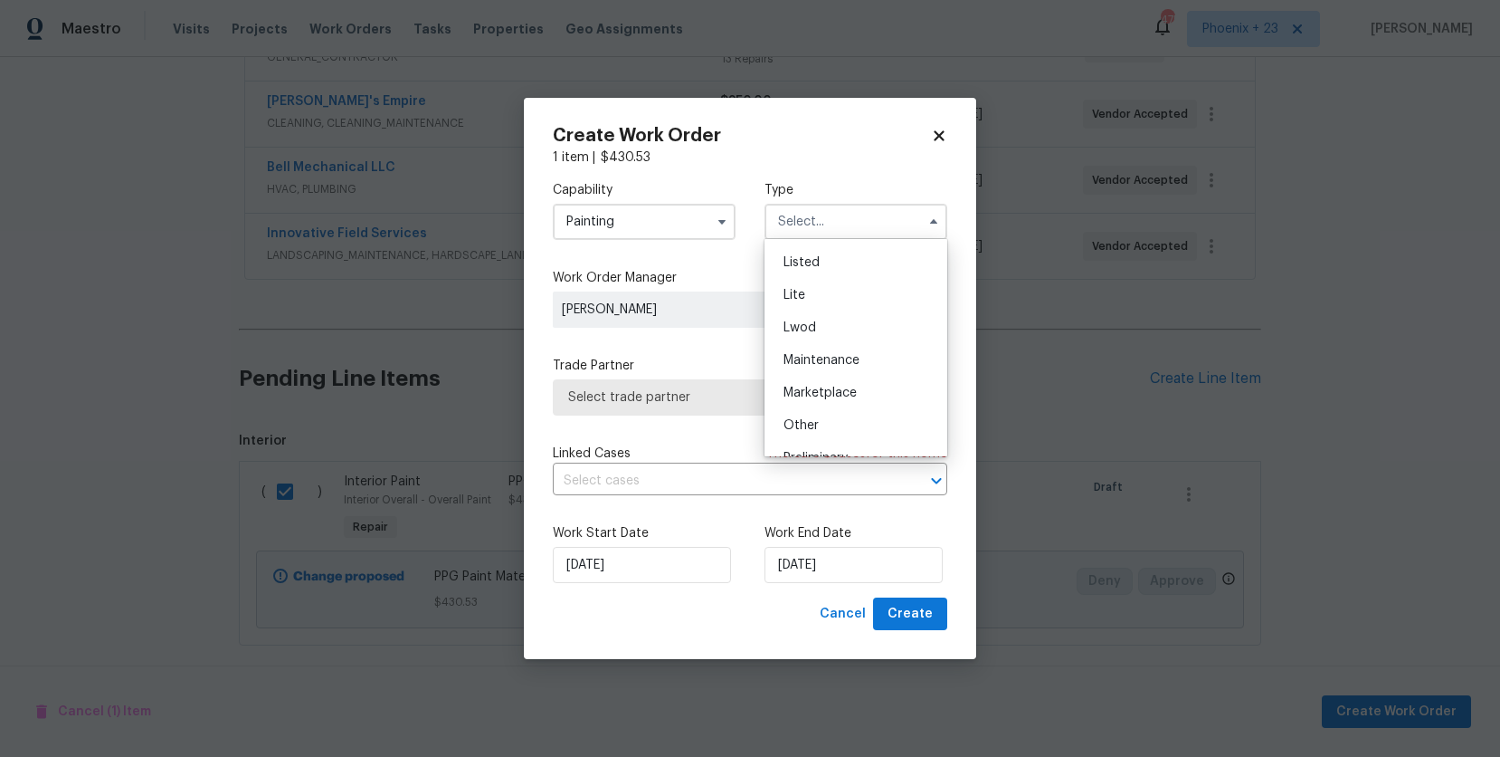
scroll to position [411, 0]
click at [819, 309] on span "Renovation" at bounding box center [817, 305] width 67 height 13
type input "Renovation"
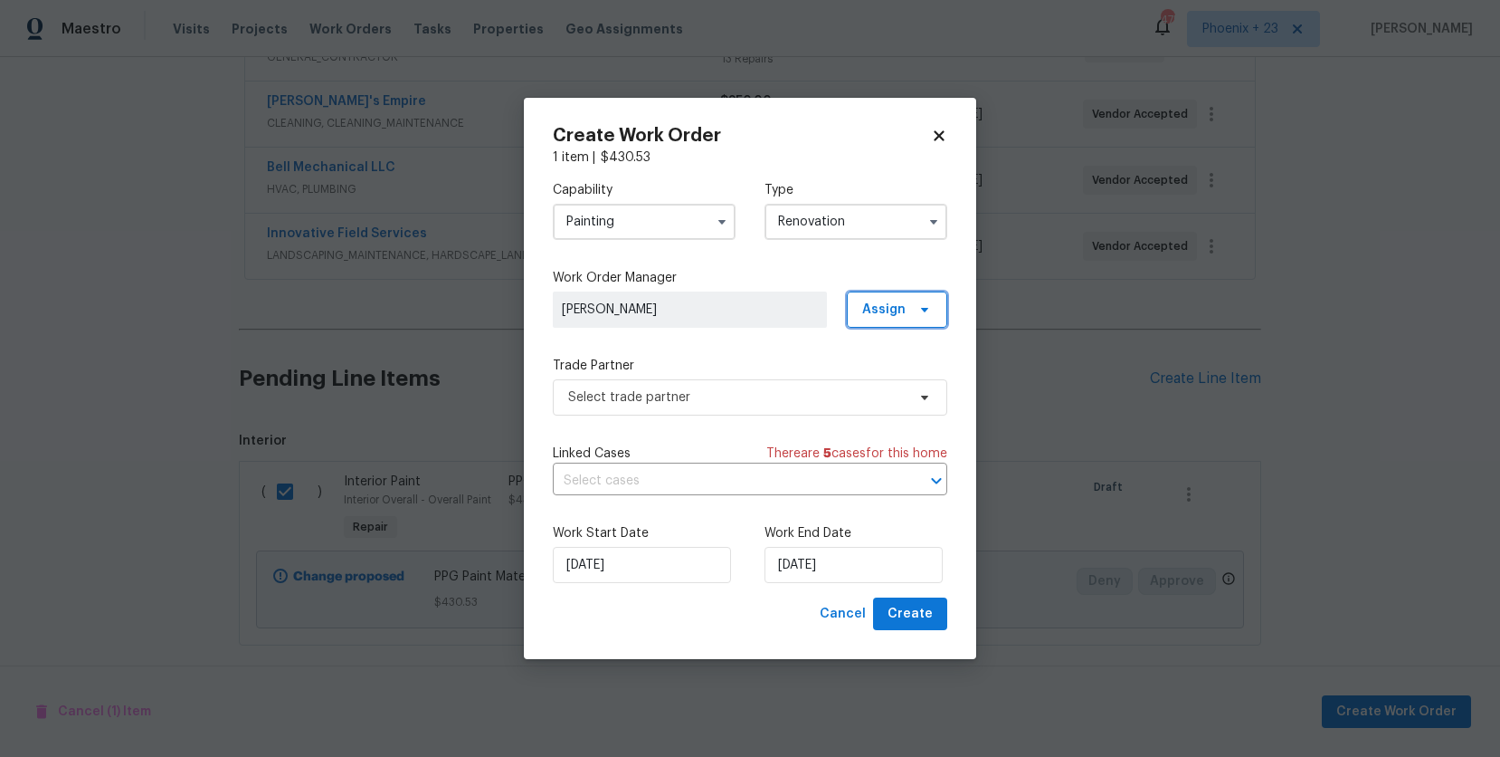
drag, startPoint x: 898, startPoint y: 314, endPoint x: 900, endPoint y: 328, distance: 14.7
click at [898, 315] on span "Assign" at bounding box center [883, 309] width 43 height 18
click at [896, 380] on div "Assign to me" at bounding box center [900, 385] width 79 height 18
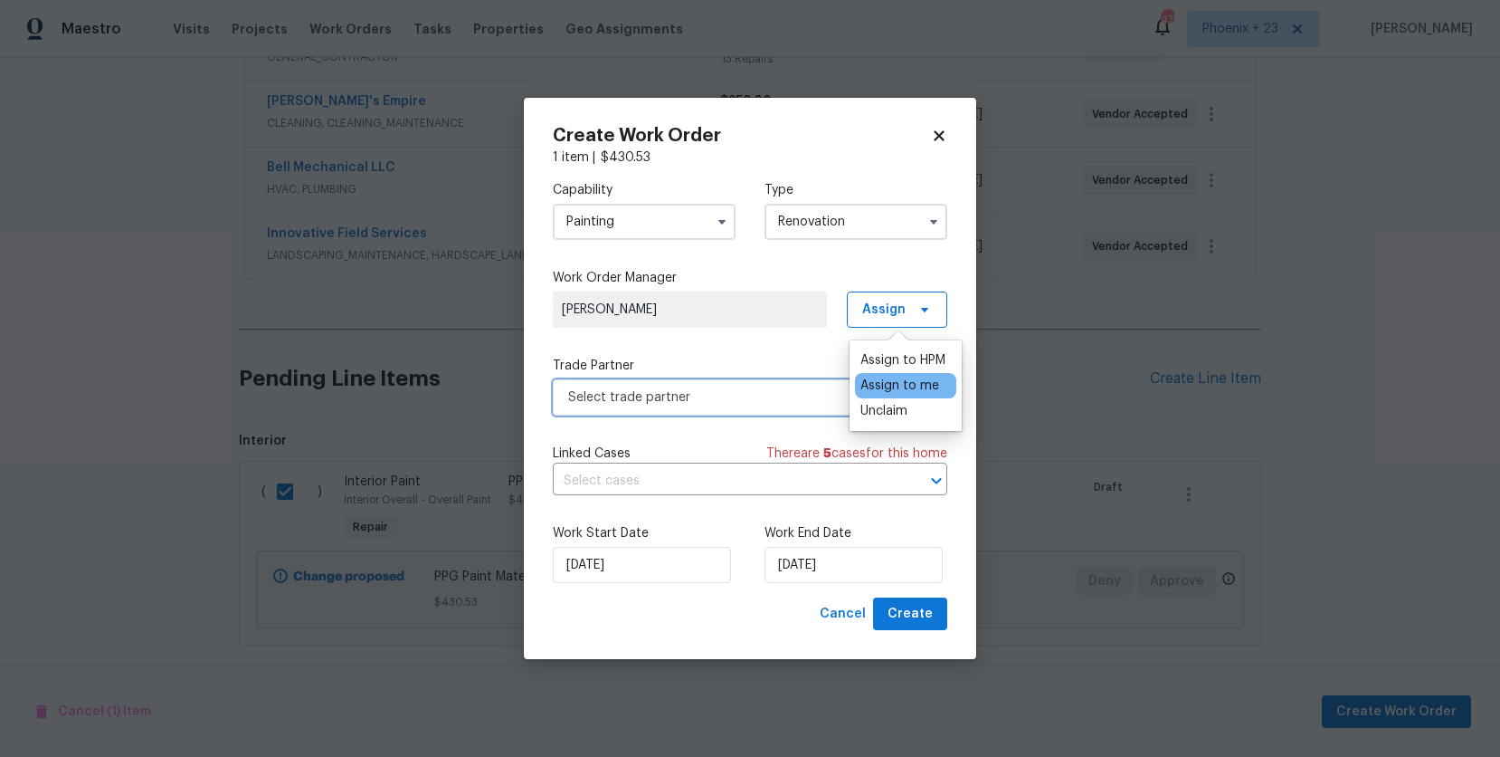
click at [793, 395] on span "Select trade partner" at bounding box center [737, 397] width 338 height 18
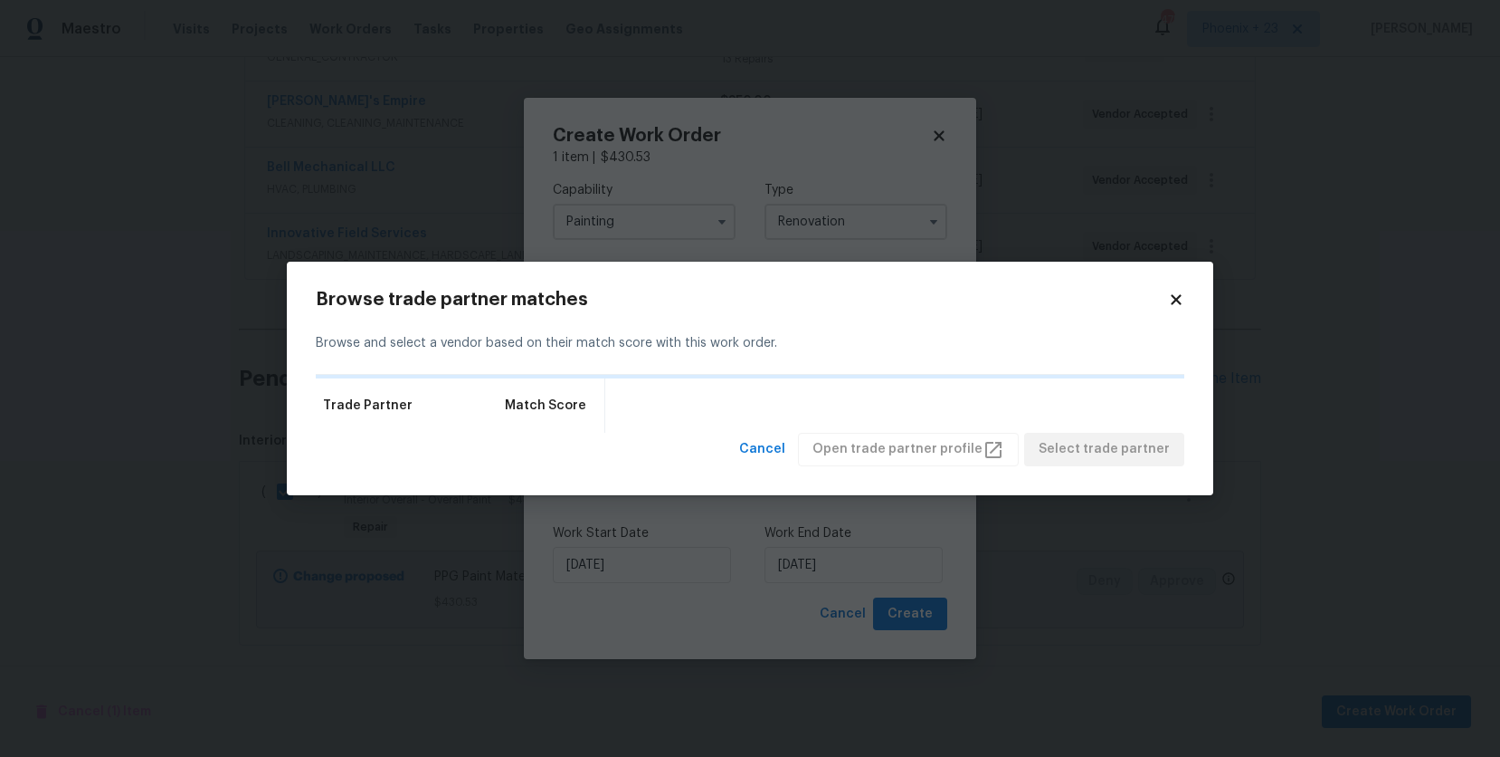
click at [1185, 301] on div "Browse trade partner matches Browse and select a vendor based on their match sc…" at bounding box center [750, 378] width 927 height 233
click at [1182, 299] on icon at bounding box center [1176, 299] width 16 height 16
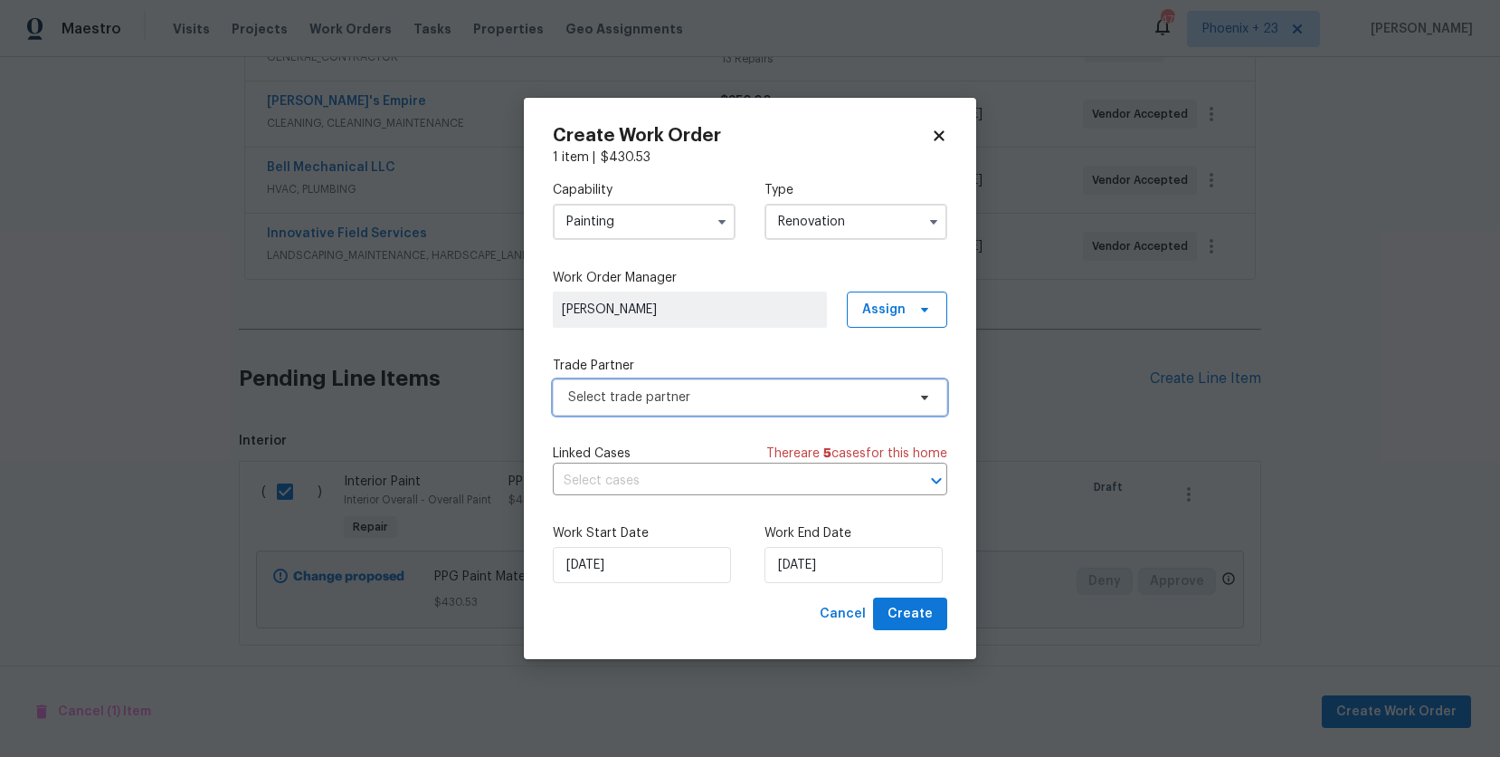
click at [722, 390] on span "Select trade partner" at bounding box center [737, 397] width 338 height 18
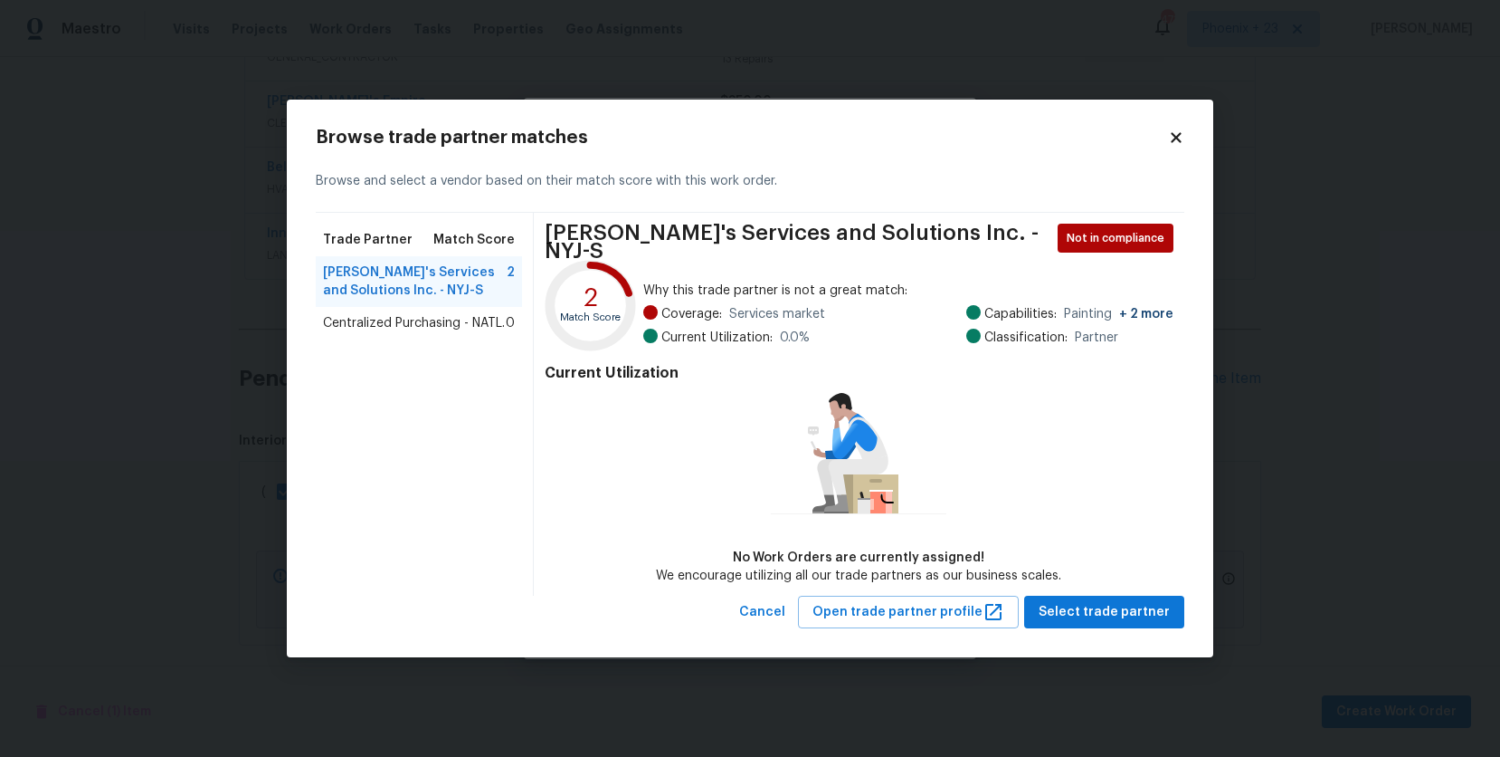
click at [423, 326] on span "Centralized Purchasing - NATL." at bounding box center [414, 323] width 182 height 18
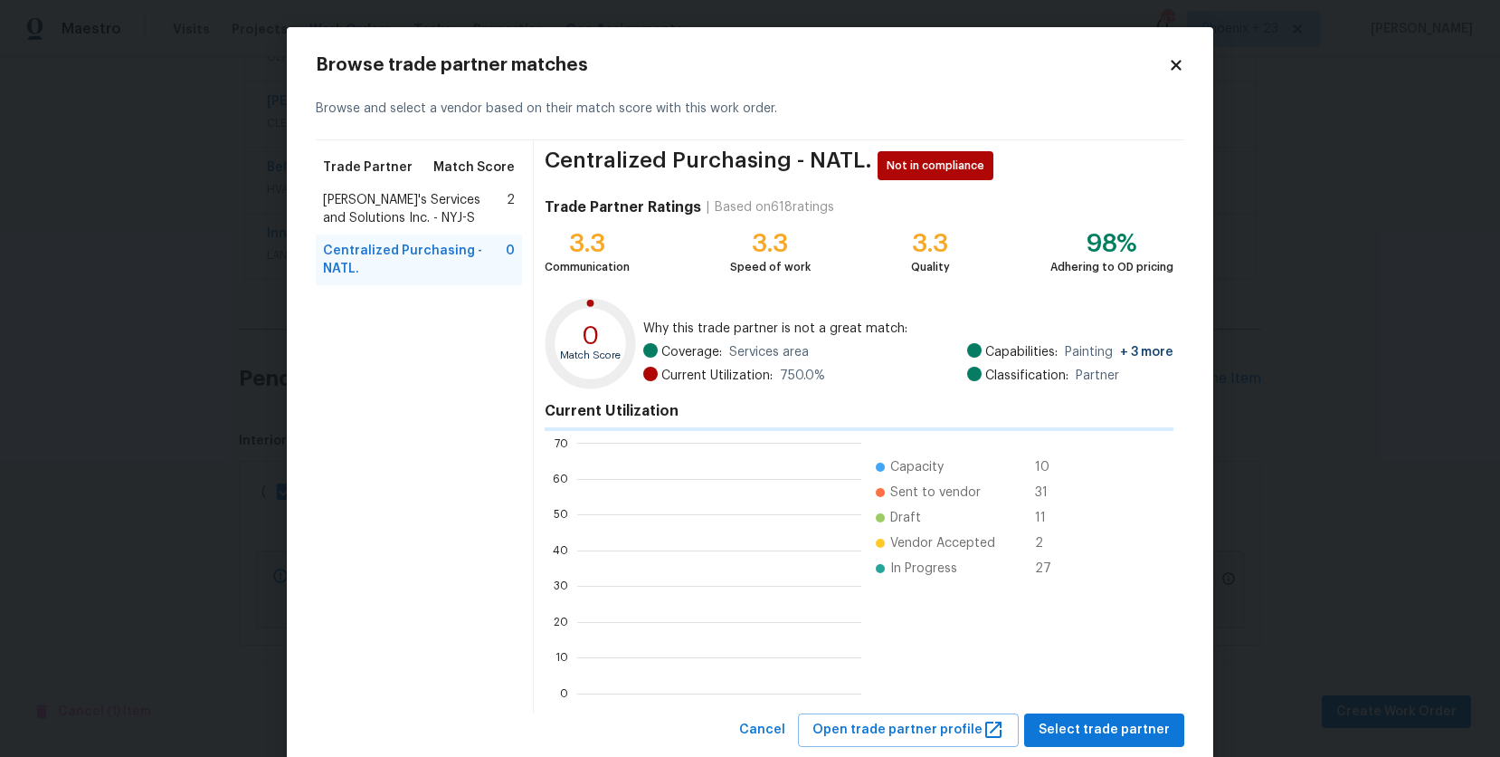
scroll to position [253, 284]
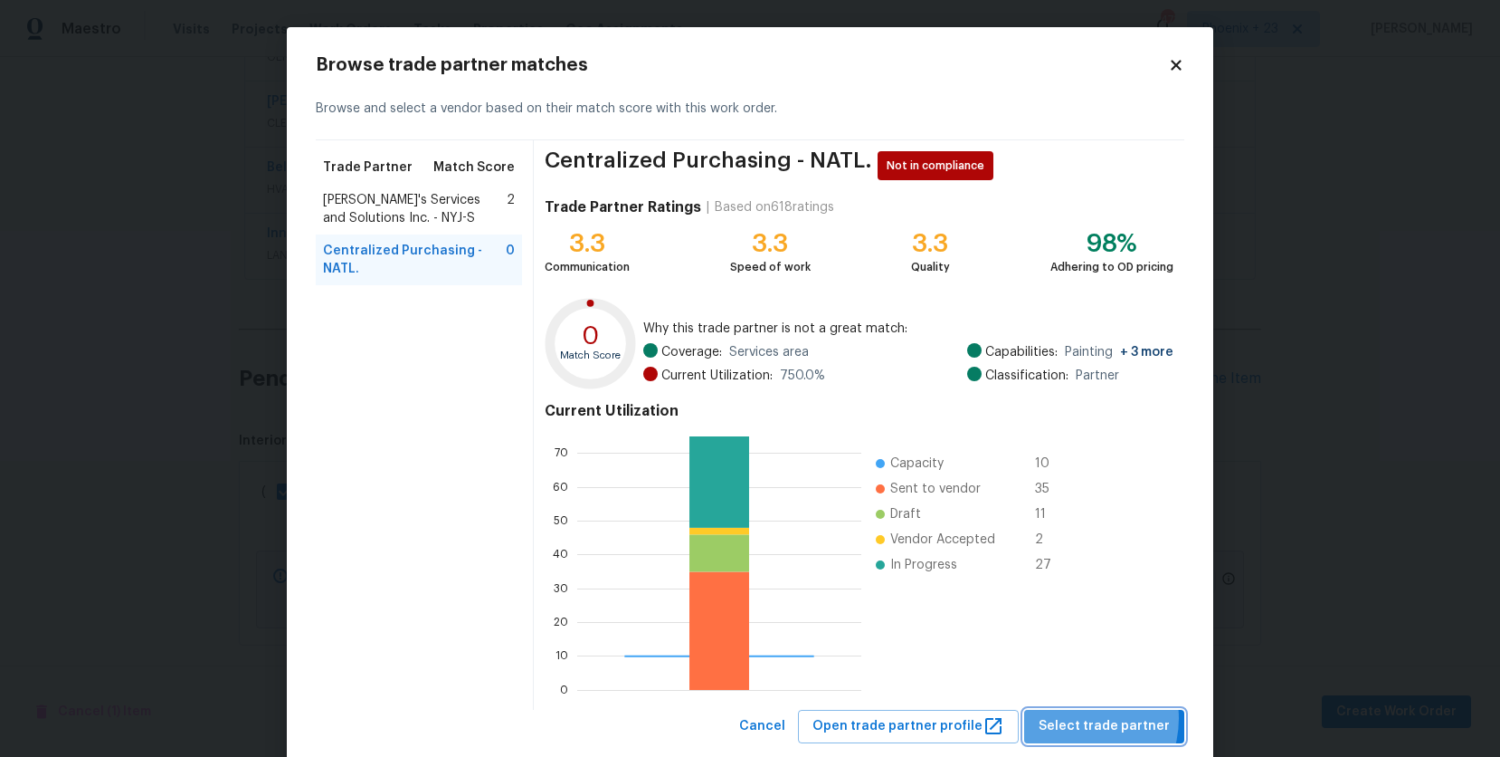
click at [1080, 718] on span "Select trade partner" at bounding box center [1104, 726] width 131 height 23
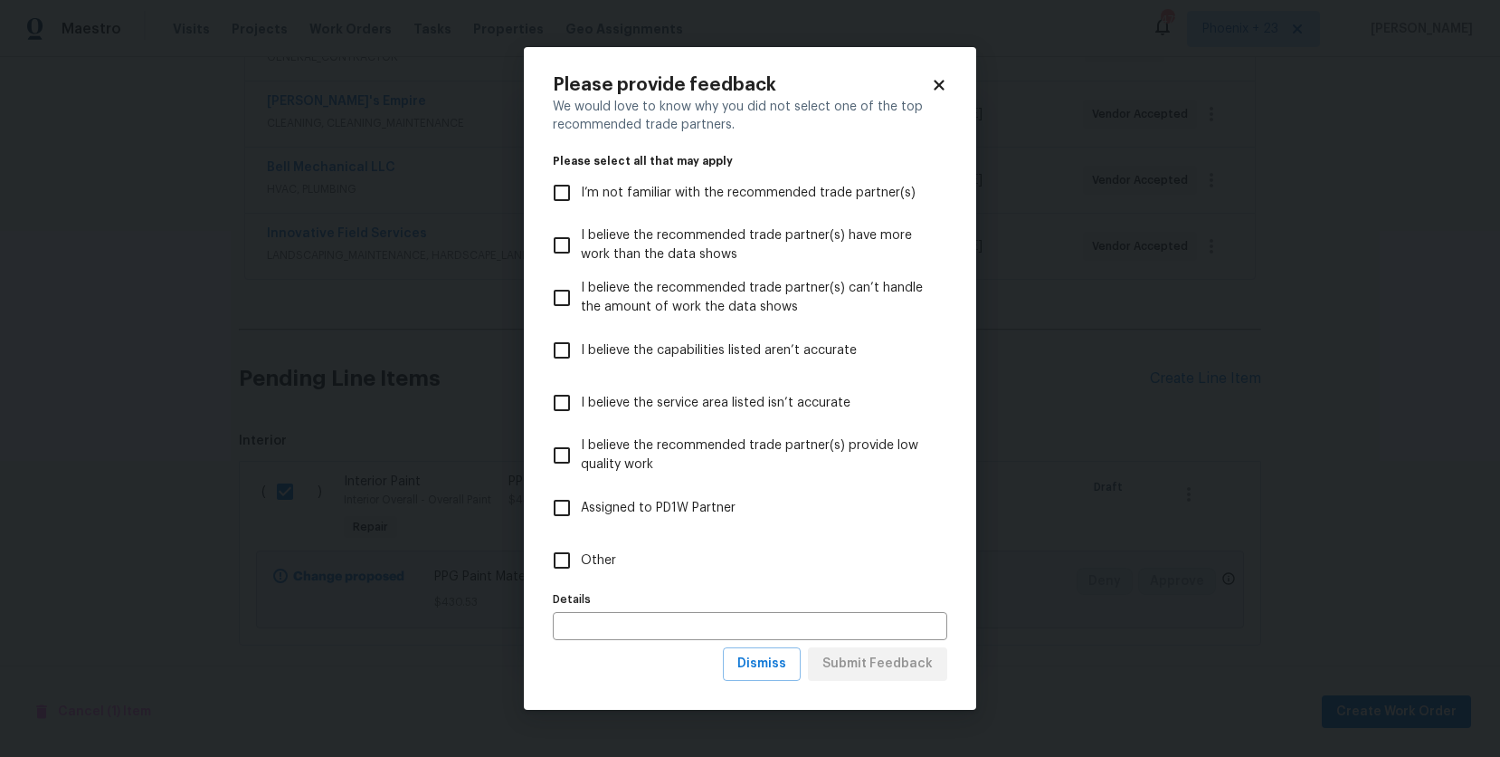
drag, startPoint x: 714, startPoint y: 563, endPoint x: 852, endPoint y: 658, distance: 167.9
click at [714, 564] on label "Other" at bounding box center [738, 560] width 390 height 52
click at [581, 564] on input "Other" at bounding box center [562, 560] width 38 height 38
checkbox input "true"
click at [858, 661] on span "Submit Feedback" at bounding box center [878, 663] width 110 height 23
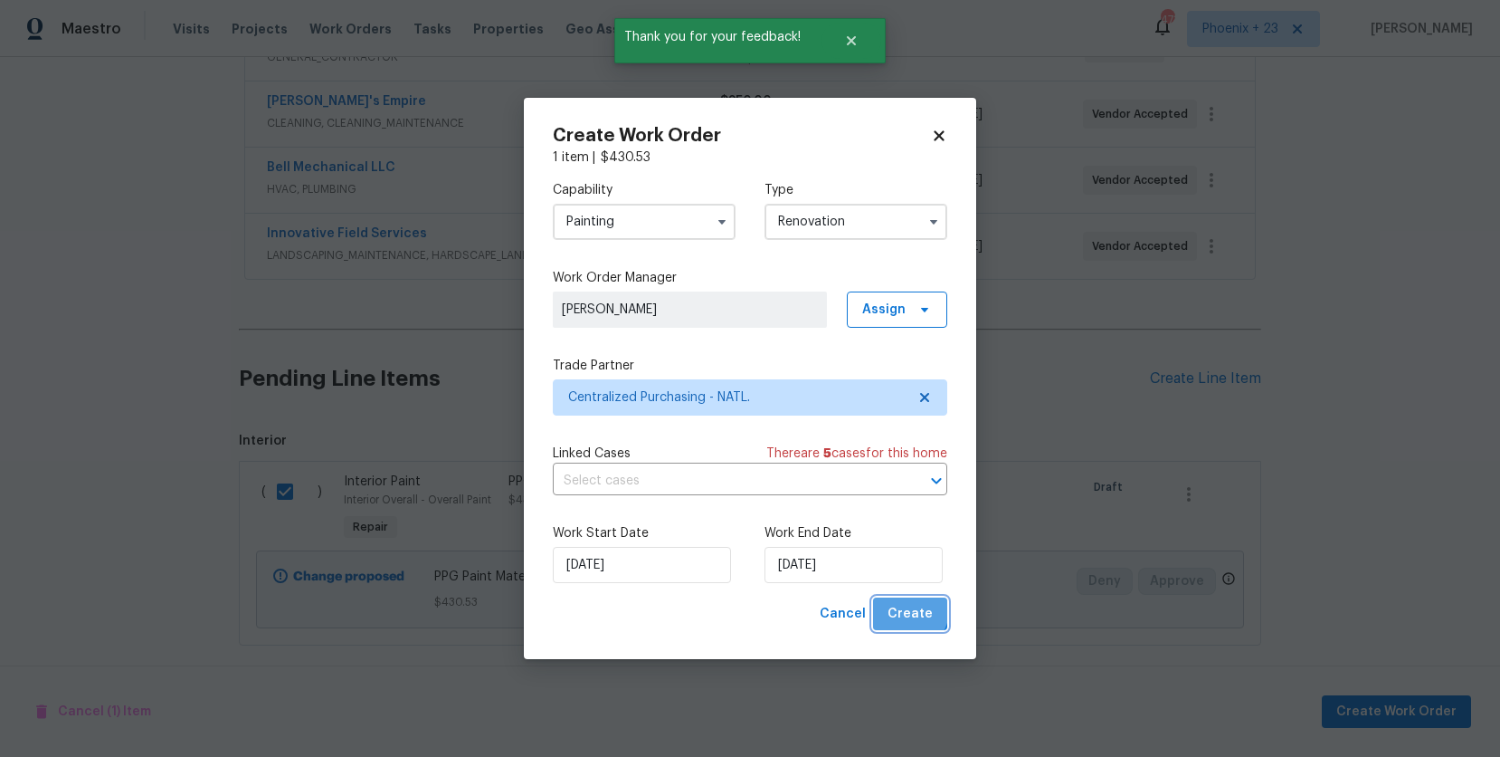
click at [904, 606] on span "Create" at bounding box center [910, 614] width 45 height 23
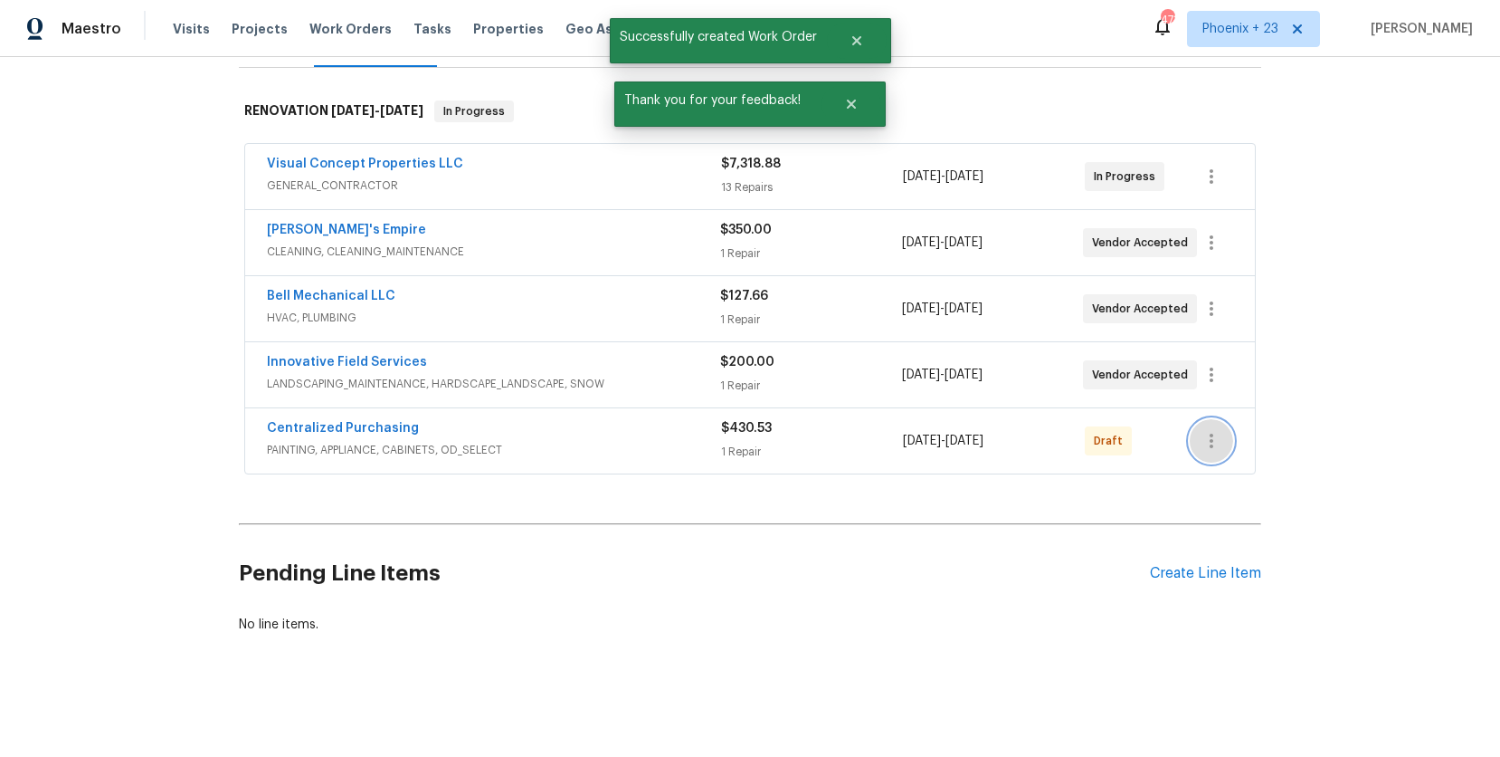
click at [1211, 436] on icon "button" at bounding box center [1212, 440] width 4 height 14
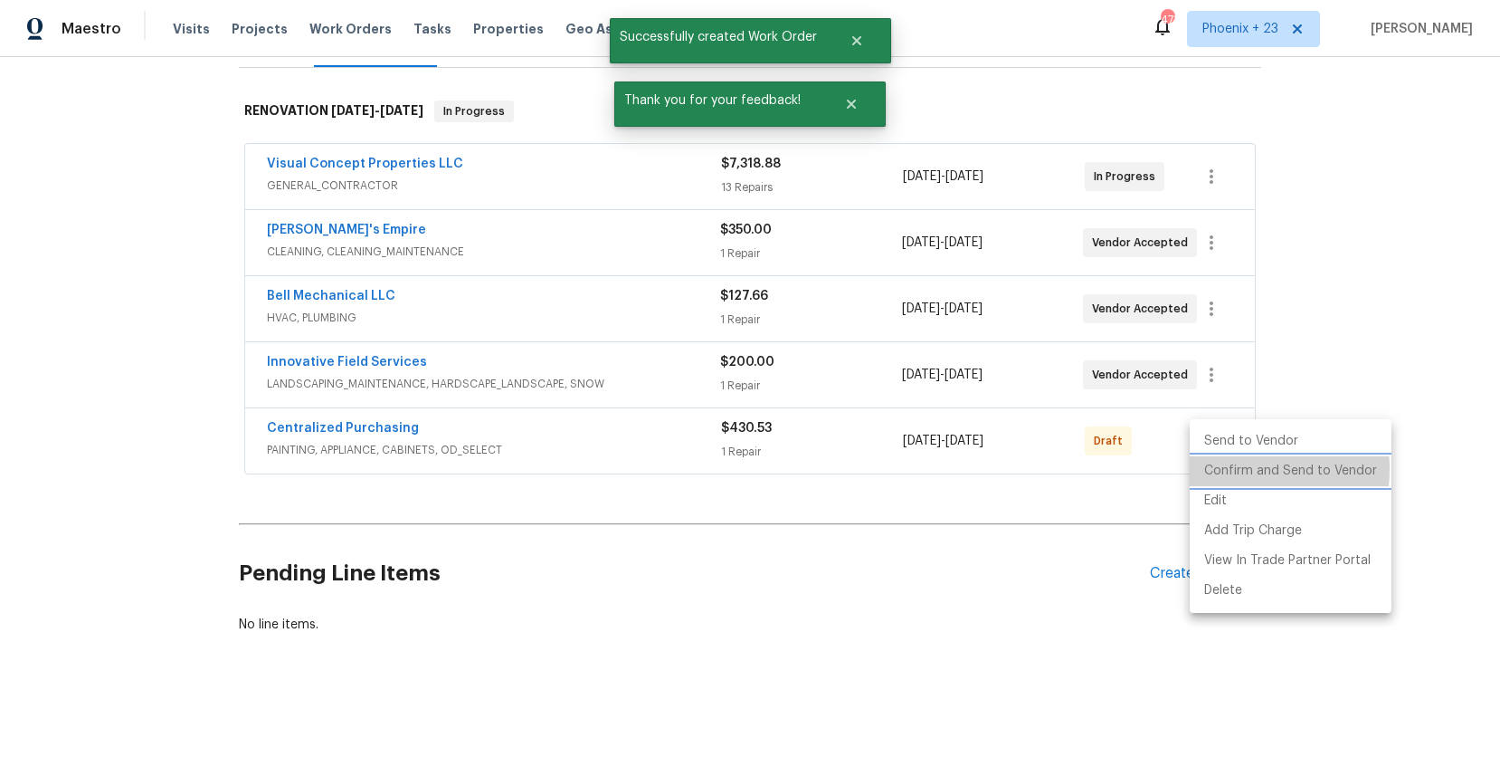
click at [1217, 469] on li "Confirm and Send to Vendor" at bounding box center [1291, 471] width 202 height 30
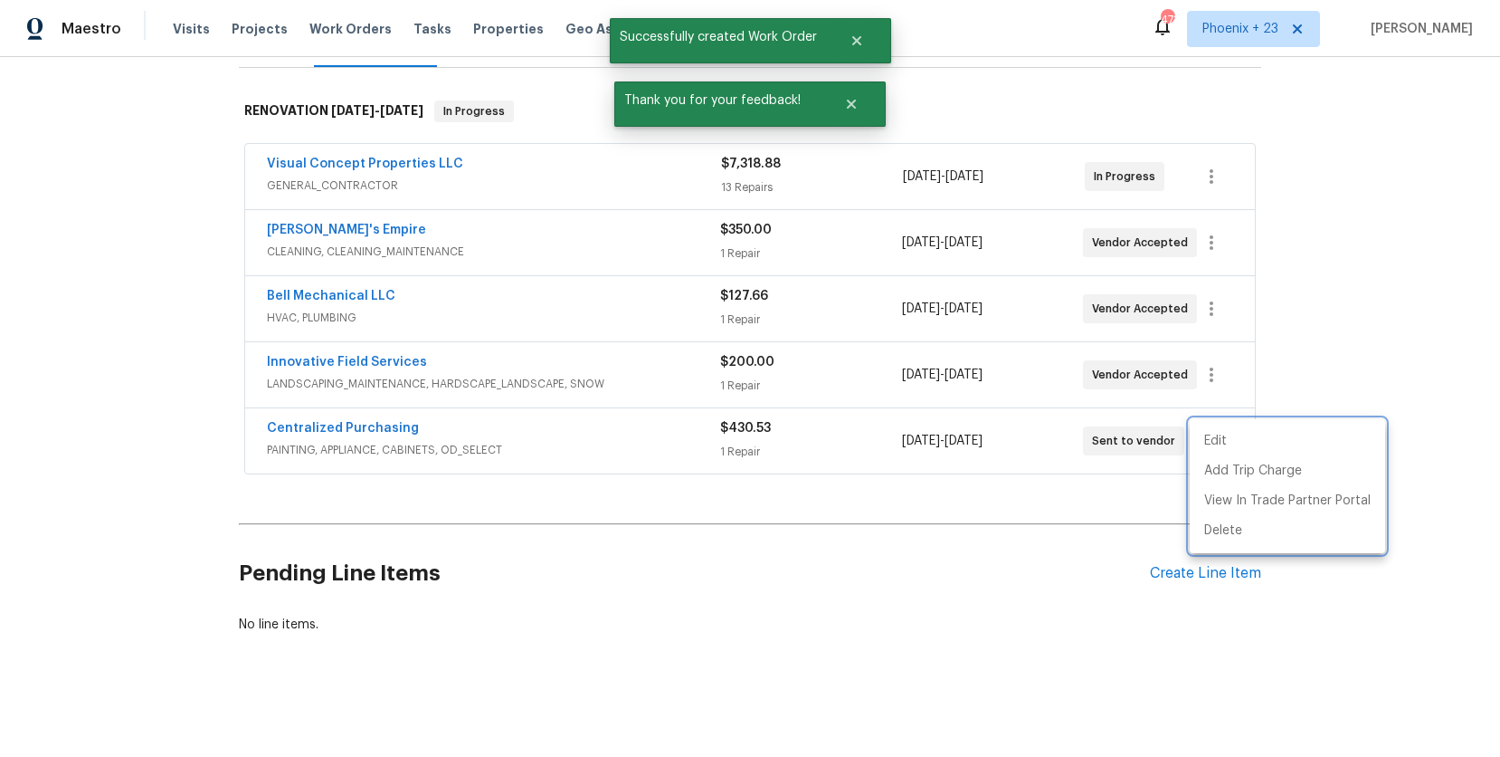
drag, startPoint x: 266, startPoint y: 441, endPoint x: 281, endPoint y: 433, distance: 16.2
click at [267, 440] on div at bounding box center [750, 378] width 1500 height 757
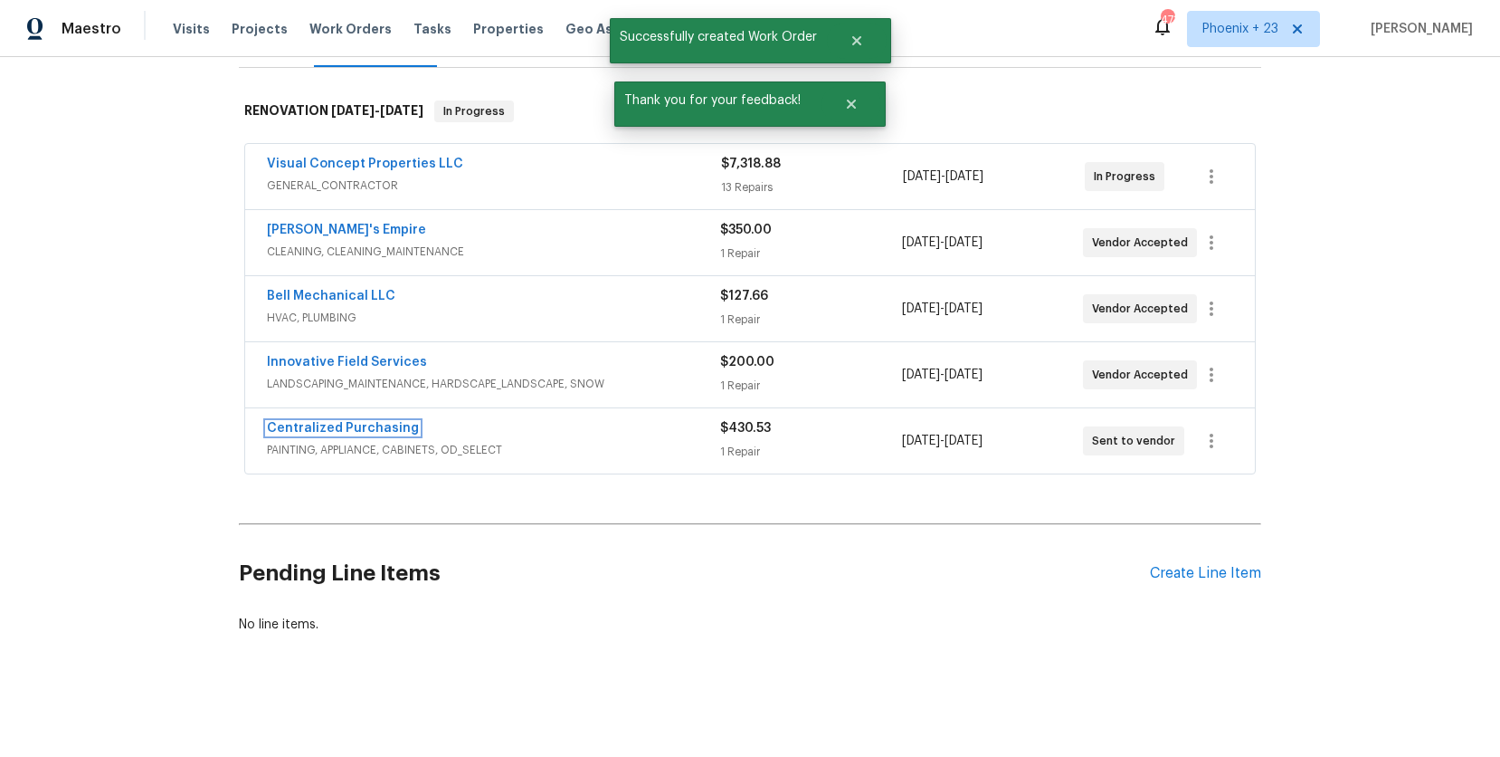
click at [310, 432] on link "Centralized Purchasing" at bounding box center [343, 428] width 152 height 13
